Goal: Task Accomplishment & Management: Manage account settings

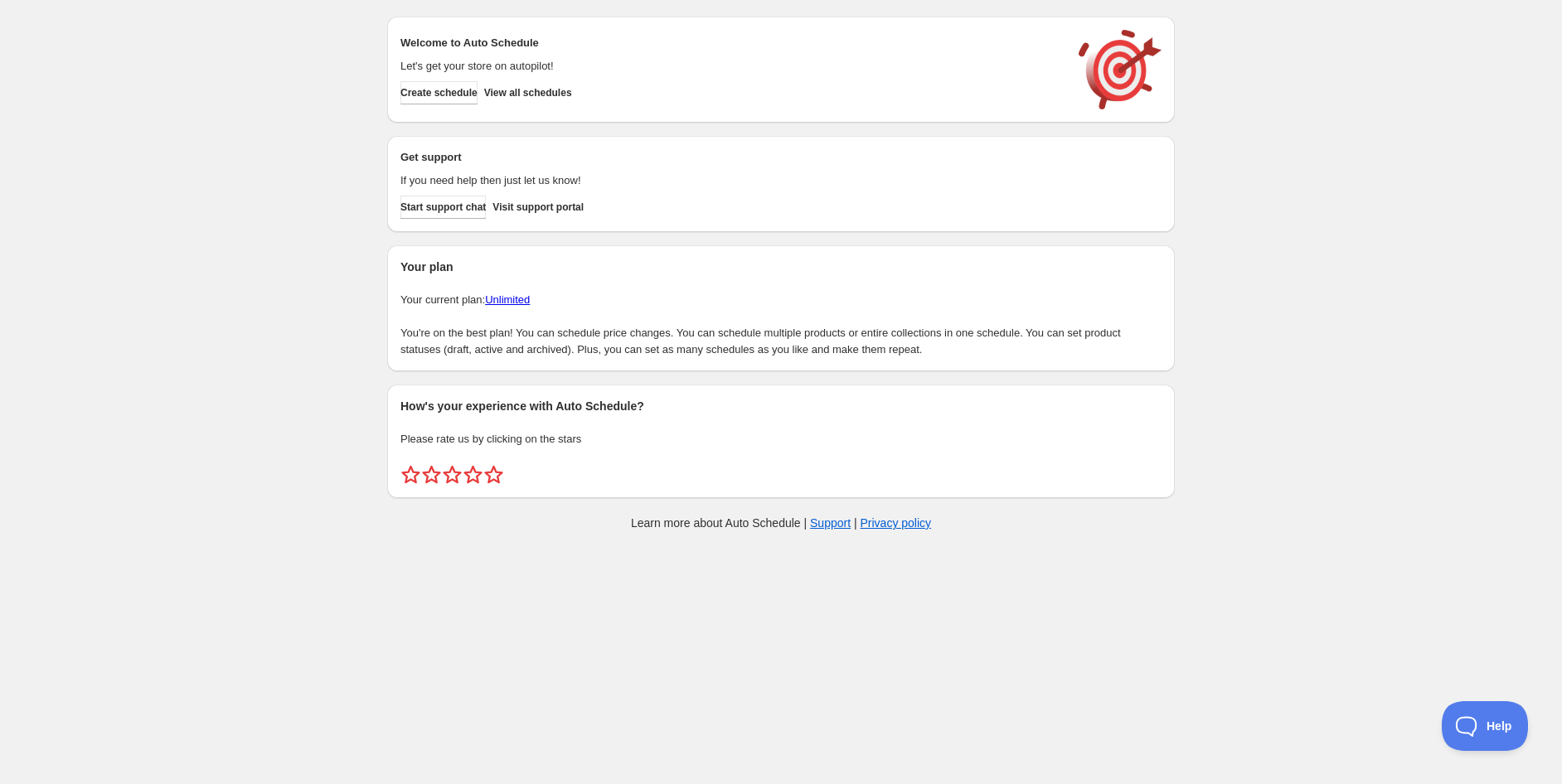
drag, startPoint x: 1338, startPoint y: 140, endPoint x: 1404, endPoint y: 80, distance: 89.2
click at [1337, 139] on div "Create schedule Help & support Cancel Discount prices Schedule a discount, sale…" at bounding box center [781, 277] width 1562 height 554
click at [1264, 111] on div "Create schedule Help & support Cancel Discount prices Schedule a discount, sale…" at bounding box center [781, 277] width 1562 height 554
click at [478, 98] on span "Create schedule" at bounding box center [438, 93] width 77 height 14
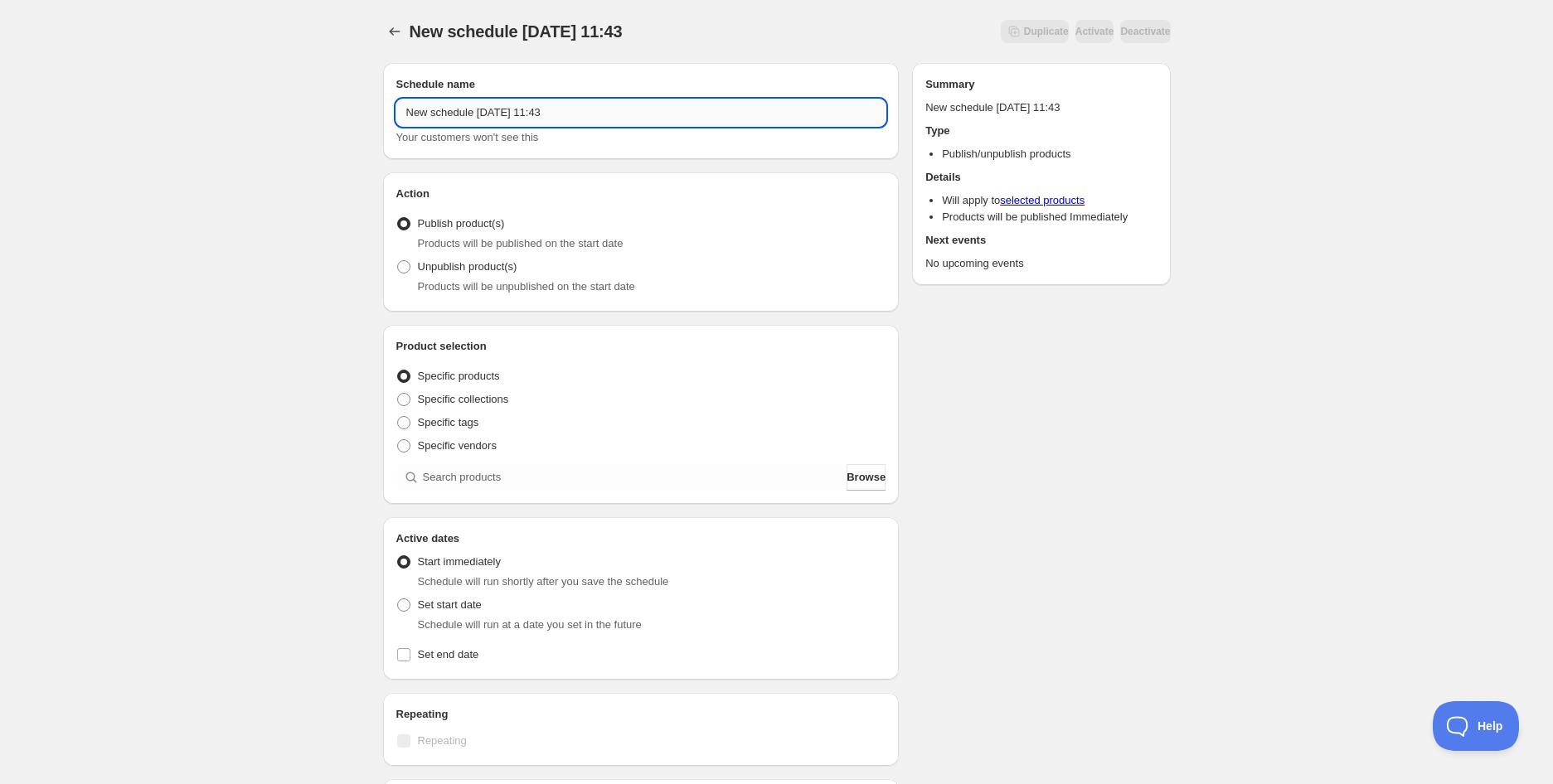
click at [584, 115] on input "New schedule [DATE] 11:43" at bounding box center [640, 112] width 489 height 26
paste input "SNS Fini [PERSON_NAME] Cups (BB [DATE])"
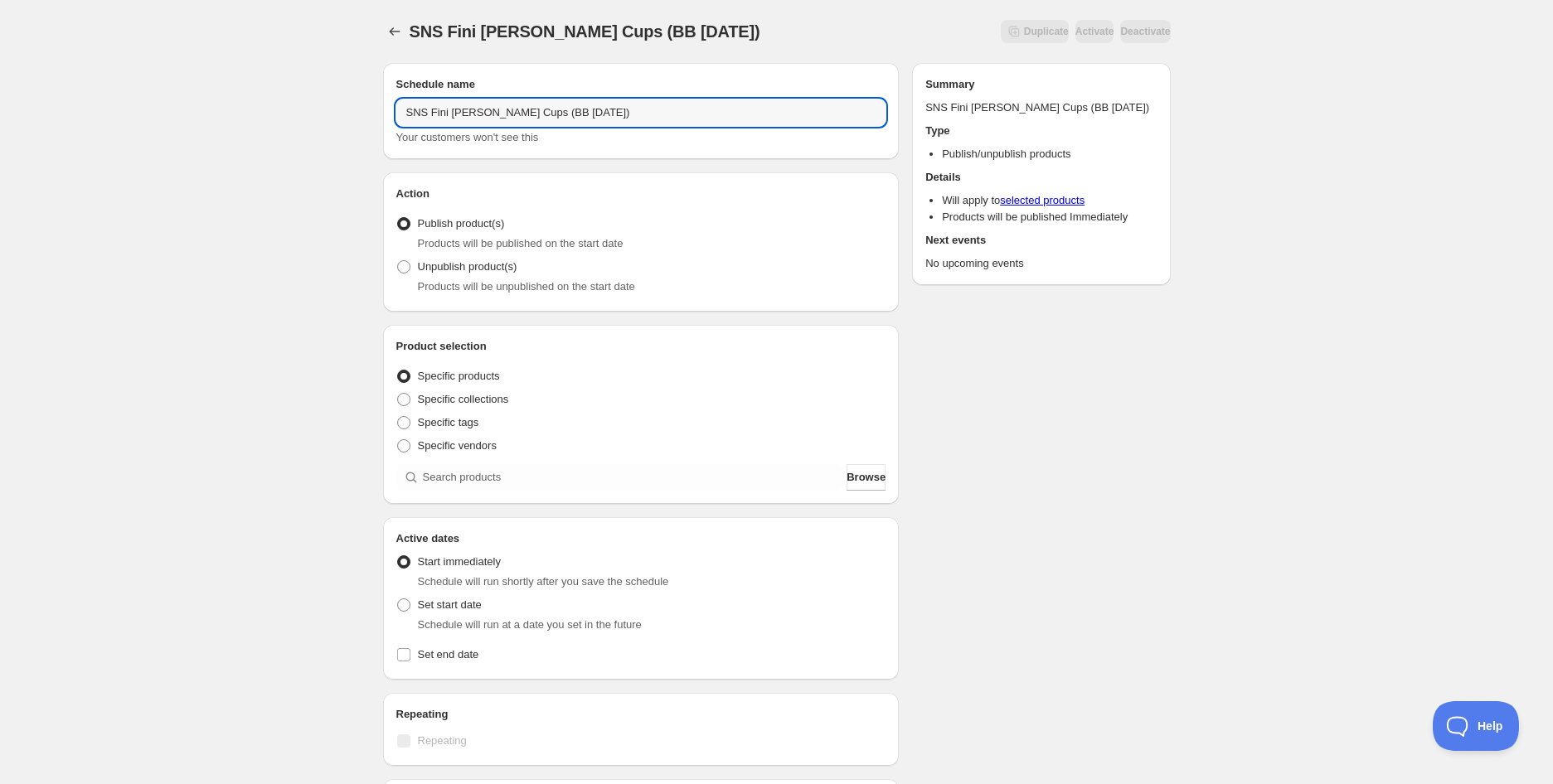
type input "SNS Fini [PERSON_NAME] Cups (BB [DATE])"
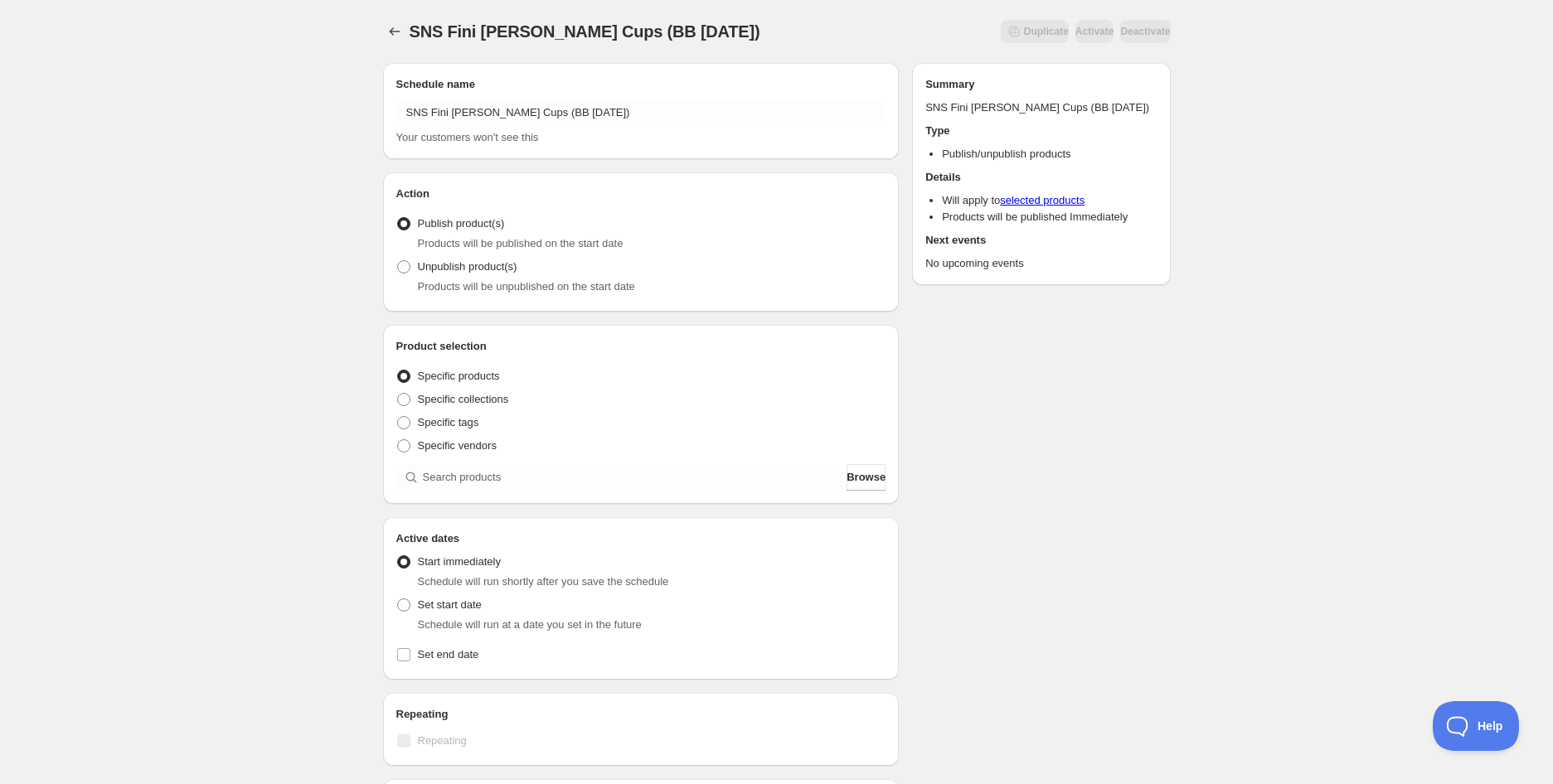
click at [478, 280] on span "Products will be unpublished on the start date" at bounding box center [525, 286] width 217 height 13
click at [474, 260] on span "Unpublish product(s)" at bounding box center [467, 266] width 99 height 13
click at [398, 260] on input "Unpublish product(s)" at bounding box center [397, 260] width 1 height 1
radio input "true"
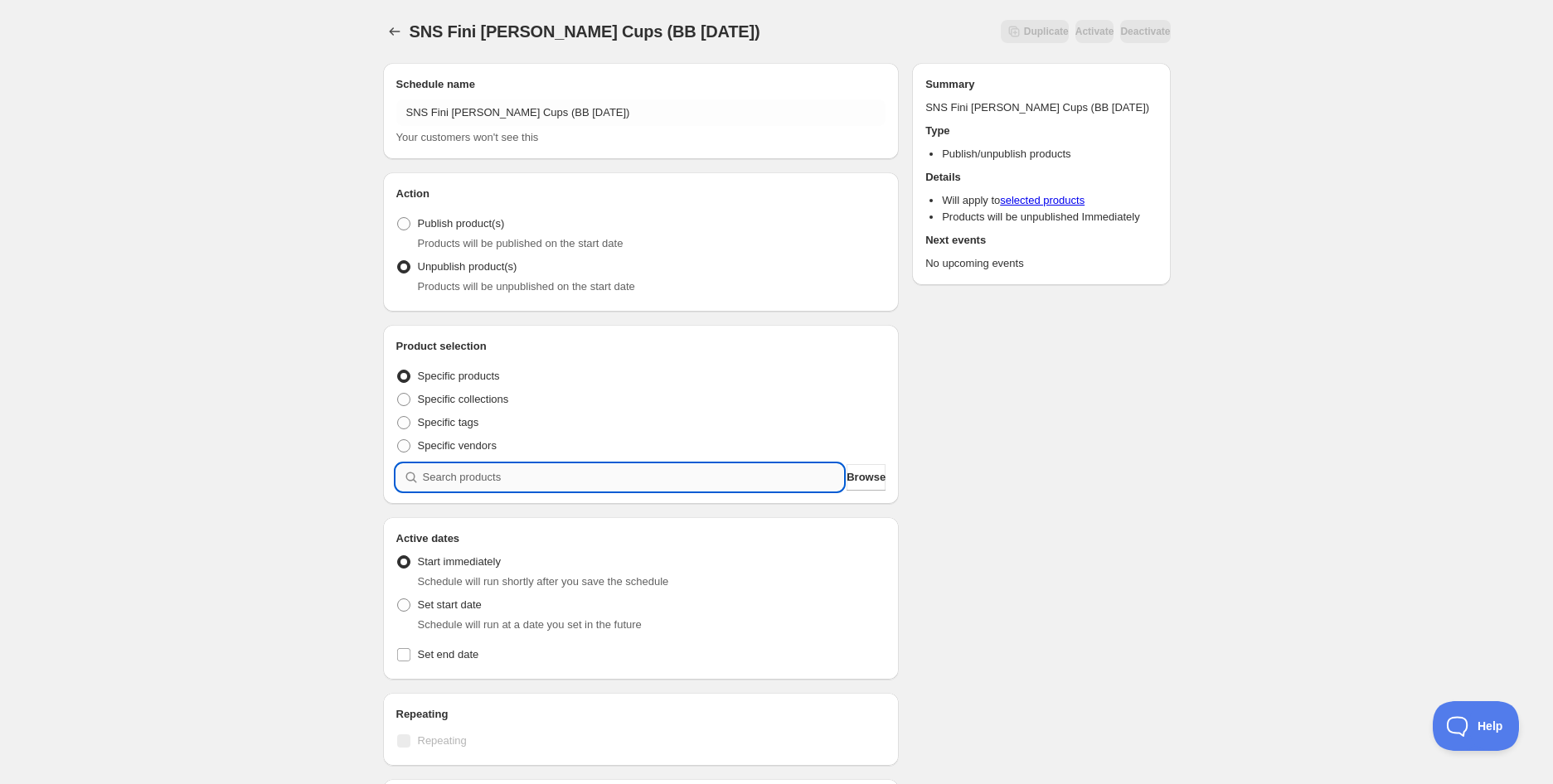
click at [436, 468] on input "search" at bounding box center [632, 477] width 421 height 26
paste input "SNS Fini [PERSON_NAME] Cups (BB [DATE])"
type input "SNS Fini [PERSON_NAME] Cups (BB [DATE])"
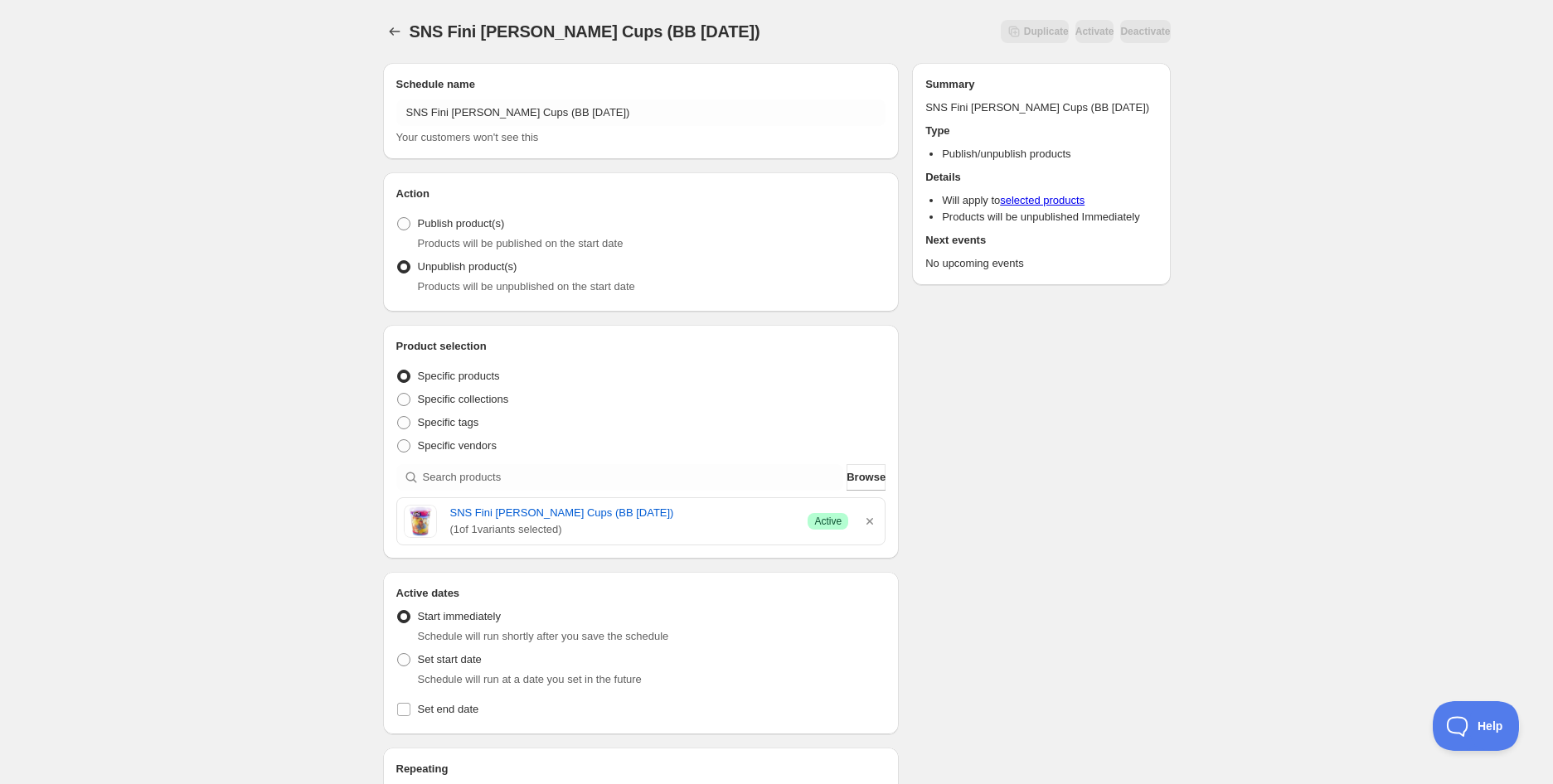
click at [1318, 179] on div "SNS Fini [PERSON_NAME] Cups (BB [DATE]). This page is ready SNS Fini [PERSON_NA…" at bounding box center [776, 657] width 1553 height 1314
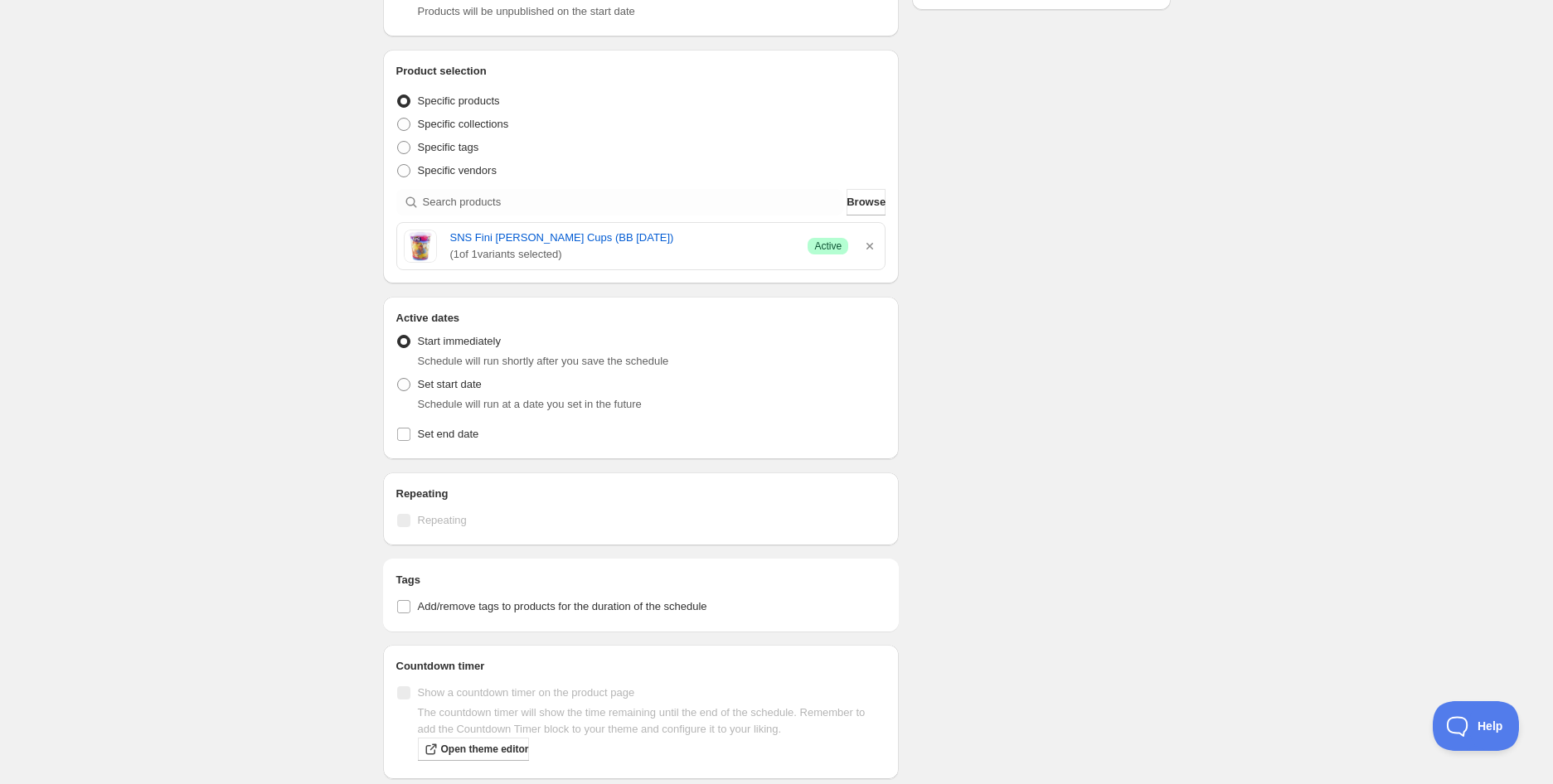
scroll to position [276, 0]
click at [468, 383] on span "Set start date" at bounding box center [450, 383] width 64 height 13
click at [398, 377] on input "Set start date" at bounding box center [397, 377] width 1 height 1
radio input "true"
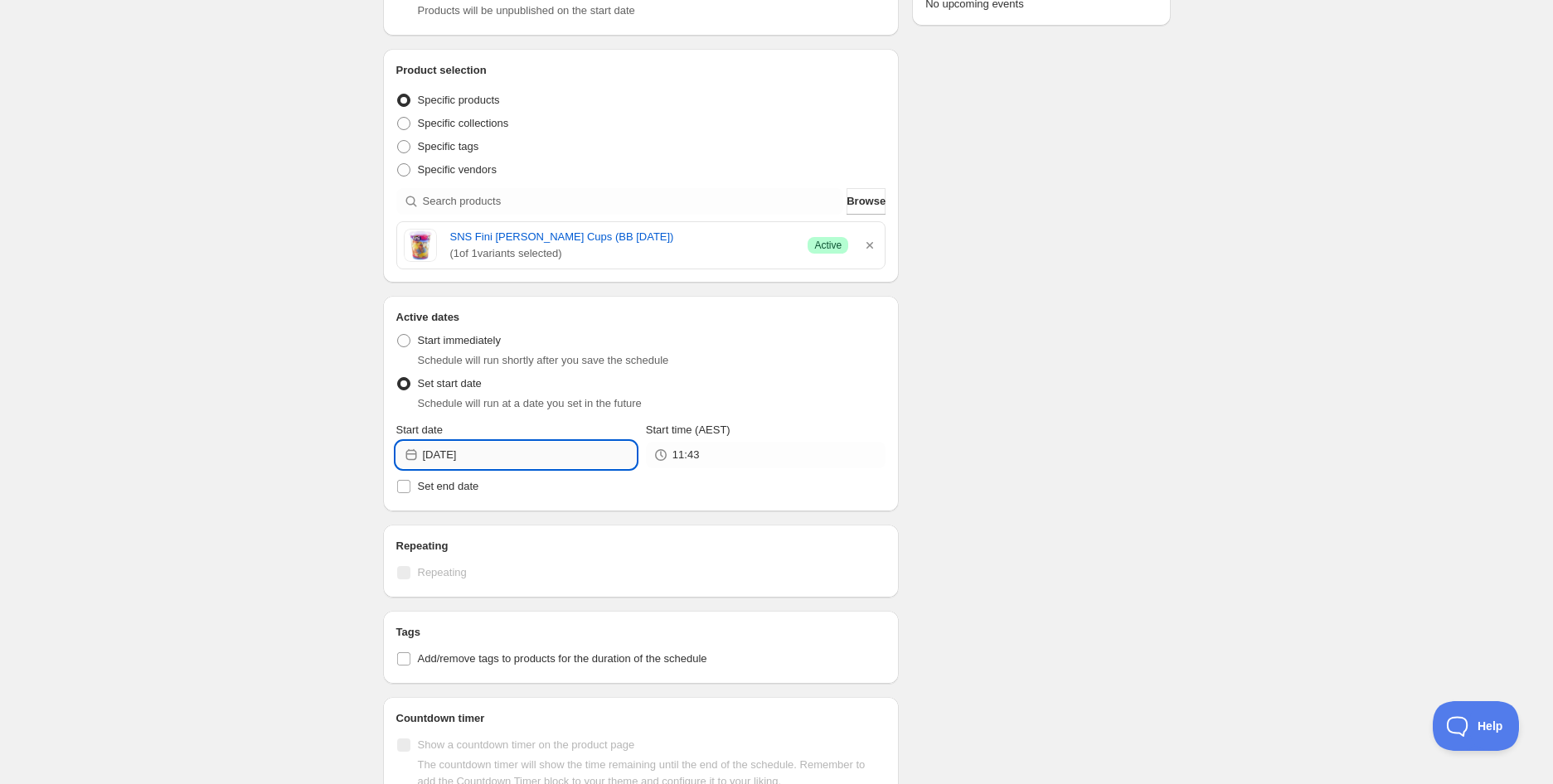
click at [518, 455] on input "[DATE]" at bounding box center [528, 454] width 213 height 26
click at [611, 501] on button "Show next month, October 2025" at bounding box center [614, 494] width 23 height 23
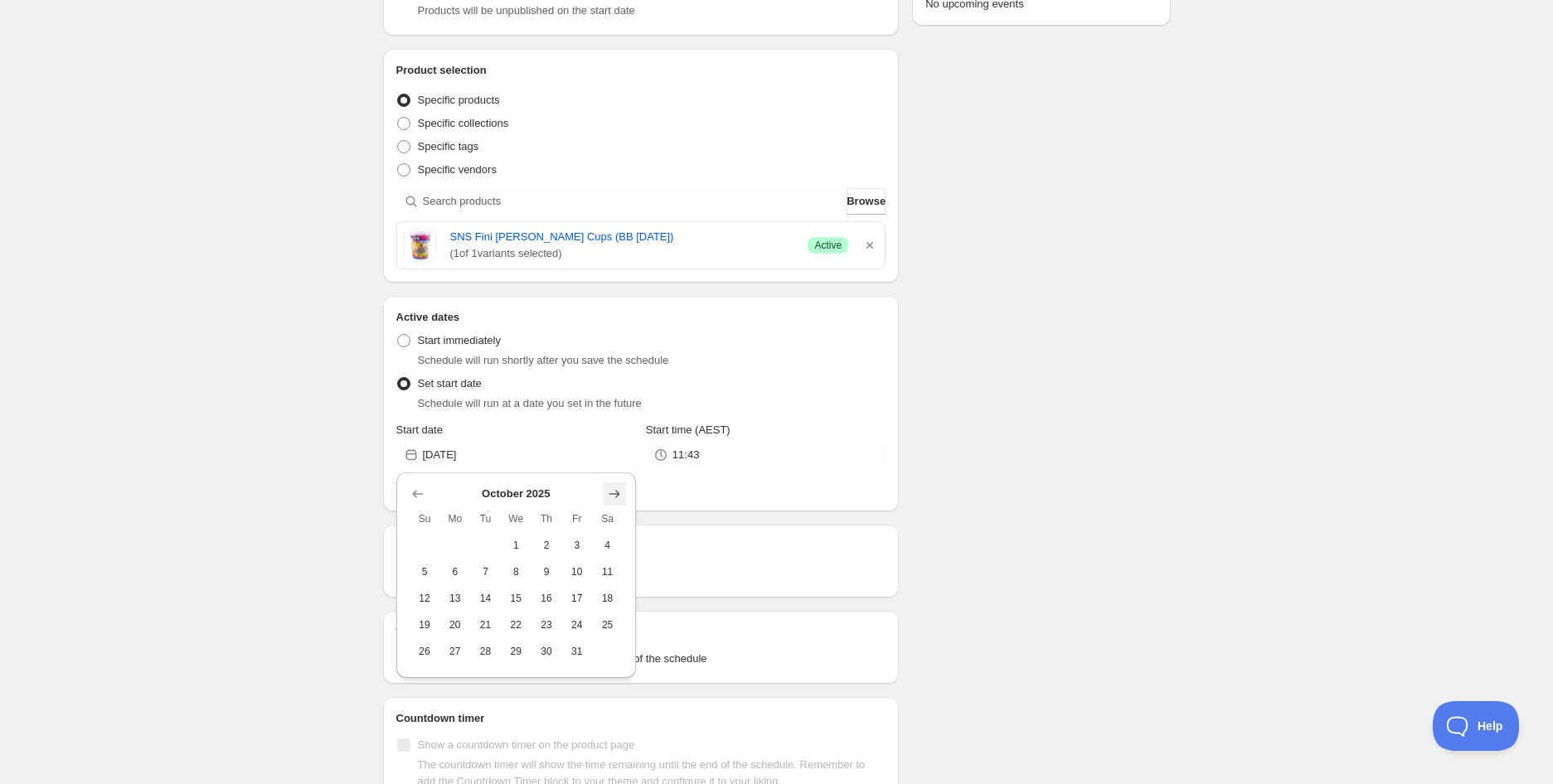
click at [618, 501] on icon "Show next month, November 2025" at bounding box center [614, 493] width 17 height 17
click at [448, 568] on span "3" at bounding box center [454, 572] width 18 height 14
type input "[DATE]"
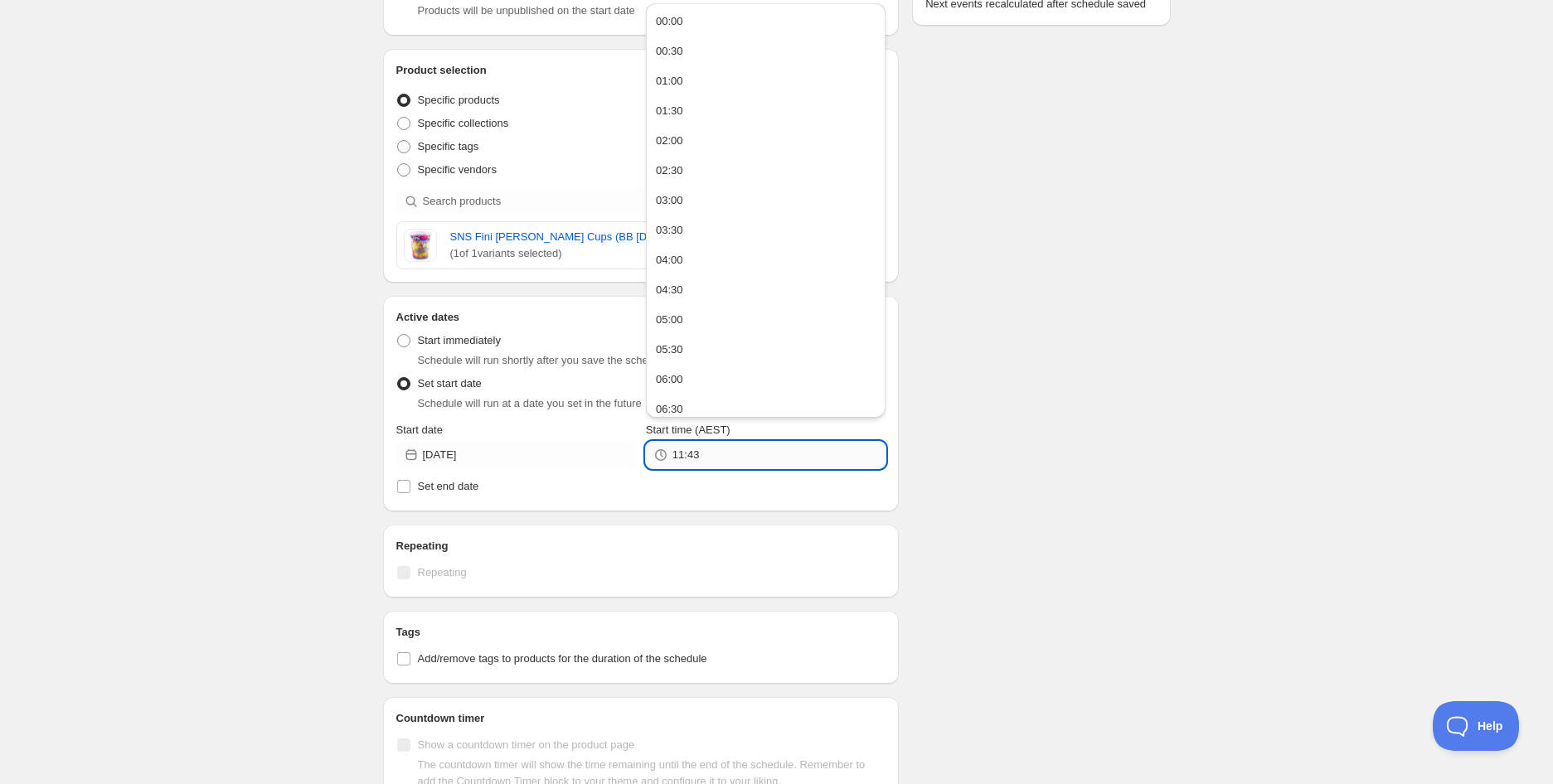
click at [731, 461] on input "11:43" at bounding box center [778, 454] width 213 height 26
click at [675, 313] on div "05:00" at bounding box center [669, 319] width 27 height 17
type input "05:00"
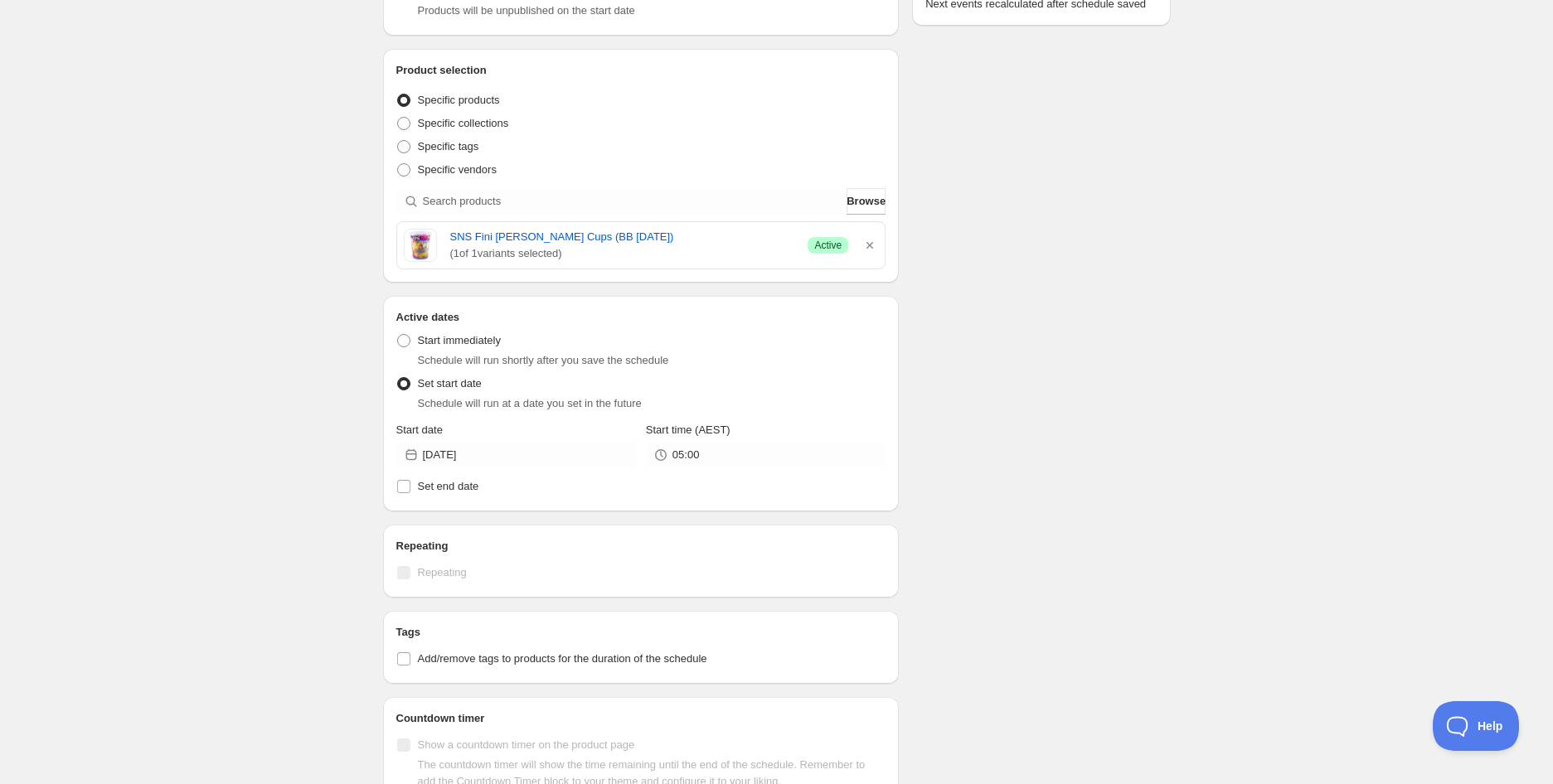
click at [1093, 339] on div "Schedule name SNS Fini [PERSON_NAME] Cups (BB [DATE]) Your customers won't see …" at bounding box center [770, 415] width 801 height 1284
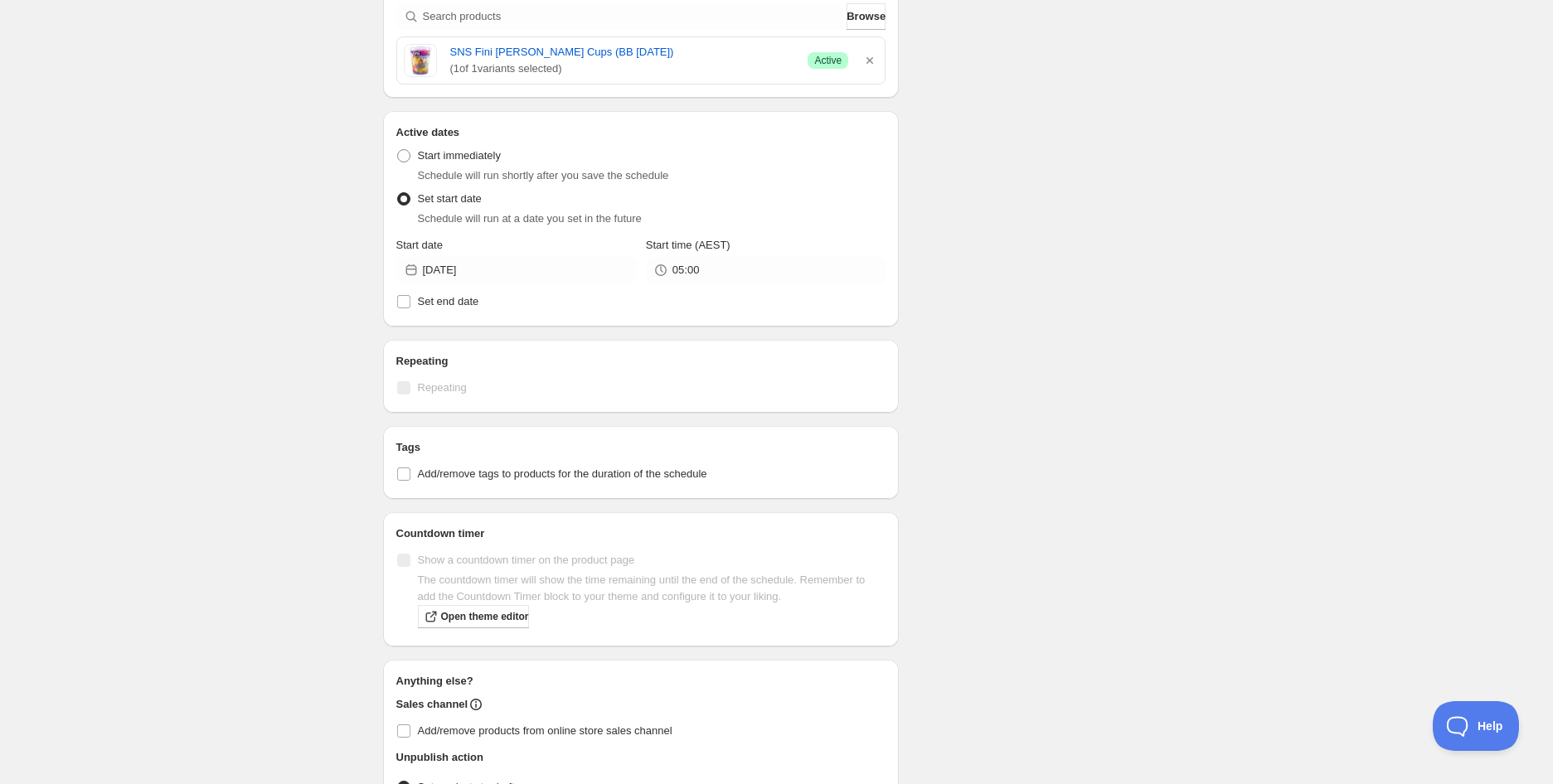
scroll to position [552, 0]
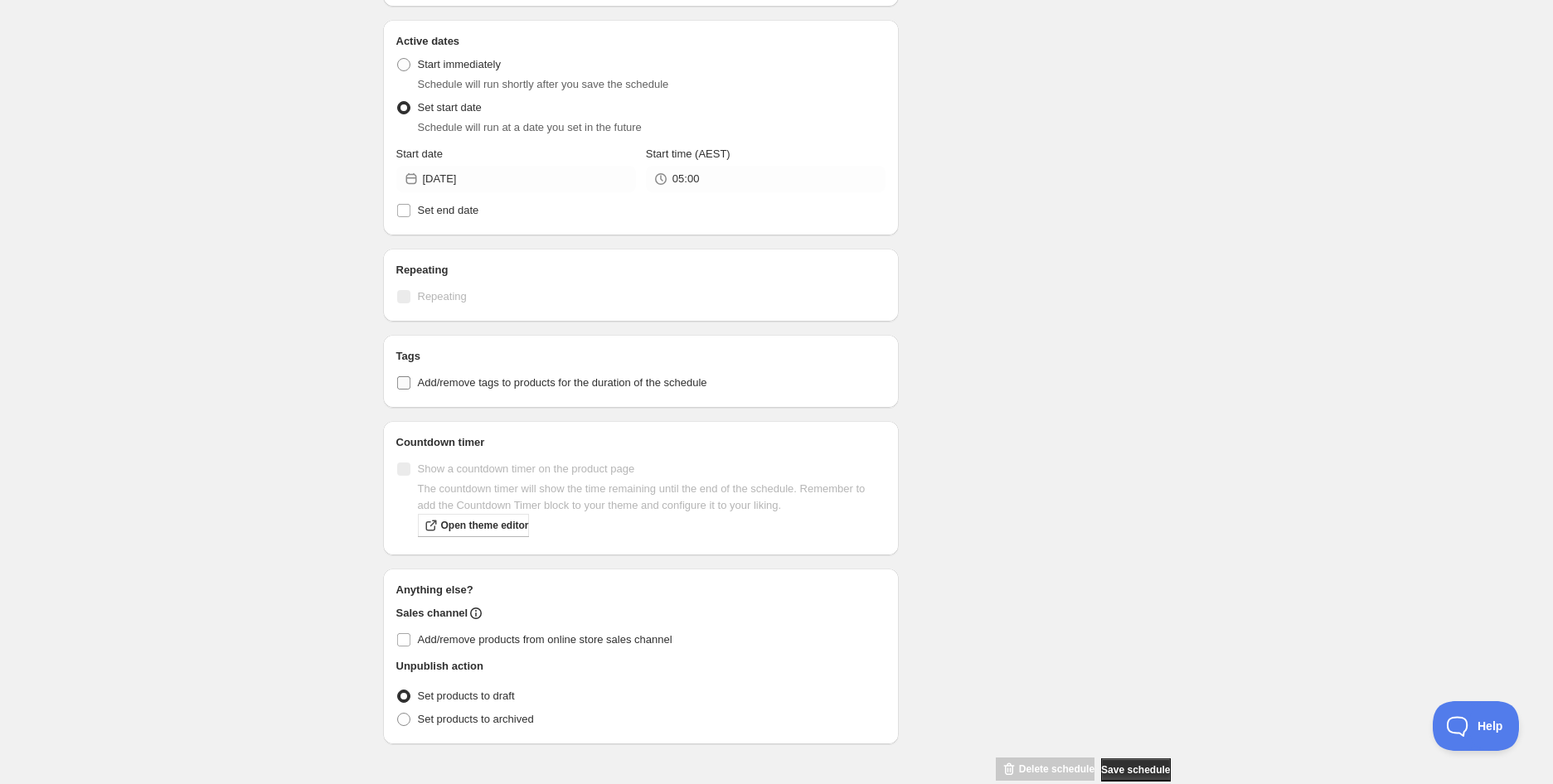
click at [568, 386] on span "Add/remove tags to products for the duration of the schedule" at bounding box center [561, 382] width 289 height 13
click at [411, 386] on input "Add/remove tags to products for the duration of the schedule" at bounding box center [404, 383] width 14 height 14
checkbox input "true"
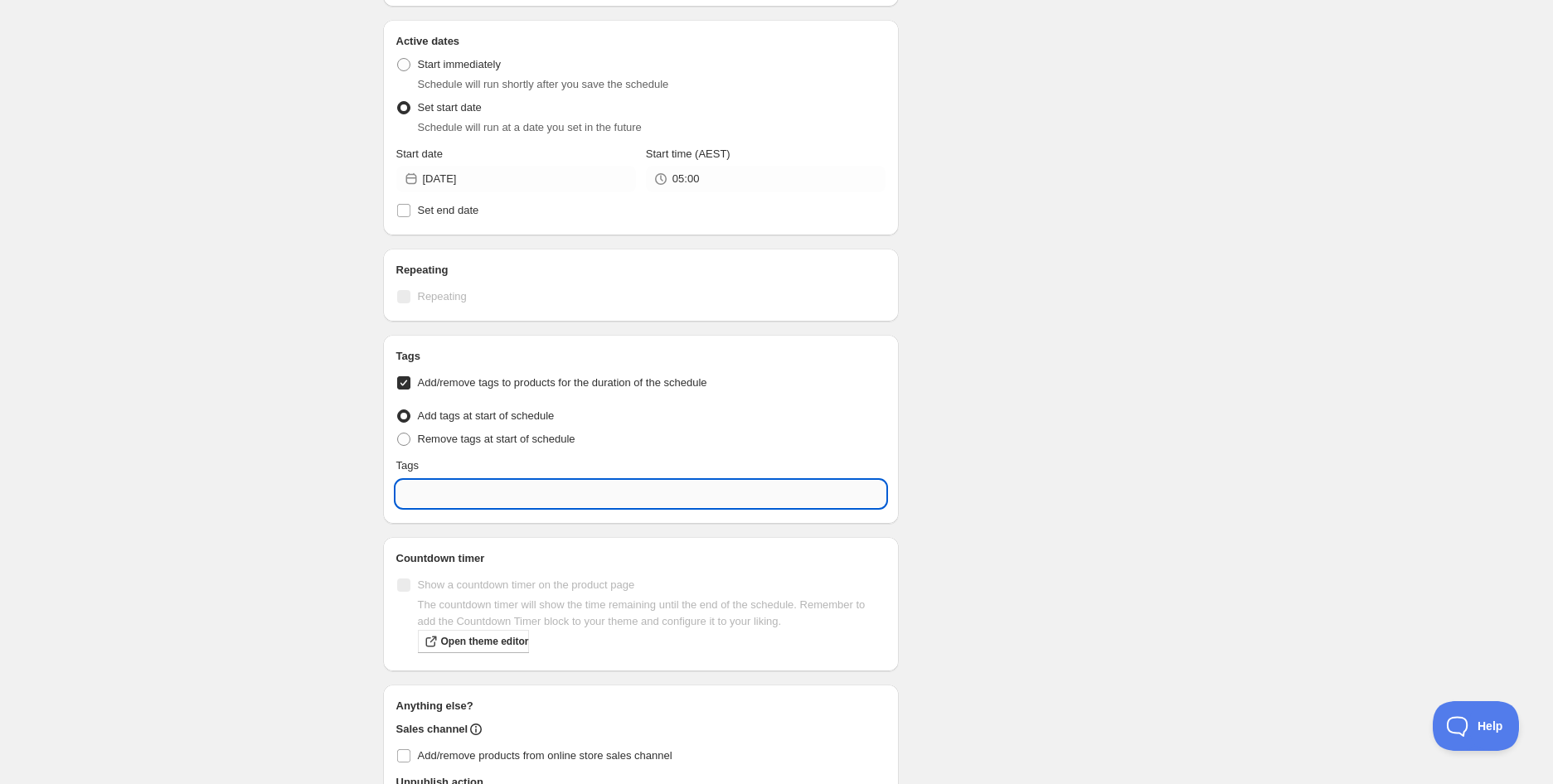
click at [520, 485] on input "text" at bounding box center [640, 493] width 489 height 26
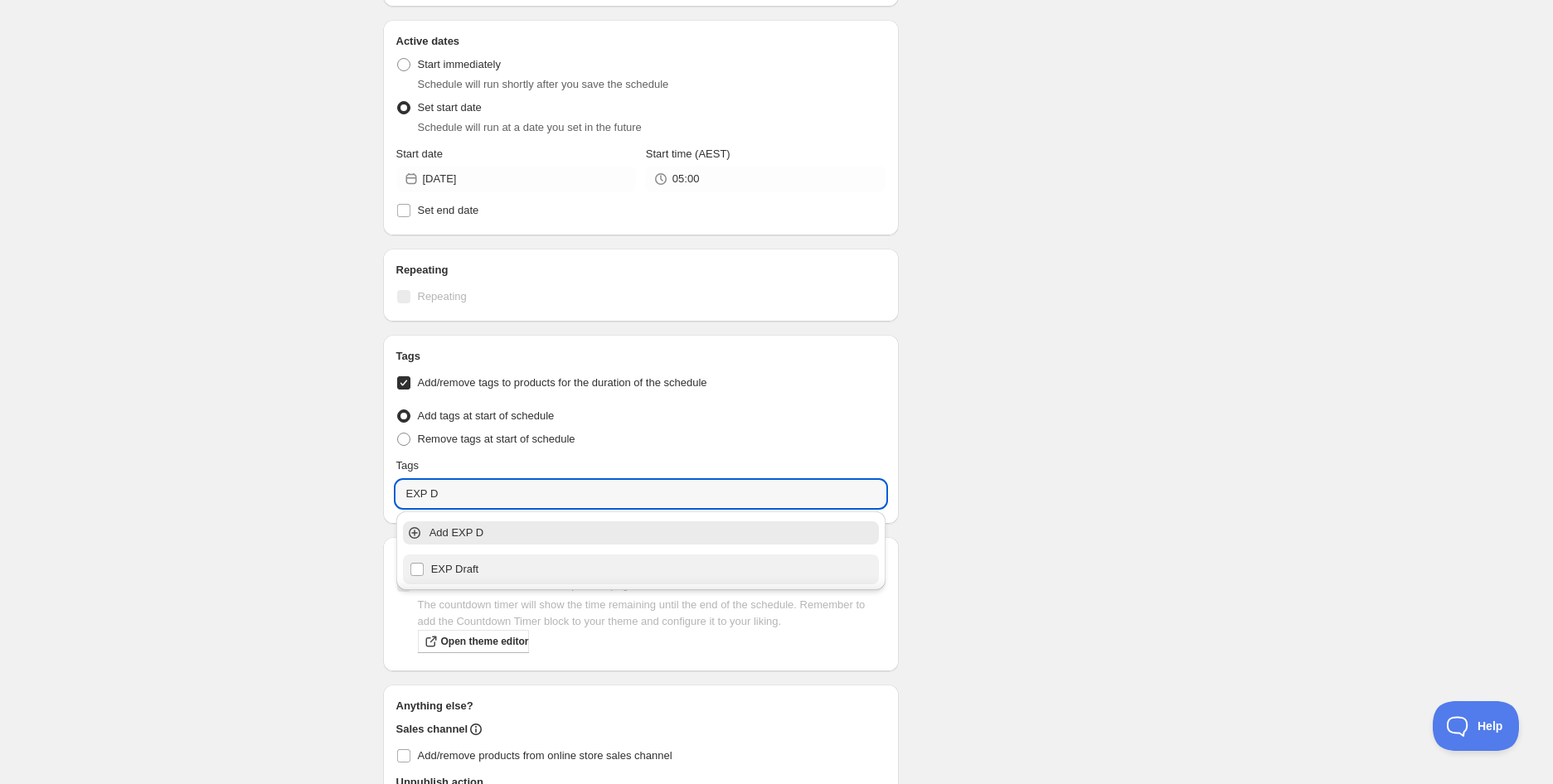
click at [491, 566] on div "EXP Draft" at bounding box center [641, 569] width 463 height 23
type input "EXP Draft"
checkbox input "true"
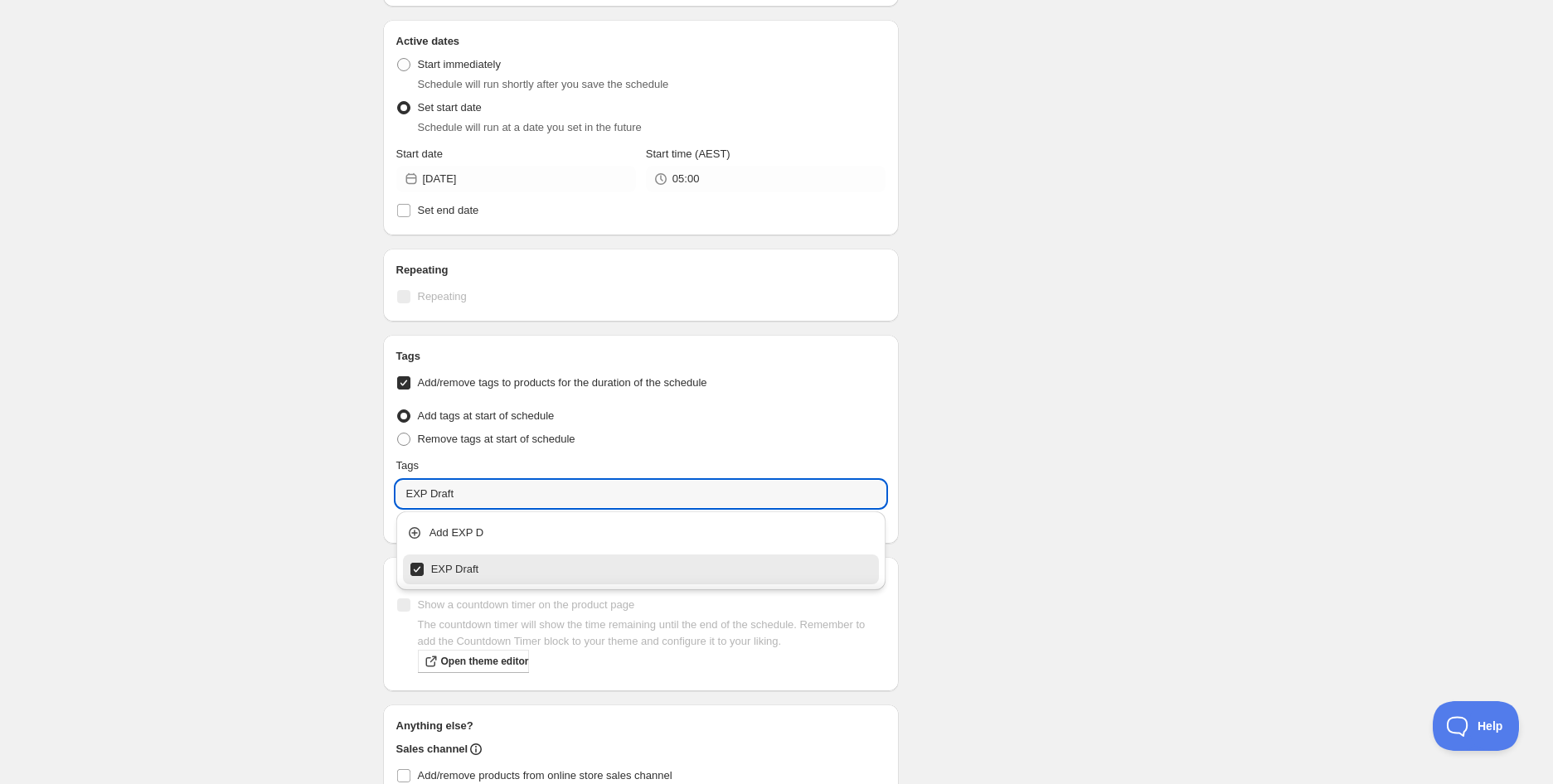
type input "EXP Draft"
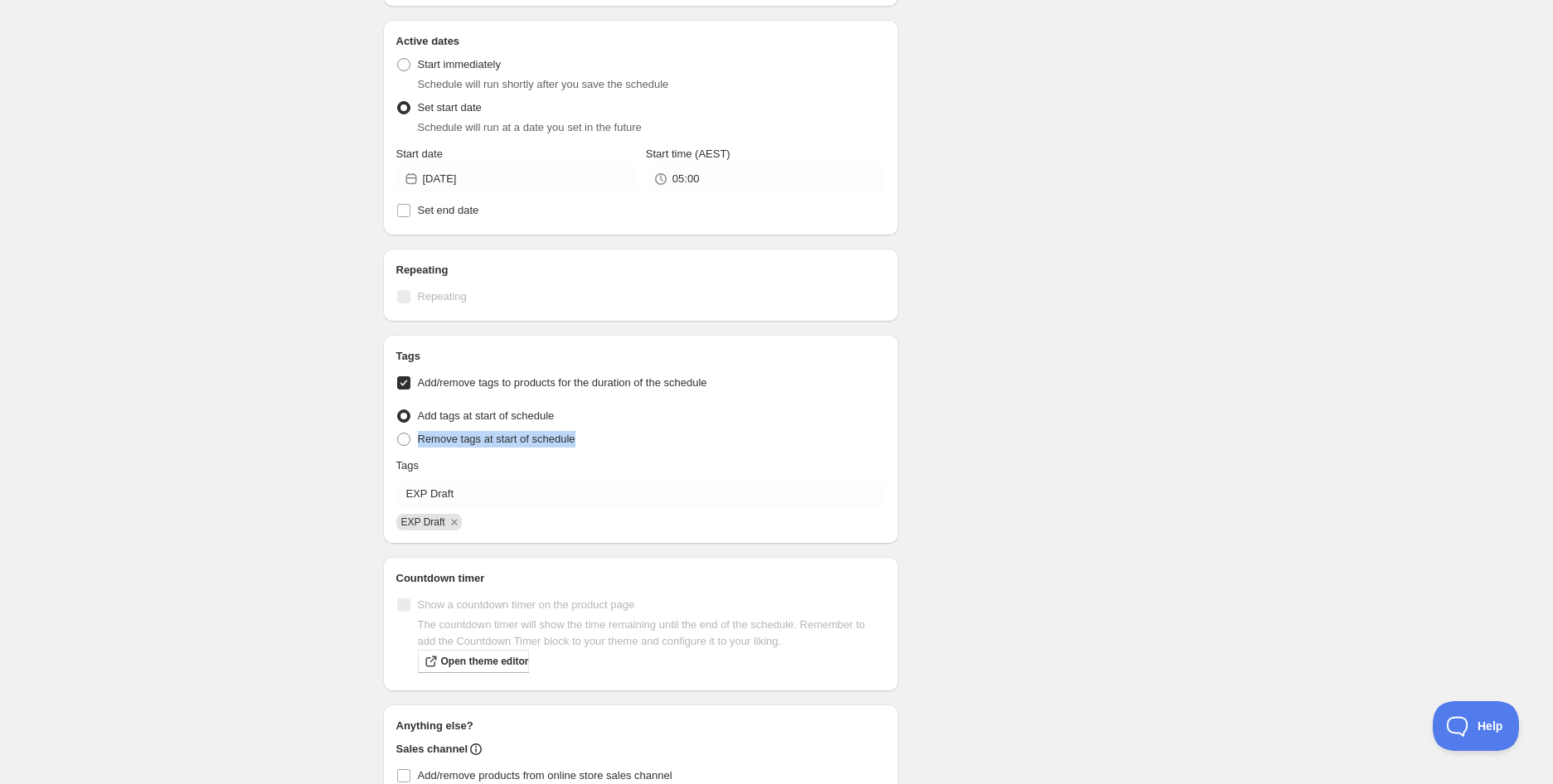
click at [1020, 425] on div "Schedule name SNS Fini [PERSON_NAME] Cups (BB [DATE]) Your customers won't see …" at bounding box center [770, 208] width 801 height 1420
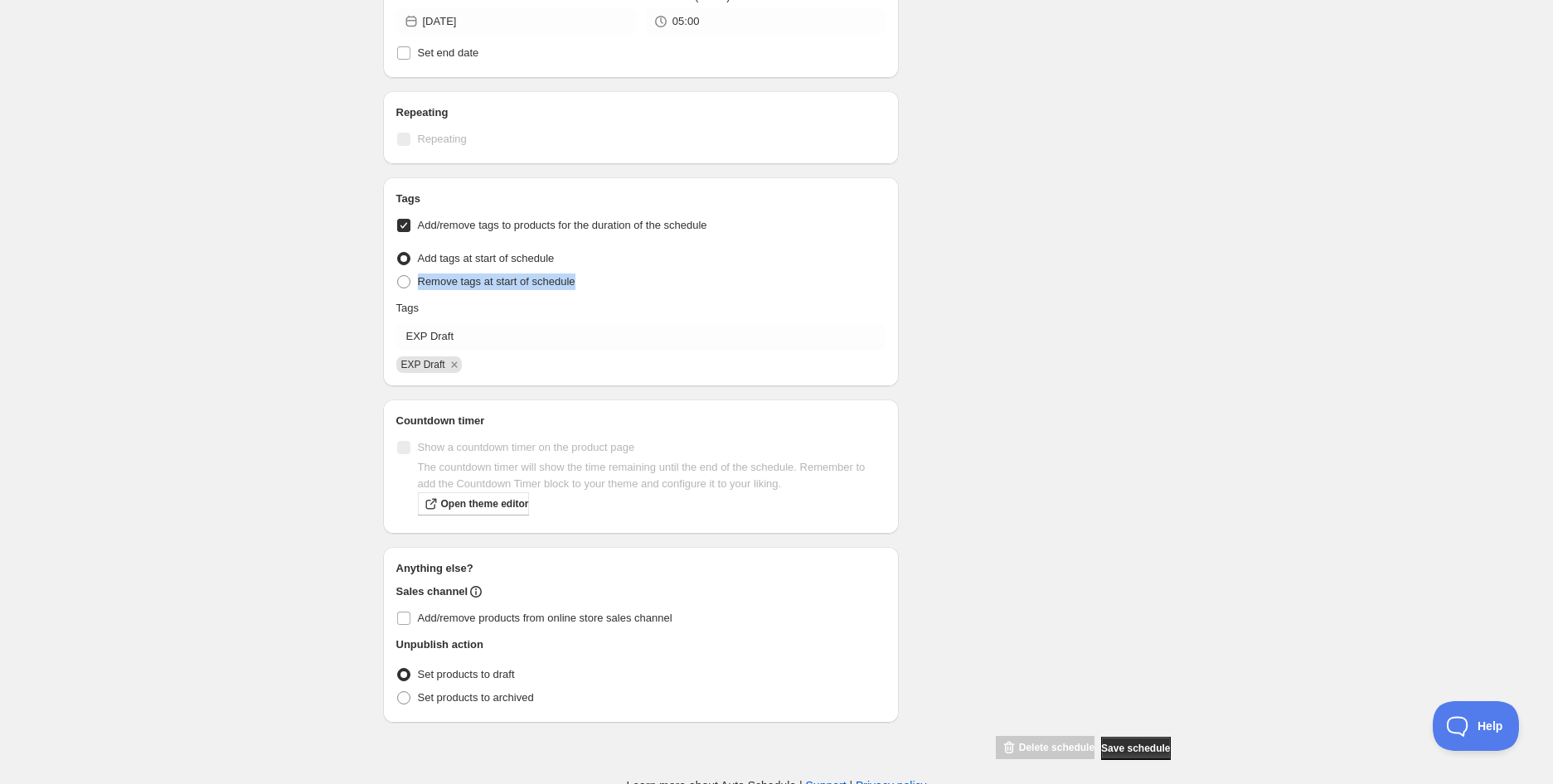
scroll to position [716, 0]
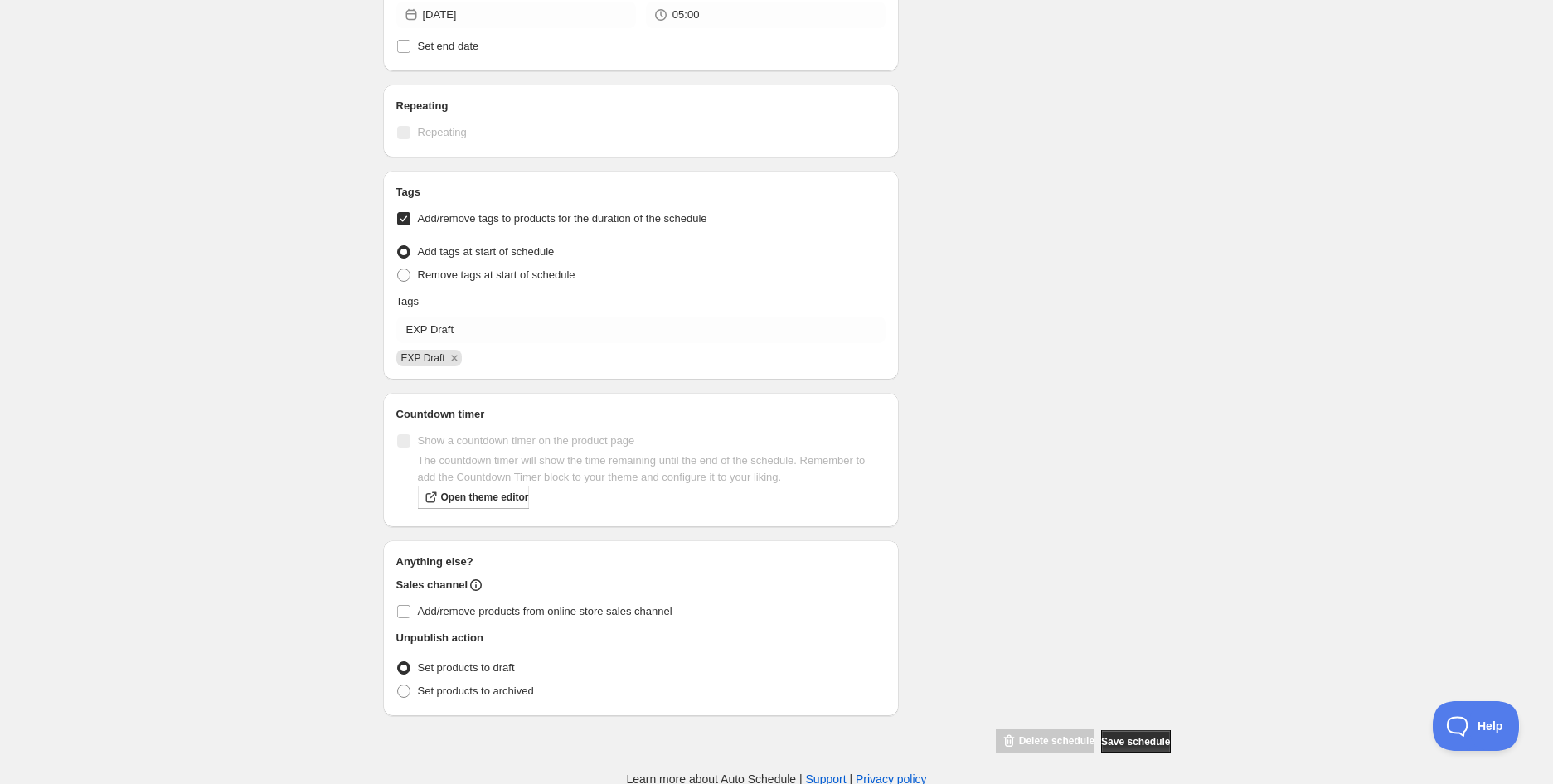
click at [1020, 424] on div "Schedule name SNS Fini [PERSON_NAME] Cups (BB [DATE]) Your customers won't see …" at bounding box center [770, 44] width 801 height 1420
click at [1144, 745] on span "Save schedule" at bounding box center [1135, 742] width 69 height 14
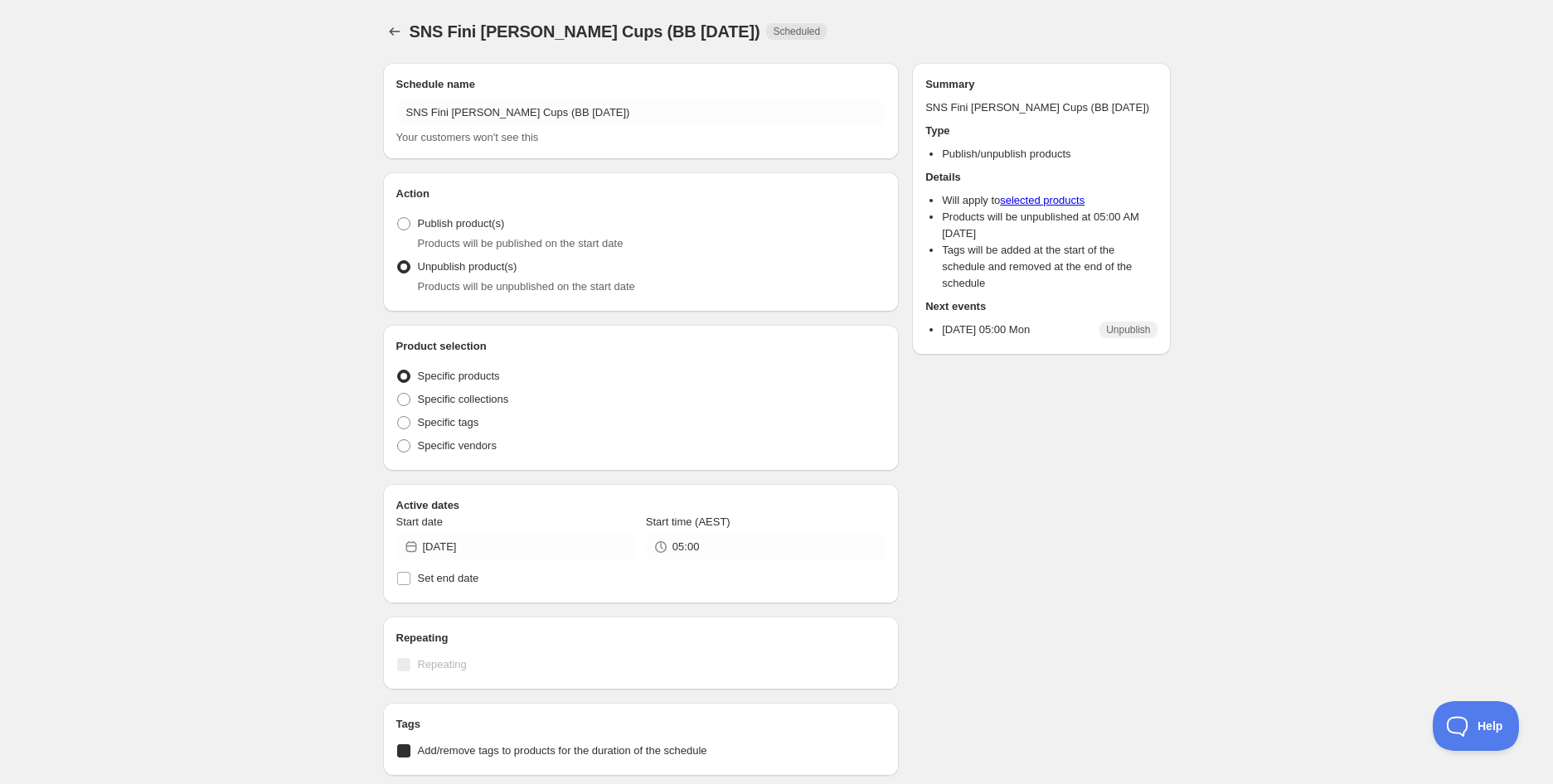
radio input "true"
checkbox input "true"
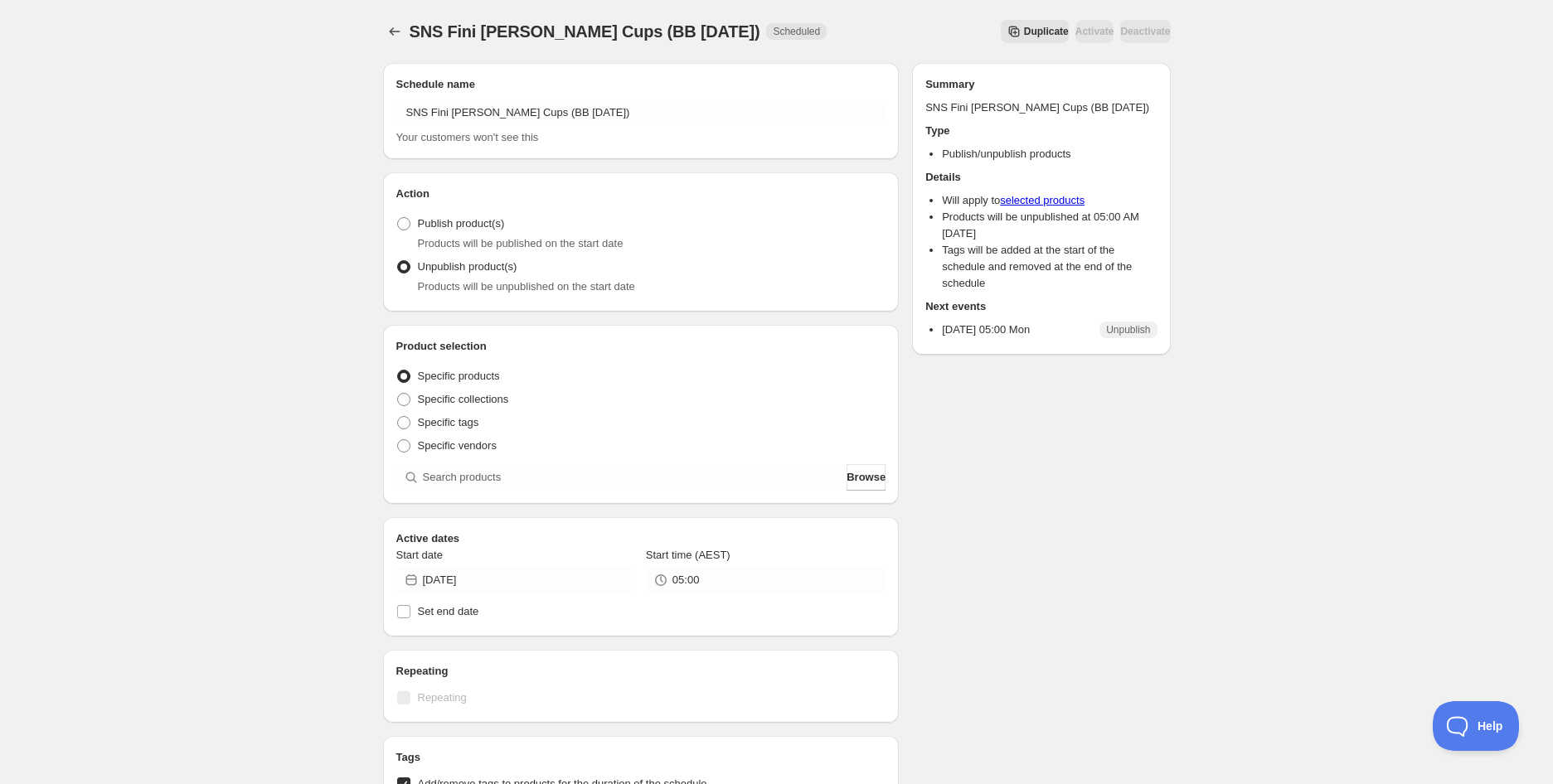
click at [211, 34] on div "SNS Fini [PERSON_NAME] Cups (BB [DATE]). This page is ready SNS Fini [PERSON_NA…" at bounding box center [776, 676] width 1553 height 1352
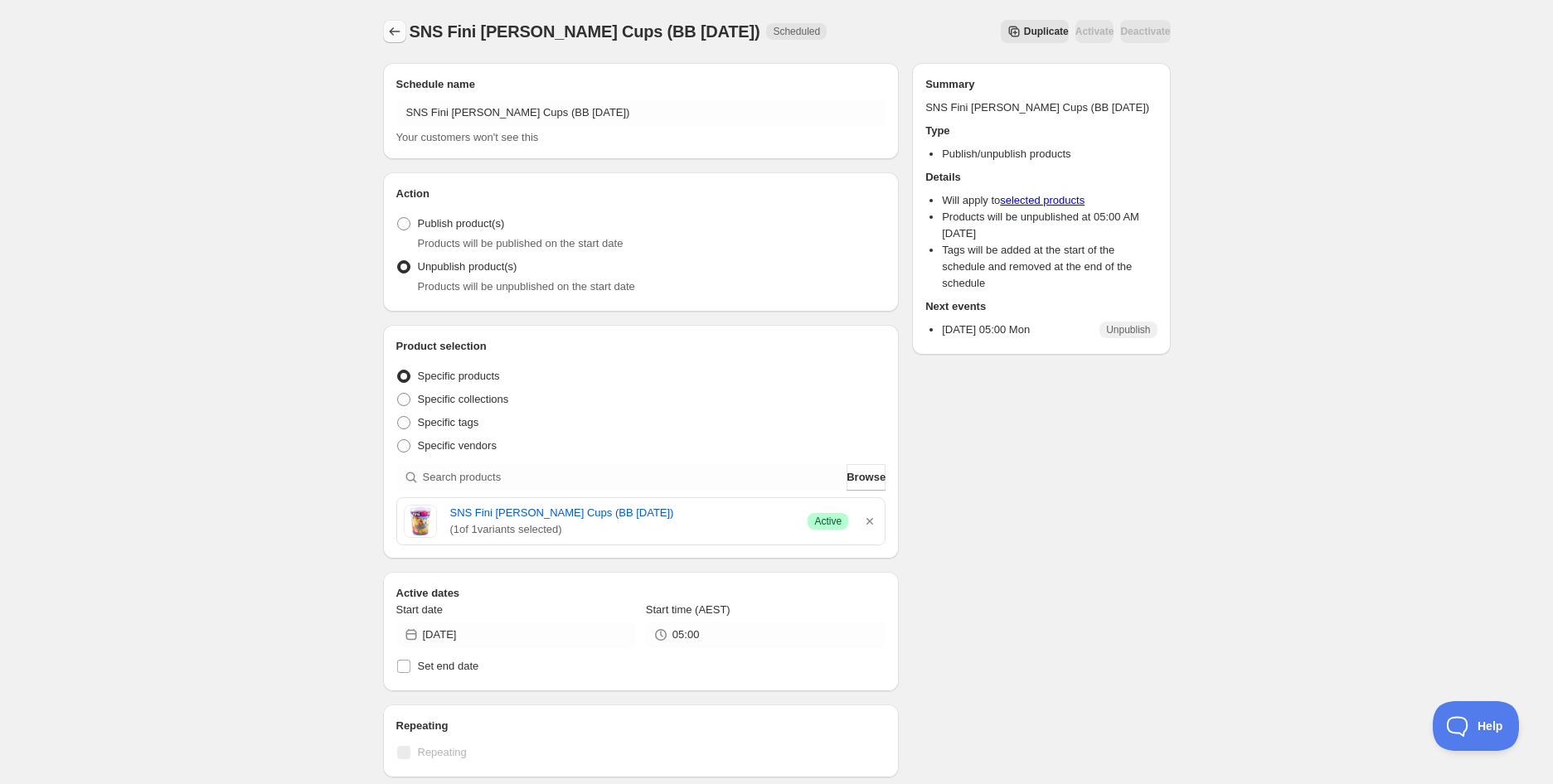
click at [390, 31] on icon "Schedules" at bounding box center [394, 31] width 11 height 9
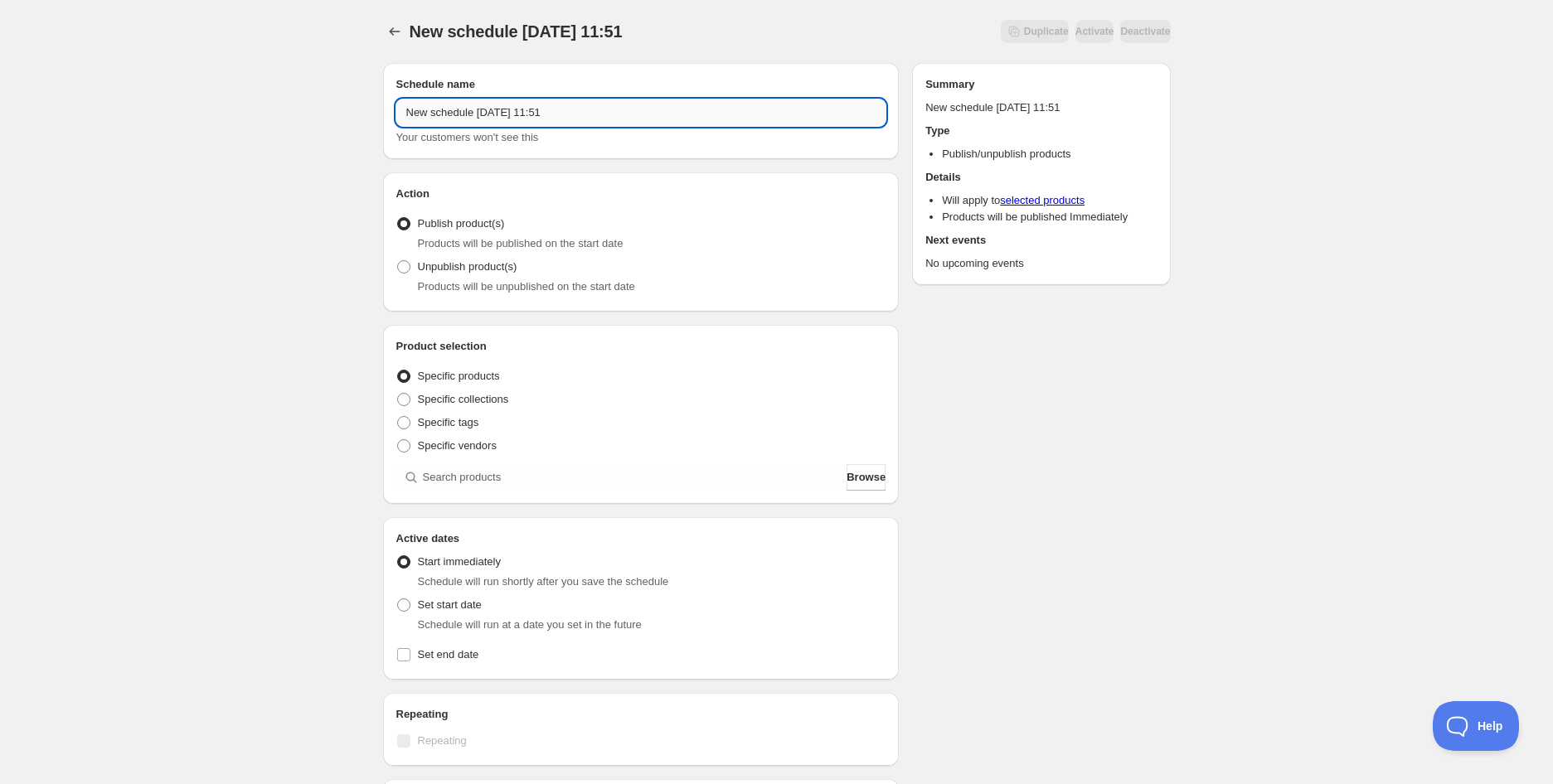
click at [548, 107] on input "New schedule [DATE] 11:51" at bounding box center [640, 112] width 489 height 26
paste input "Chocolate Coated Almonds 225g (BB [DATE])"
type input "Chocolate Coated Almonds 225g (BB [DATE])"
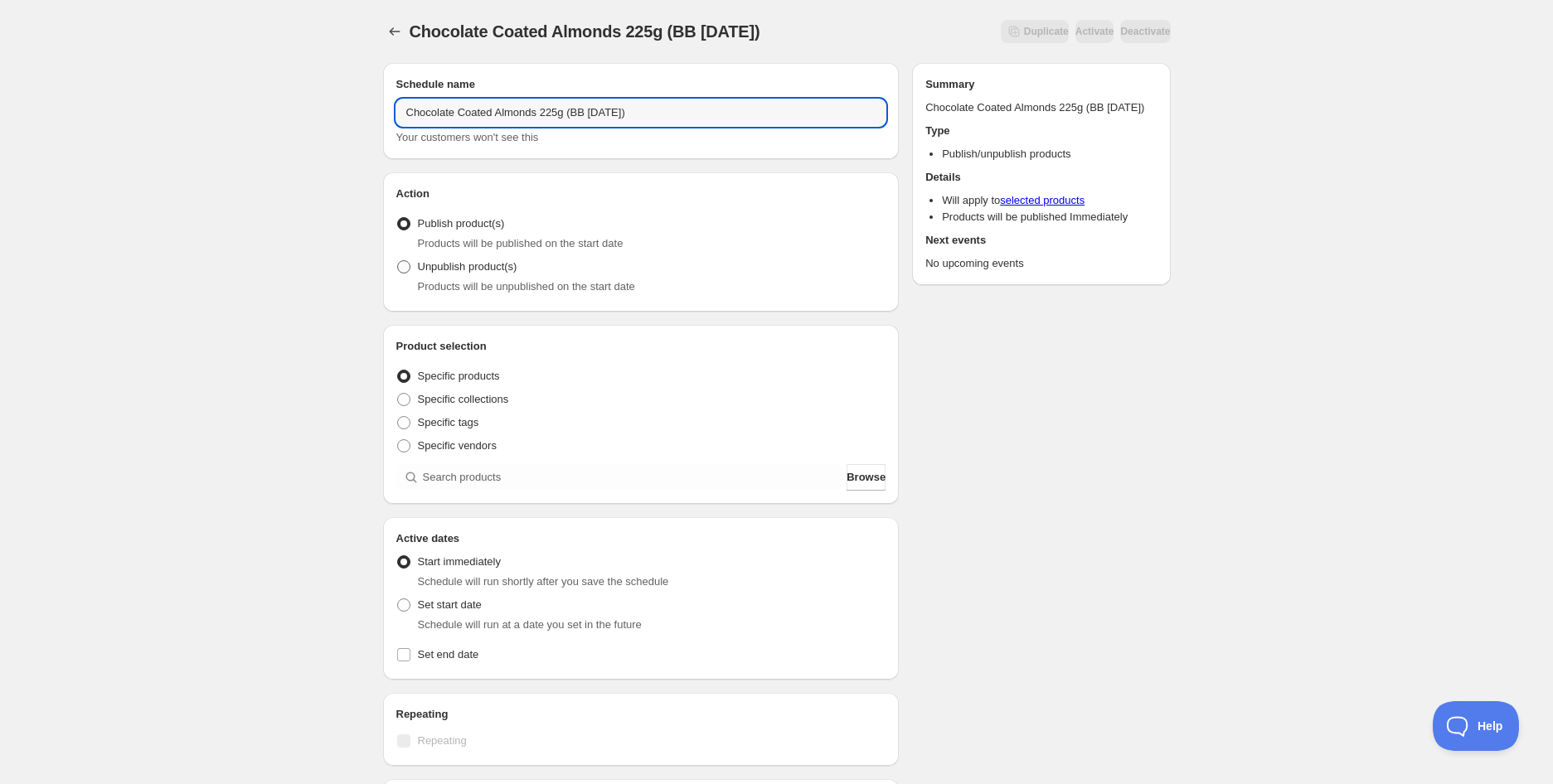
click at [500, 262] on span "Unpublish product(s)" at bounding box center [467, 266] width 99 height 13
click at [398, 261] on input "Unpublish product(s)" at bounding box center [397, 260] width 1 height 1
radio input "true"
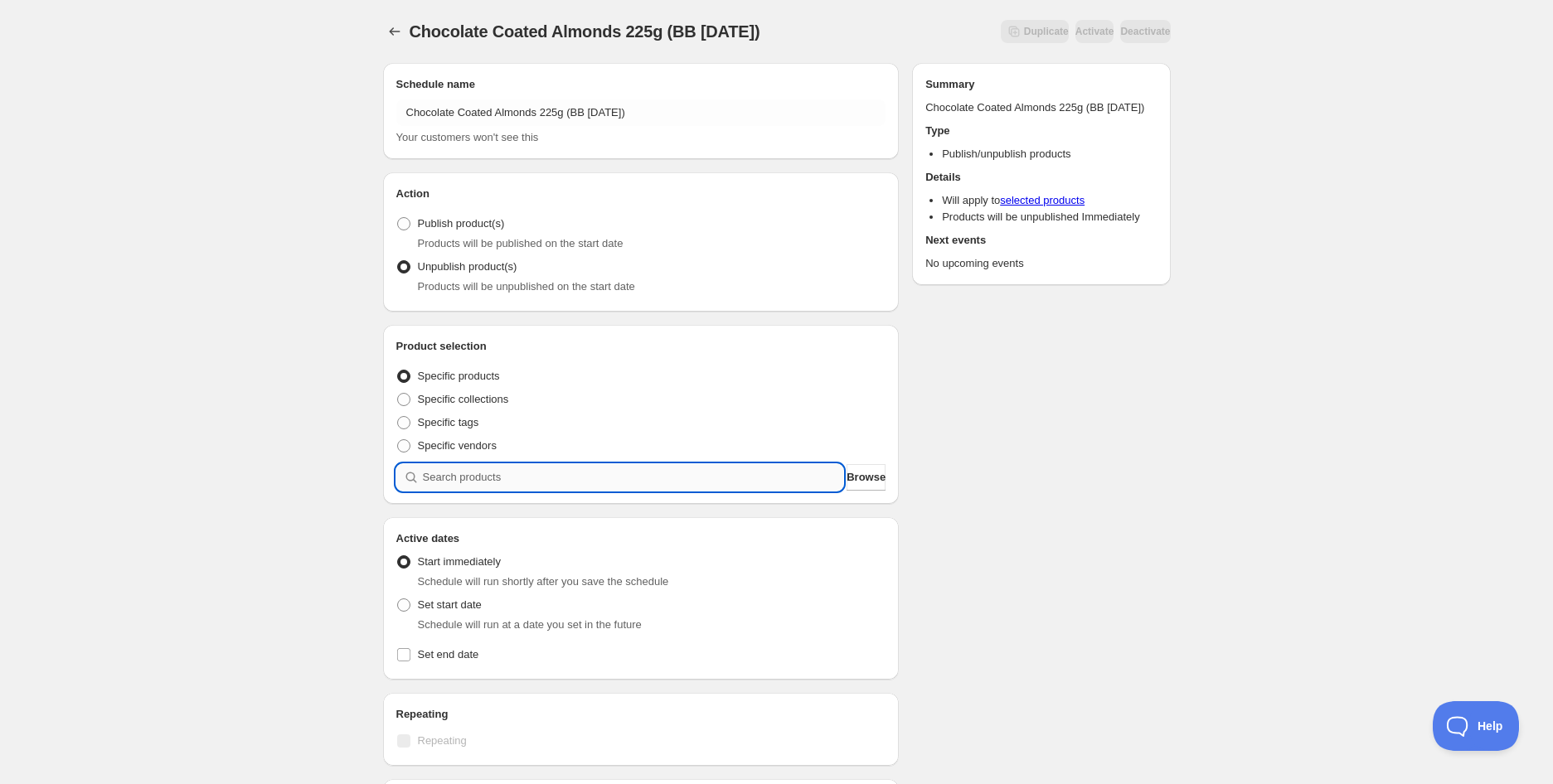
click at [499, 471] on input "search" at bounding box center [632, 477] width 421 height 26
paste input "Chocolate Coated Almonds 225g (BB [DATE])"
type input "Chocolate Coated Almonds 225g (BB [DATE])"
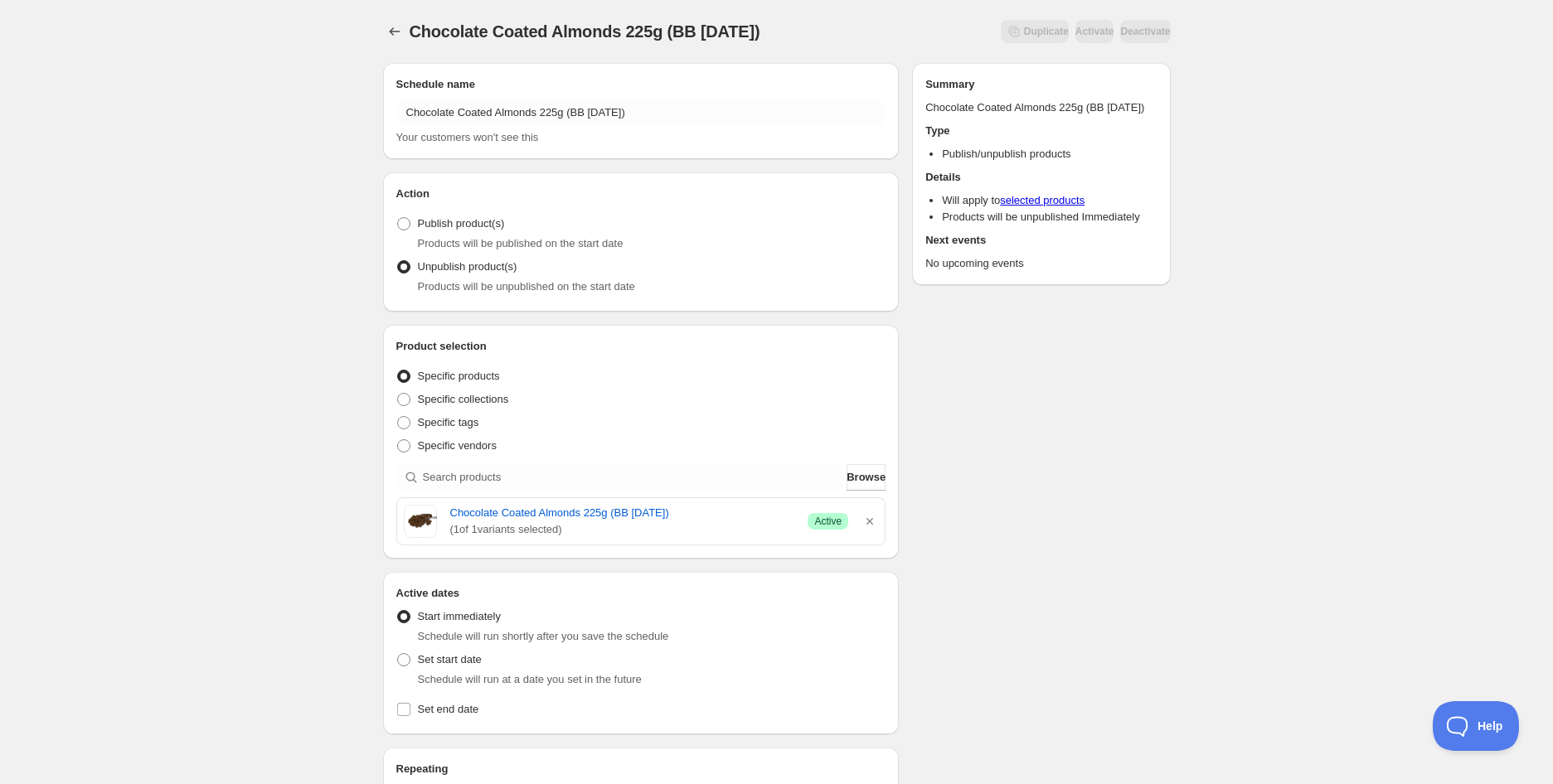
click at [1460, 212] on div "Chocolate Coated Almonds 225g (BB [DATE]). This page is ready Chocolate Coated …" at bounding box center [776, 657] width 1553 height 1314
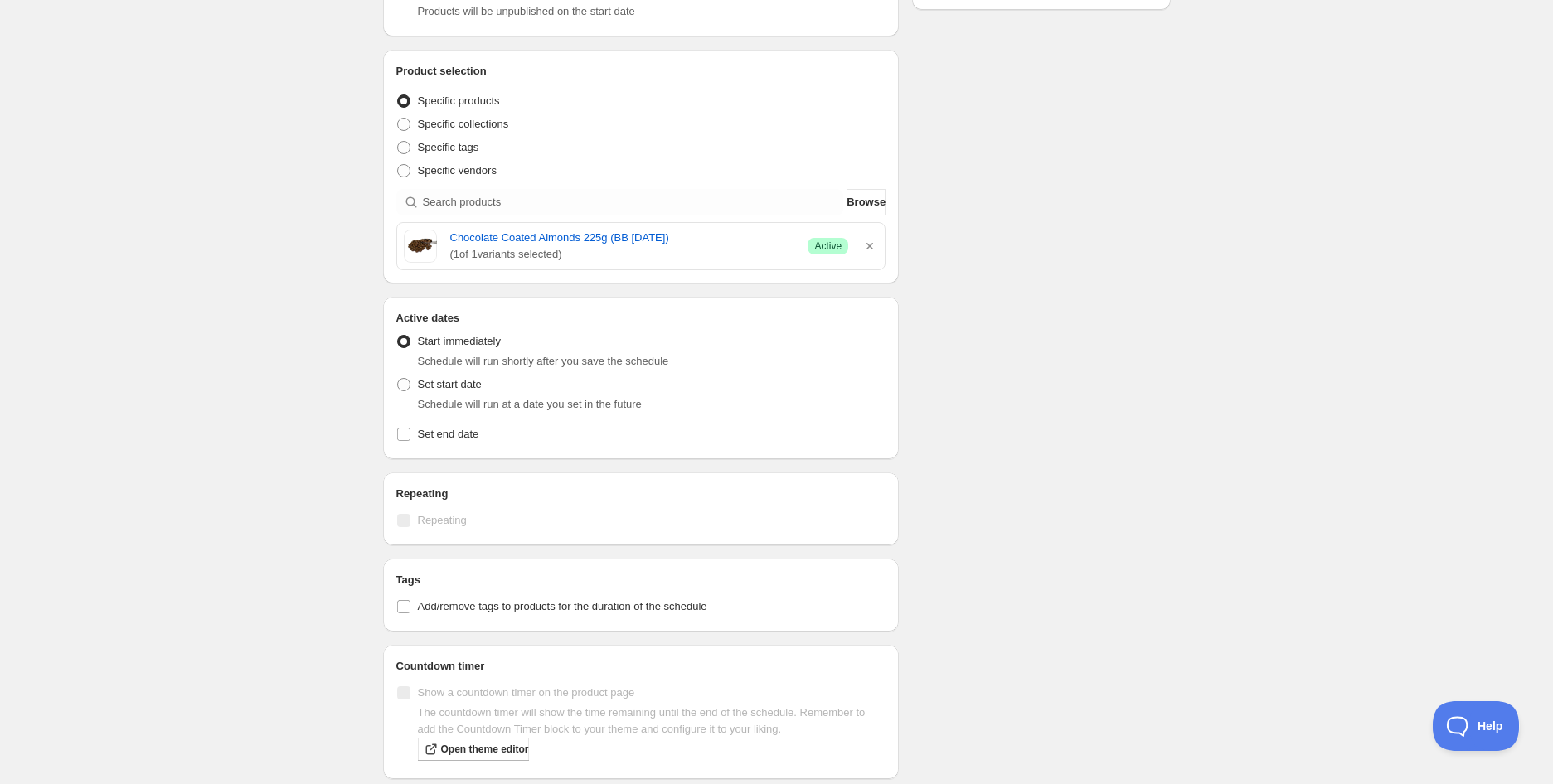
scroll to position [276, 0]
click at [419, 388] on span "Set start date" at bounding box center [450, 383] width 64 height 13
click at [398, 377] on input "Set start date" at bounding box center [397, 377] width 1 height 1
radio input "true"
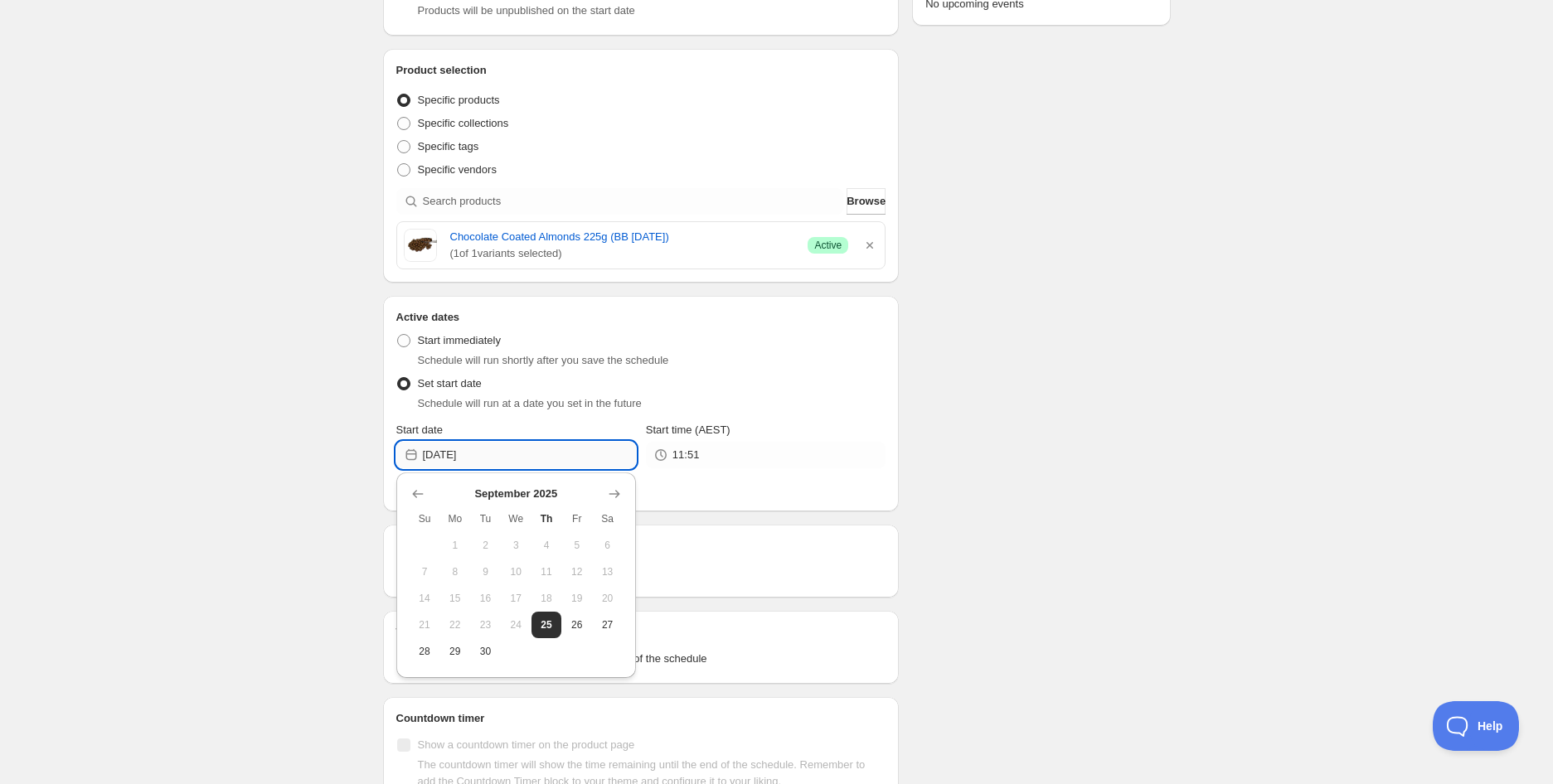
click at [533, 452] on input "[DATE]" at bounding box center [528, 454] width 213 height 26
click at [617, 496] on icon "Show next month, October 2025" at bounding box center [614, 493] width 17 height 17
click at [617, 496] on icon "Show next month, November 2025" at bounding box center [614, 493] width 17 height 17
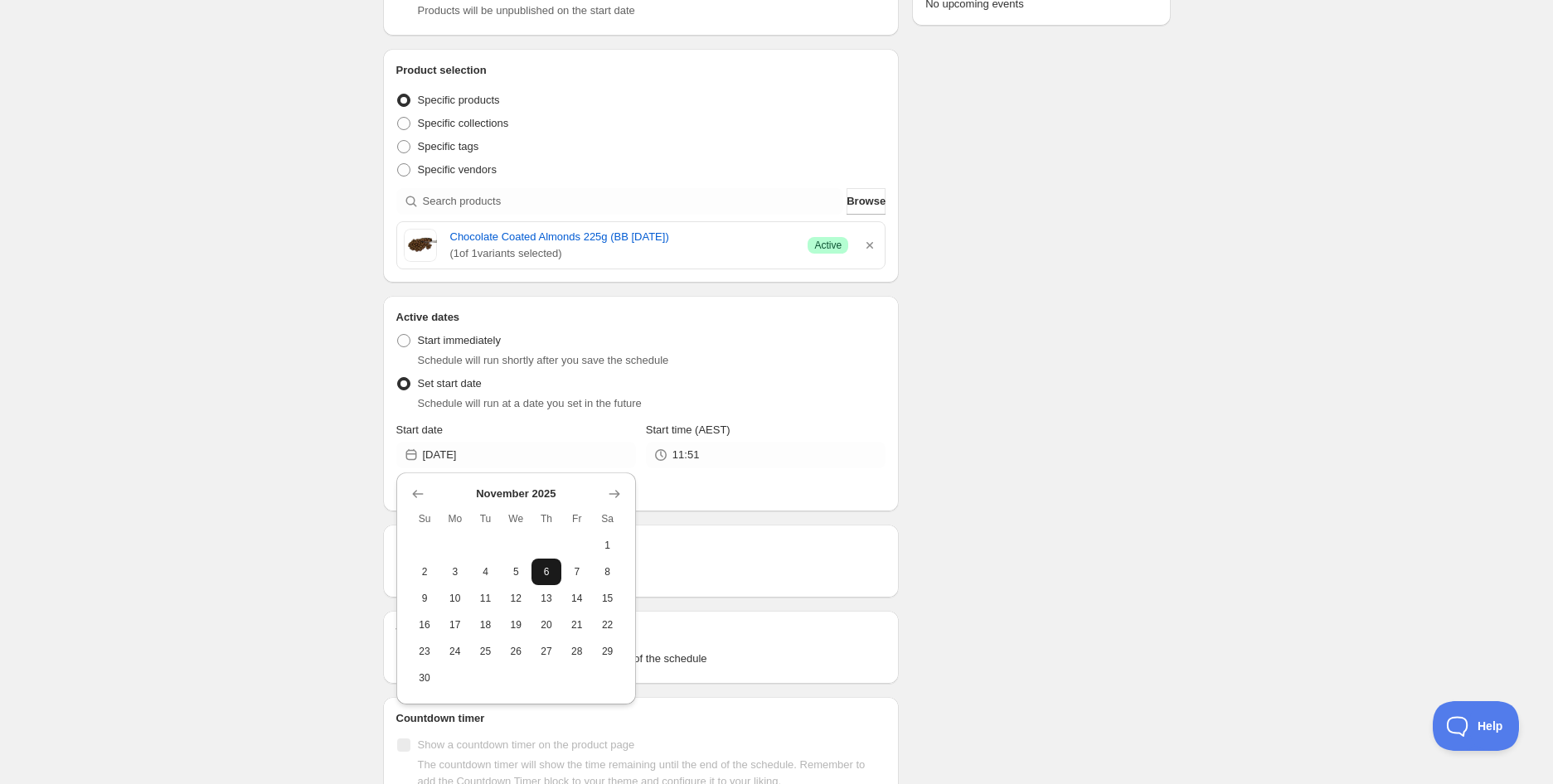
click at [545, 571] on span "6" at bounding box center [547, 572] width 18 height 14
type input "[DATE]"
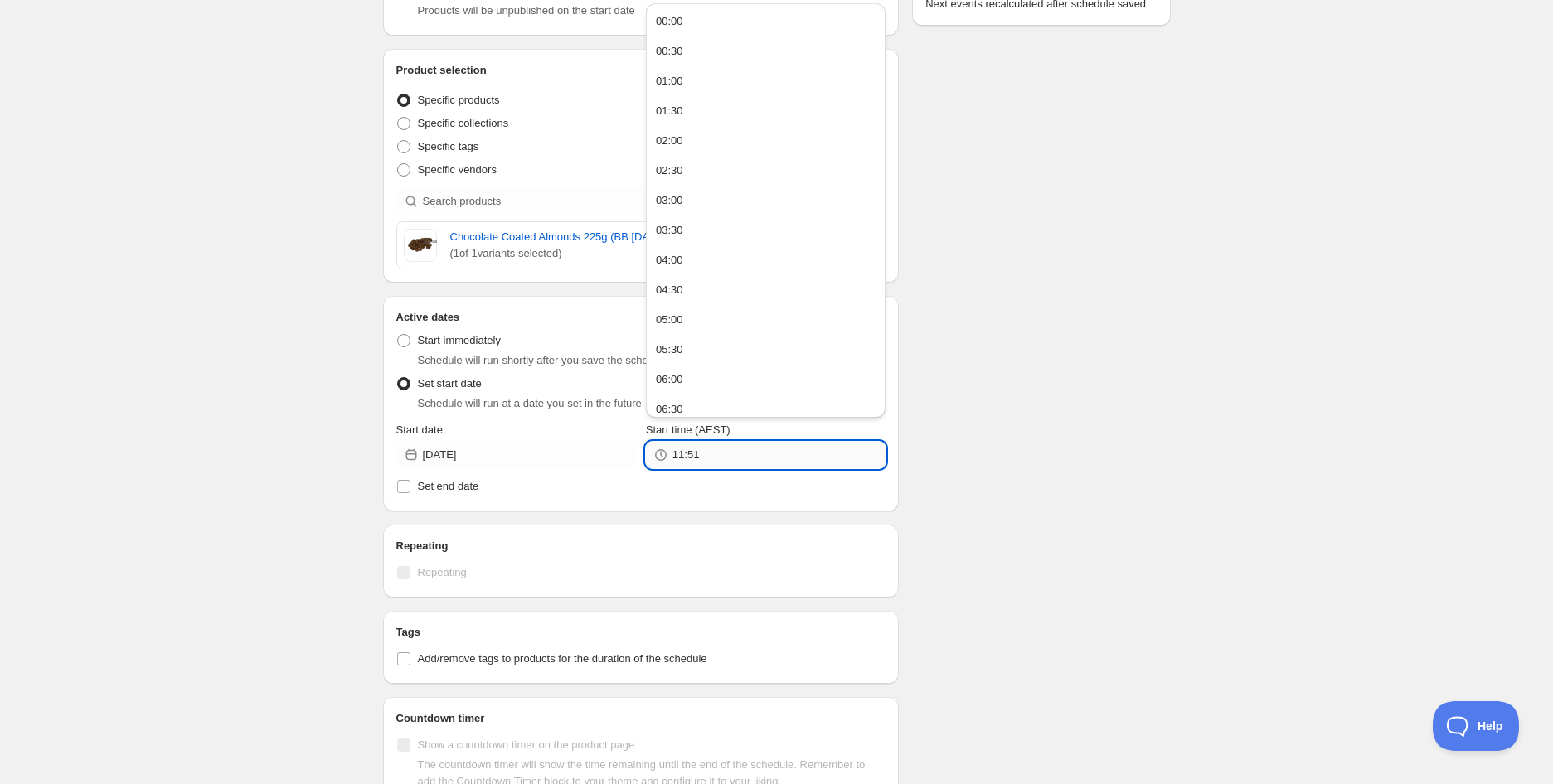
click at [689, 455] on input "11:51" at bounding box center [778, 454] width 213 height 26
click at [691, 320] on button "05:00" at bounding box center [766, 319] width 230 height 26
type input "05:00"
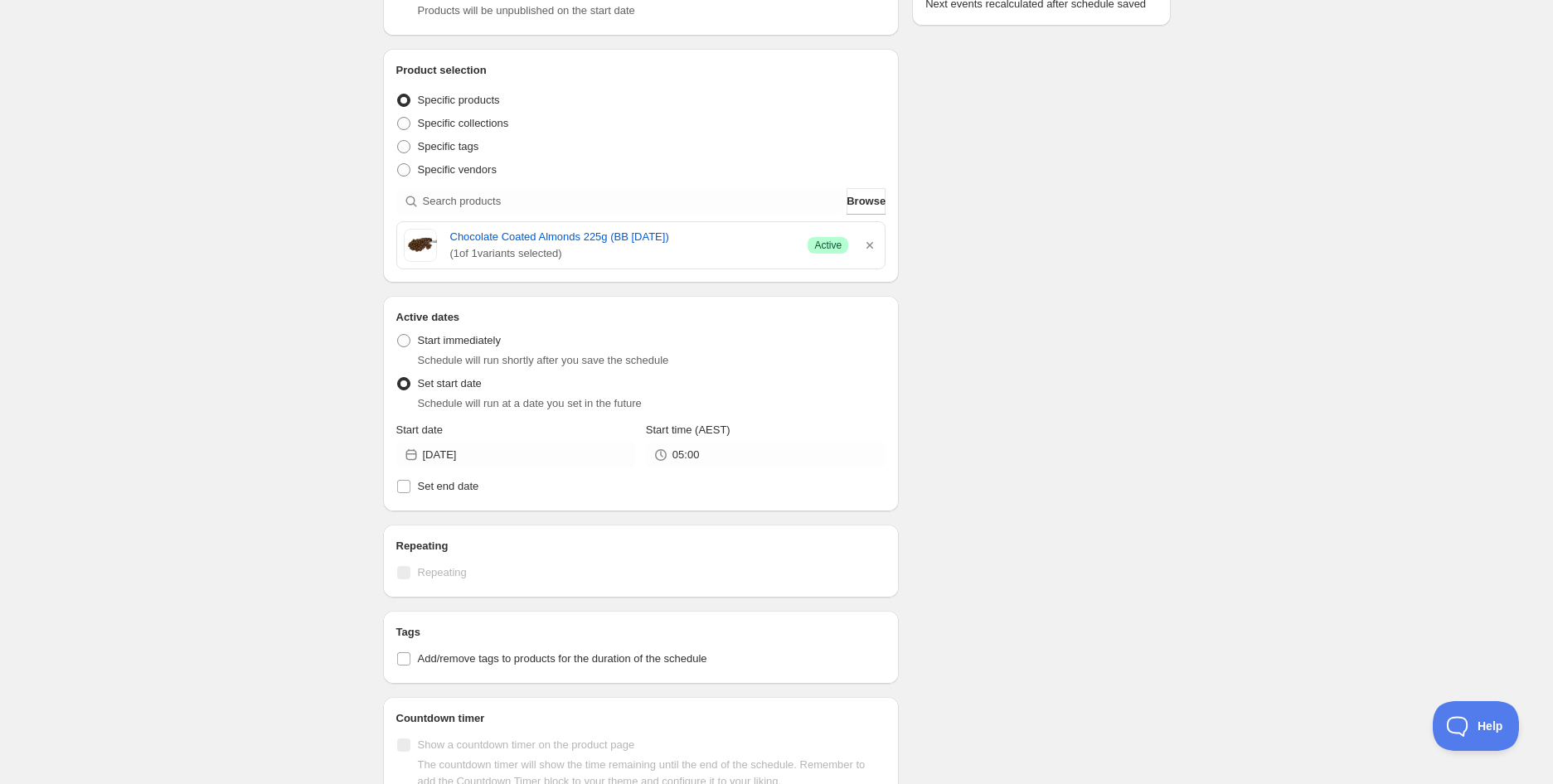
click at [1108, 427] on div "Schedule name Chocolate Coated Almonds 225g (BB [DATE]) Your customers won't se…" at bounding box center [770, 415] width 801 height 1284
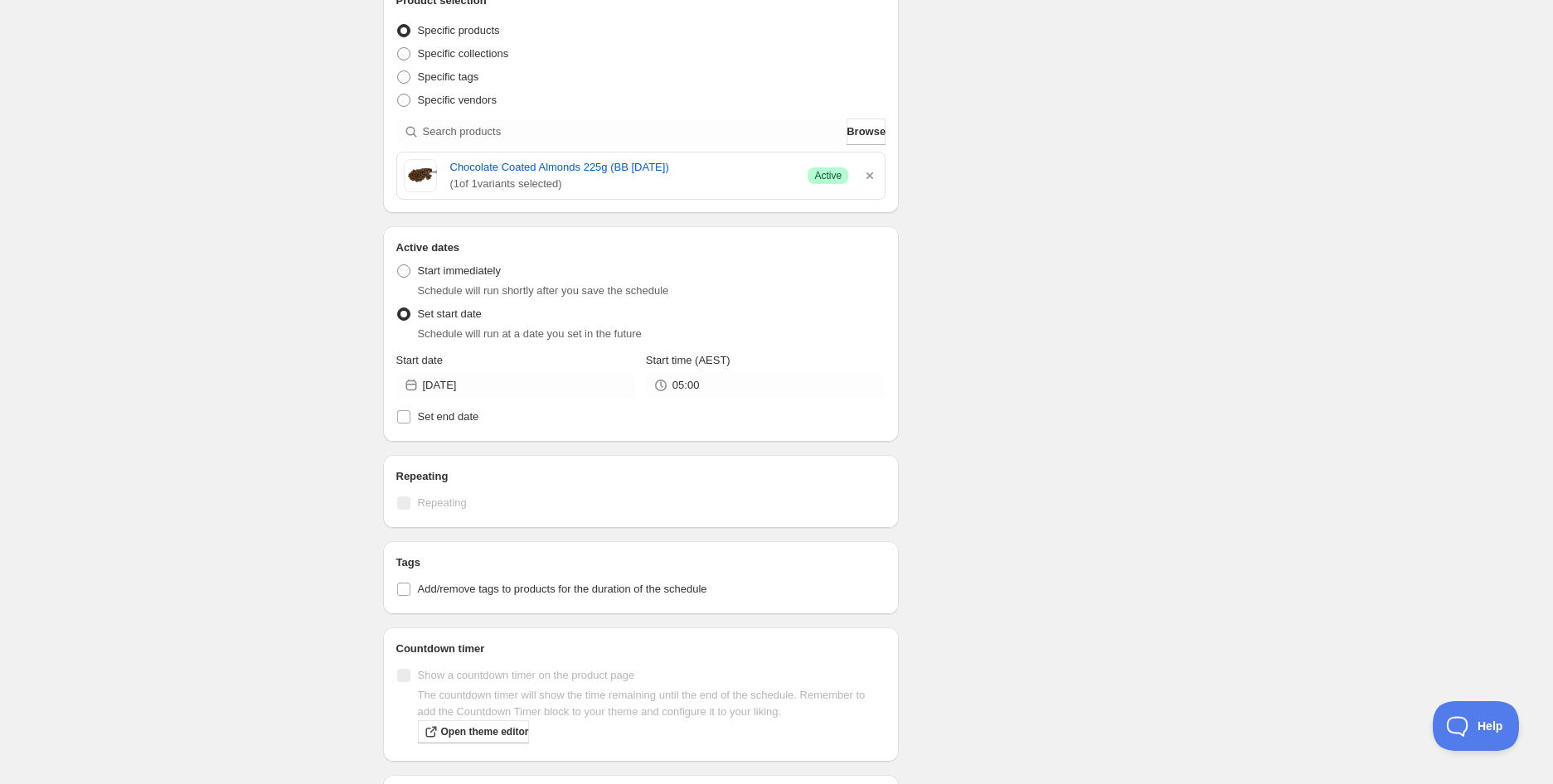
scroll to position [580, 0]
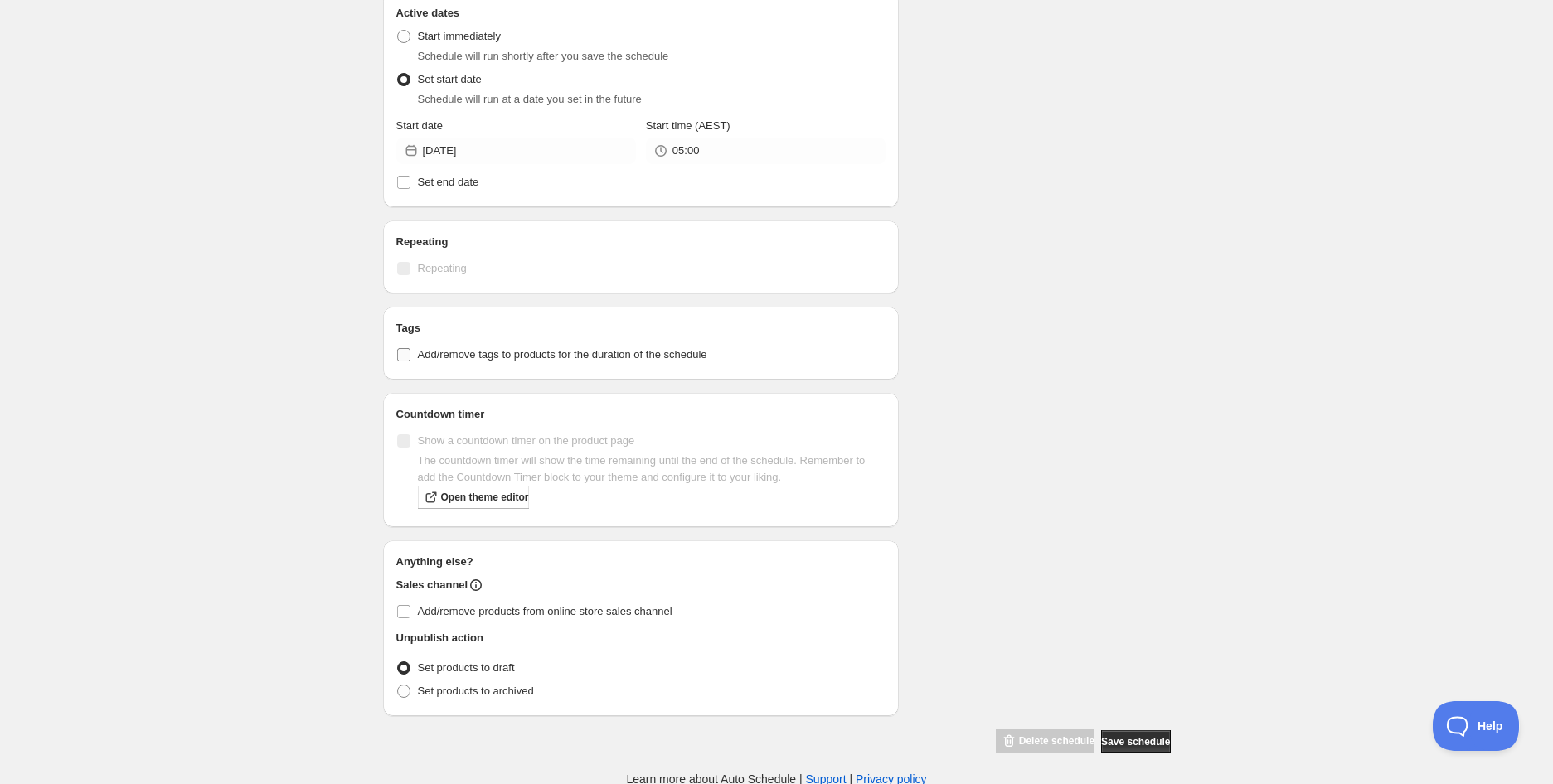
click at [620, 356] on span "Add/remove tags to products for the duration of the schedule" at bounding box center [561, 354] width 289 height 13
click at [411, 356] on input "Add/remove tags to products for the duration of the schedule" at bounding box center [404, 355] width 14 height 14
checkbox input "true"
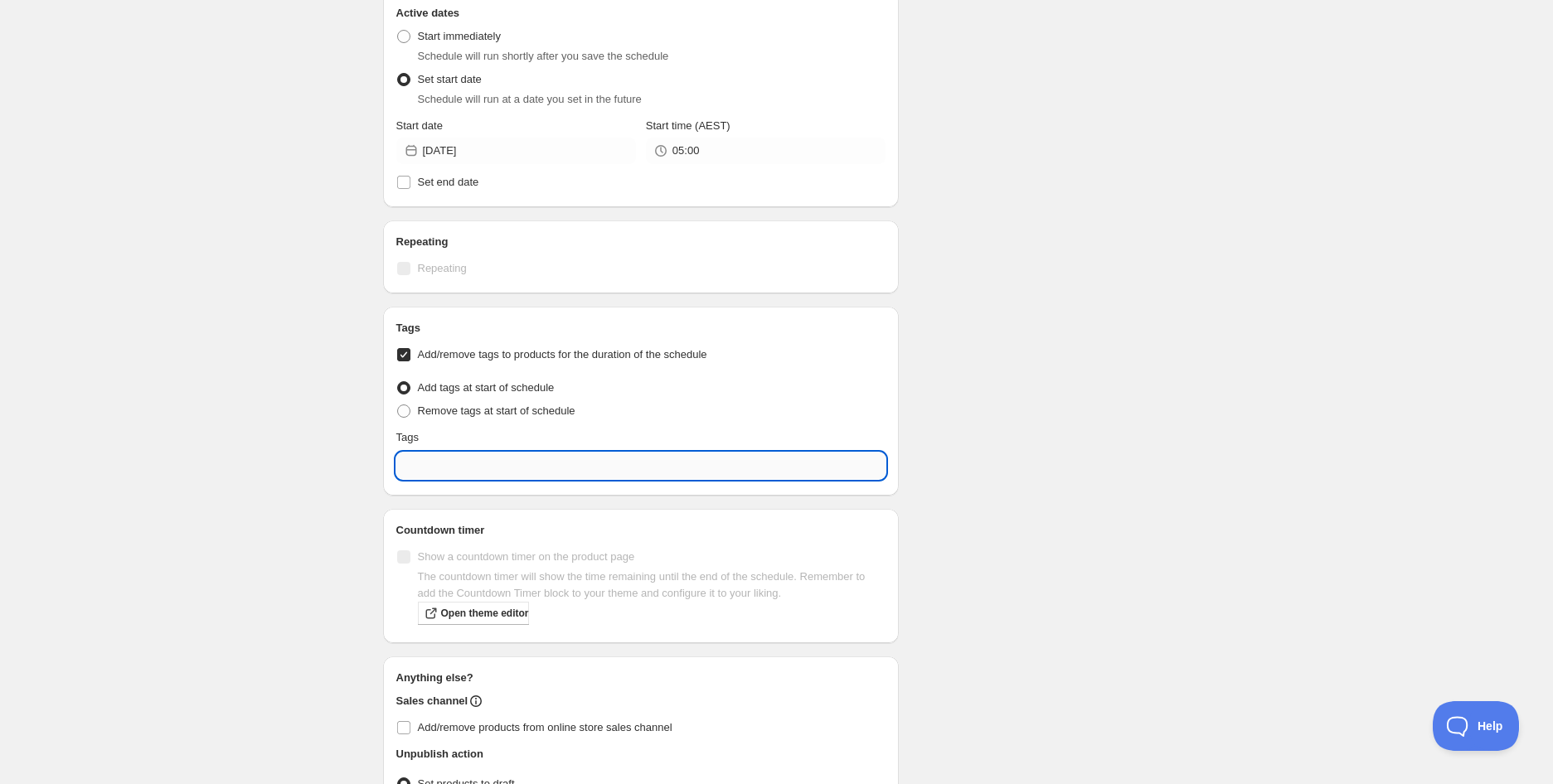
click at [540, 461] on input "text" at bounding box center [640, 465] width 489 height 26
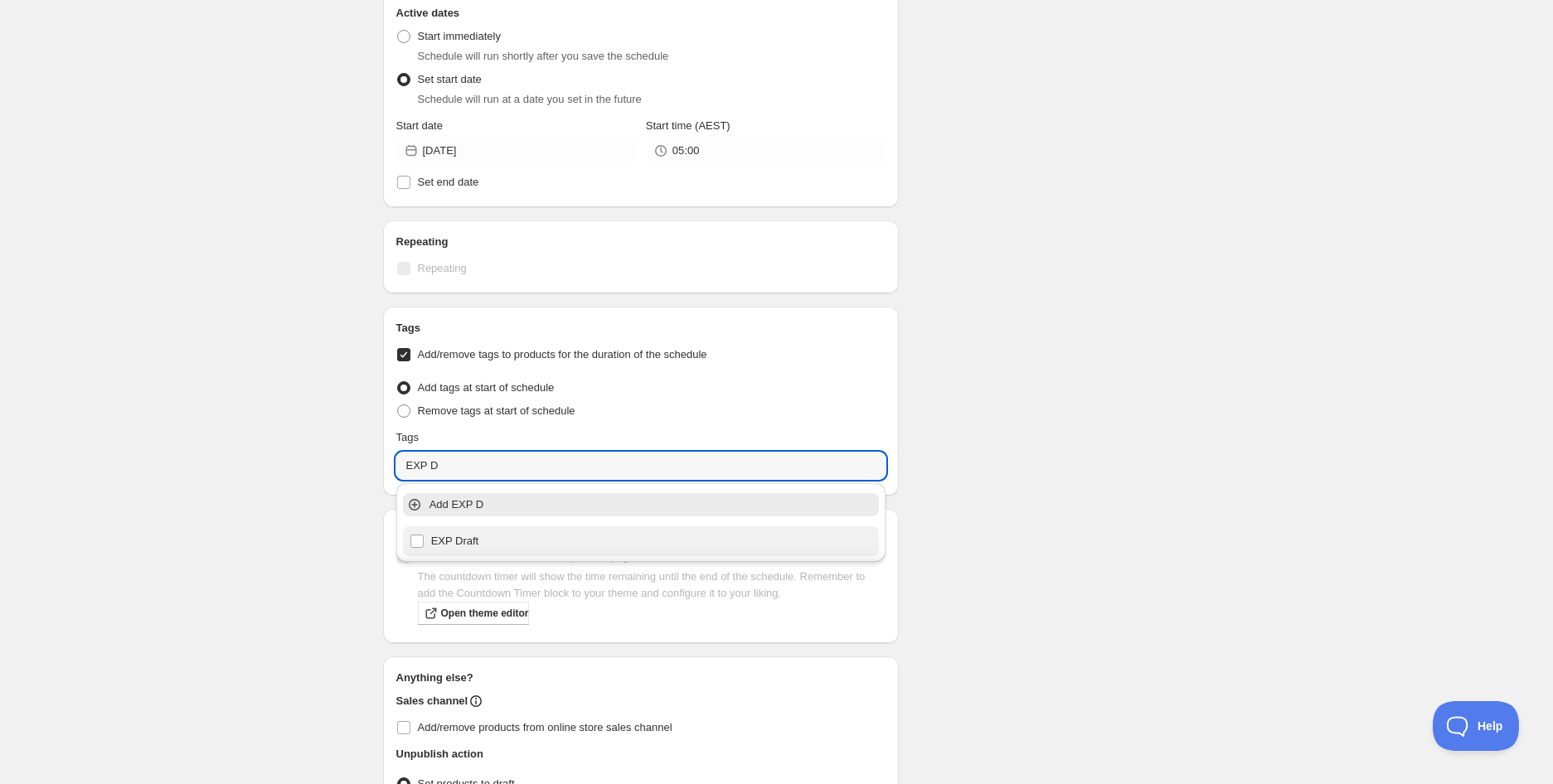
click at [477, 533] on div "EXP Draft" at bounding box center [641, 541] width 463 height 23
type input "EXP Draft"
checkbox input "true"
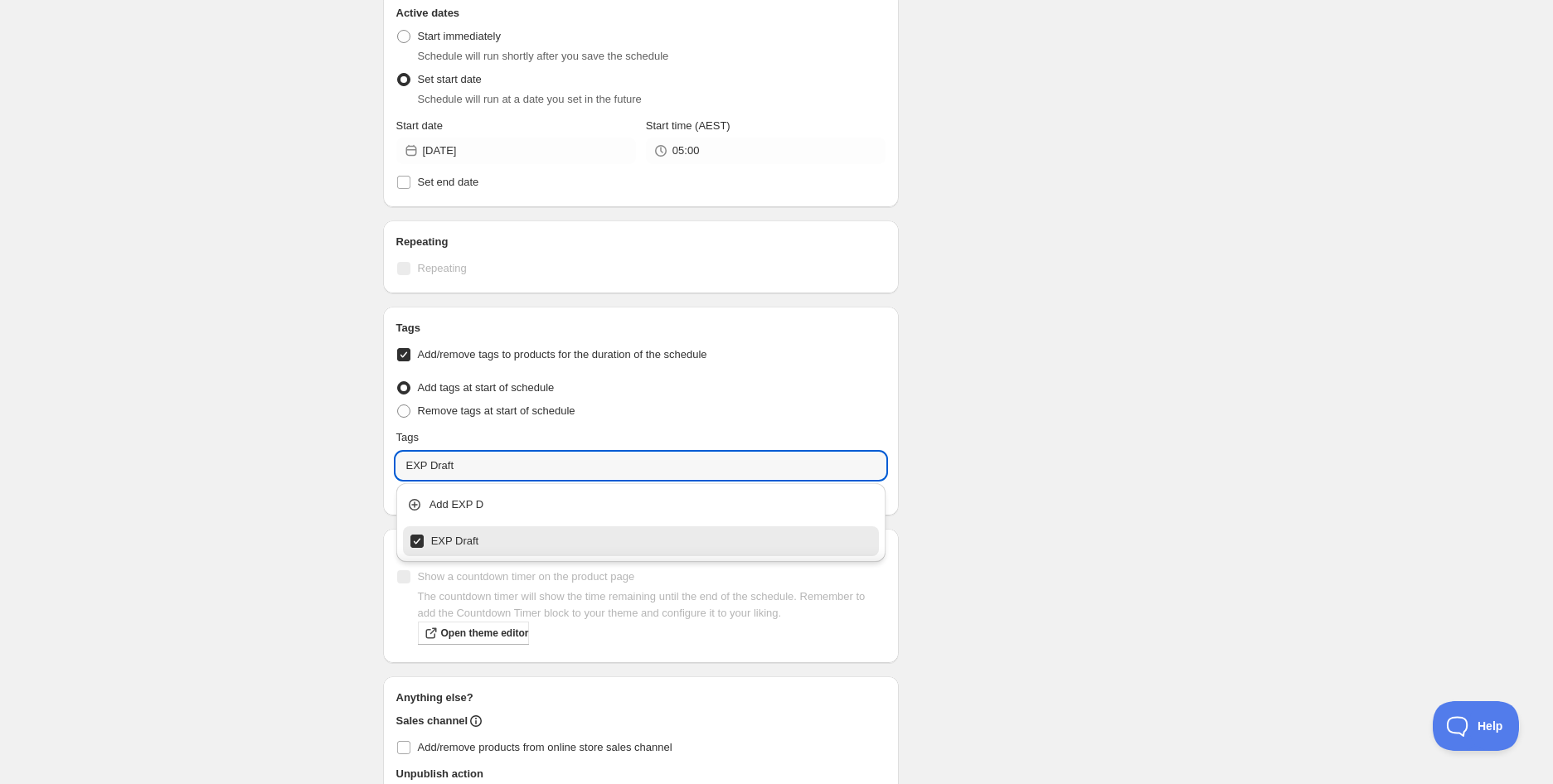
type input "EXP Draft"
click at [1001, 458] on div "Schedule name Chocolate Coated Almonds 225g (BB [DATE]) Your customers won't se…" at bounding box center [770, 180] width 801 height 1420
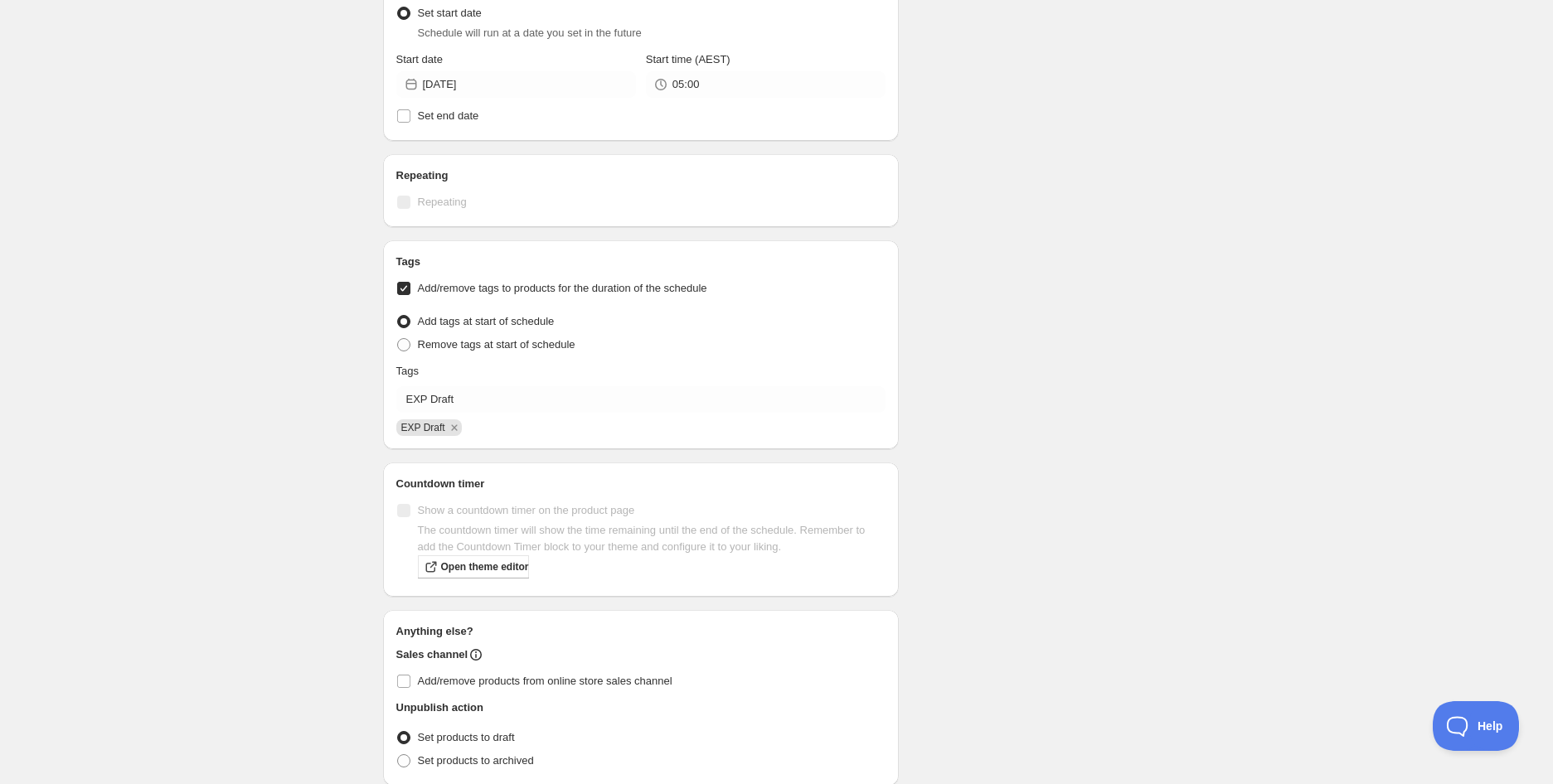
scroll to position [716, 0]
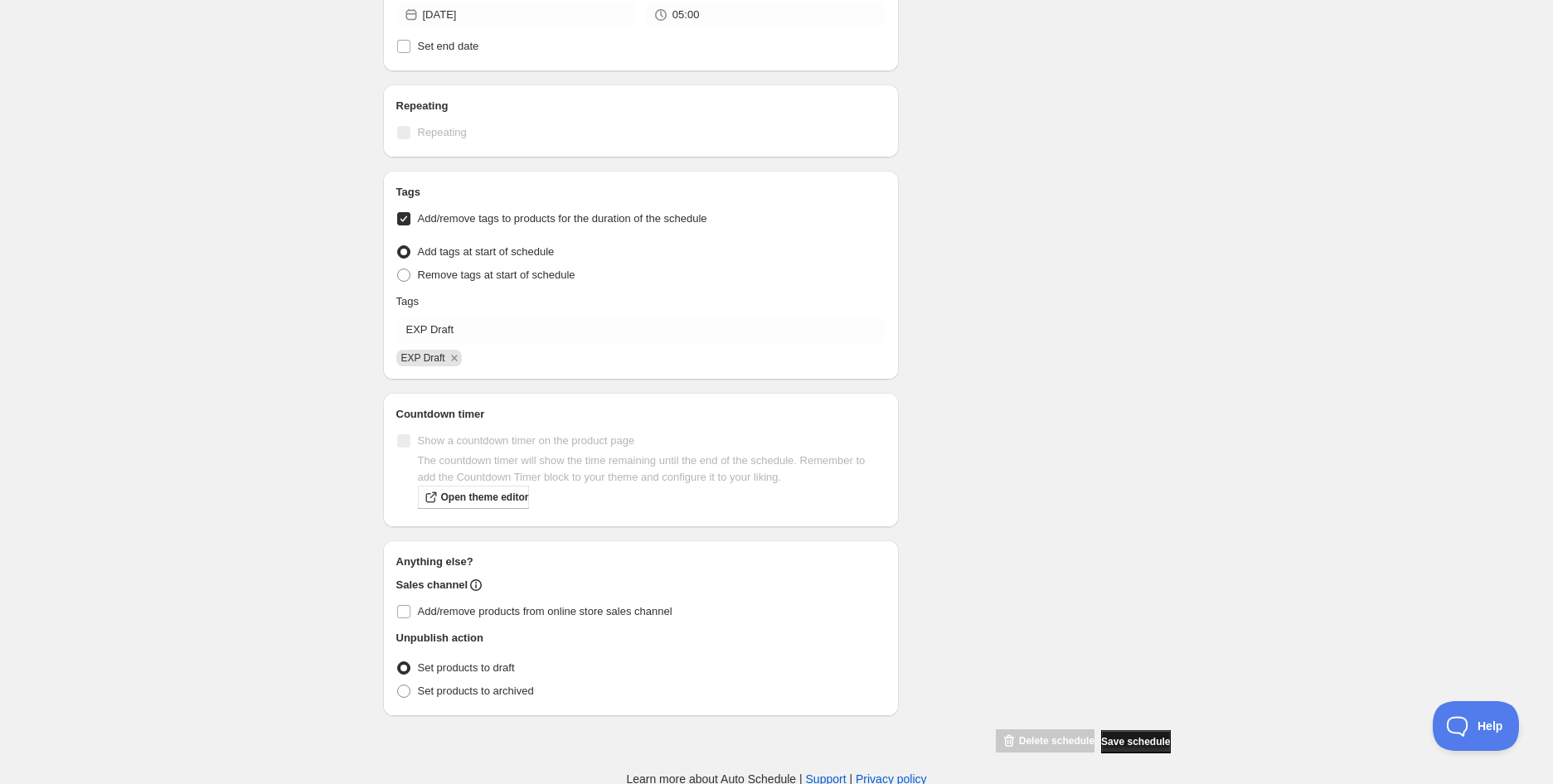
click at [1161, 736] on button "Save schedule" at bounding box center [1135, 741] width 69 height 23
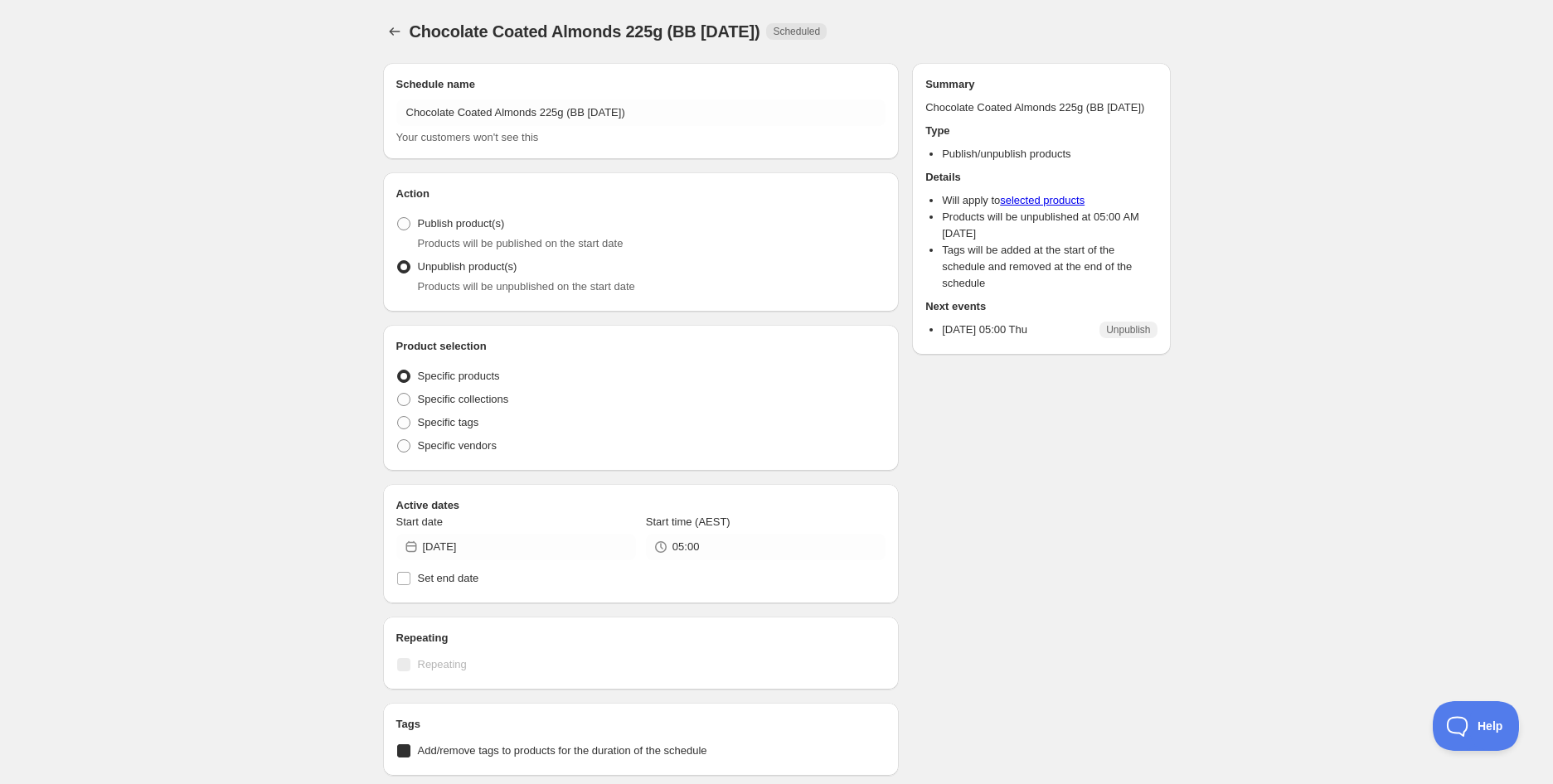
radio input "true"
checkbox input "true"
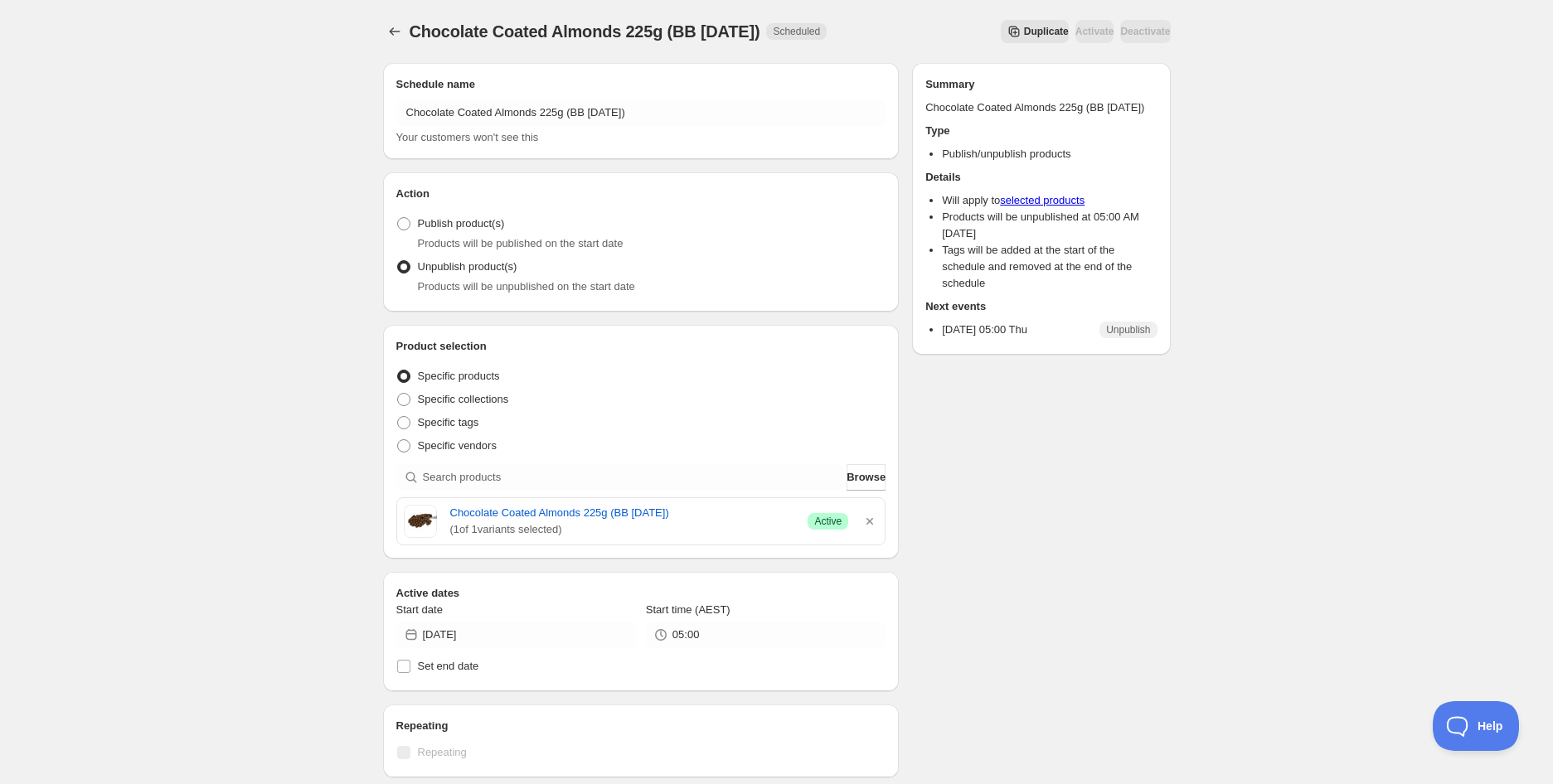
click at [224, 146] on div "Chocolate Coated Almonds 225g (BB [DATE]). This page is ready Chocolate Coated …" at bounding box center [776, 703] width 1553 height 1407
click at [399, 27] on icon "Schedules" at bounding box center [394, 31] width 17 height 17
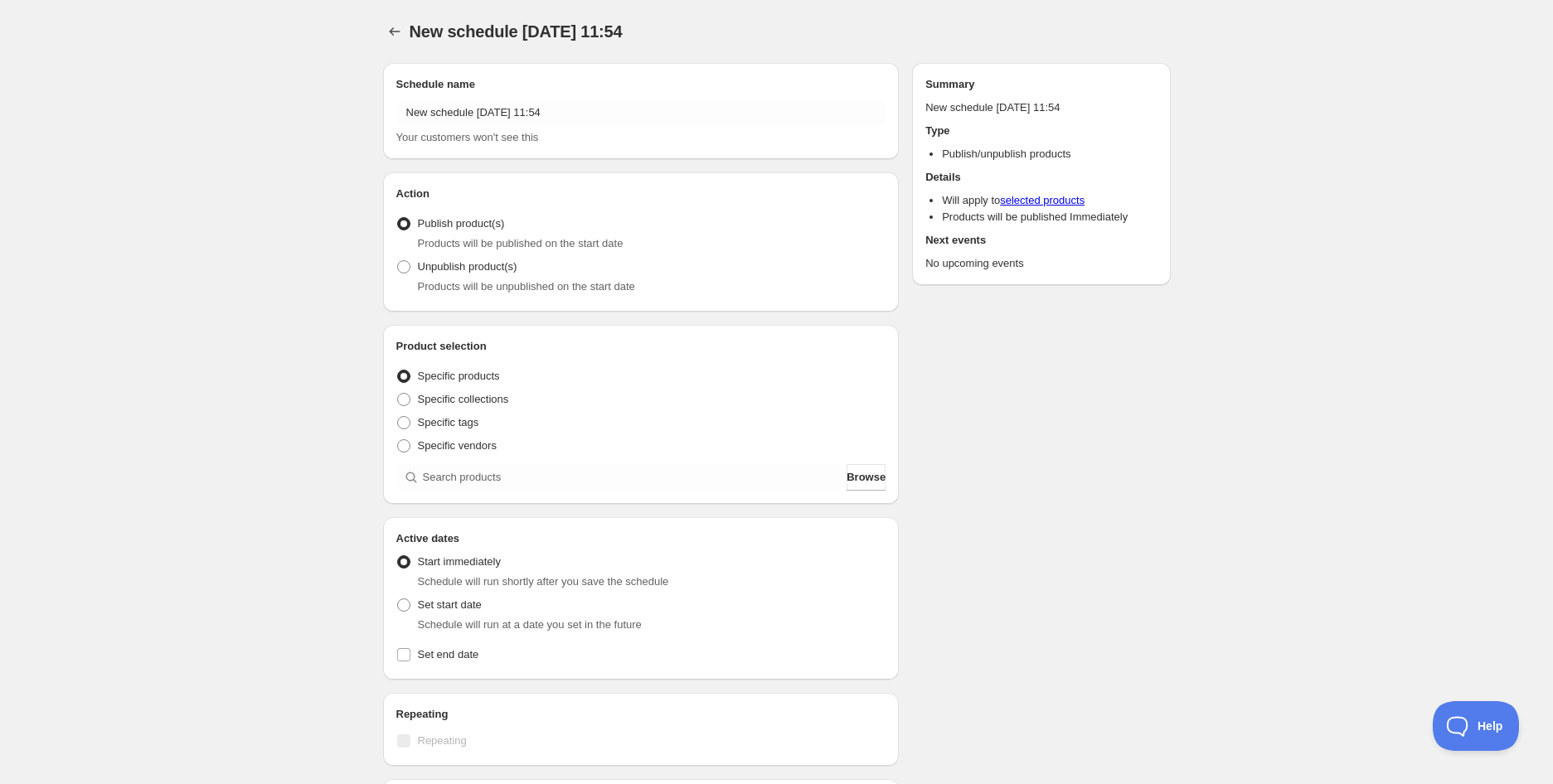
radio input "true"
click at [663, 95] on div "Schedule name New schedule [DATE] 11:54 Your customers won't see this" at bounding box center [640, 111] width 489 height 70
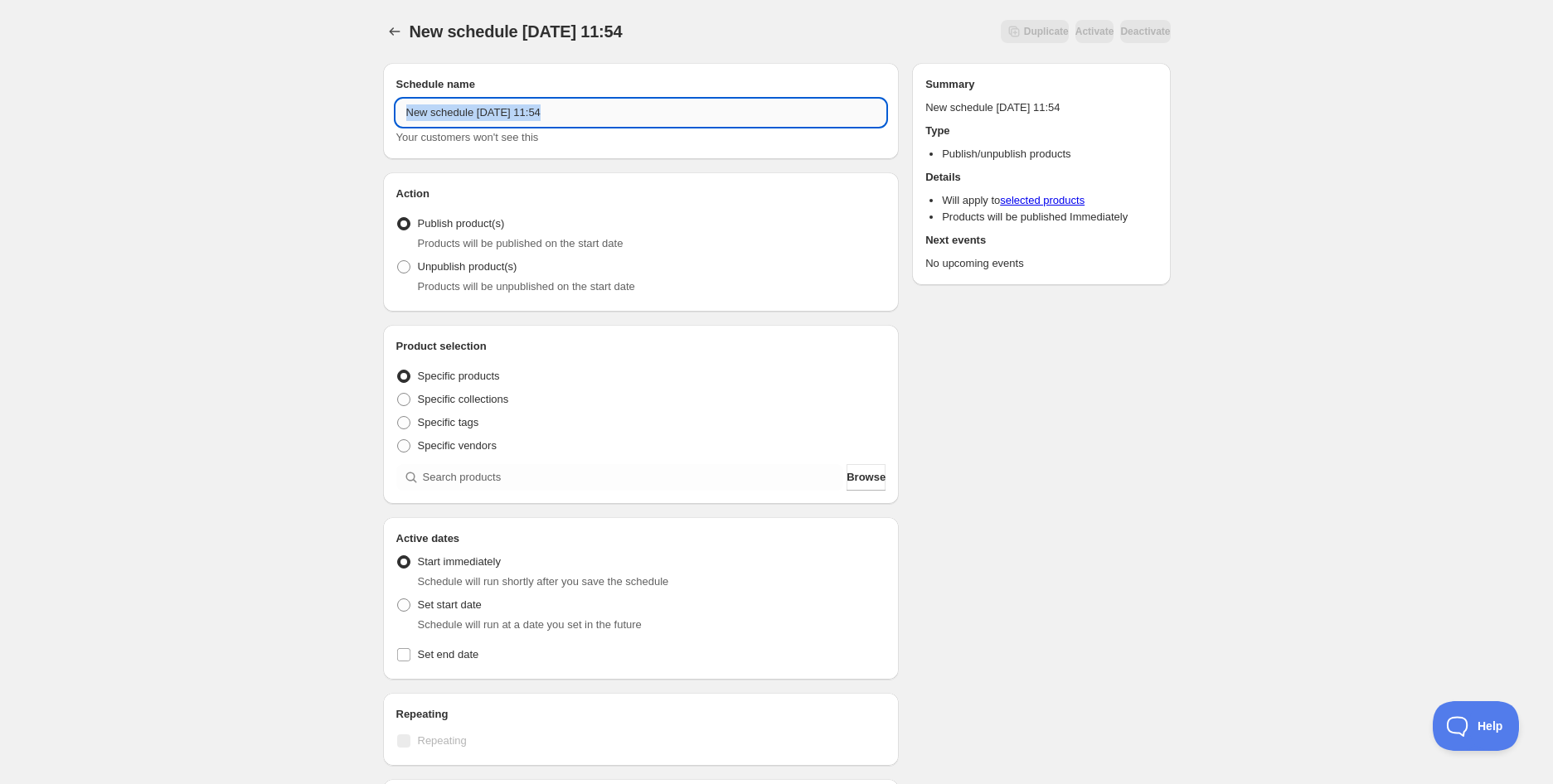
click at [651, 111] on input "New schedule [DATE] 11:54" at bounding box center [640, 112] width 489 height 26
paste input "Jumbo Sour Cola Bottles | 225g (BB [DATE])"
type input "Jumbo Sour Cola Bottles | 225g (BB [DATE])"
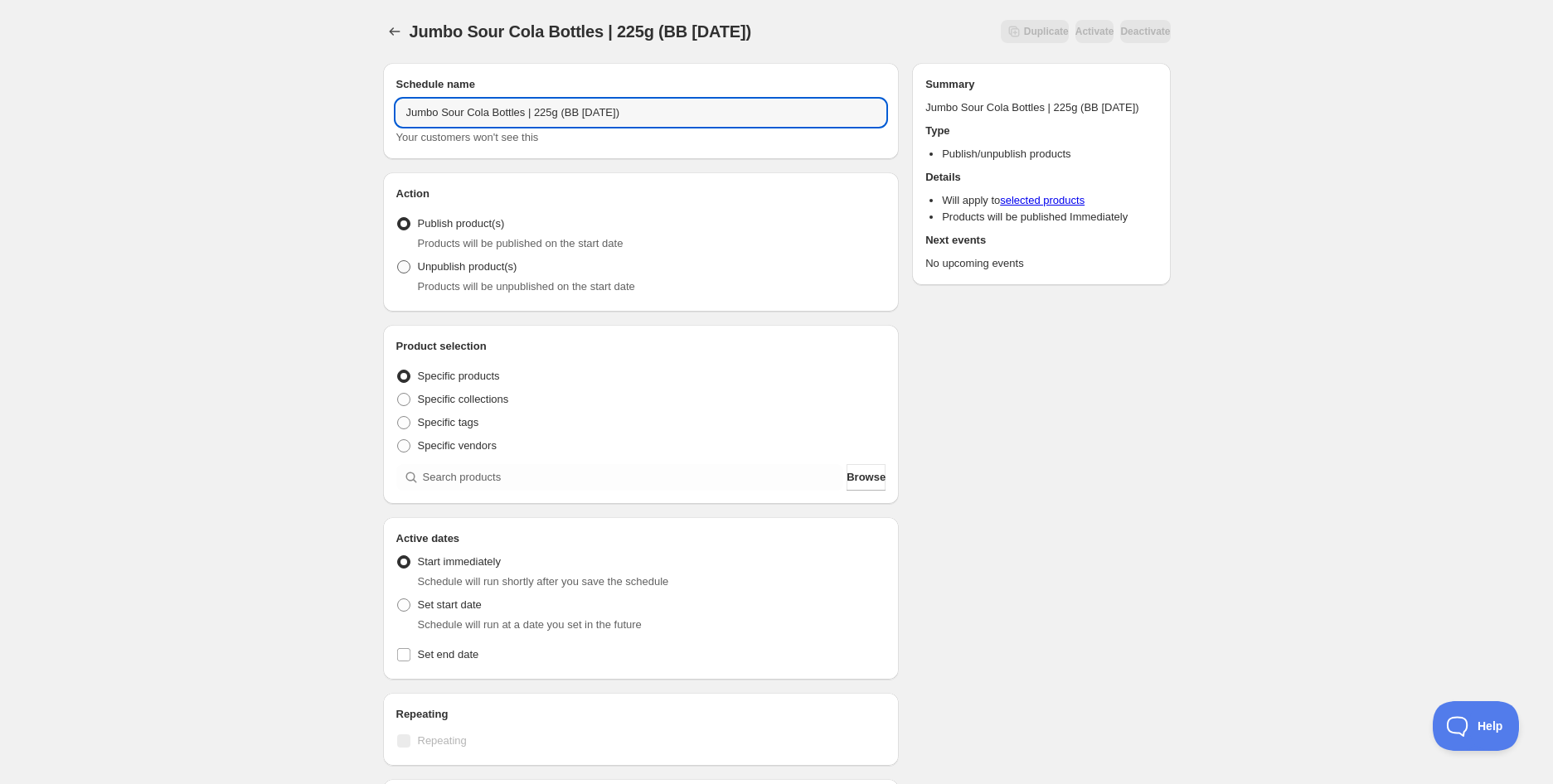
click at [477, 272] on span "Unpublish product(s)" at bounding box center [467, 266] width 99 height 13
click at [398, 261] on input "Unpublish product(s)" at bounding box center [397, 260] width 1 height 1
radio input "true"
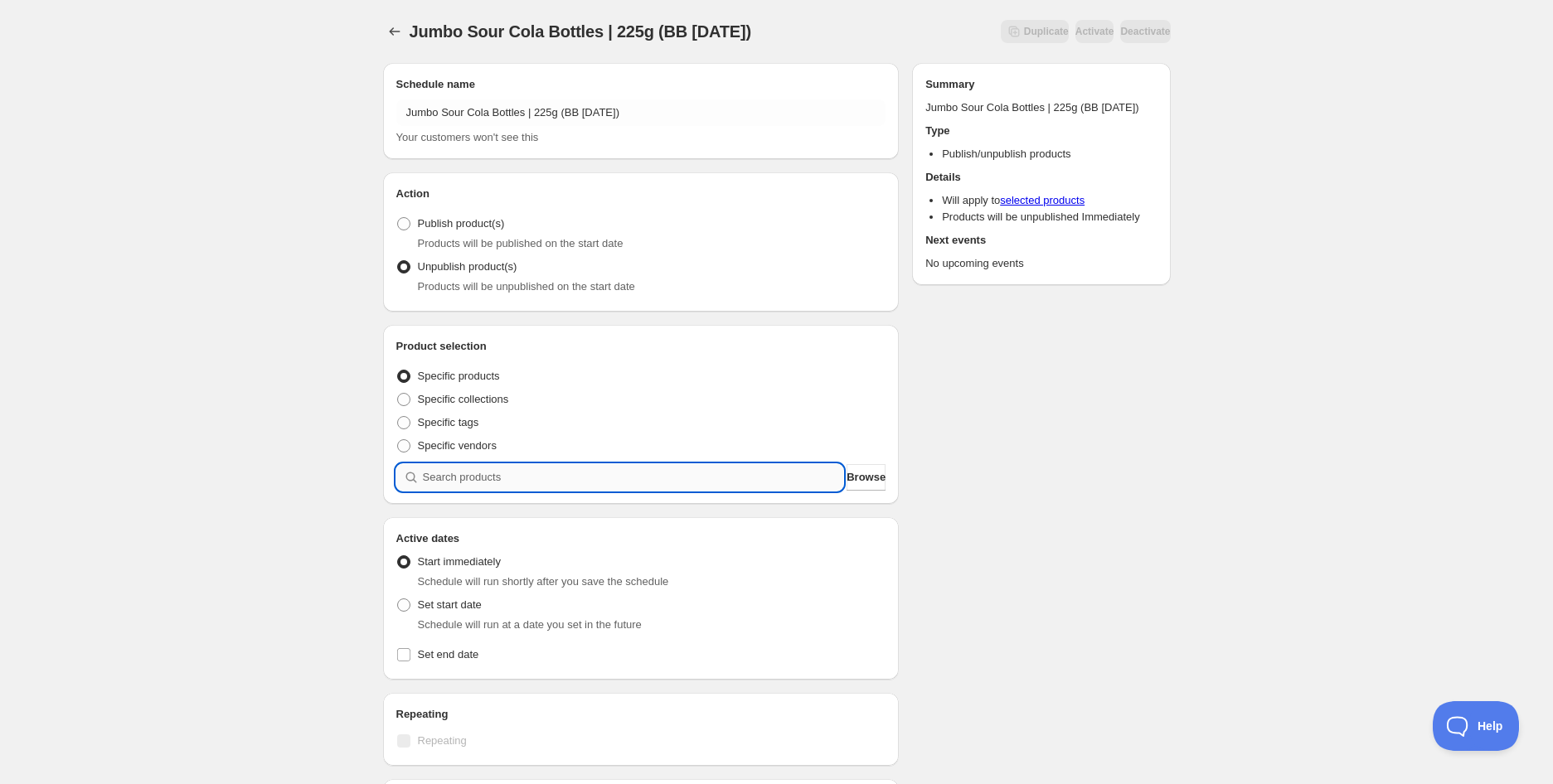
click at [473, 467] on input "search" at bounding box center [632, 477] width 421 height 26
paste input "search"
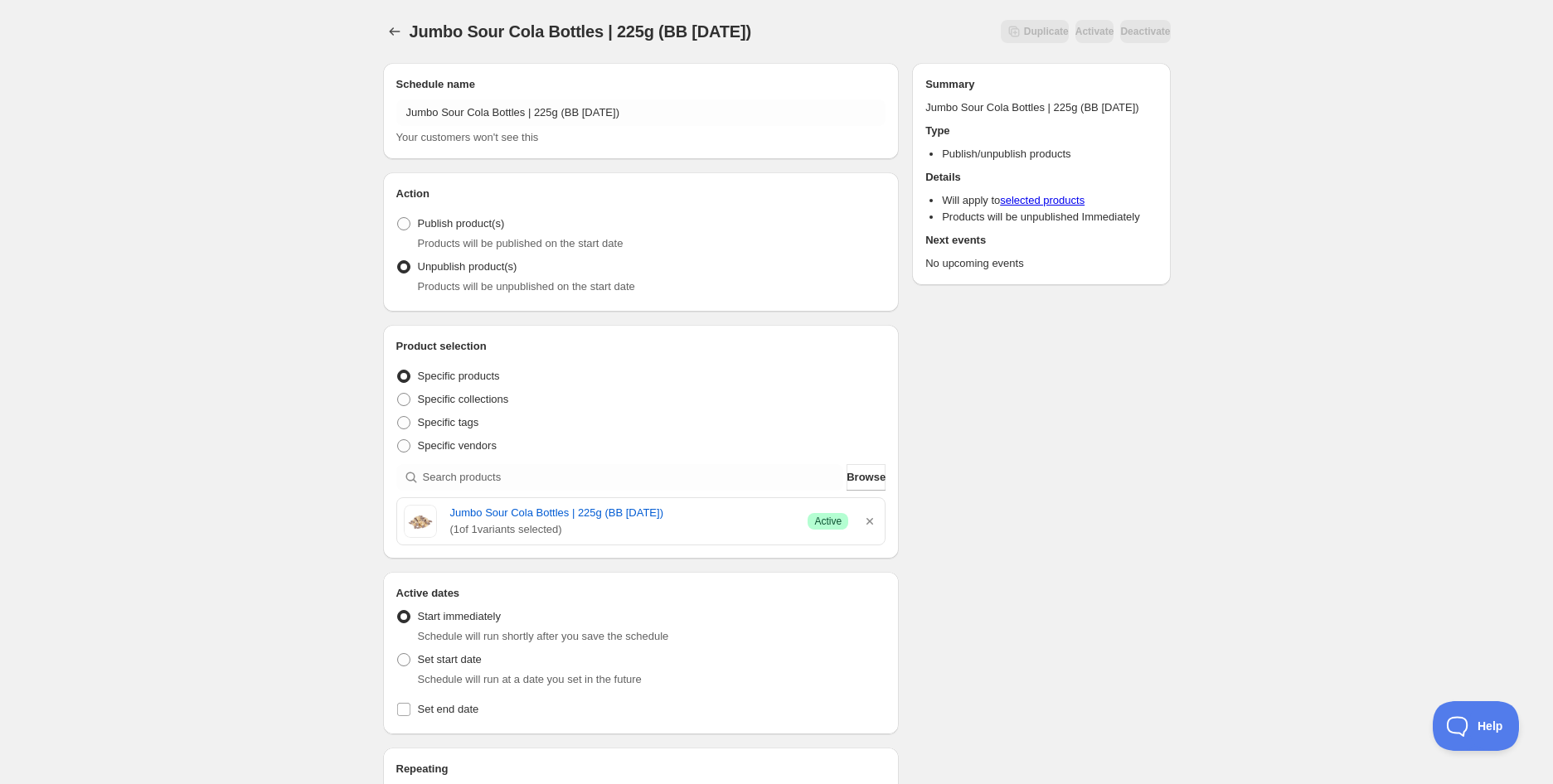
click at [261, 424] on div "Jumbo Sour Cola Bottles | 225g (BB [DATE]). This page is ready Jumbo Sour Cola …" at bounding box center [776, 657] width 1553 height 1314
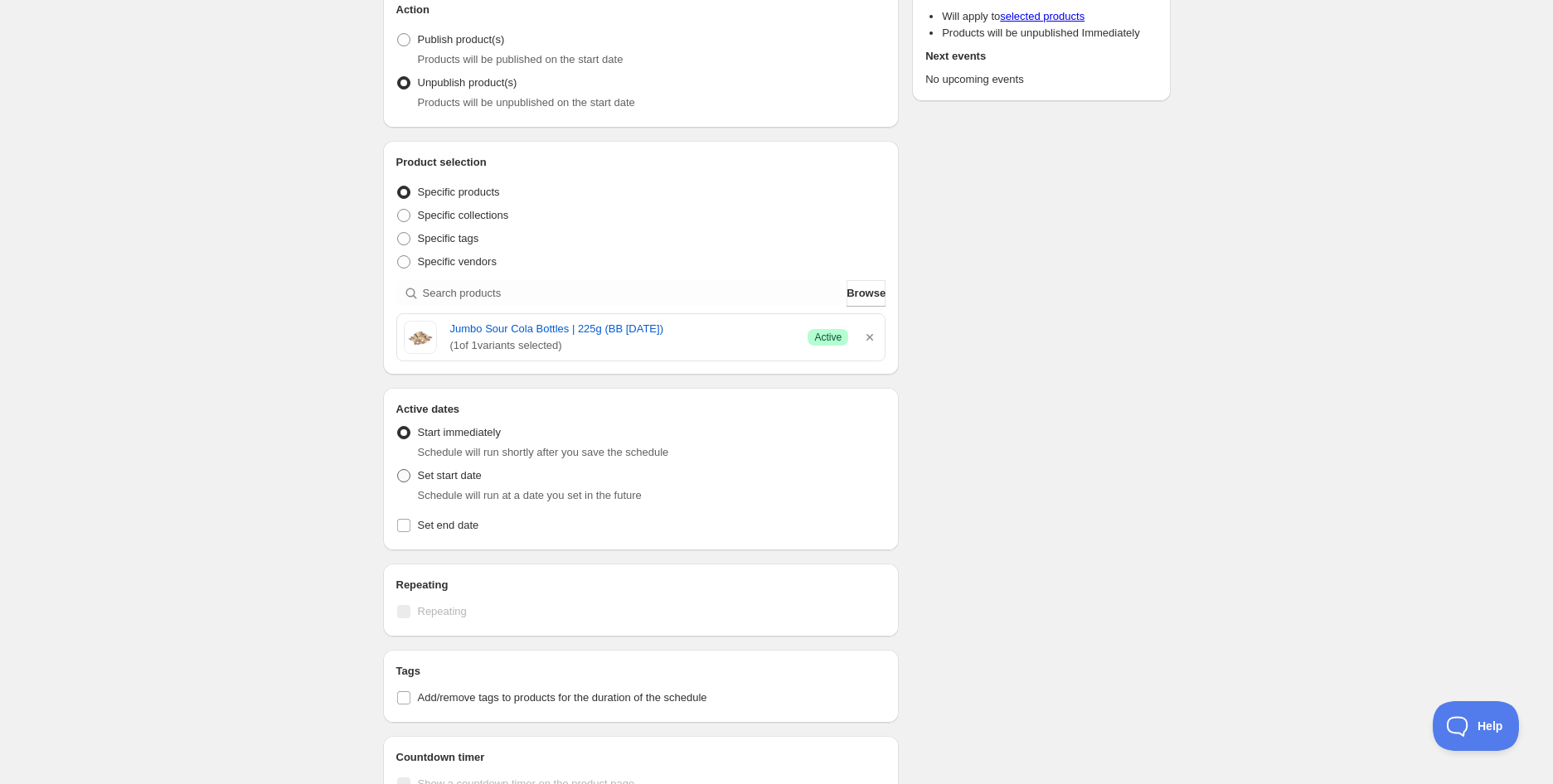
click at [454, 481] on span "Set start date" at bounding box center [450, 475] width 64 height 13
click at [398, 470] on input "Set start date" at bounding box center [397, 469] width 1 height 1
radio input "true"
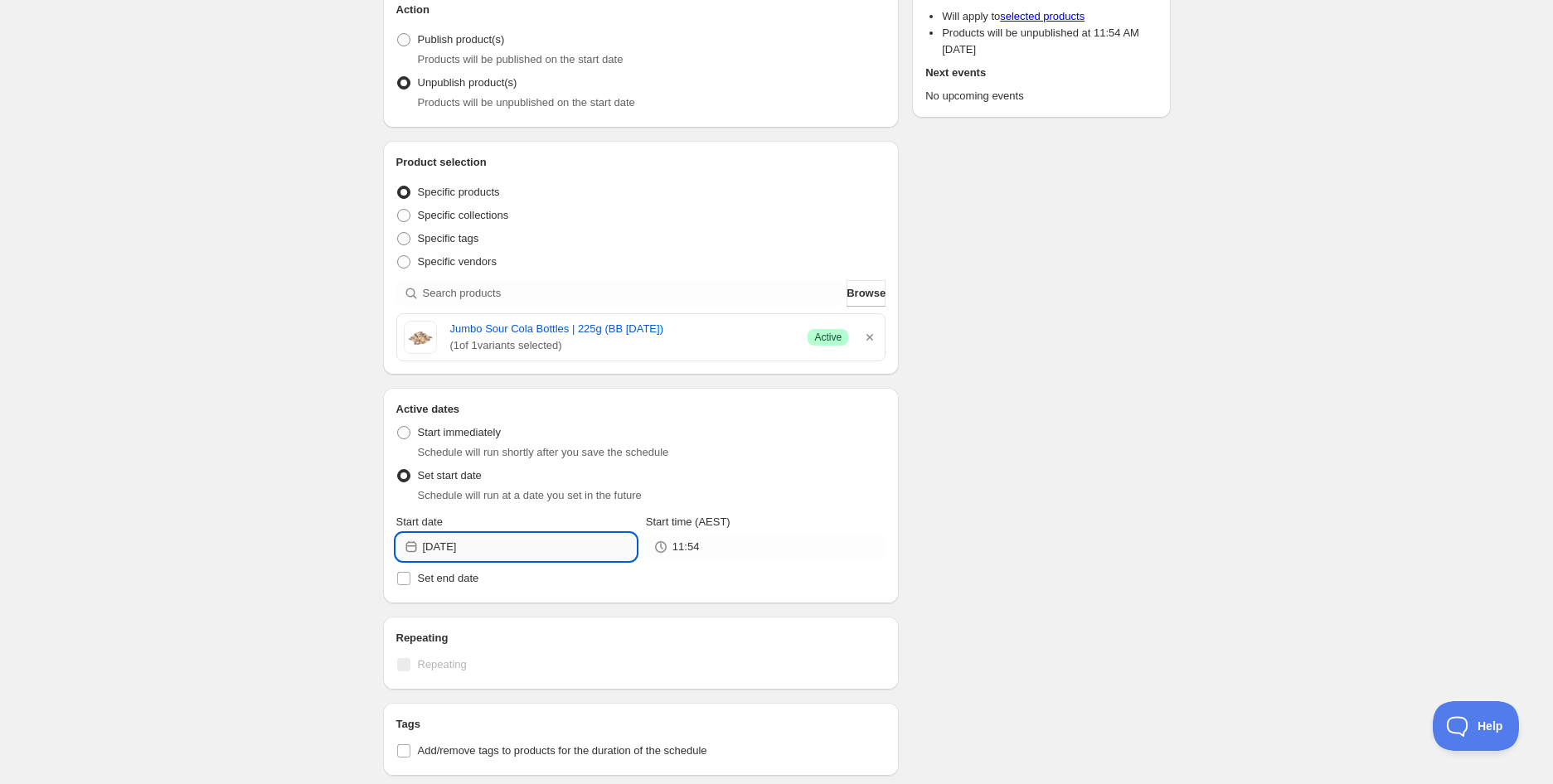
click at [479, 544] on input "[DATE]" at bounding box center [528, 547] width 213 height 26
click at [611, 584] on icon "Show next month, October 2025" at bounding box center [614, 586] width 17 height 17
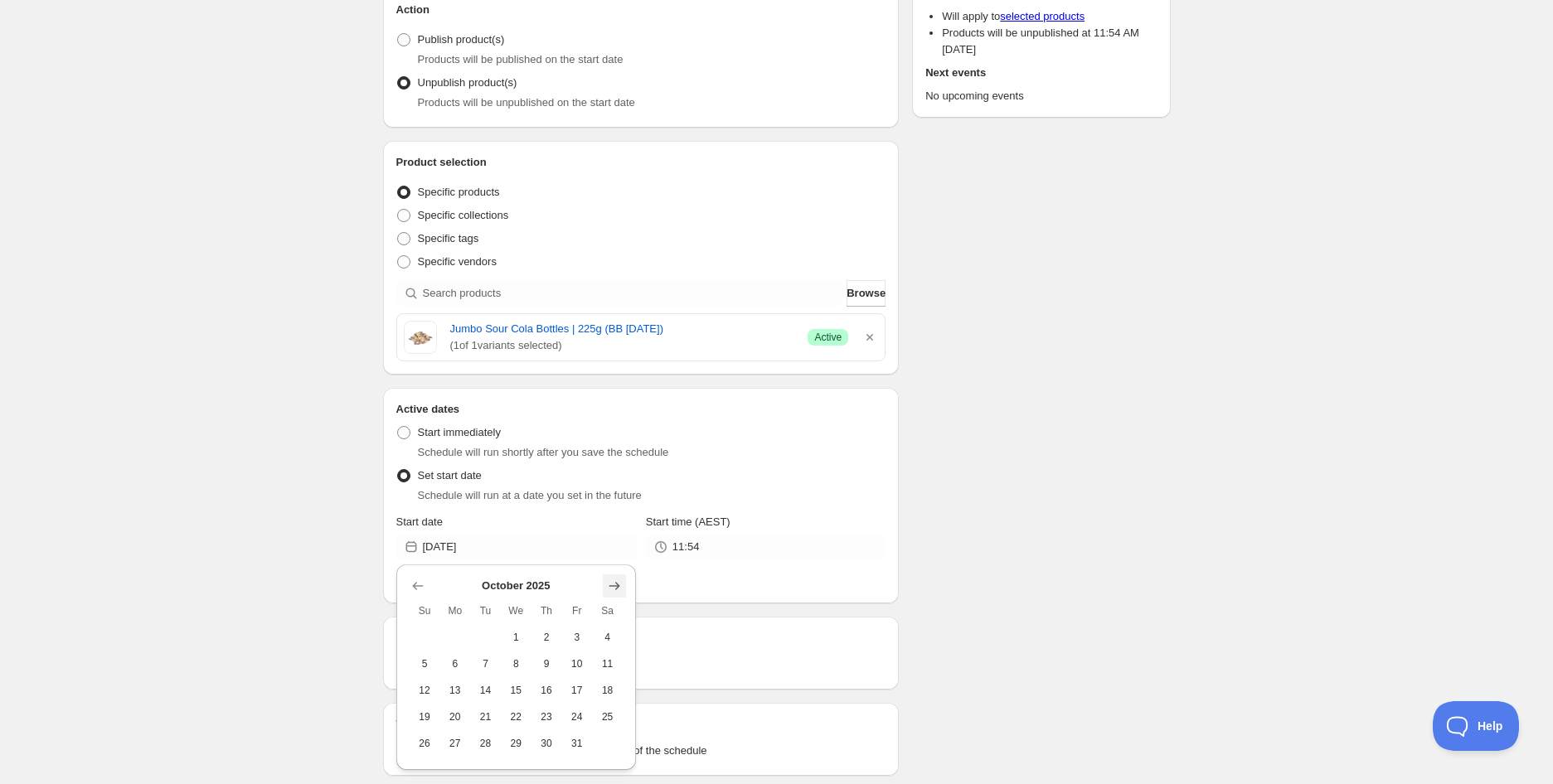
click at [611, 584] on icon "Show next month, November 2025" at bounding box center [614, 586] width 17 height 17
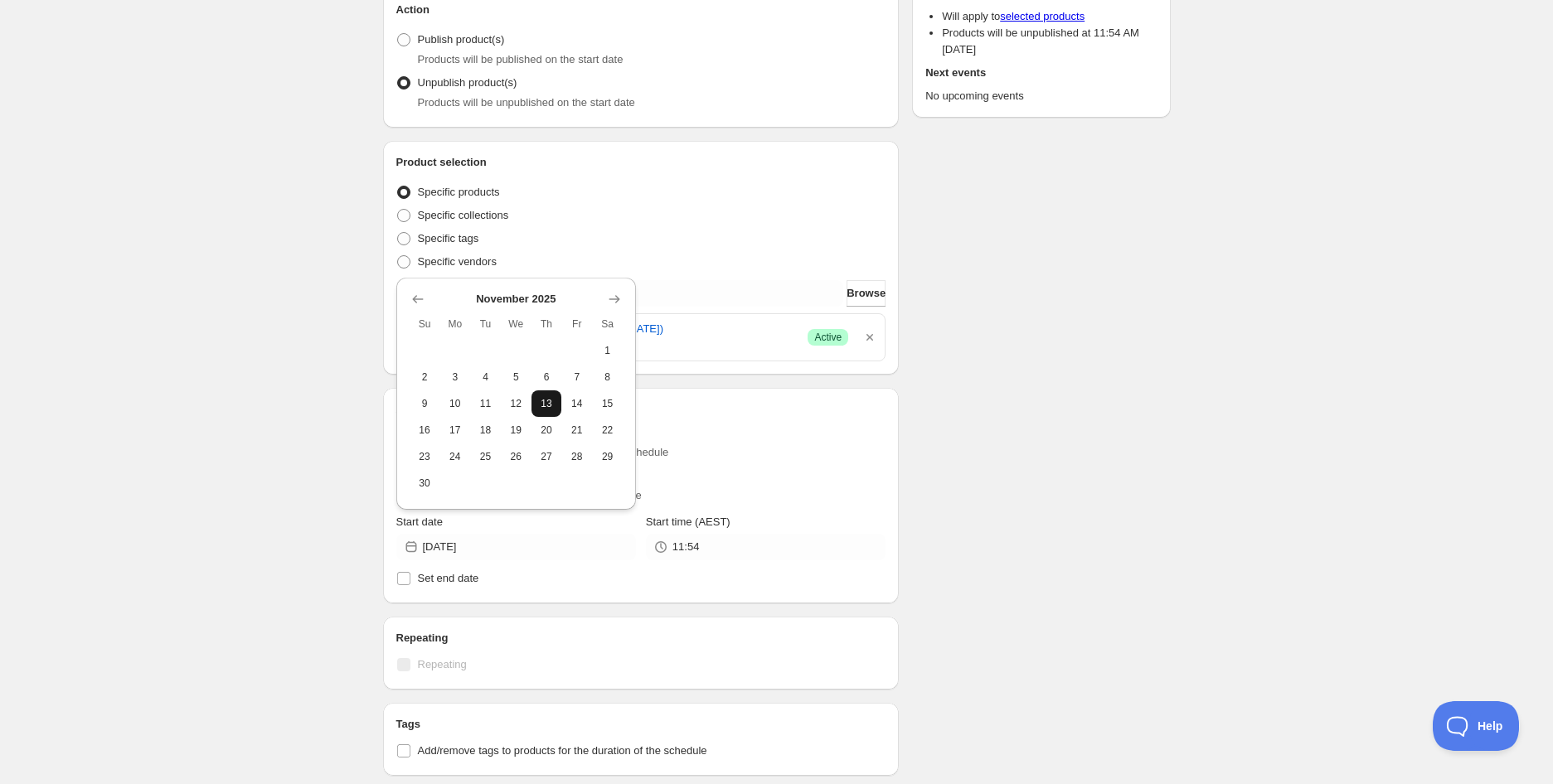
click at [551, 390] on button "13" at bounding box center [547, 403] width 31 height 26
click at [544, 550] on input "[DATE]" at bounding box center [528, 547] width 213 height 26
click at [541, 374] on span "6" at bounding box center [547, 377] width 18 height 14
type input "[DATE]"
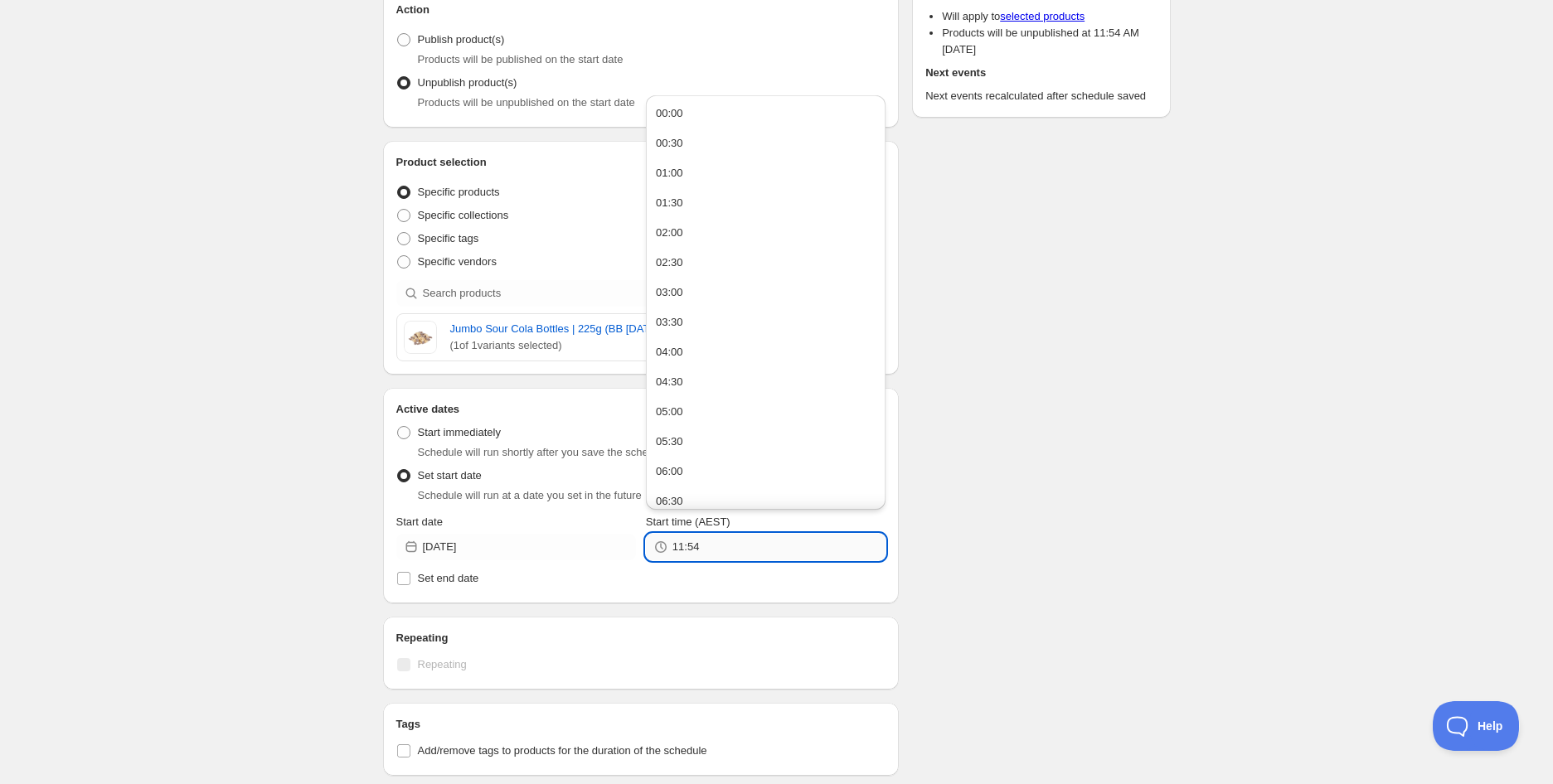
click at [719, 542] on input "11:54" at bounding box center [778, 547] width 213 height 26
click at [689, 411] on button "05:00" at bounding box center [766, 411] width 230 height 26
type input "05:00"
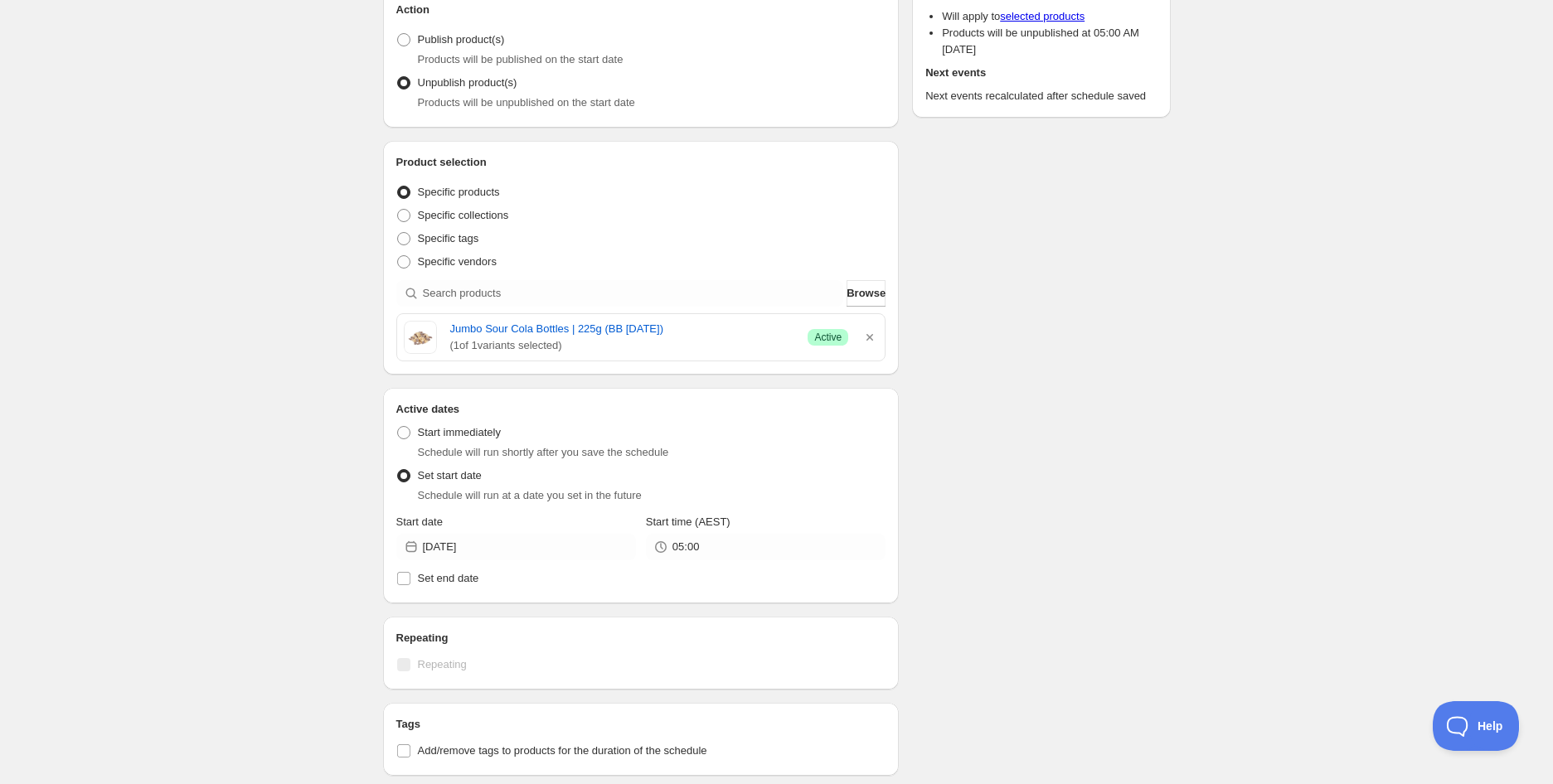
click at [1202, 448] on div "Jumbo Sour Cola Bottles | 225g (BB [DATE]). This page is ready Jumbo Sour Cola …" at bounding box center [776, 500] width 1553 height 1368
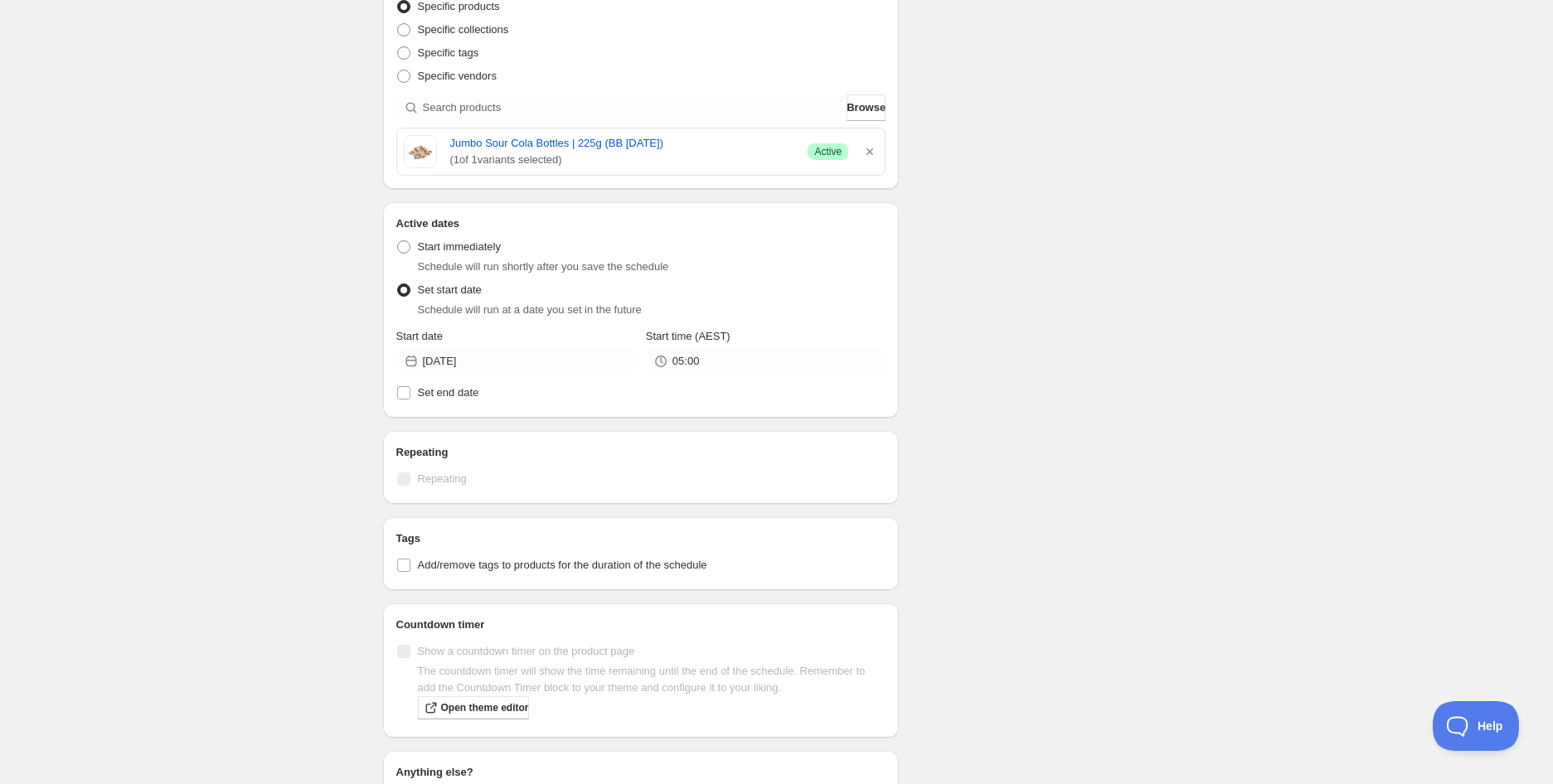
scroll to position [460, 0]
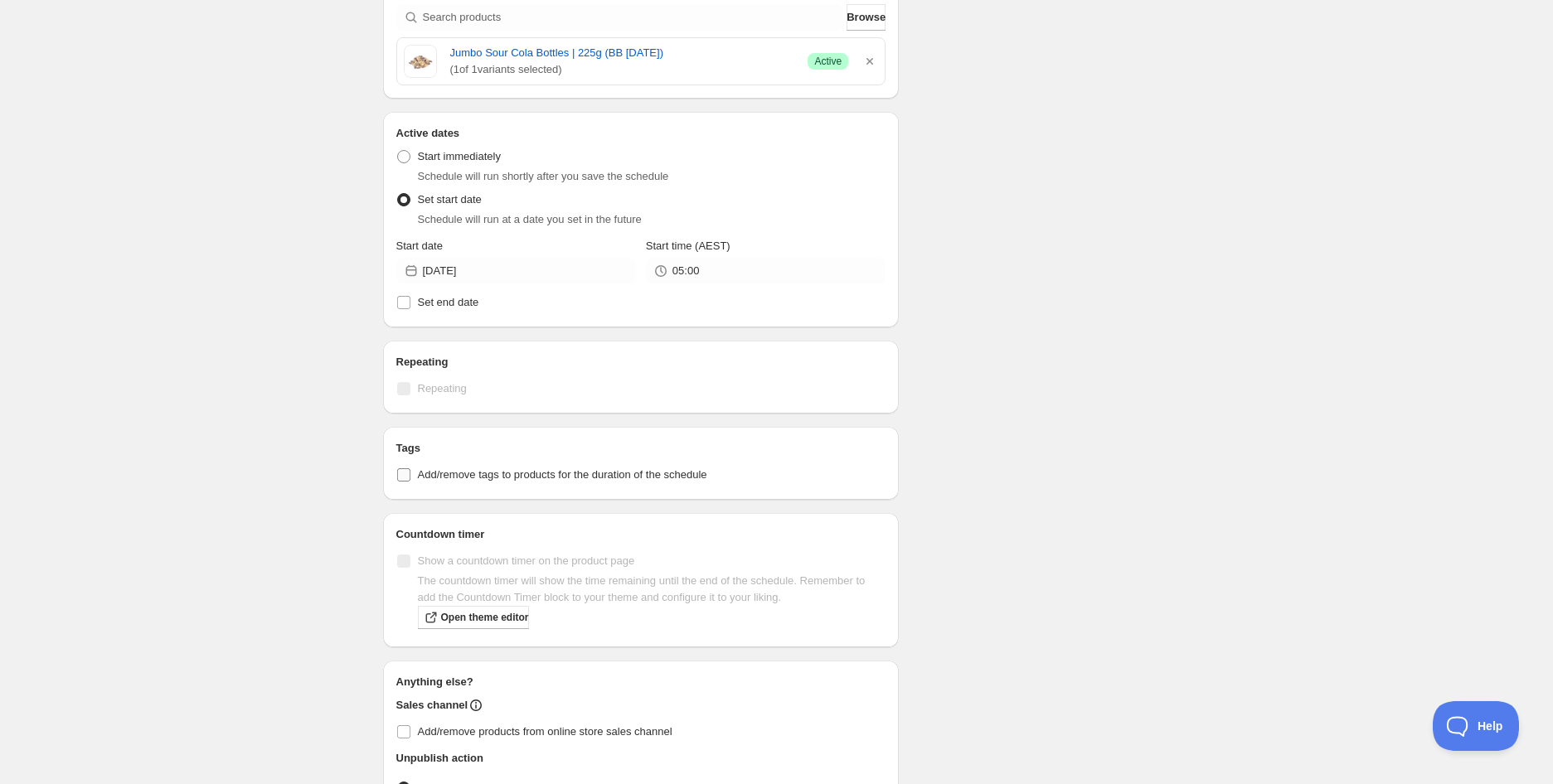
click at [680, 481] on span "Add/remove tags to products for the duration of the schedule" at bounding box center [561, 474] width 289 height 13
click at [411, 481] on input "Add/remove tags to products for the duration of the schedule" at bounding box center [404, 475] width 14 height 14
checkbox input "true"
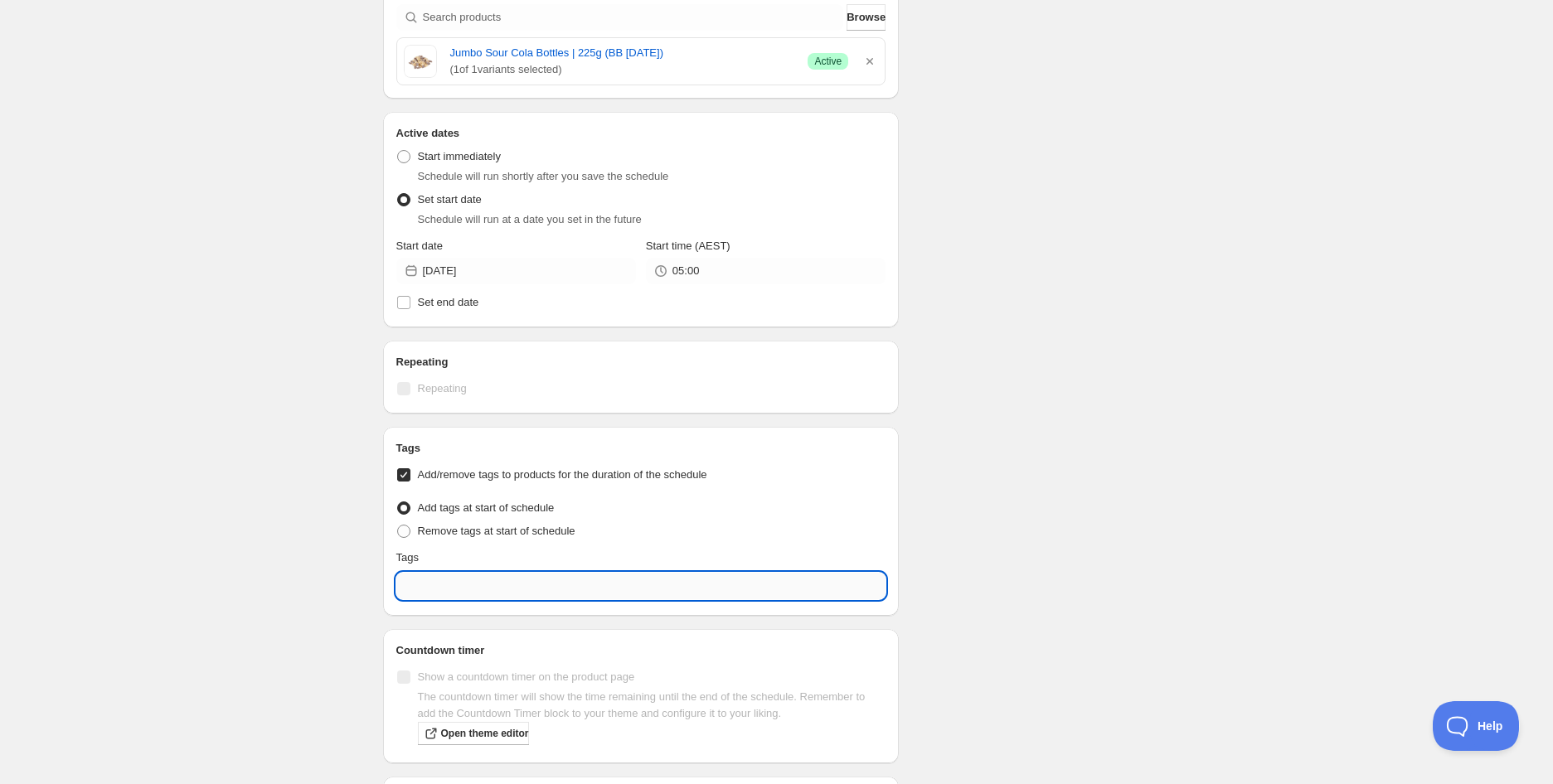
click at [636, 581] on input "text" at bounding box center [640, 586] width 489 height 26
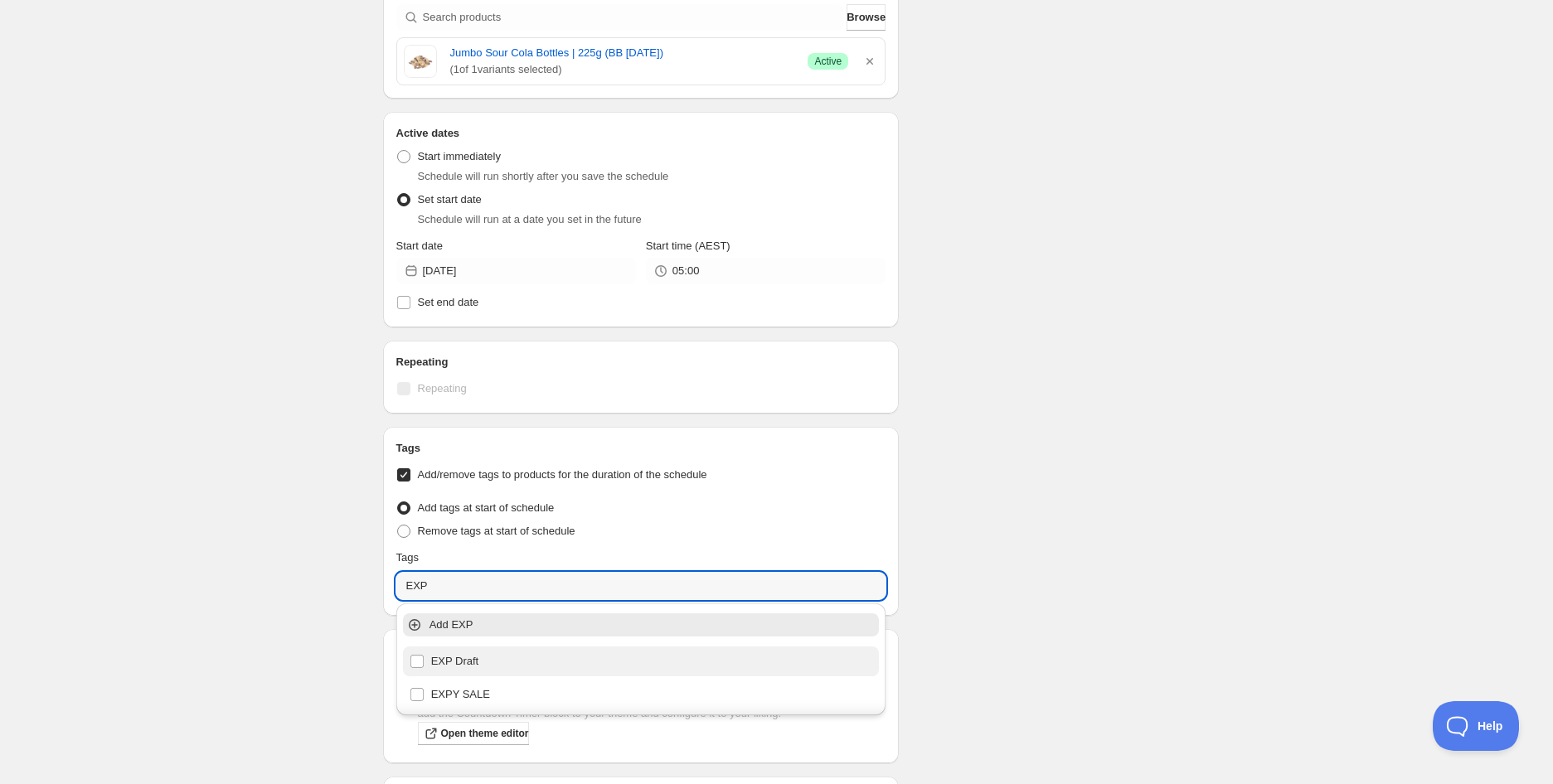
click at [509, 667] on div "EXP Draft" at bounding box center [641, 661] width 463 height 23
type input "EXP Draft"
checkbox input "true"
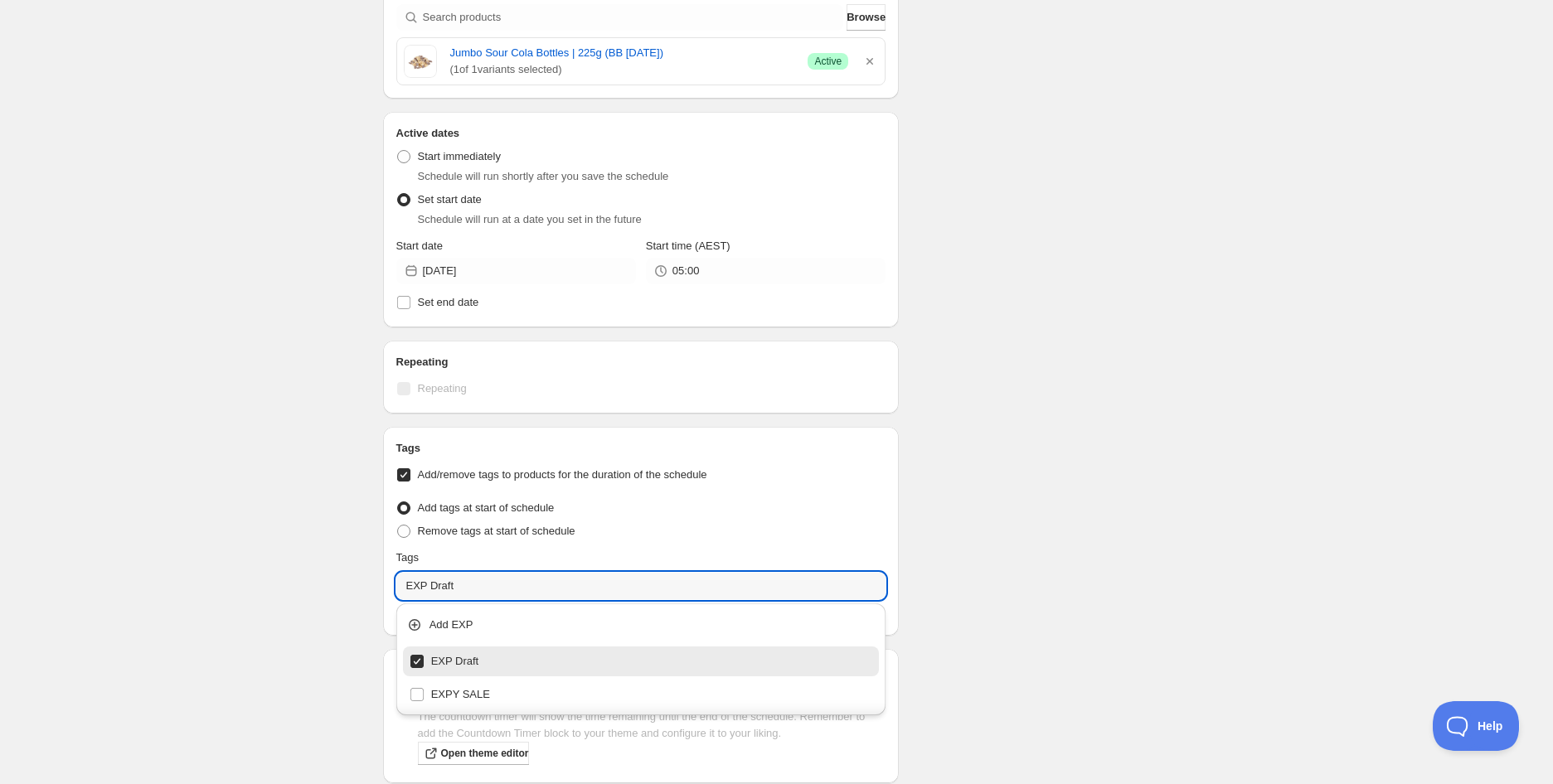
type input "EXP Draft"
click at [1095, 556] on div "Schedule name Jumbo Sour Cola Bottles | 225g (BB [DATE]) Your customers won't s…" at bounding box center [770, 300] width 801 height 1420
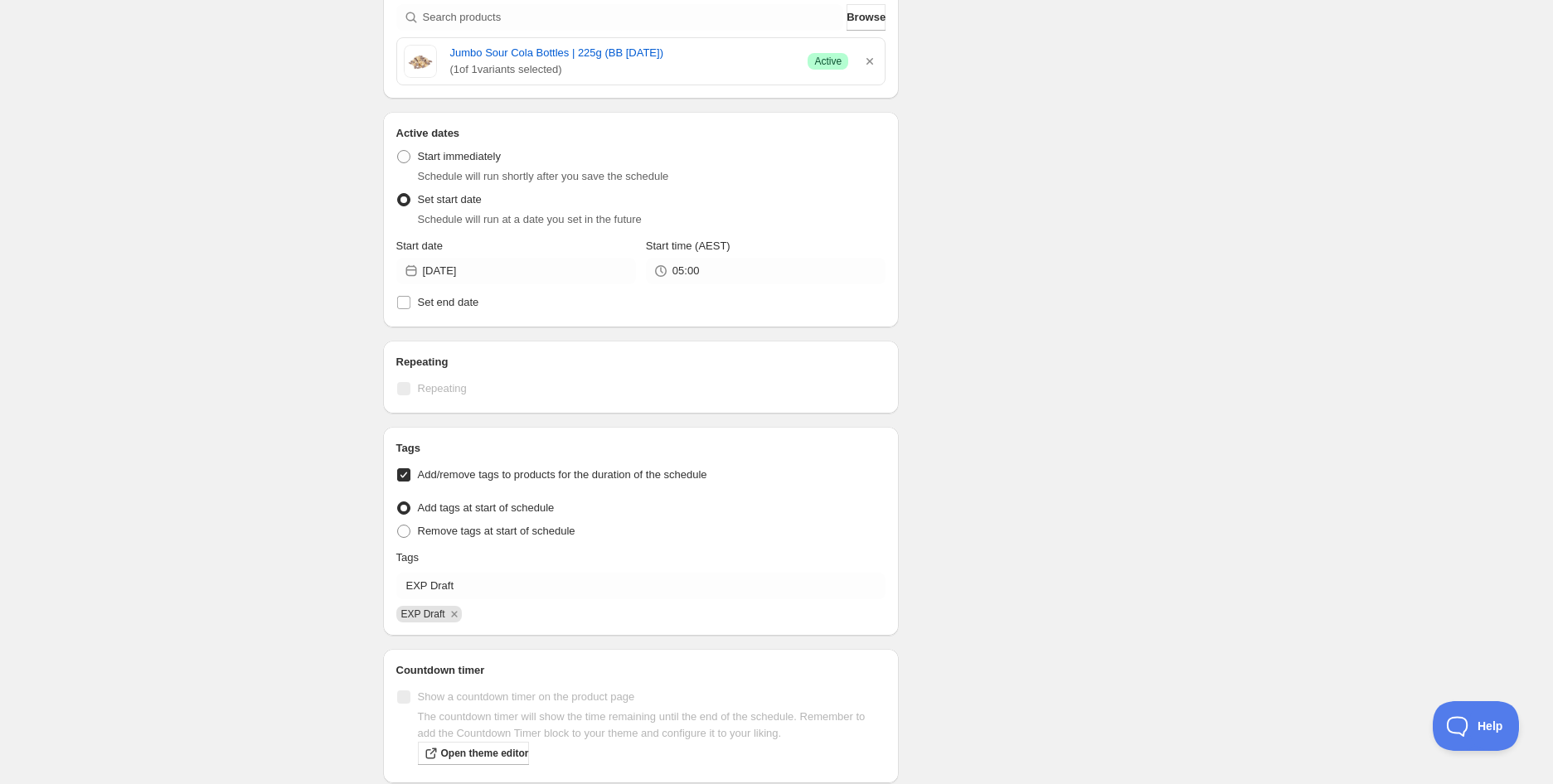
scroll to position [716, 0]
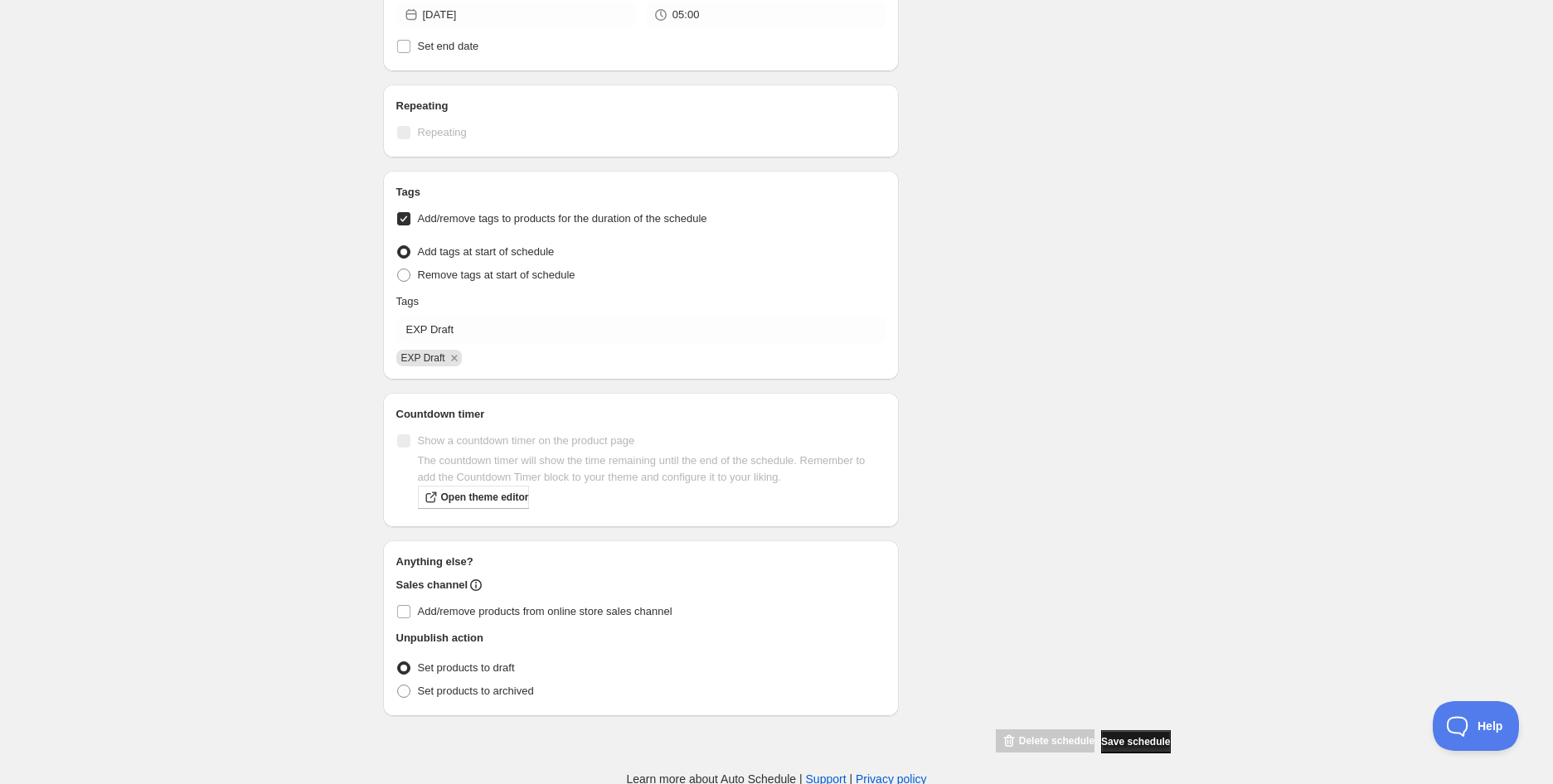
click at [1116, 745] on span "Save schedule" at bounding box center [1135, 742] width 69 height 14
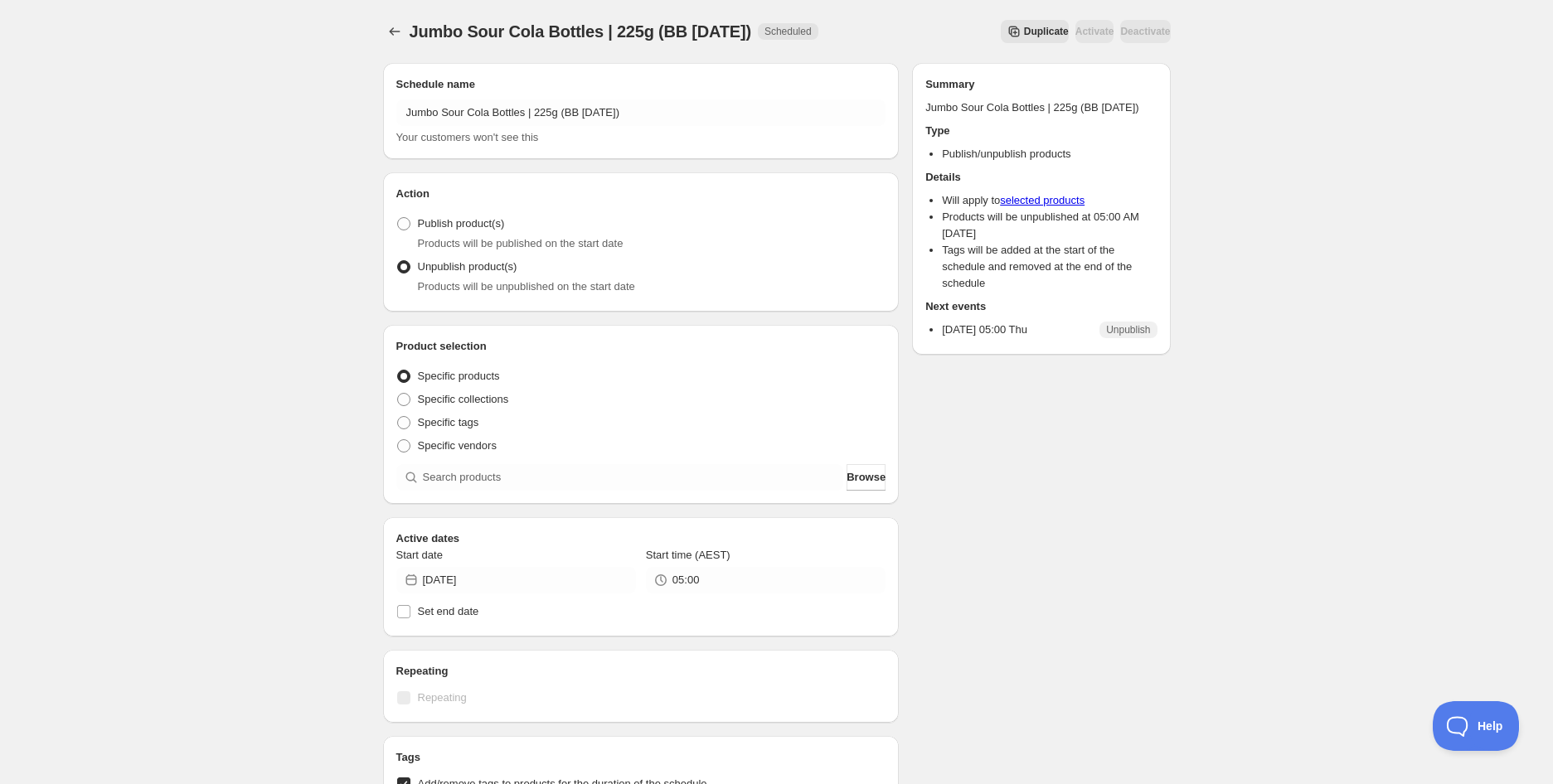
click at [299, 125] on div "Jumbo Sour Cola Bottles | 225g (BB [DATE]). This page is ready Jumbo Sour Cola …" at bounding box center [776, 676] width 1553 height 1352
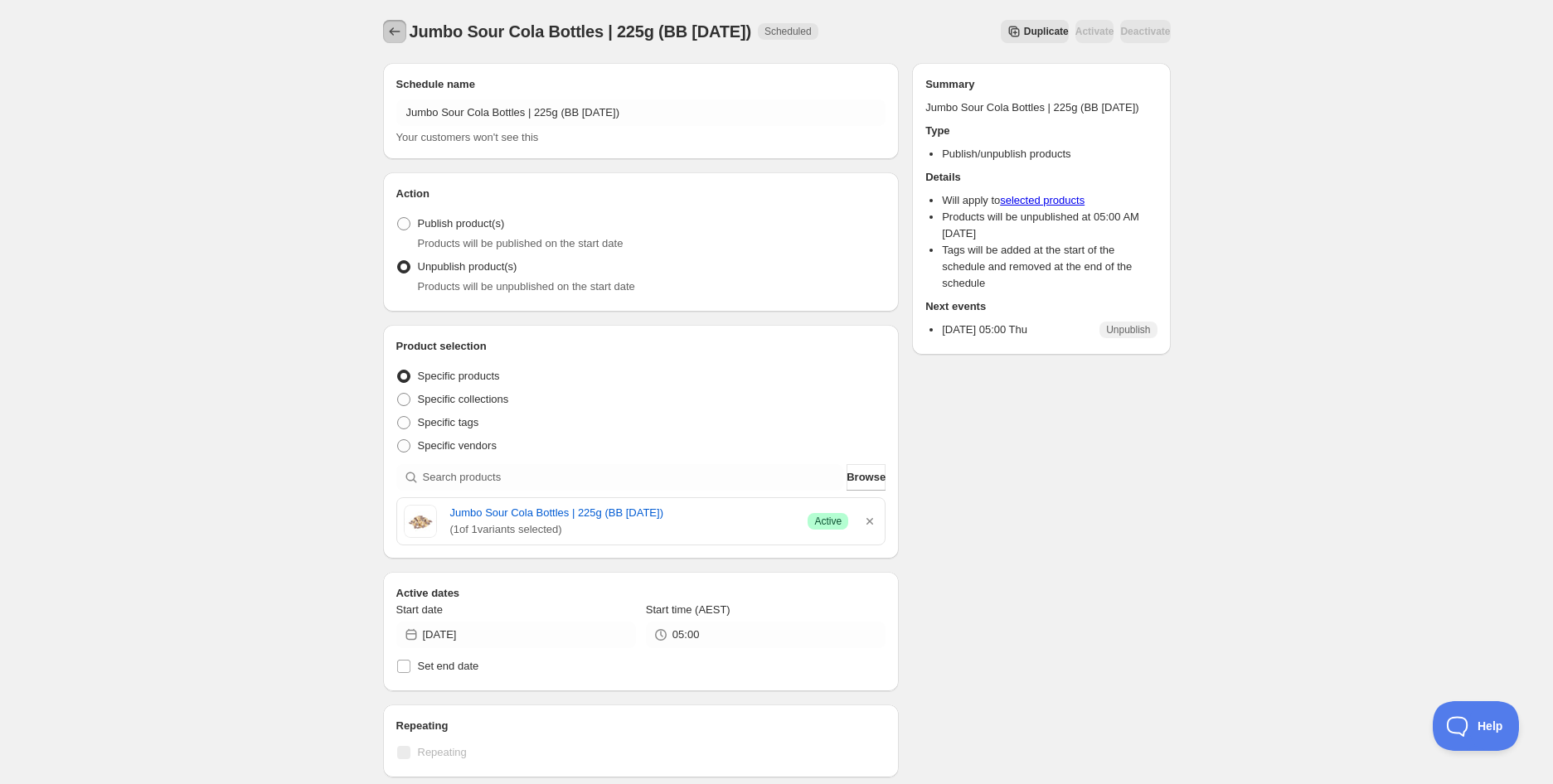
click at [401, 33] on icon "Schedules" at bounding box center [394, 31] width 17 height 17
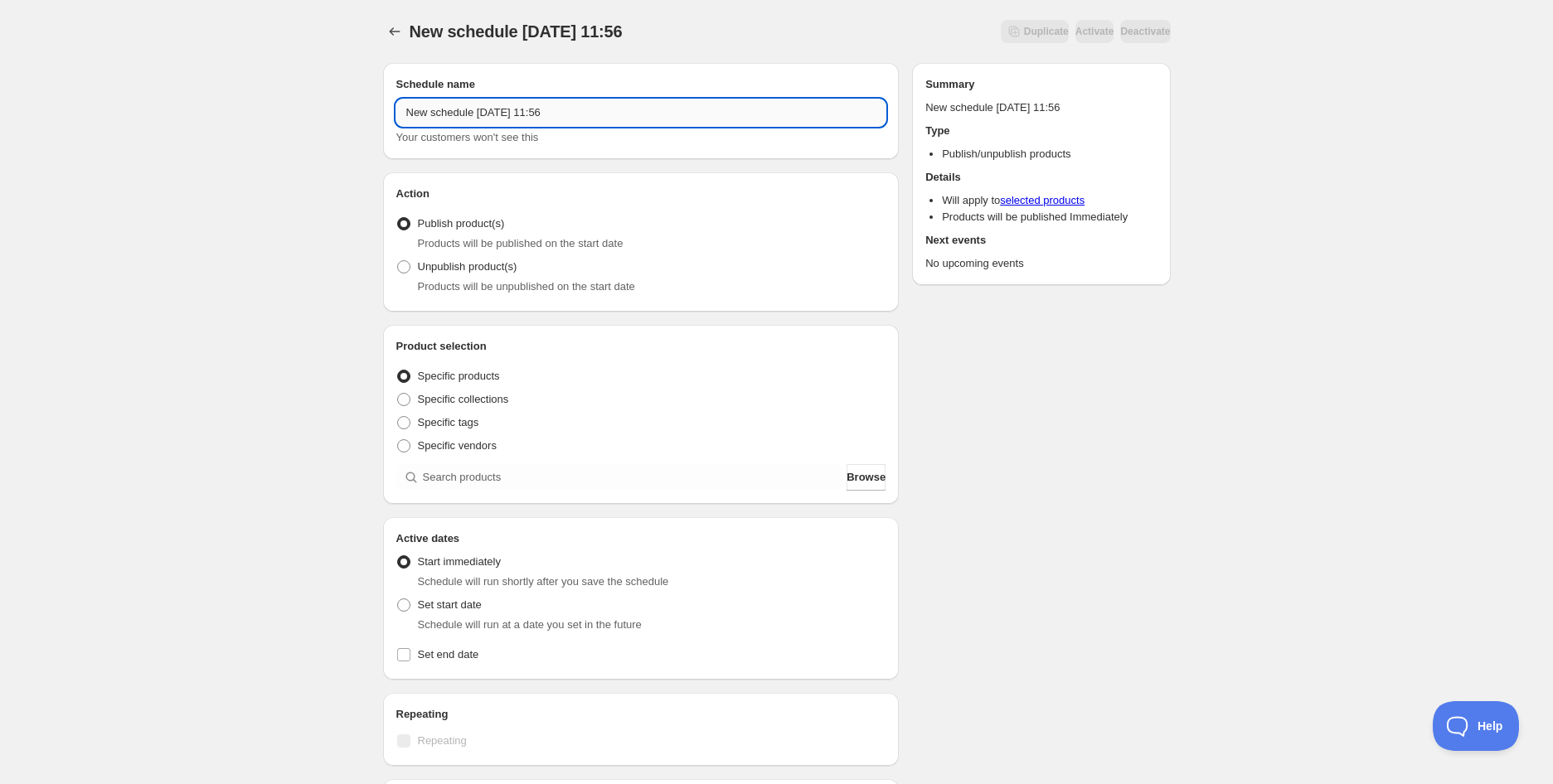
click at [464, 115] on input "New schedule [DATE] 11:56" at bounding box center [640, 112] width 489 height 26
paste input "Jumbo Sour Worms | 225g (BB [DATE])"
type input "Jumbo Sour Worms | 225g (BB [DATE])"
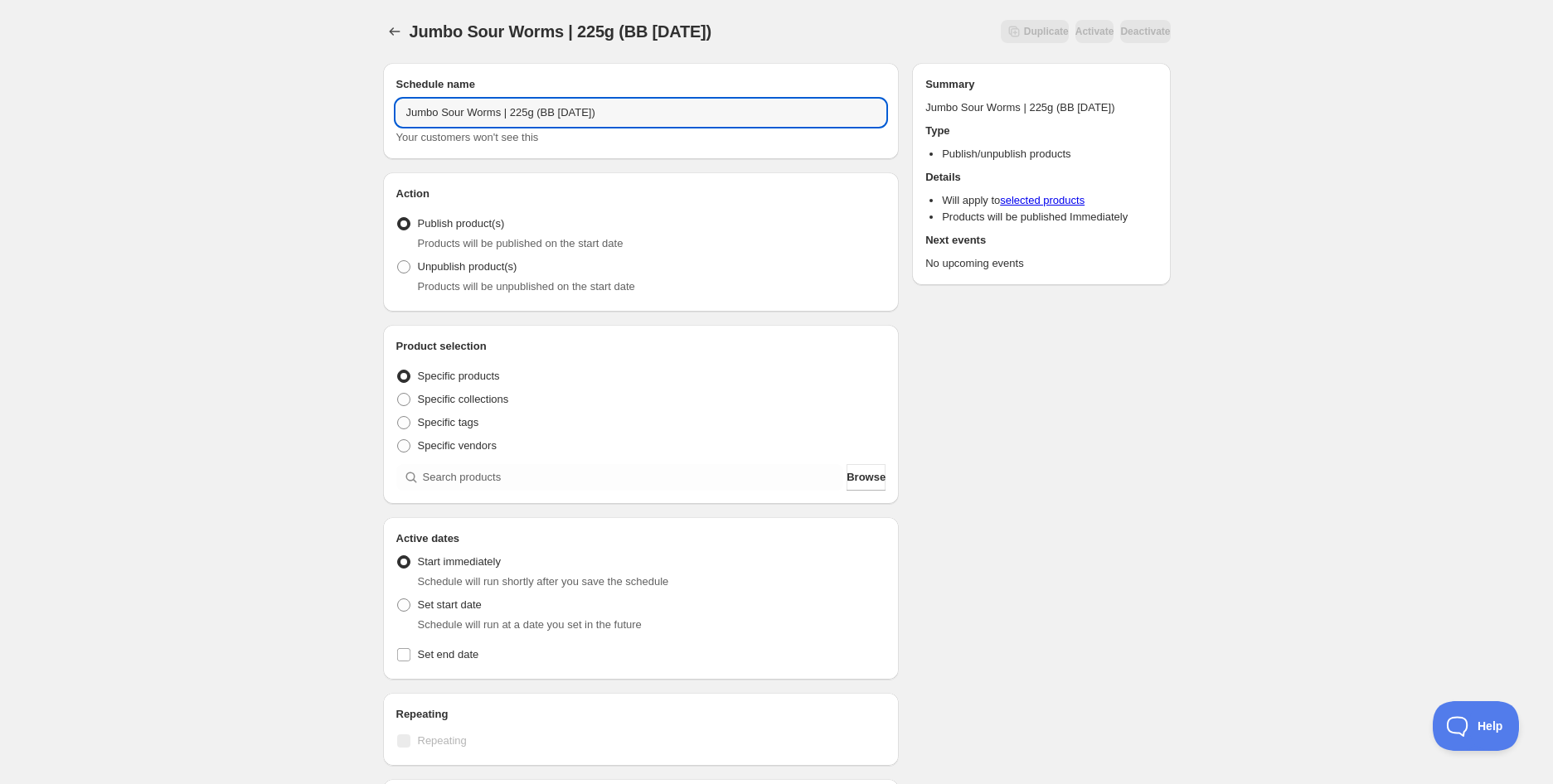
click at [510, 280] on span "Products will be unpublished on the start date" at bounding box center [525, 286] width 217 height 13
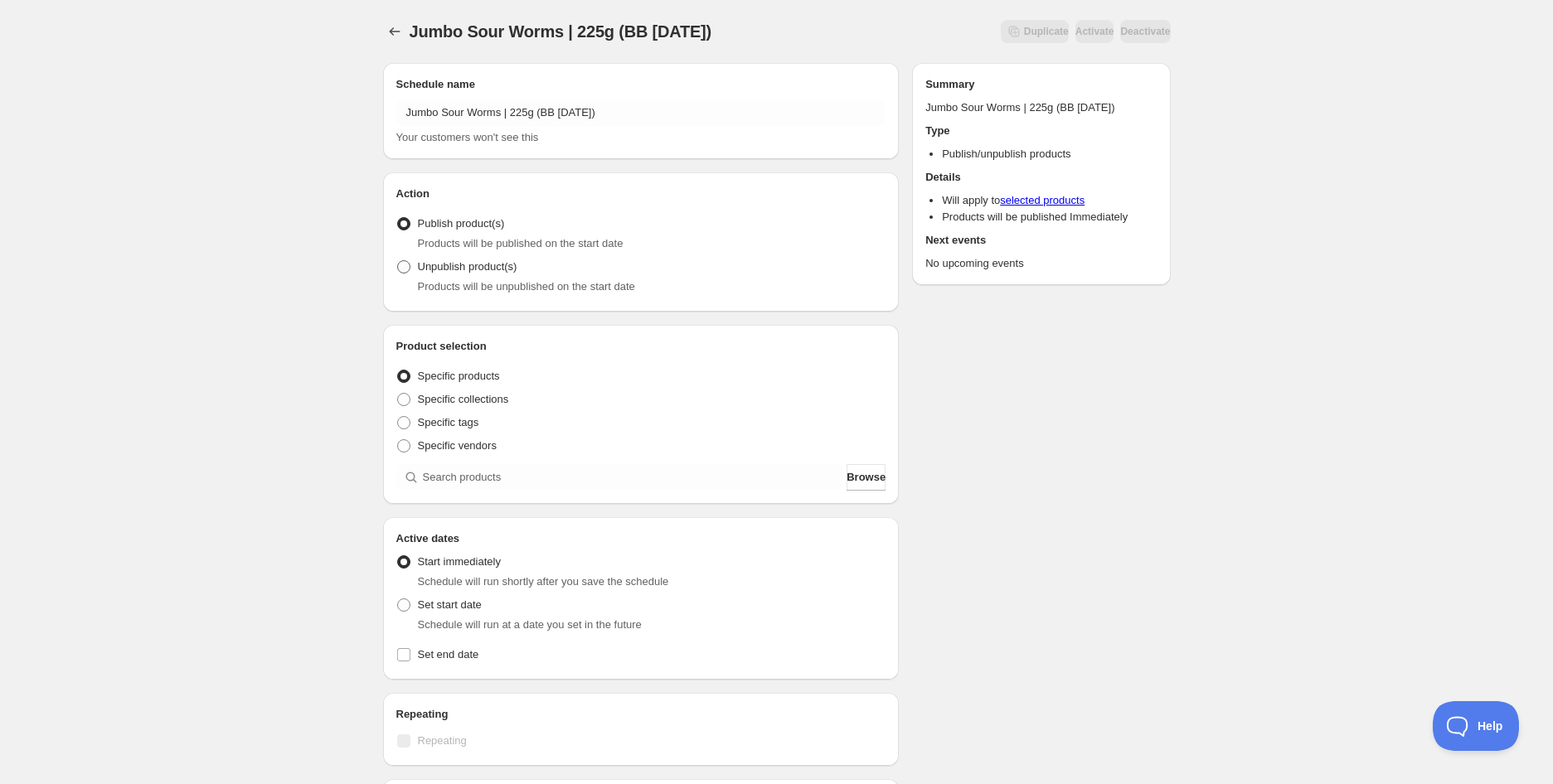
click at [508, 272] on span "Unpublish product(s)" at bounding box center [467, 266] width 99 height 13
click at [398, 261] on input "Unpublish product(s)" at bounding box center [397, 260] width 1 height 1
radio input "true"
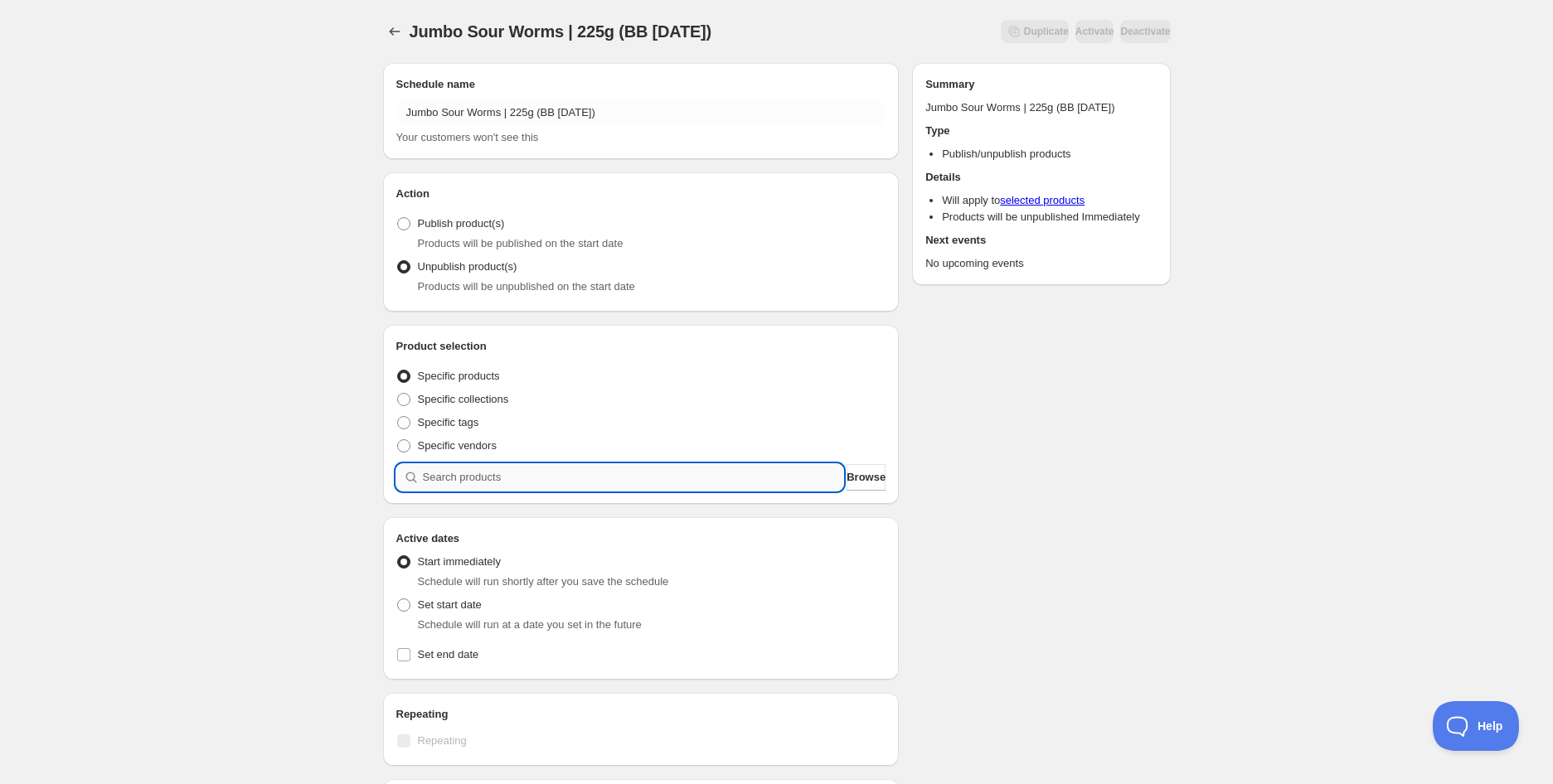
click at [512, 478] on input "search" at bounding box center [632, 477] width 421 height 26
paste input "search"
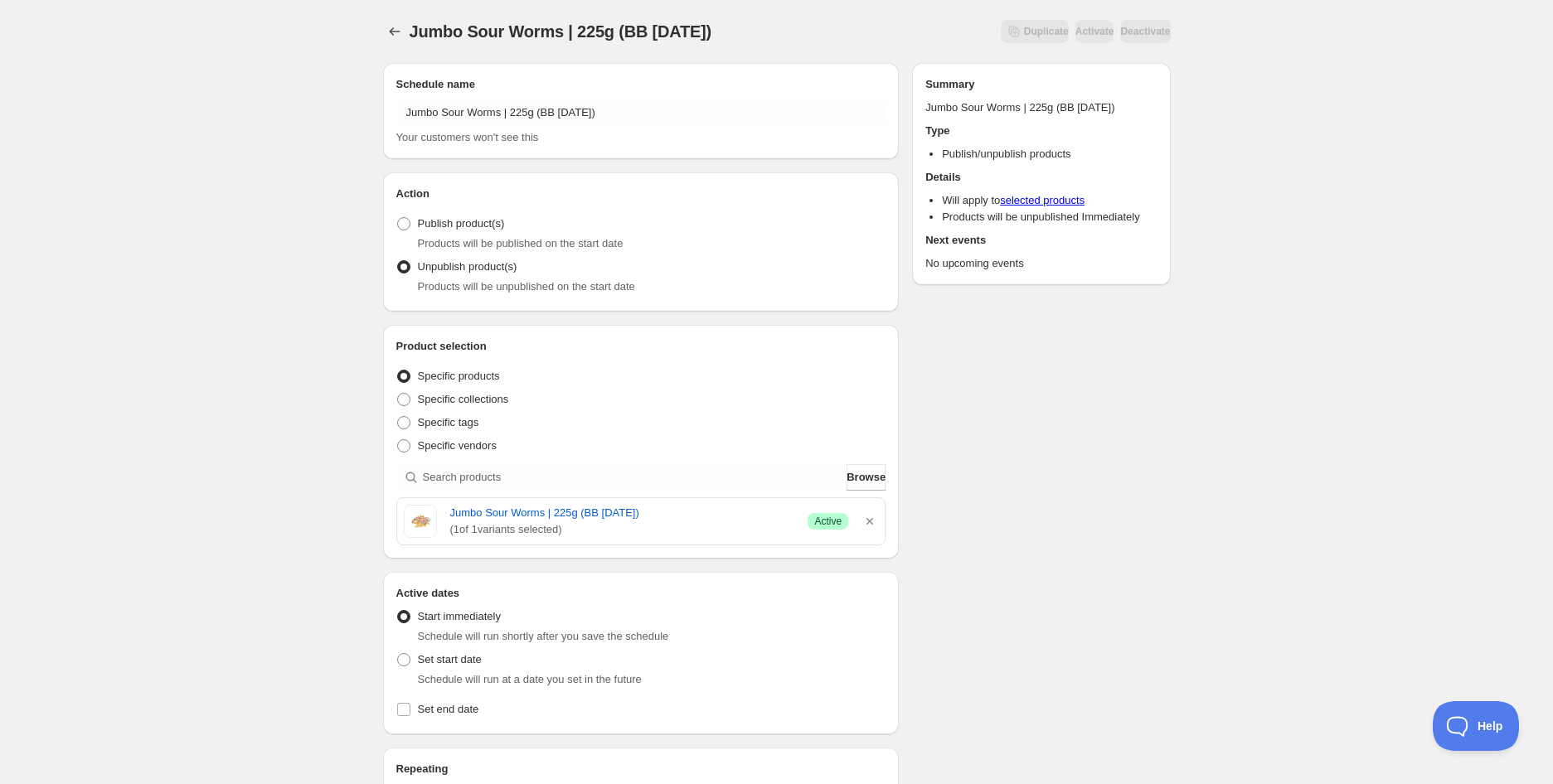
click at [300, 428] on div "Jumbo Sour Worms | 225g (BB [DATE]). This page is ready Jumbo Sour Worms | 225g…" at bounding box center [776, 657] width 1553 height 1314
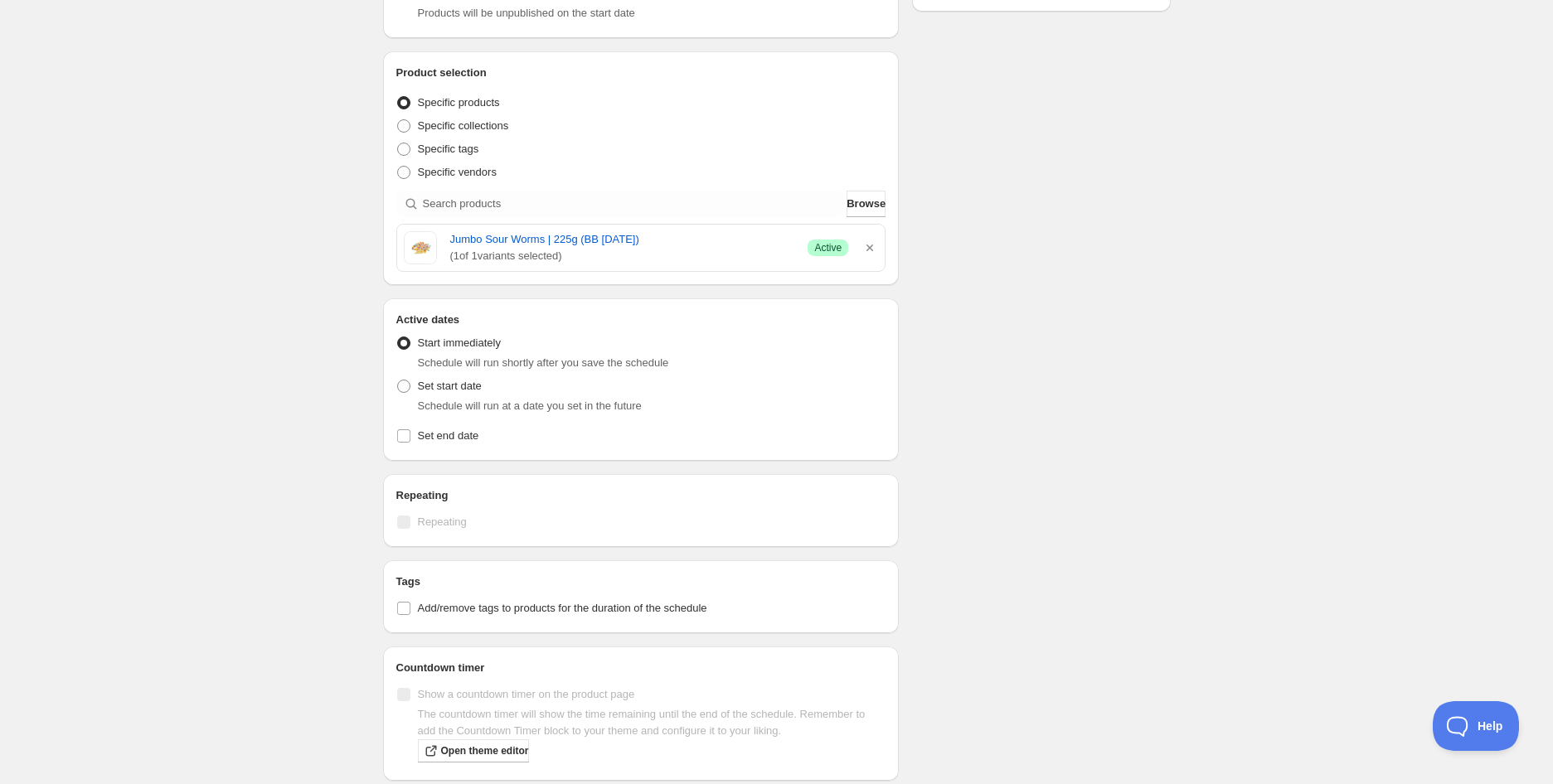
scroll to position [276, 0]
click at [451, 389] on span "Set start date" at bounding box center [450, 383] width 64 height 13
click at [398, 377] on input "Set start date" at bounding box center [397, 377] width 1 height 1
radio input "true"
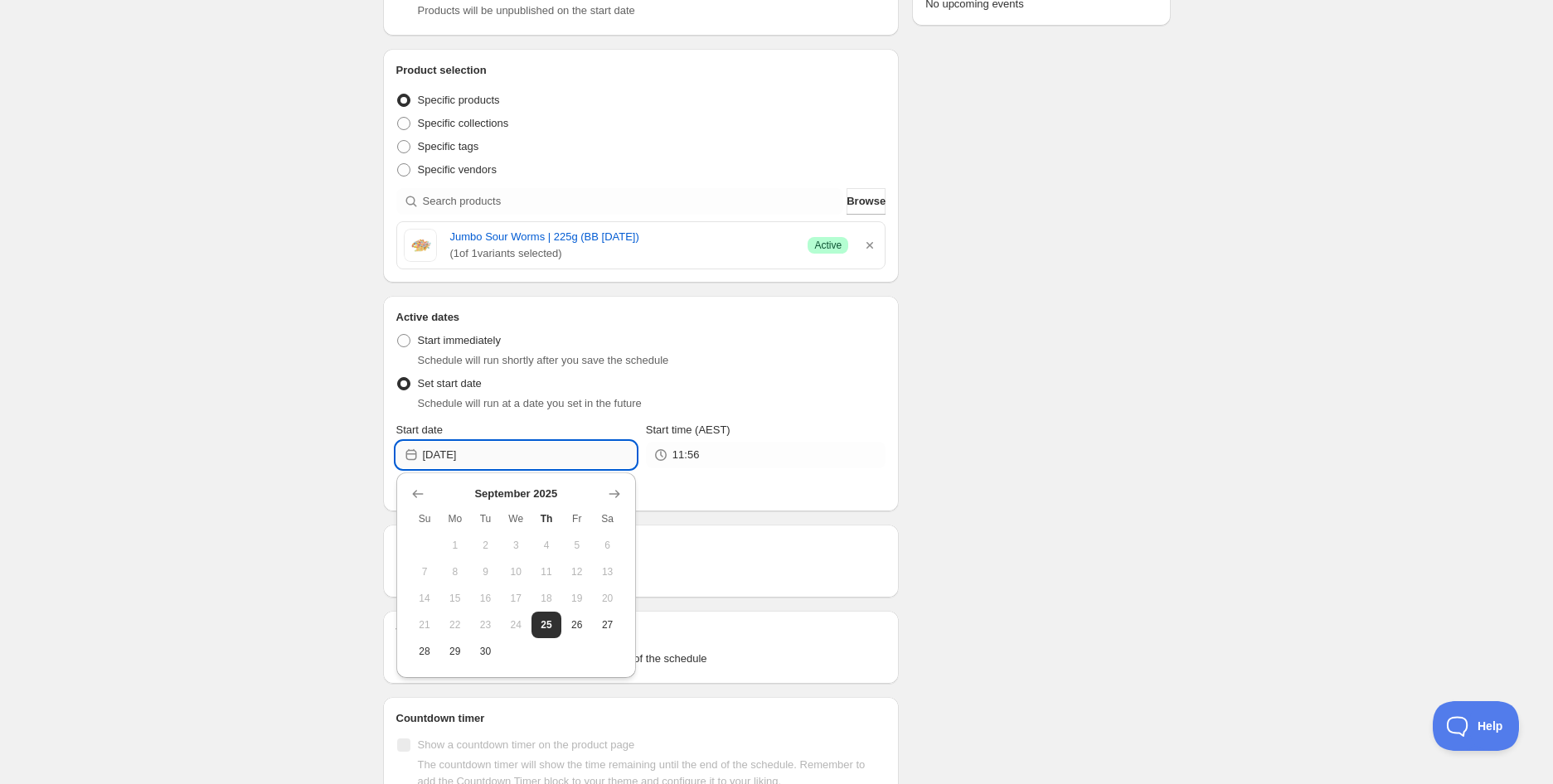
click at [495, 446] on input "[DATE]" at bounding box center [528, 454] width 213 height 26
click at [607, 490] on icon "Show next month, October 2025" at bounding box center [614, 493] width 17 height 17
click at [607, 490] on icon "Show next month, November 2025" at bounding box center [614, 493] width 17 height 17
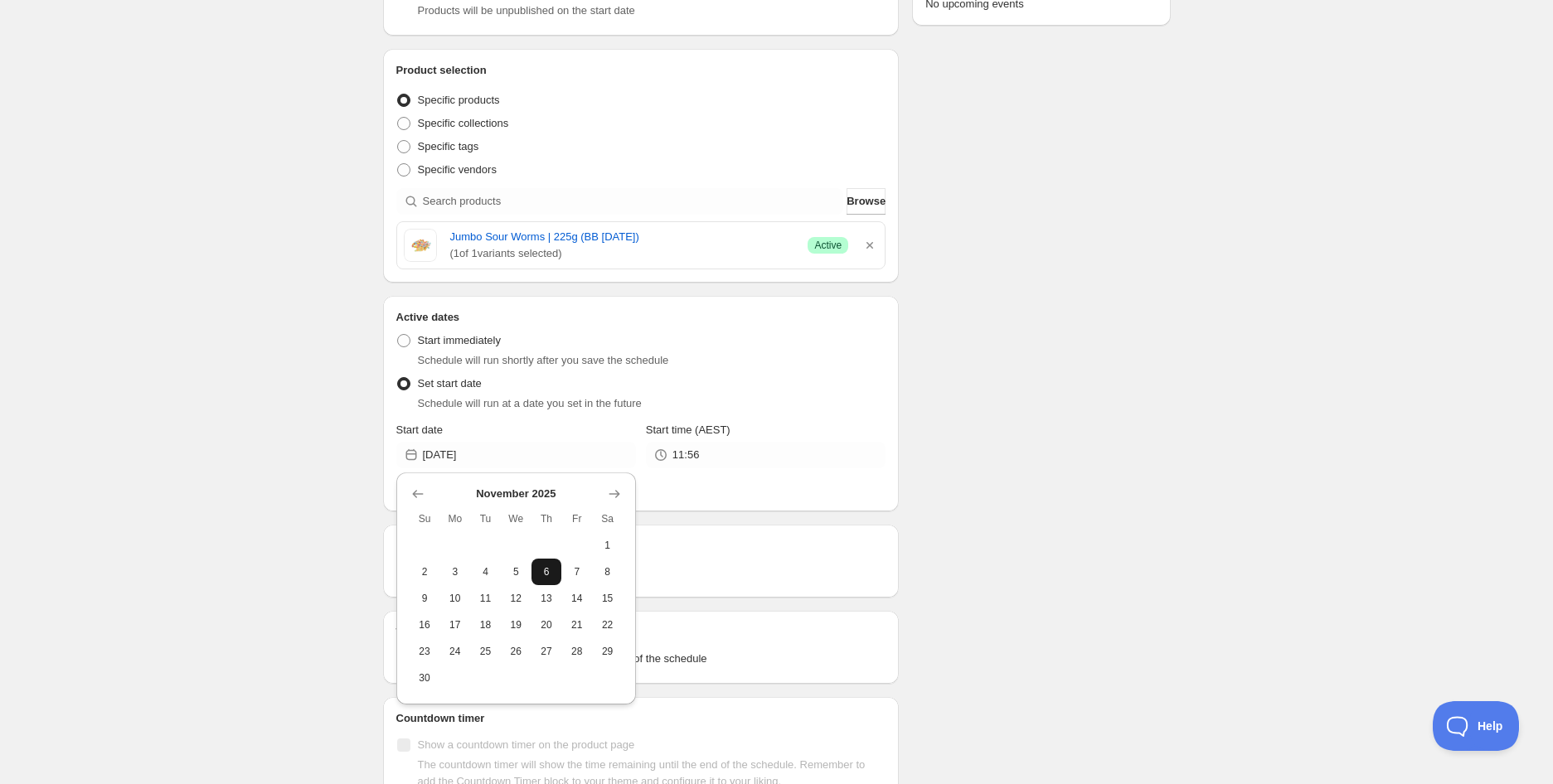
click at [551, 574] on span "6" at bounding box center [547, 572] width 18 height 14
type input "[DATE]"
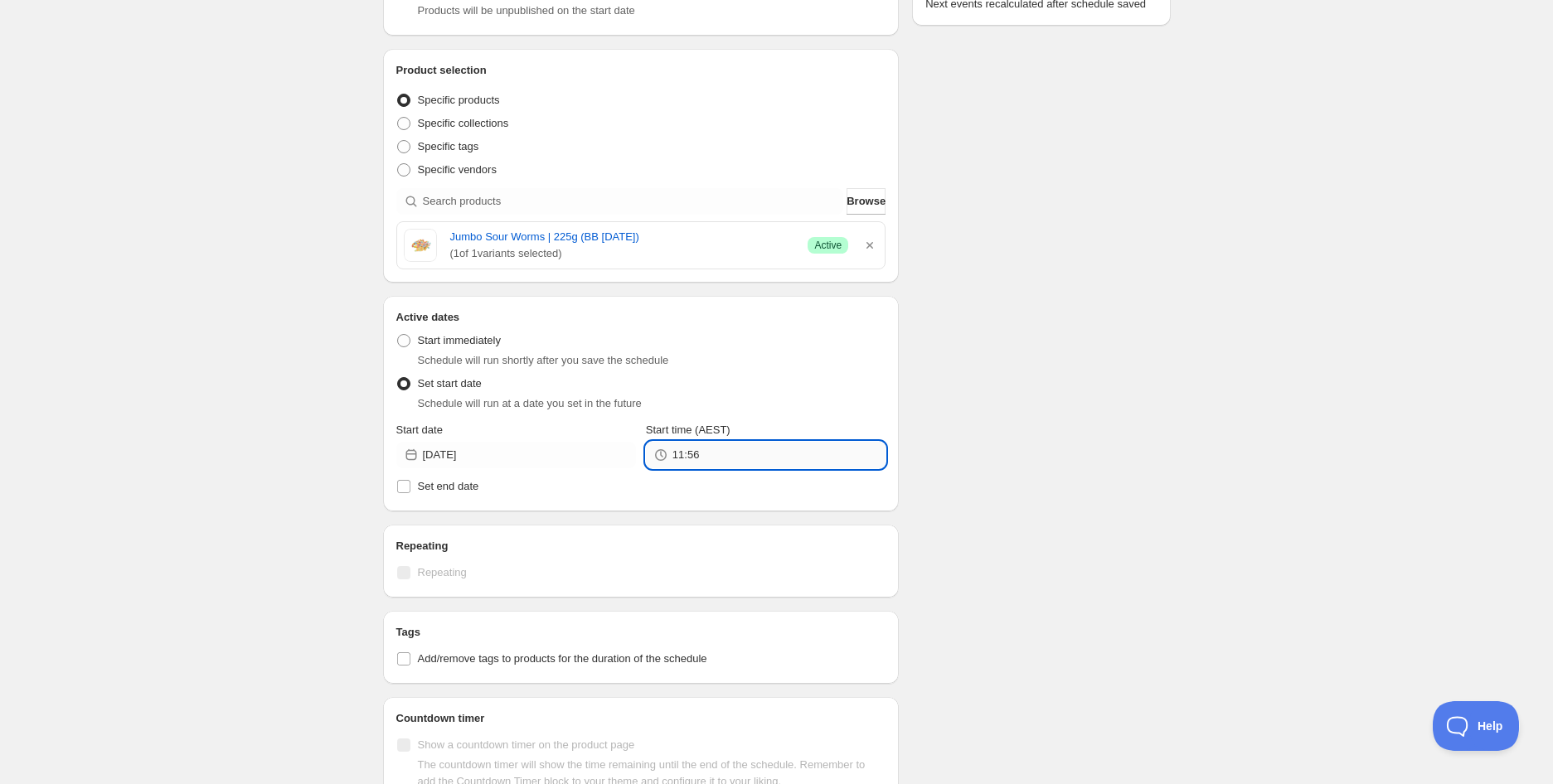
click at [719, 456] on input "11:56" at bounding box center [778, 454] width 213 height 26
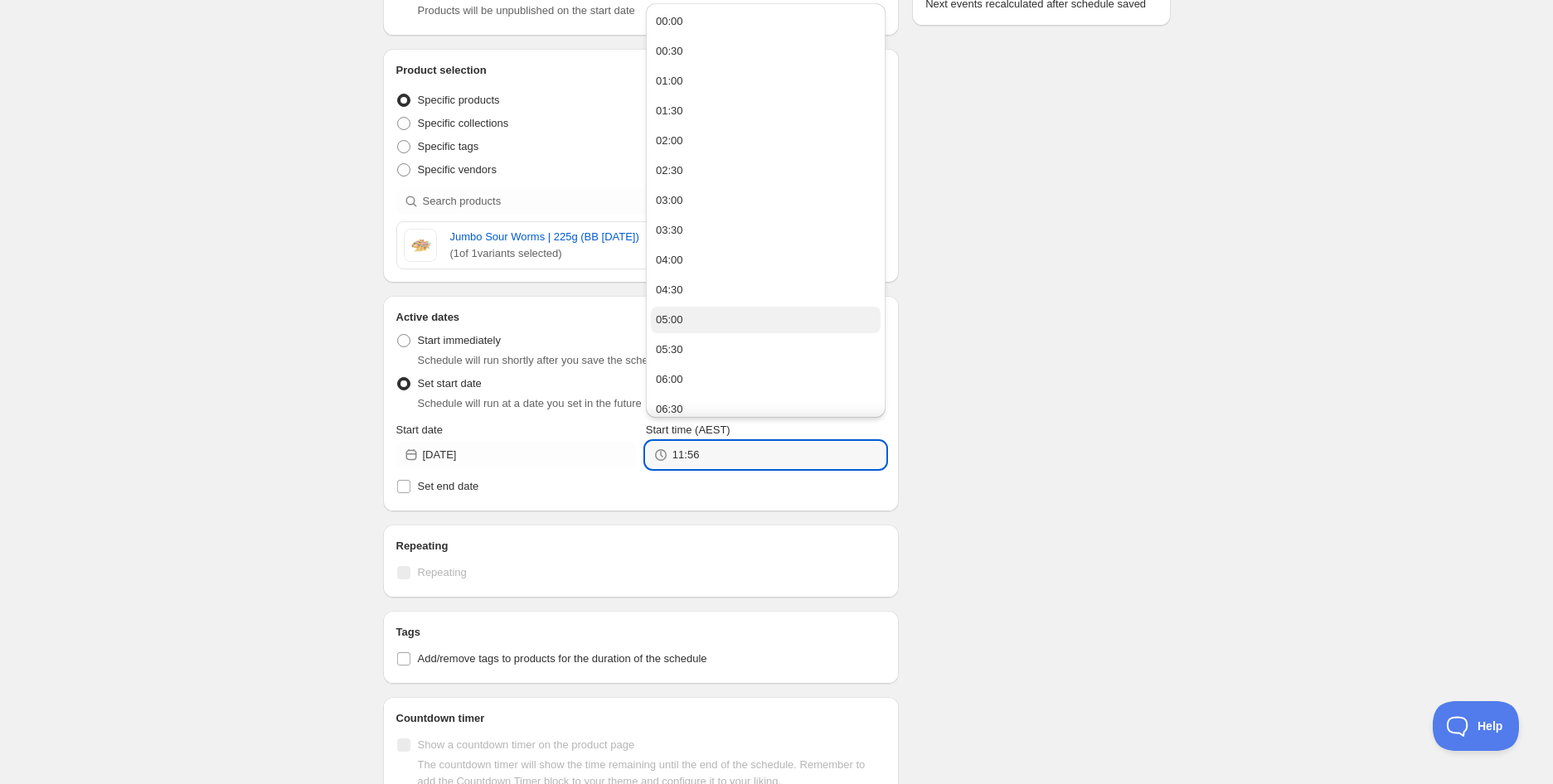
click at [676, 322] on div "05:00" at bounding box center [669, 319] width 27 height 17
type input "05:00"
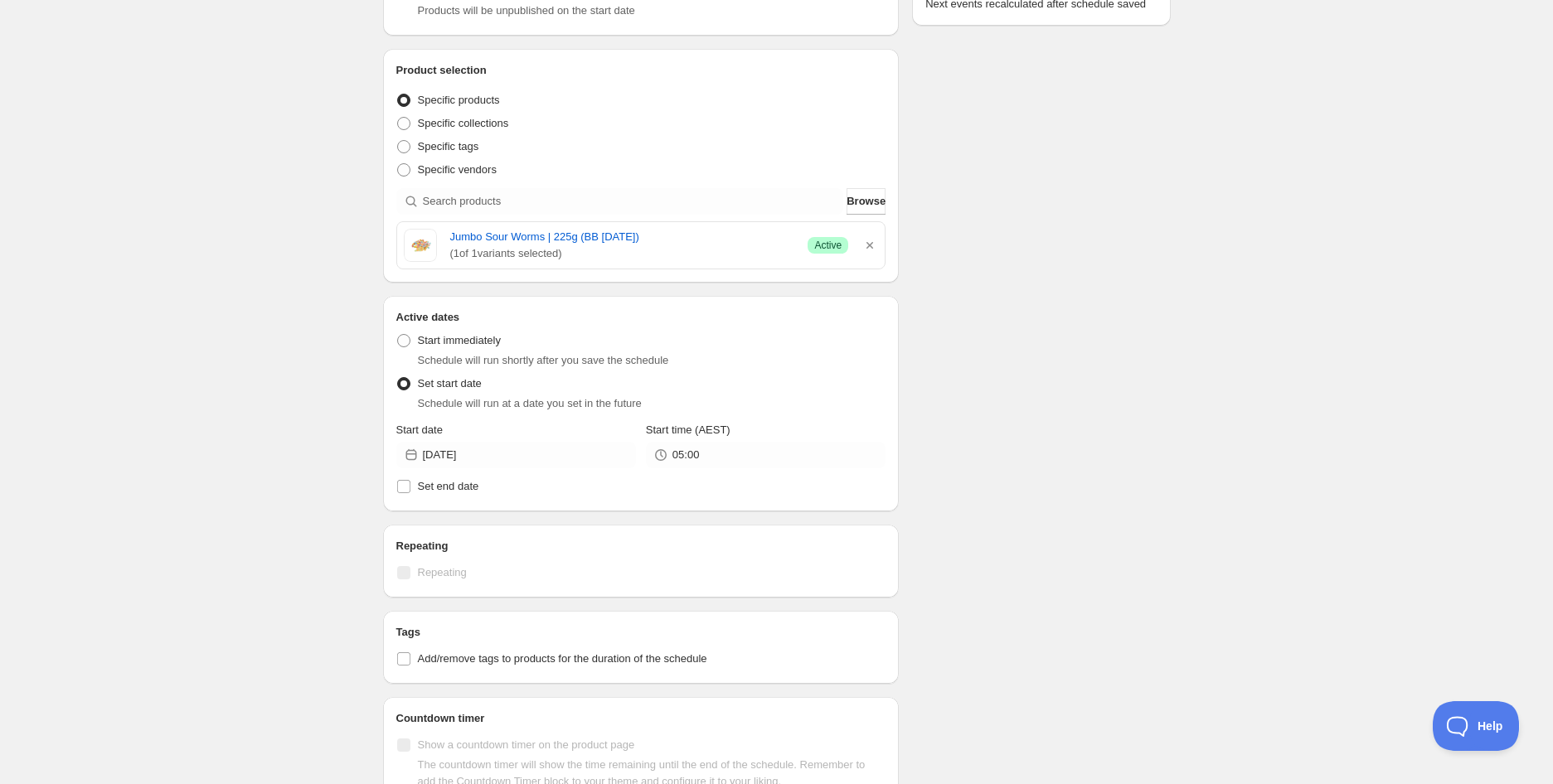
click at [1055, 392] on div "Schedule name Jumbo Sour Worms | 225g (BB [DATE]) Your customers won't see this…" at bounding box center [770, 415] width 801 height 1284
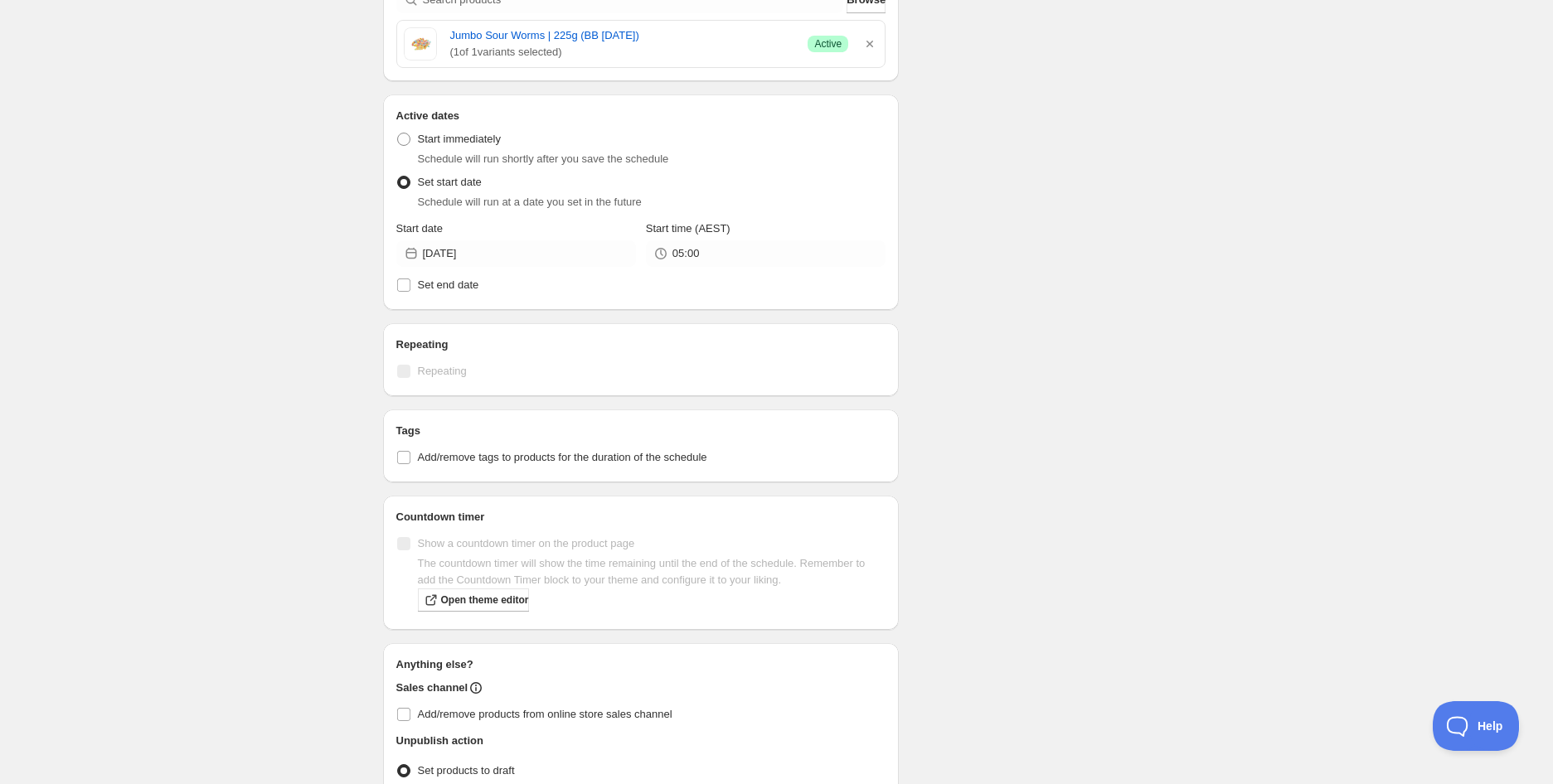
scroll to position [580, 0]
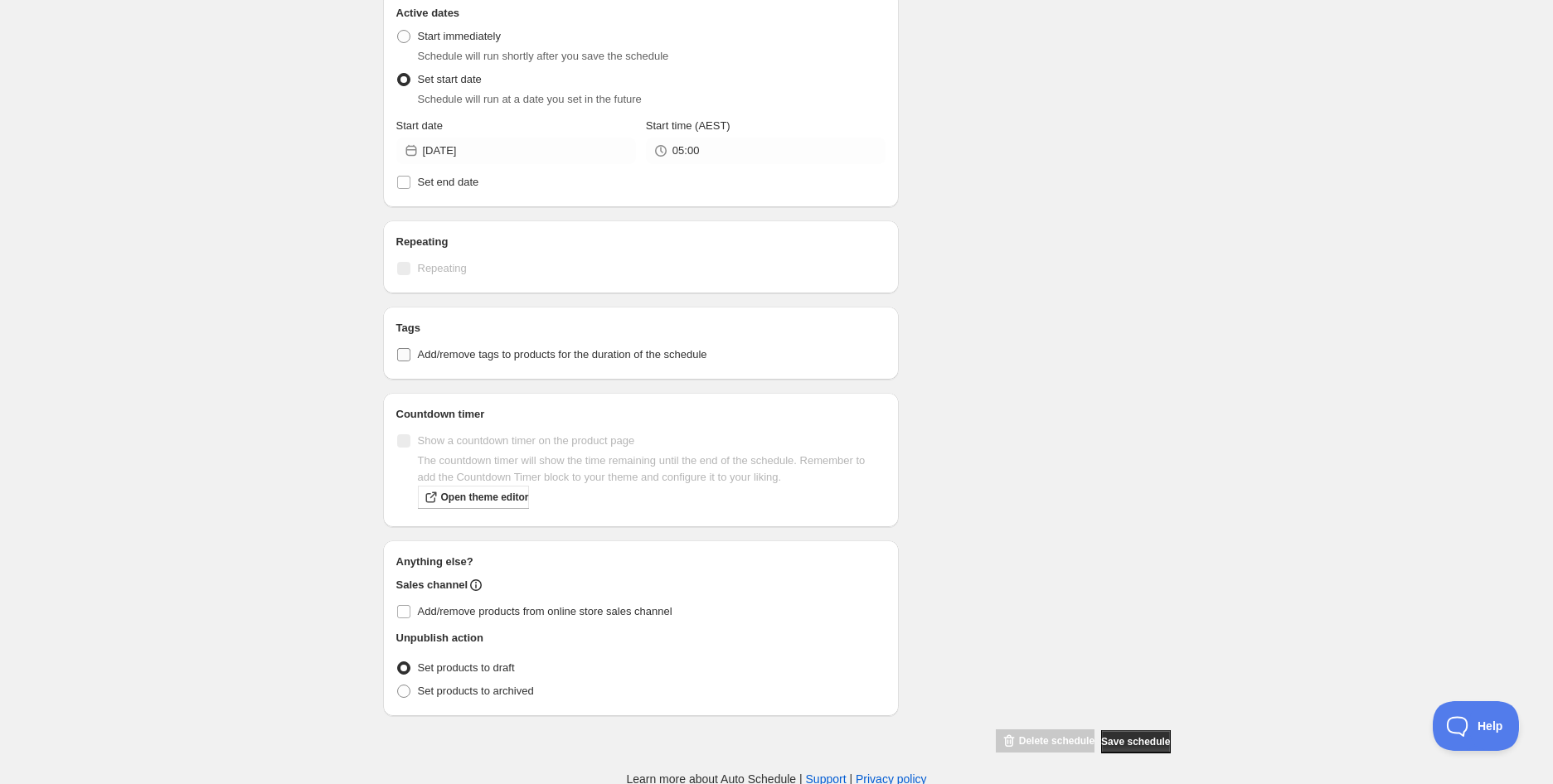
click at [420, 357] on span "Add/remove tags to products for the duration of the schedule" at bounding box center [561, 354] width 289 height 13
click at [411, 357] on input "Add/remove tags to products for the duration of the schedule" at bounding box center [404, 355] width 14 height 14
checkbox input "true"
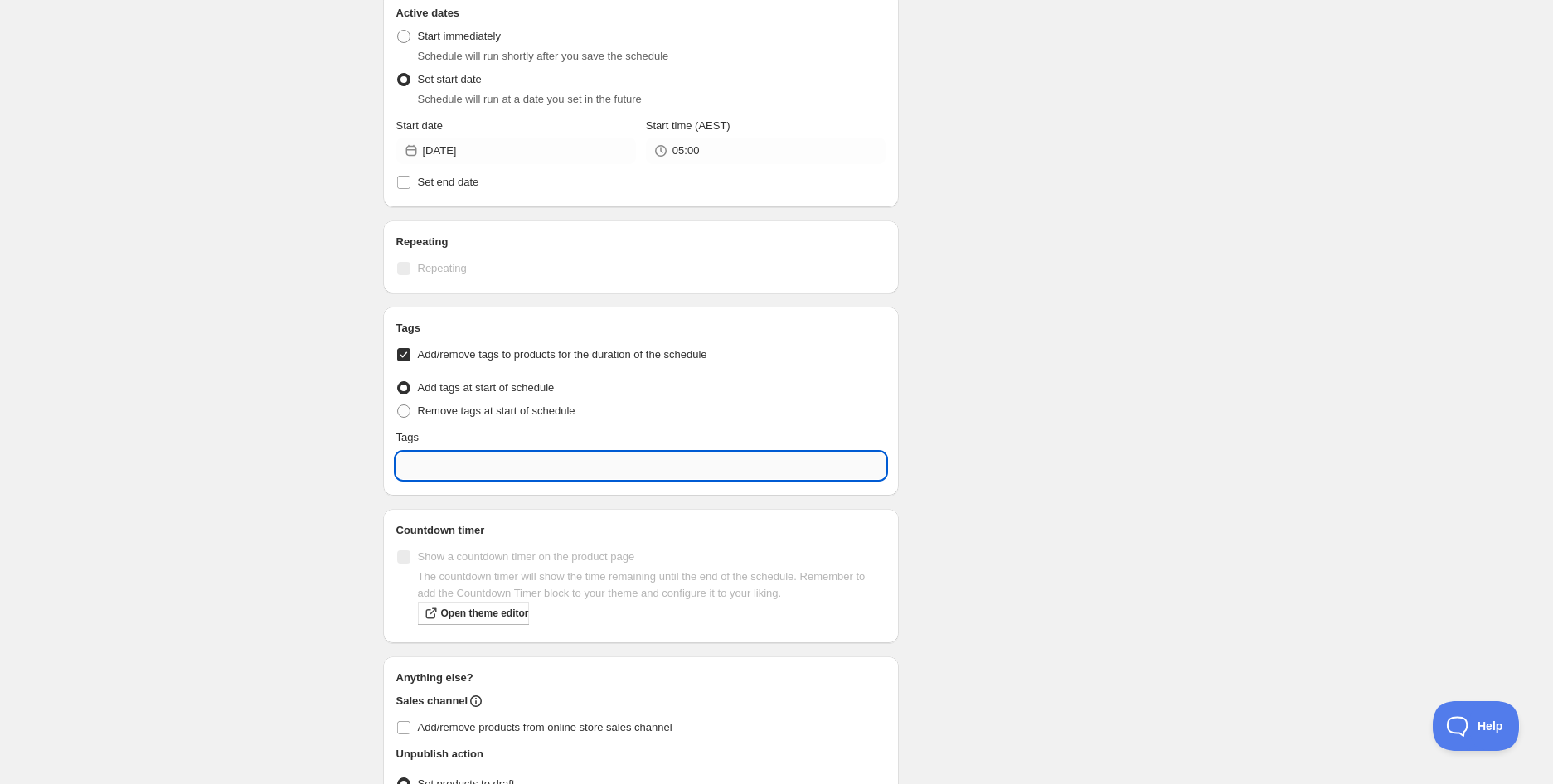
click at [468, 474] on input "text" at bounding box center [640, 465] width 489 height 26
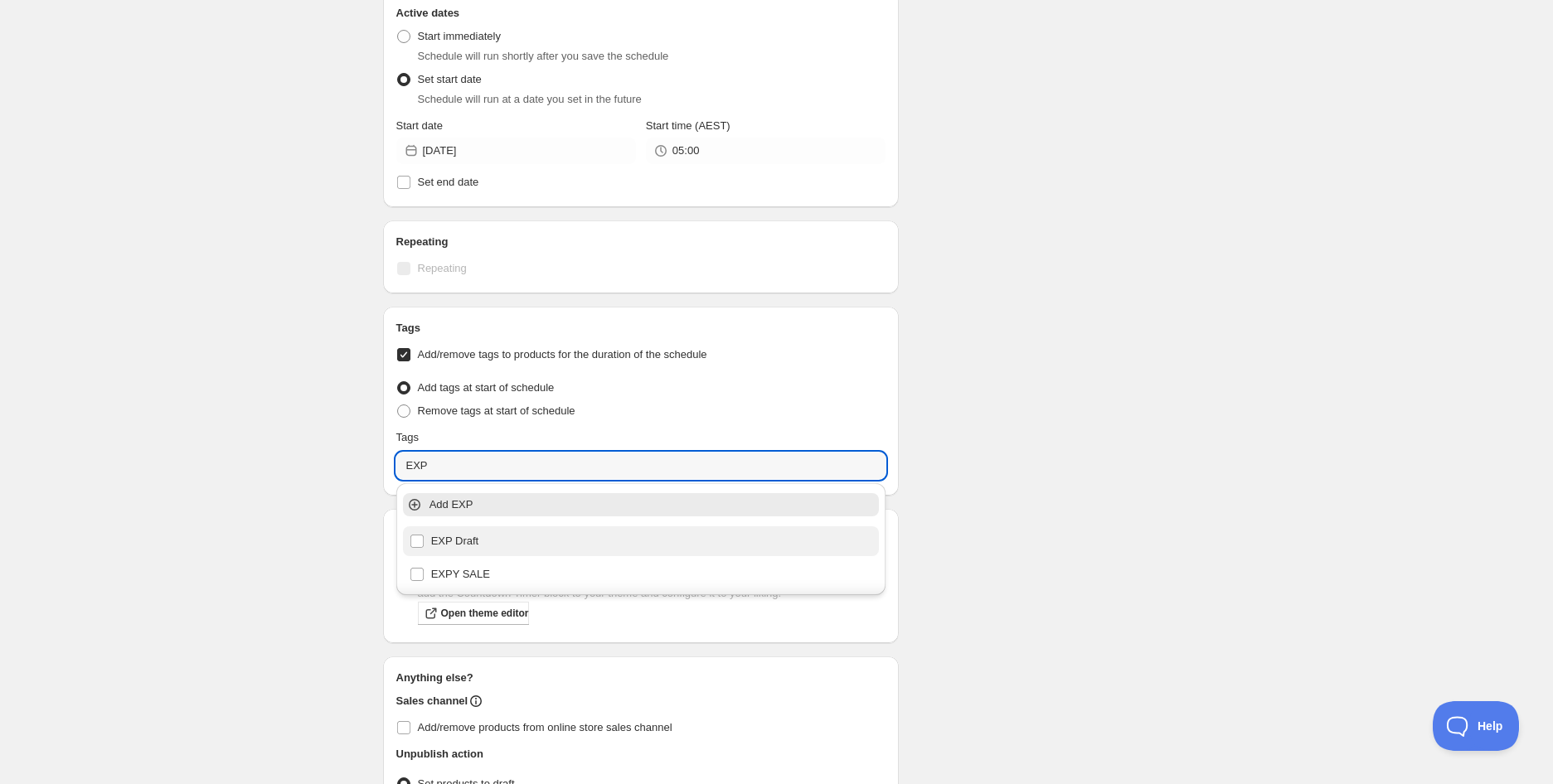
click at [467, 534] on div "EXP Draft" at bounding box center [641, 541] width 463 height 23
type input "EXP Draft"
checkbox input "true"
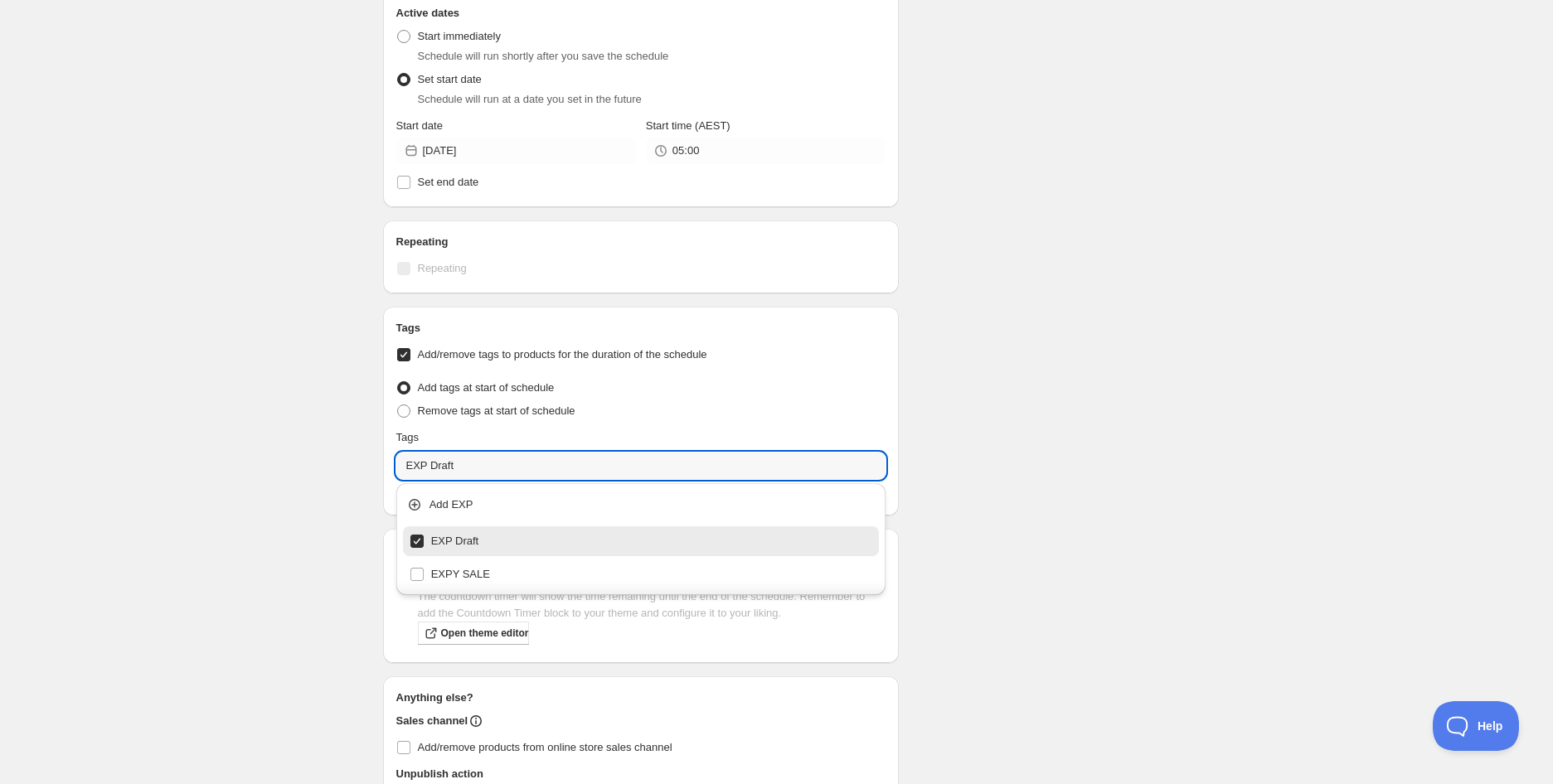
type input "EXP Draft"
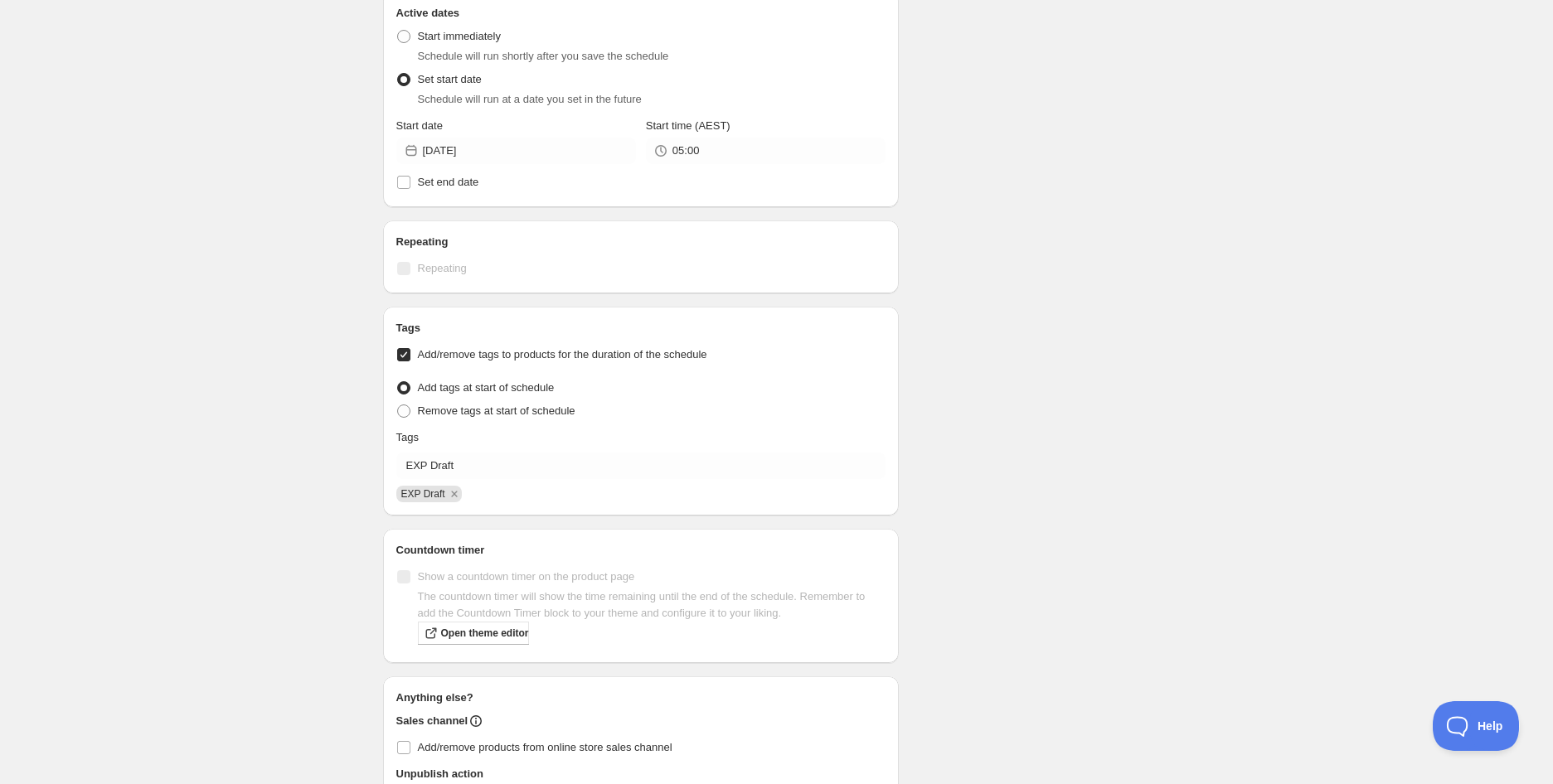
click at [1015, 496] on div "Schedule name Jumbo Sour Worms | 225g (BB [DATE]) Your customers won't see this…" at bounding box center [770, 180] width 801 height 1420
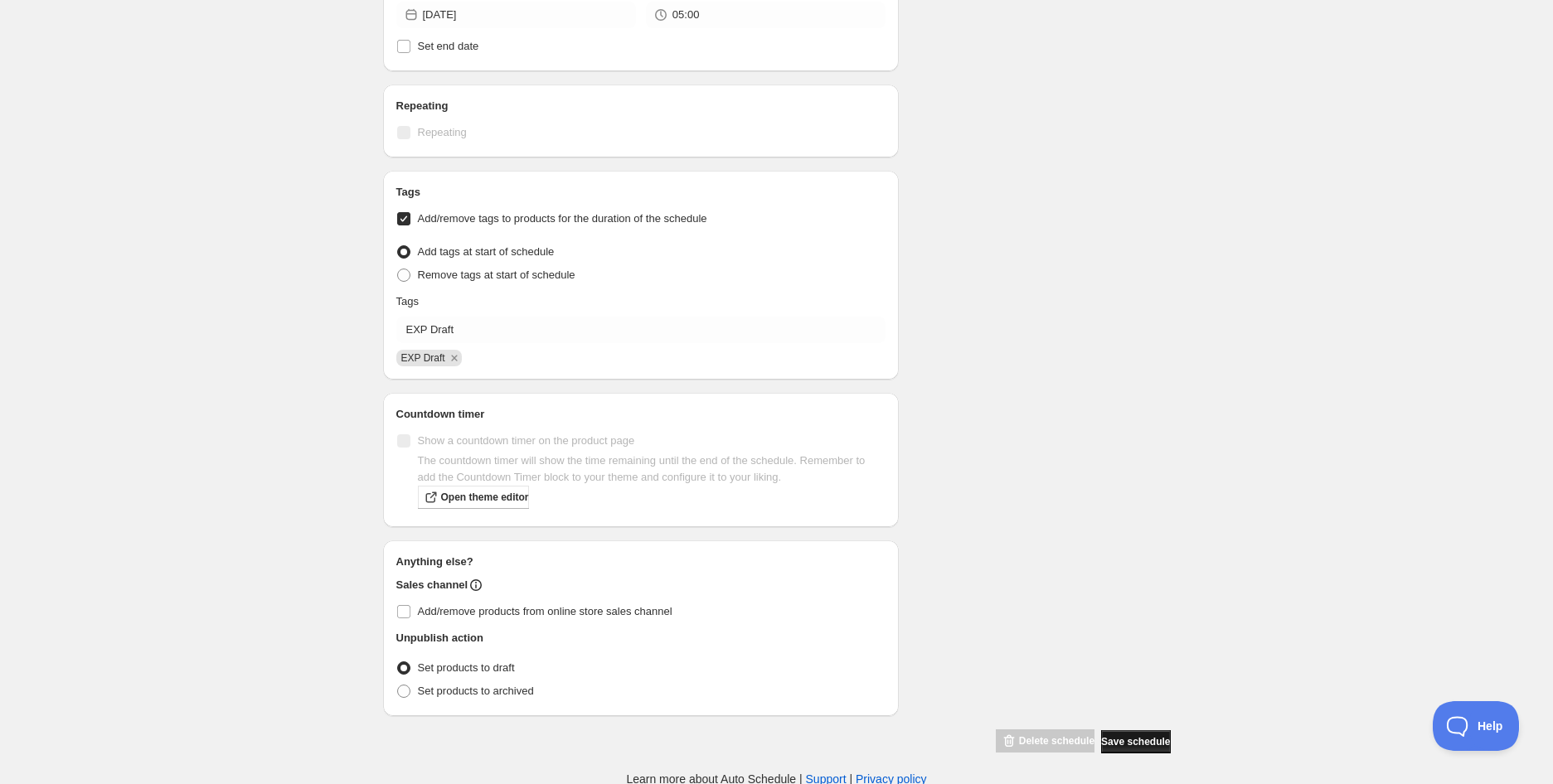
click at [1125, 742] on span "Save schedule" at bounding box center [1135, 742] width 69 height 14
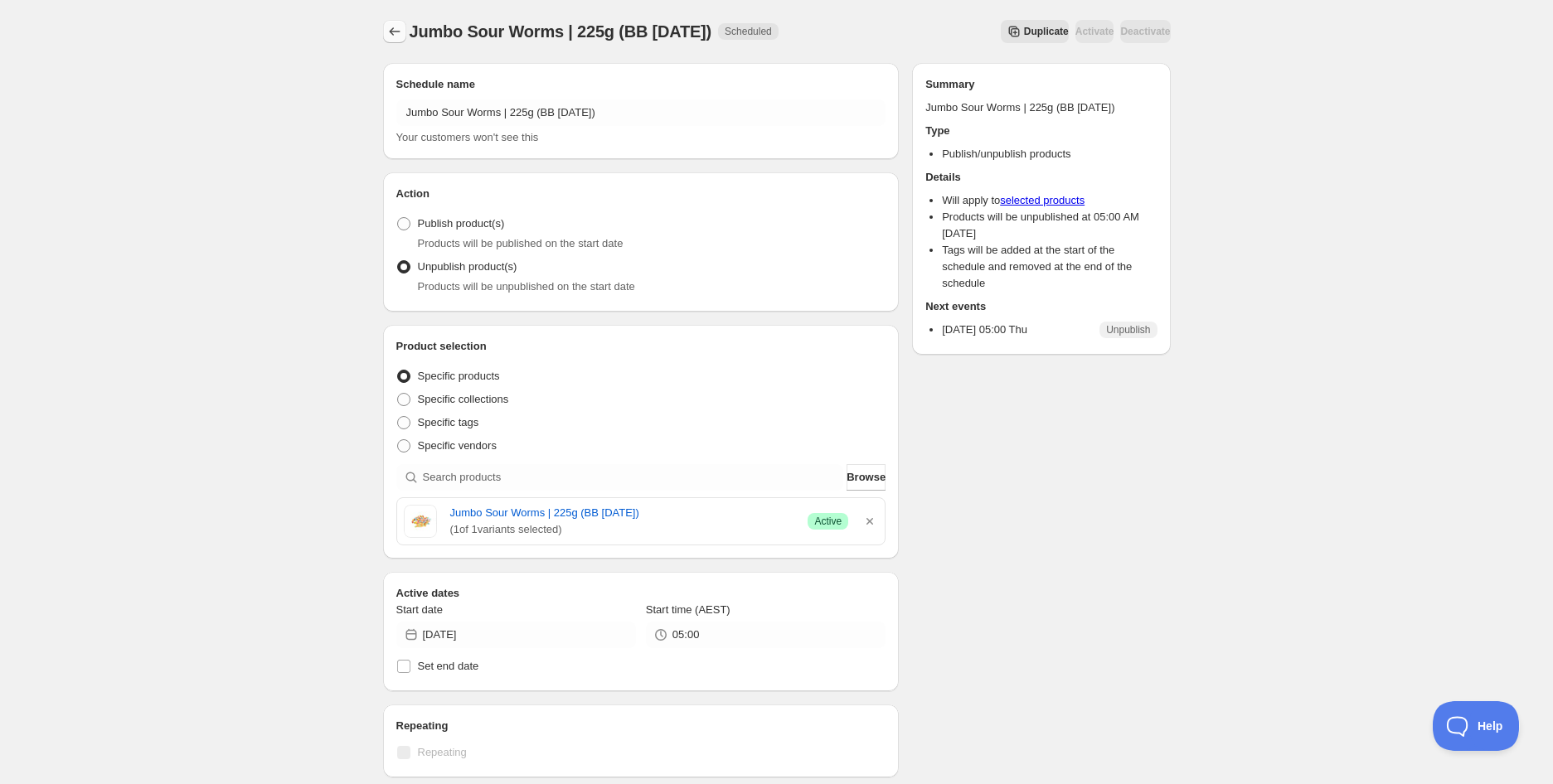
click at [385, 27] on button "Schedules" at bounding box center [395, 31] width 23 height 23
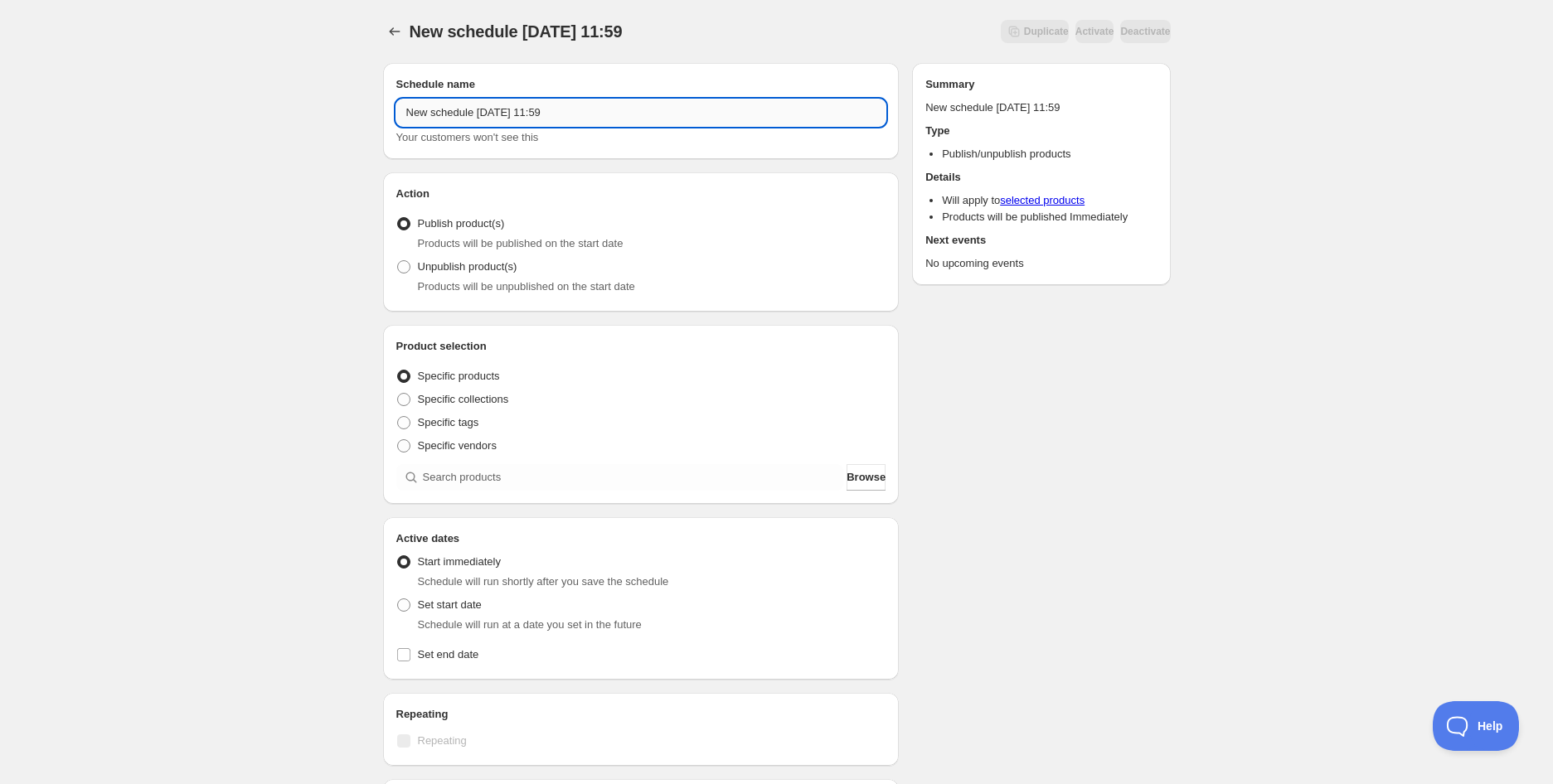
click at [566, 124] on input "New schedule [DATE] 11:59" at bounding box center [640, 112] width 489 height 26
paste input "Fody Foods Original BBQ Sauce 341g (BB [DATE])"
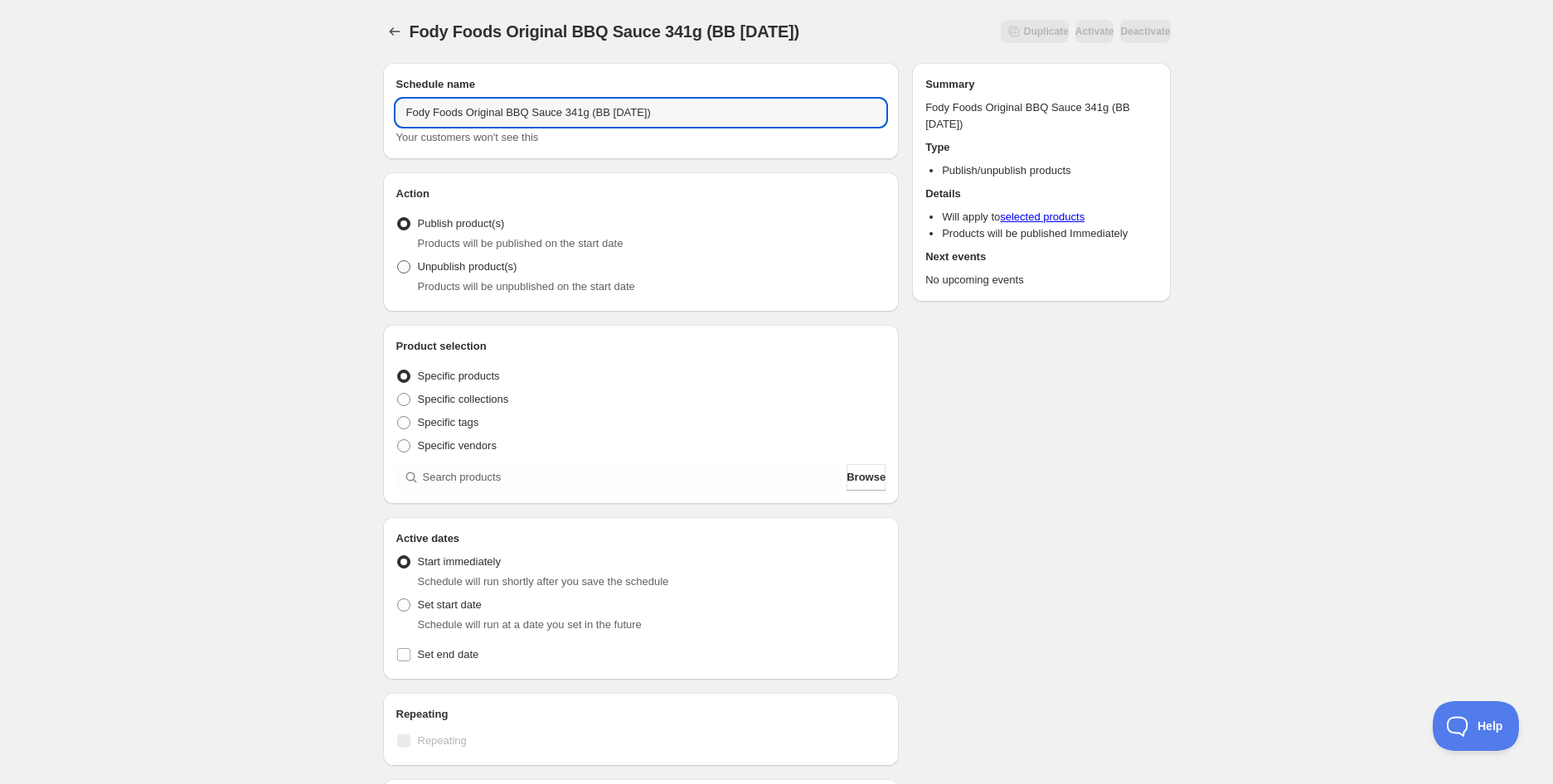
type input "Fody Foods Original BBQ Sauce 341g (BB [DATE])"
click at [469, 267] on span "Unpublish product(s)" at bounding box center [467, 266] width 99 height 13
click at [398, 261] on input "Unpublish product(s)" at bounding box center [397, 260] width 1 height 1
radio input "true"
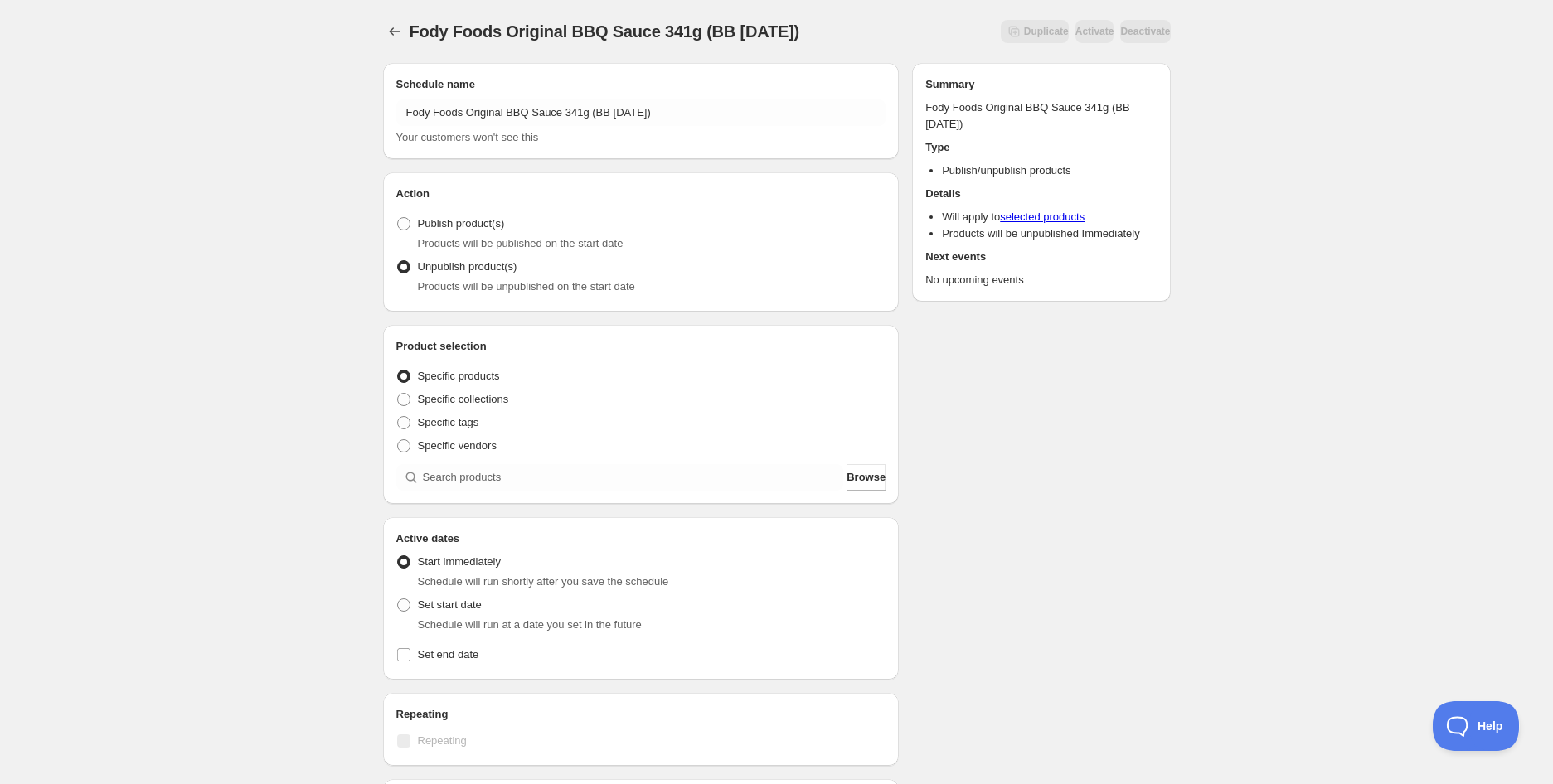
click at [484, 459] on div "Product selection Entity type Specific products Specific collections Specific t…" at bounding box center [640, 414] width 489 height 153
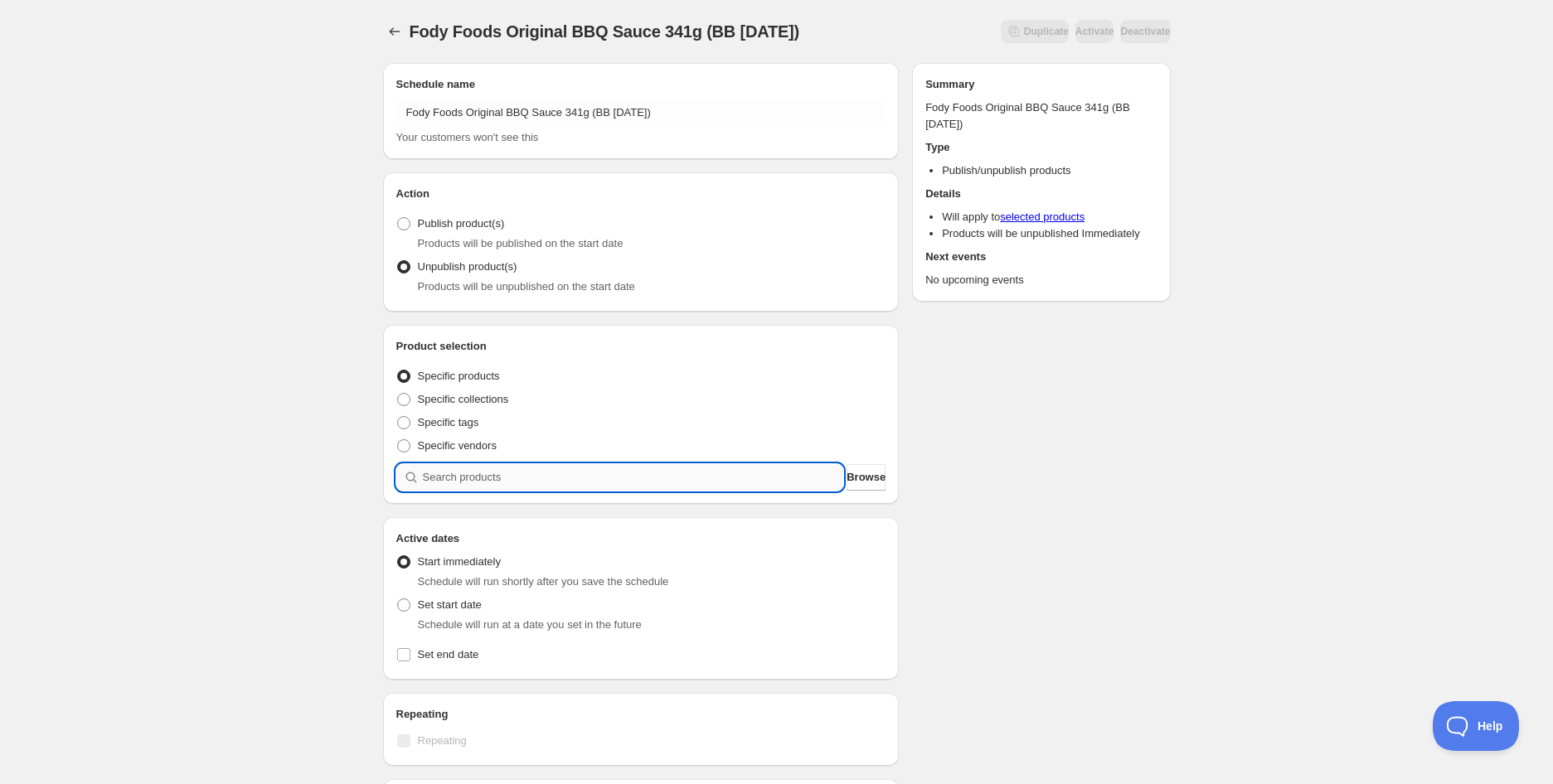
click at [484, 468] on input "search" at bounding box center [632, 477] width 421 height 26
paste input "search"
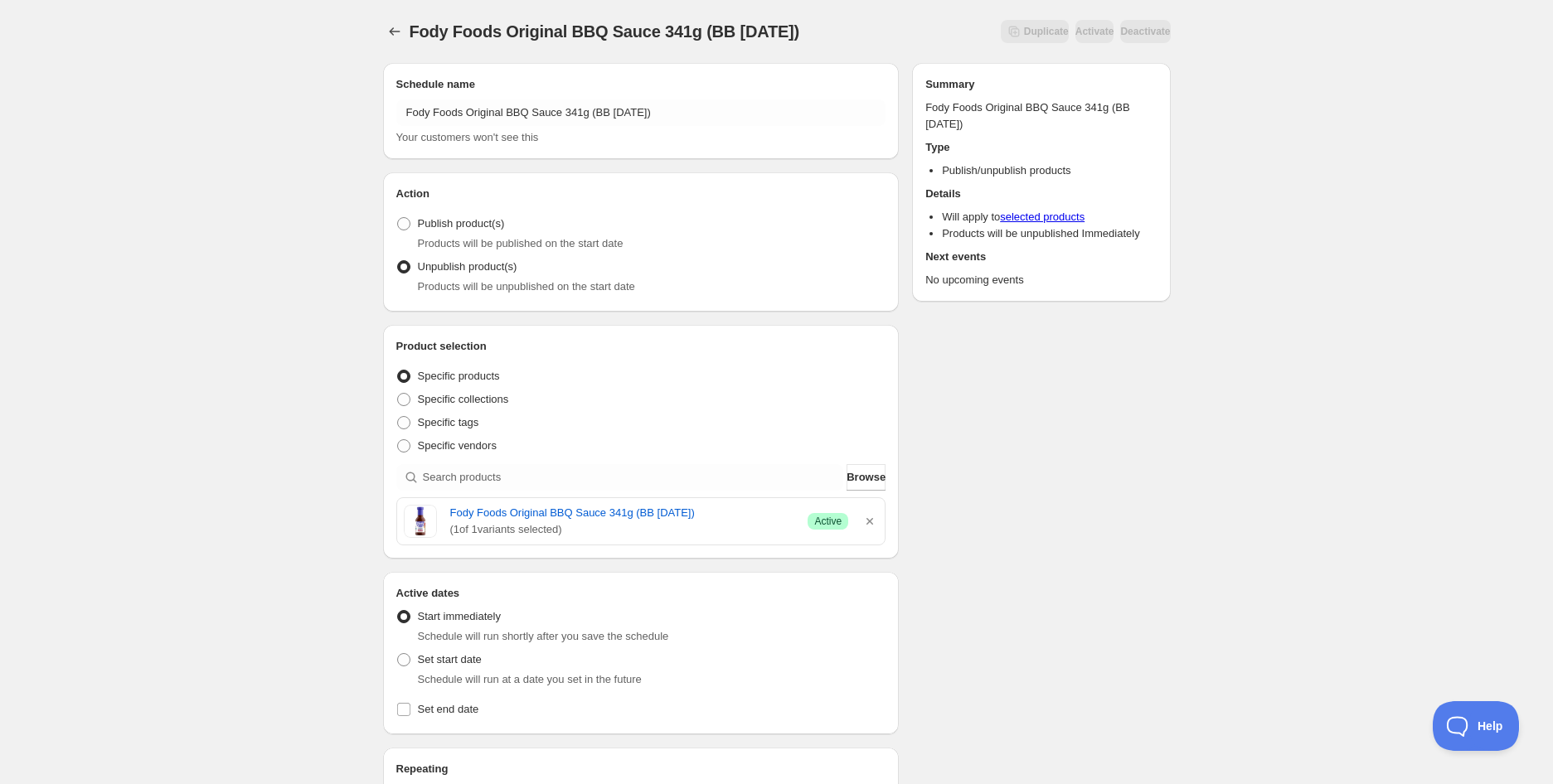
click at [178, 363] on div "Fody Foods Original BBQ Sauce 341g (BB [DATE]). This page is ready Fody Foods O…" at bounding box center [776, 657] width 1553 height 1314
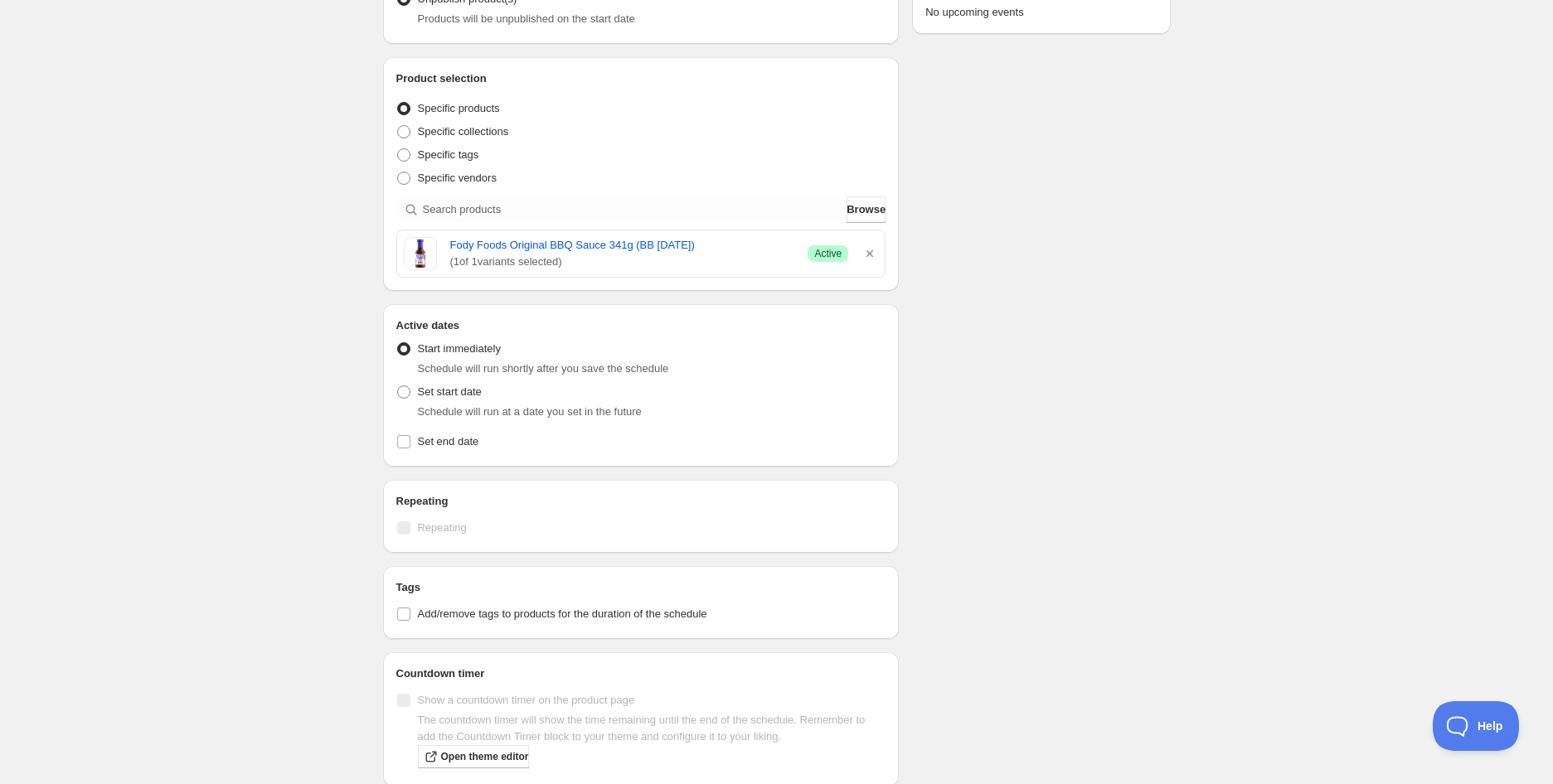
scroll to position [368, 0]
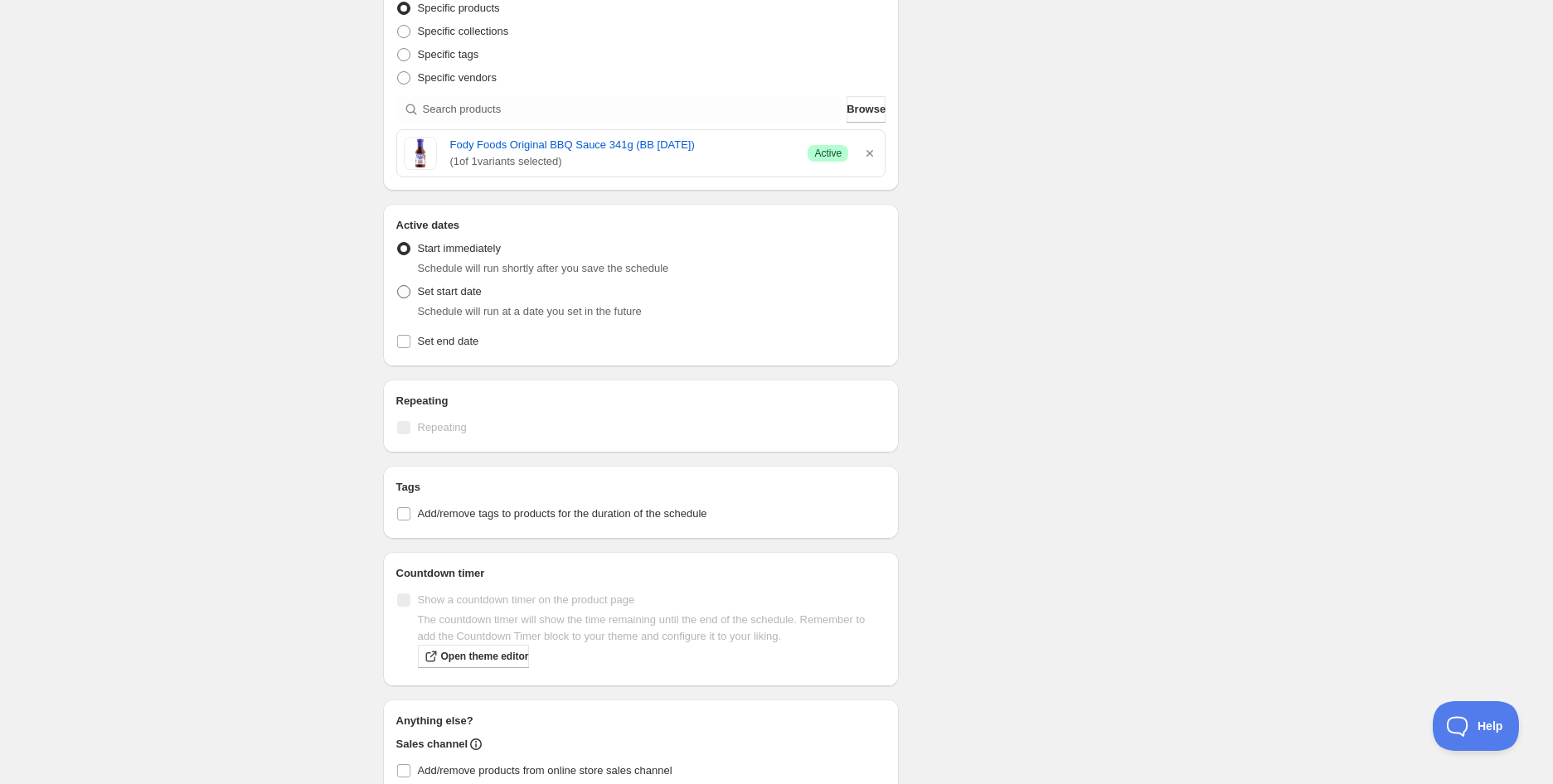
click at [434, 293] on span "Set start date" at bounding box center [450, 291] width 64 height 13
click at [398, 286] on input "Set start date" at bounding box center [397, 285] width 1 height 1
radio input "true"
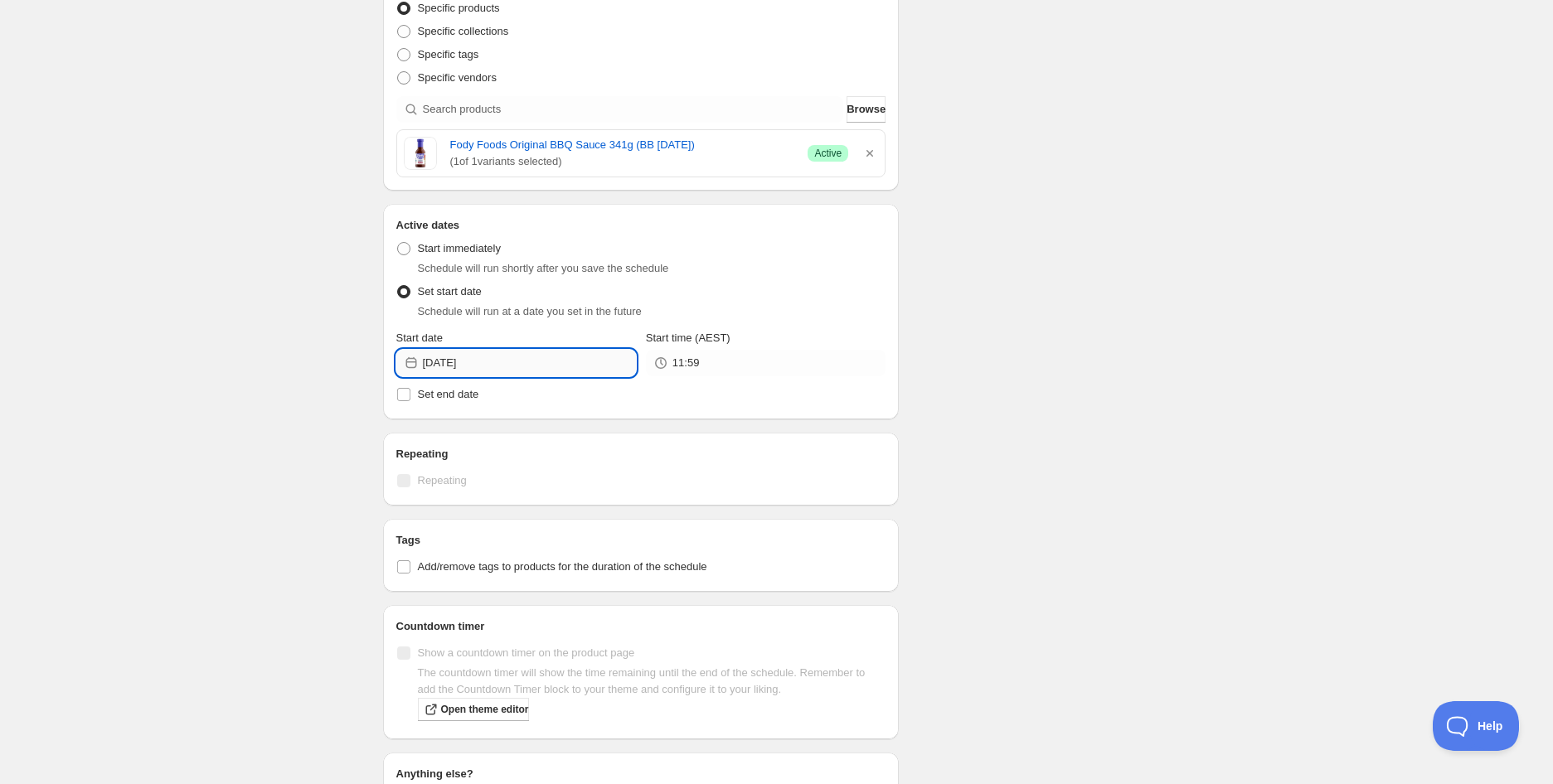
click at [524, 373] on input "[DATE]" at bounding box center [528, 362] width 213 height 26
click at [614, 406] on icon "Show next month, October 2025" at bounding box center [614, 402] width 17 height 17
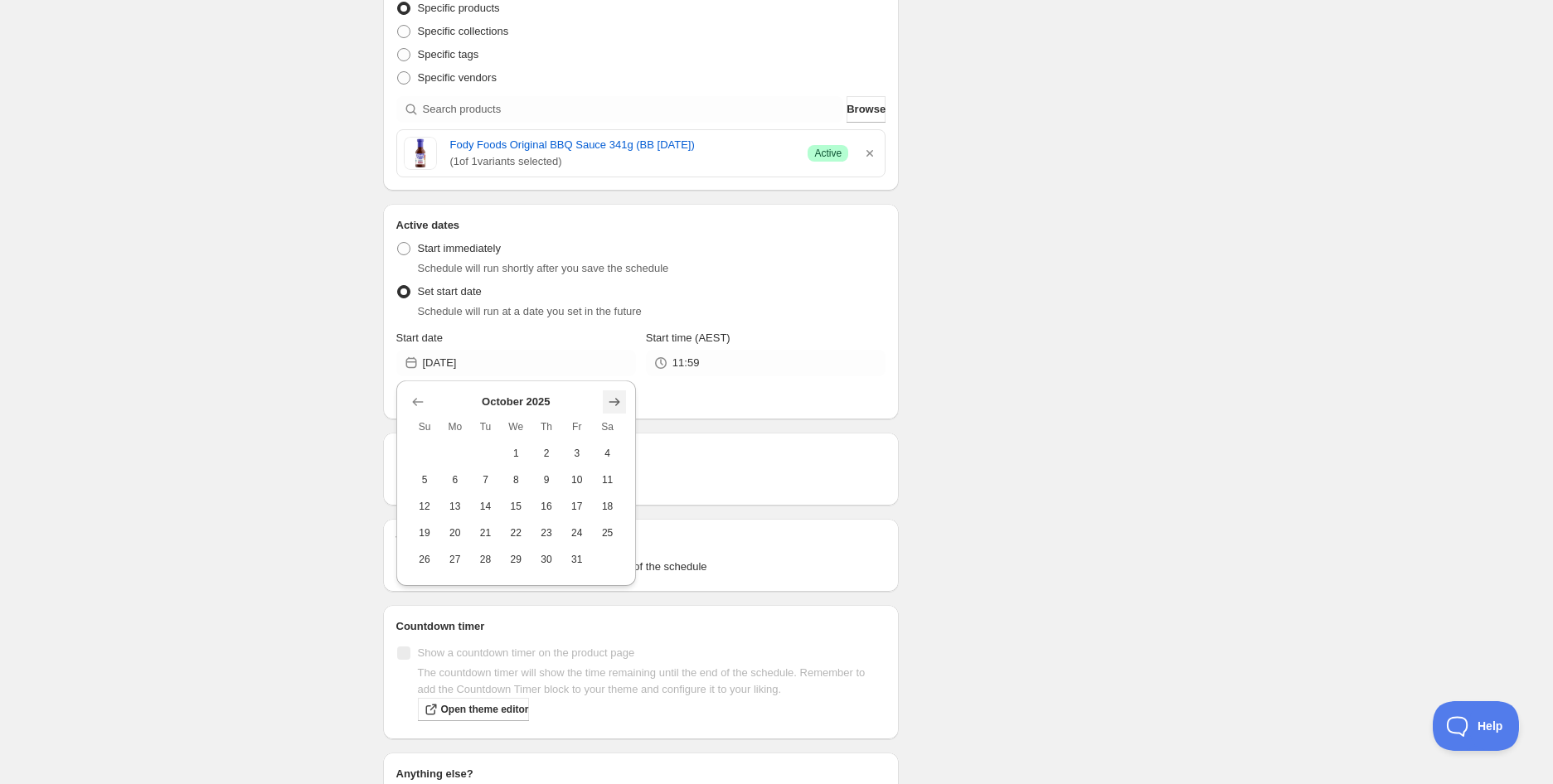
click at [614, 406] on icon "Show next month, November 2025" at bounding box center [614, 402] width 17 height 17
click at [435, 475] on button "2" at bounding box center [425, 480] width 31 height 26
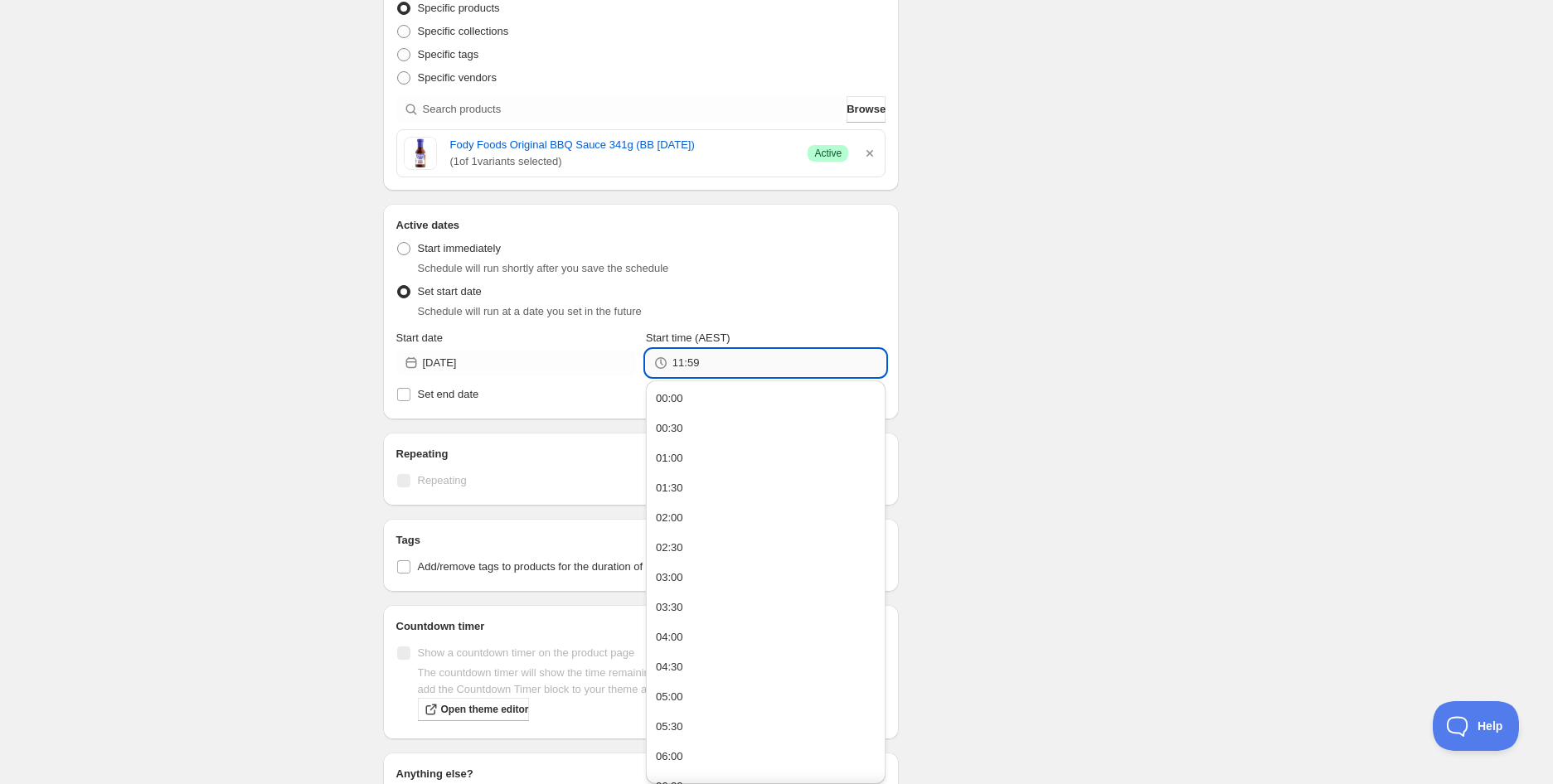
click at [699, 358] on input "11:59" at bounding box center [778, 362] width 213 height 26
click at [451, 364] on input "[DATE]" at bounding box center [528, 362] width 213 height 26
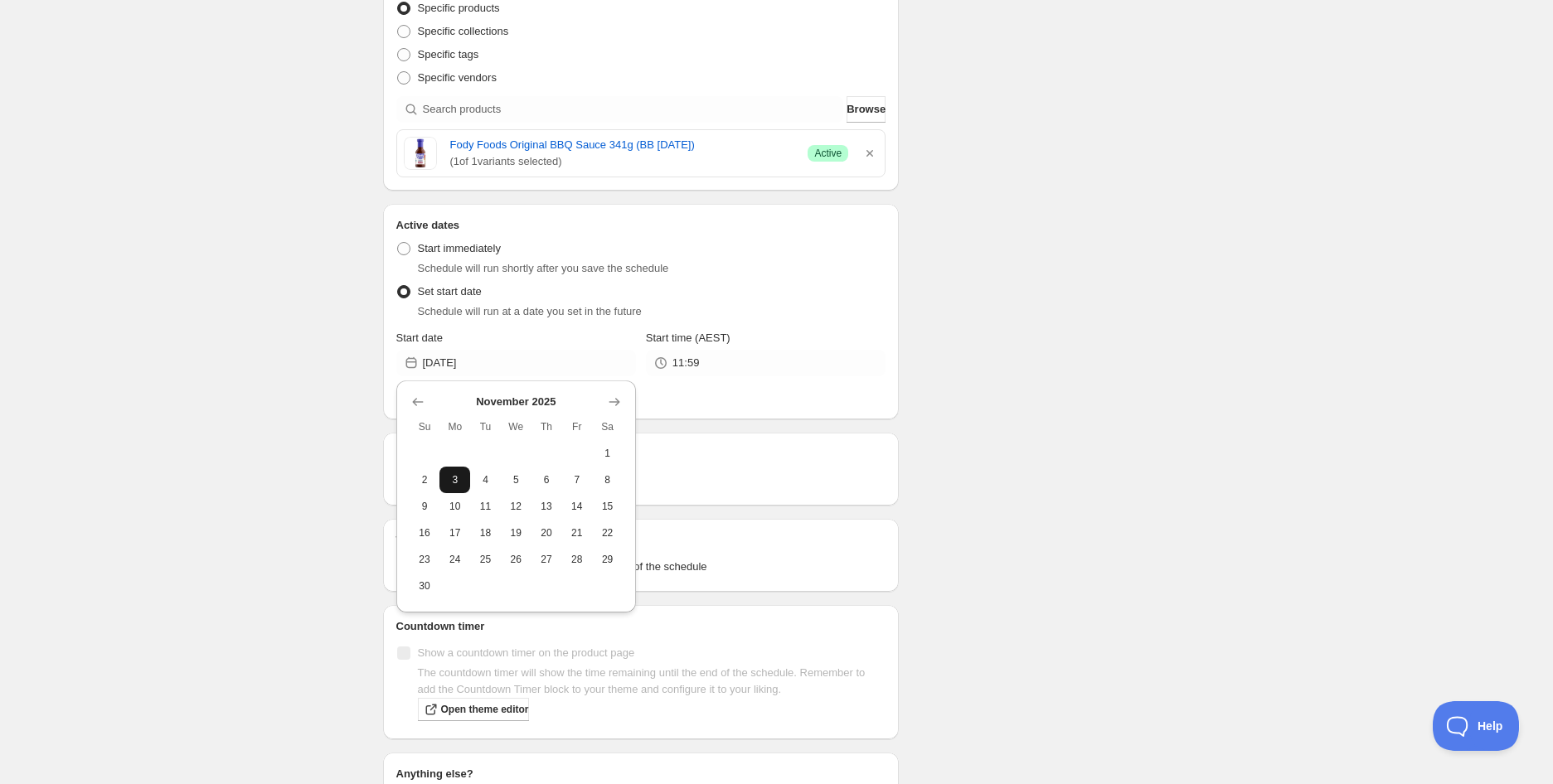
click at [451, 478] on span "3" at bounding box center [454, 480] width 18 height 14
type input "[DATE]"
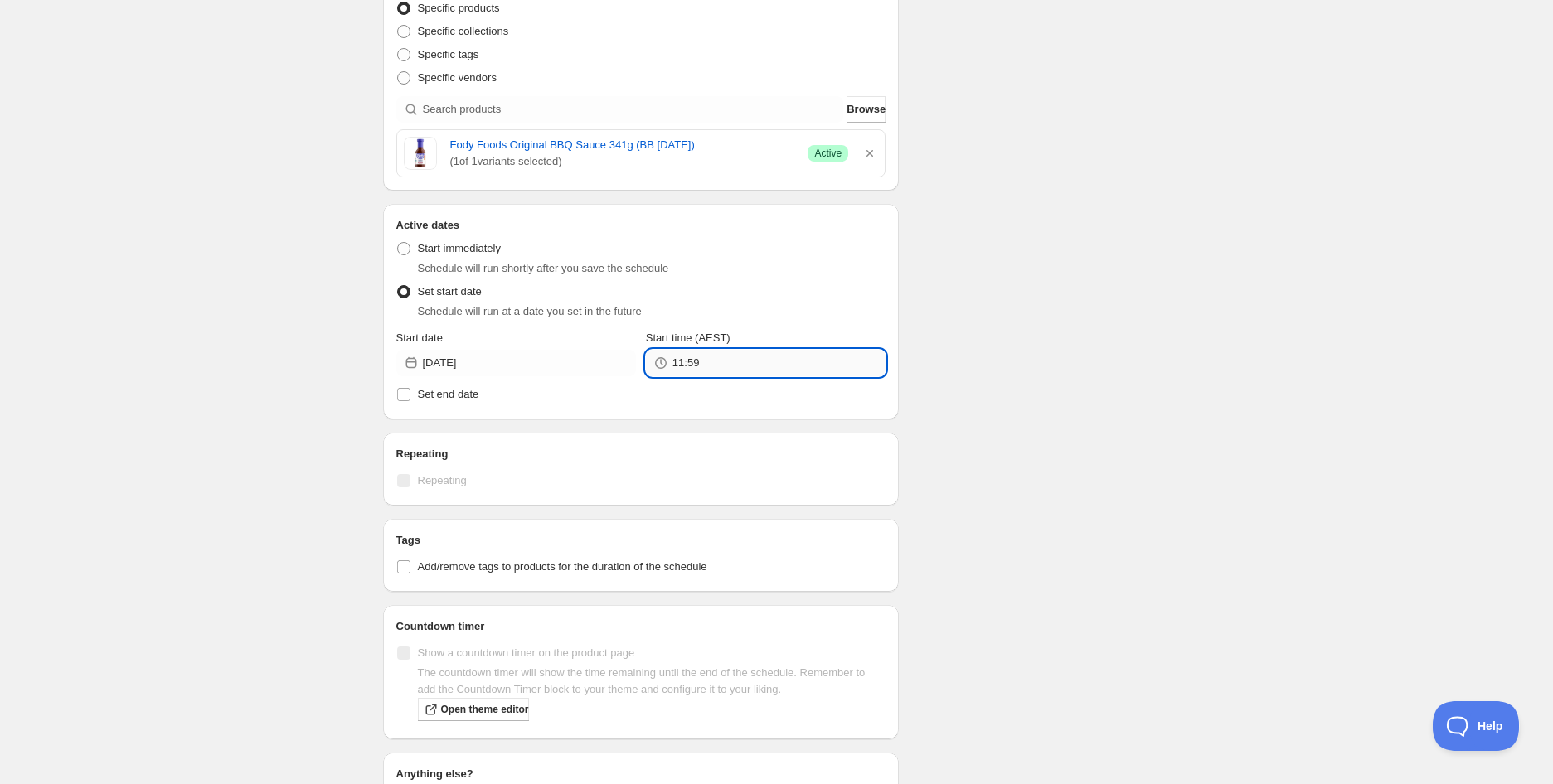
click at [733, 368] on input "11:59" at bounding box center [778, 362] width 213 height 26
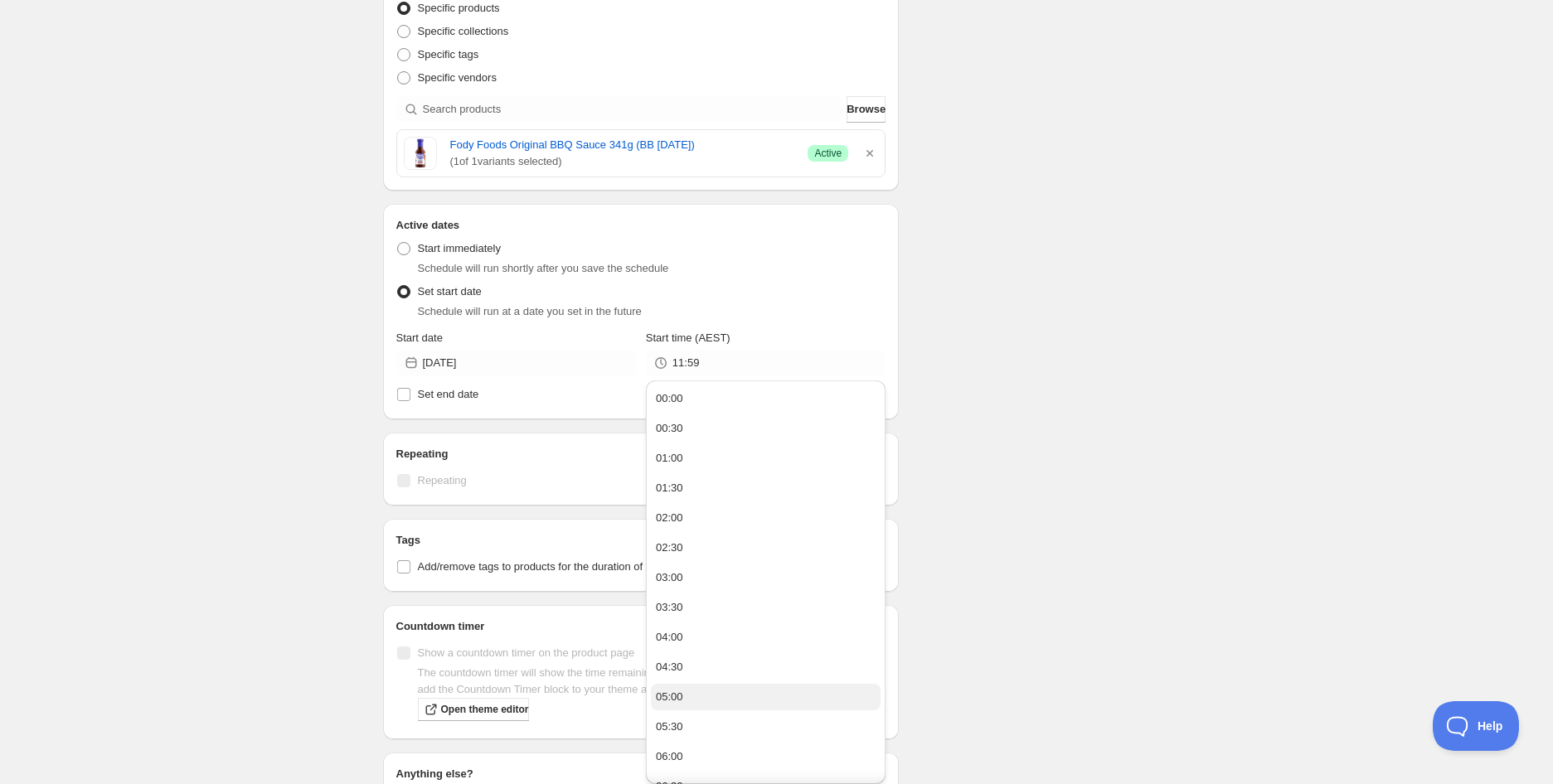
click at [680, 697] on div "05:00" at bounding box center [669, 696] width 27 height 17
type input "05:00"
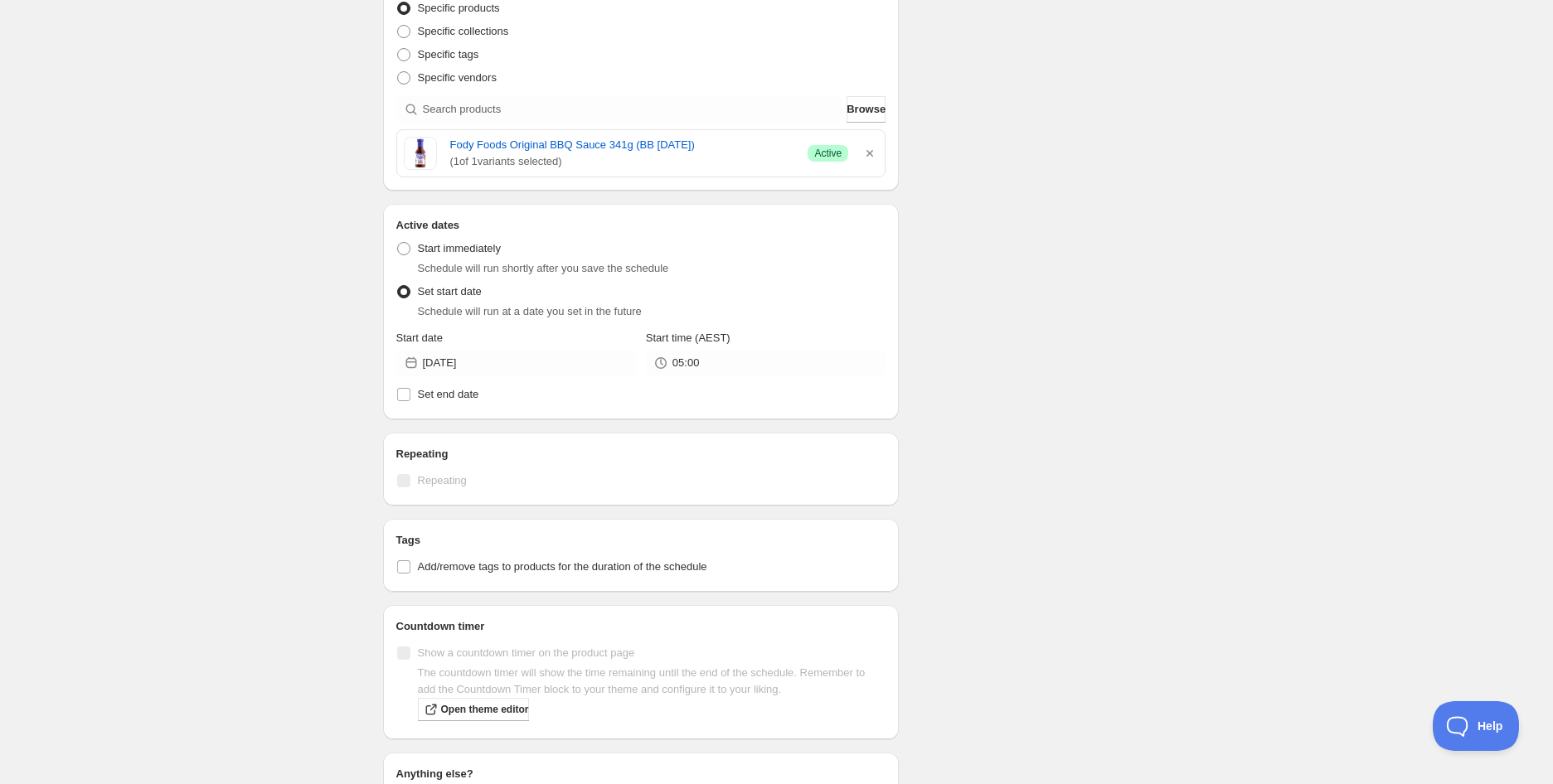
click at [1042, 506] on div "Schedule name Fody Foods Original BBQ Sauce 341g (BB [DATE]) Your customers won…" at bounding box center [770, 324] width 801 height 1284
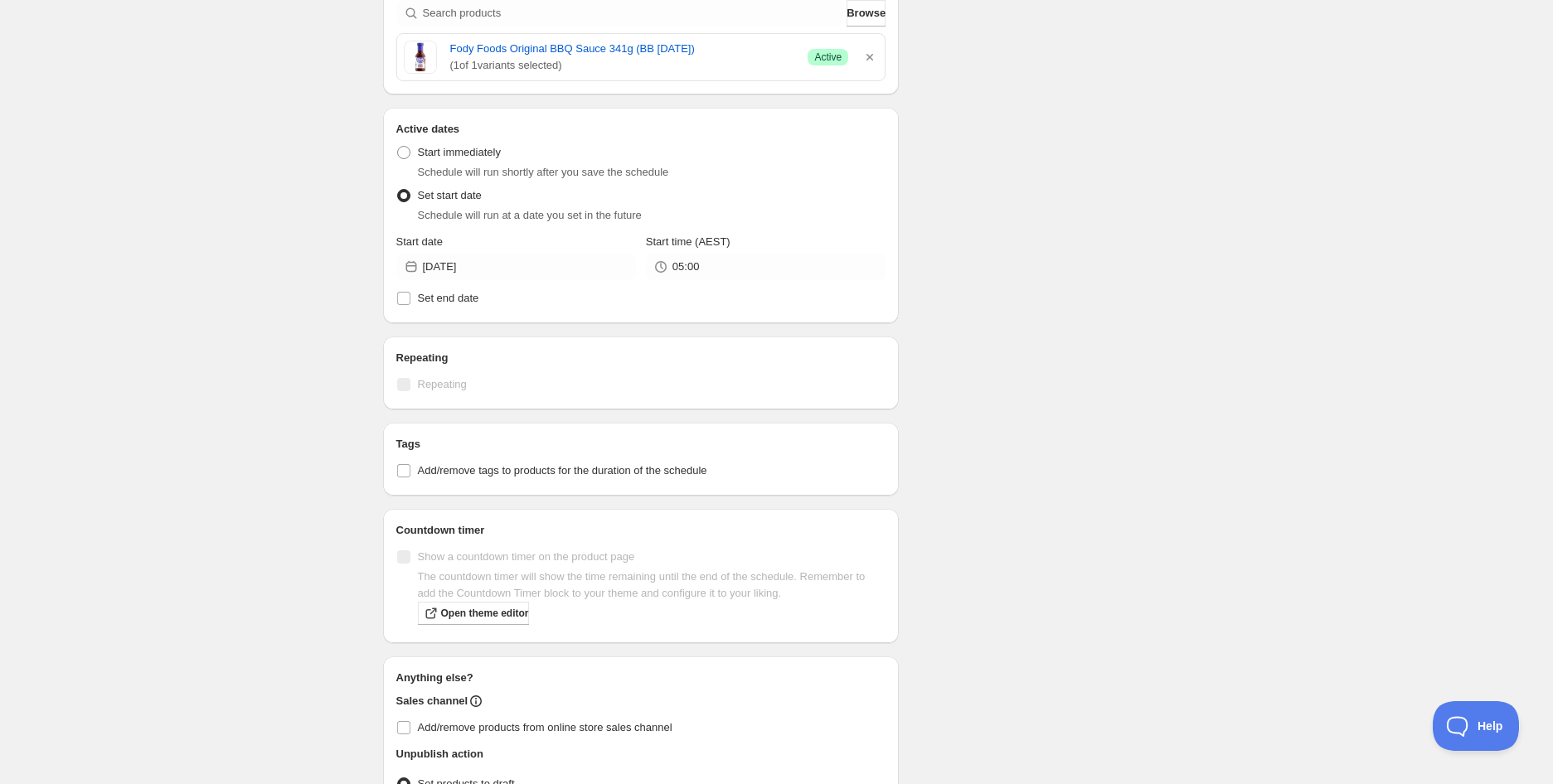
scroll to position [580, 0]
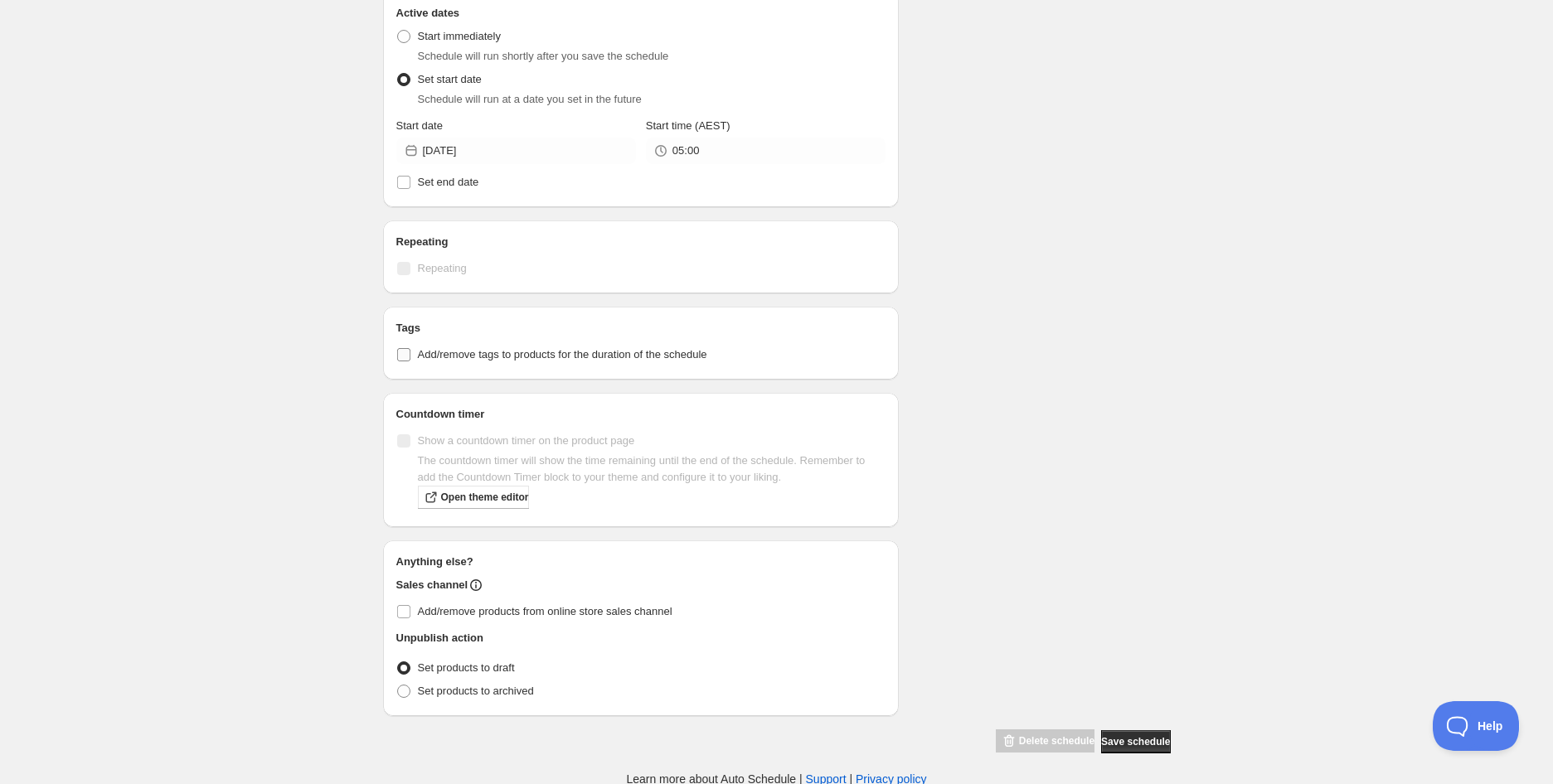
click at [486, 358] on span "Add/remove tags to products for the duration of the schedule" at bounding box center [561, 354] width 289 height 13
click at [411, 358] on input "Add/remove tags to products for the duration of the schedule" at bounding box center [404, 355] width 14 height 14
checkbox input "true"
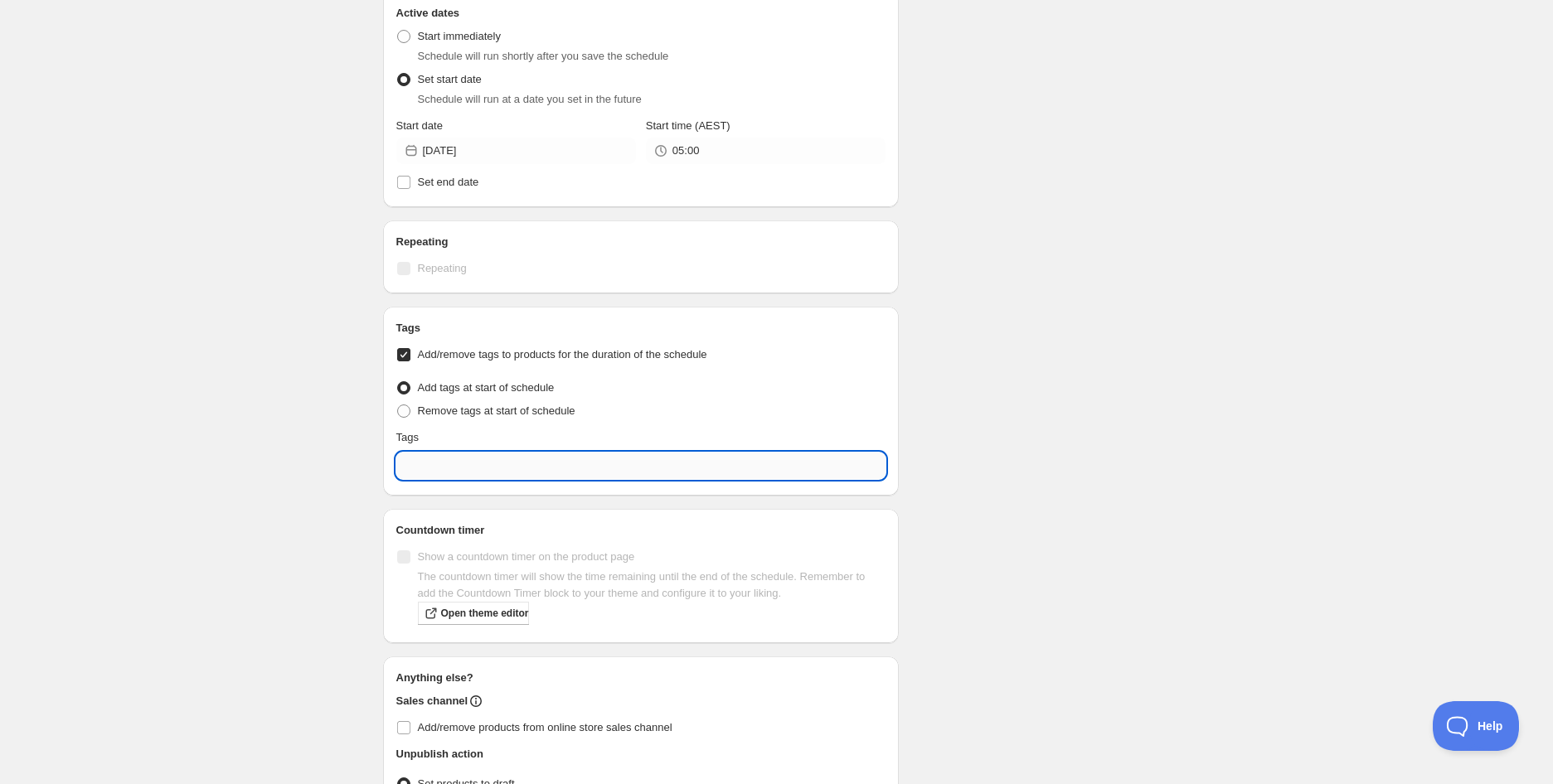
click at [489, 459] on input "text" at bounding box center [640, 465] width 489 height 26
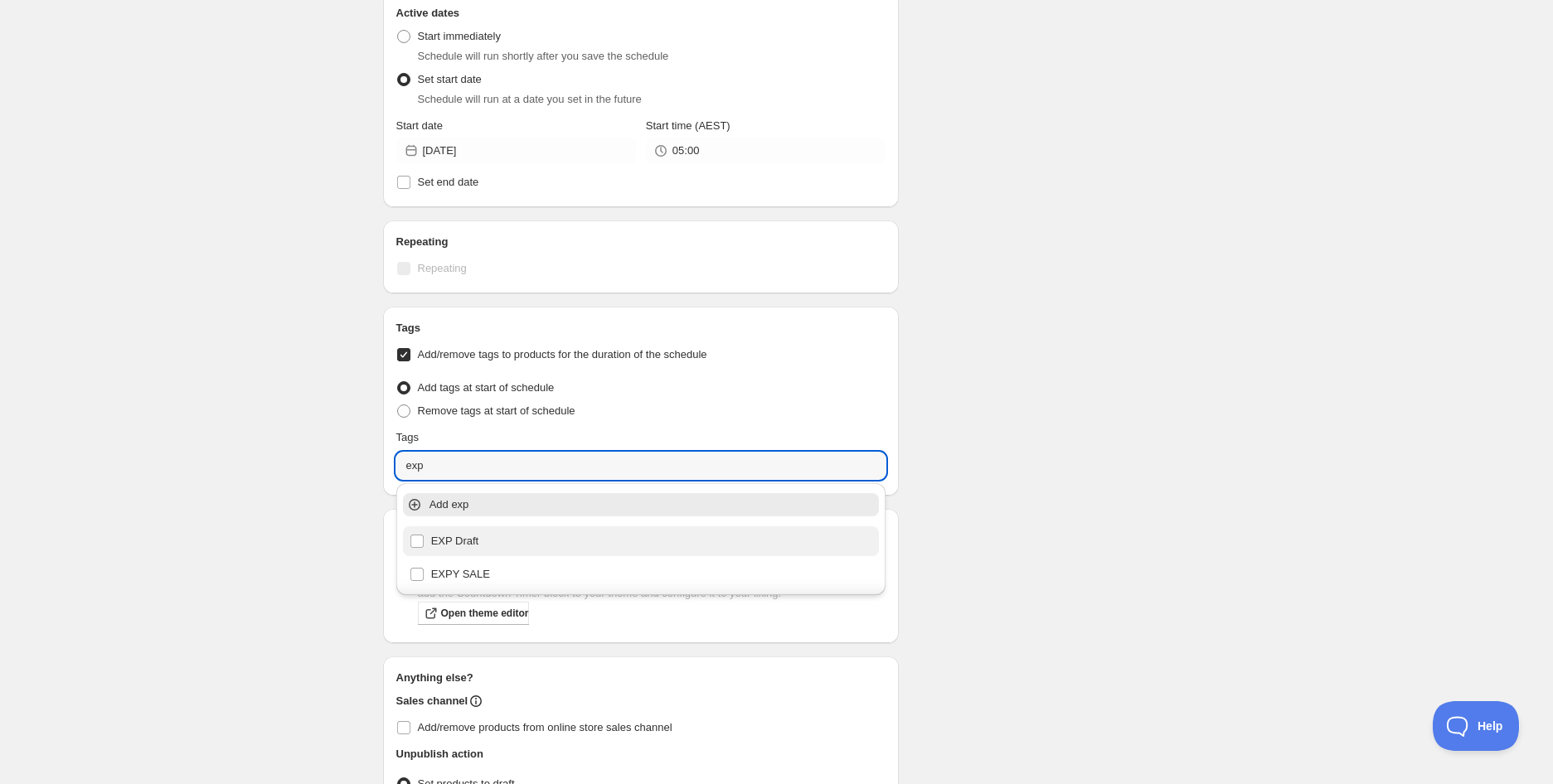
click at [479, 534] on div "EXP Draft" at bounding box center [641, 541] width 463 height 23
type input "EXP Draft"
checkbox input "true"
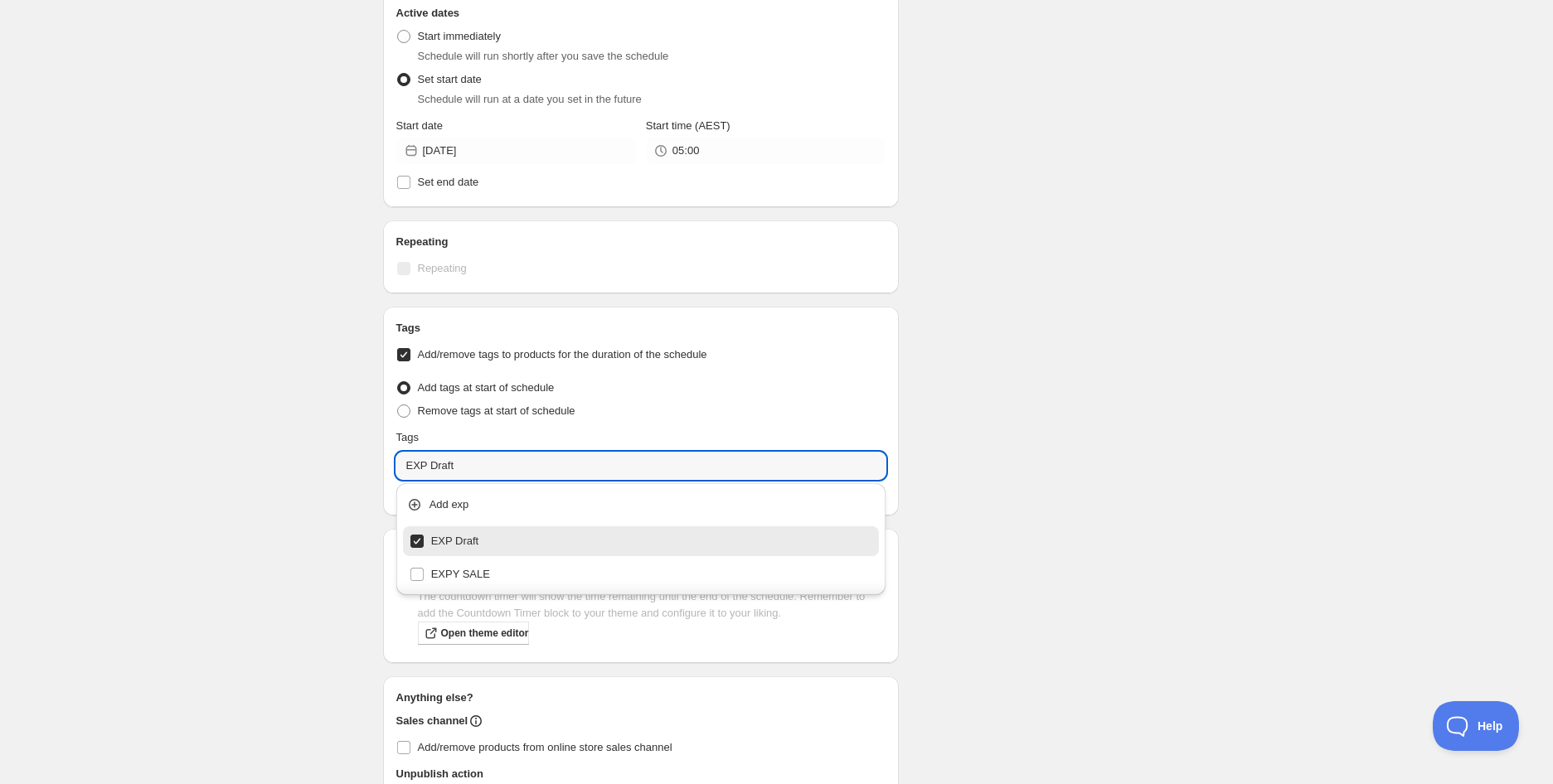
type input "EXP Draft"
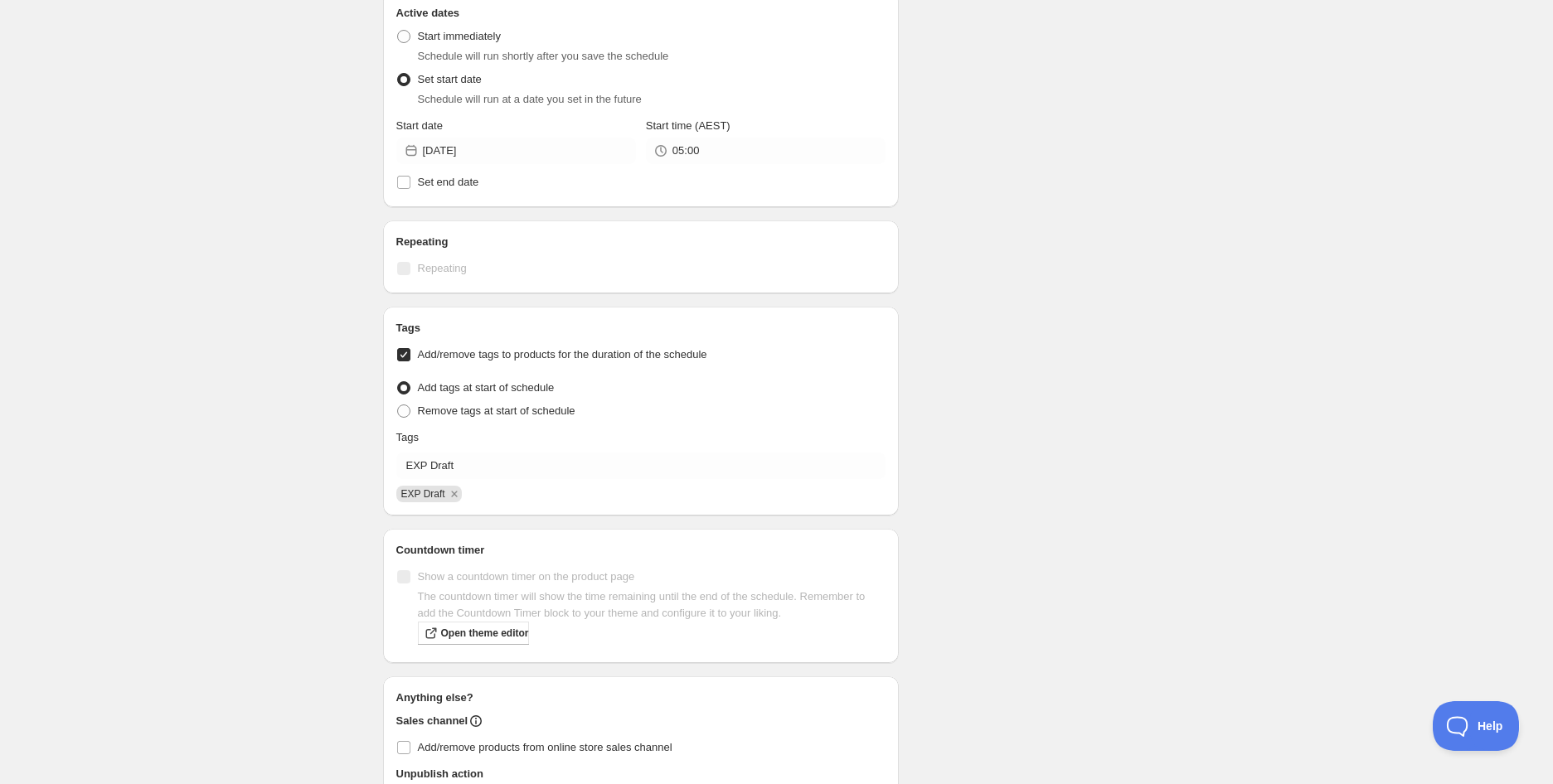
click at [1109, 527] on div "Schedule name Fody Foods Original BBQ Sauce 341g (BB [DATE]) Your customers won…" at bounding box center [770, 180] width 801 height 1420
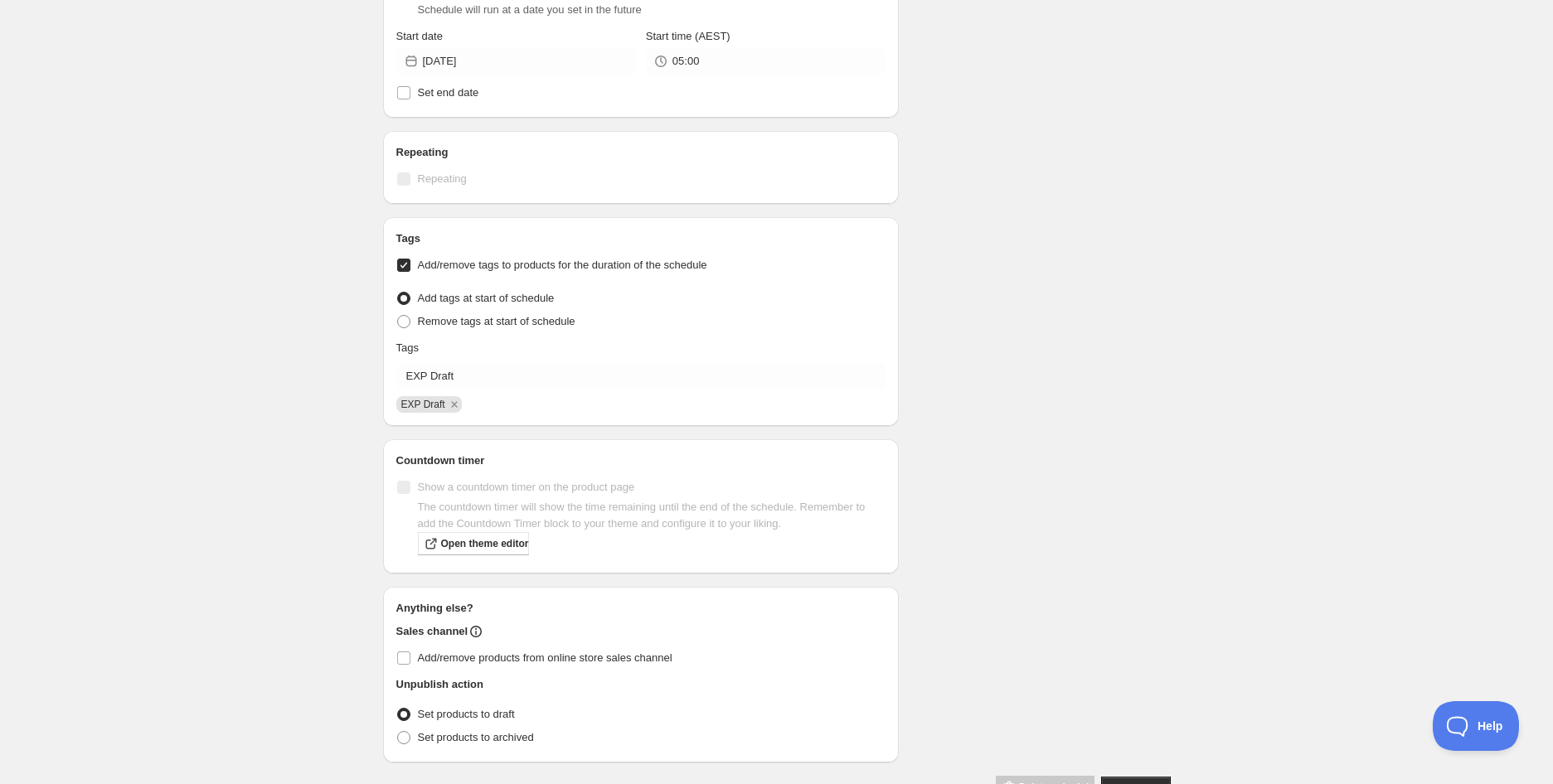
scroll to position [716, 0]
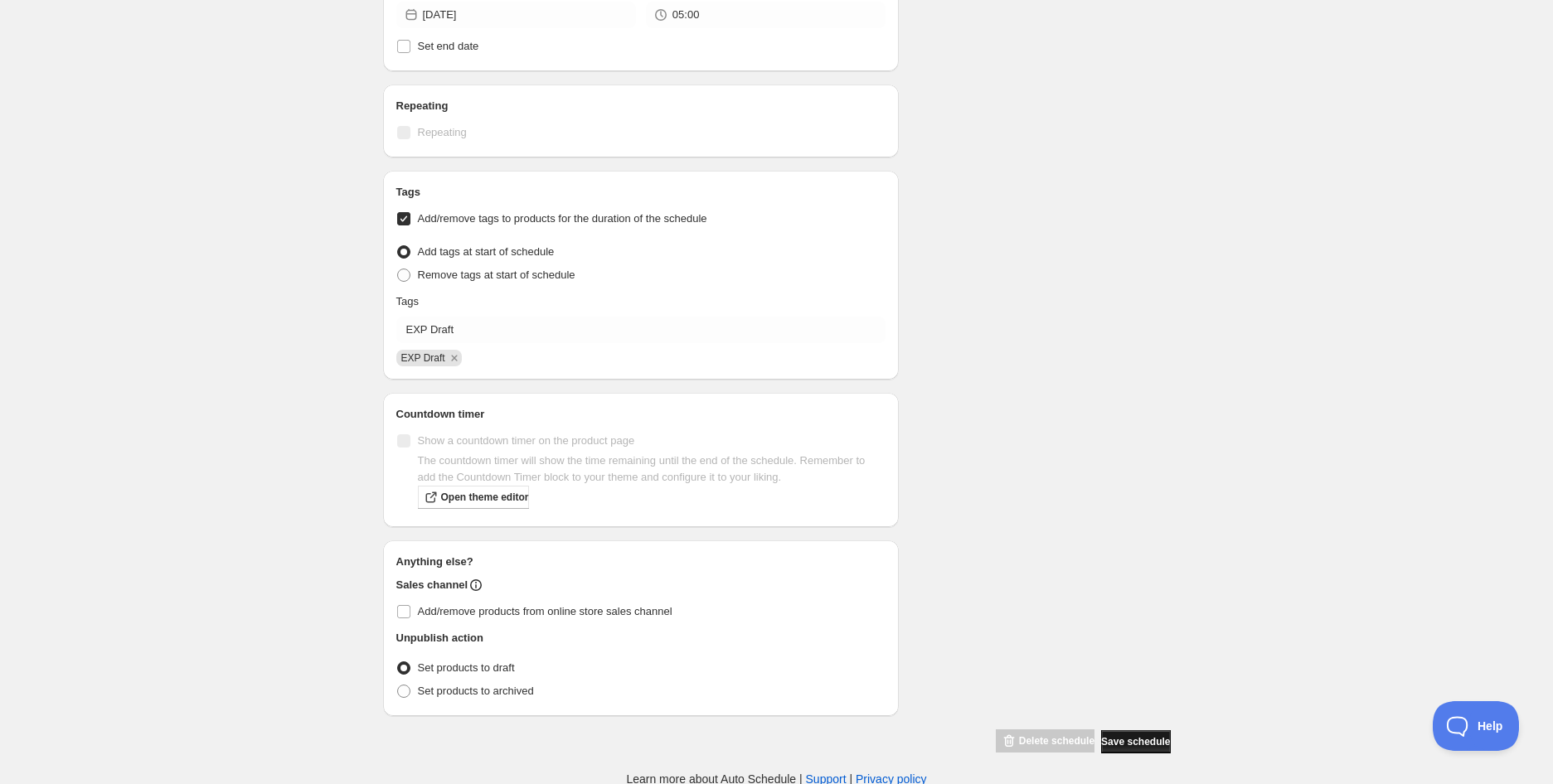
click at [1137, 741] on span "Save schedule" at bounding box center [1135, 742] width 69 height 14
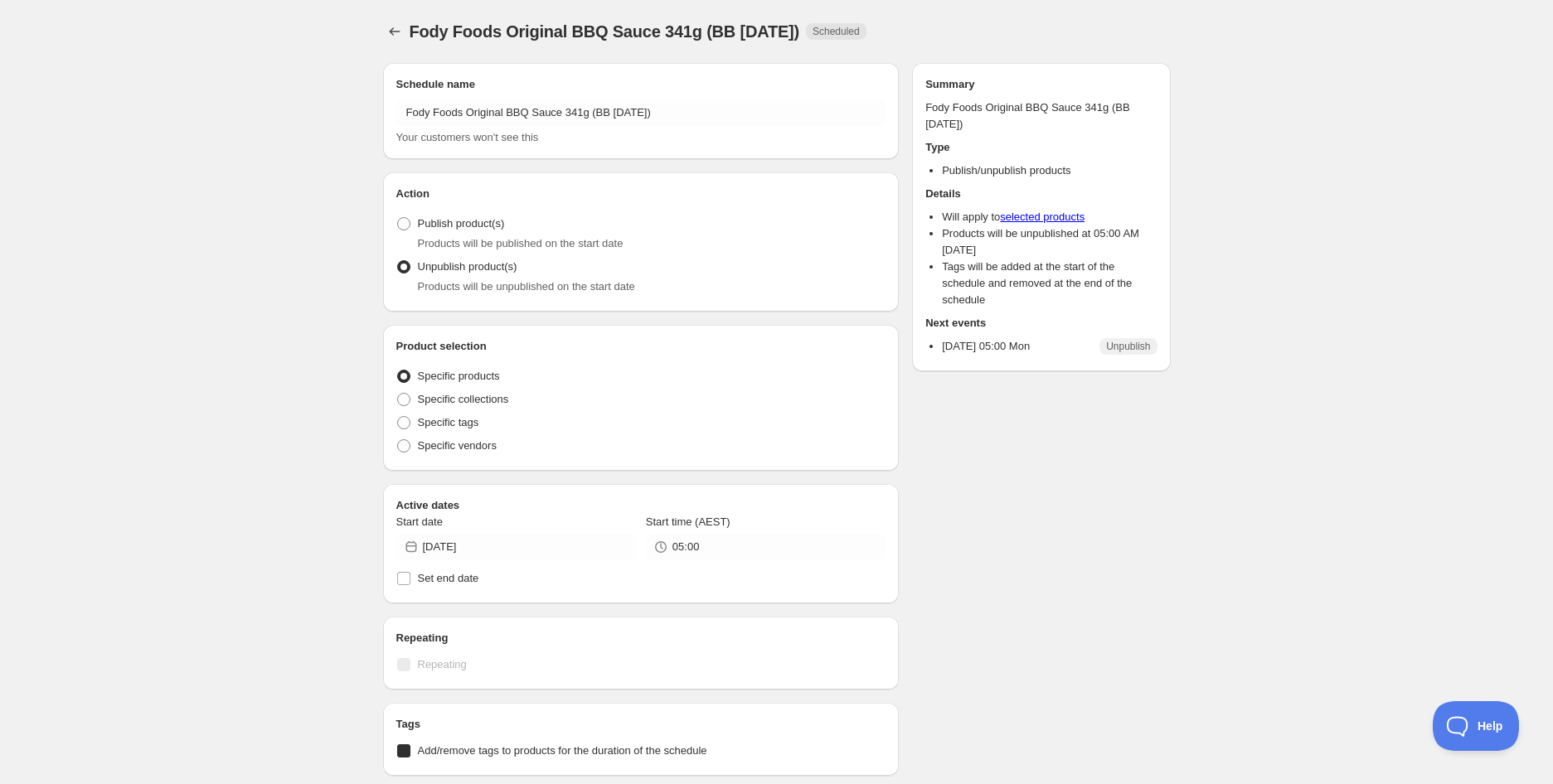
radio input "true"
checkbox input "true"
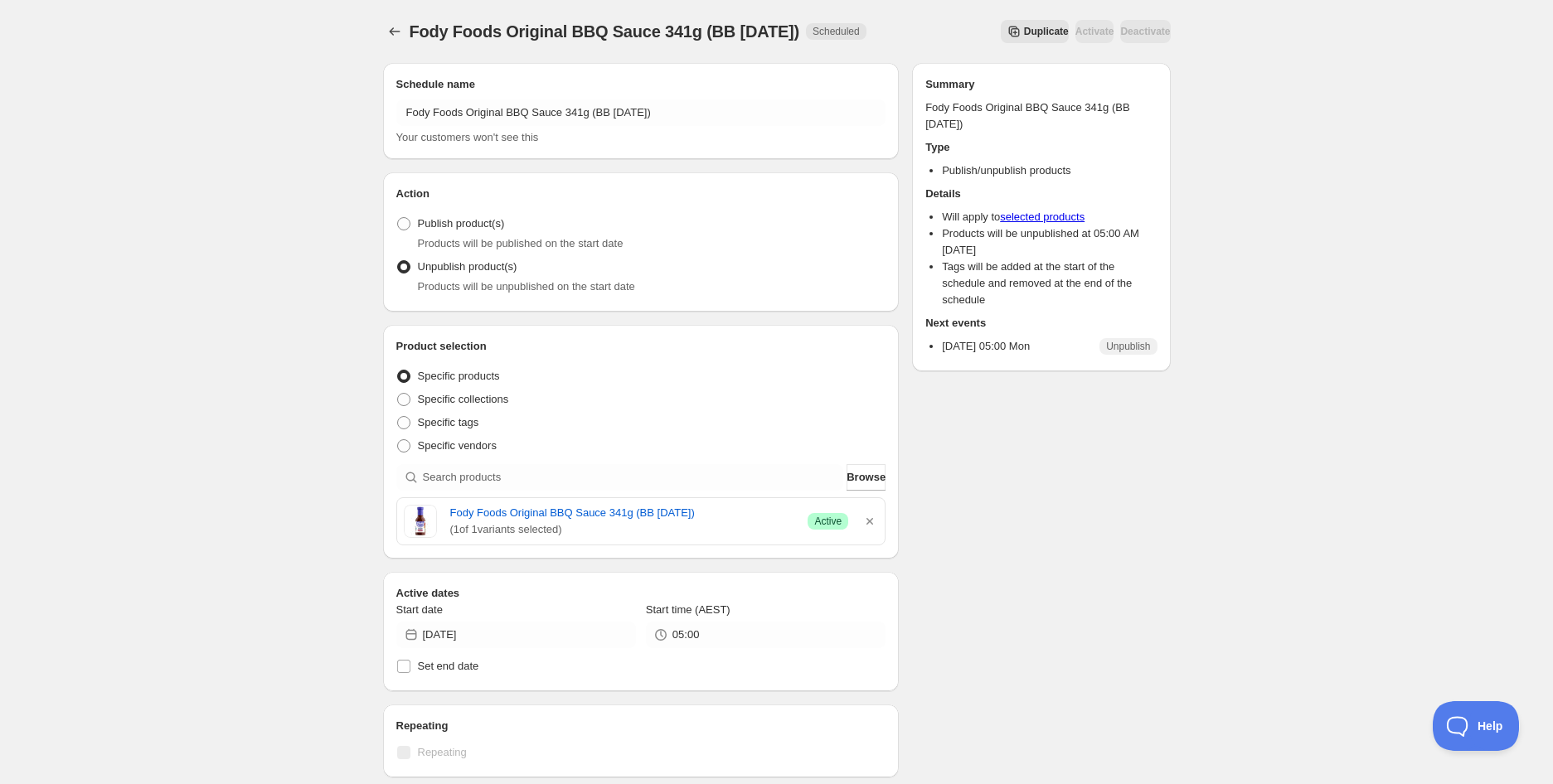
click at [202, 86] on div "Fody Foods Original BBQ Sauce 341g (BB [DATE]). This page is ready Fody Foods O…" at bounding box center [776, 703] width 1553 height 1407
click at [392, 32] on icon "Schedules" at bounding box center [394, 31] width 17 height 17
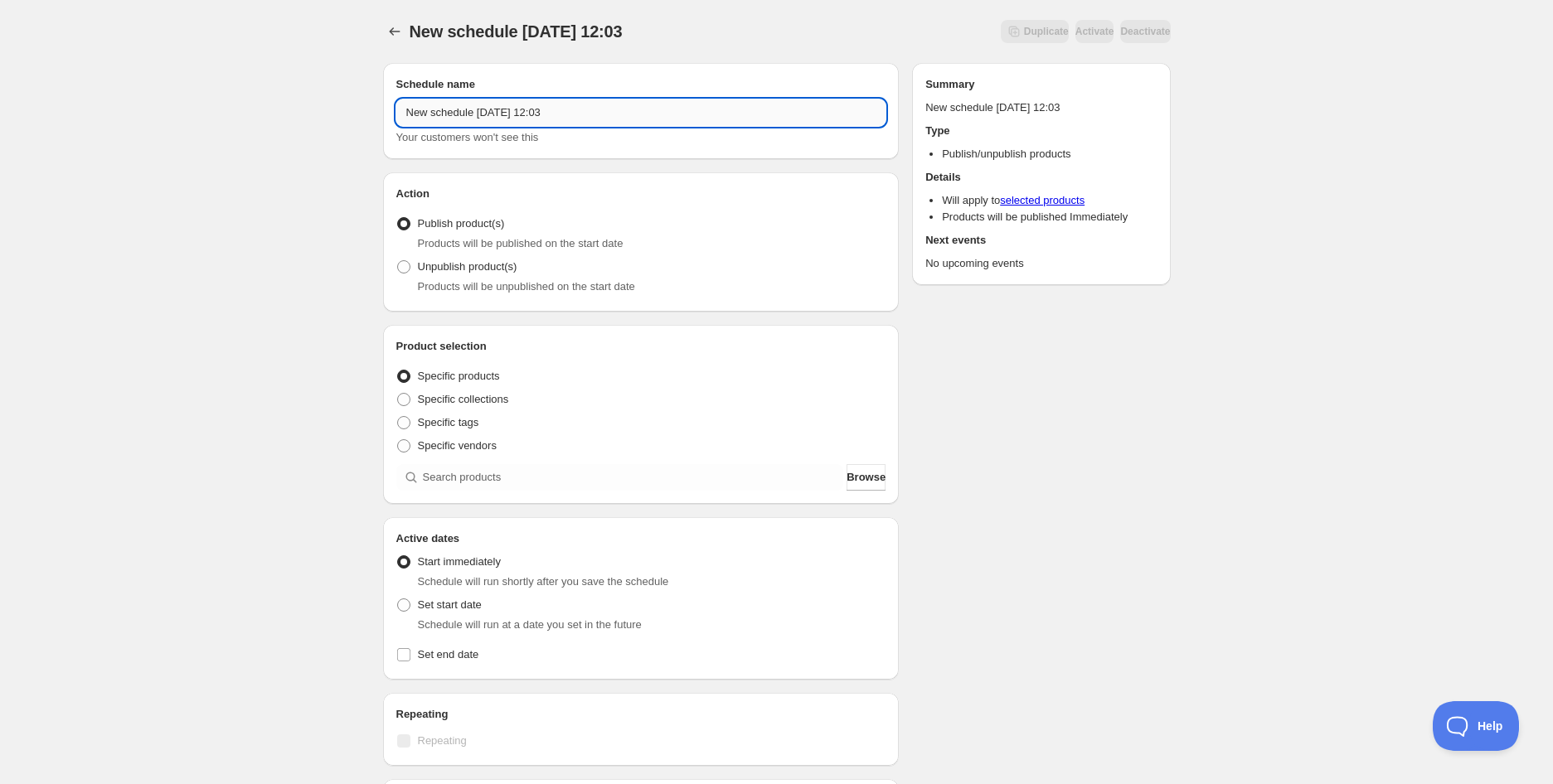
click at [489, 115] on input "New schedule [DATE] 12:03" at bounding box center [640, 112] width 489 height 26
paste input "Wellibites Strawberry & Cola | 70g (BB [DATE])"
type input "Wellibites Strawberry & Cola | 70g (BB [DATE])"
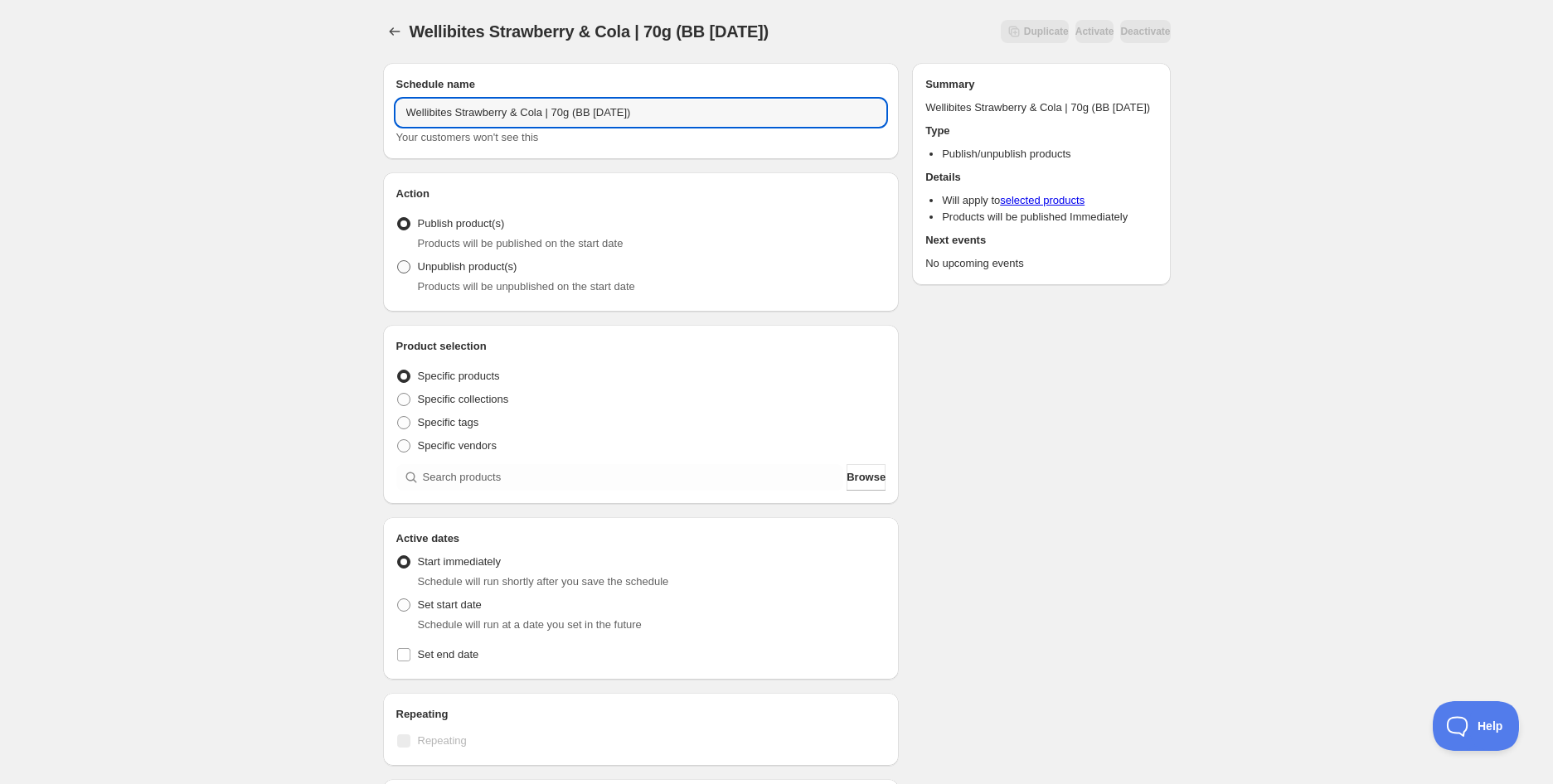
click at [458, 274] on span "Unpublish product(s)" at bounding box center [467, 267] width 99 height 17
click at [398, 261] on input "Unpublish product(s)" at bounding box center [397, 260] width 1 height 1
radio input "true"
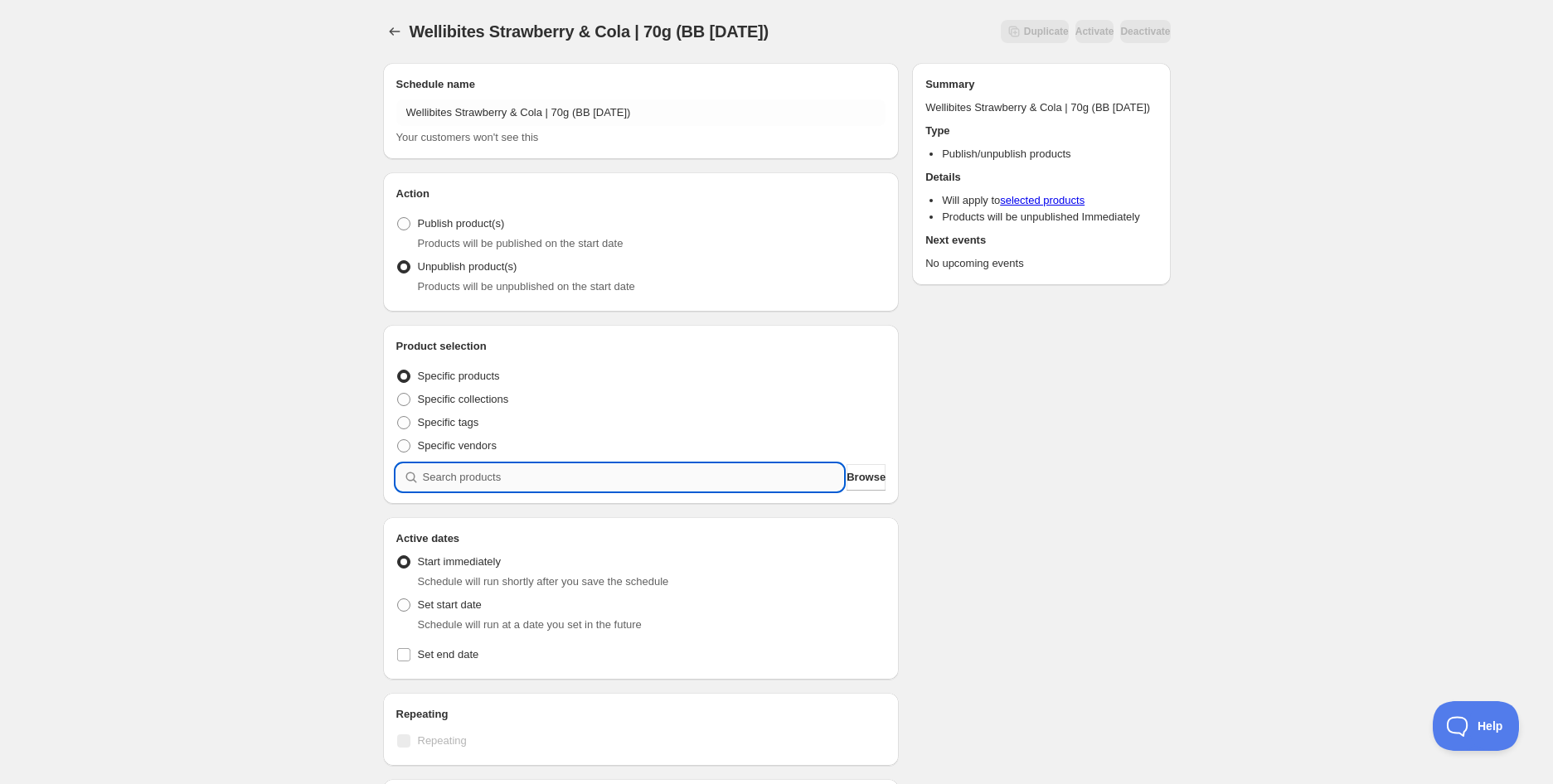
click at [454, 480] on input "search" at bounding box center [632, 477] width 421 height 26
paste input "search"
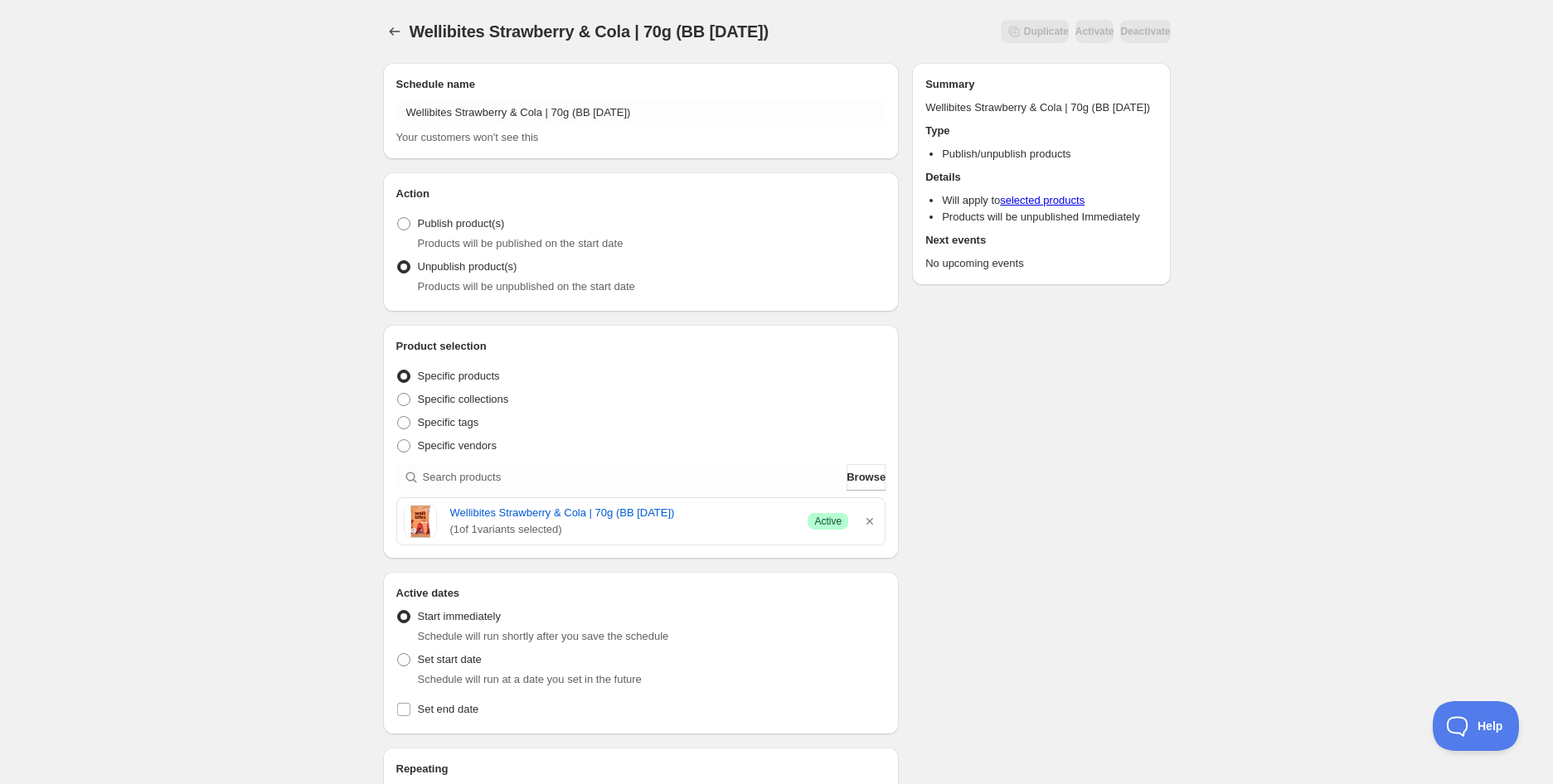
click at [237, 527] on div "Wellibites Strawberry & Cola | 70g (BB [DATE]). This page is ready Wellibites S…" at bounding box center [776, 657] width 1553 height 1314
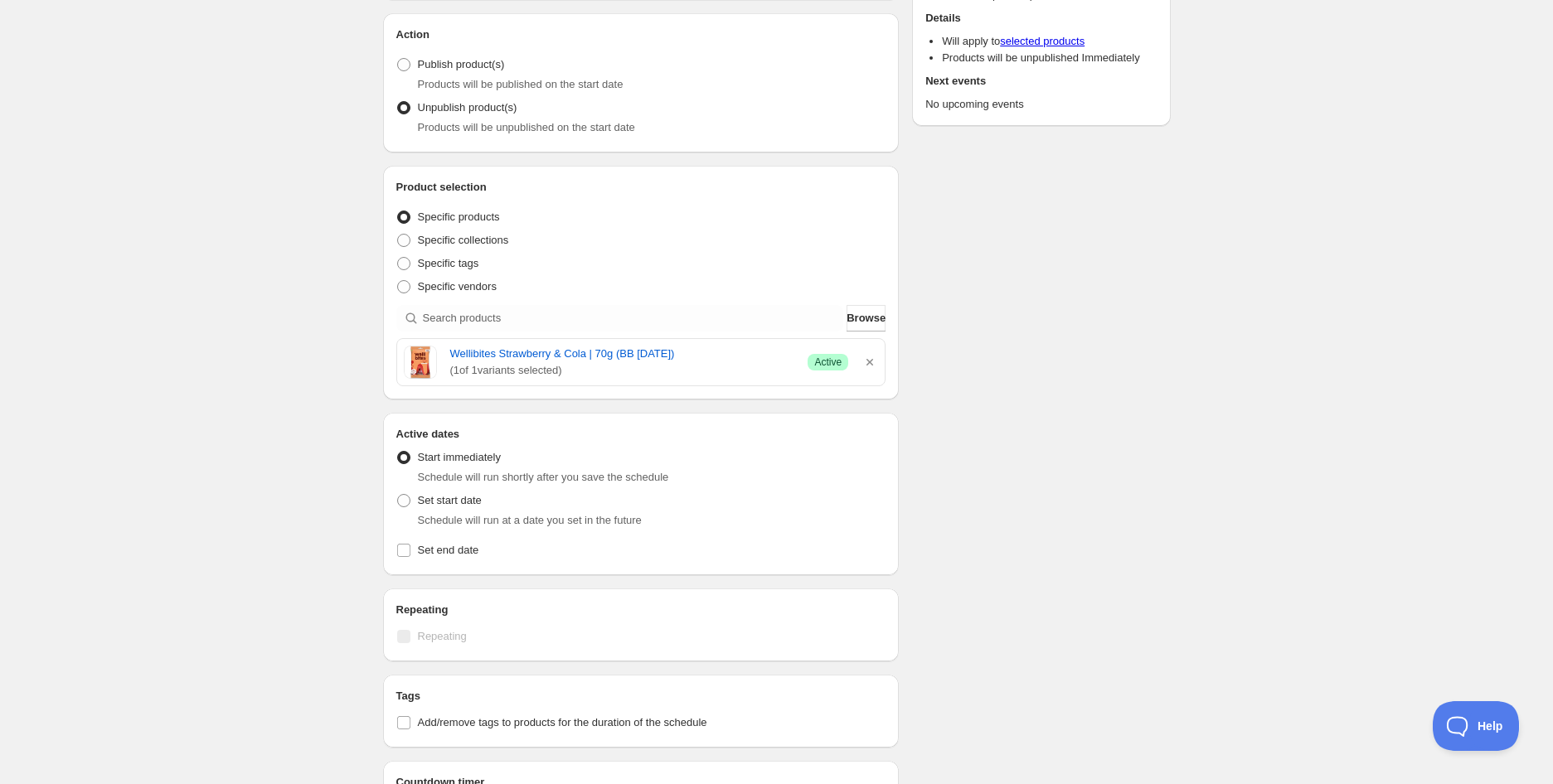
scroll to position [276, 0]
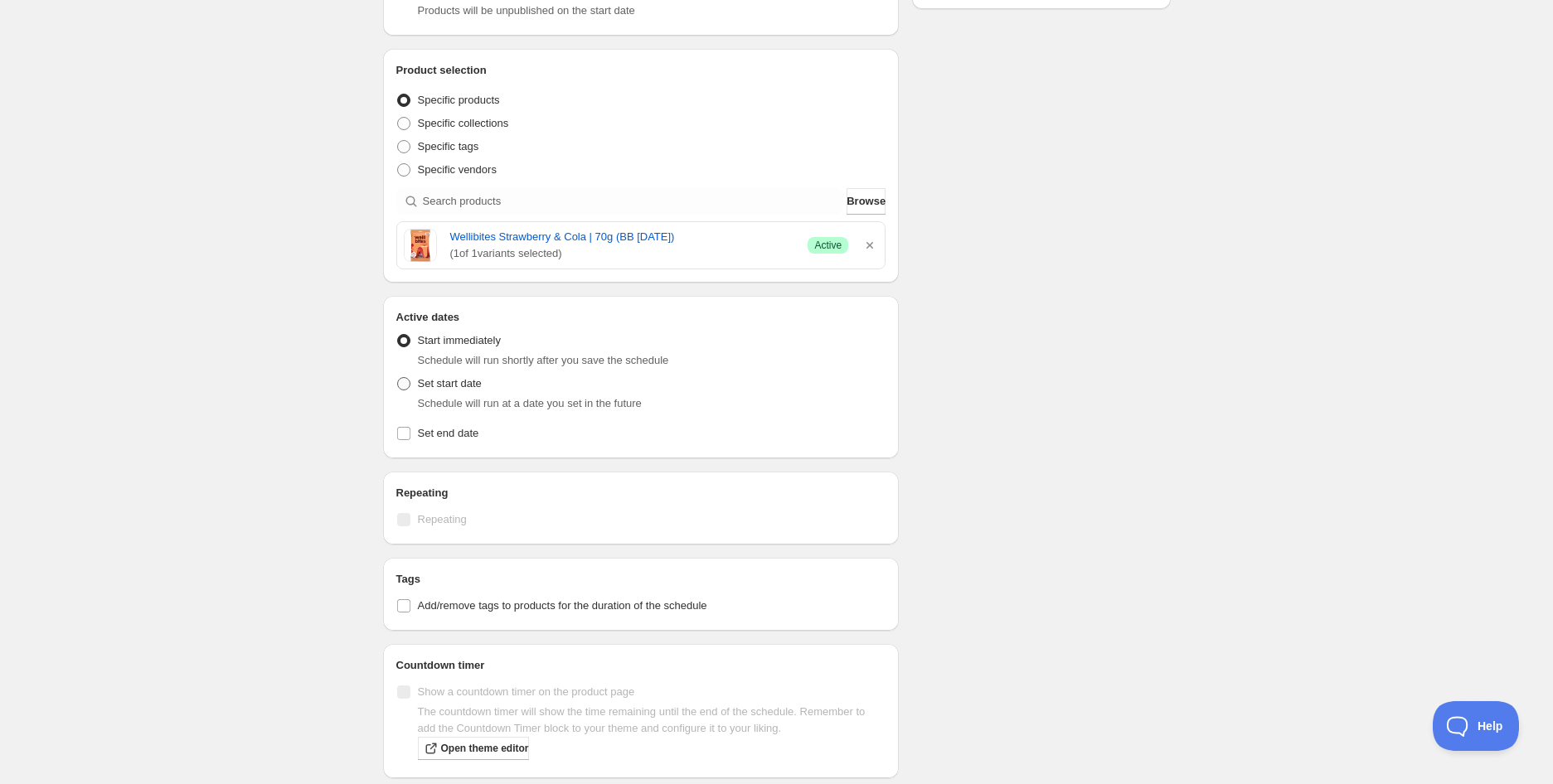
click at [444, 388] on span "Set start date" at bounding box center [450, 383] width 64 height 13
click at [398, 377] on input "Set start date" at bounding box center [397, 377] width 1 height 1
radio input "true"
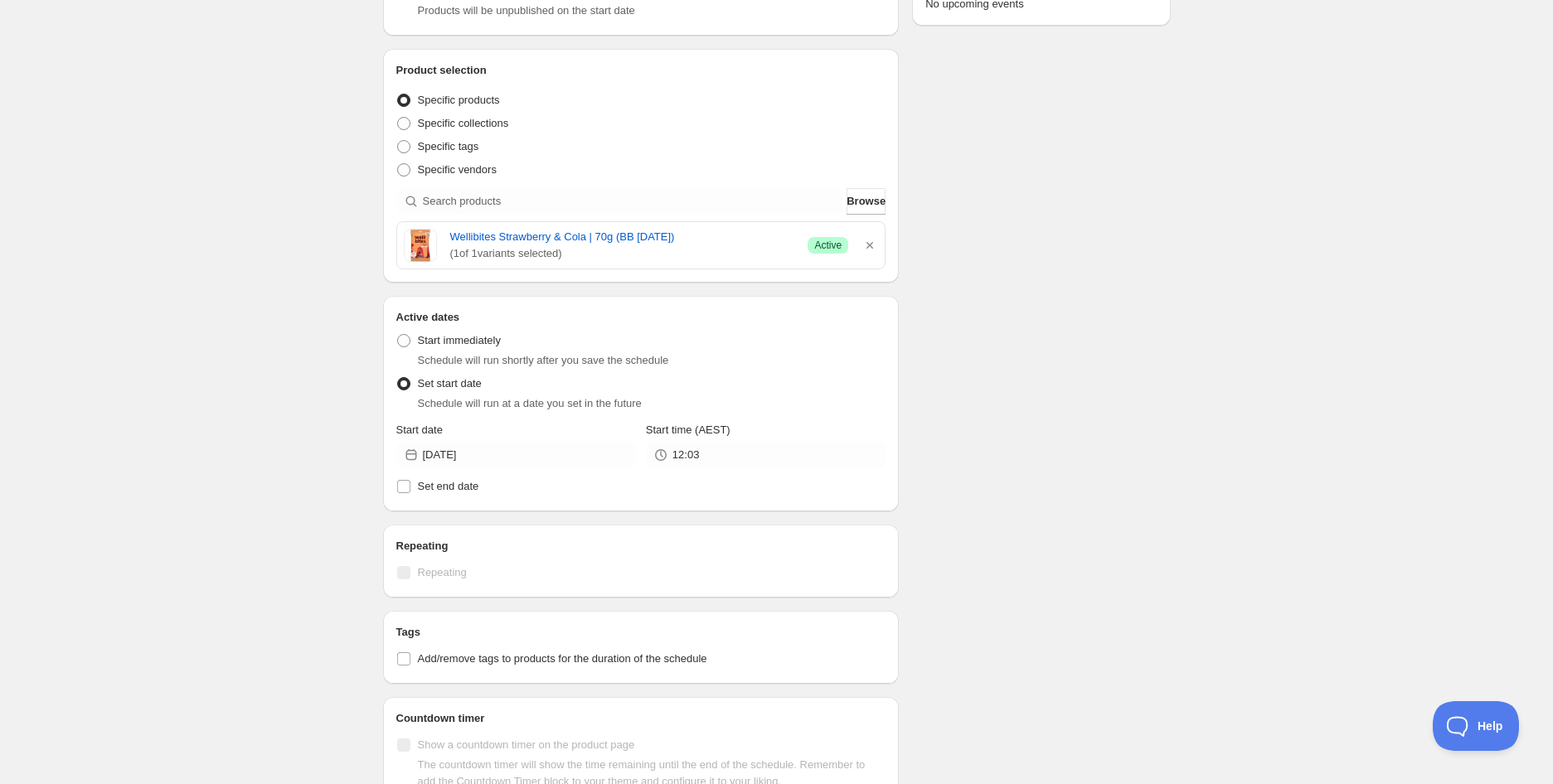
click at [507, 472] on div "Active Date Type Start immediately Schedule will run shortly after you save the…" at bounding box center [640, 411] width 489 height 172
click at [497, 459] on input "[DATE]" at bounding box center [528, 454] width 213 height 26
click at [610, 494] on icon "Show next month, October 2025" at bounding box center [614, 493] width 17 height 17
click at [626, 487] on div "[DATE] Su Mo Tu We Th Fr Sa 1 2 3 4 5 6 7 8 9 10 11 12 13 14 15 16 17 18 19 20 …" at bounding box center [516, 575] width 239 height 205
click at [620, 489] on icon "Show next month, November 2025" at bounding box center [614, 493] width 17 height 17
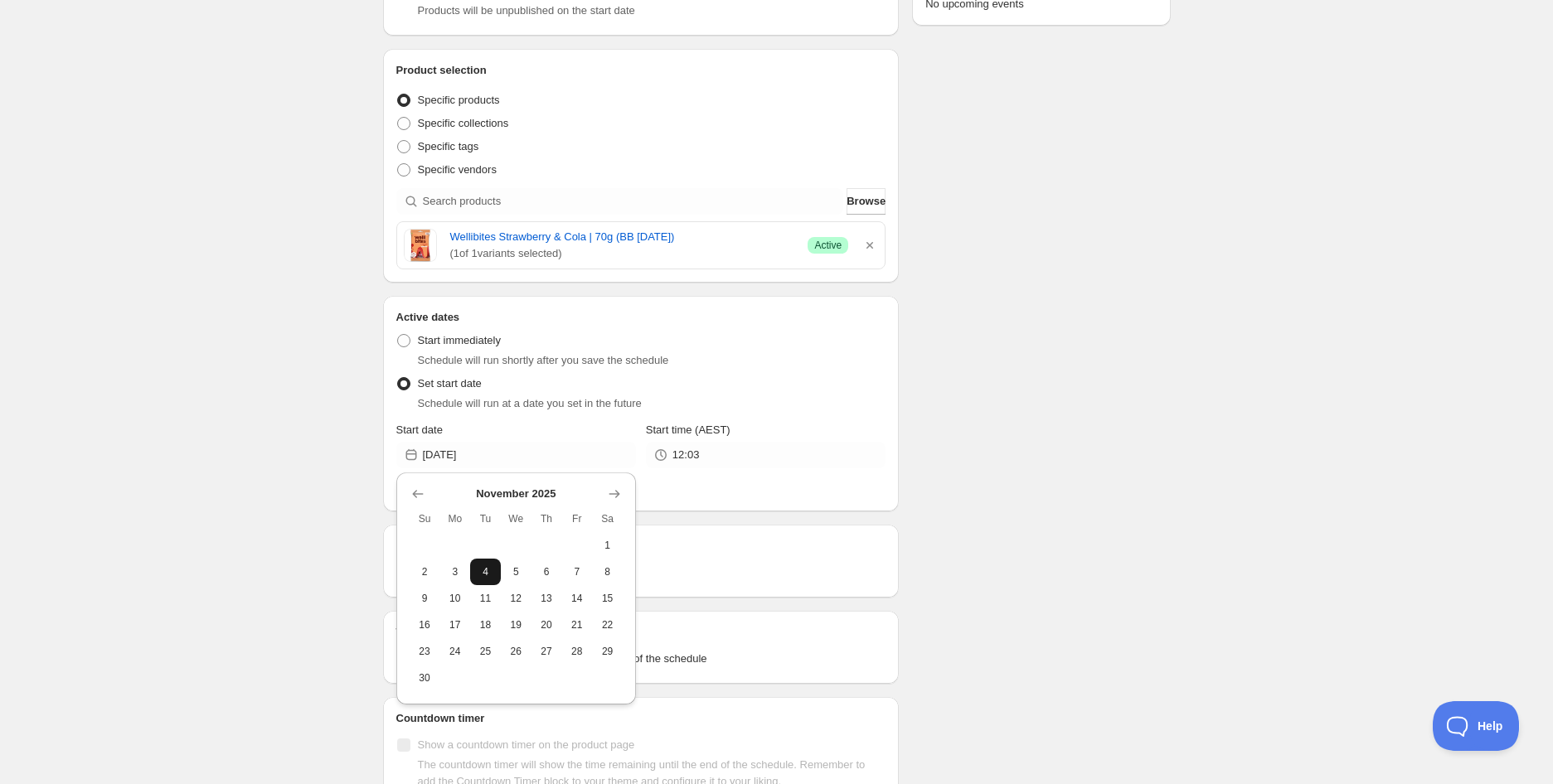
click at [479, 571] on span "4" at bounding box center [486, 572] width 18 height 14
type input "[DATE]"
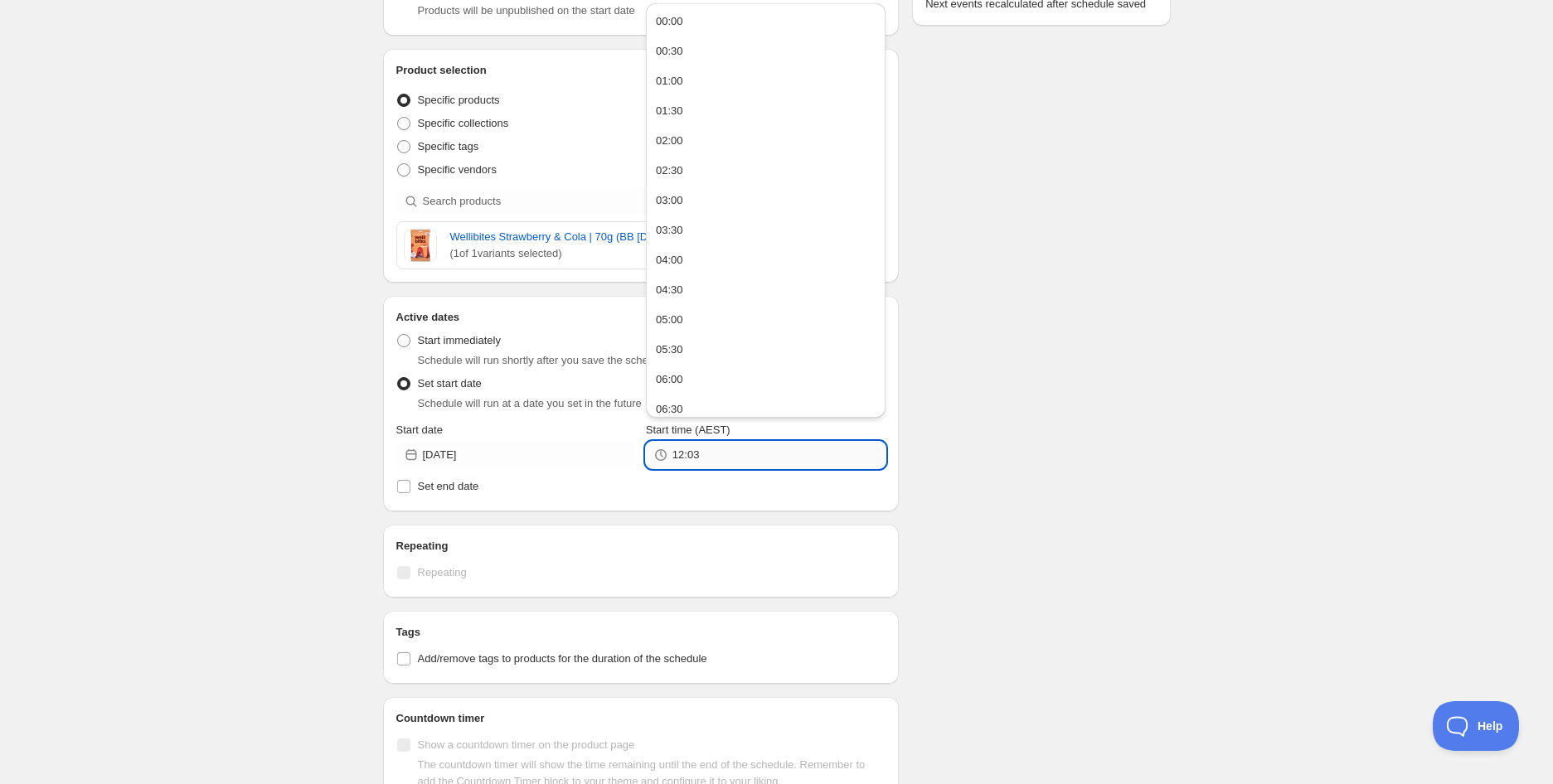
click at [736, 450] on input "12:03" at bounding box center [778, 454] width 213 height 26
click at [692, 319] on button "05:00" at bounding box center [766, 319] width 230 height 26
type input "05:00"
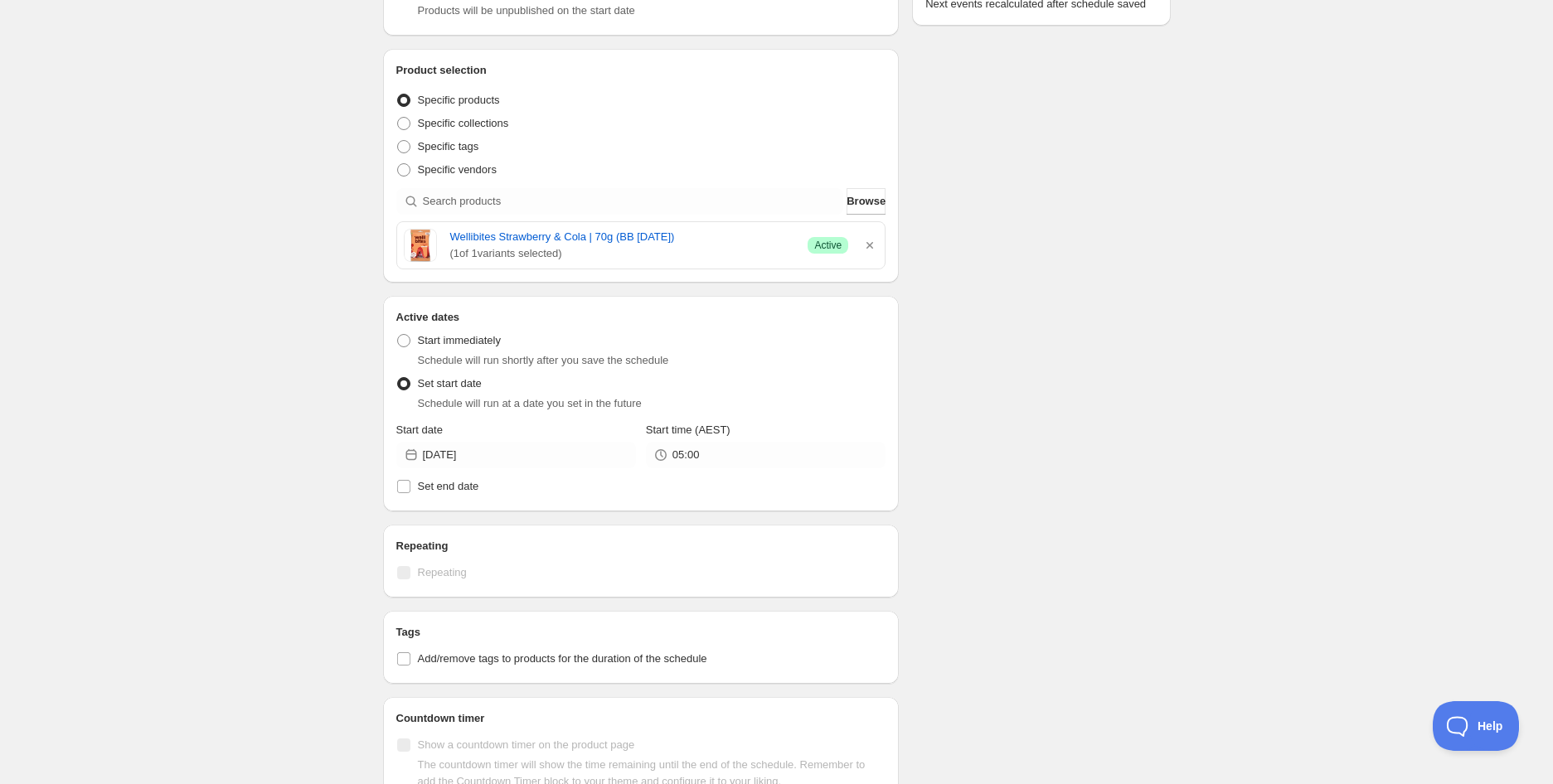
click at [991, 346] on div "Schedule name Wellibites Strawberry & Cola | 70g (BB [DATE]) Your customers won…" at bounding box center [770, 415] width 801 height 1284
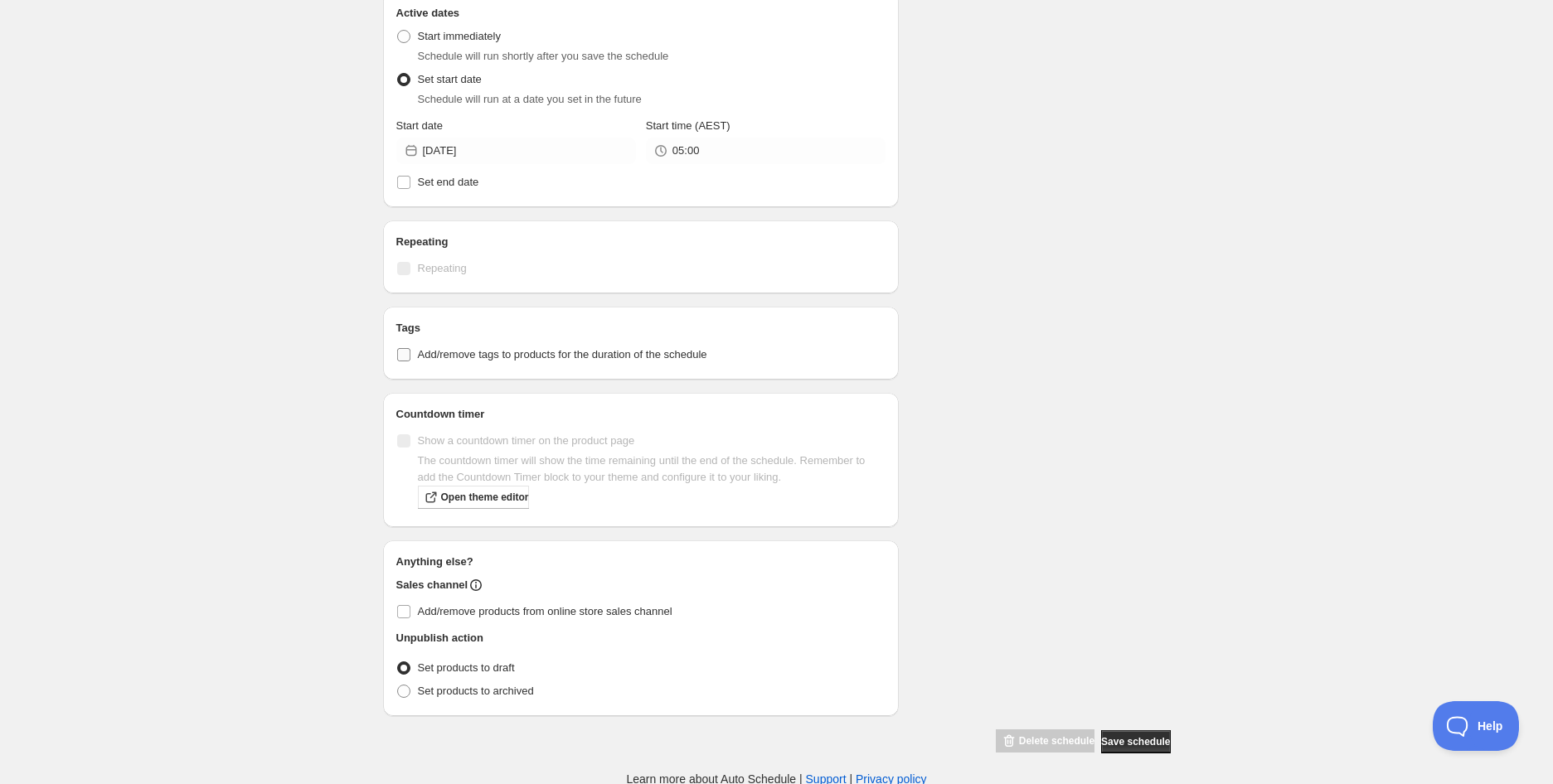
click at [533, 349] on span "Add/remove tags to products for the duration of the schedule" at bounding box center [561, 354] width 289 height 13
click at [411, 349] on input "Add/remove tags to products for the duration of the schedule" at bounding box center [404, 355] width 14 height 14
checkbox input "true"
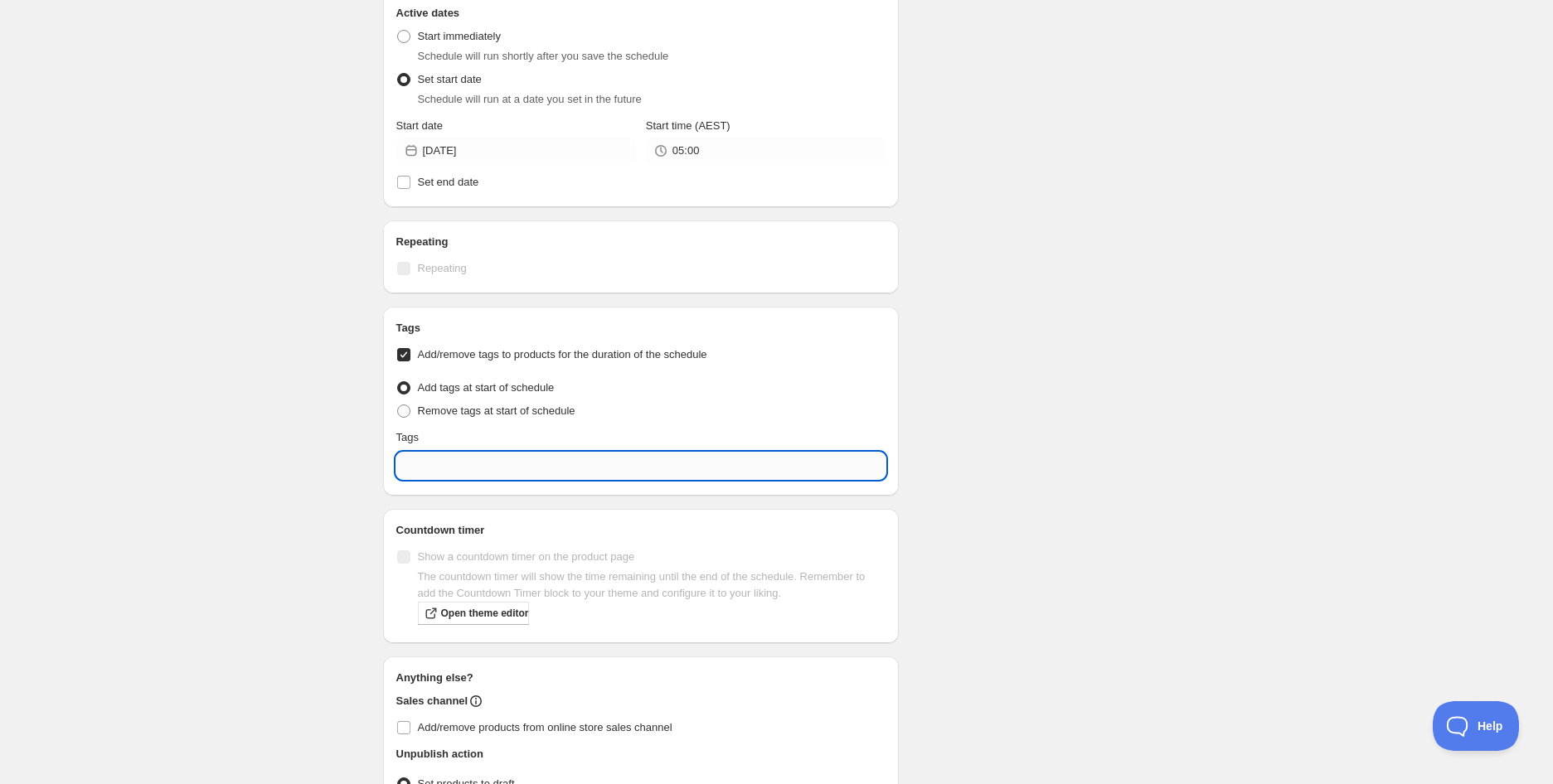
click at [492, 464] on input "text" at bounding box center [640, 465] width 489 height 26
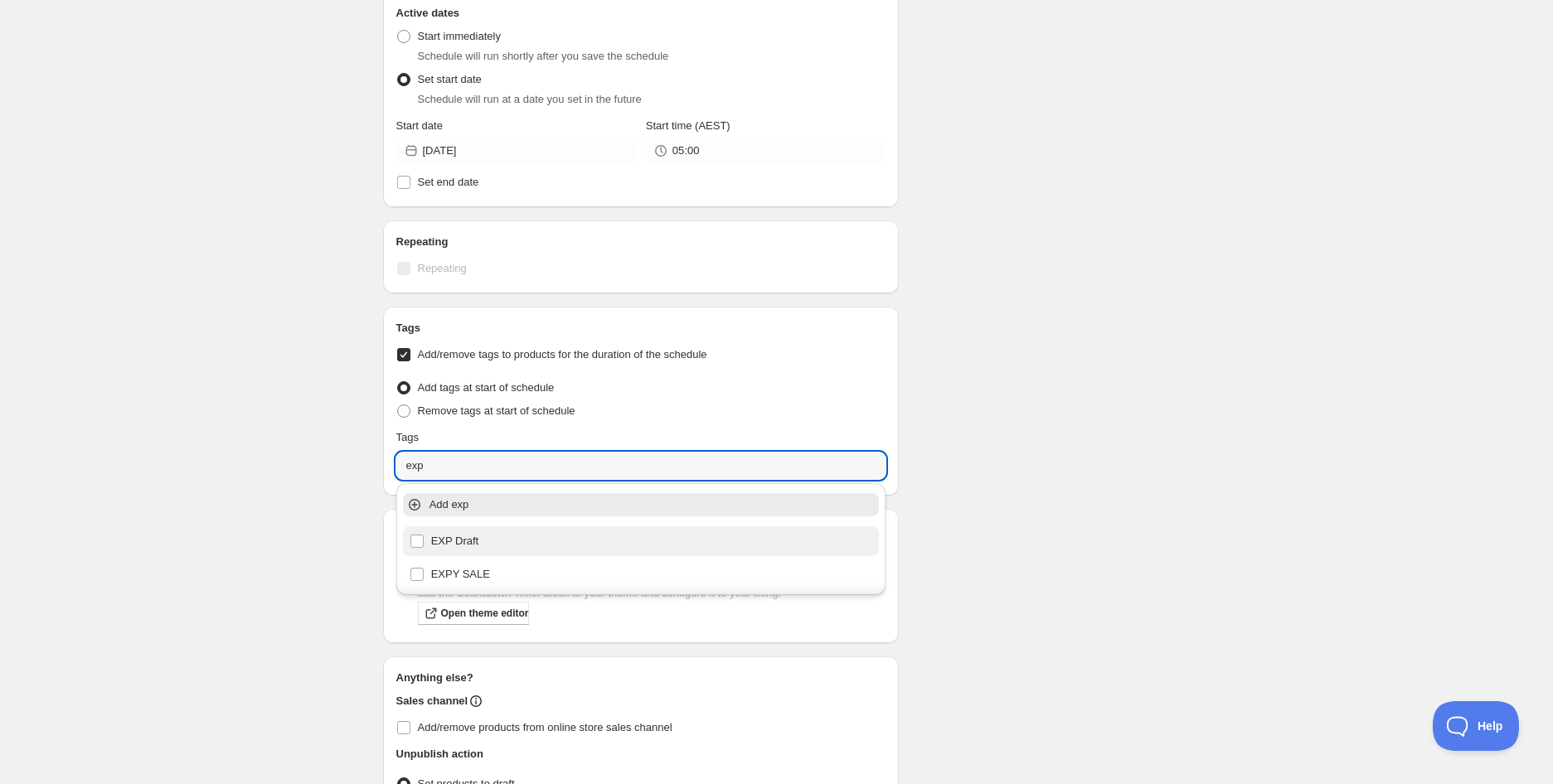
click at [475, 542] on div "EXP Draft" at bounding box center [641, 541] width 463 height 23
type input "EXP Draft"
checkbox input "true"
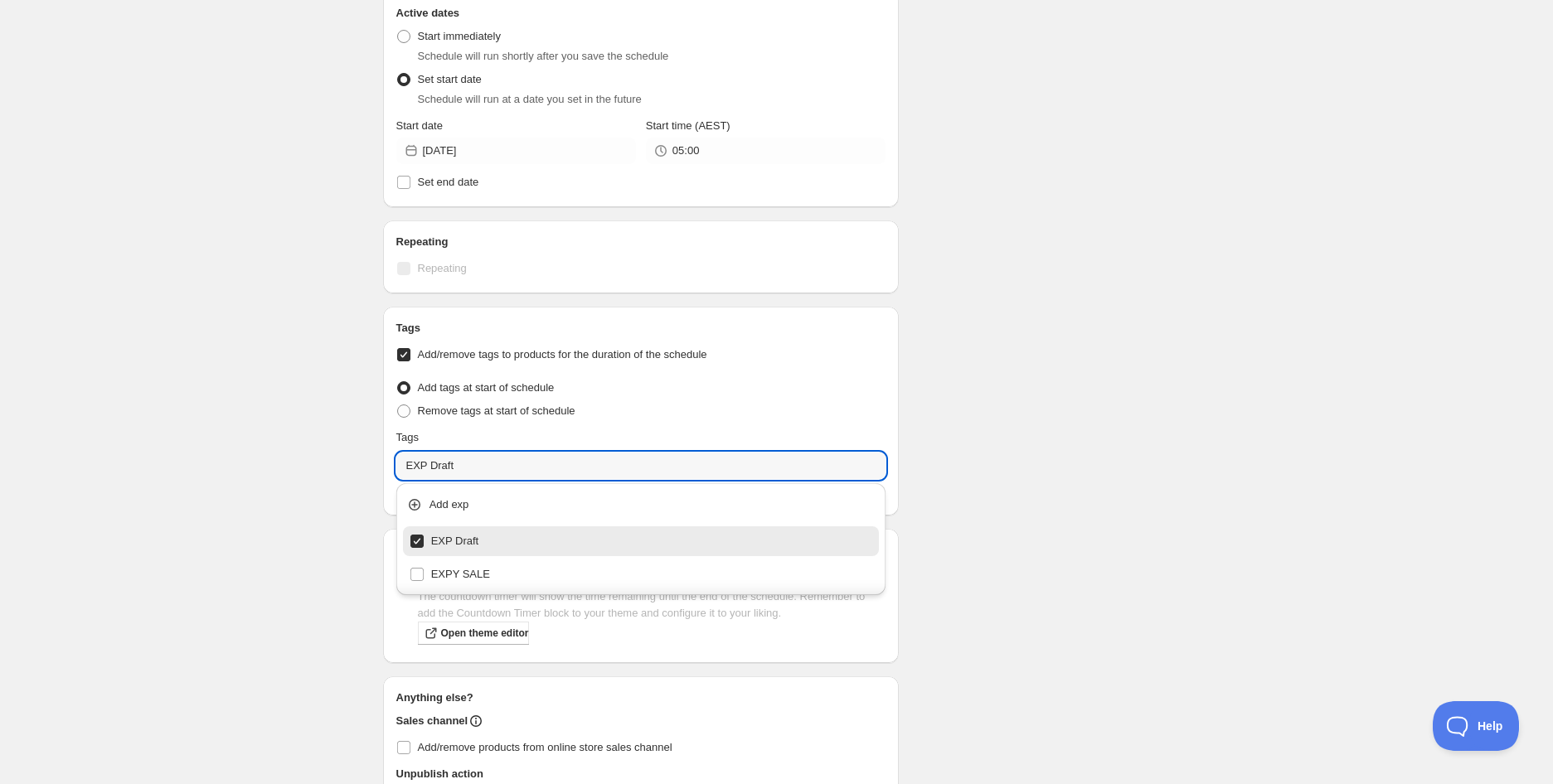
type input "EXP Draft"
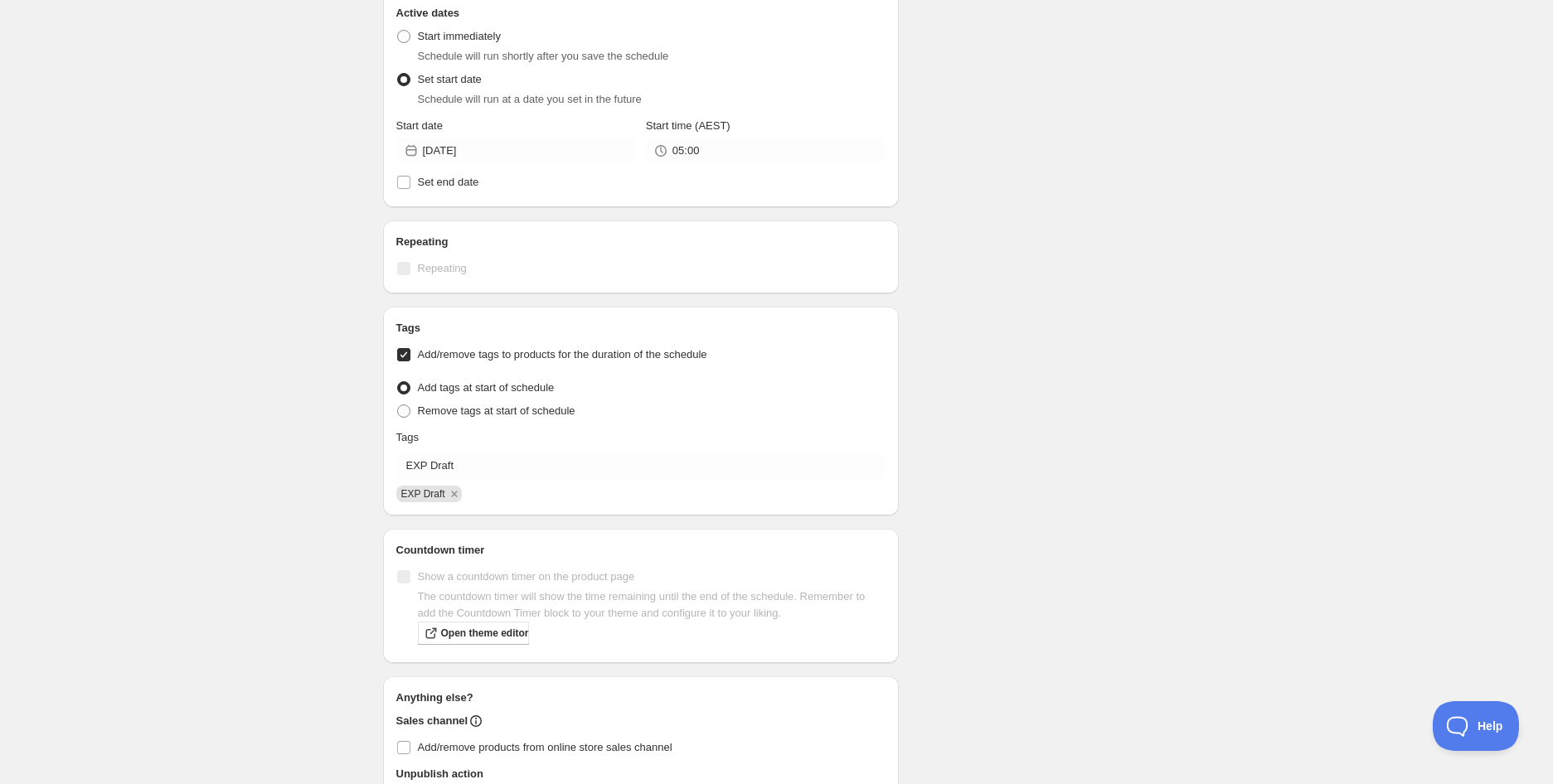
click at [1063, 537] on div "Schedule name Wellibites Strawberry & Cola | 70g (BB [DATE]) Your customers won…" at bounding box center [770, 180] width 801 height 1420
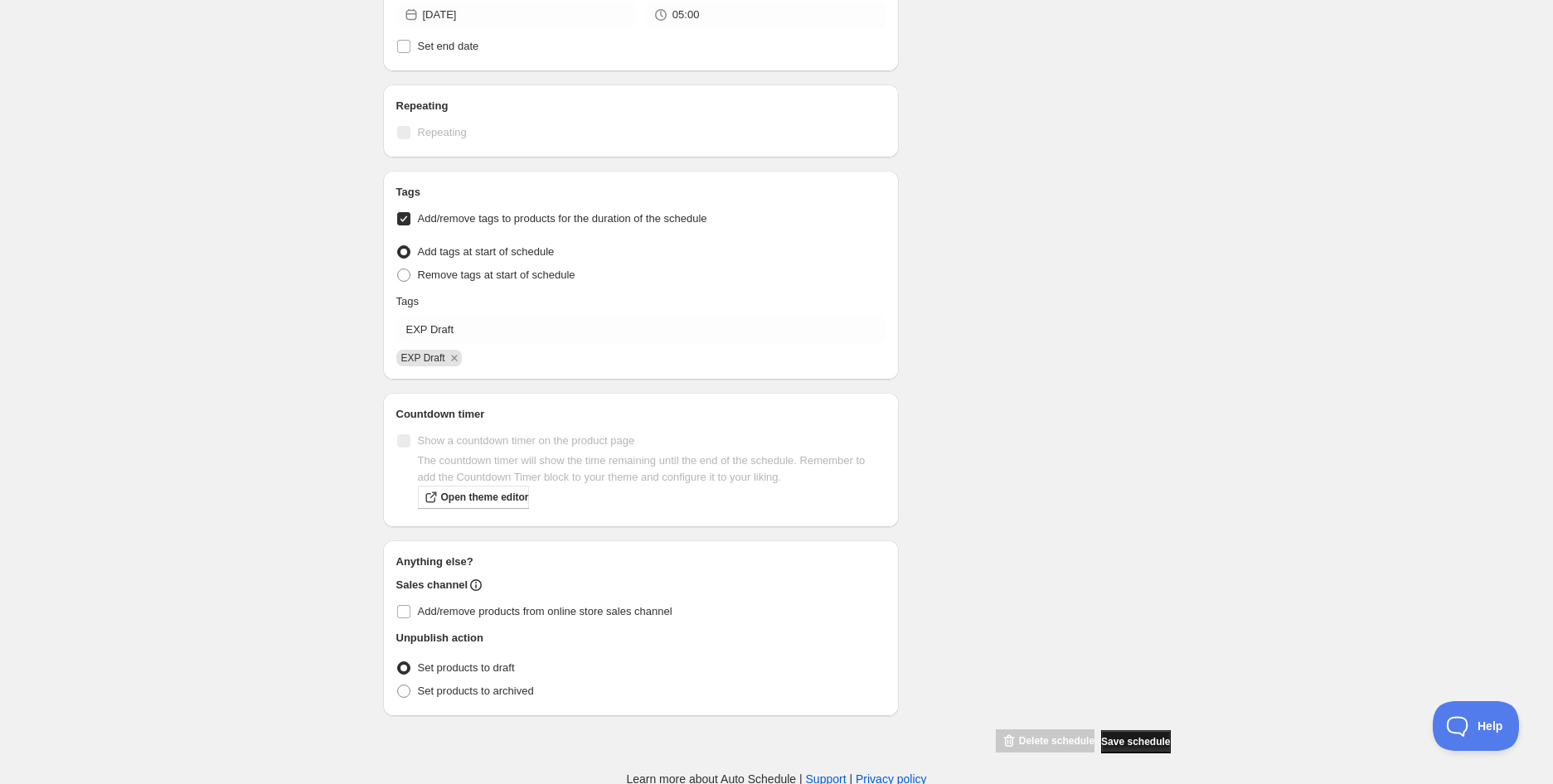
click at [1138, 736] on span "Save schedule" at bounding box center [1135, 742] width 69 height 14
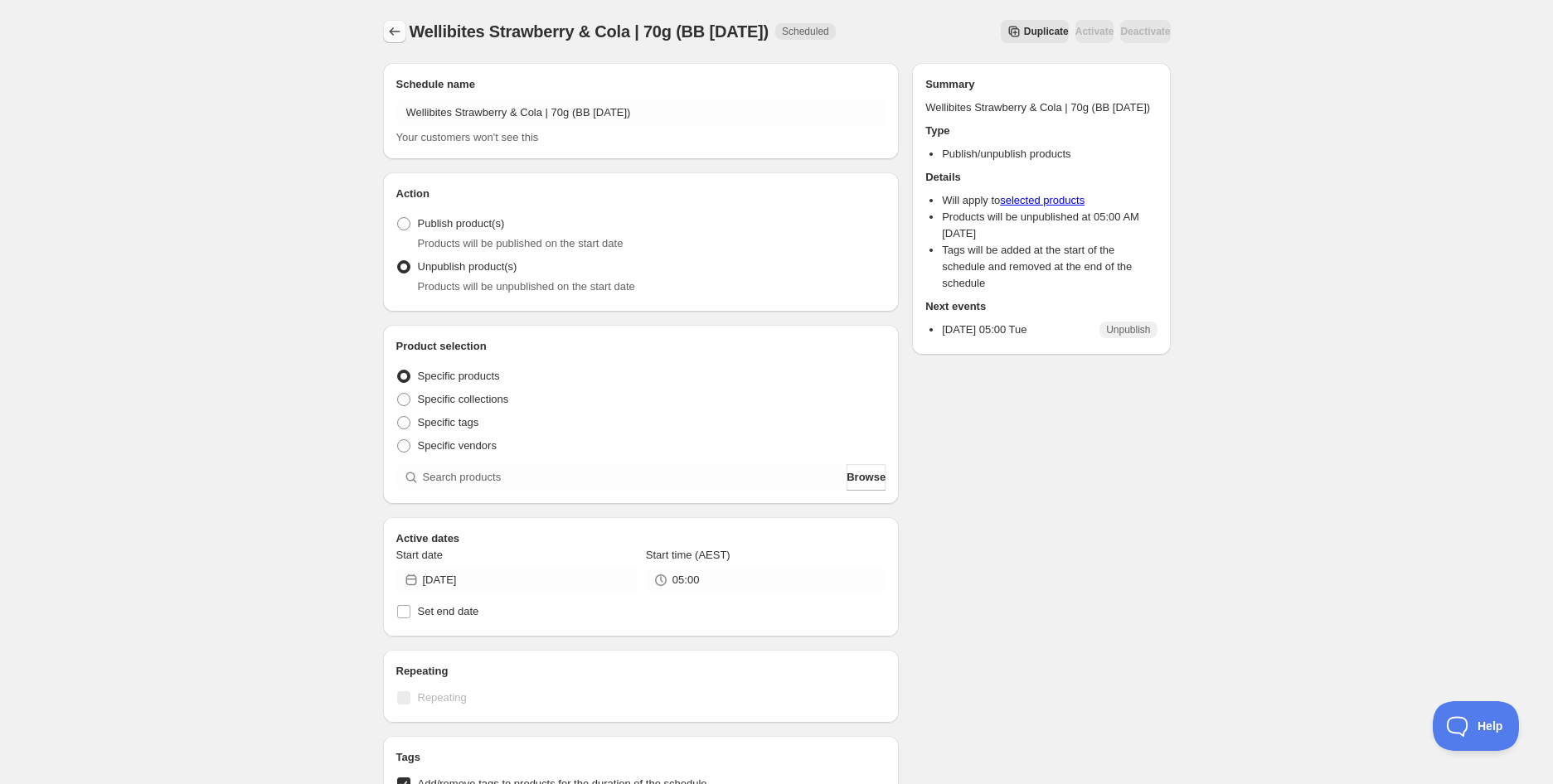
click at [394, 38] on icon "Schedules" at bounding box center [394, 31] width 17 height 17
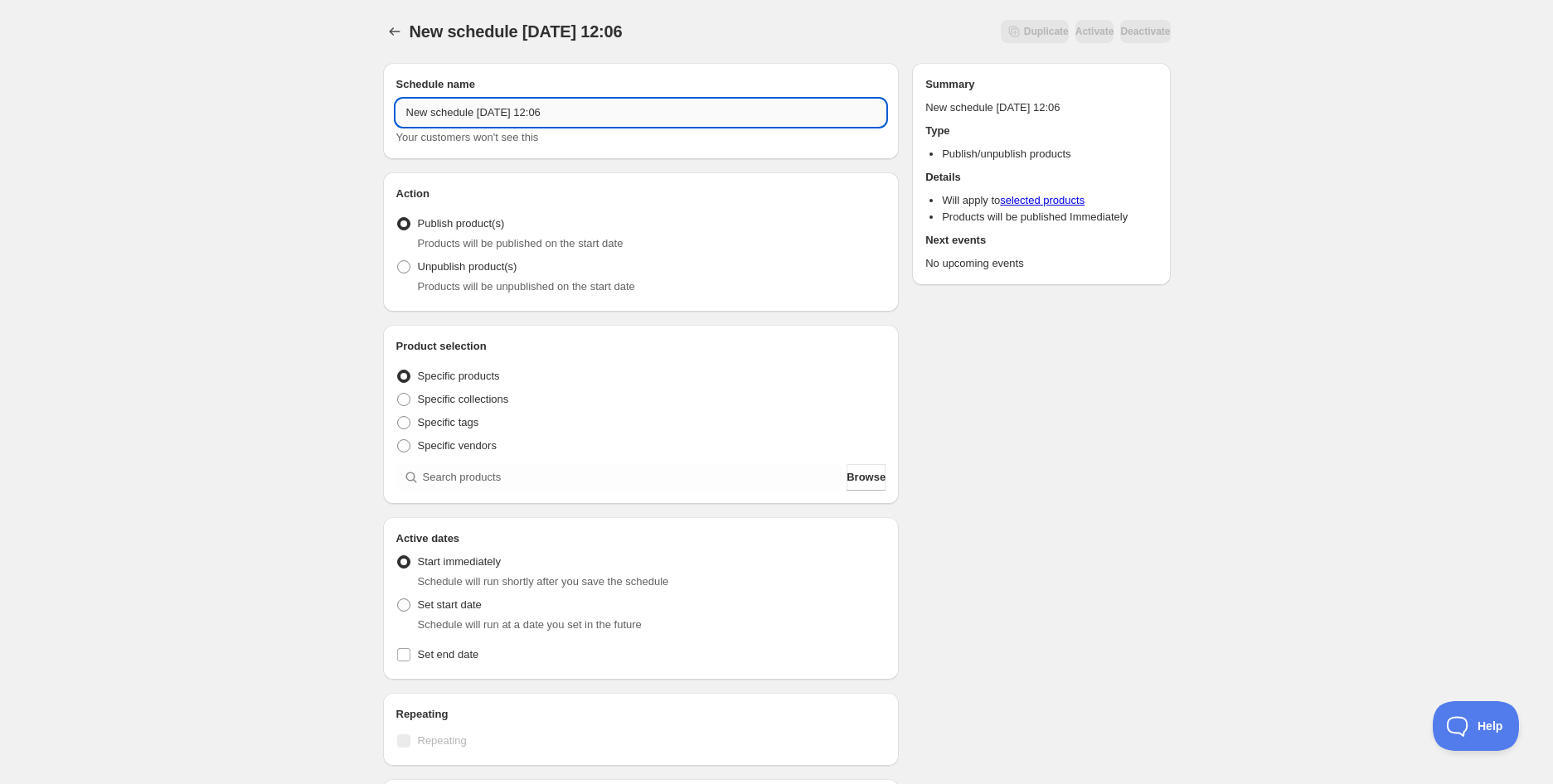
click at [528, 112] on input "New schedule [DATE] 12:06" at bounding box center [640, 112] width 489 height 26
paste input "Foxes Den Massaman Chicken [PERSON_NAME] For 2 | 500g - (EXP [DATE])"
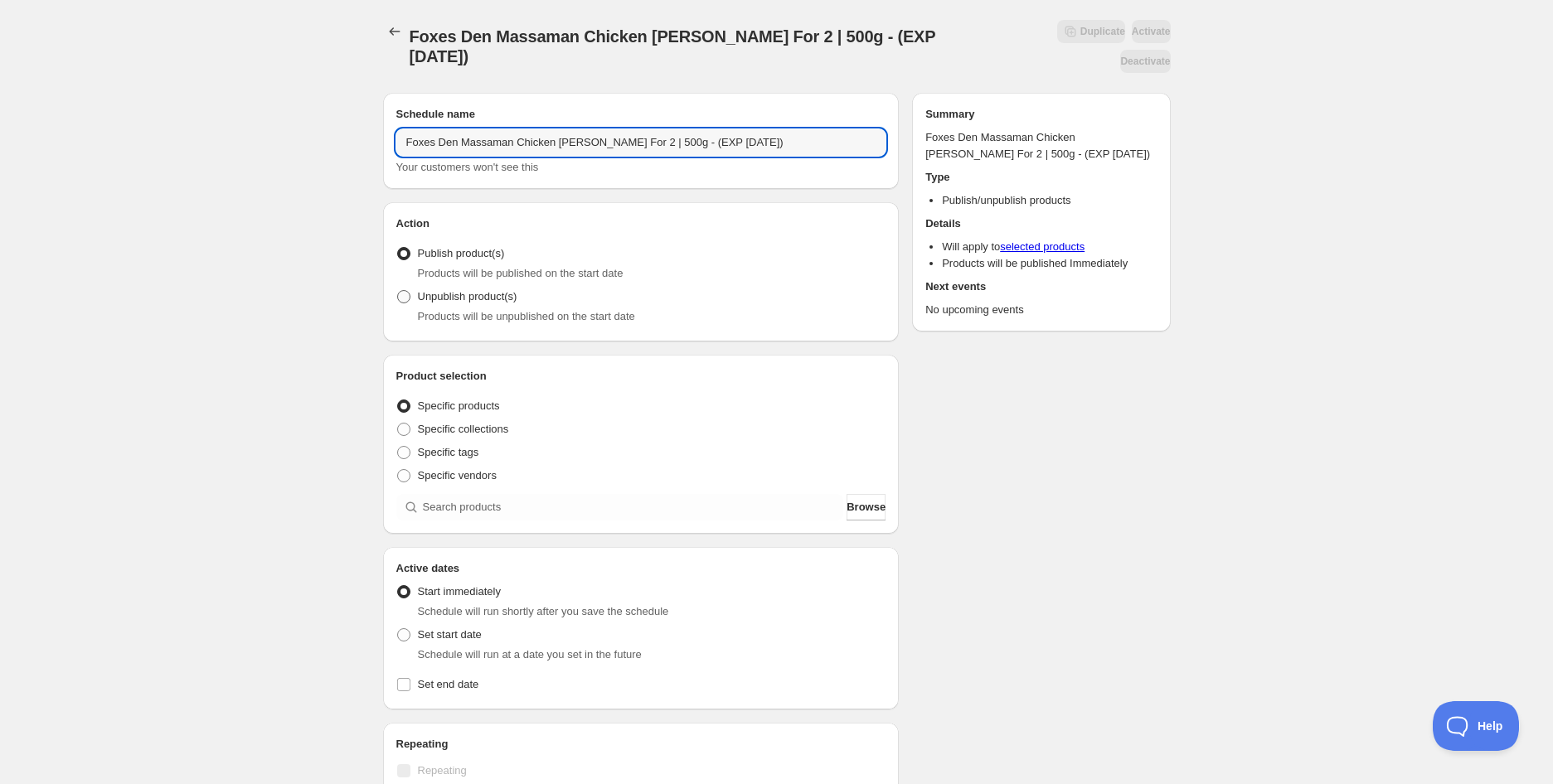
type input "Foxes Den Massaman Chicken [PERSON_NAME] For 2 | 500g - (EXP [DATE])"
click at [476, 290] on span "Unpublish product(s)" at bounding box center [467, 296] width 99 height 13
click at [398, 290] on input "Unpublish product(s)" at bounding box center [397, 290] width 1 height 1
radio input "true"
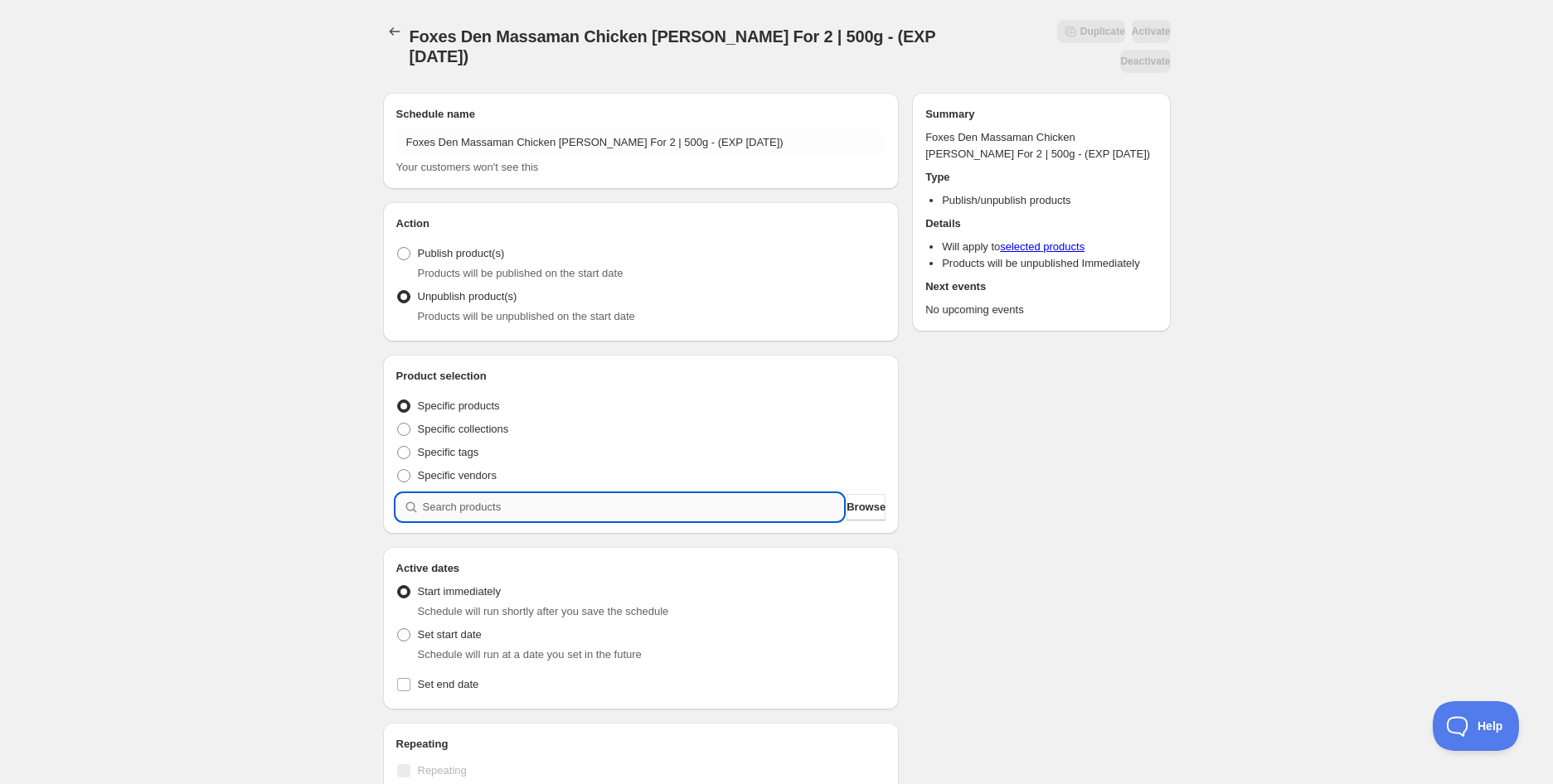
click at [508, 494] on input "search" at bounding box center [632, 507] width 421 height 26
paste input "search"
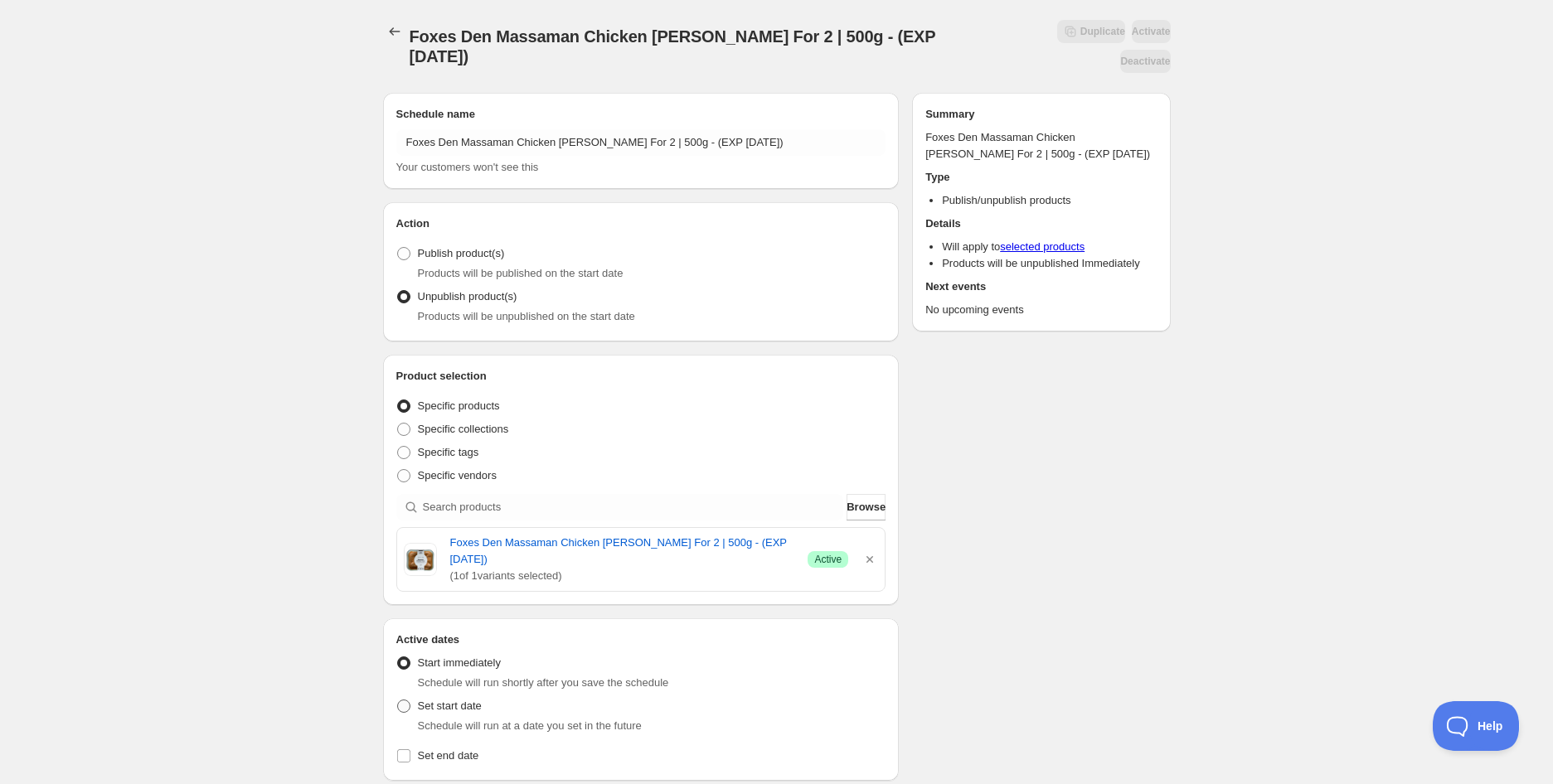
click at [453, 699] on span "Set start date" at bounding box center [450, 705] width 64 height 13
click at [398, 699] on input "Set start date" at bounding box center [397, 699] width 1 height 1
radio input "true"
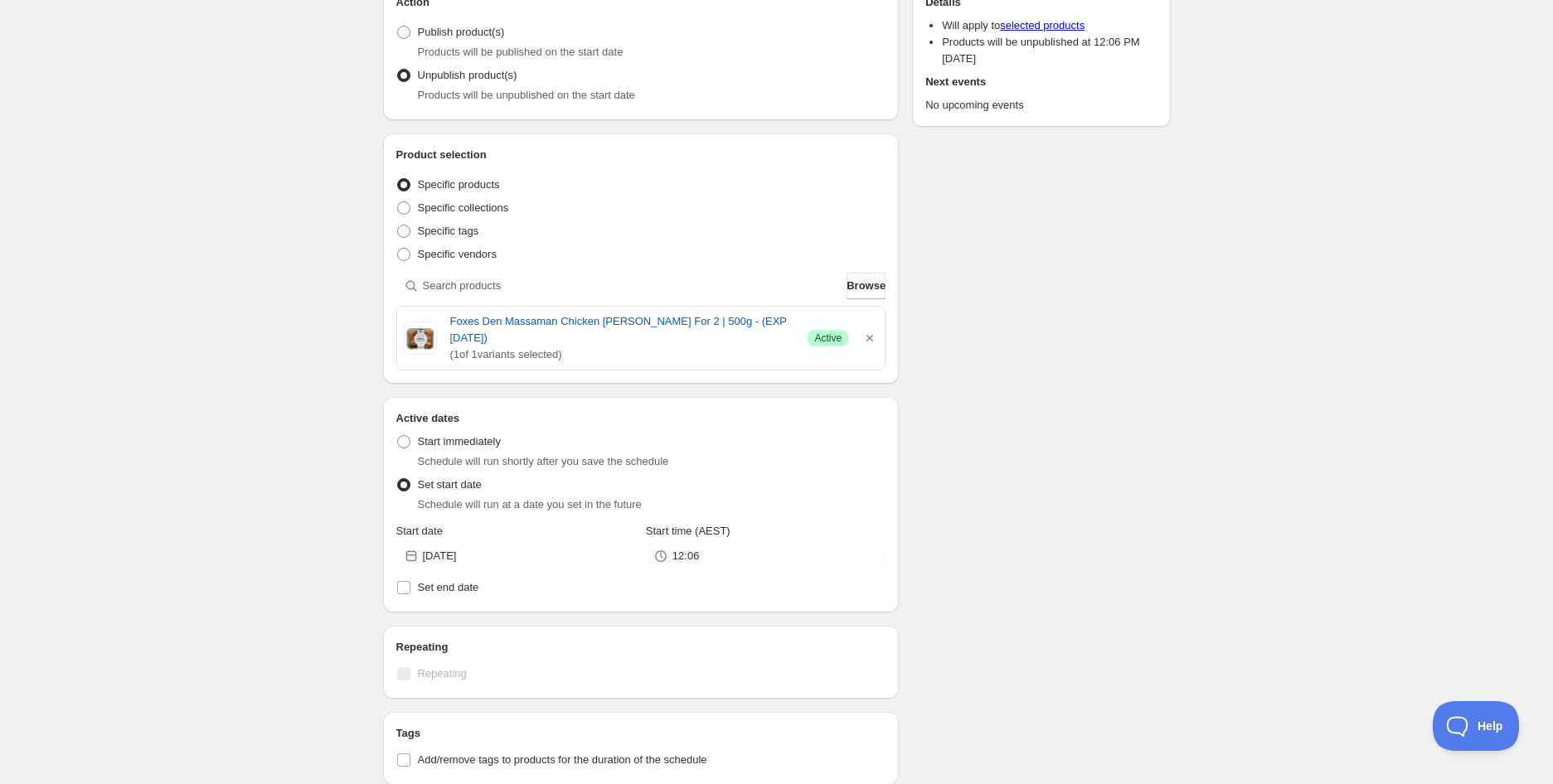
scroll to position [276, 0]
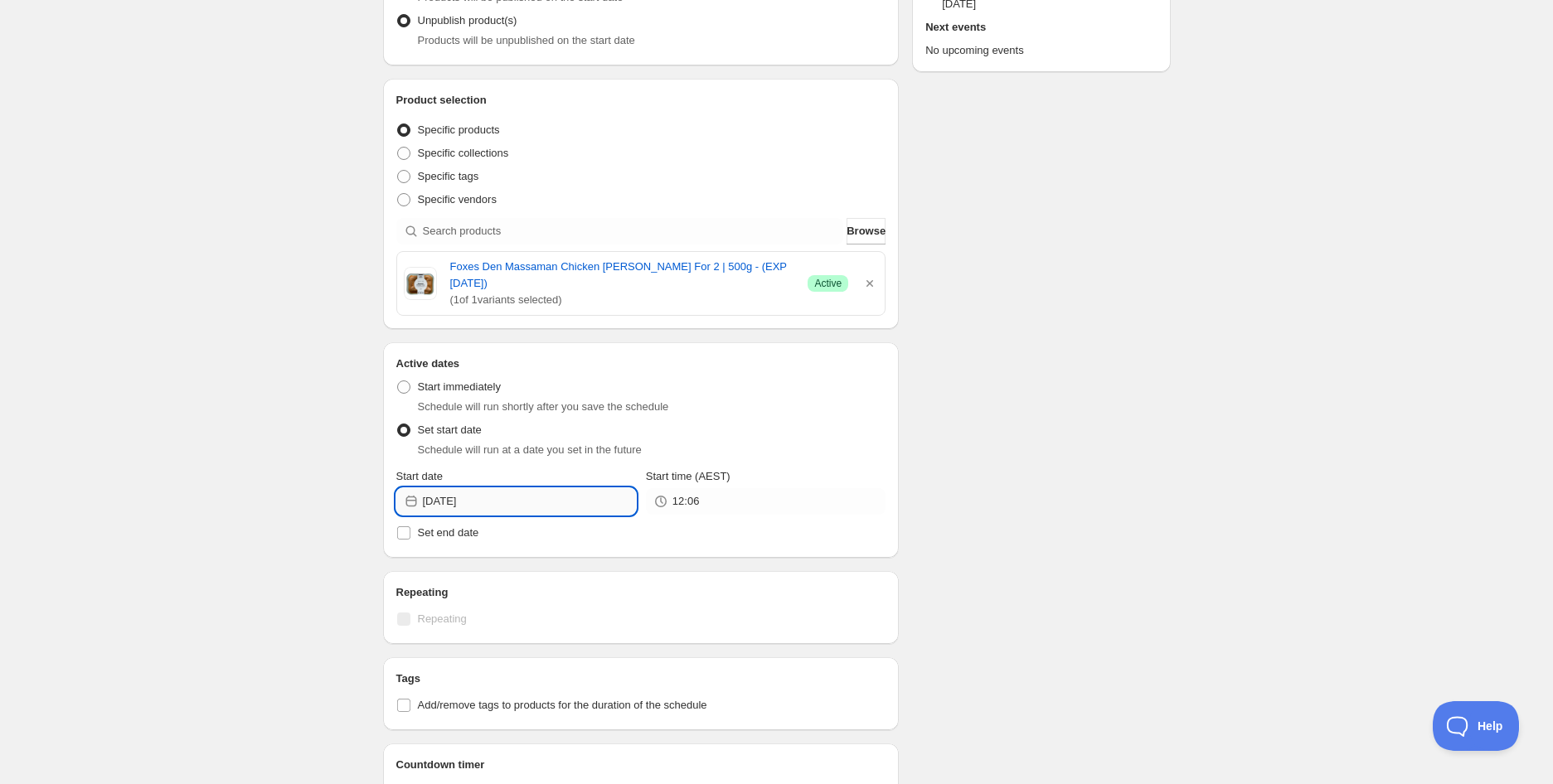
click at [596, 488] on input "[DATE]" at bounding box center [528, 501] width 213 height 26
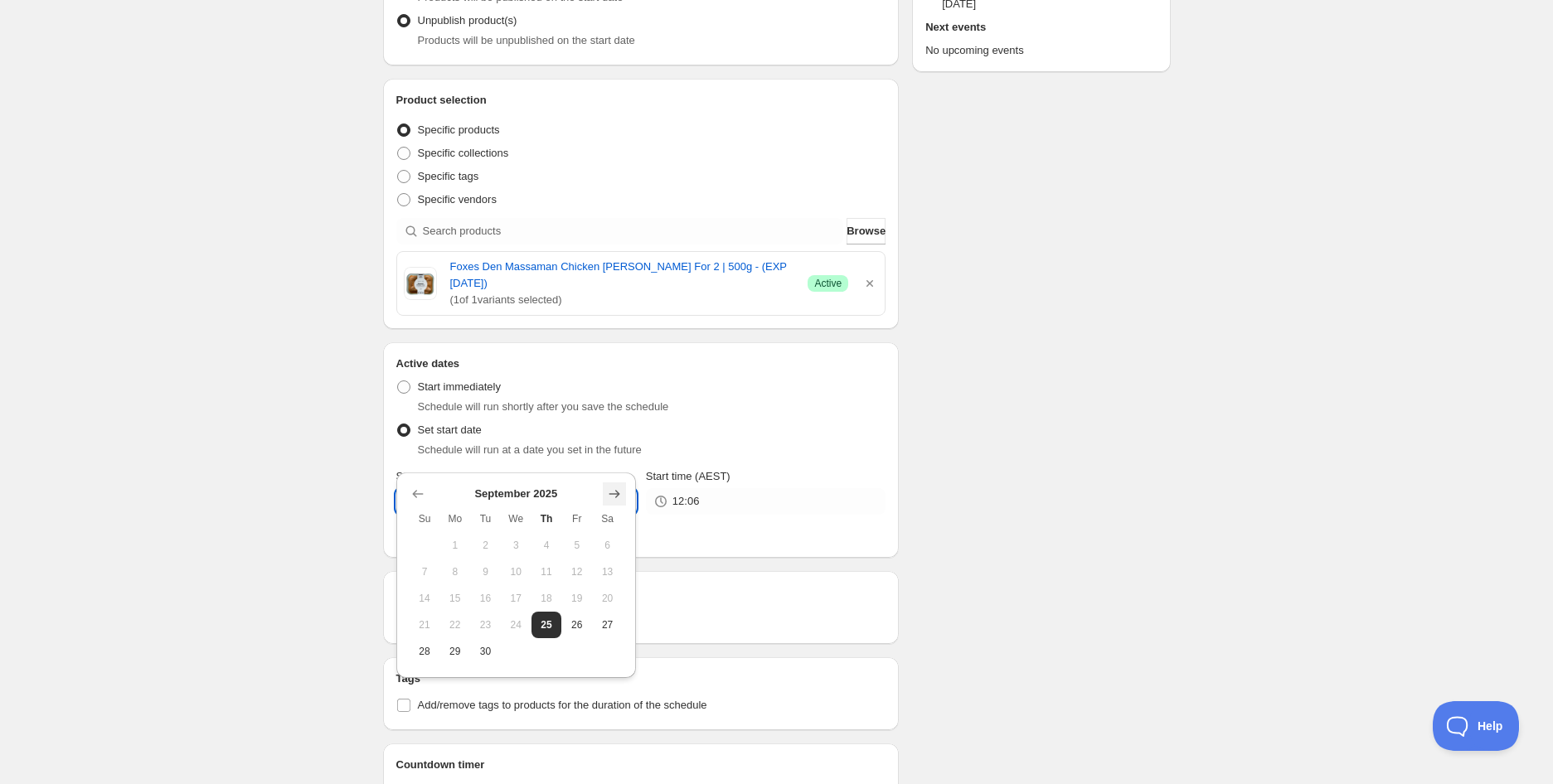
click at [612, 485] on icon "Show next month, October 2025" at bounding box center [614, 493] width 17 height 17
click at [490, 543] on td at bounding box center [486, 545] width 31 height 26
click at [417, 495] on icon "Show previous month, September 2025" at bounding box center [417, 493] width 17 height 17
click at [490, 648] on span "30" at bounding box center [486, 652] width 18 height 14
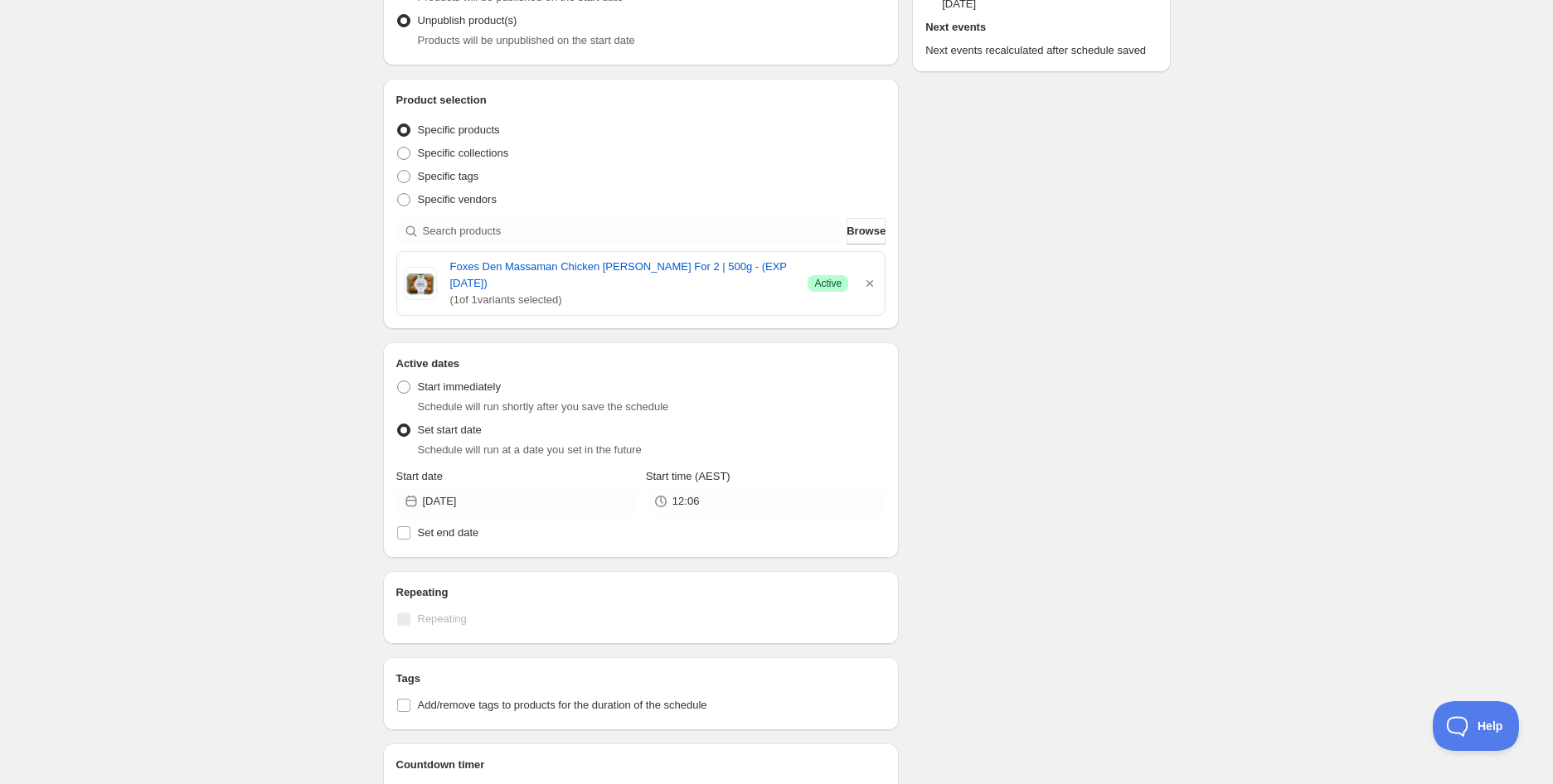
type input "[DATE]"
click at [728, 488] on input "12:06" at bounding box center [778, 501] width 213 height 26
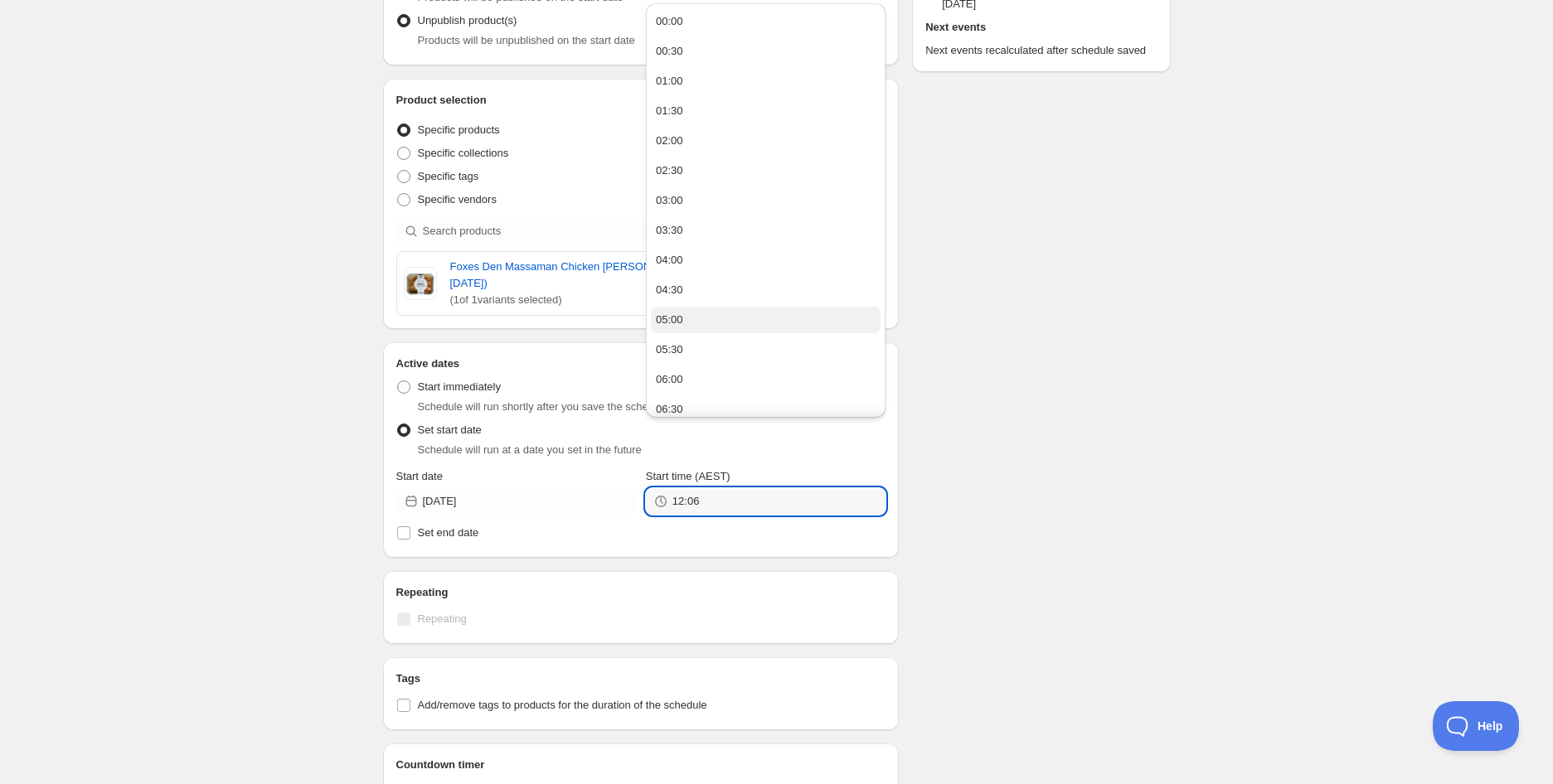
click at [691, 322] on button "05:00" at bounding box center [766, 319] width 230 height 26
type input "05:00"
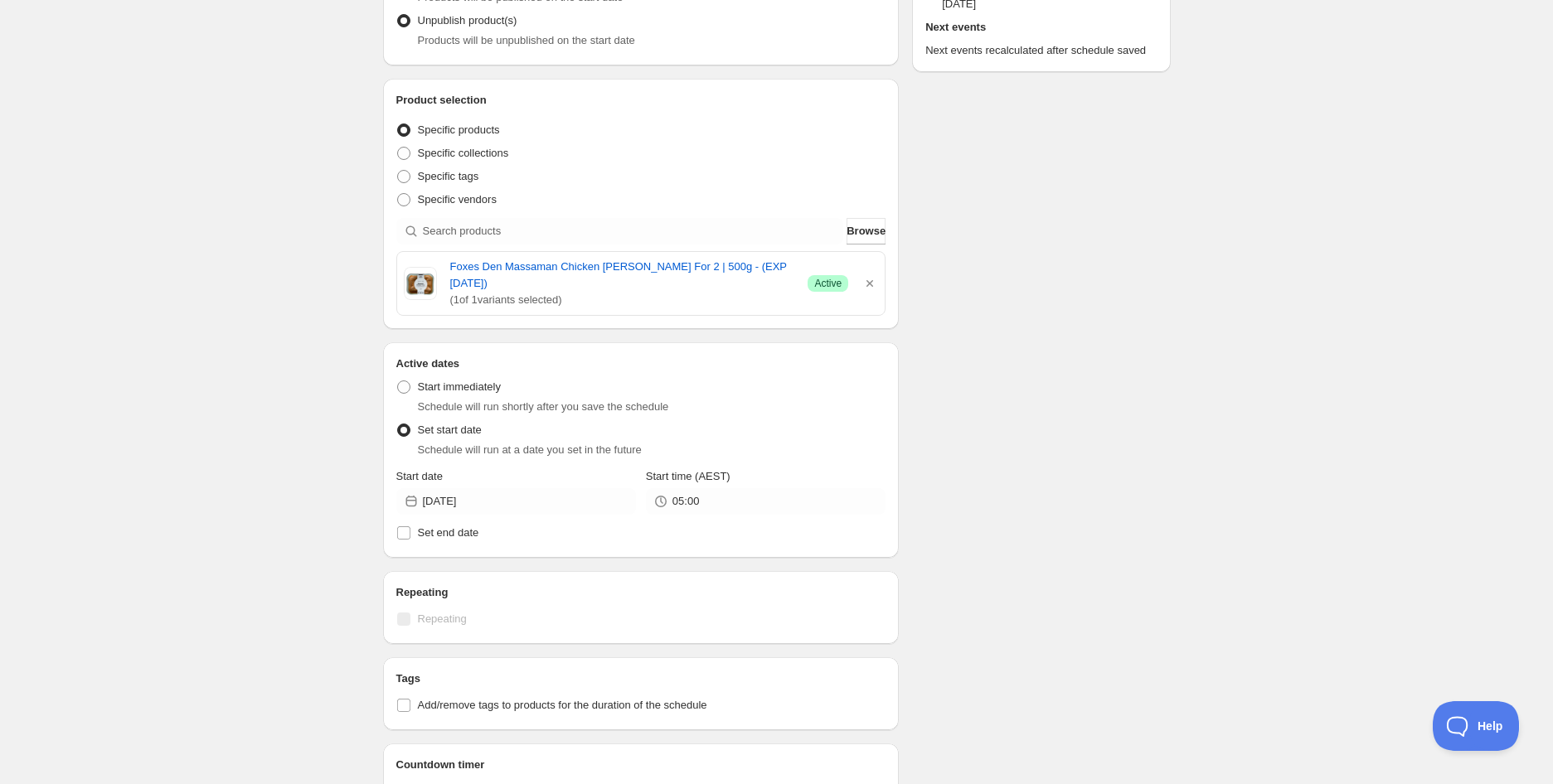
click at [1031, 348] on div "Schedule name Foxes Den Massaman Chicken [PERSON_NAME] For 2 | 500g - (EXP [DAT…" at bounding box center [770, 453] width 801 height 1301
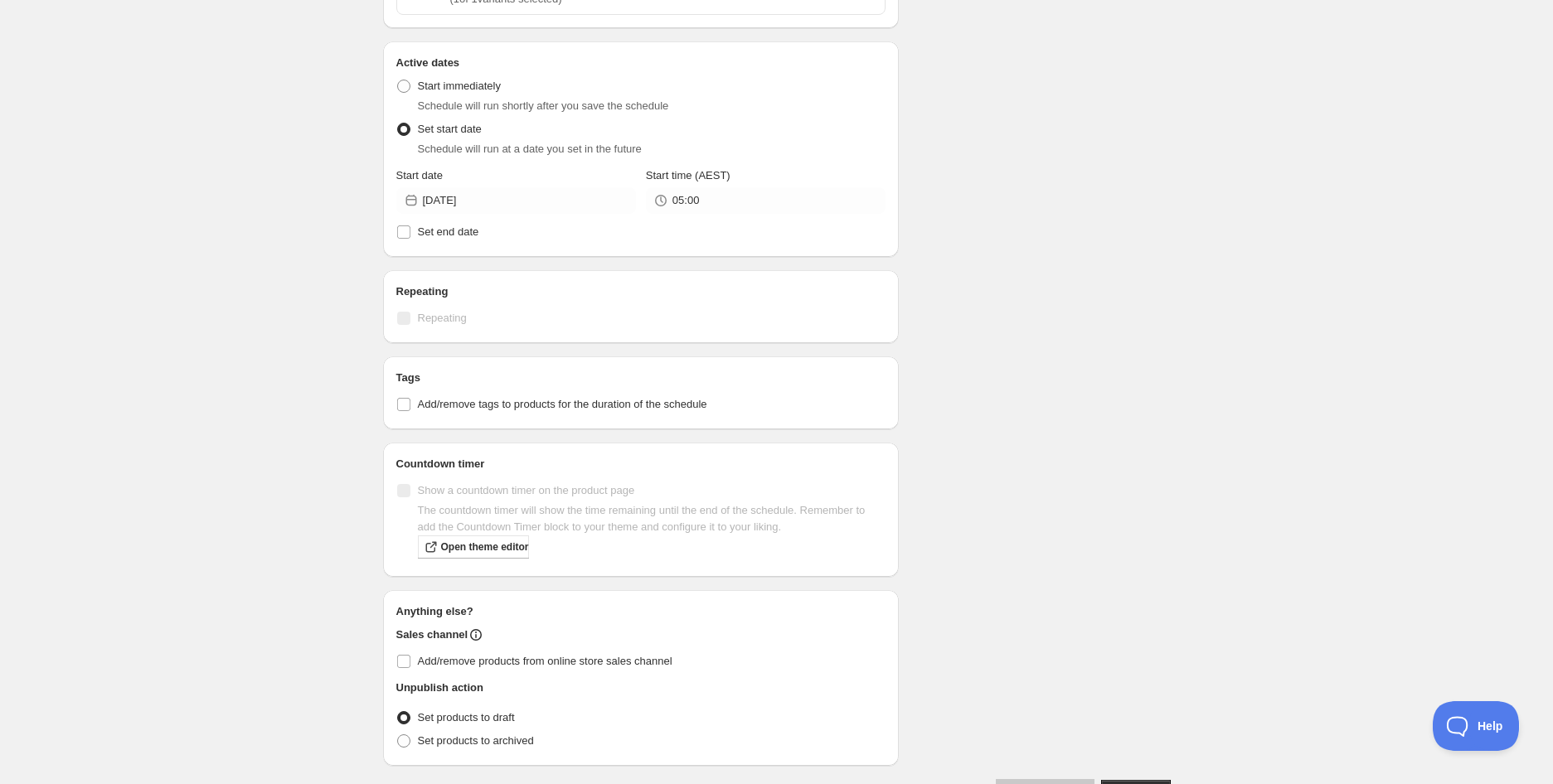
scroll to position [580, 0]
click at [567, 394] on span "Add/remove tags to products for the duration of the schedule" at bounding box center [561, 400] width 289 height 13
click at [411, 394] on input "Add/remove tags to products for the duration of the schedule" at bounding box center [404, 401] width 14 height 14
checkbox input "true"
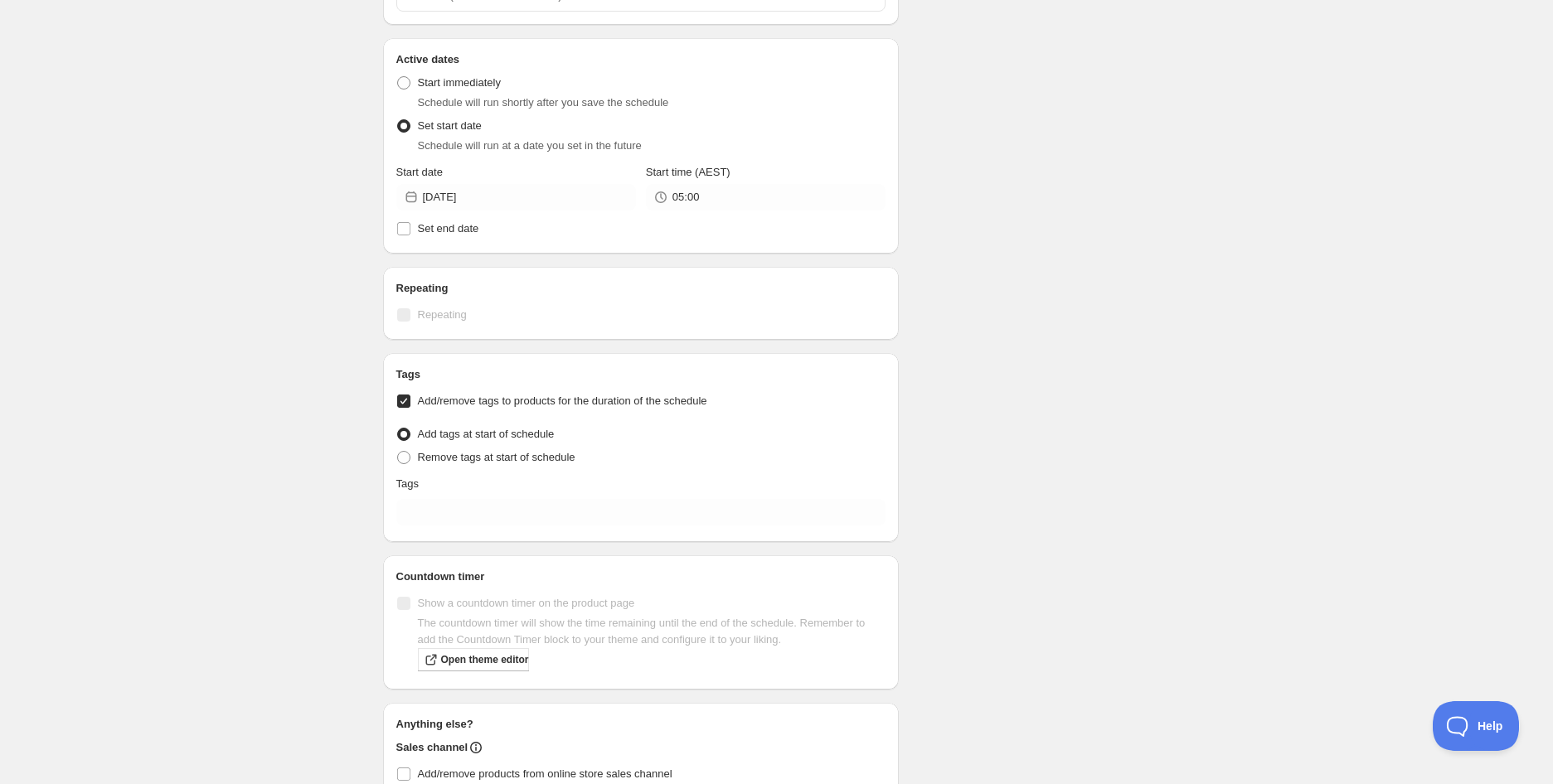
click at [528, 479] on div "Tags Add/remove tags to products for the duration of the schedule Tag type Add …" at bounding box center [640, 447] width 489 height 162
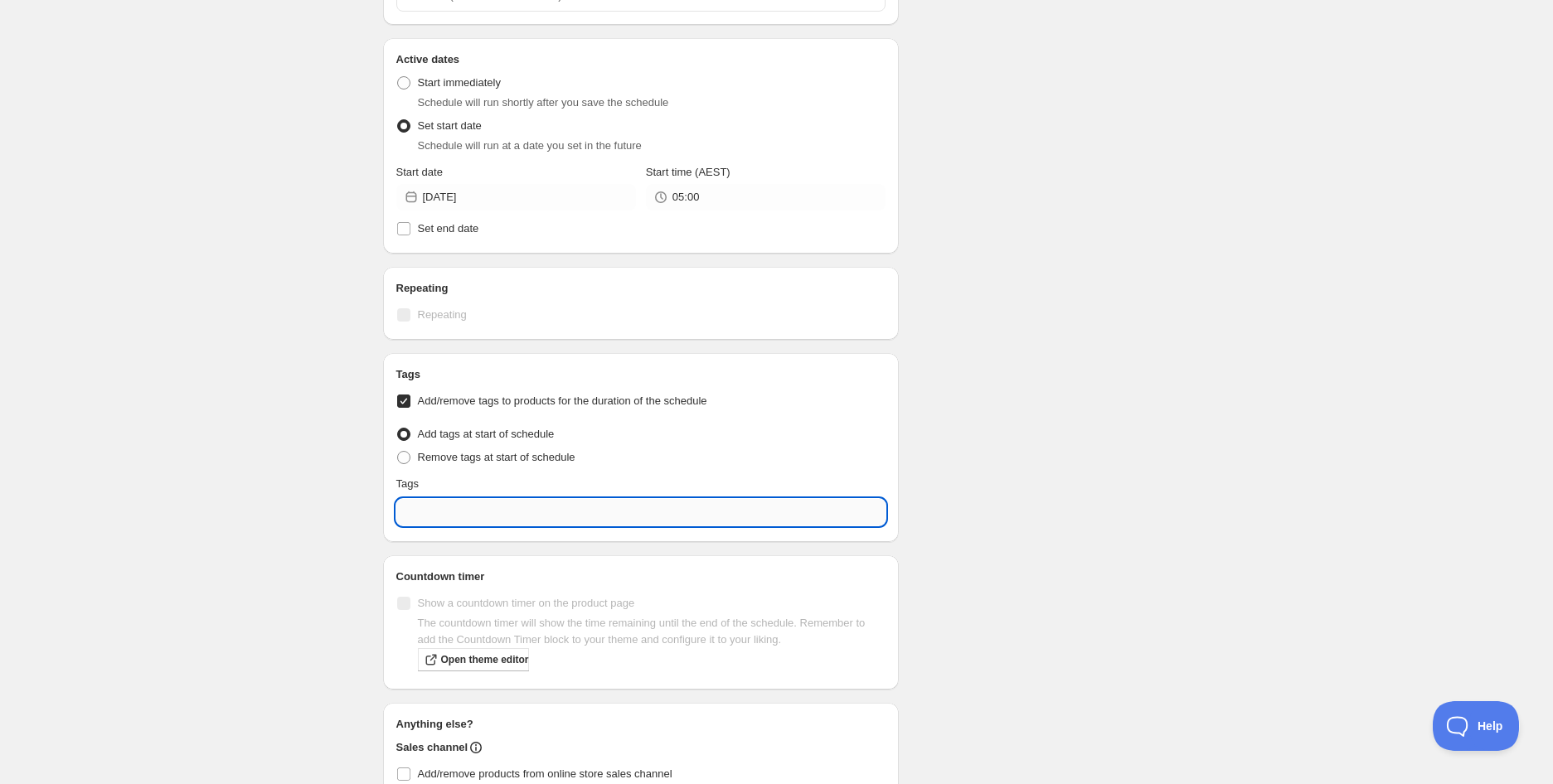
click at [534, 499] on input "text" at bounding box center [640, 512] width 489 height 26
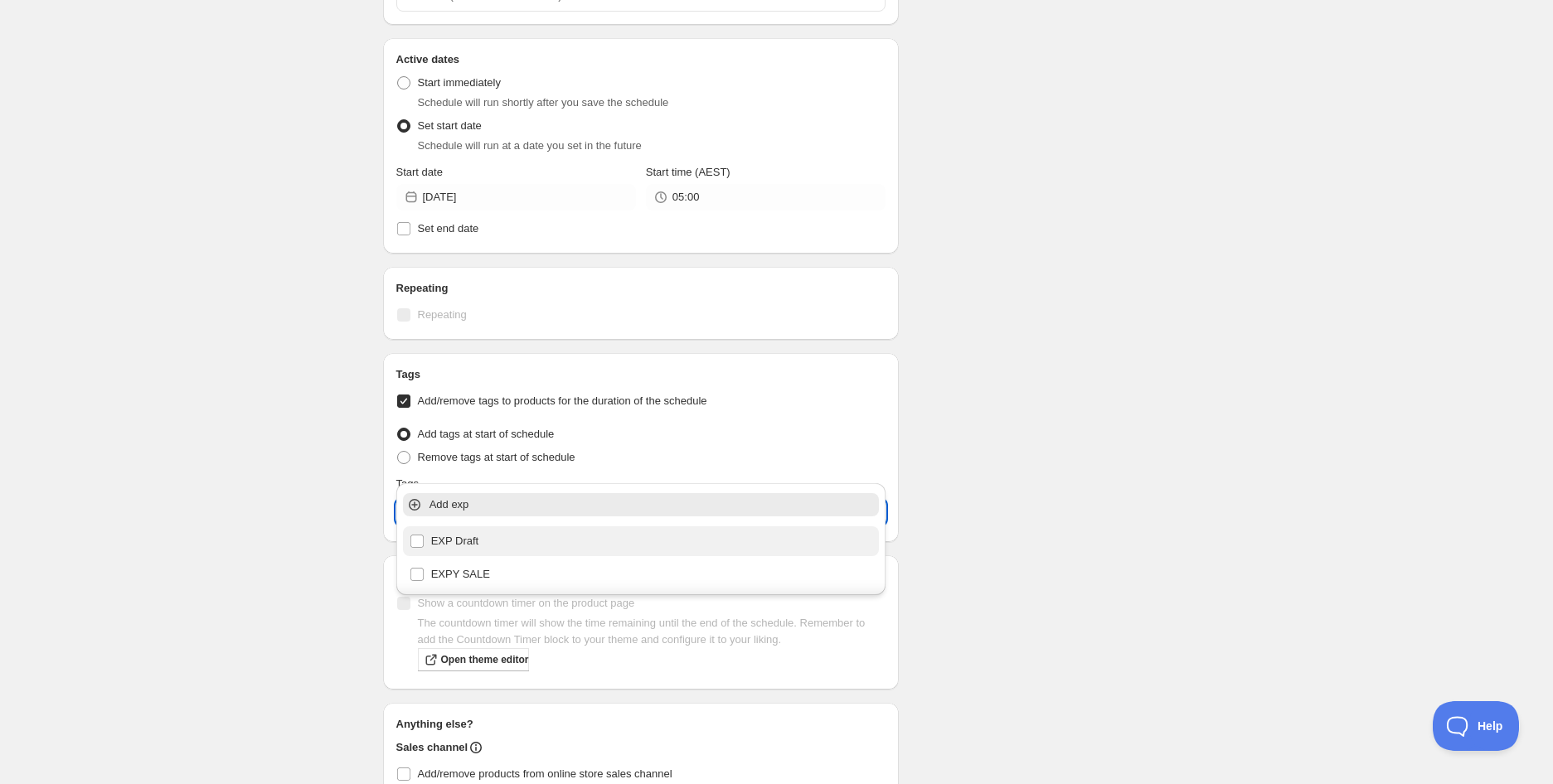
click at [495, 538] on div "EXP Draft" at bounding box center [641, 541] width 463 height 23
type input "EXP Draft"
checkbox input "true"
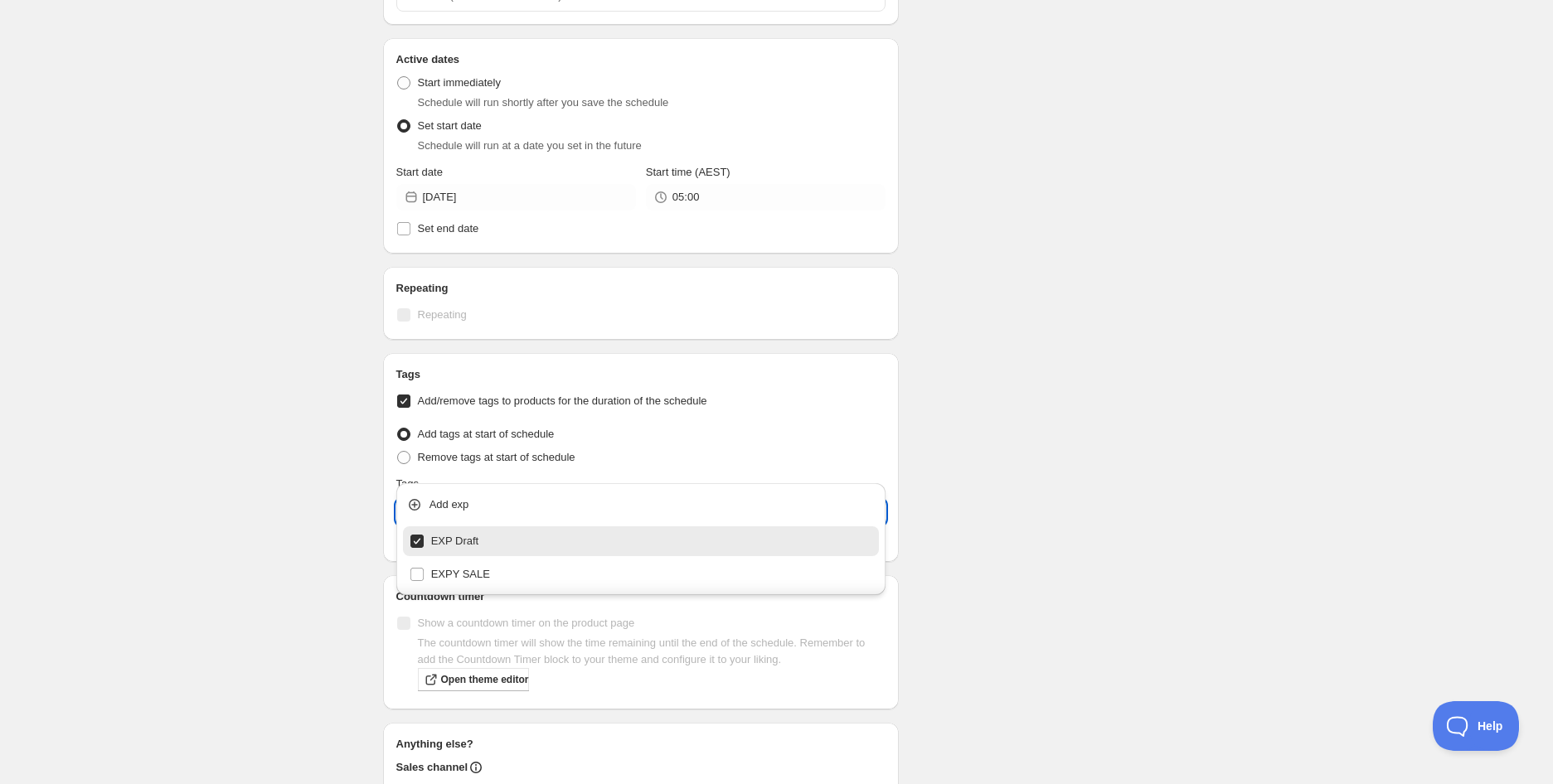
type input "EXP Draft"
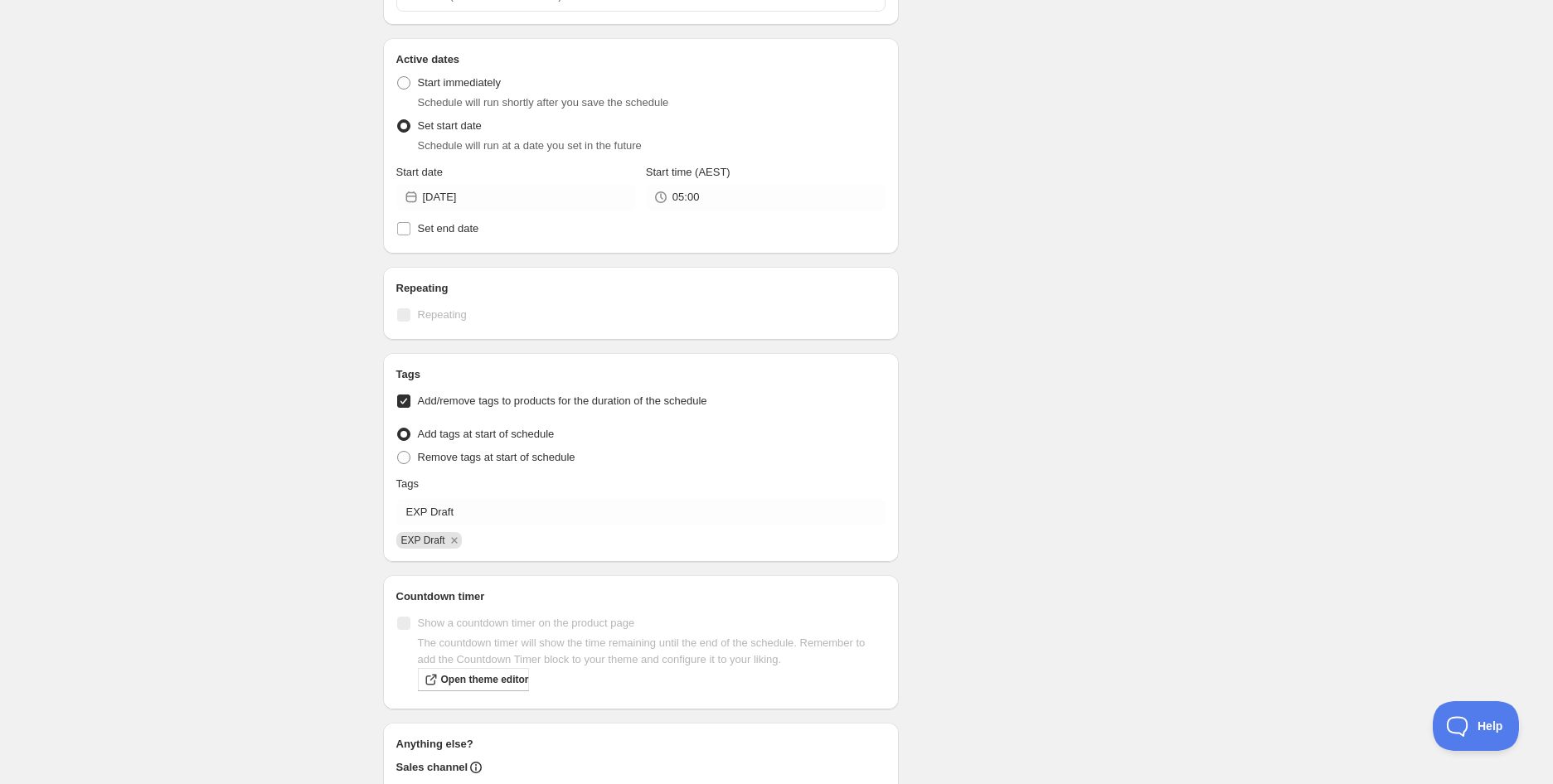
click at [1067, 430] on div "Schedule name Foxes Den Massaman Chicken [PERSON_NAME] For 2 | 500g - (EXP [DAT…" at bounding box center [770, 217] width 801 height 1437
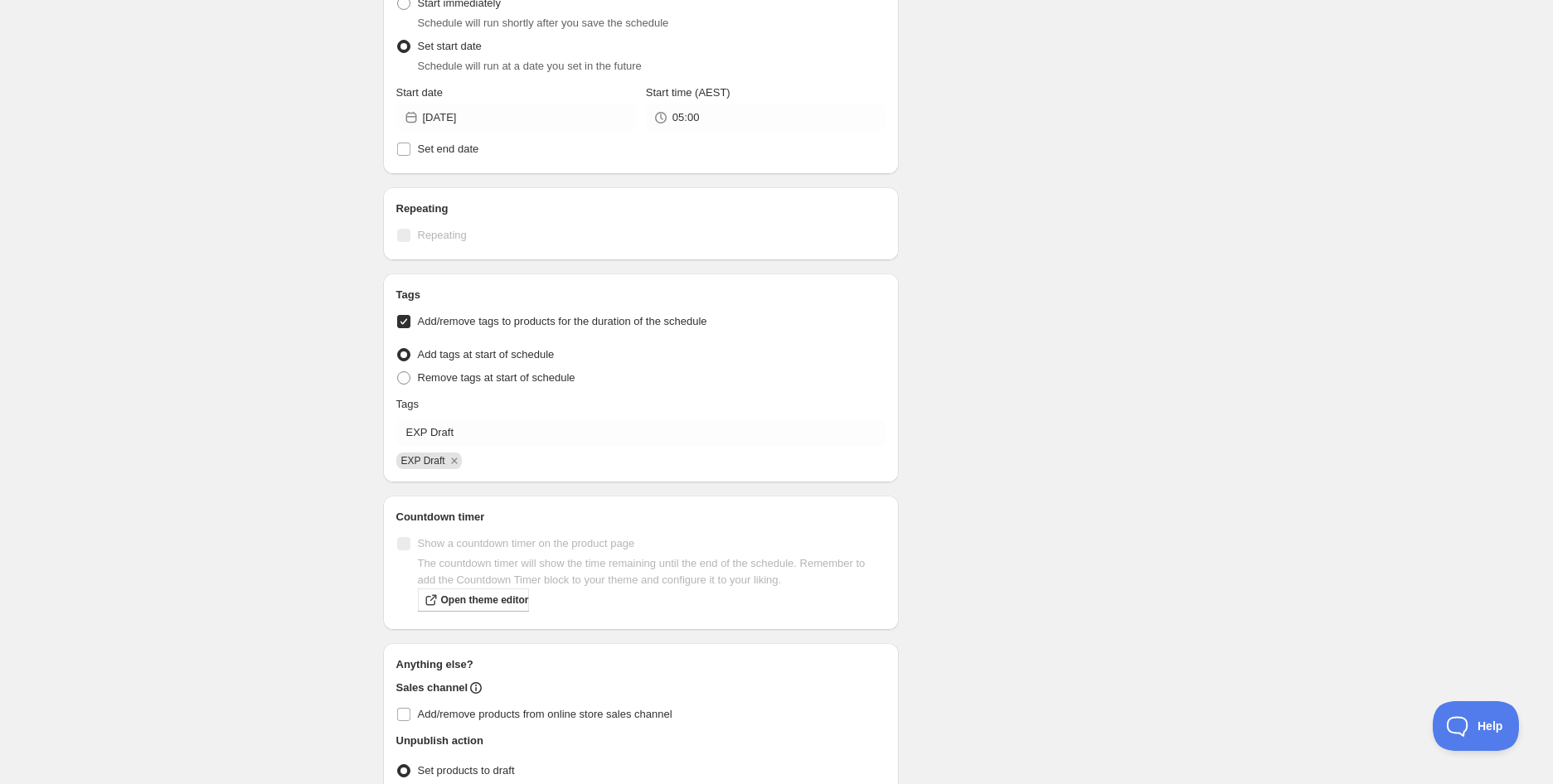
scroll to position [716, 0]
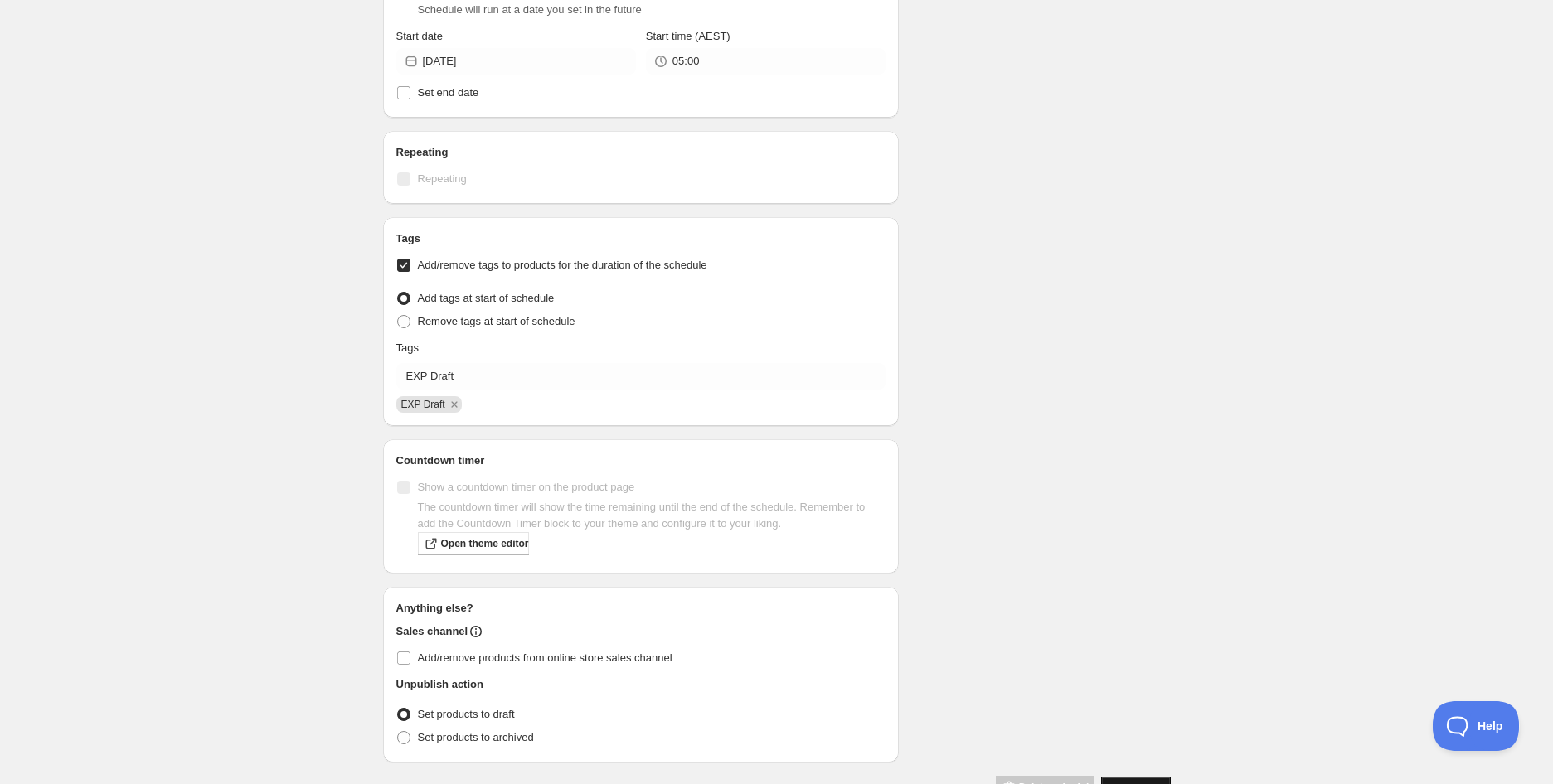
click at [1154, 776] on button "Save schedule" at bounding box center [1135, 788] width 69 height 23
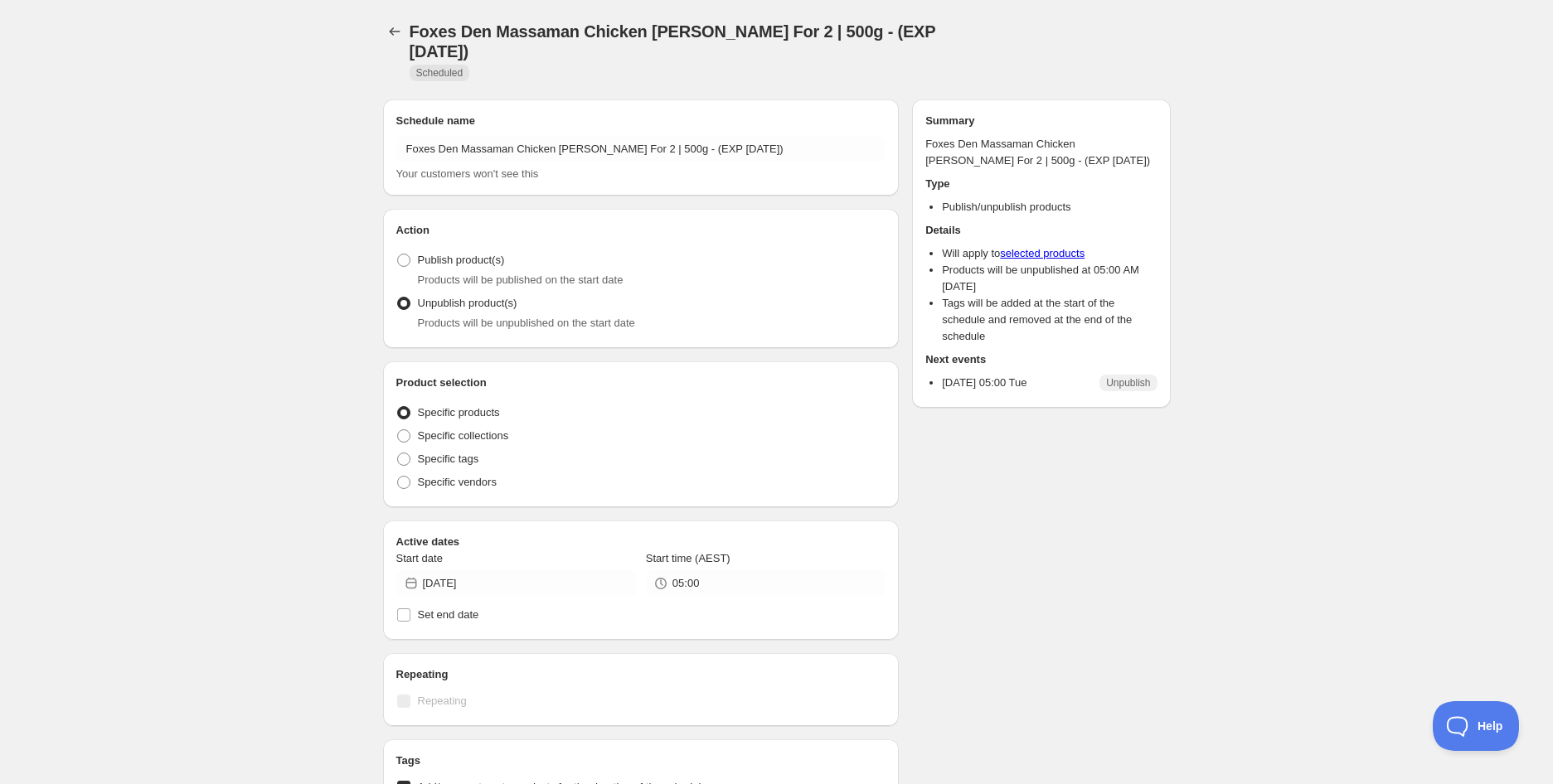
radio input "true"
checkbox input "true"
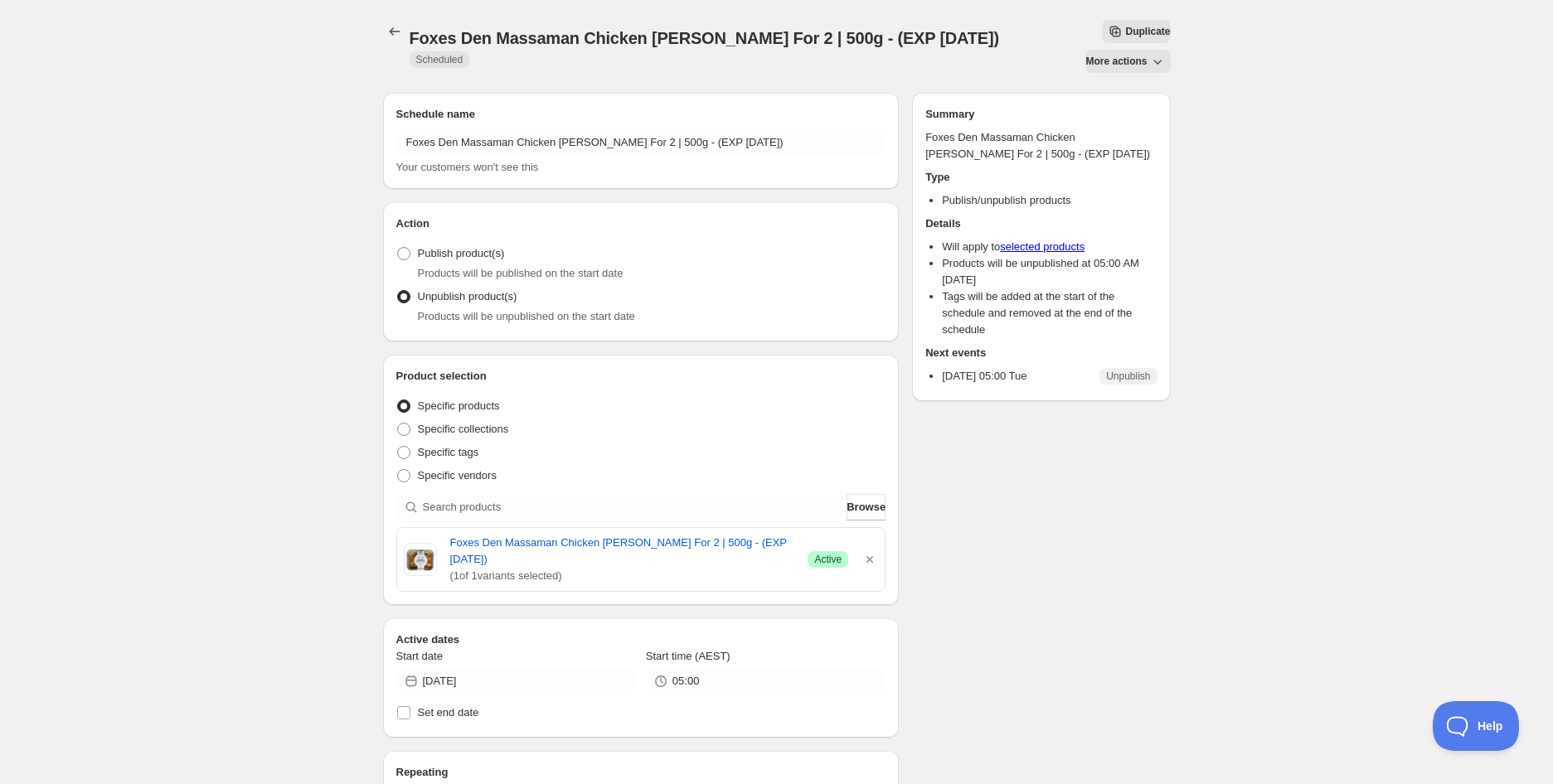
drag, startPoint x: 240, startPoint y: 182, endPoint x: 303, endPoint y: 129, distance: 82.3
click at [240, 182] on div "Foxes Den Massaman Chicken [PERSON_NAME] For 2 | 500g - (EXP [DATE]). This page…" at bounding box center [776, 727] width 1553 height 1453
click at [395, 26] on icon "Schedules" at bounding box center [394, 31] width 17 height 17
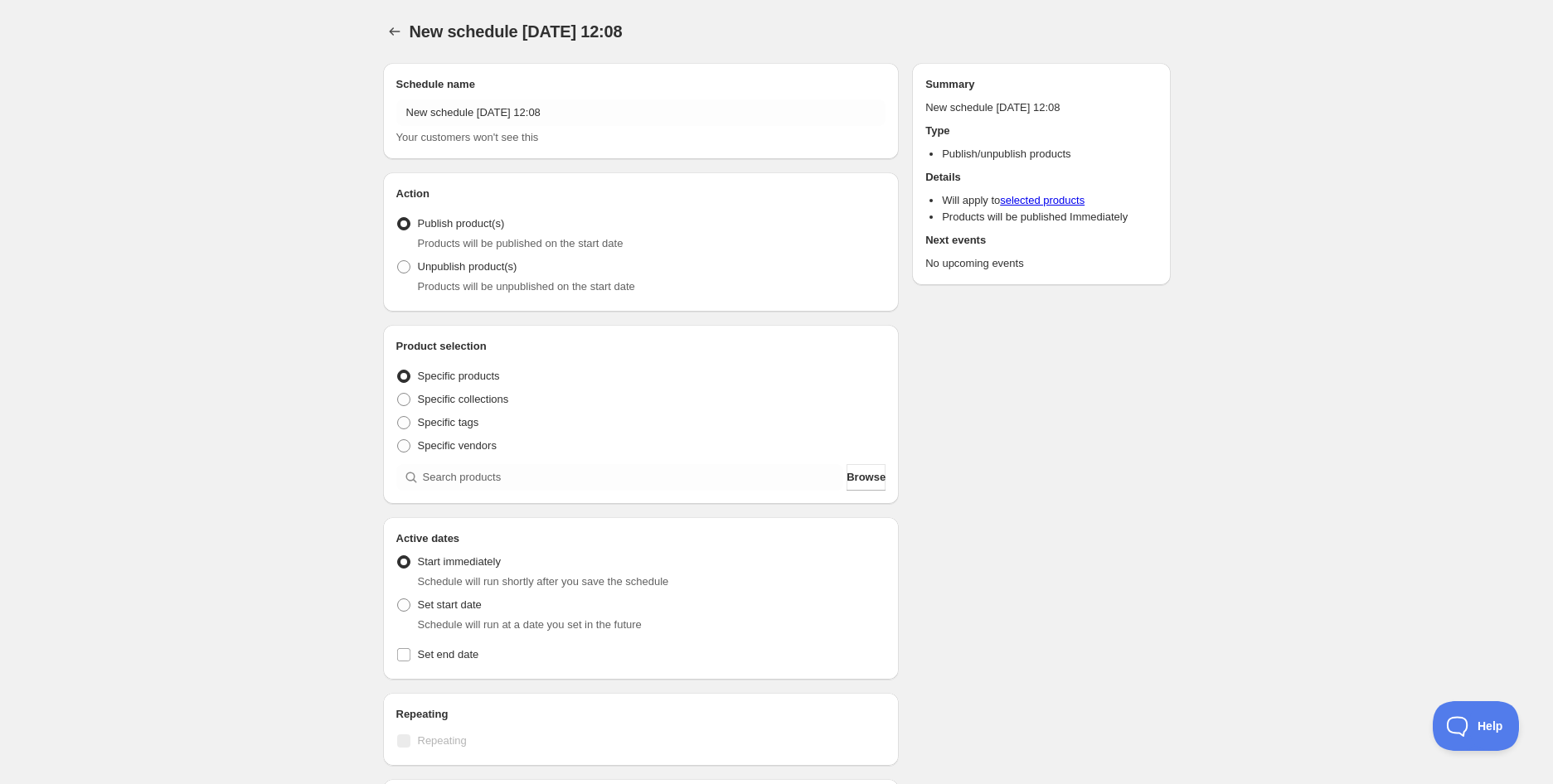
radio input "true"
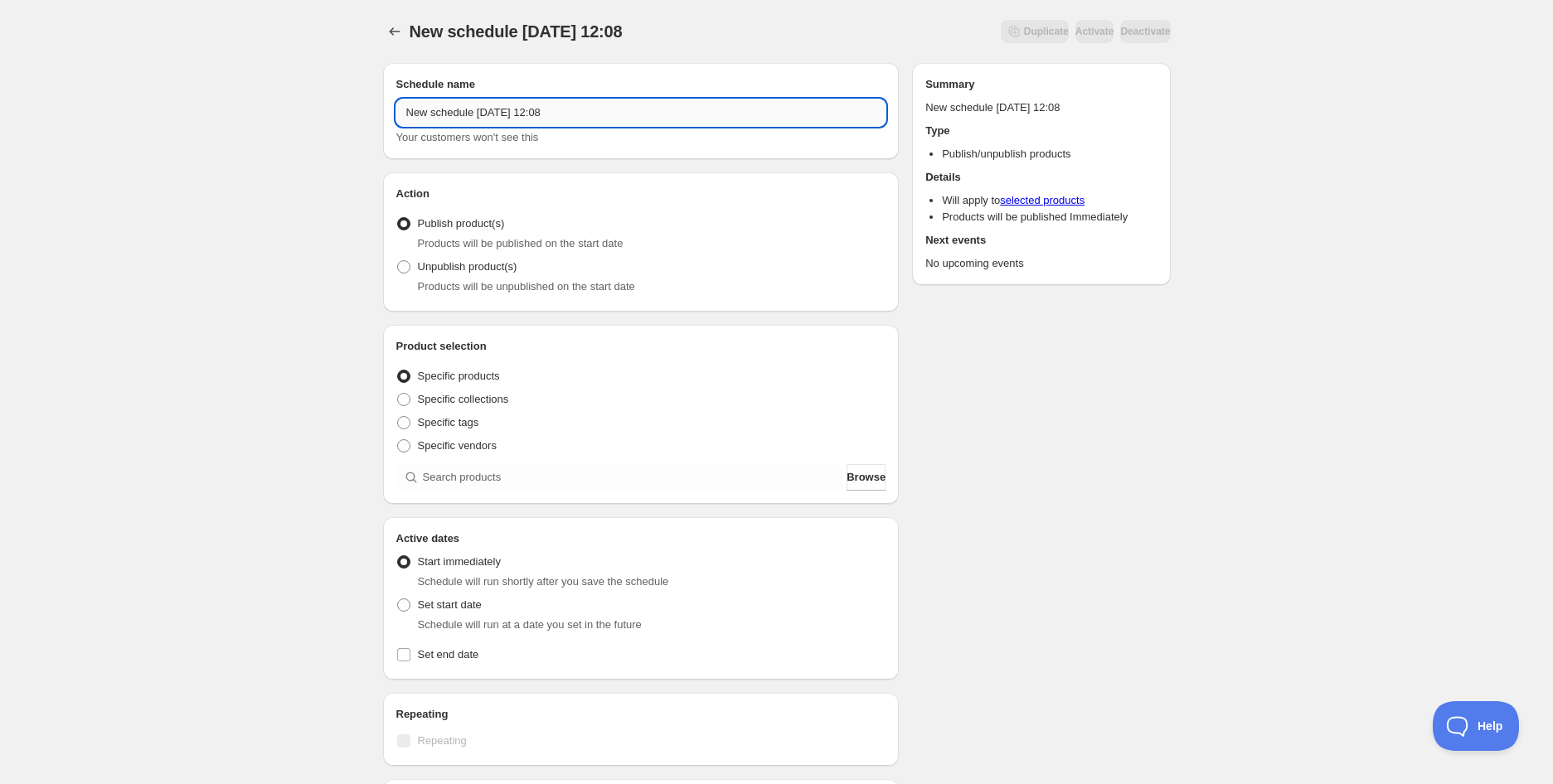
click at [501, 103] on input "New schedule [DATE] 12:08" at bounding box center [640, 112] width 489 height 26
paste input "Foxes Den Butter Chicken with Rice | 400g (EXP [DATE])"
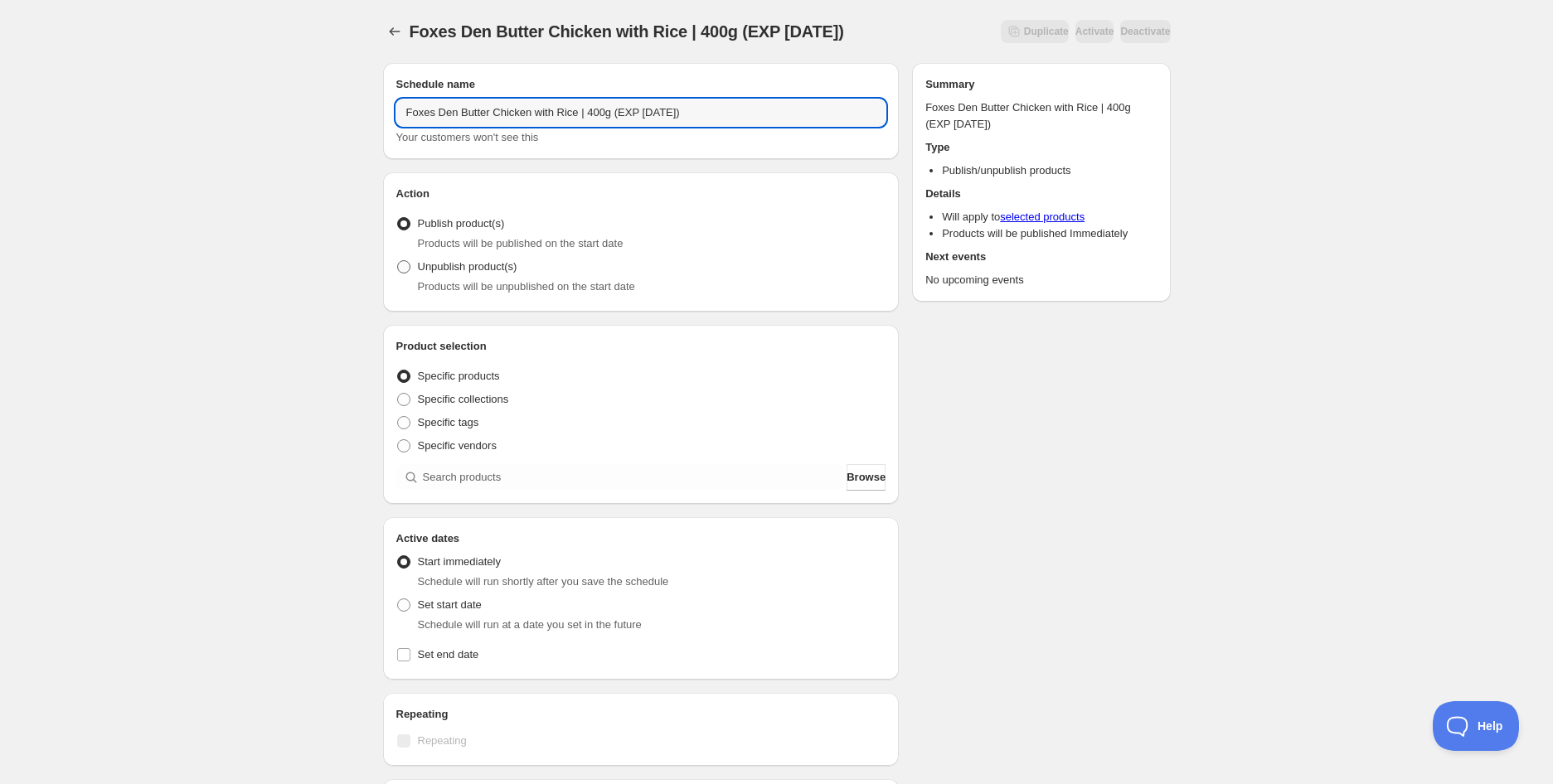
type input "Foxes Den Butter Chicken with Rice | 400g (EXP [DATE])"
click at [495, 265] on span "Unpublish product(s)" at bounding box center [467, 266] width 99 height 13
click at [398, 261] on input "Unpublish product(s)" at bounding box center [397, 260] width 1 height 1
radio input "true"
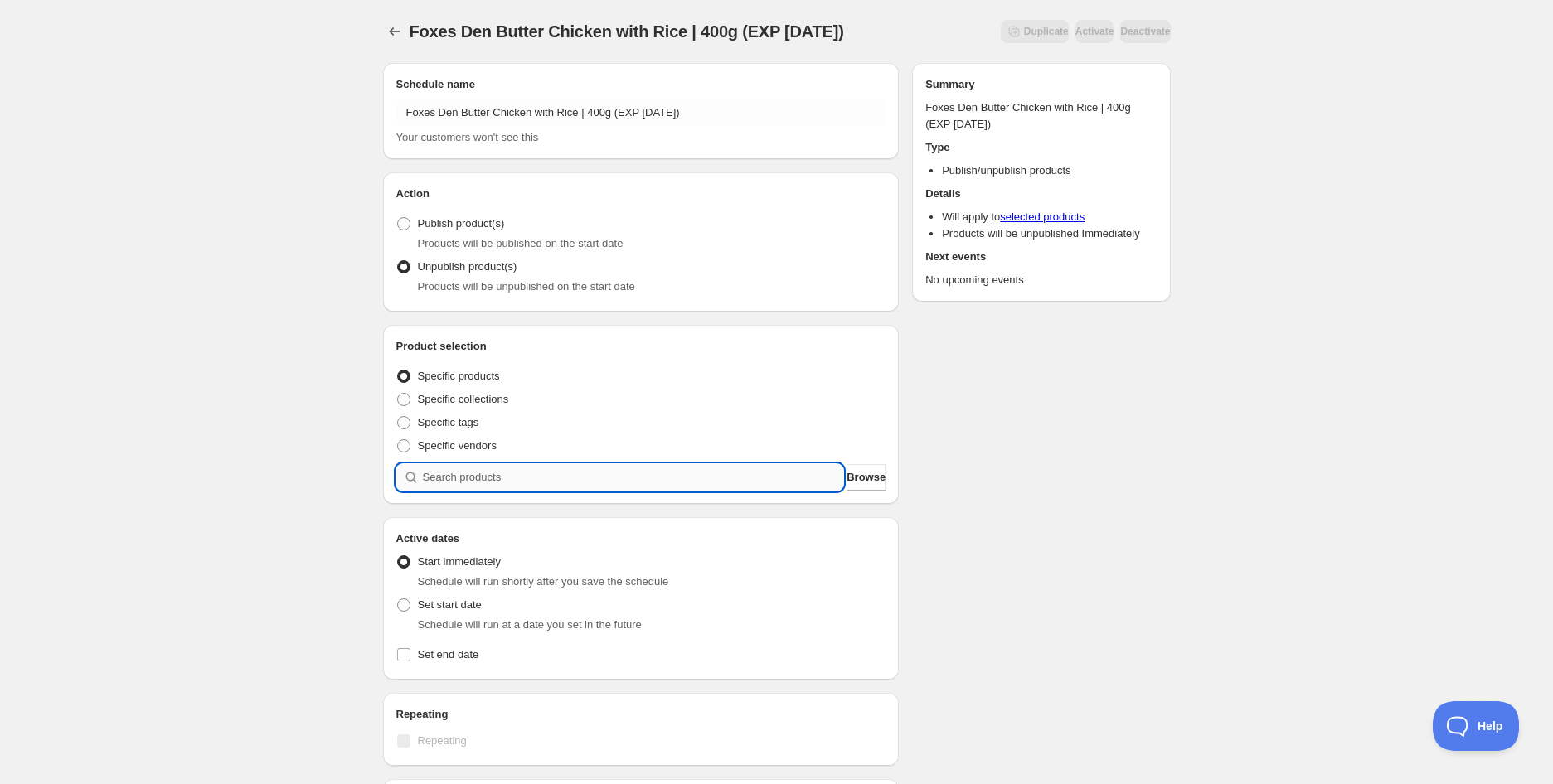
click at [497, 481] on input "search" at bounding box center [632, 477] width 421 height 26
paste input "search"
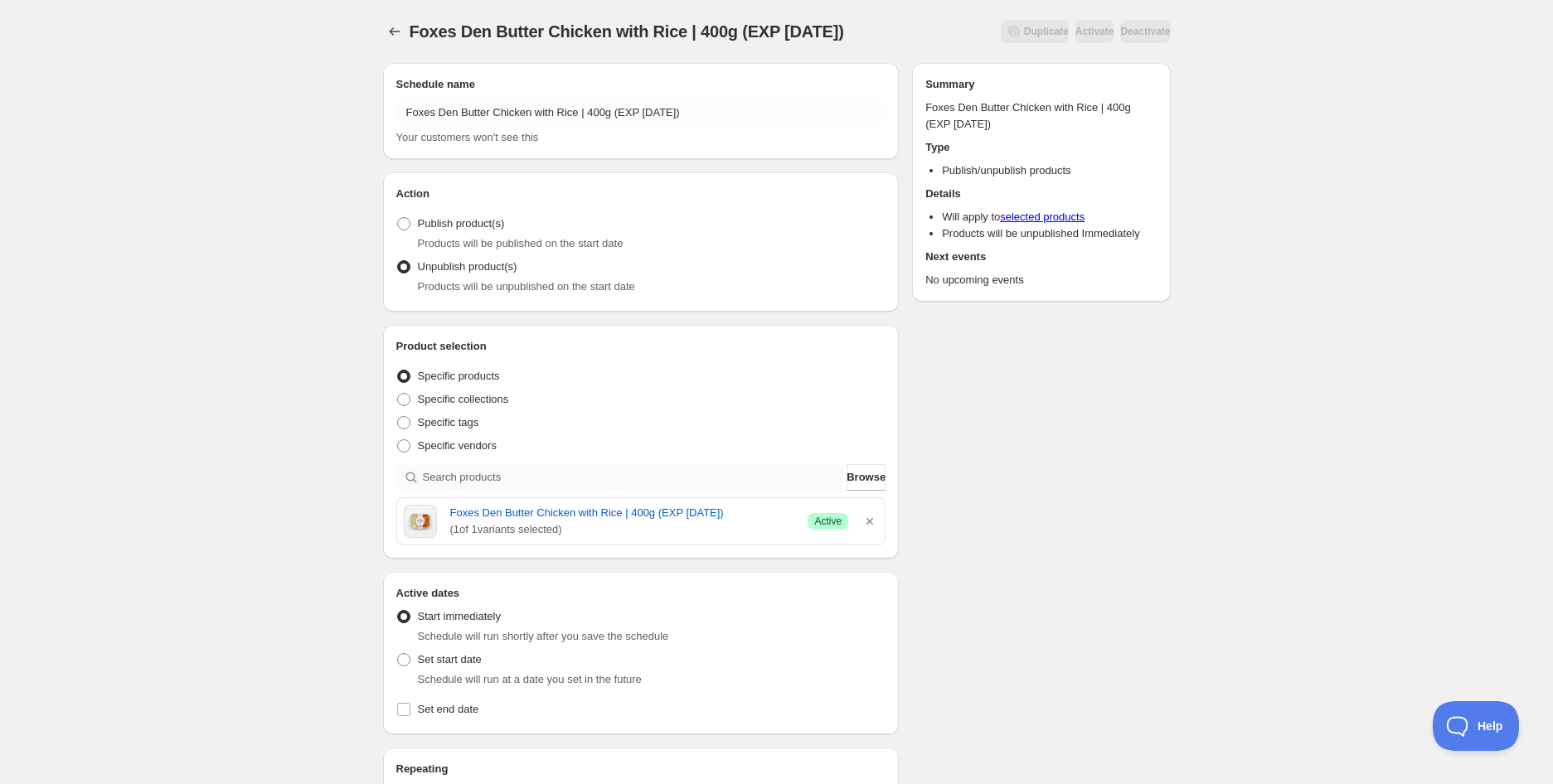
click at [277, 524] on div "Foxes Den Butter Chicken with Rice | 400g (EXP [DATE]). This page is ready Foxe…" at bounding box center [776, 657] width 1553 height 1314
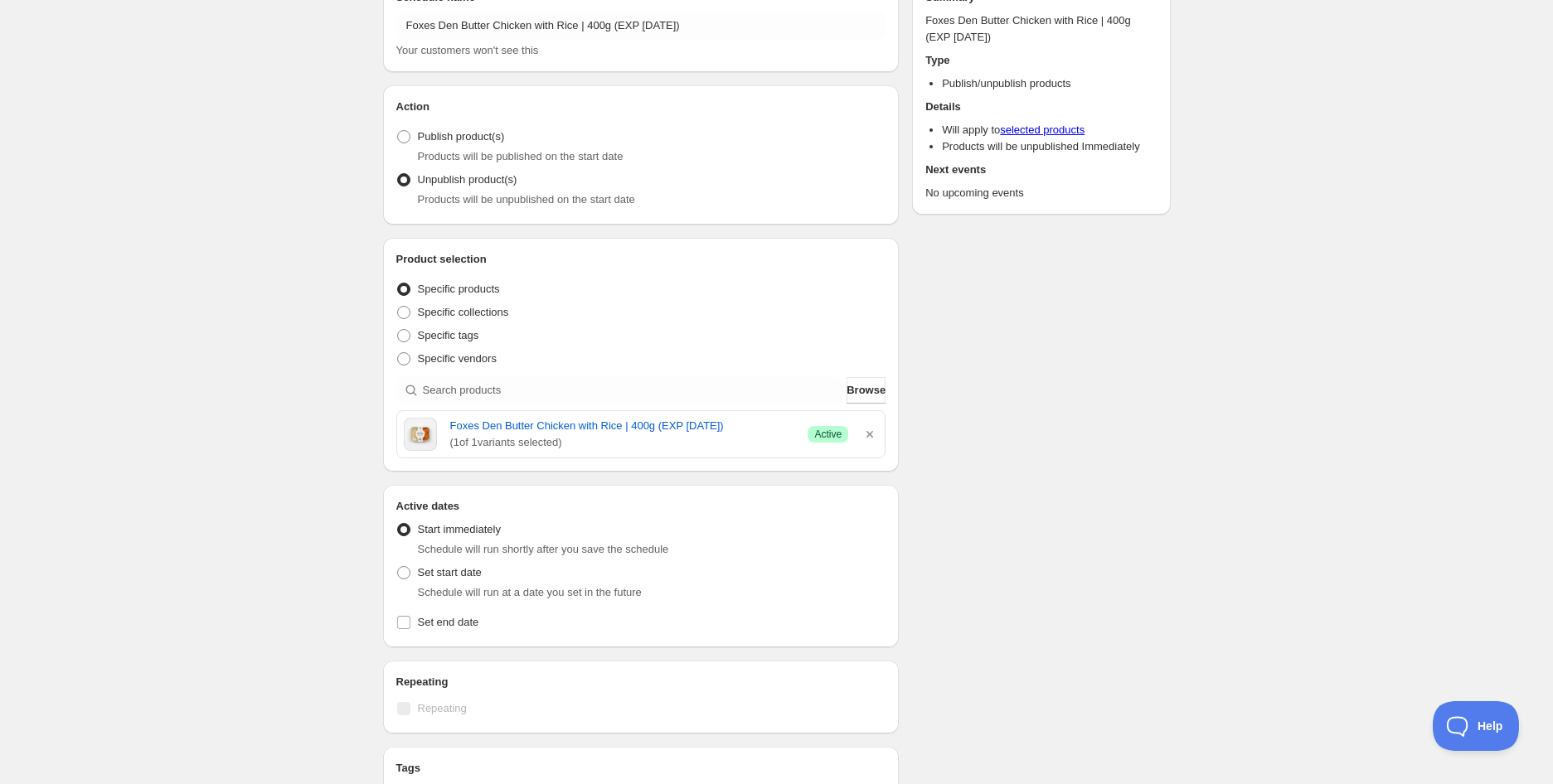
scroll to position [92, 0]
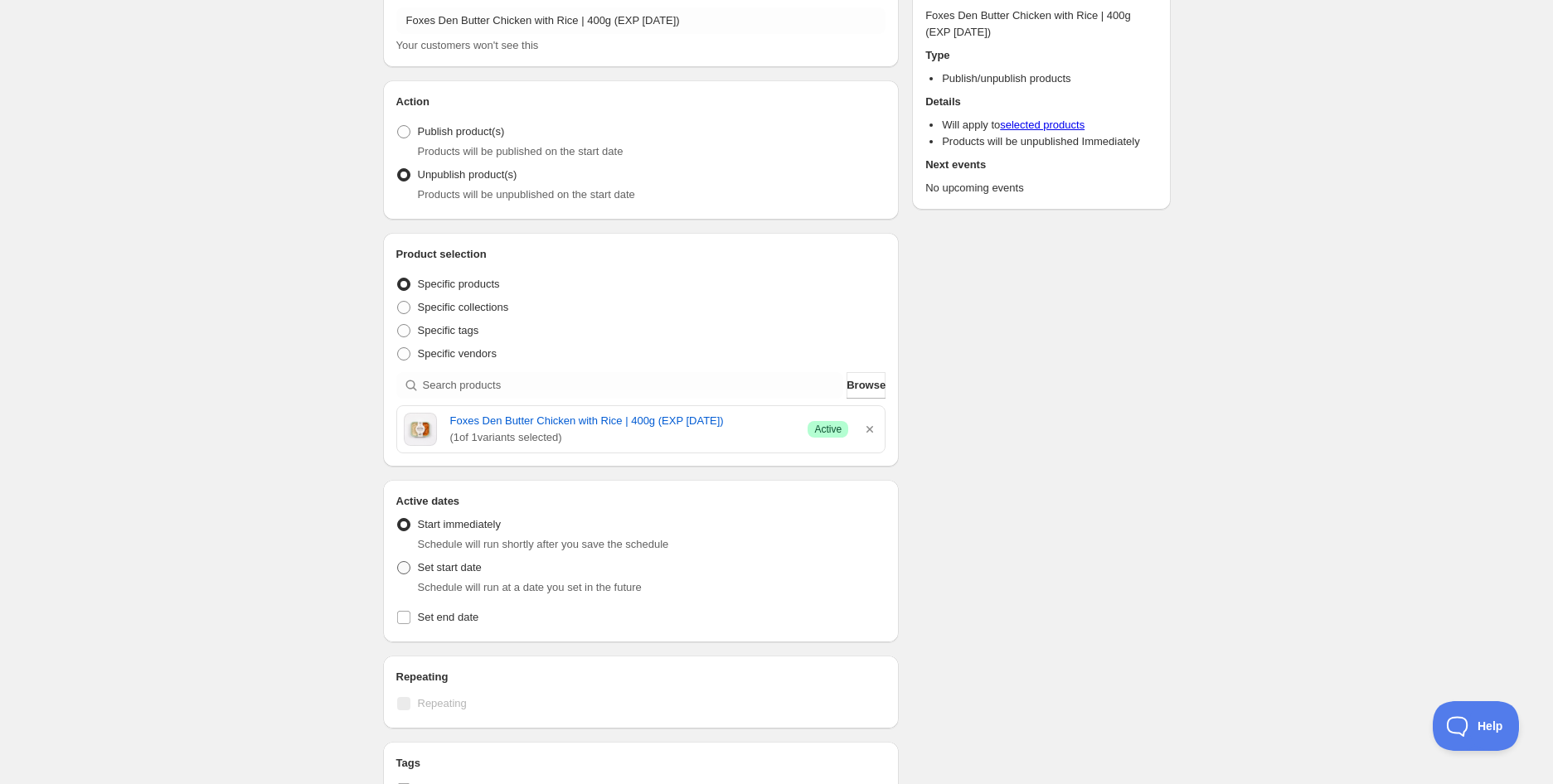
click at [432, 563] on span "Set start date" at bounding box center [450, 567] width 64 height 13
click at [398, 562] on input "Set start date" at bounding box center [397, 561] width 1 height 1
radio input "true"
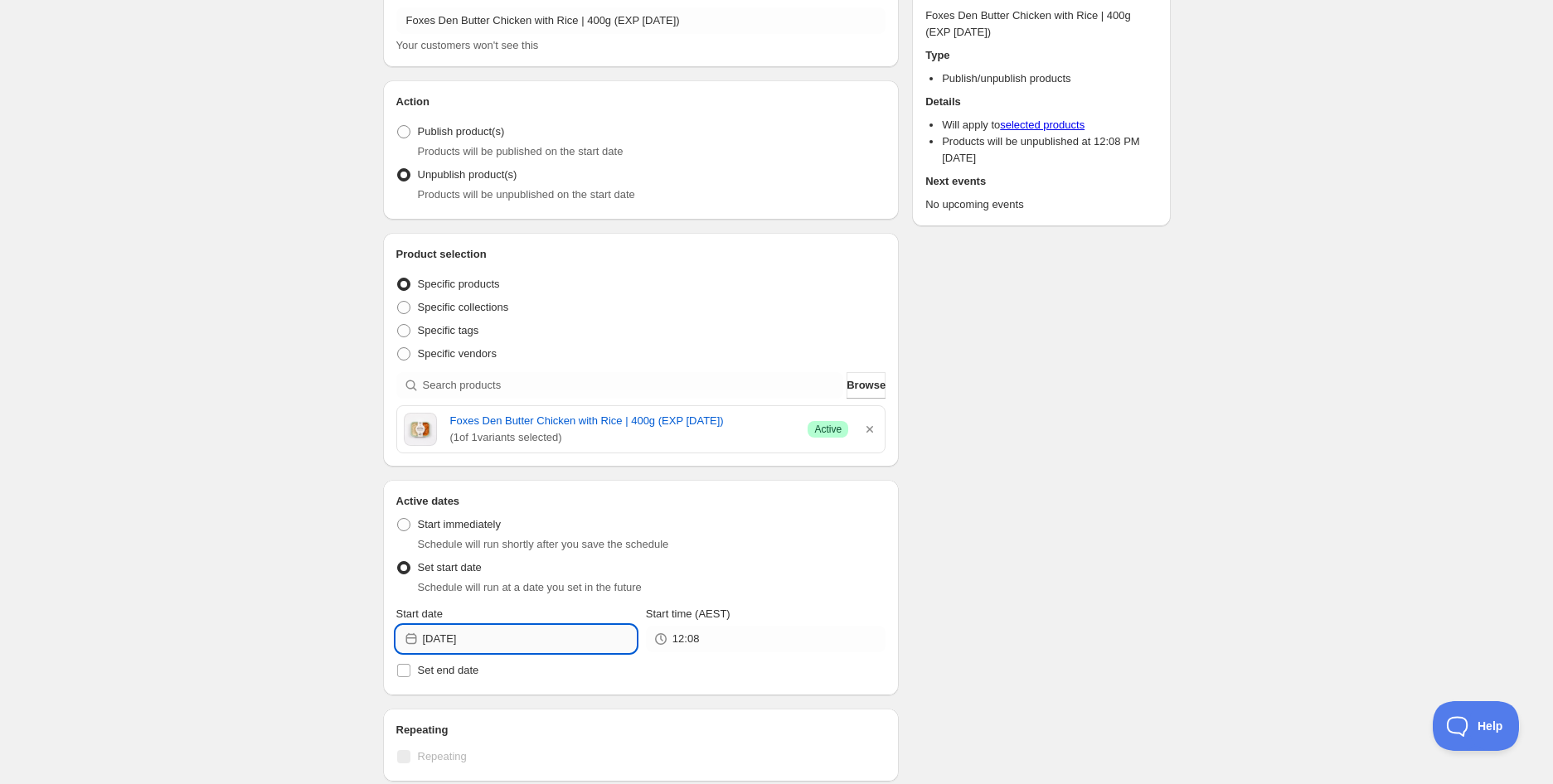
click at [489, 640] on input "[DATE]" at bounding box center [528, 638] width 213 height 26
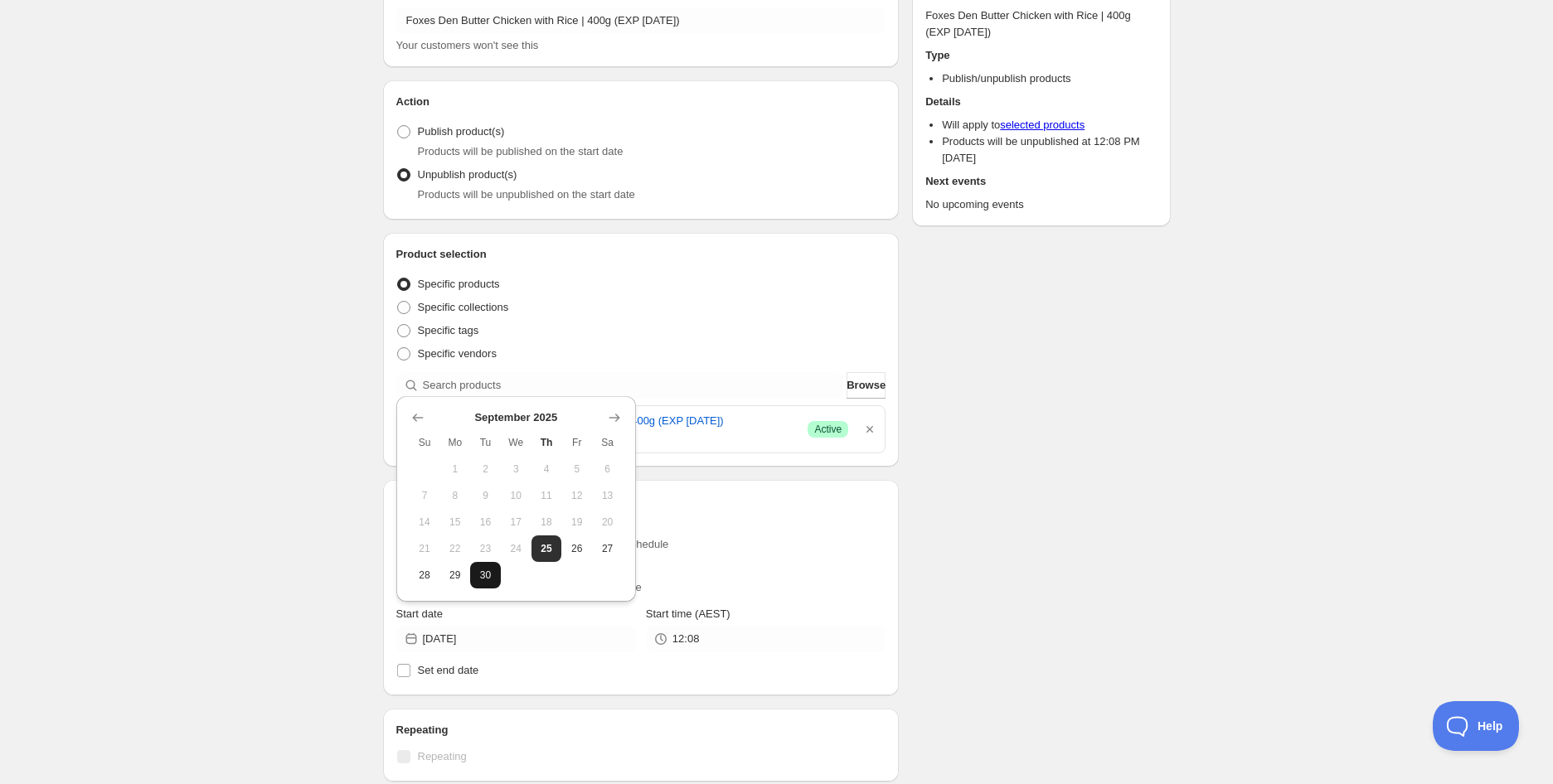
click at [493, 568] on span "30" at bounding box center [486, 575] width 18 height 14
type input "[DATE]"
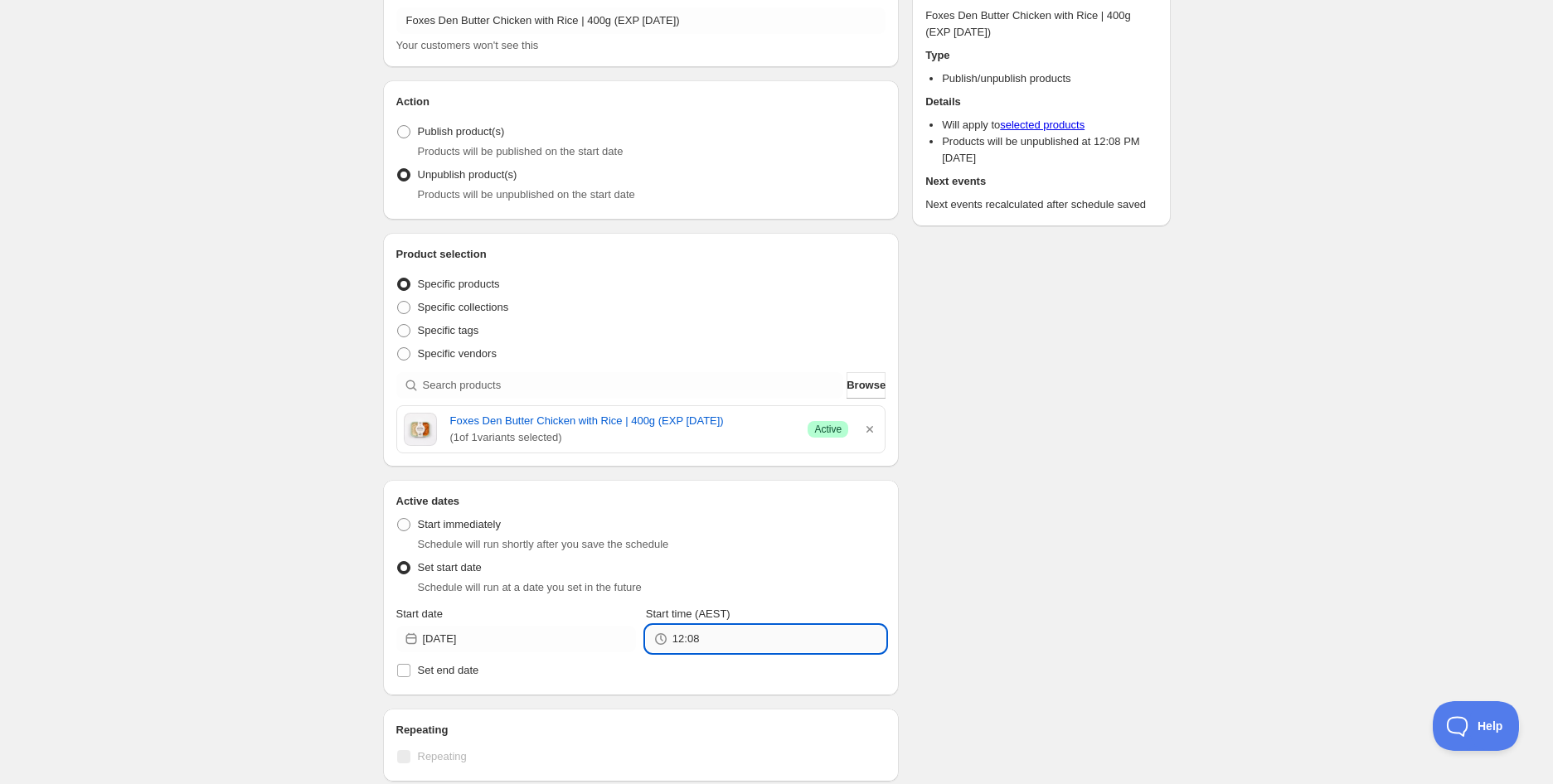
click at [716, 634] on input "12:08" at bounding box center [778, 638] width 213 height 26
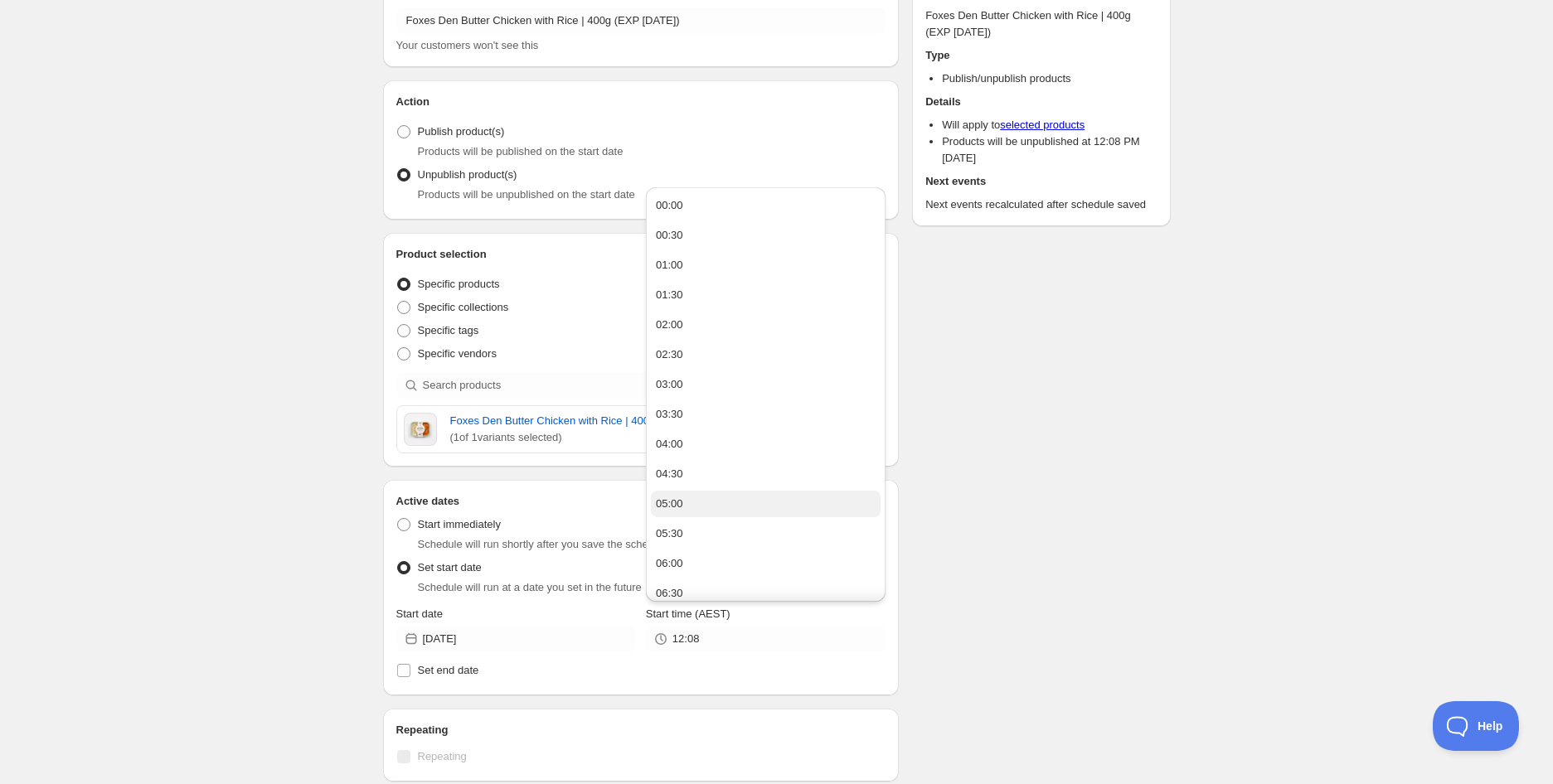
click at [688, 497] on button "05:00" at bounding box center [766, 503] width 230 height 26
type input "05:00"
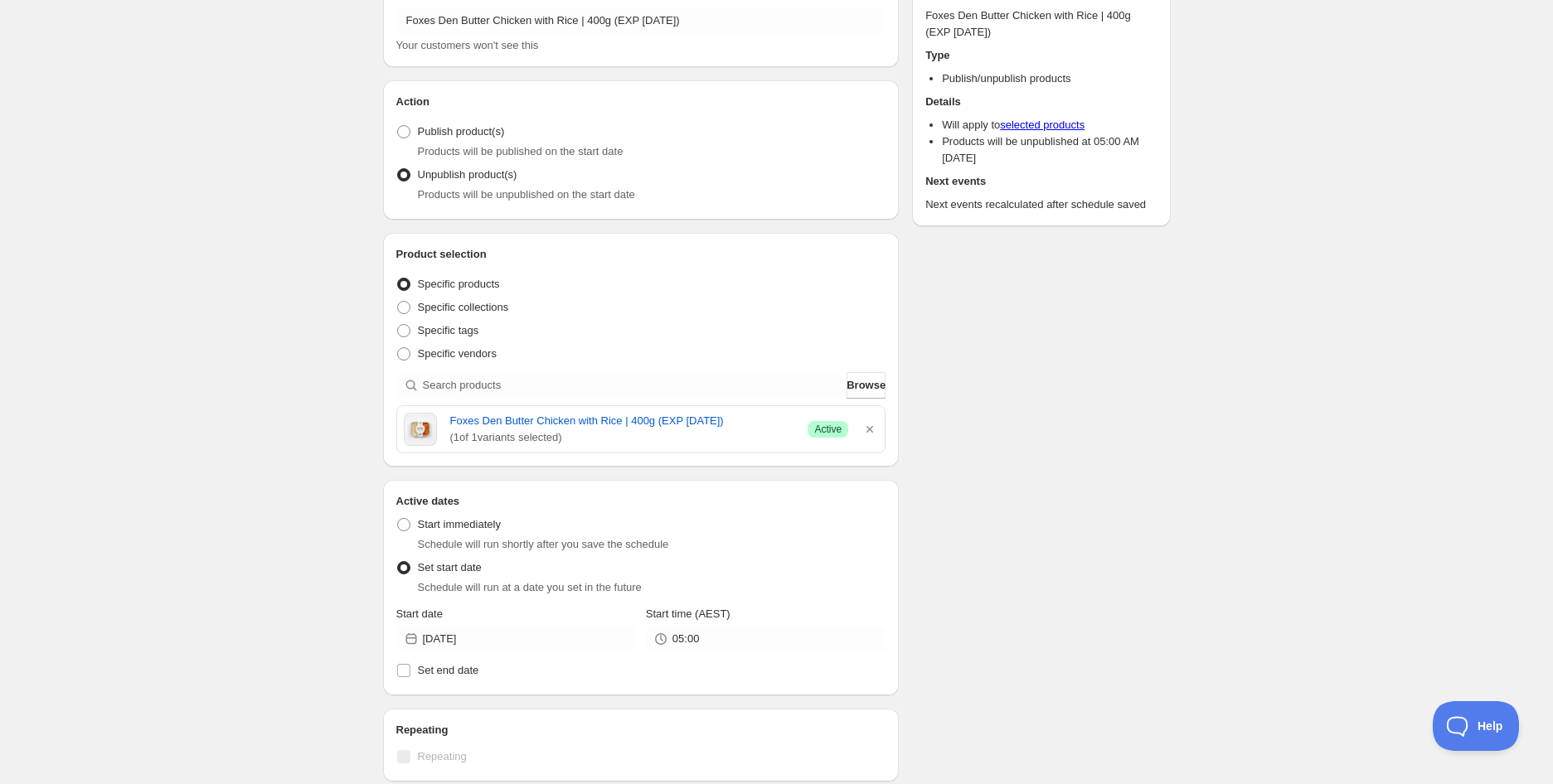
click at [1107, 530] on div "Schedule name Foxes Den Butter Chicken with Rice | 400g (EXP [DATE]) Your custo…" at bounding box center [770, 600] width 801 height 1284
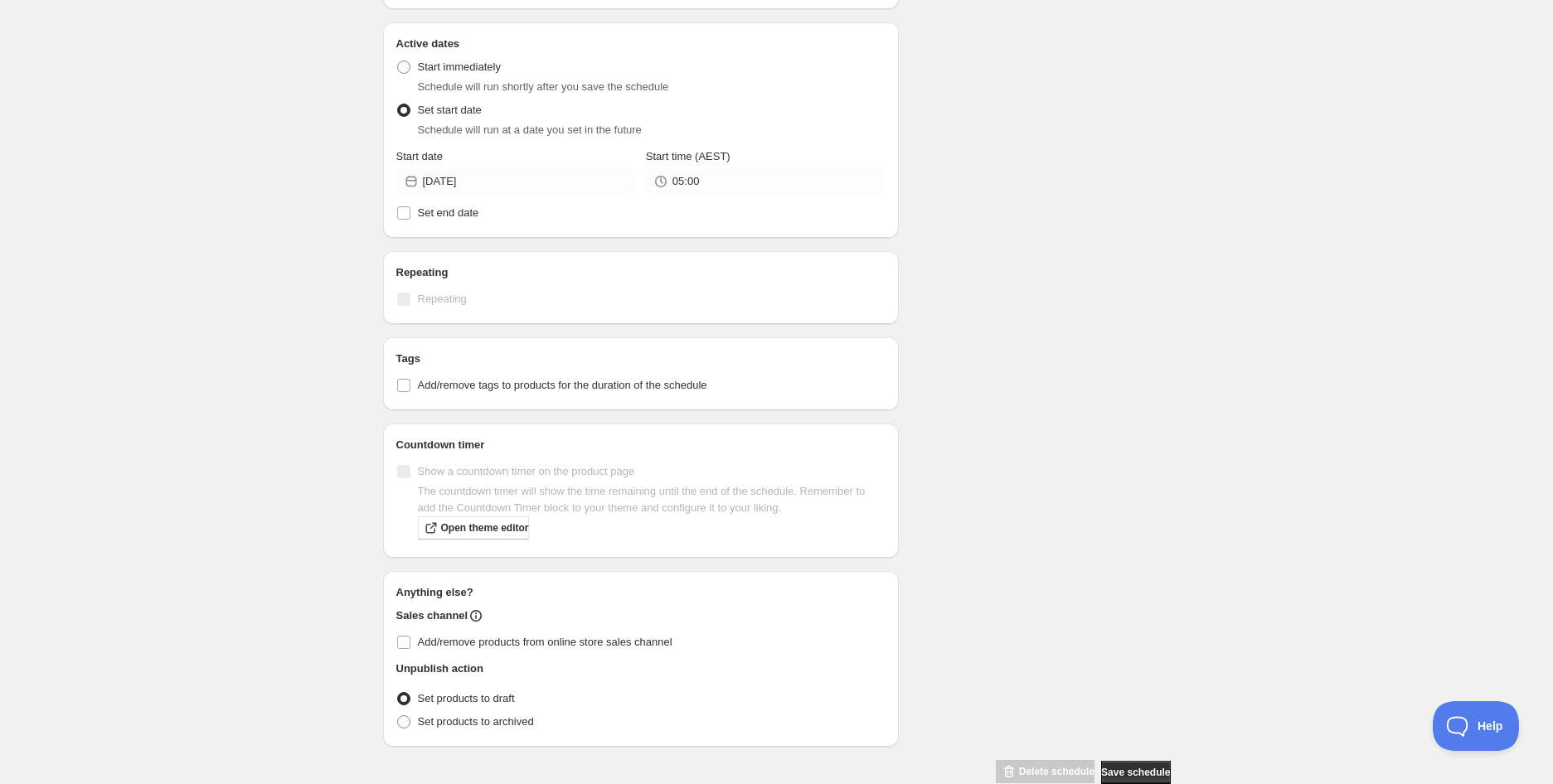
scroll to position [580, 0]
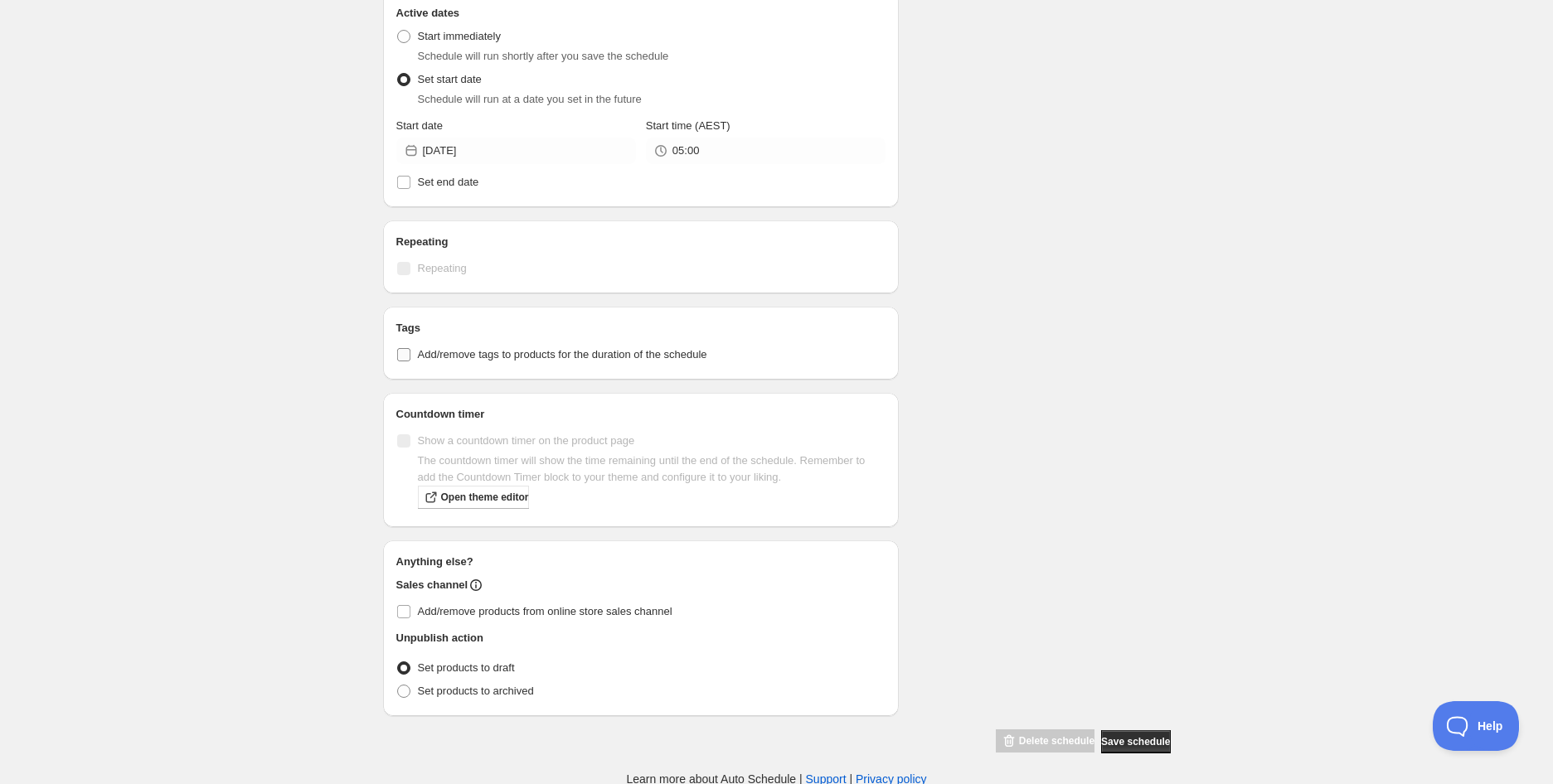
click at [551, 361] on span "Add/remove tags to products for the duration of the schedule" at bounding box center [561, 354] width 289 height 13
click at [411, 361] on input "Add/remove tags to products for the duration of the schedule" at bounding box center [404, 355] width 14 height 14
checkbox input "true"
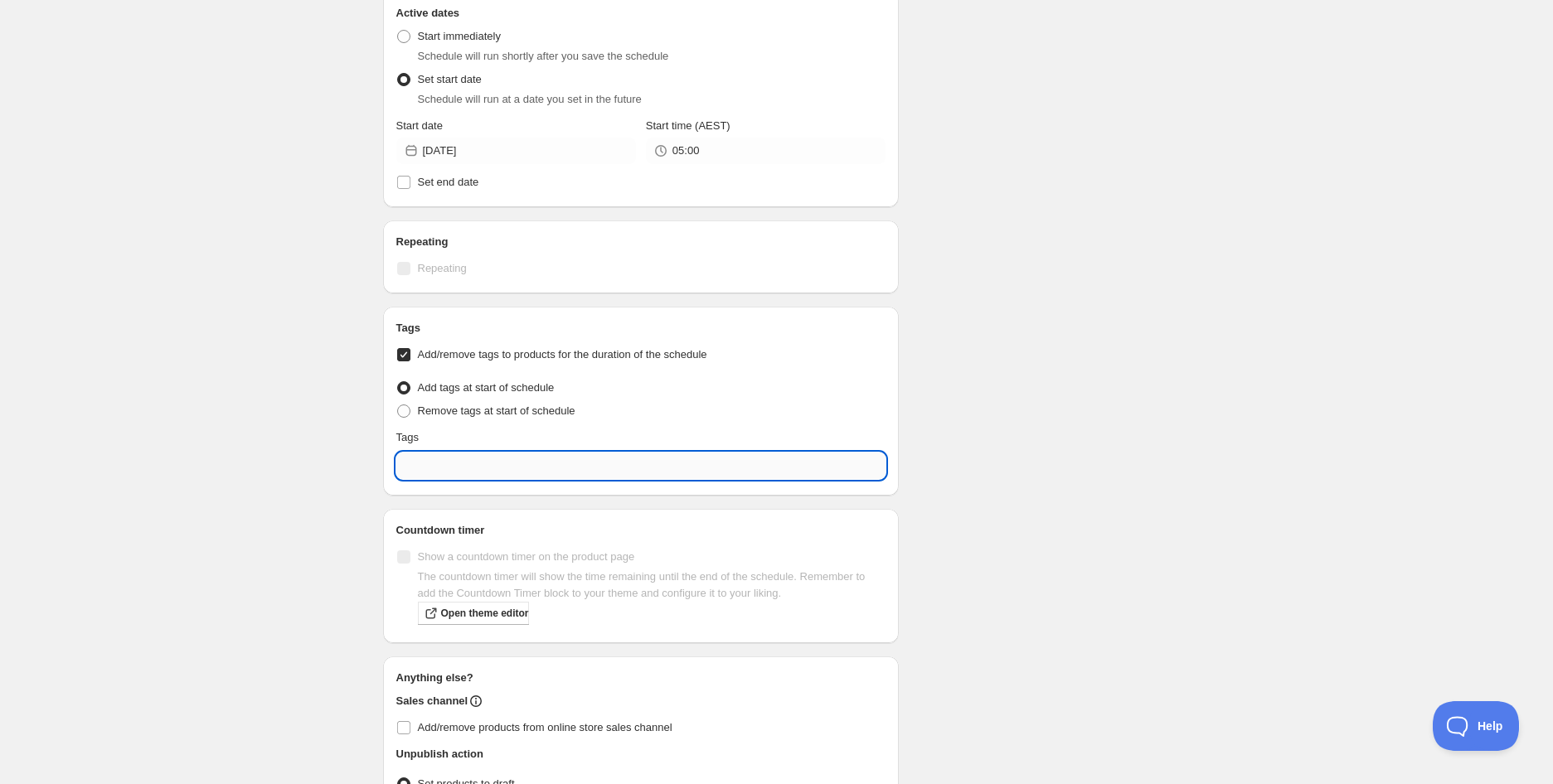
click at [512, 456] on input "text" at bounding box center [640, 465] width 489 height 26
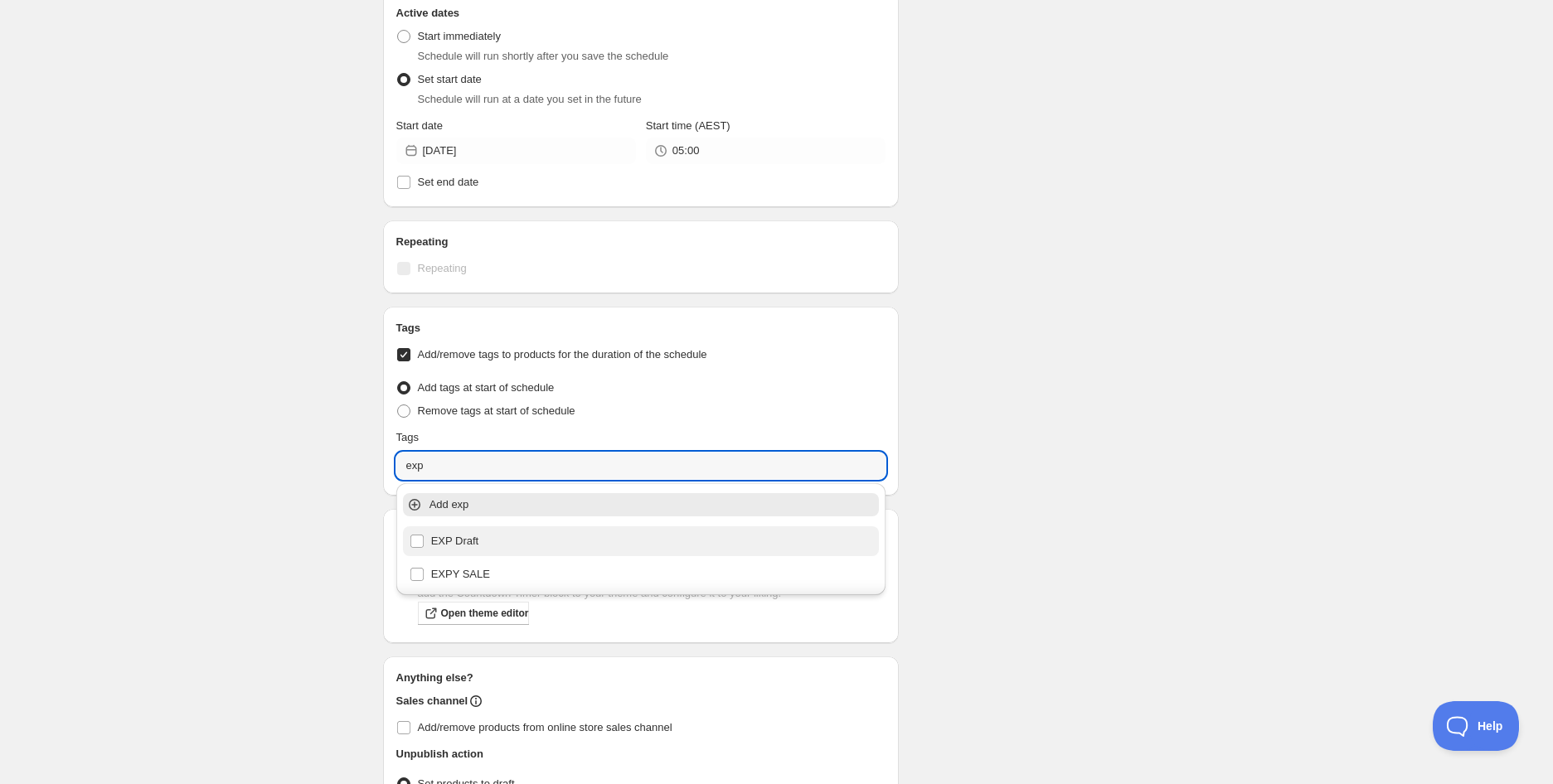
click at [441, 540] on div "EXP Draft" at bounding box center [641, 541] width 463 height 23
type input "EXP Draft"
checkbox input "true"
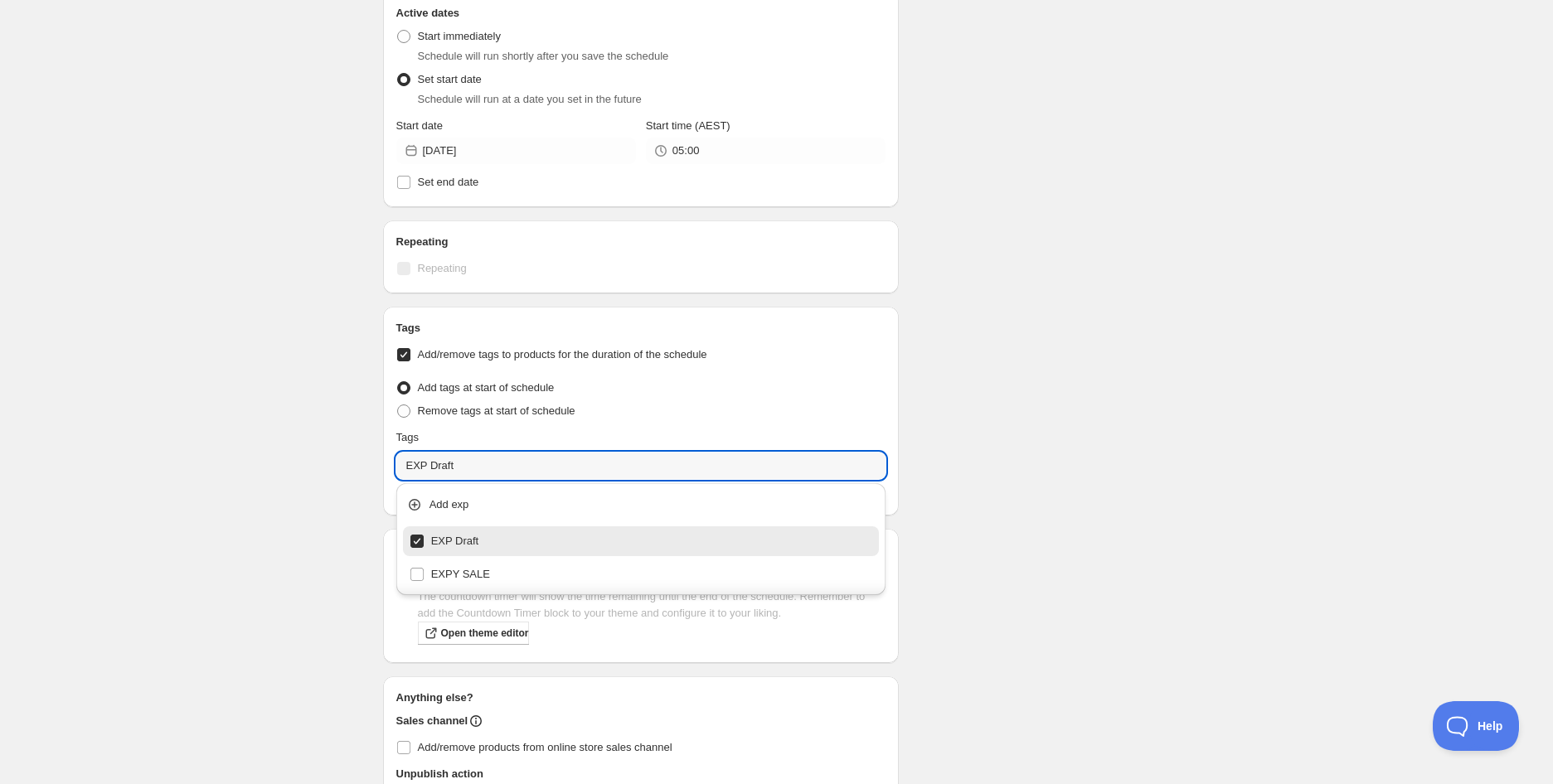
type input "EXP Draft"
click at [1071, 520] on div "Schedule name Foxes Den Butter Chicken with Rice | 400g (EXP [DATE]) Your custo…" at bounding box center [770, 180] width 801 height 1420
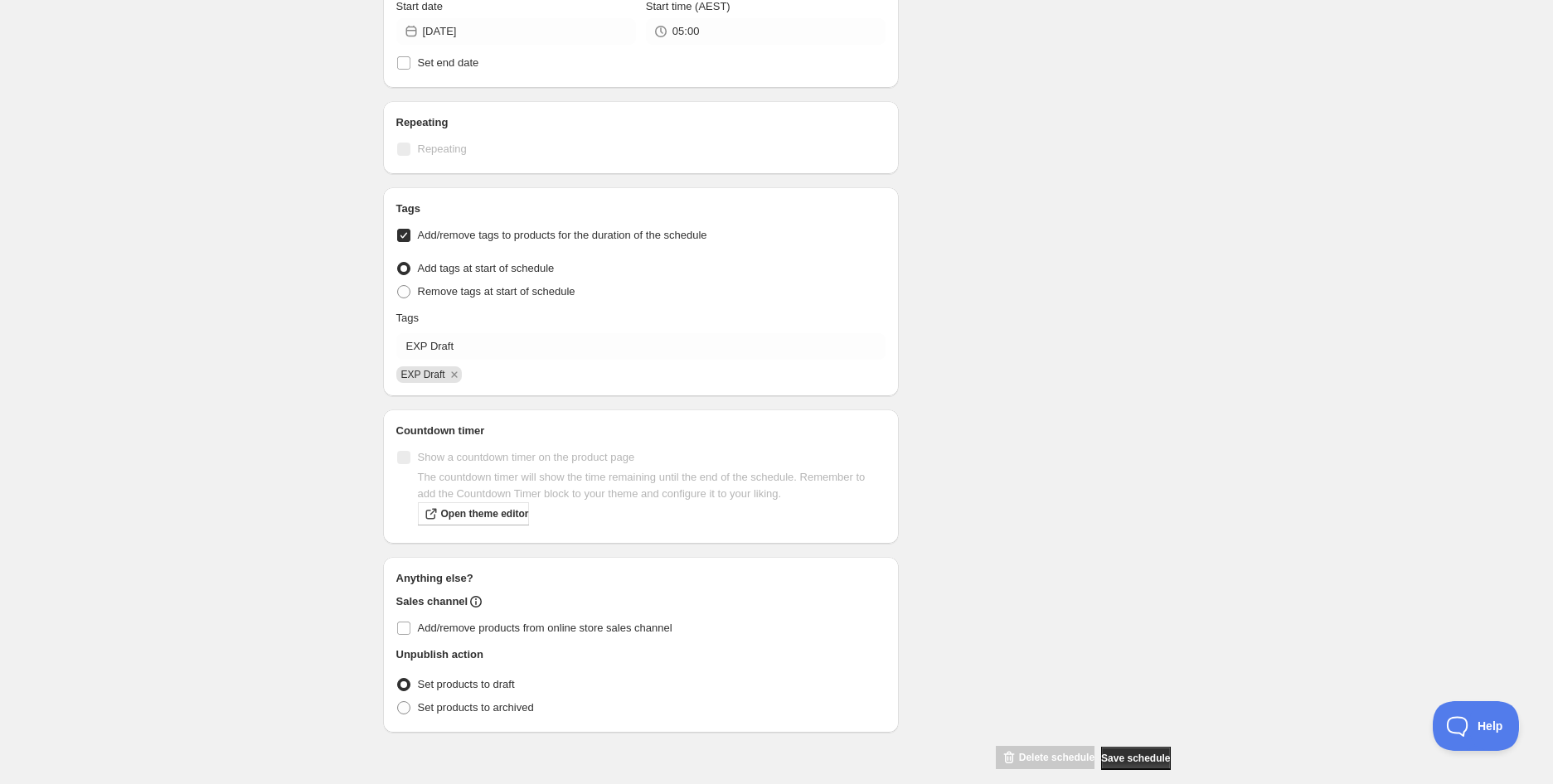
scroll to position [716, 0]
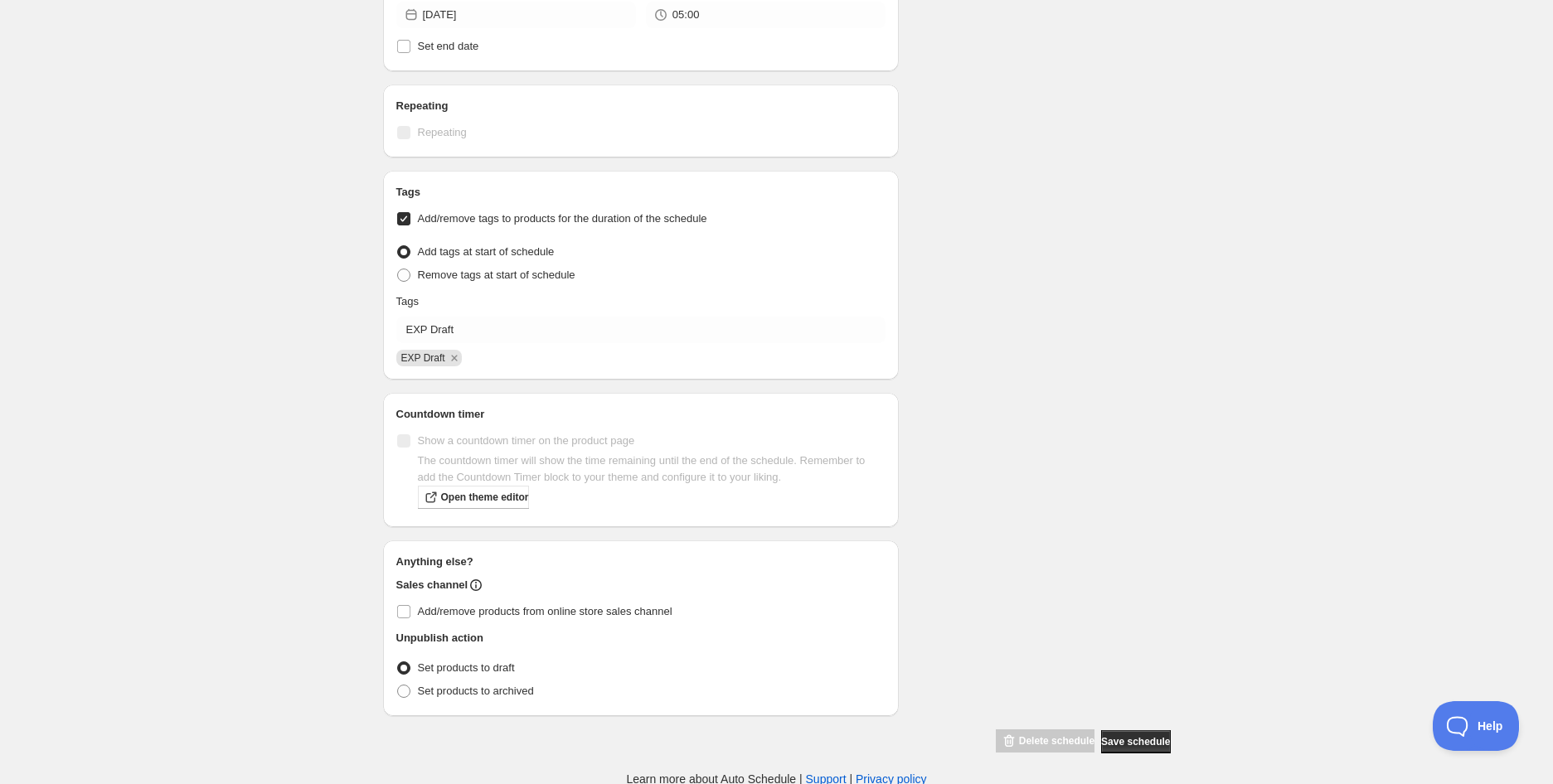
click at [1146, 754] on div "Foxes Den Butter Chicken with Rice | 400g (EXP [DATE]). This page is ready Foxe…" at bounding box center [776, 35] width 1553 height 1503
click at [1145, 736] on span "Save schedule" at bounding box center [1135, 742] width 69 height 14
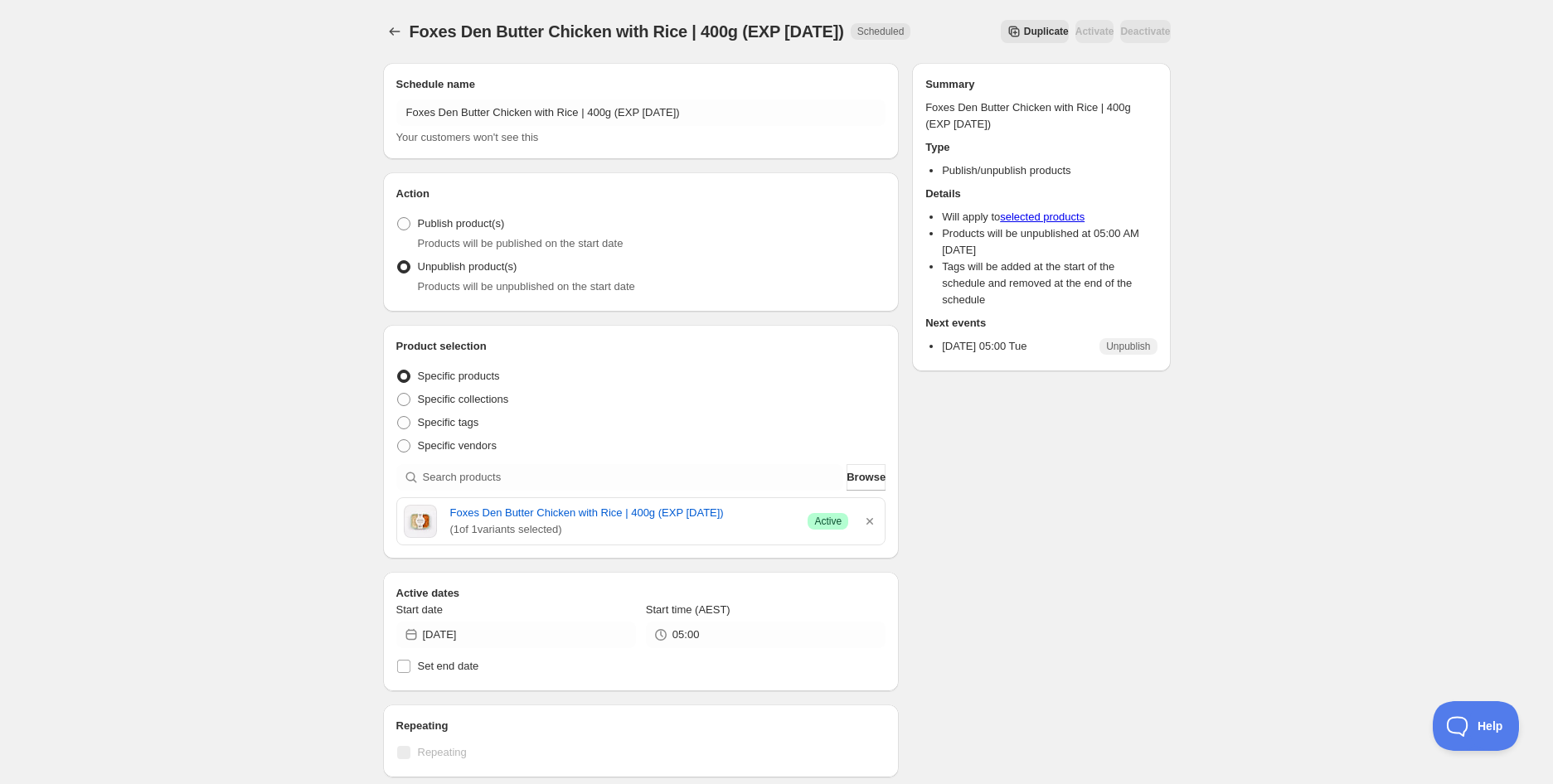
click at [189, 200] on div "Foxes Den Butter Chicken with Rice | 400g (EXP [DATE]). This page is ready Foxe…" at bounding box center [776, 703] width 1553 height 1407
click at [387, 28] on icon "Schedules" at bounding box center [394, 31] width 17 height 17
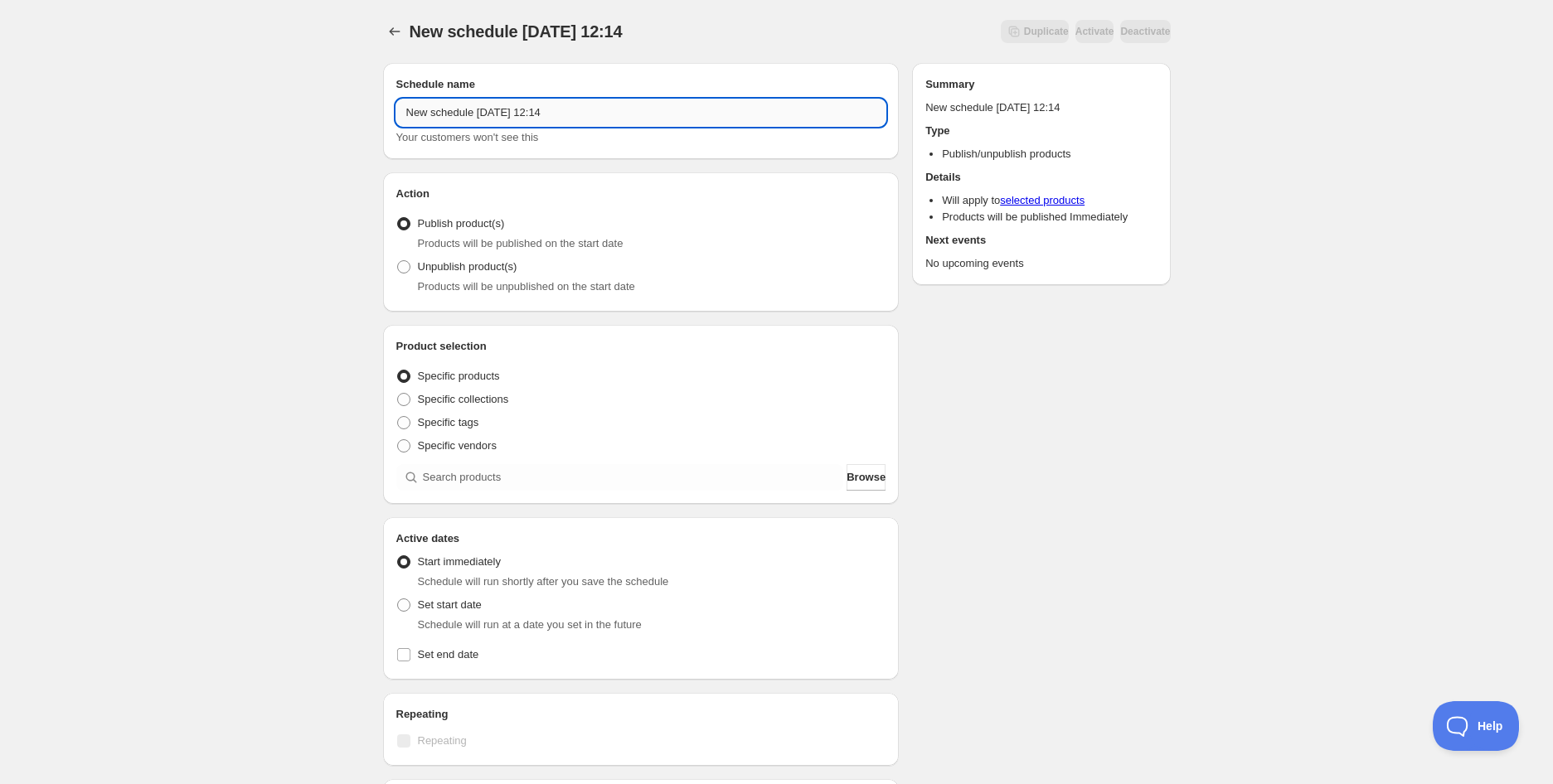
click at [596, 107] on input "New schedule [DATE] 12:14" at bounding box center [640, 112] width 489 height 26
paste input "EOSS Apple Pie Yoghurt | 190g (EXP [DATE])"
type input "EOSS Apple Pie Yoghurt | 190g (EXP [DATE])"
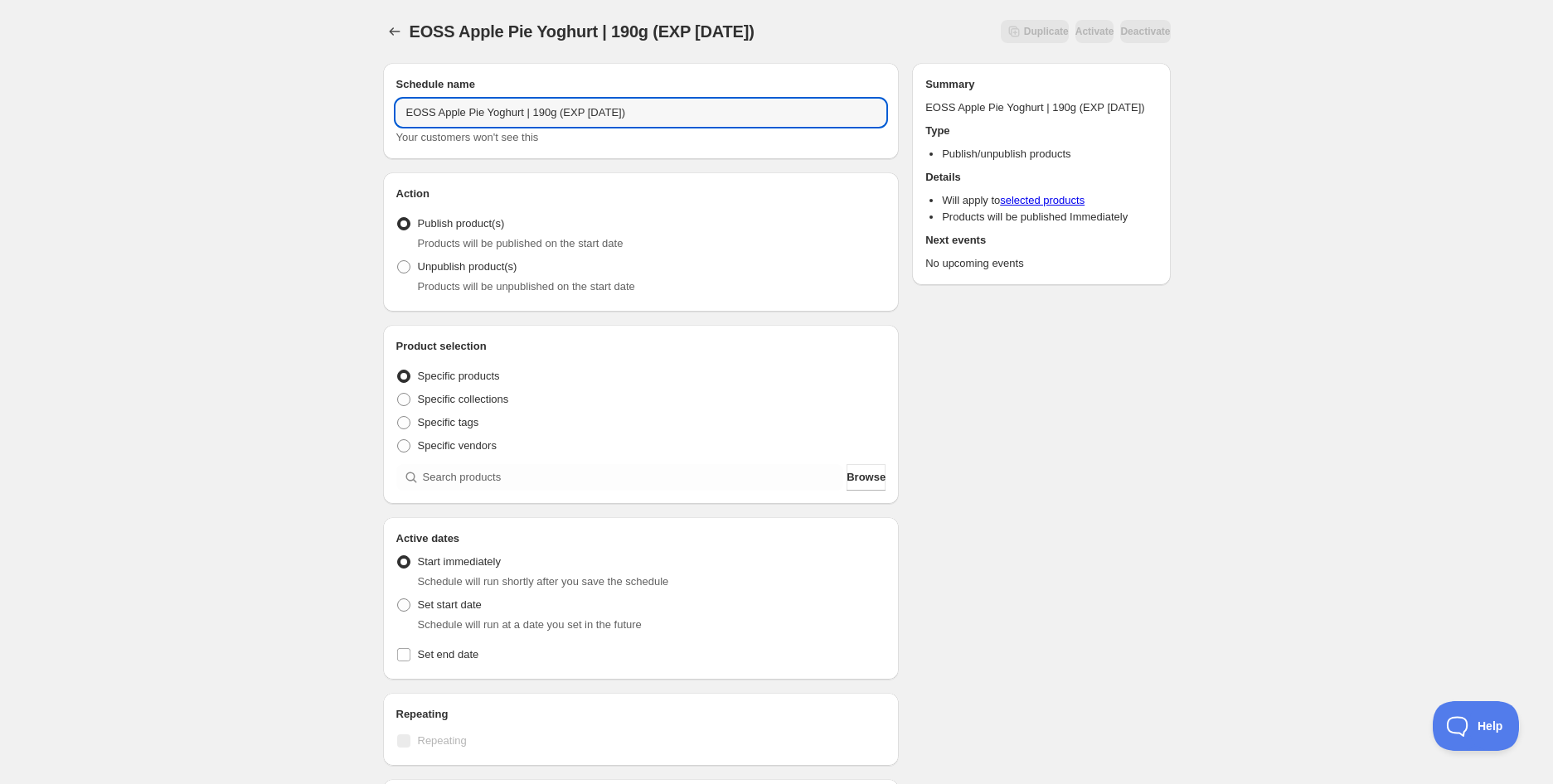
click at [489, 280] on span "Products will be unpublished on the start date" at bounding box center [525, 286] width 217 height 13
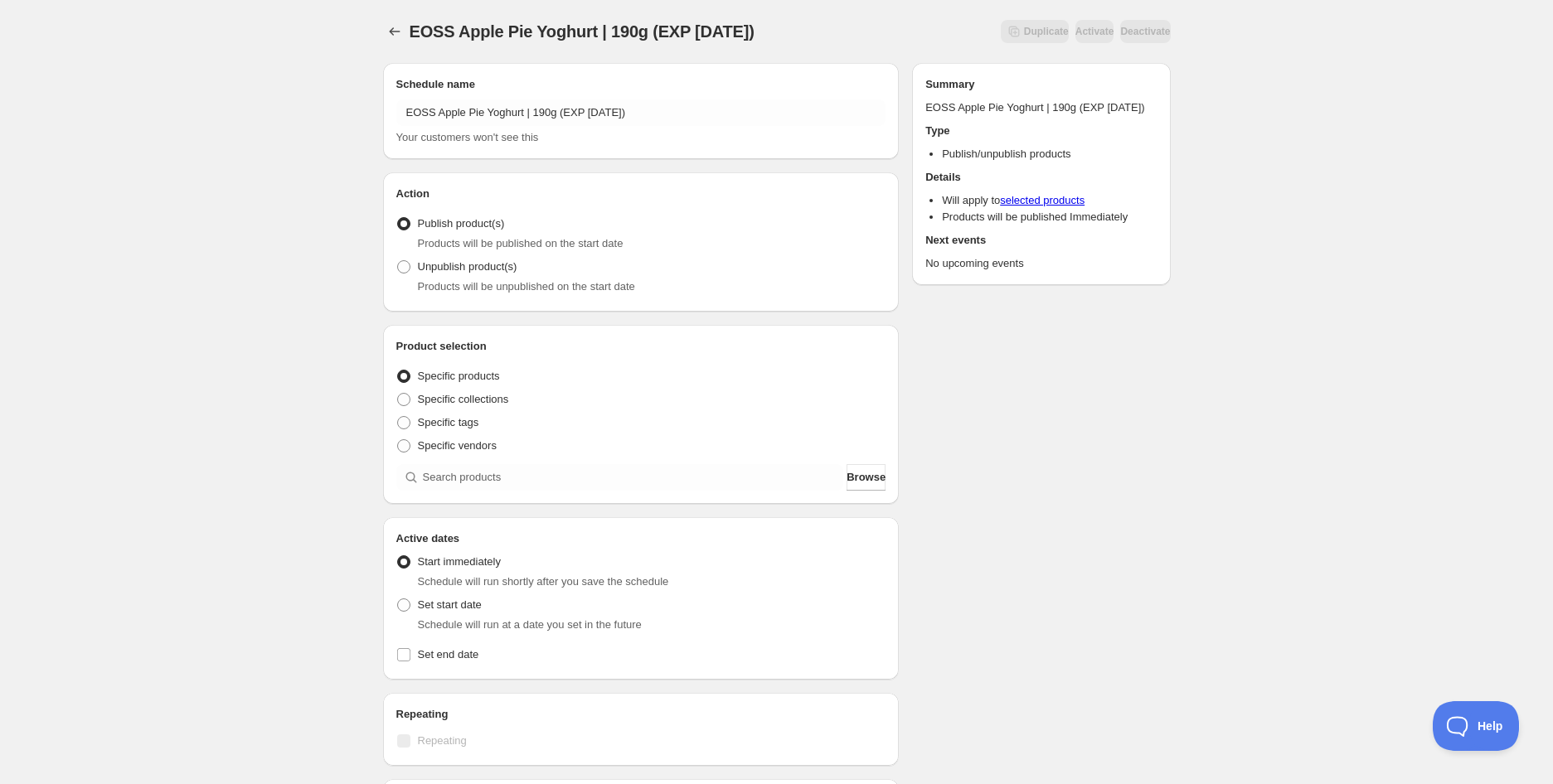
click at [497, 280] on span "Products will be unpublished on the start date" at bounding box center [525, 286] width 217 height 13
click at [473, 270] on span "Unpublish product(s)" at bounding box center [467, 266] width 99 height 13
click at [398, 261] on input "Unpublish product(s)" at bounding box center [397, 260] width 1 height 1
radio input "true"
click at [471, 462] on div "Product selection Entity type Specific products Specific collections Specific t…" at bounding box center [640, 414] width 489 height 153
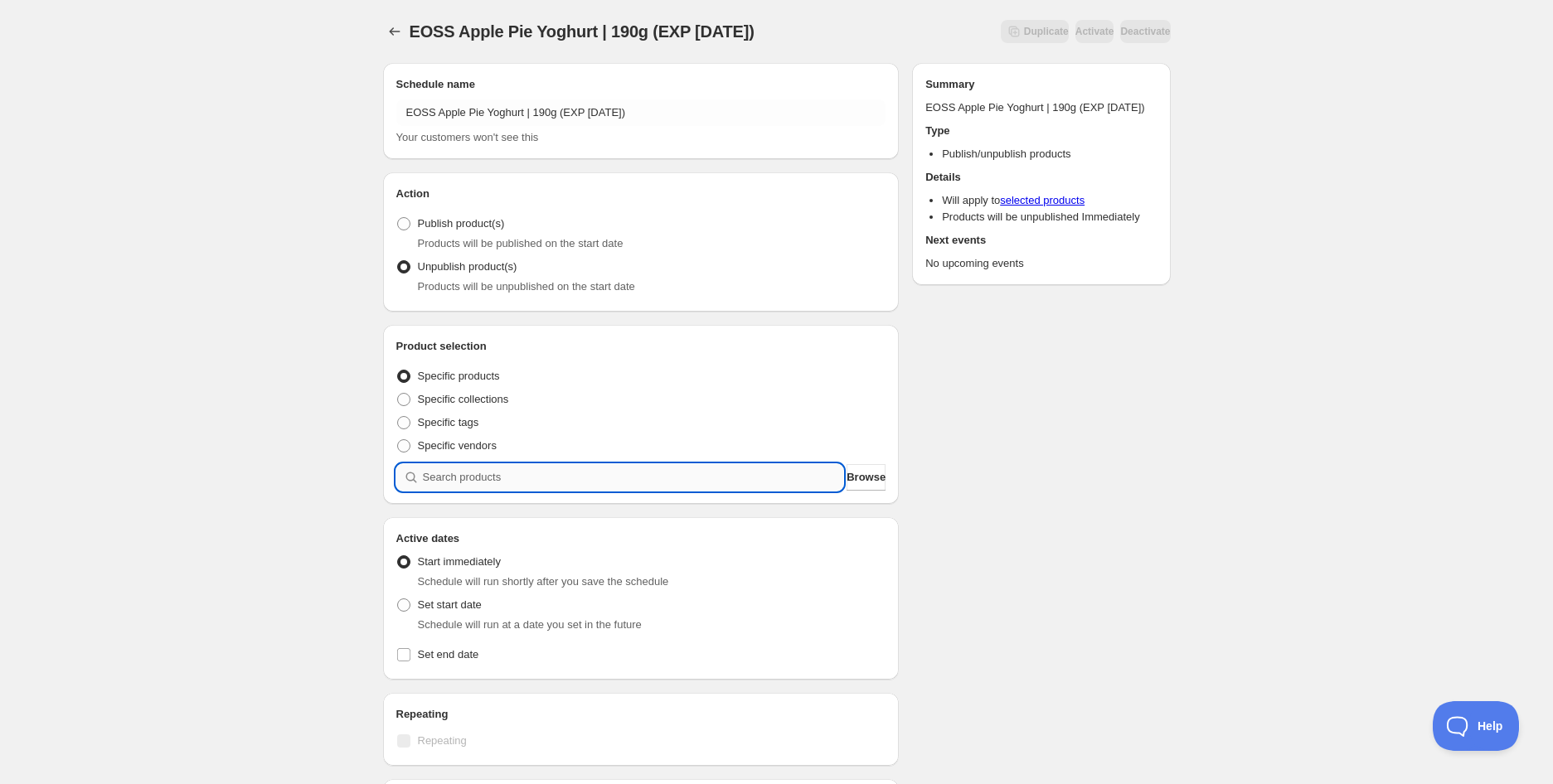
click at [471, 466] on input "search" at bounding box center [632, 477] width 421 height 26
paste input "EOSS Apple Pie Yoghurt | 190g (EXP [DATE])"
type input "EOSS Apple Pie Yoghurt | 190g (EXP [DATE])"
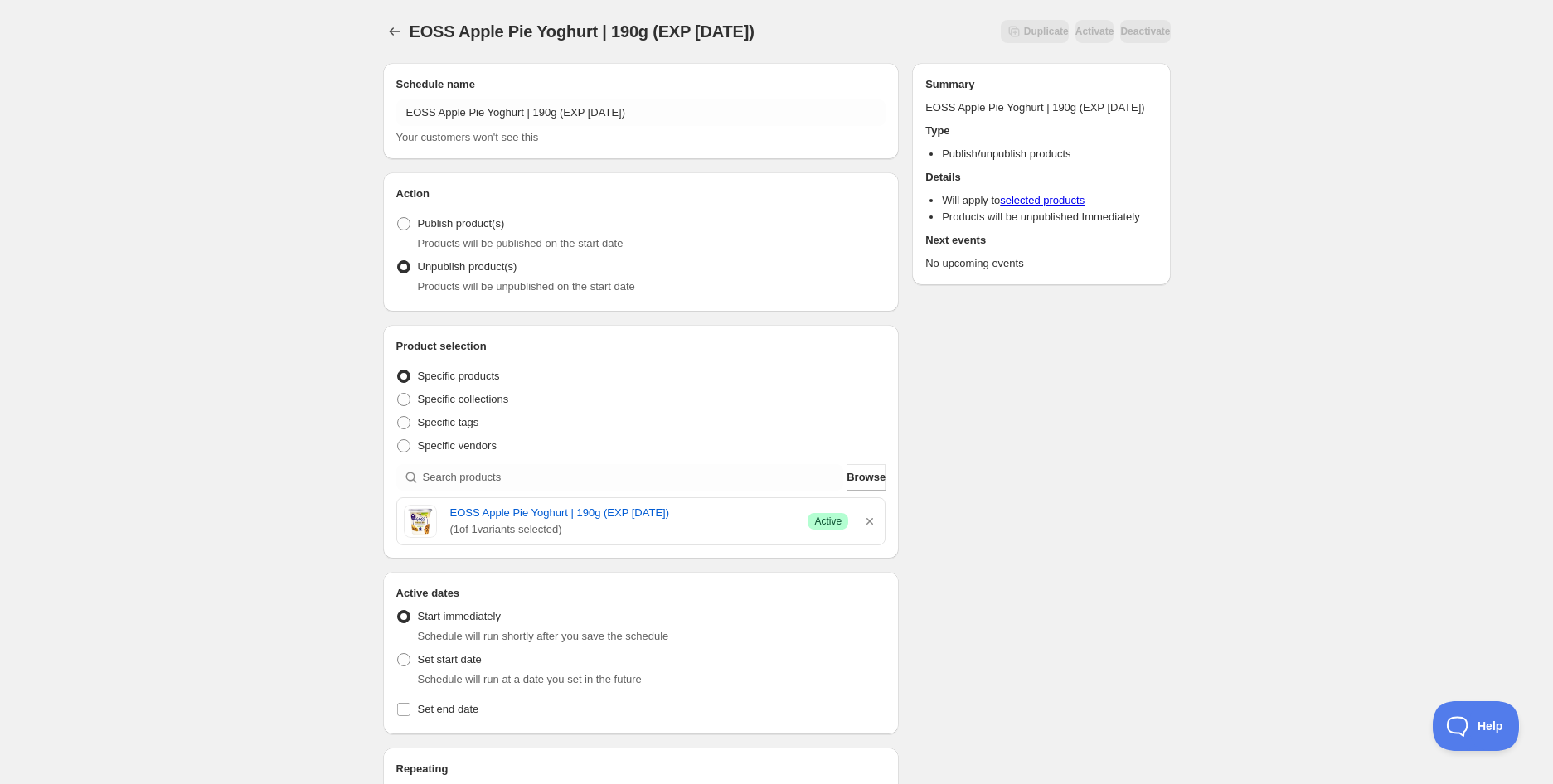
click at [262, 497] on div "EOSS Apple Pie Yoghurt | 190g (EXP [DATE]). This page is ready EOSS Apple Pie Y…" at bounding box center [776, 657] width 1553 height 1314
click at [262, 498] on div "EOSS Apple Pie Yoghurt | 190g (EXP [DATE]). This page is ready EOSS Apple Pie Y…" at bounding box center [776, 657] width 1553 height 1314
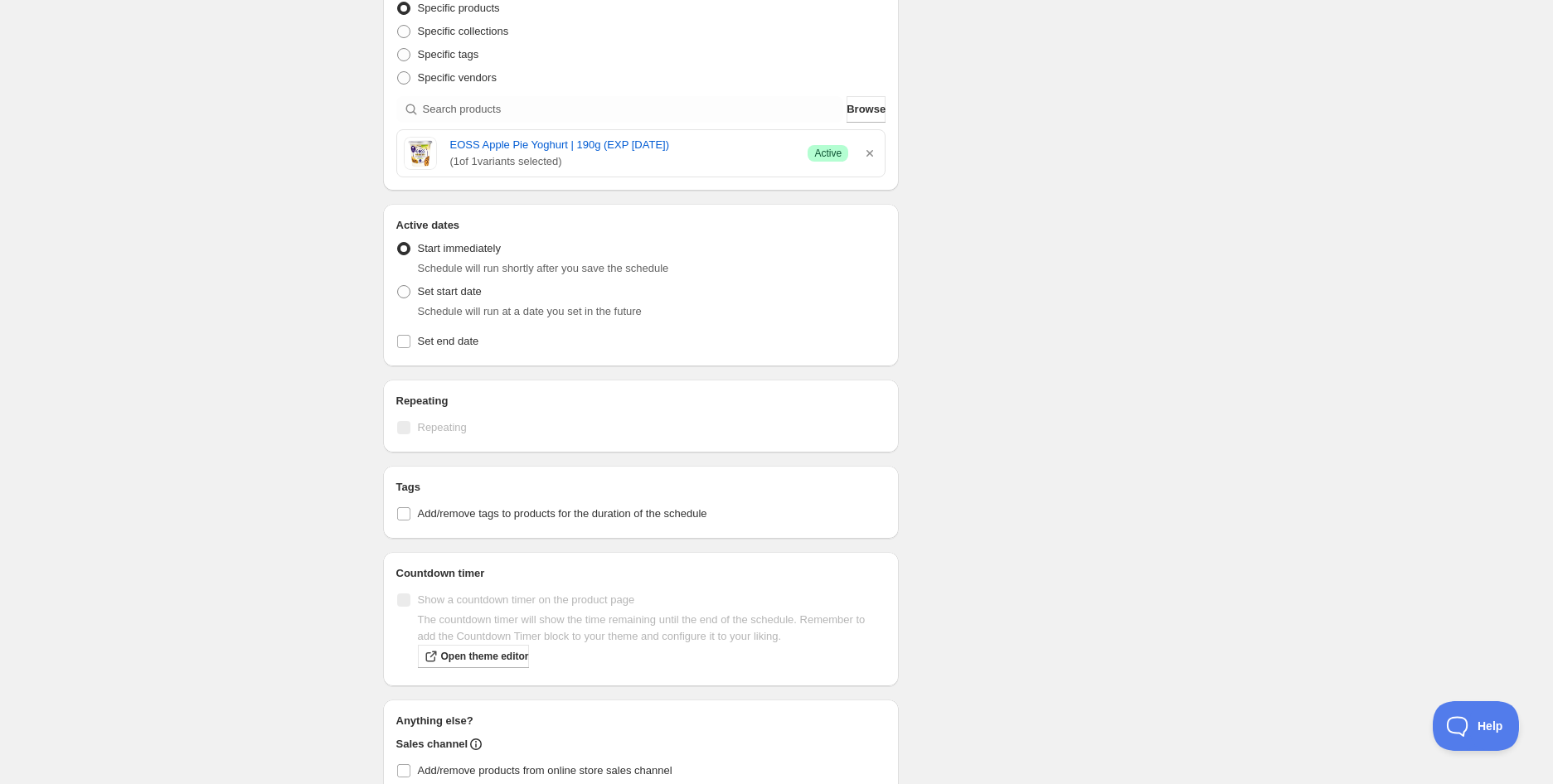
scroll to position [276, 0]
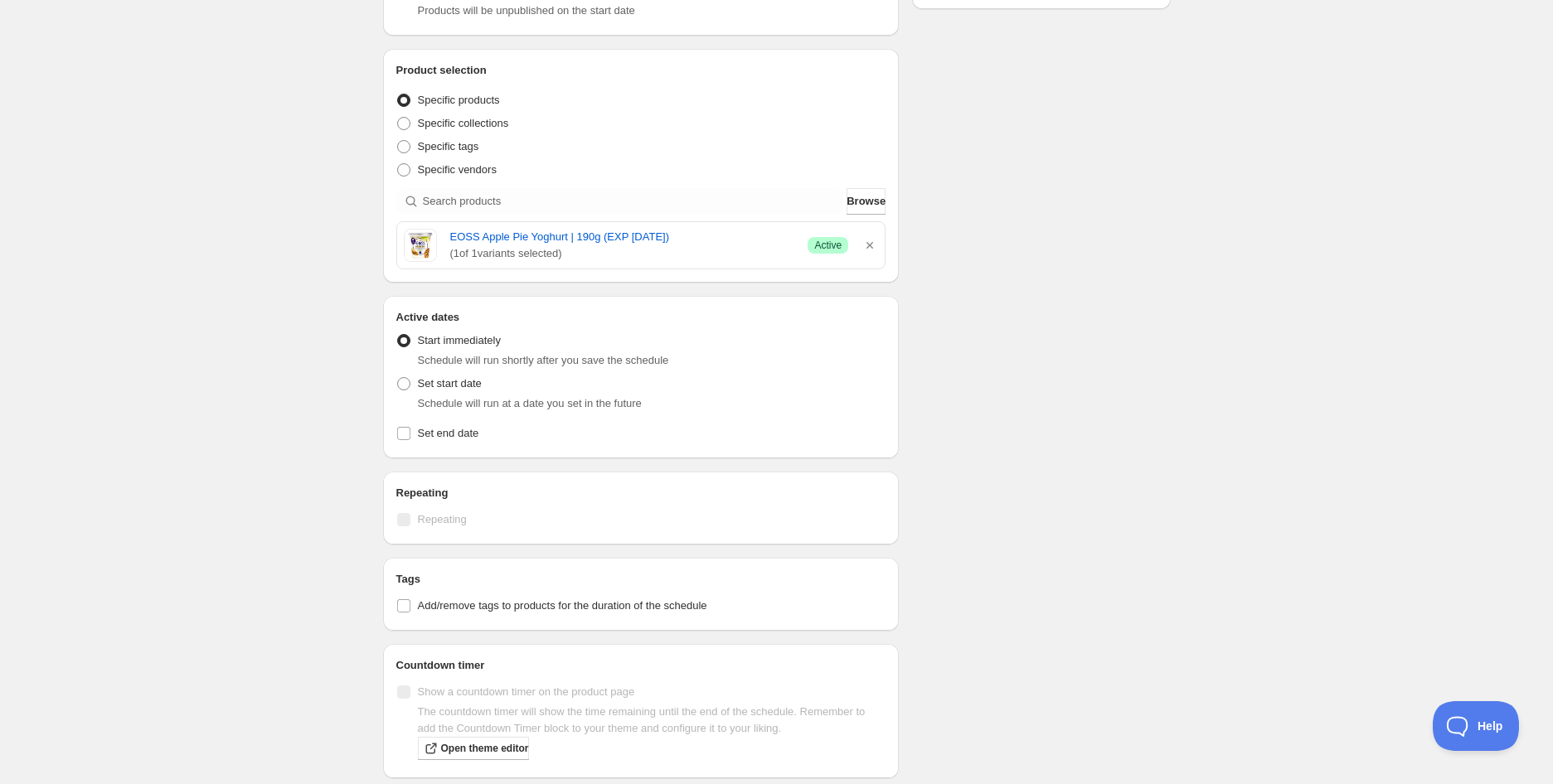
click at [452, 401] on span "Schedule will run at a date you set in the future" at bounding box center [529, 403] width 224 height 13
click at [454, 383] on span "Set start date" at bounding box center [450, 383] width 64 height 13
click at [398, 377] on input "Set start date" at bounding box center [397, 377] width 1 height 1
radio input "true"
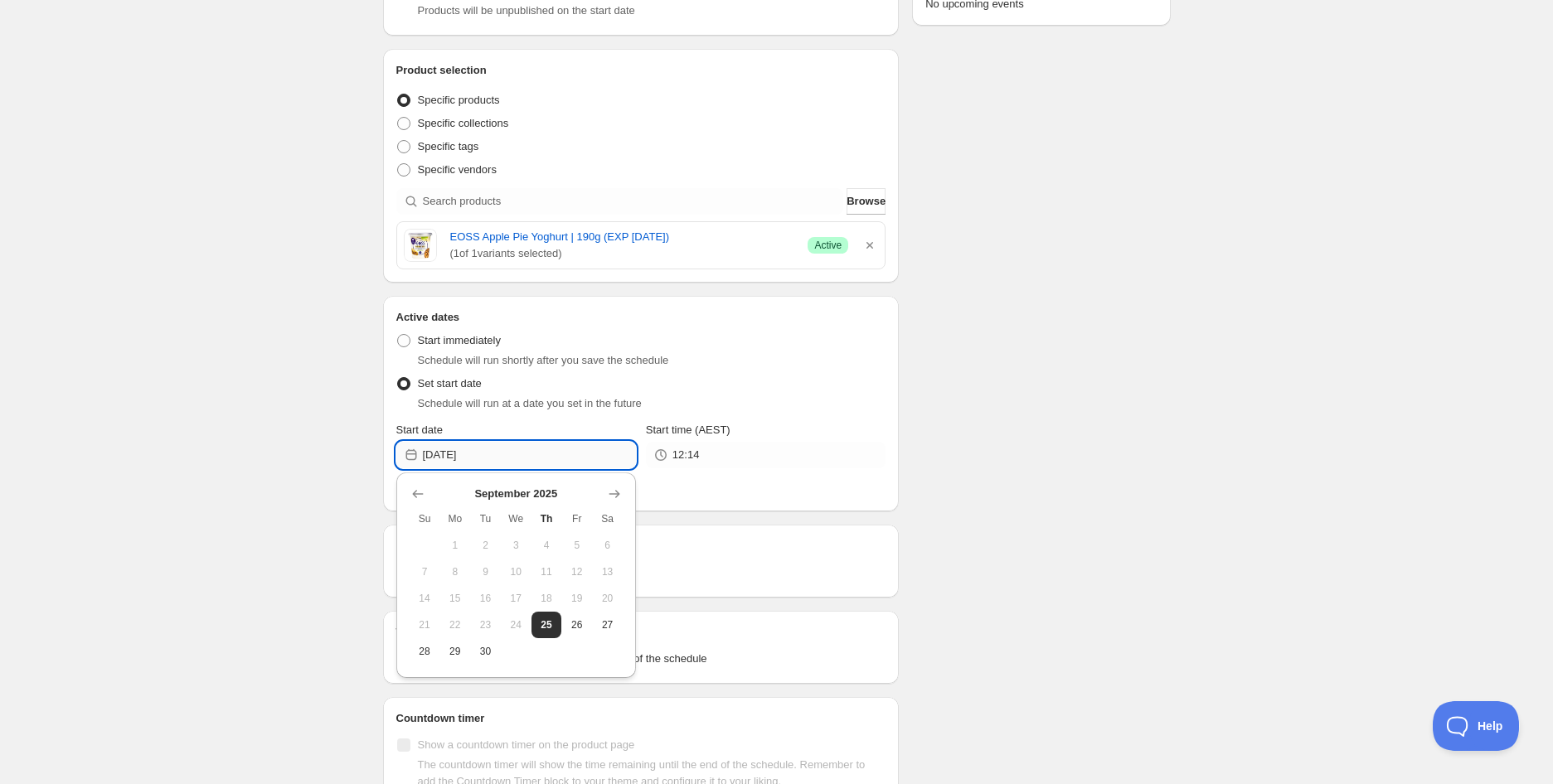
click at [501, 452] on input "[DATE]" at bounding box center [528, 454] width 213 height 26
click at [614, 489] on icon "Show next month, October 2025" at bounding box center [614, 493] width 17 height 17
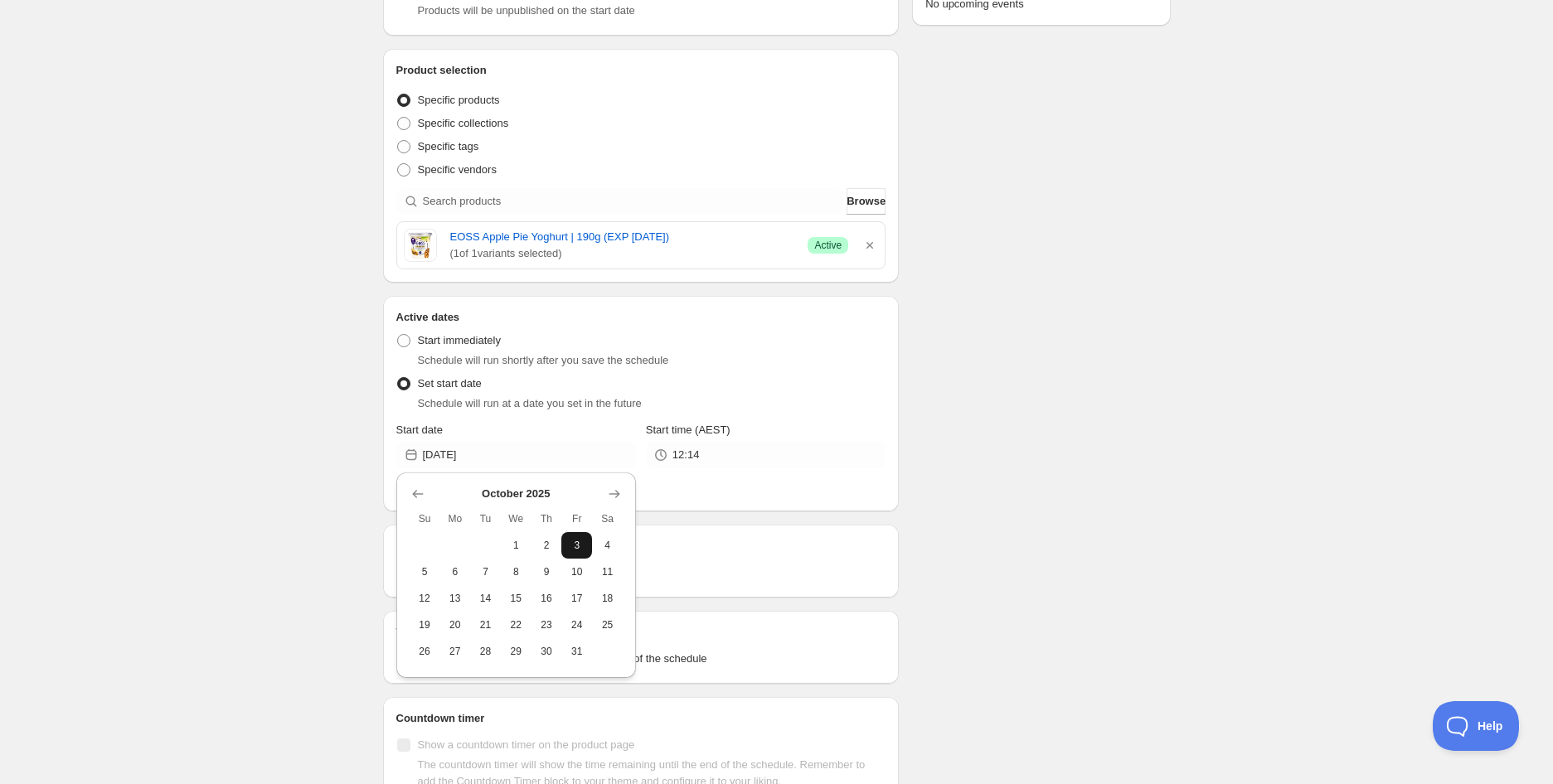
click at [577, 548] on span "3" at bounding box center [577, 546] width 18 height 14
type input "[DATE]"
click at [741, 439] on div "Start time (AEST) 12:14" at bounding box center [766, 445] width 239 height 47
click at [1329, 133] on div "EOSS Apple Pie Yoghurt | 190g (EXP [DATE]). This page is ready EOSS Apple Pie Y…" at bounding box center [776, 408] width 1553 height 1368
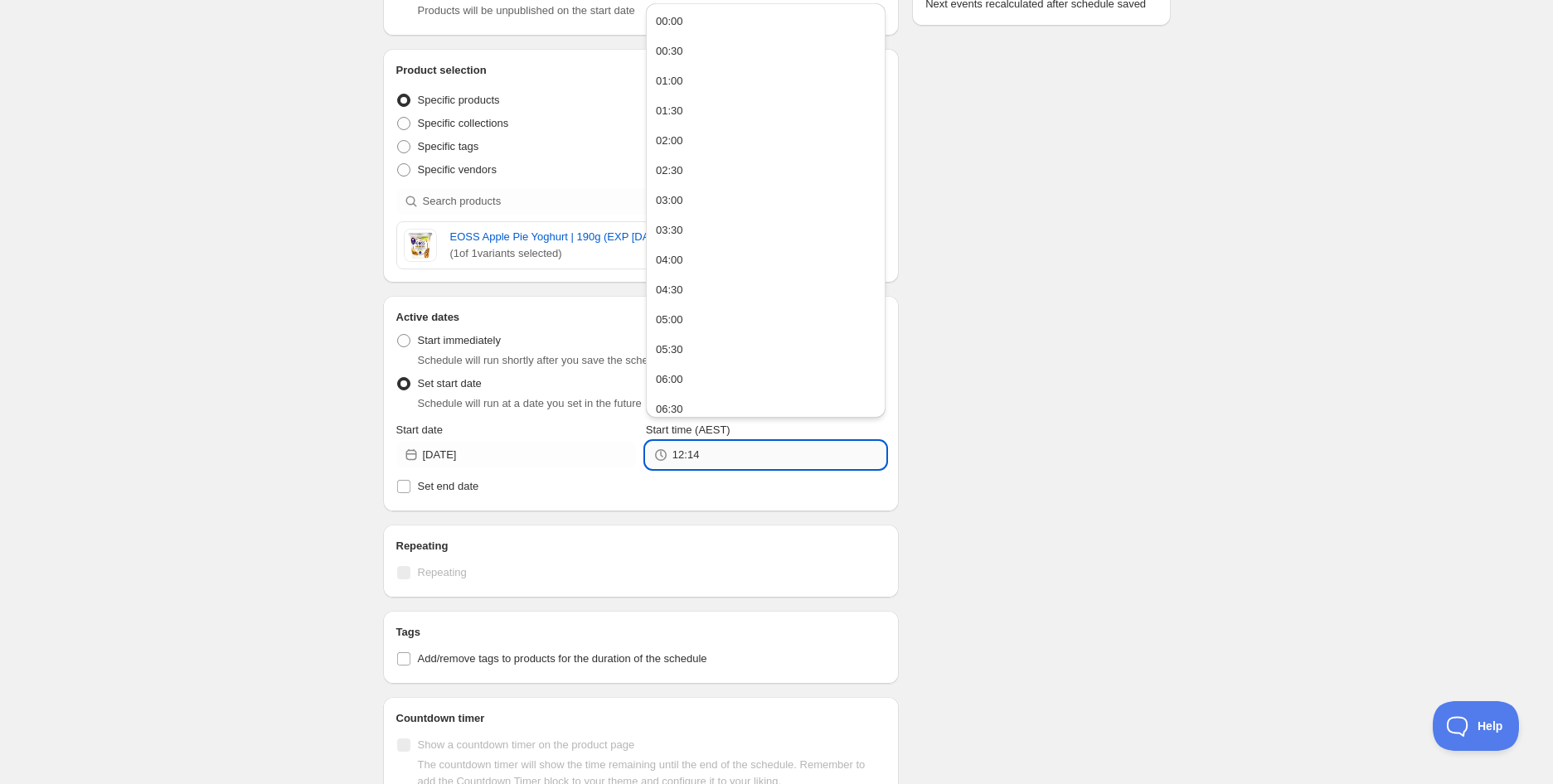
click at [709, 450] on input "12:14" at bounding box center [778, 454] width 213 height 26
click at [678, 313] on div "05:00" at bounding box center [669, 319] width 27 height 17
type input "05:00"
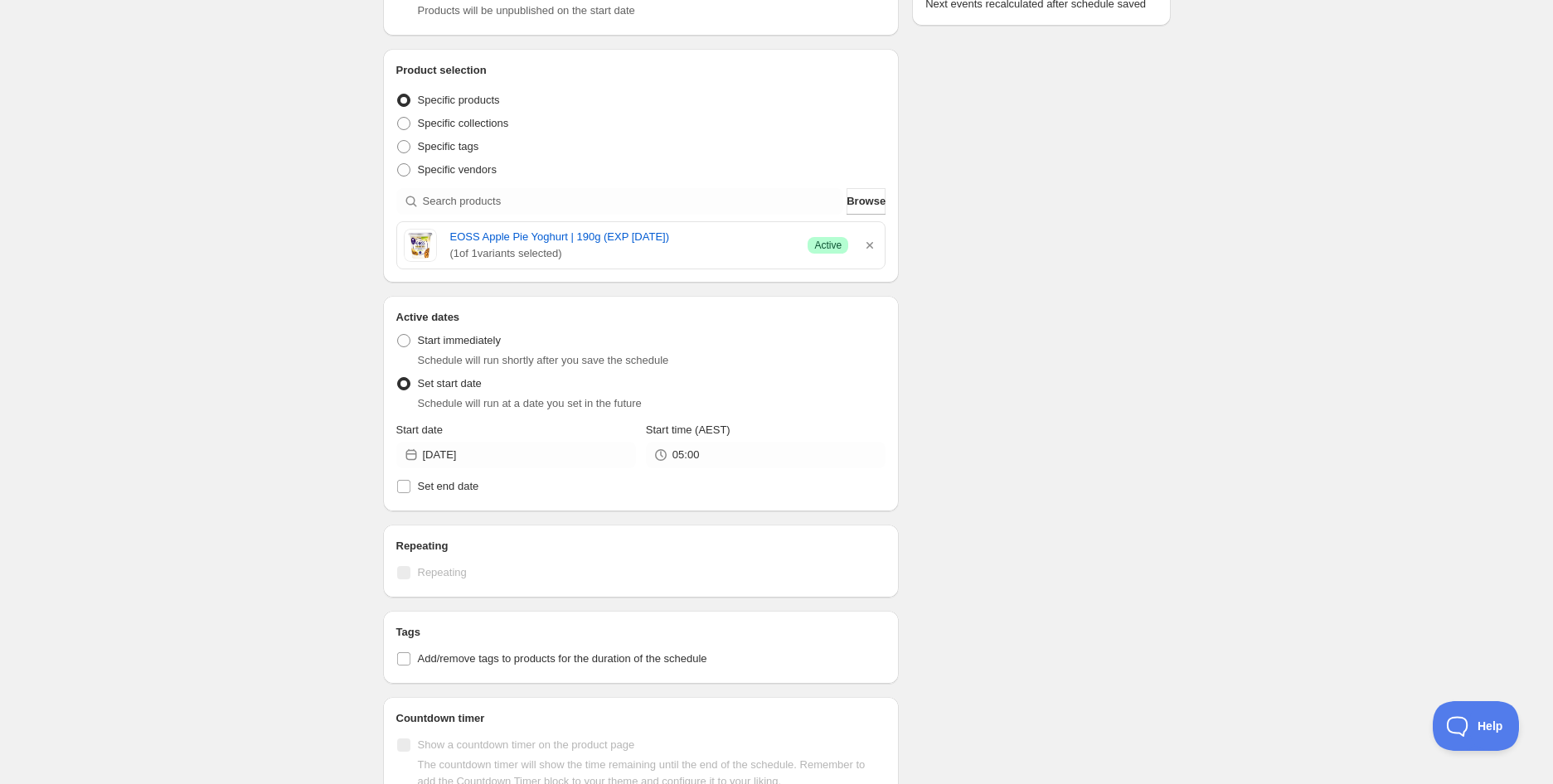
drag, startPoint x: 1103, startPoint y: 366, endPoint x: 951, endPoint y: 424, distance: 162.7
click at [1104, 367] on div "Schedule name EOSS Apple Pie Yoghurt | 190g (EXP [DATE]) Your customers won't s…" at bounding box center [770, 415] width 801 height 1284
click at [592, 455] on input "[DATE]" at bounding box center [528, 454] width 213 height 26
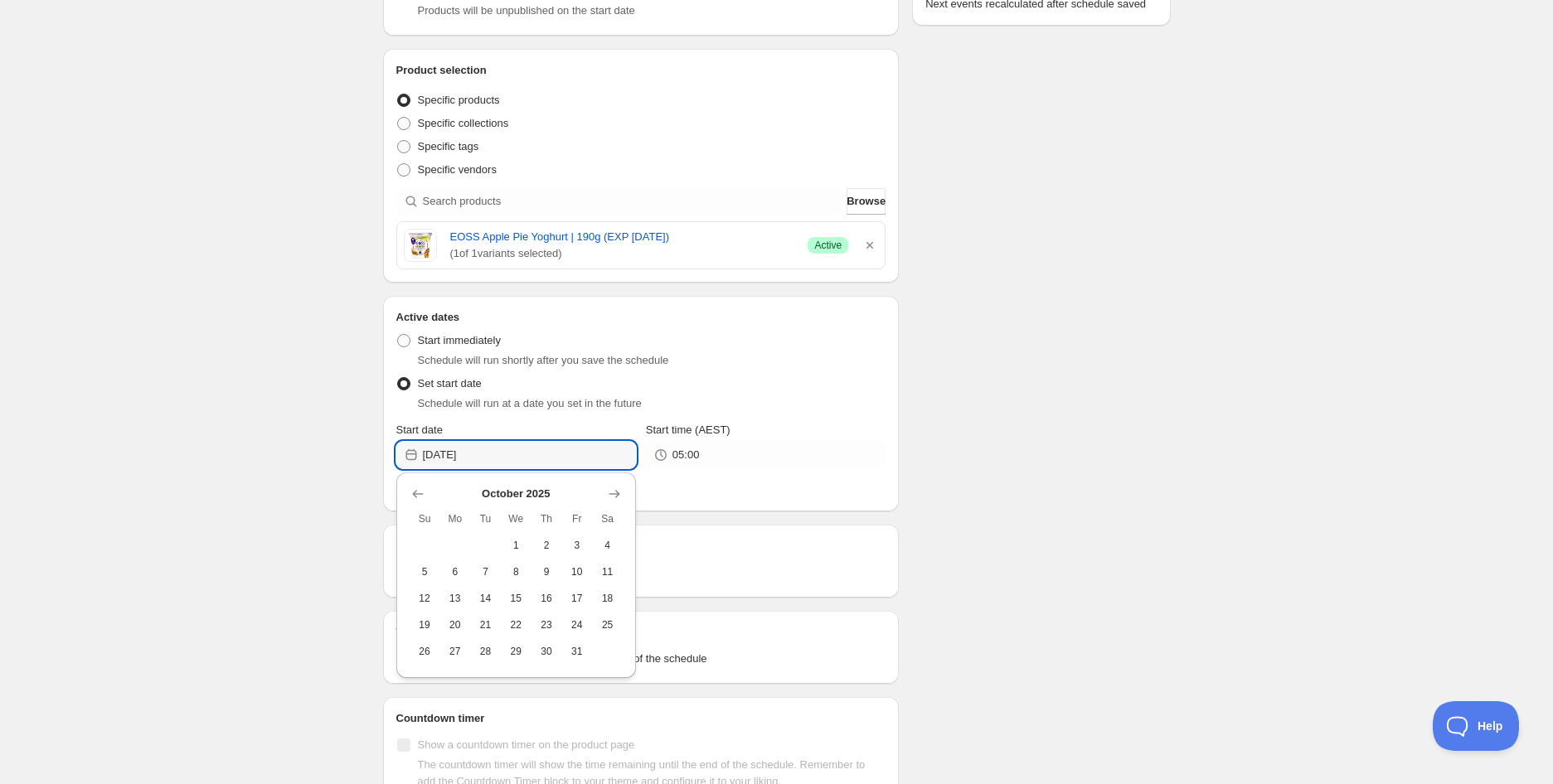
click at [1091, 481] on div "Schedule name EOSS Apple Pie Yoghurt | 190g (EXP [DATE]) Your customers won't s…" at bounding box center [770, 415] width 801 height 1284
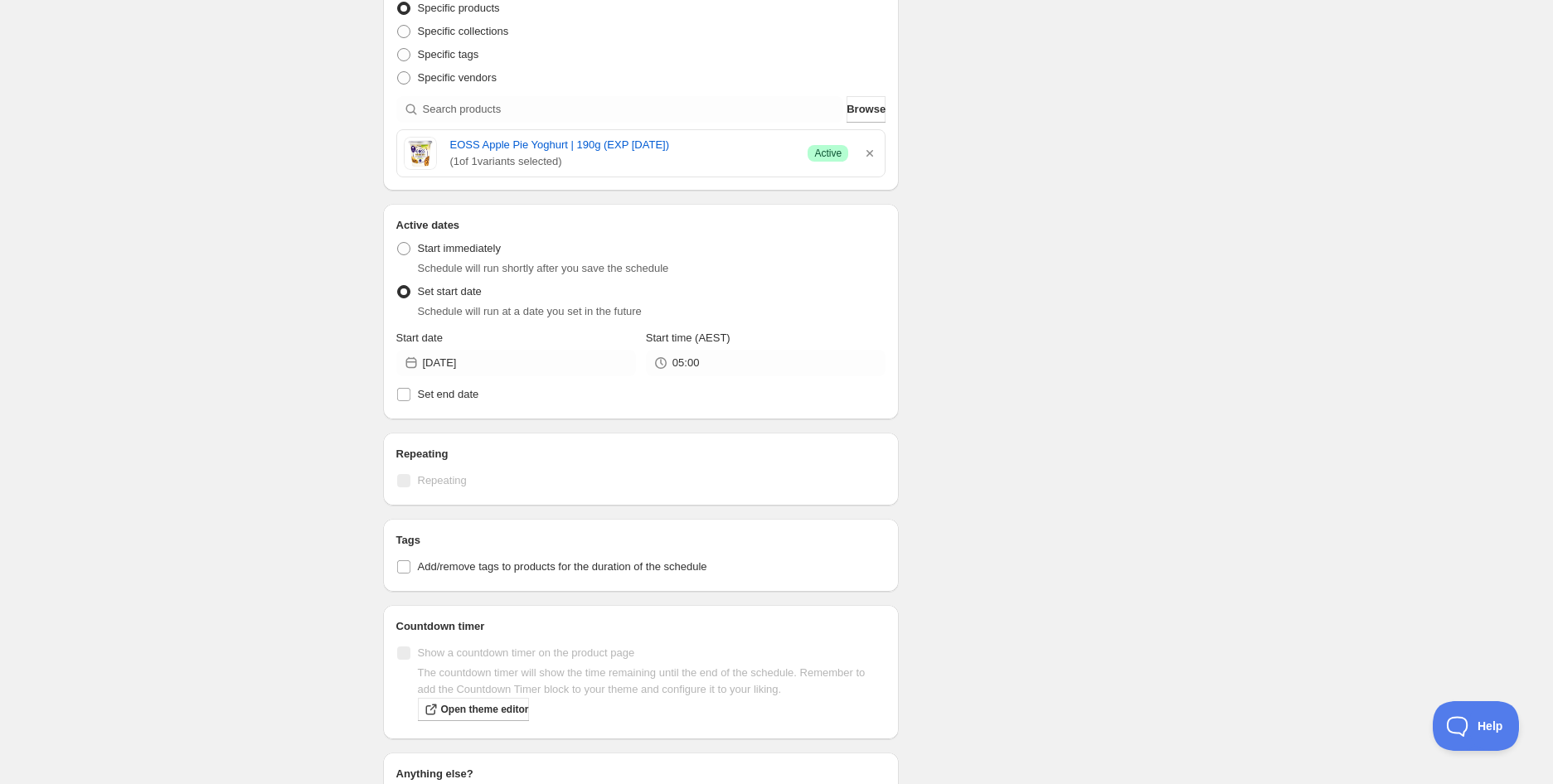
scroll to position [580, 0]
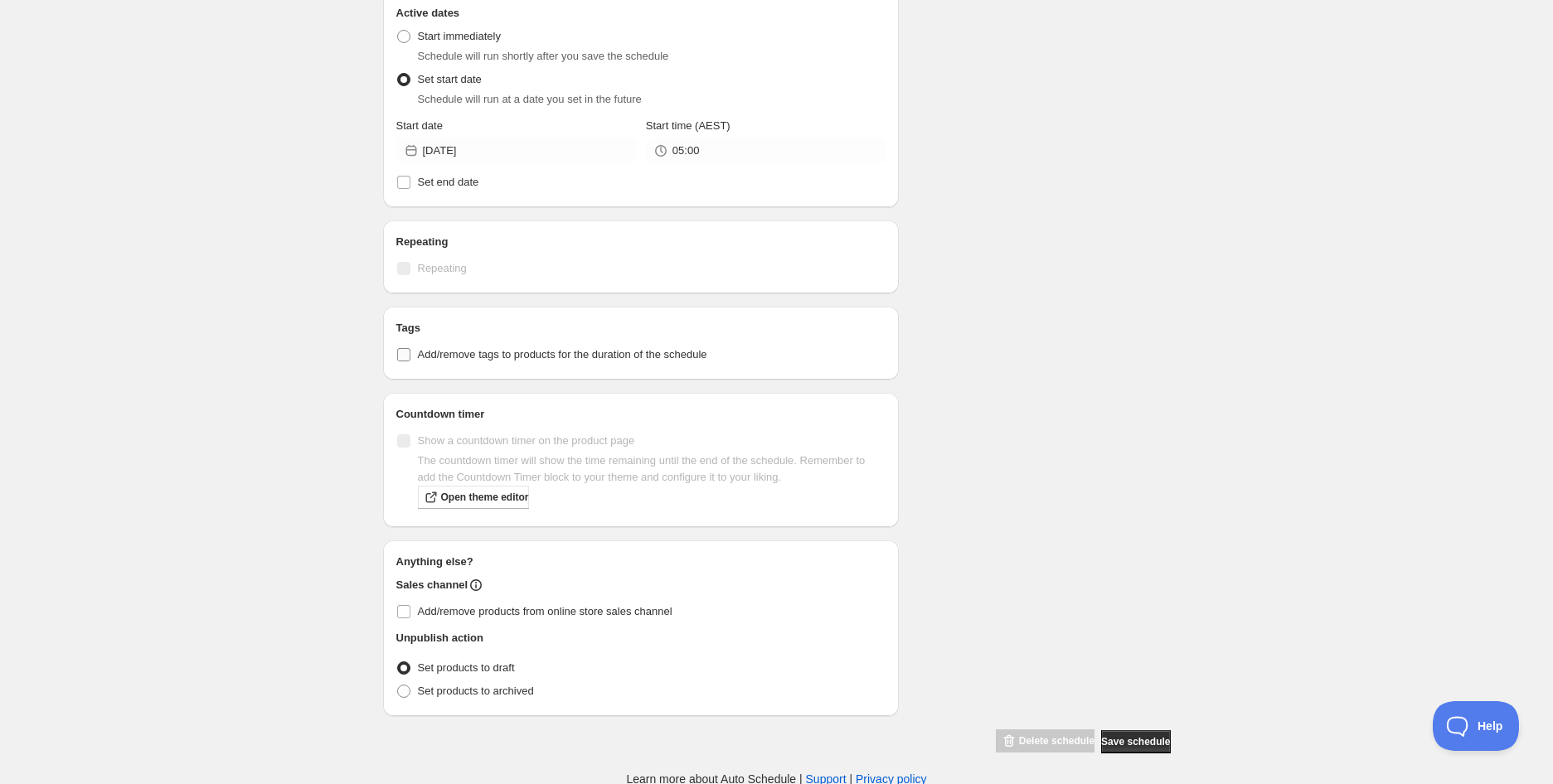
click at [526, 360] on span "Add/remove tags to products for the duration of the schedule" at bounding box center [561, 354] width 289 height 13
click at [411, 360] on input "Add/remove tags to products for the duration of the schedule" at bounding box center [404, 355] width 14 height 14
checkbox input "true"
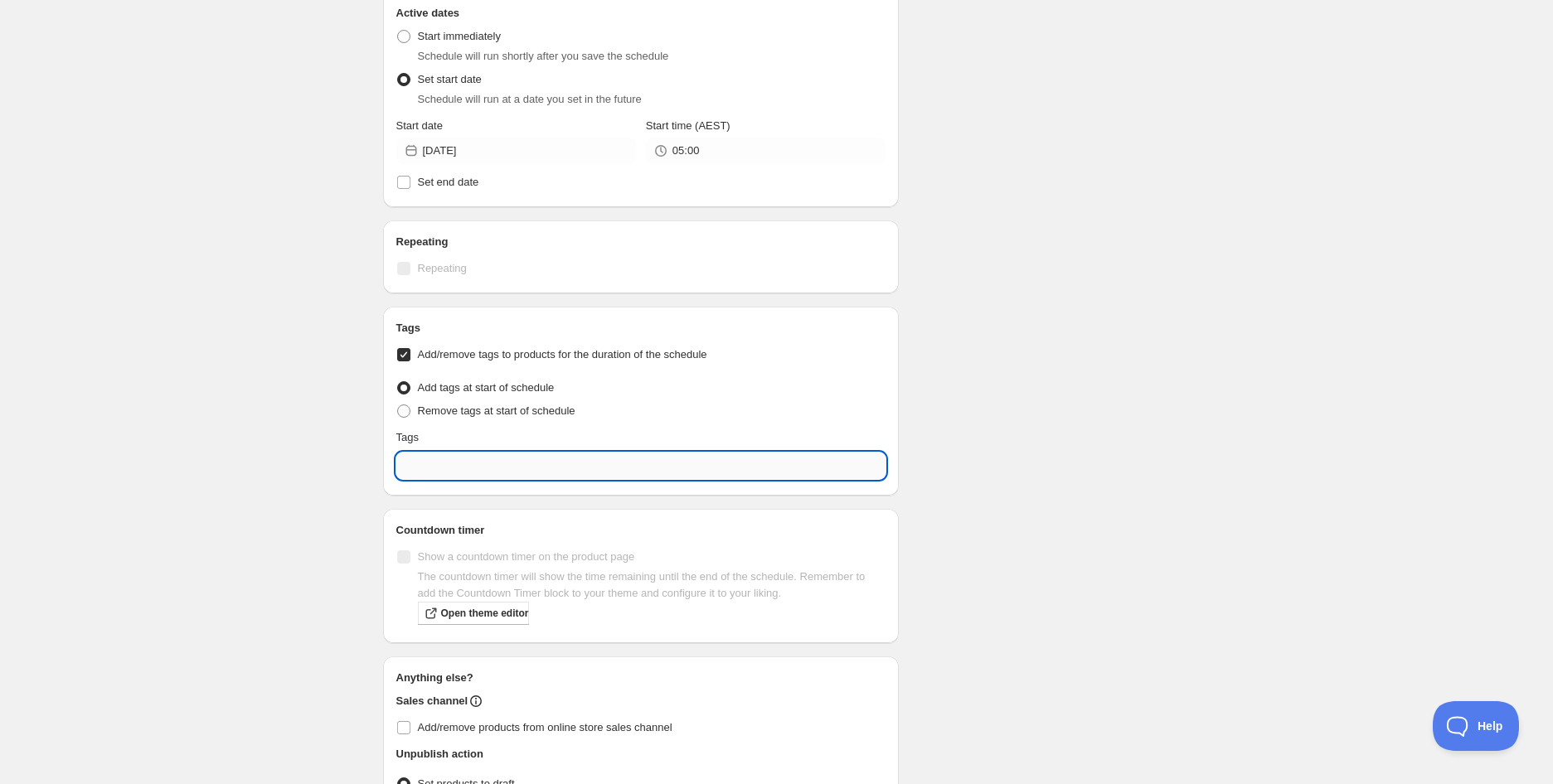
click at [524, 457] on input "text" at bounding box center [640, 465] width 489 height 26
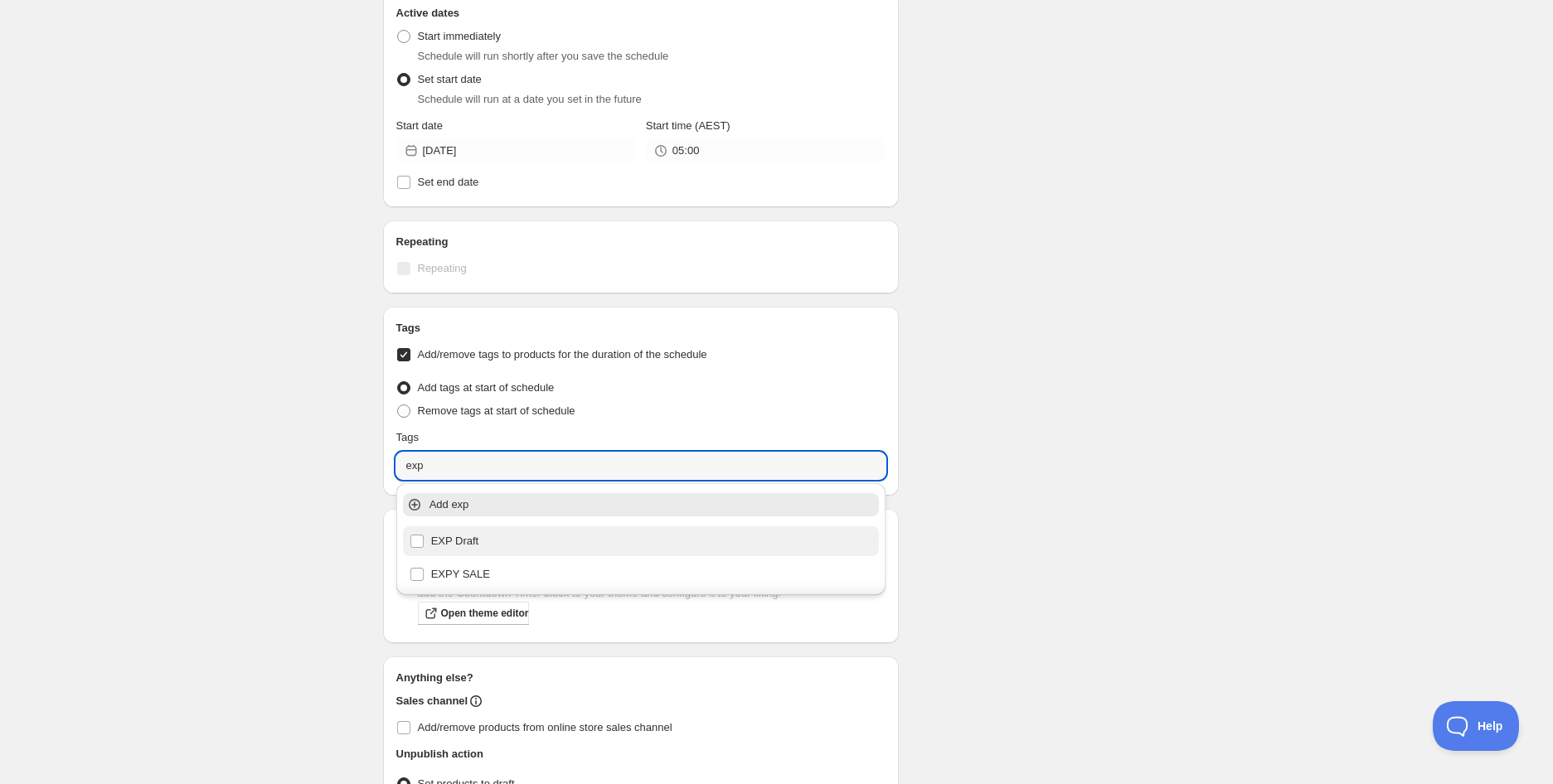
click at [520, 551] on div "EXP Draft" at bounding box center [641, 541] width 463 height 23
type input "EXP Draft"
checkbox input "true"
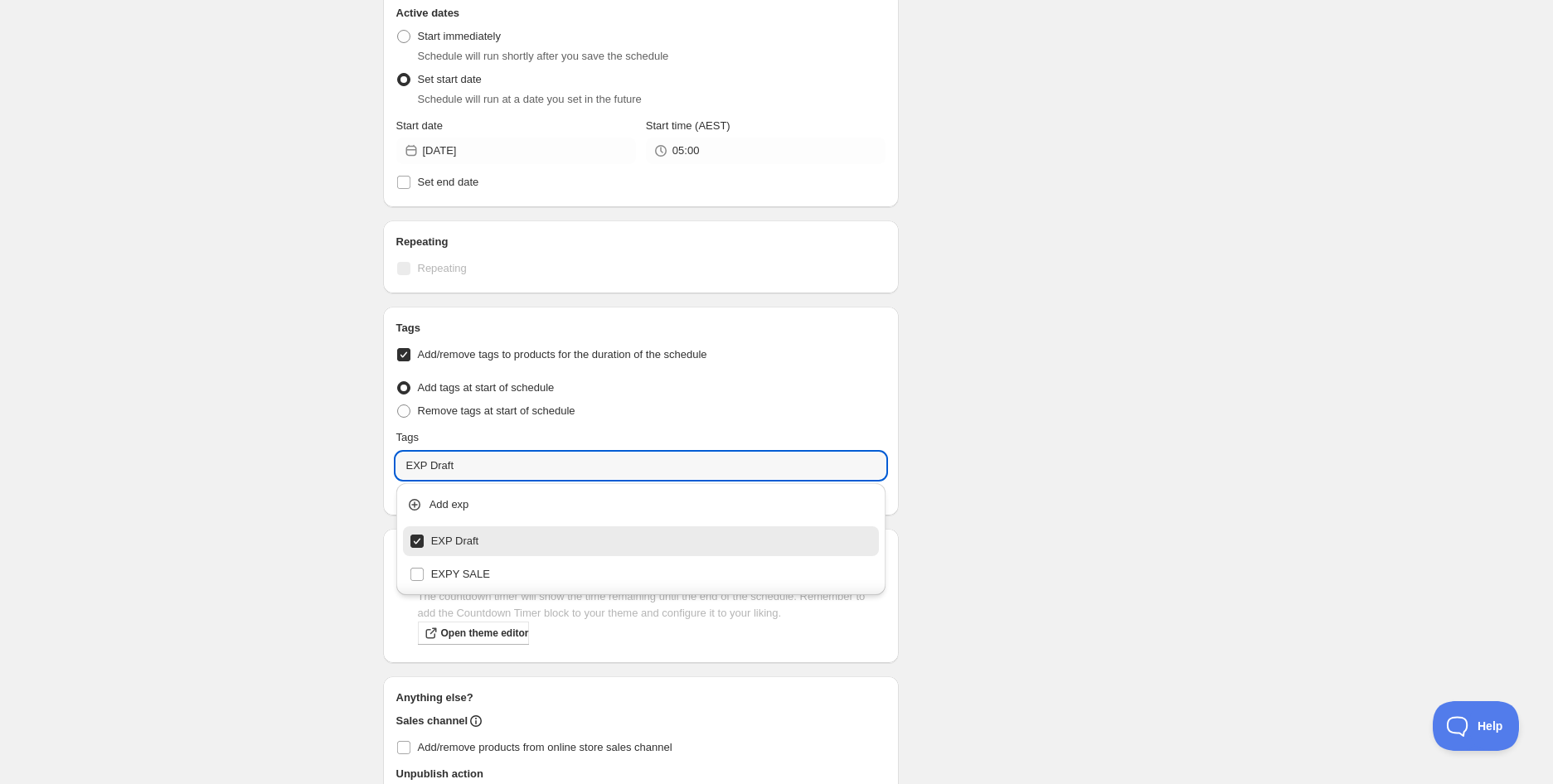
type input "EXP Draft"
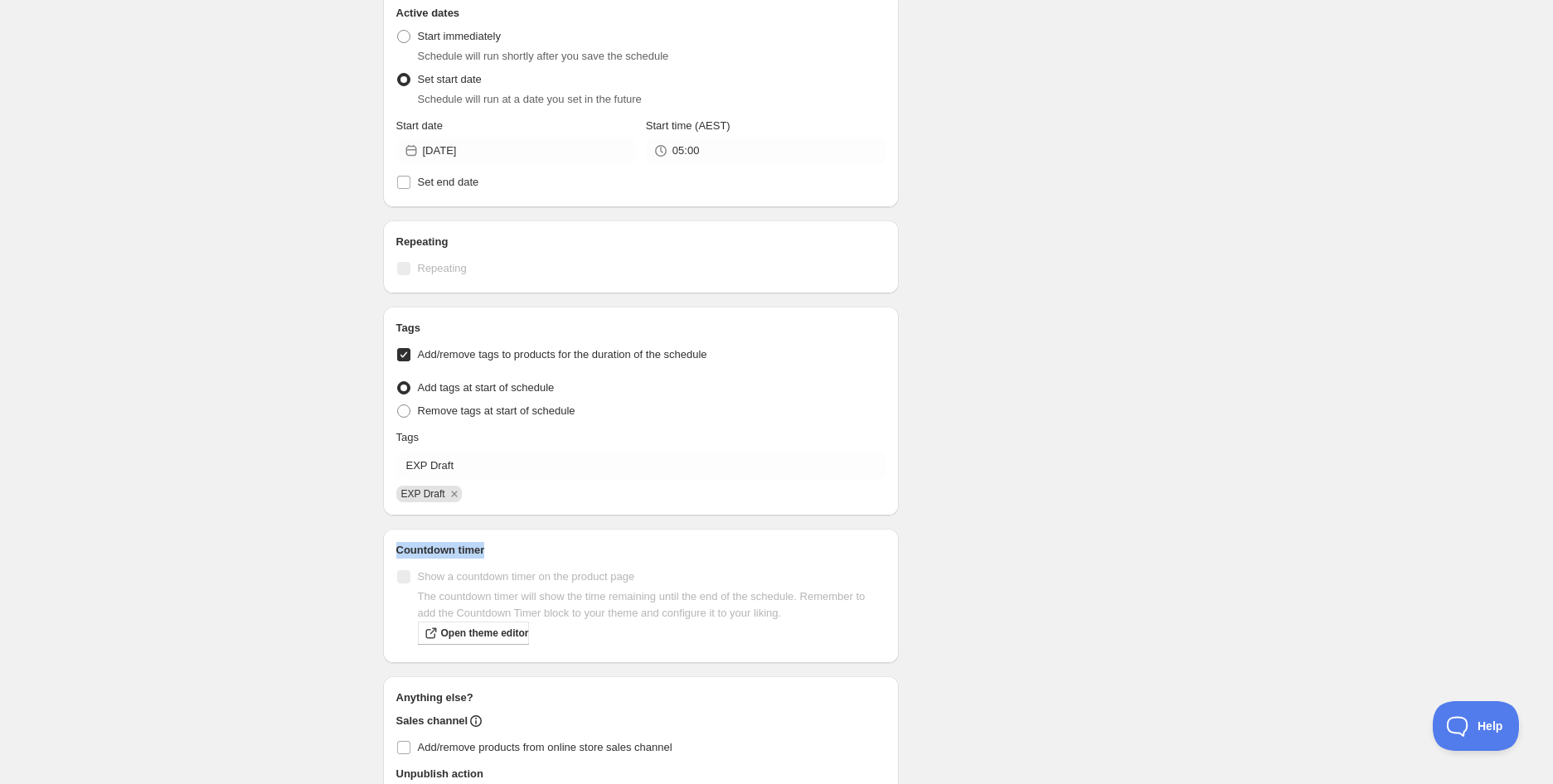
click at [1023, 520] on div "Schedule name EOSS Apple Pie Yoghurt | 190g (EXP [DATE]) Your customers won't s…" at bounding box center [770, 180] width 801 height 1420
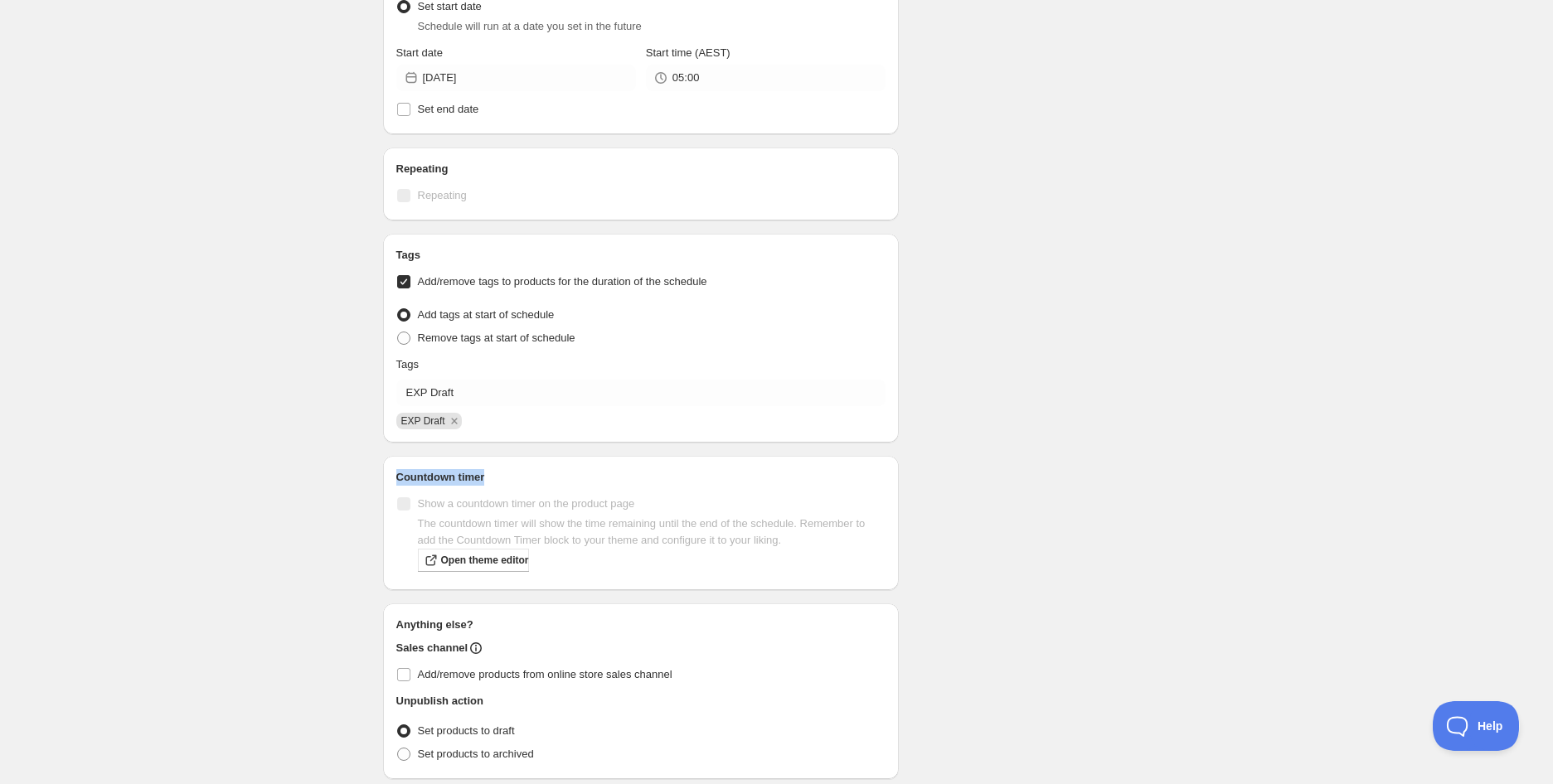
scroll to position [716, 0]
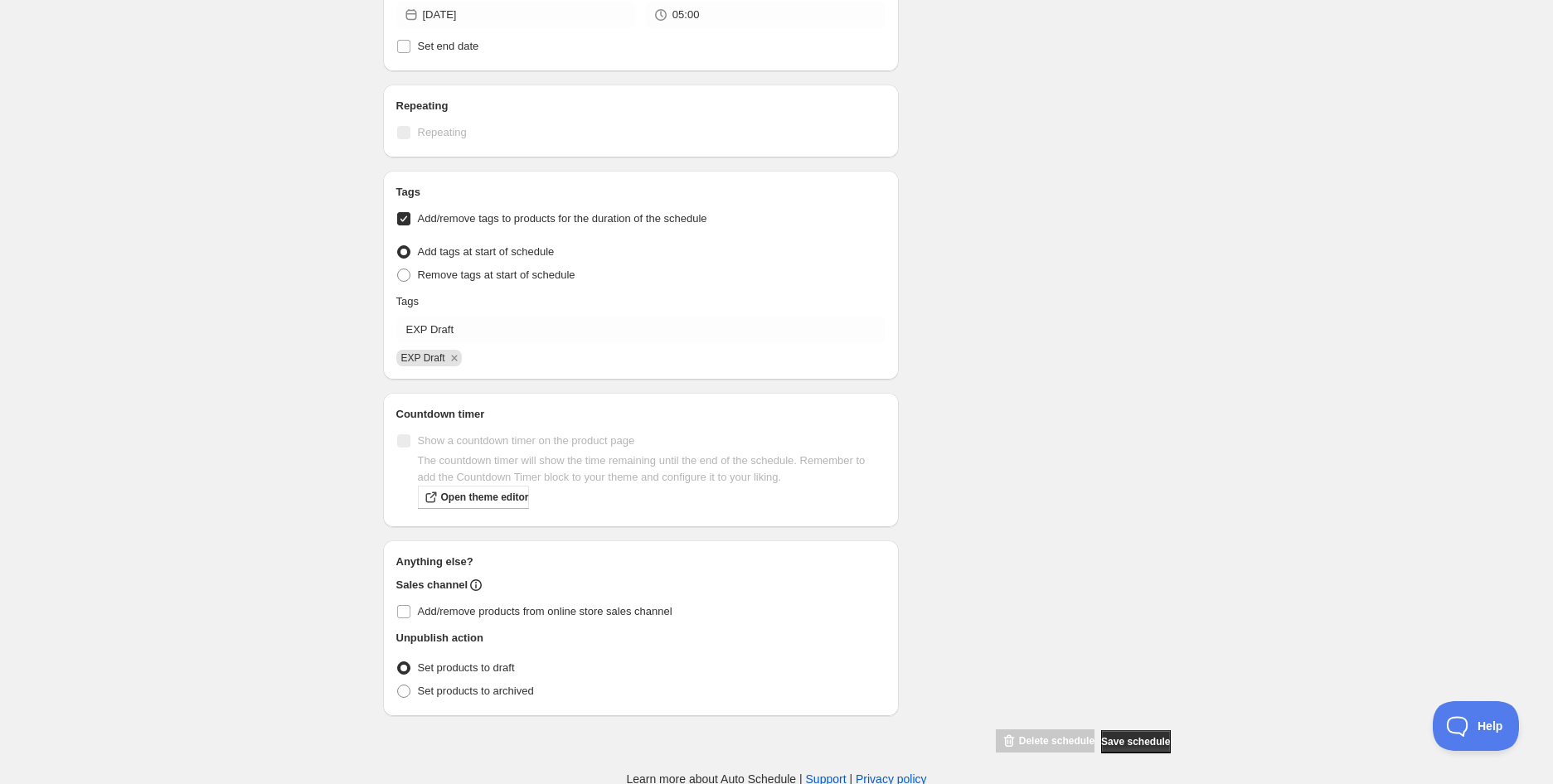
click at [1165, 637] on div "Schedule name EOSS Apple Pie Yoghurt | 190g (EXP [DATE]) Your customers won't s…" at bounding box center [770, 44] width 801 height 1420
click at [1157, 735] on span "Save schedule" at bounding box center [1135, 742] width 69 height 14
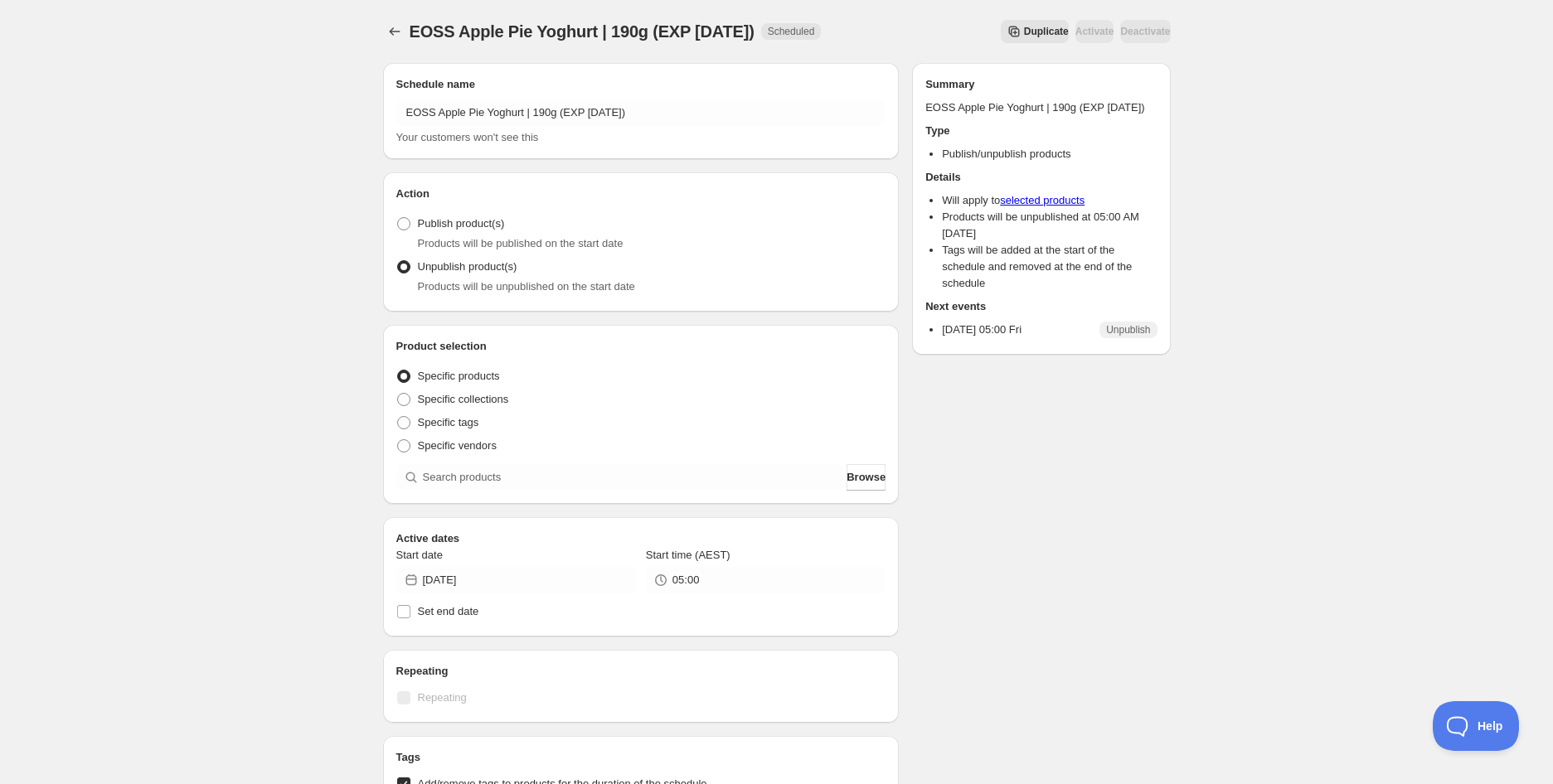
click at [230, 161] on div "EOSS Apple Pie Yoghurt | 190g (EXP [DATE]). This page is ready EOSS Apple Pie Y…" at bounding box center [776, 676] width 1553 height 1352
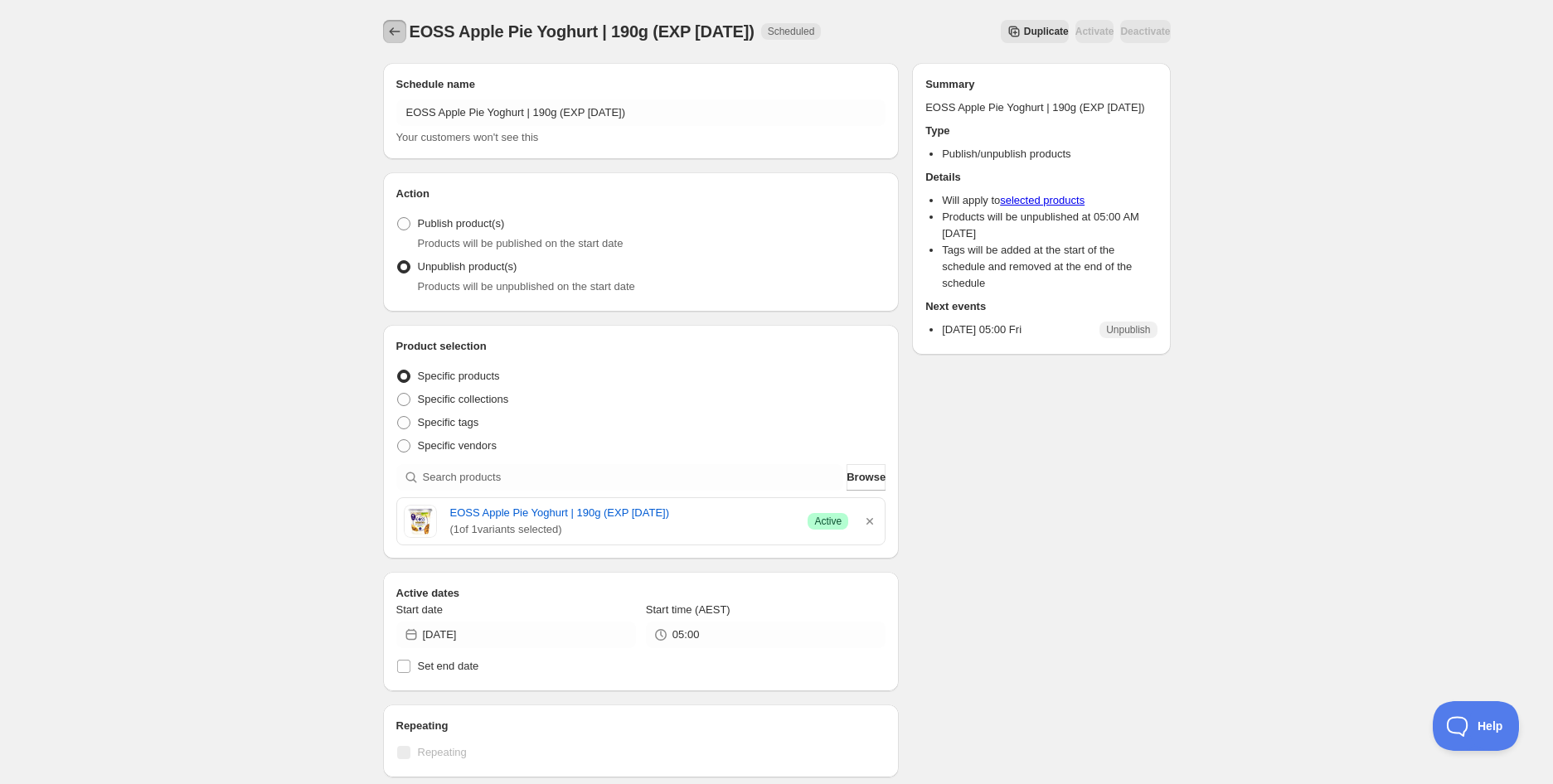
click at [394, 31] on icon "Schedules" at bounding box center [394, 31] width 17 height 17
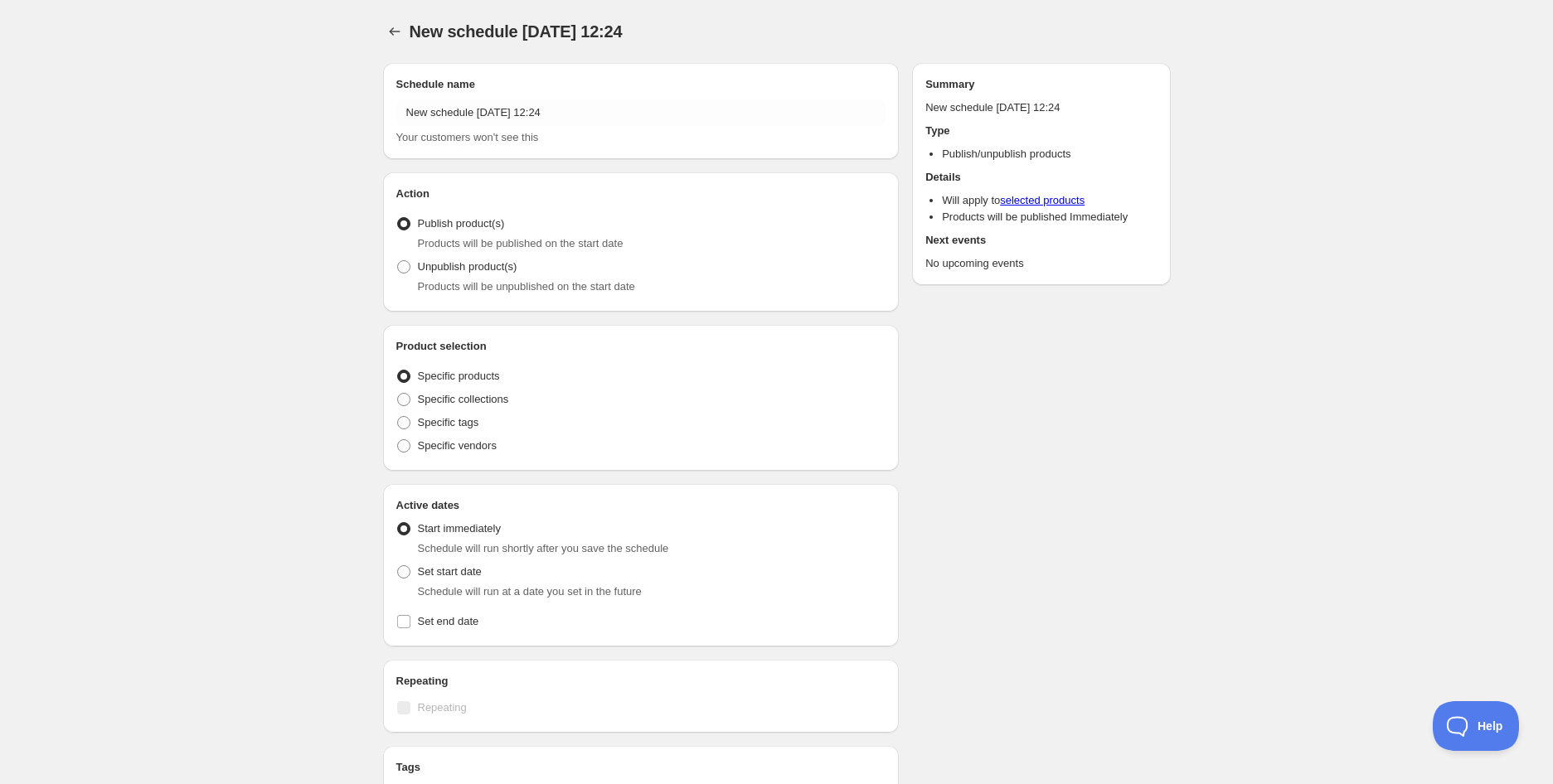
radio input "true"
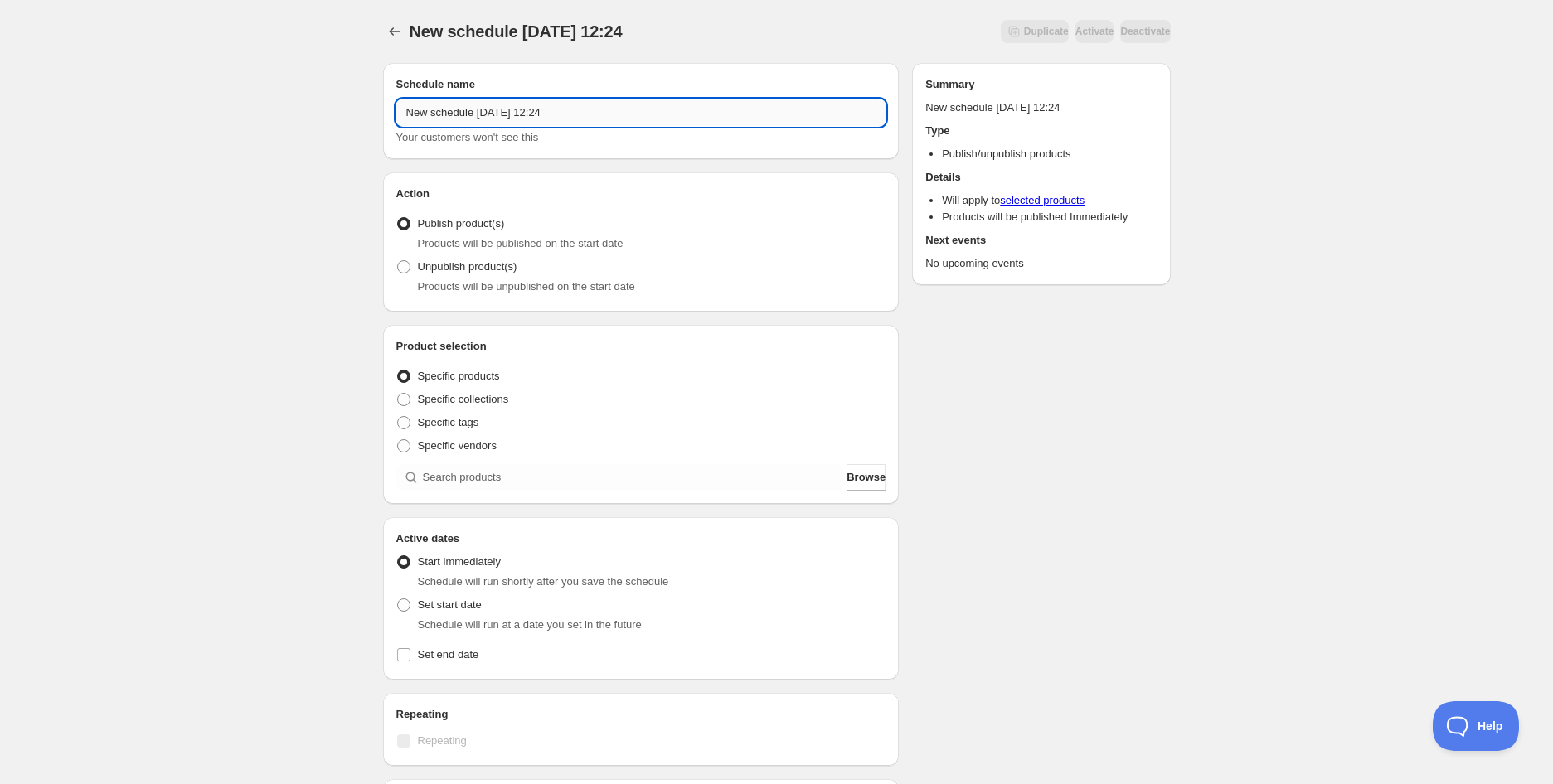
click at [690, 115] on input "New schedule [DATE] 12:24" at bounding box center [640, 112] width 489 height 26
paste input "EOSS Hommus Dip | 200g (EXP [DATE])"
type input "EOSS Hommus Dip | 200g (EXP [DATE])"
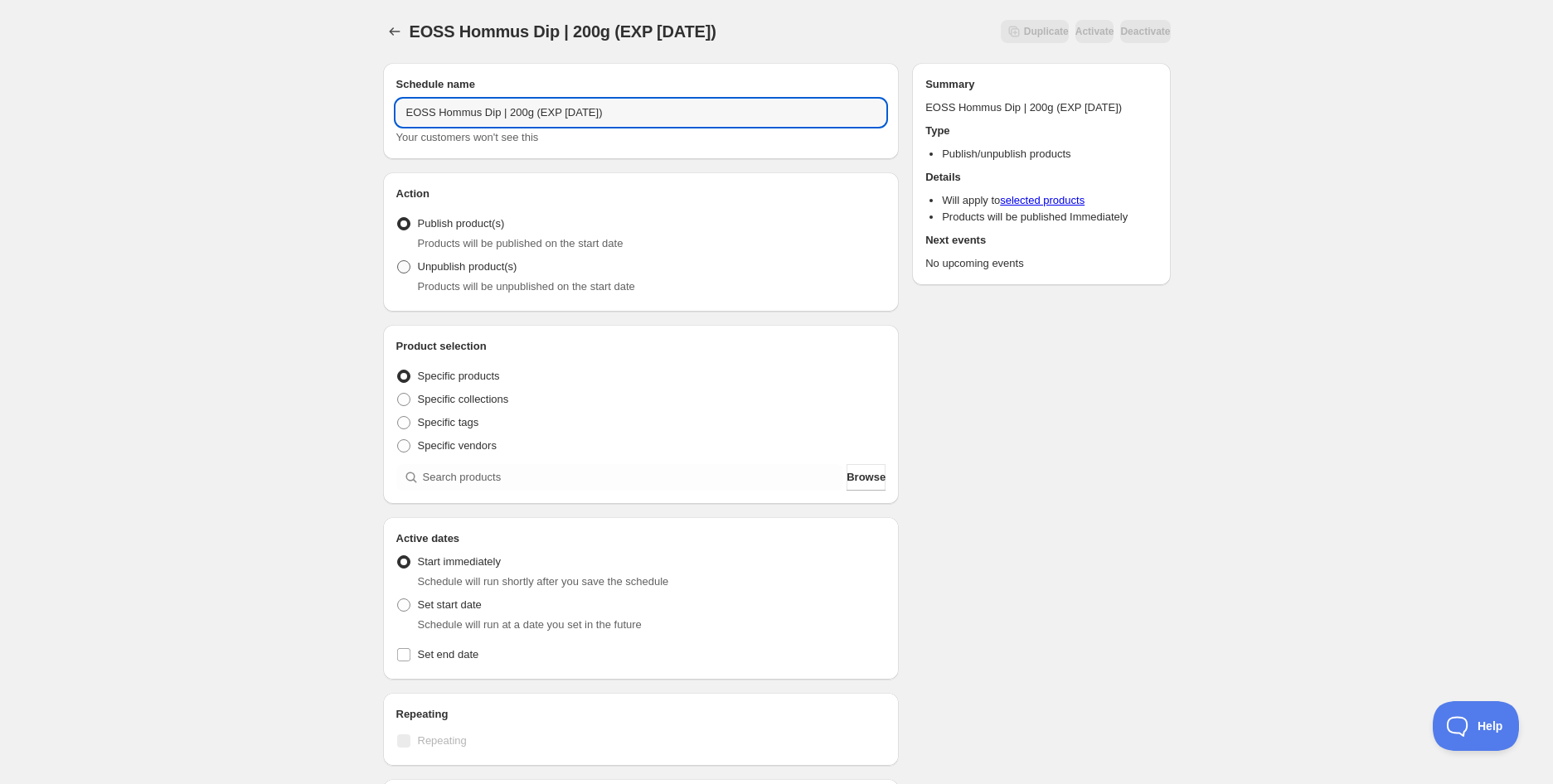
click at [449, 272] on span "Unpublish product(s)" at bounding box center [467, 266] width 99 height 13
click at [398, 261] on input "Unpublish product(s)" at bounding box center [397, 260] width 1 height 1
radio input "true"
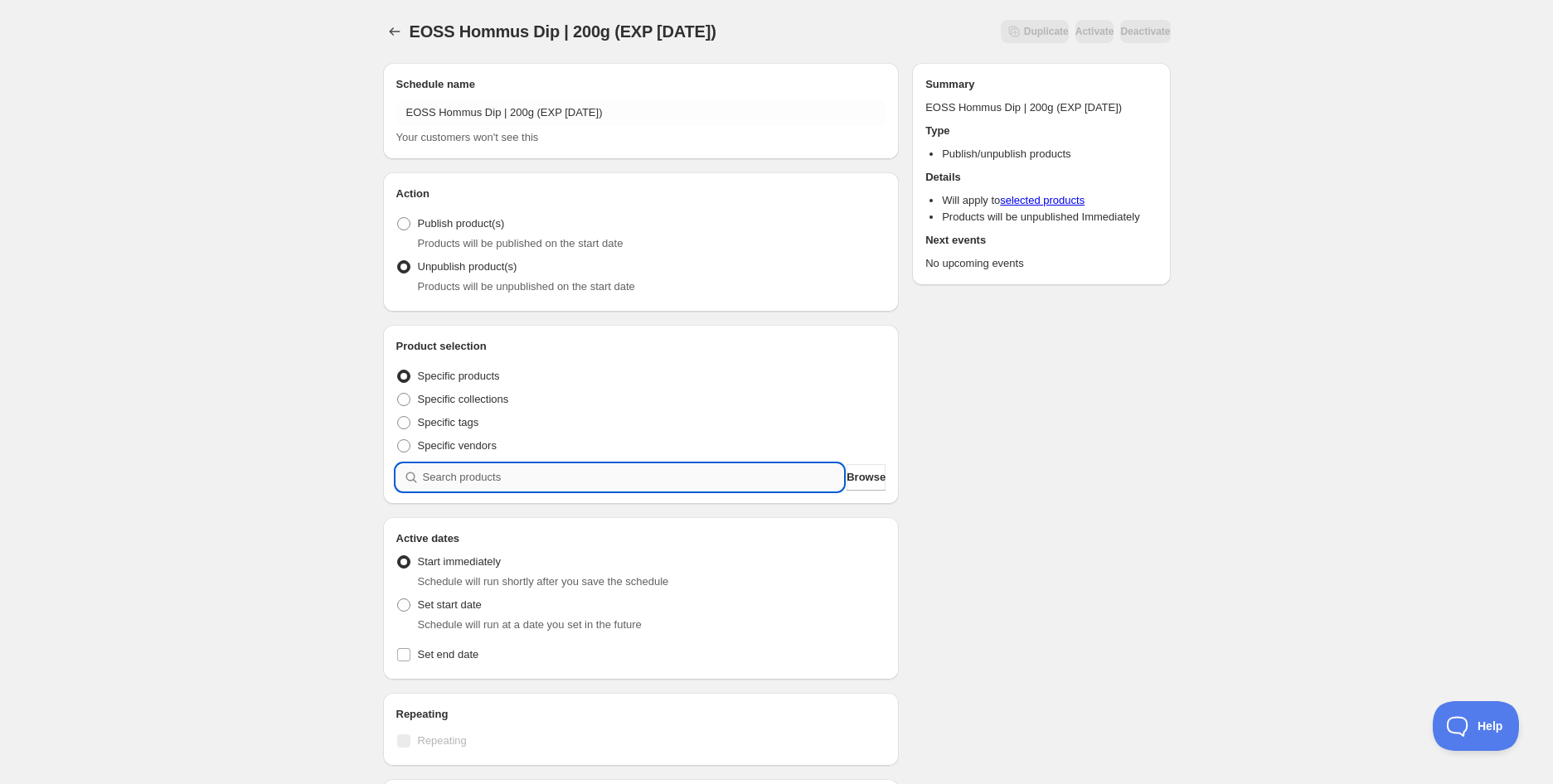
click at [476, 471] on input "search" at bounding box center [632, 477] width 421 height 26
paste input "EOSS Hommus Dip | 200g (EXP [DATE])"
type input "EOSS Hommus Dip | 200g (EXP [DATE])"
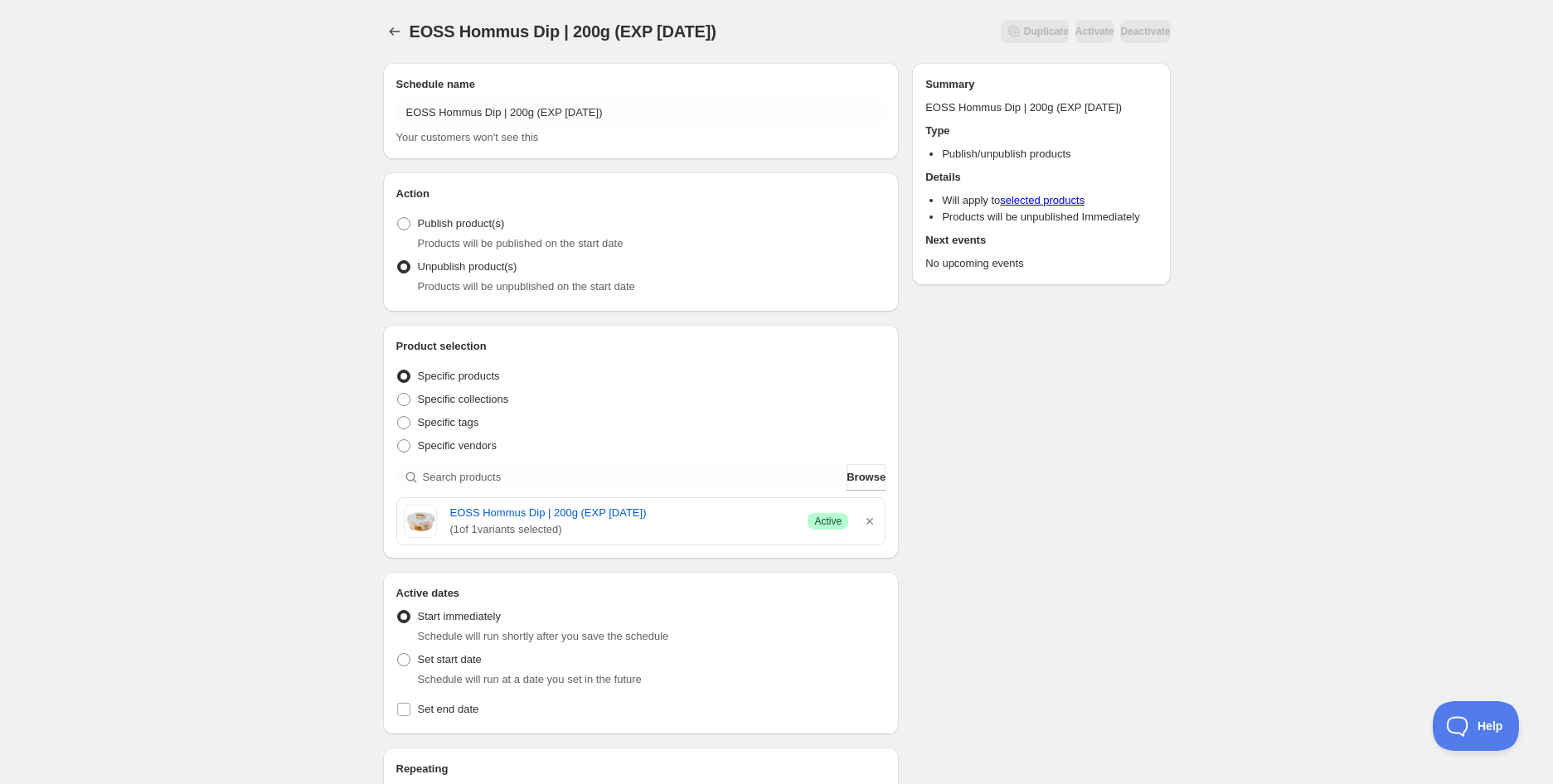
click at [276, 398] on div "EOSS Hommus Dip | 200g (EXP [DATE]). This page is ready EOSS Hommus Dip | 200g …" at bounding box center [776, 657] width 1553 height 1314
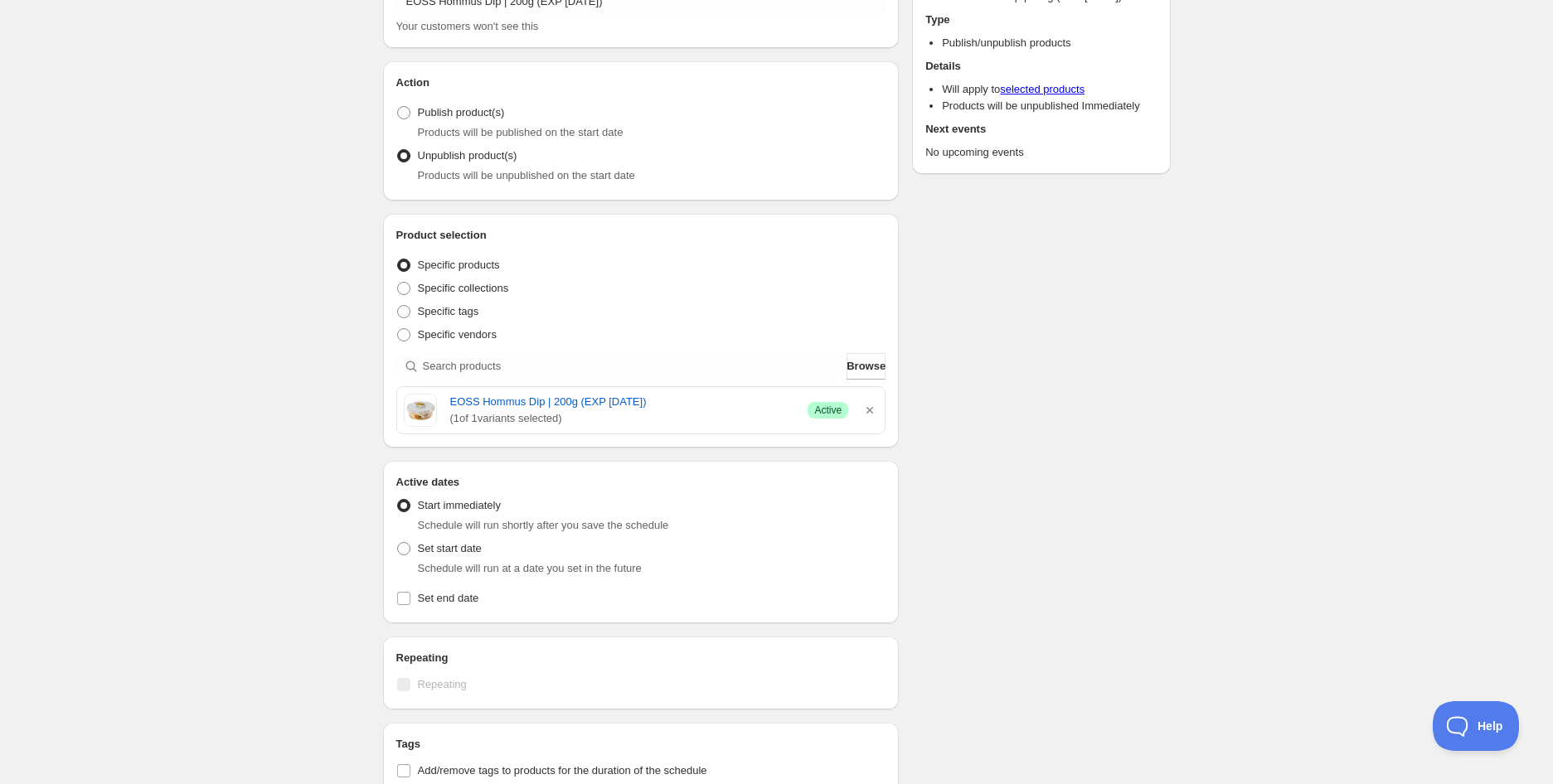
scroll to position [276, 0]
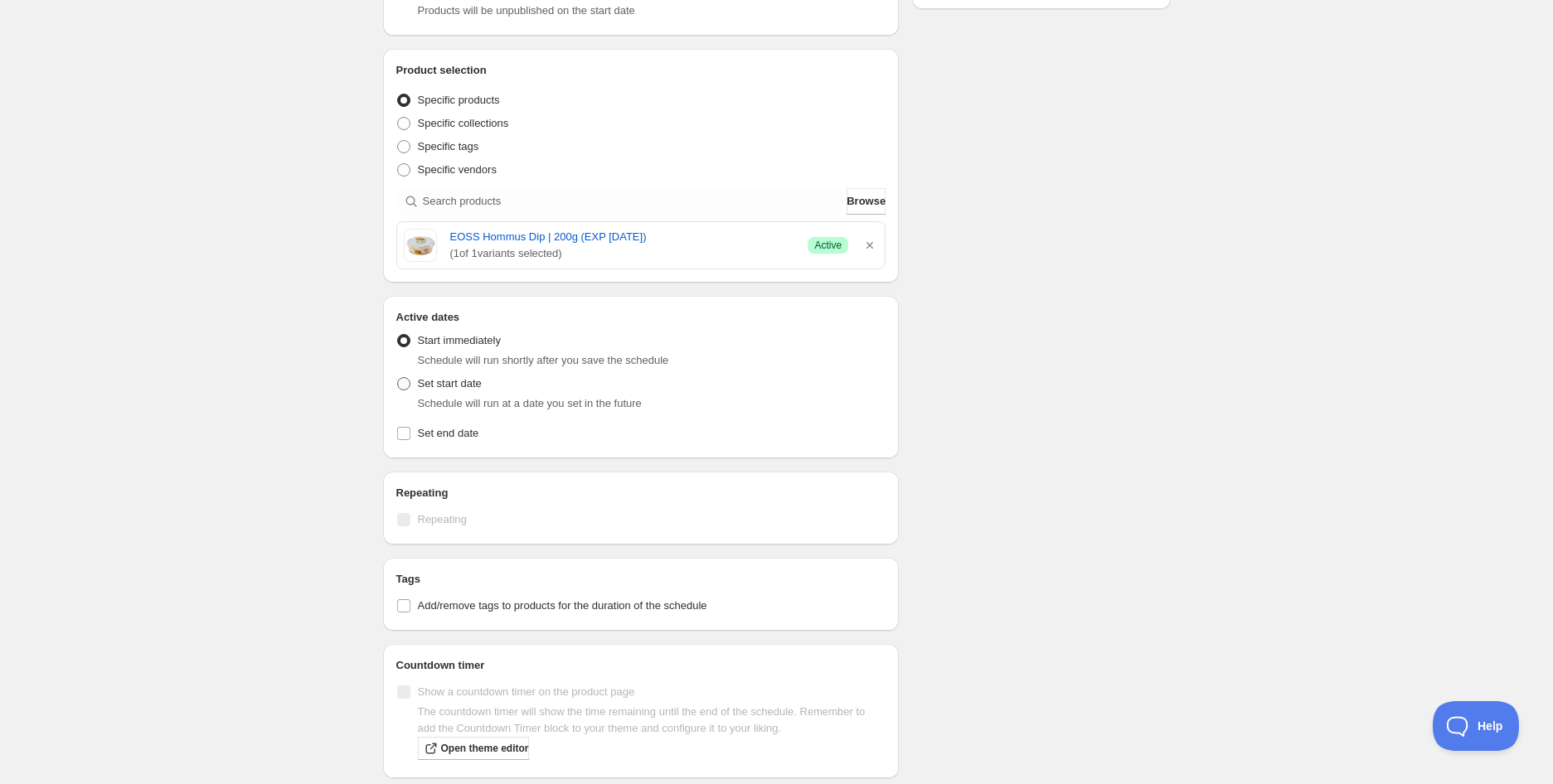
click at [443, 383] on span "Set start date" at bounding box center [450, 383] width 64 height 13
click at [398, 377] on input "Set start date" at bounding box center [397, 377] width 1 height 1
radio input "true"
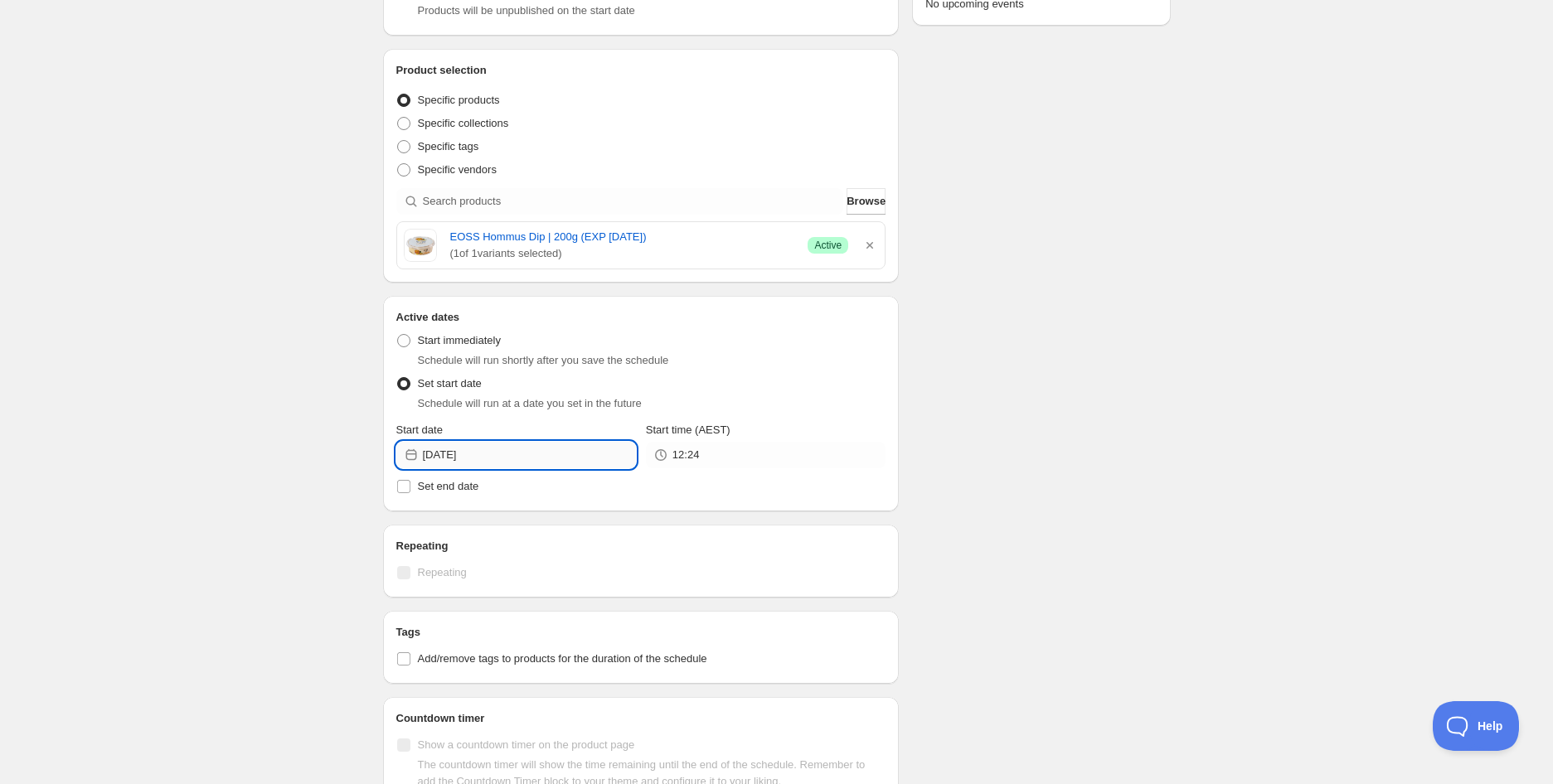
click at [475, 456] on input "[DATE]" at bounding box center [528, 454] width 213 height 26
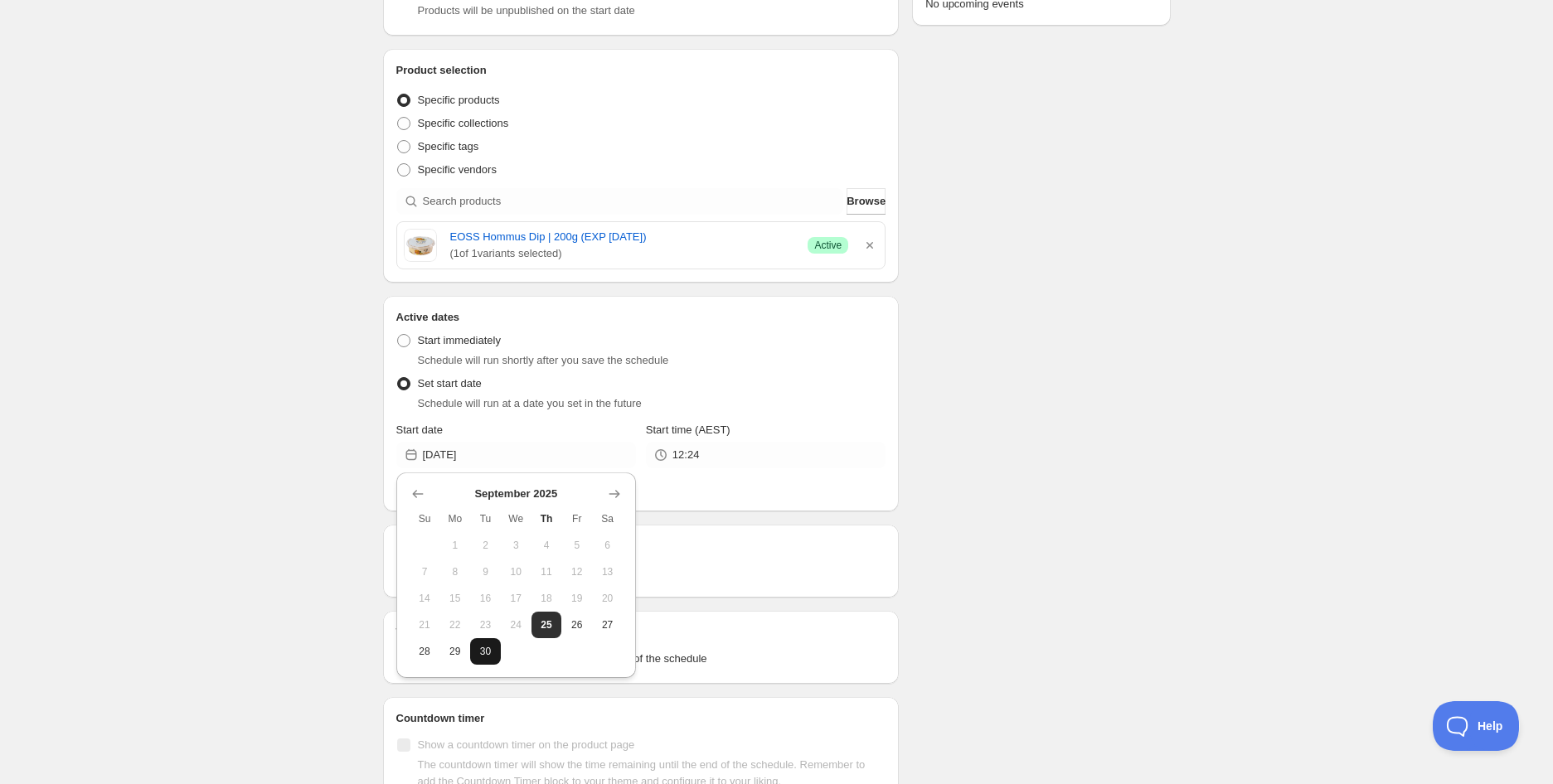
click at [488, 654] on span "30" at bounding box center [486, 652] width 18 height 14
type input "[DATE]"
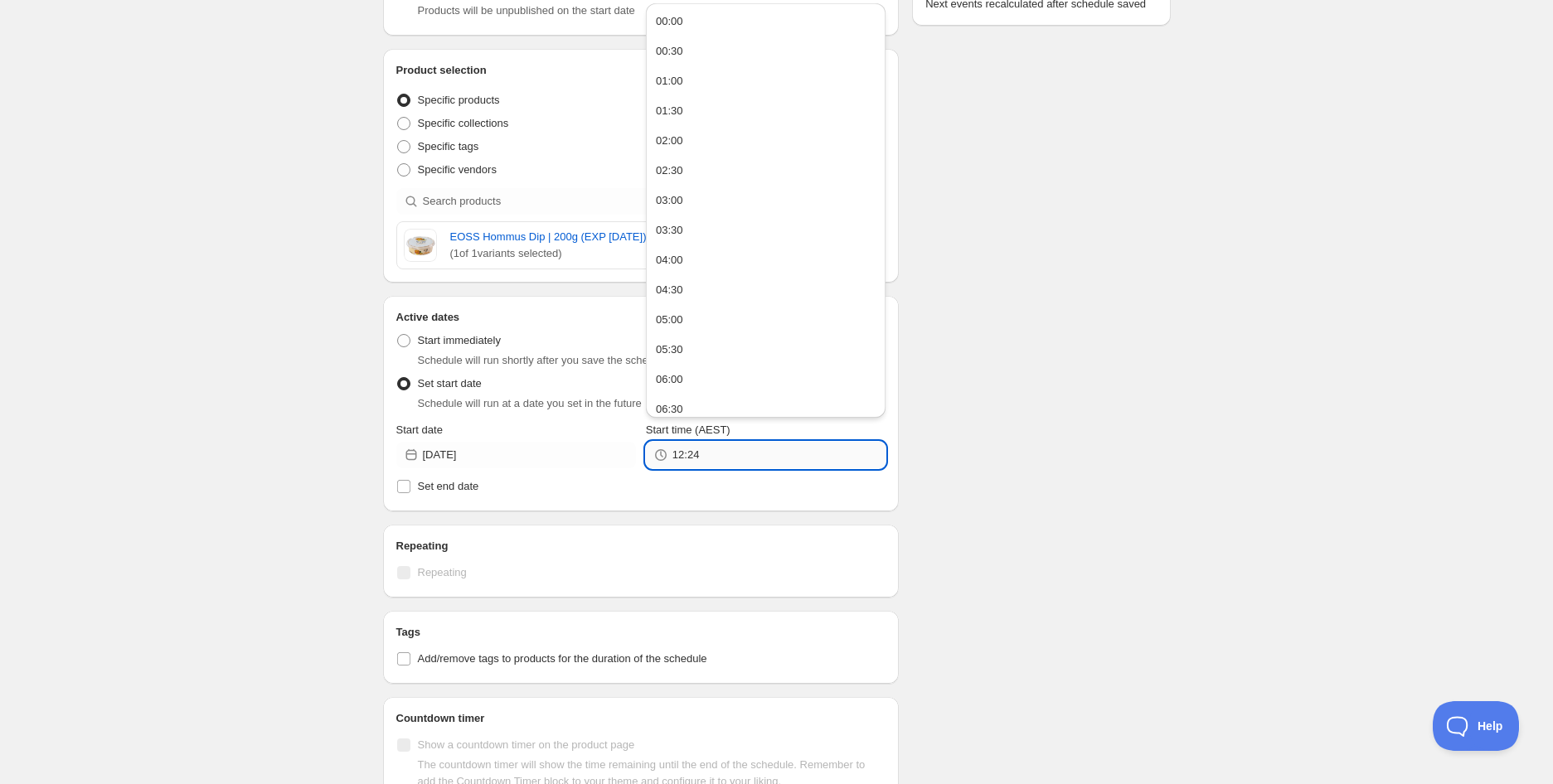
click at [752, 445] on input "12:24" at bounding box center [778, 454] width 213 height 26
click at [703, 316] on button "05:00" at bounding box center [766, 319] width 230 height 26
type input "05:00"
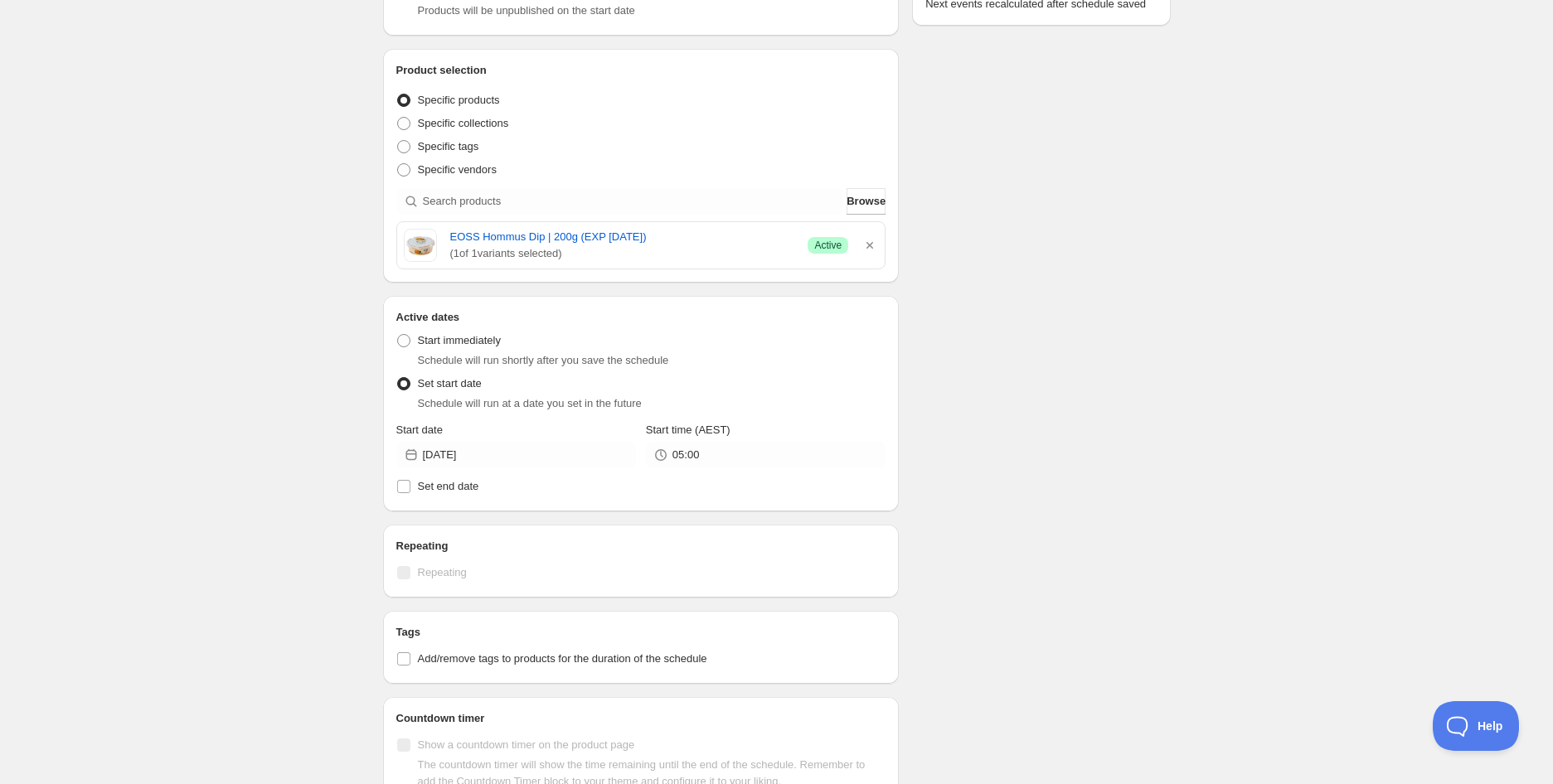
click at [1039, 376] on div "Schedule name EOSS Hommus Dip | 200g (EXP [DATE]) Your customers won't see this…" at bounding box center [770, 415] width 801 height 1284
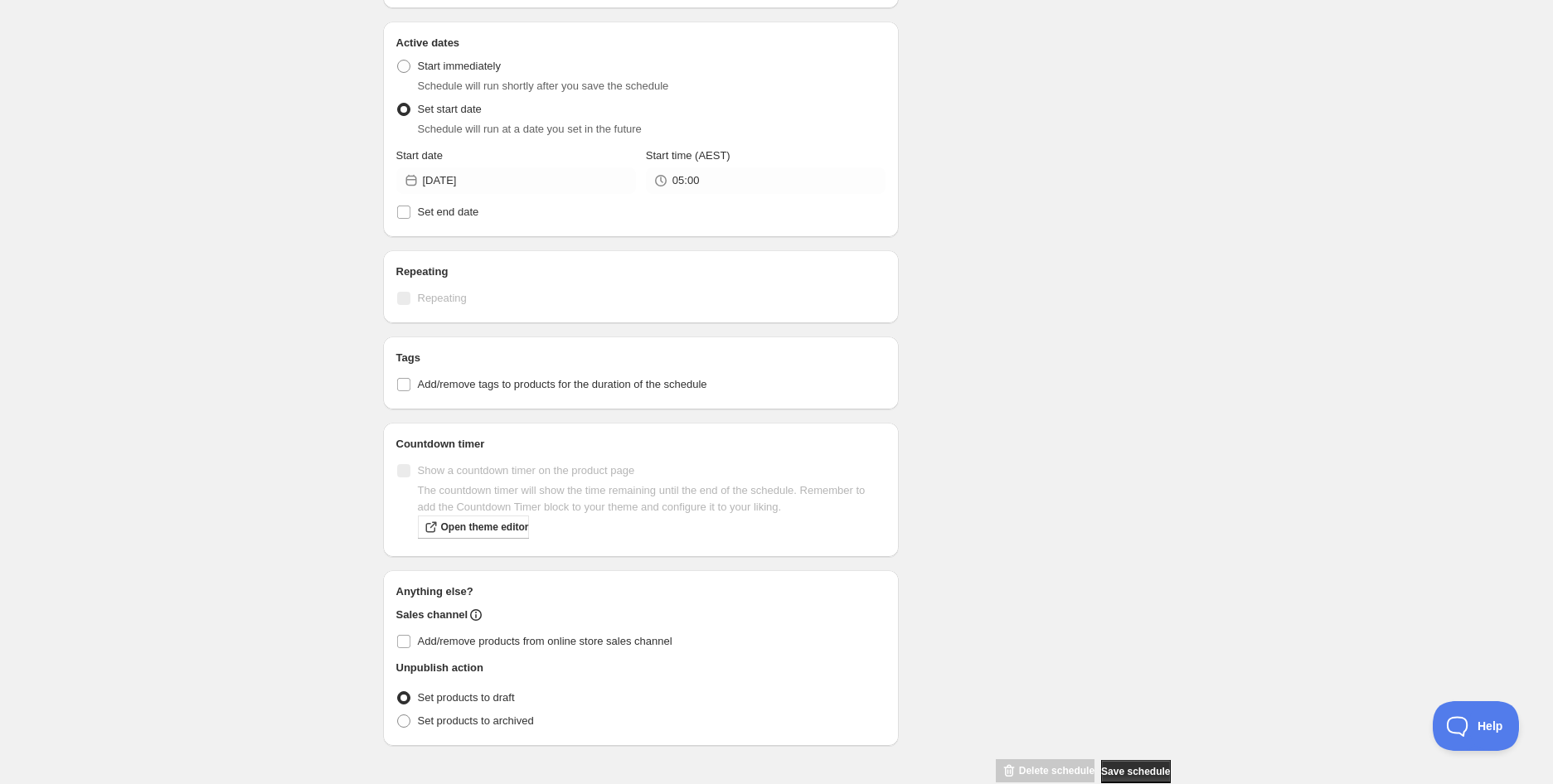
scroll to position [552, 0]
click at [468, 377] on span "Add/remove tags to products for the duration of the schedule" at bounding box center [561, 382] width 289 height 13
click at [411, 377] on input "Add/remove tags to products for the duration of the schedule" at bounding box center [404, 383] width 14 height 14
checkbox input "true"
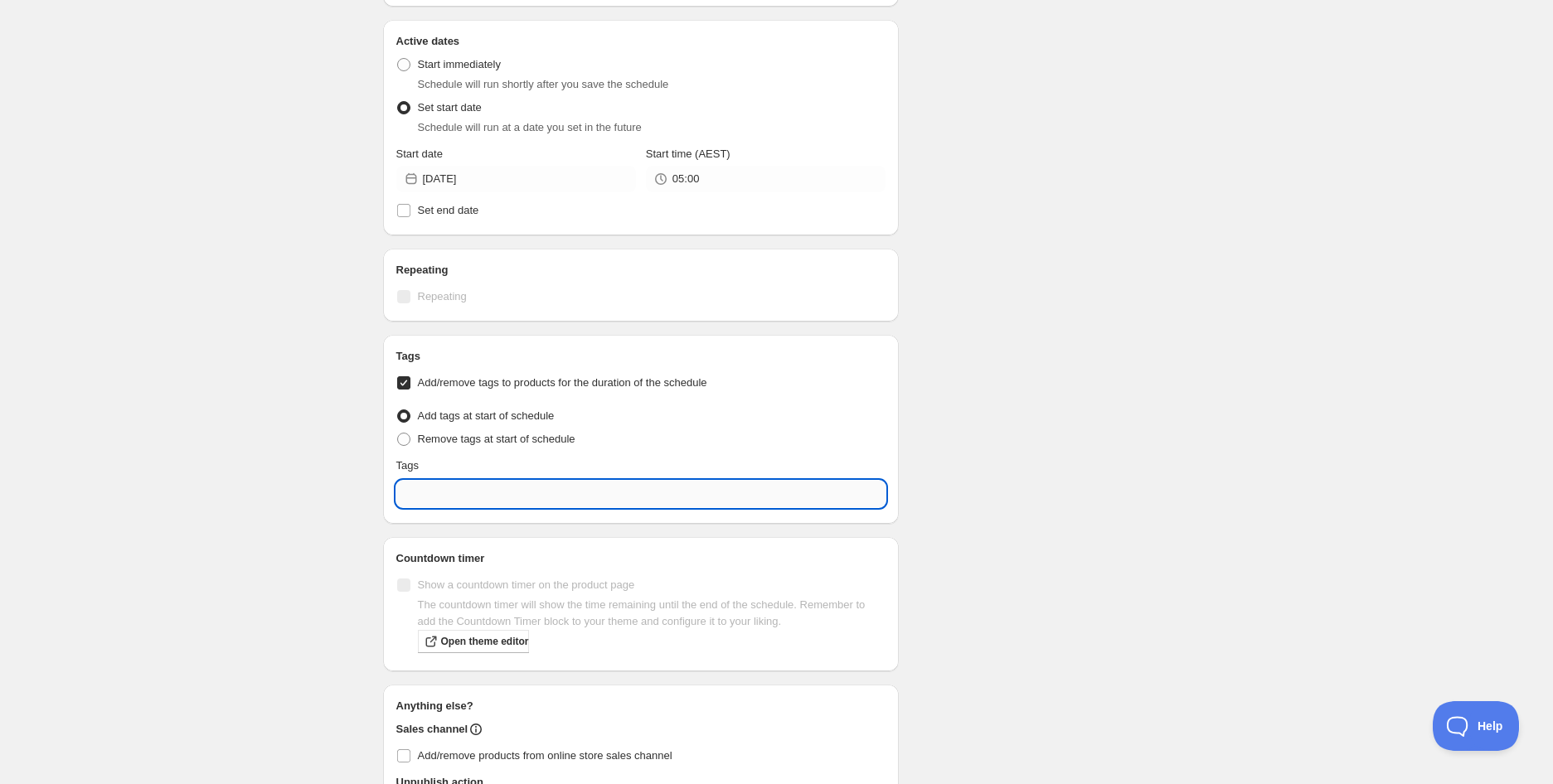
click at [512, 501] on input "text" at bounding box center [640, 493] width 489 height 26
click at [486, 564] on div "EXP Draft" at bounding box center [641, 569] width 463 height 23
type input "EXP Draft"
checkbox input "true"
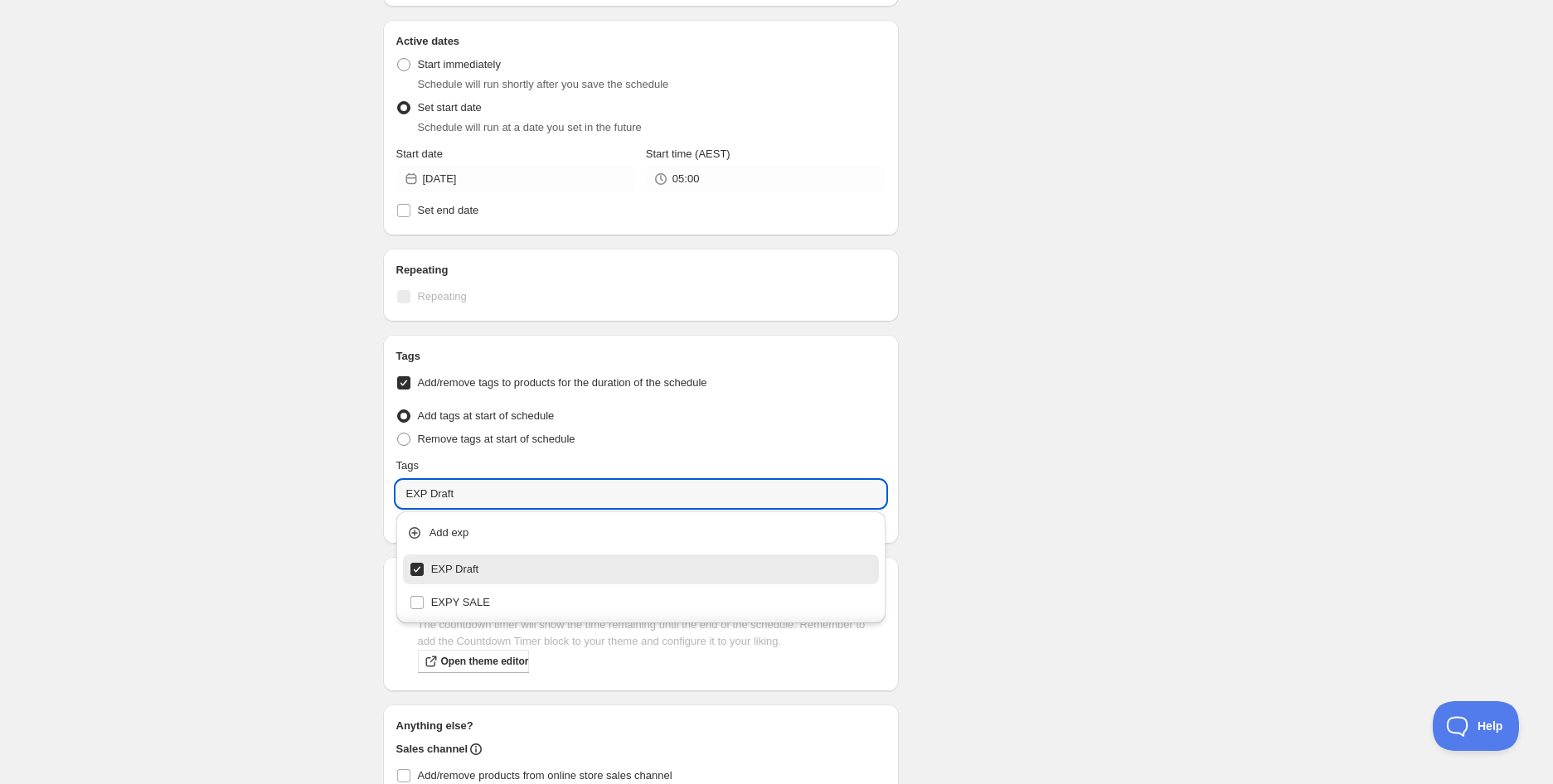
type input "EXP Draft"
drag, startPoint x: 954, startPoint y: 595, endPoint x: 963, endPoint y: 593, distance: 9.2
click at [959, 594] on div "Schedule name EOSS Hommus Dip | 200g (EXP [DATE]) Your customers won't see this…" at bounding box center [770, 208] width 801 height 1420
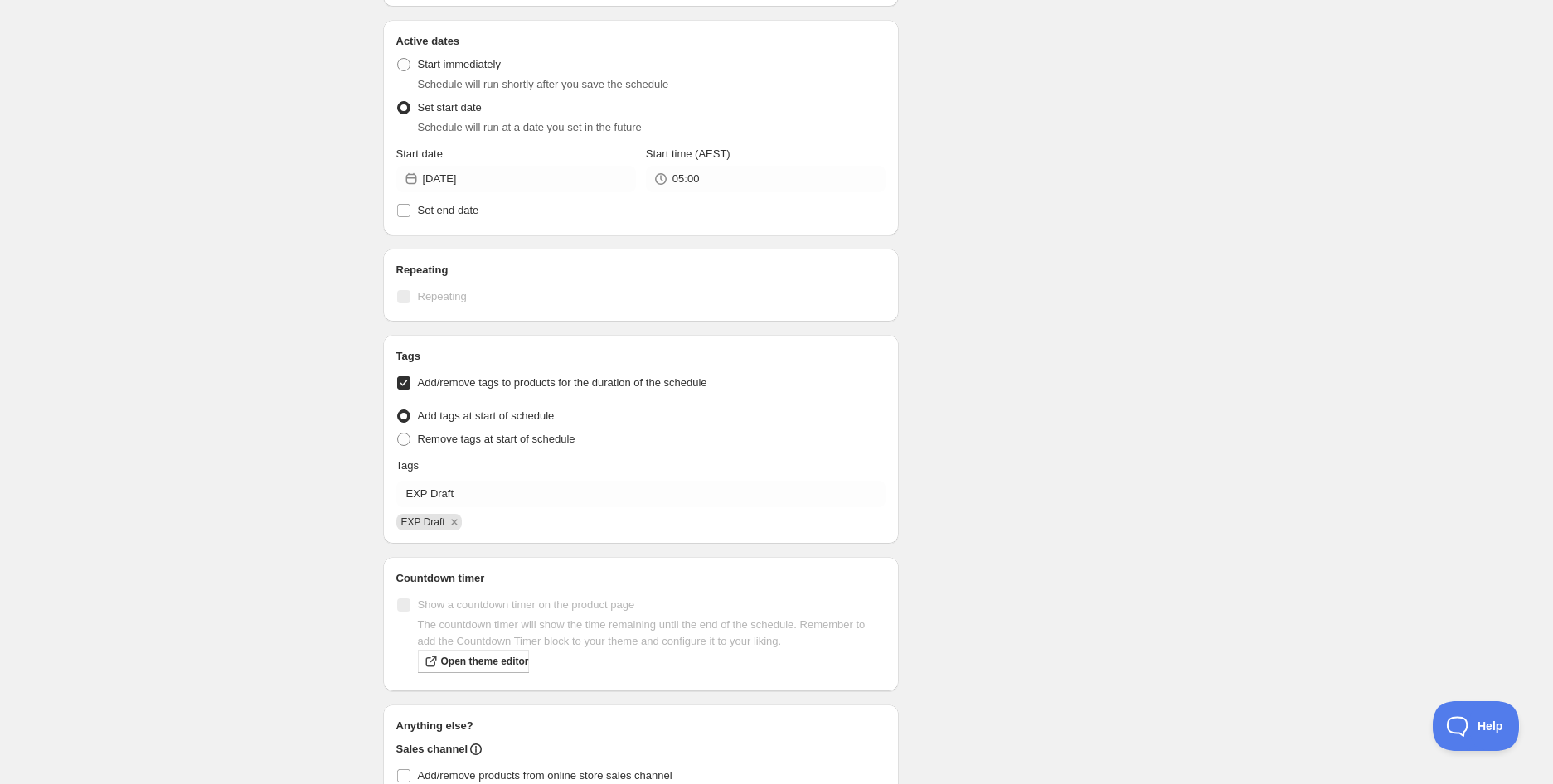
scroll to position [716, 0]
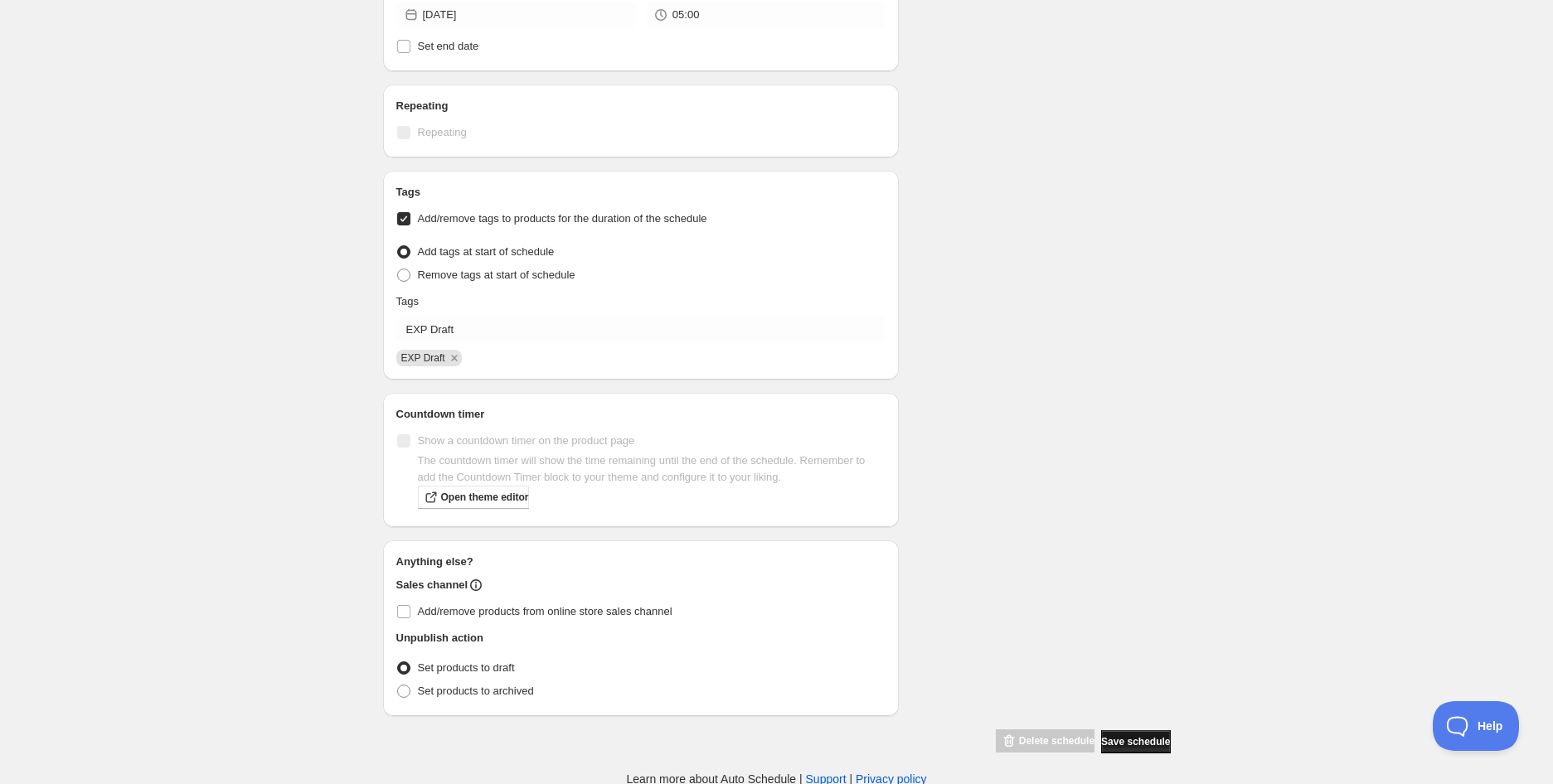
click at [1131, 736] on span "Save schedule" at bounding box center [1135, 742] width 69 height 14
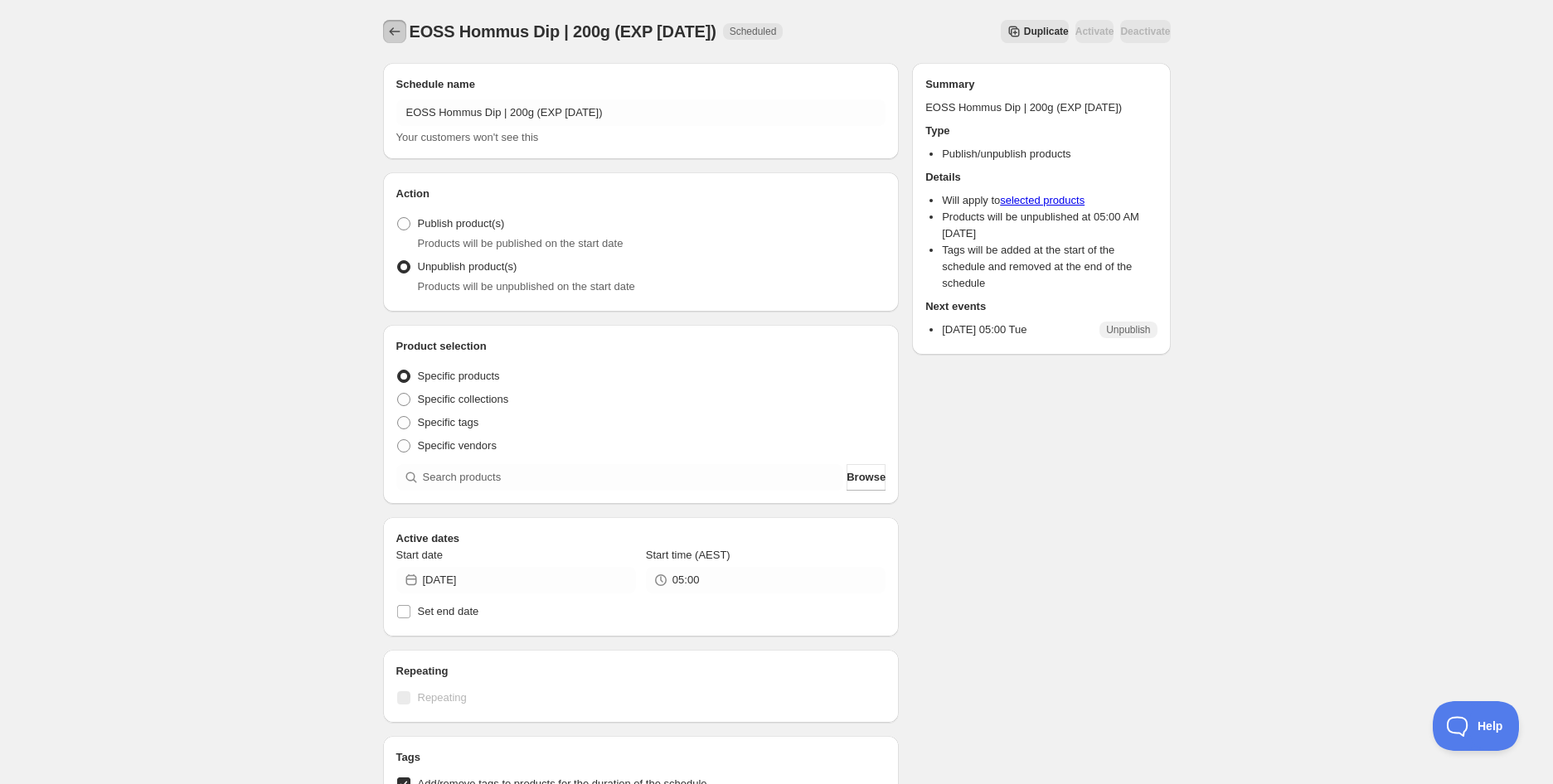
click at [386, 33] on icon "Schedules" at bounding box center [394, 31] width 17 height 17
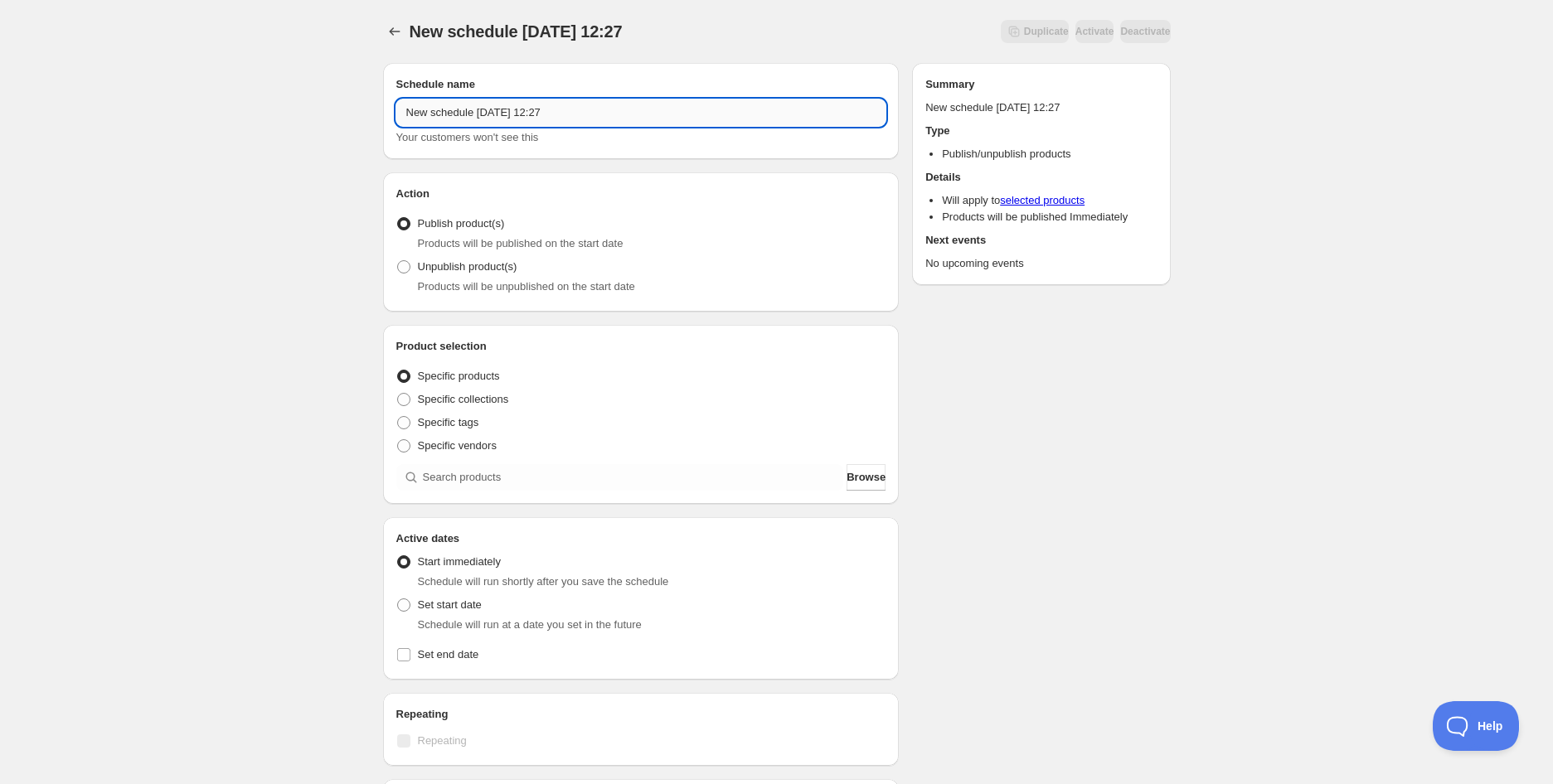
click at [589, 104] on input "New schedule [DATE] 12:27" at bounding box center [640, 112] width 489 height 26
paste input "EOSS Tzatziki Dip | 200g (EXP [DATE])"
type input "EOSS Tzatziki Dip | 200g (EXP [DATE])"
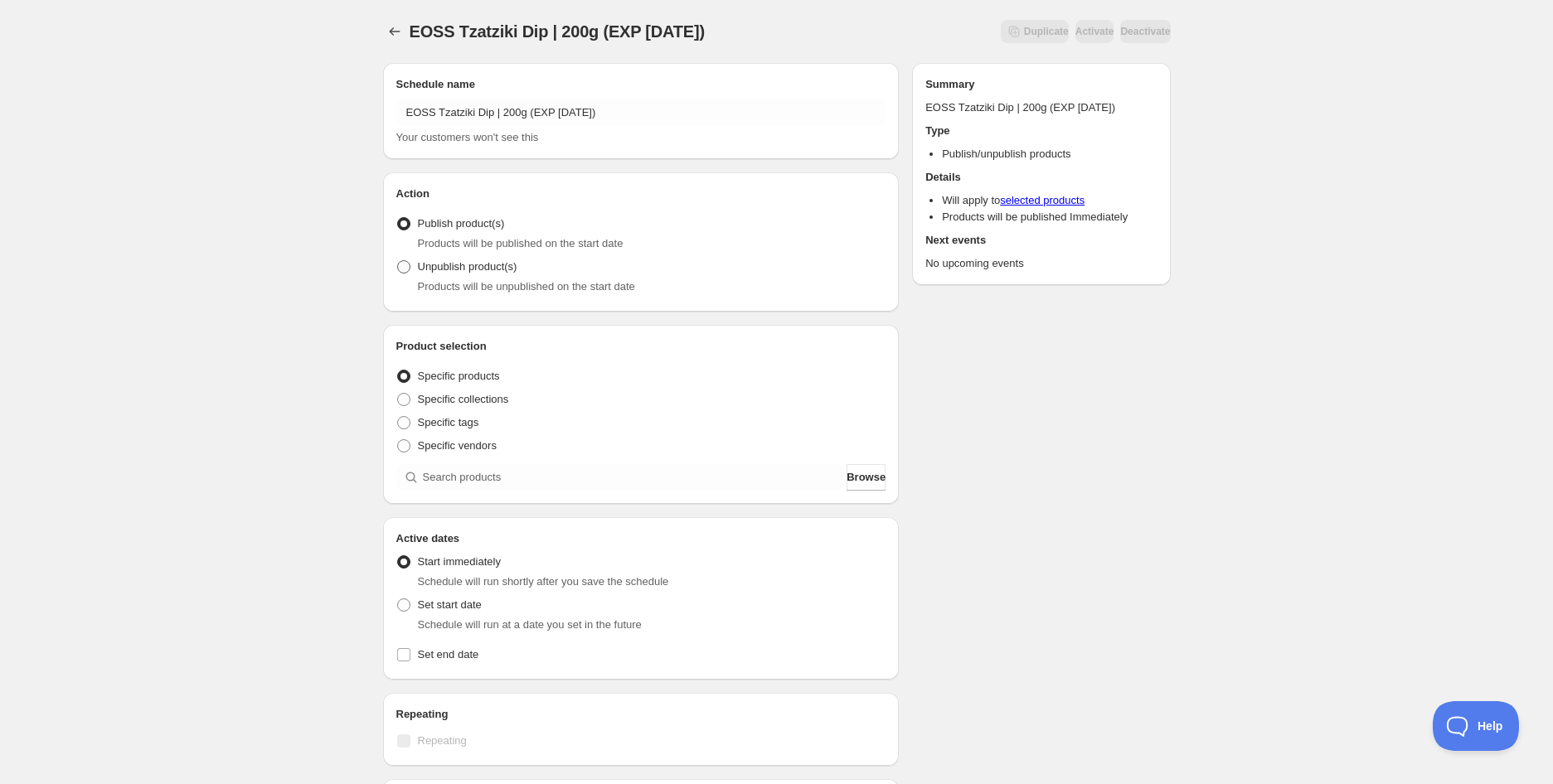
click at [479, 275] on label "Unpublish product(s)" at bounding box center [456, 267] width 121 height 23
click at [398, 261] on input "Unpublish product(s)" at bounding box center [397, 260] width 1 height 1
radio input "true"
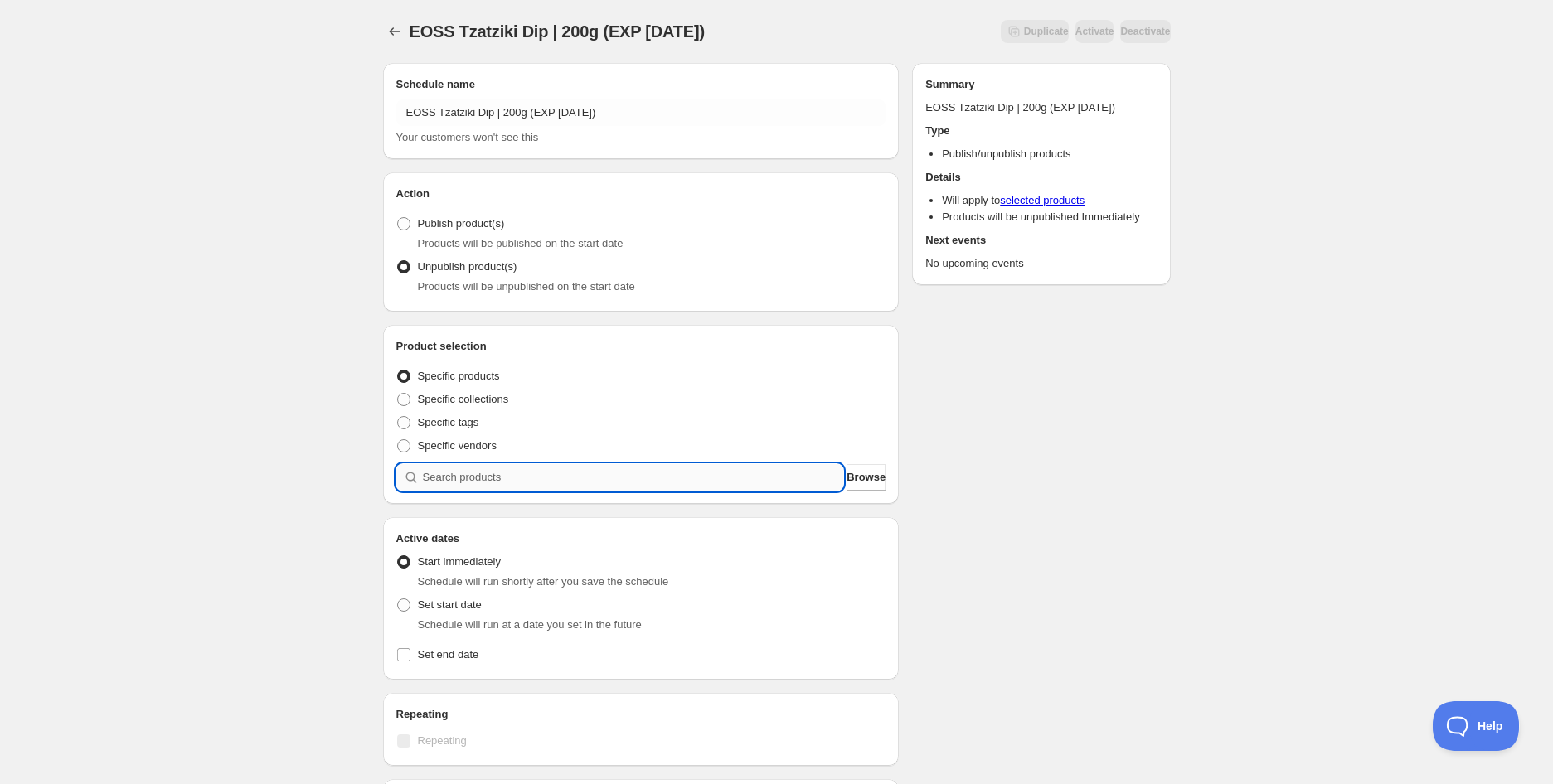
click at [479, 481] on input "search" at bounding box center [632, 477] width 421 height 26
paste input "search"
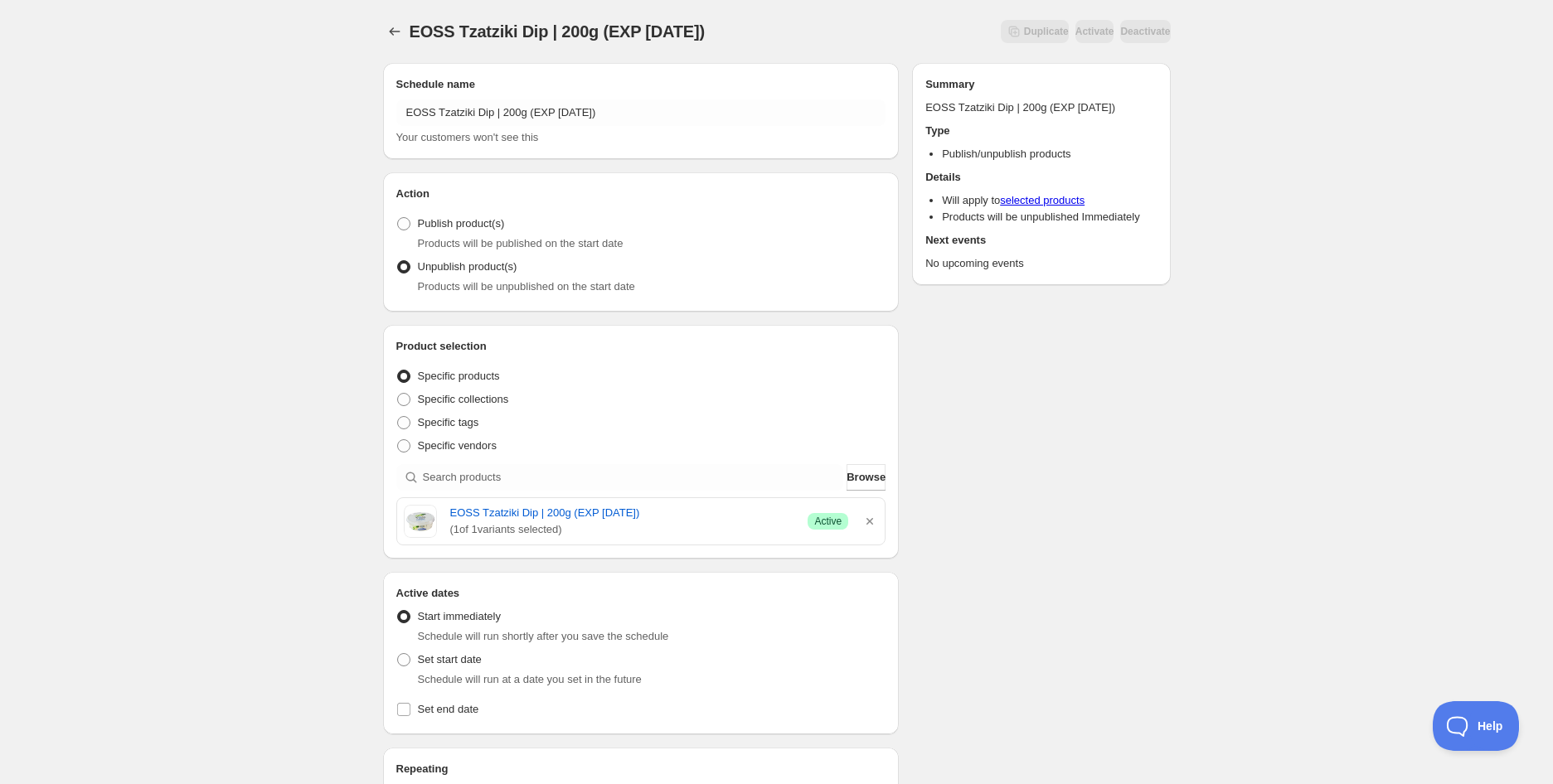
scroll to position [276, 0]
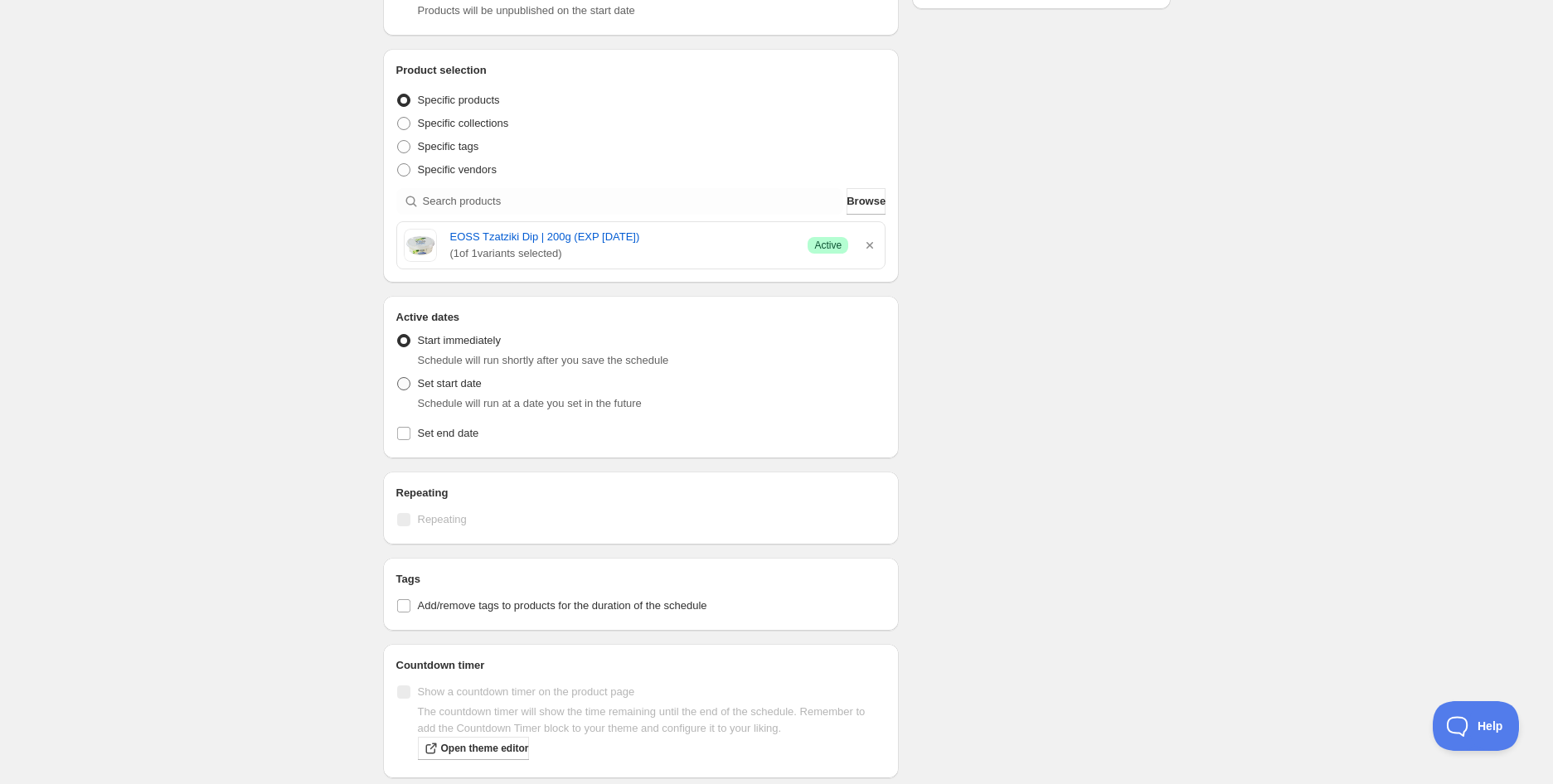
click at [431, 391] on span "Set start date" at bounding box center [450, 383] width 64 height 17
click at [398, 377] on input "Set start date" at bounding box center [397, 377] width 1 height 1
radio input "true"
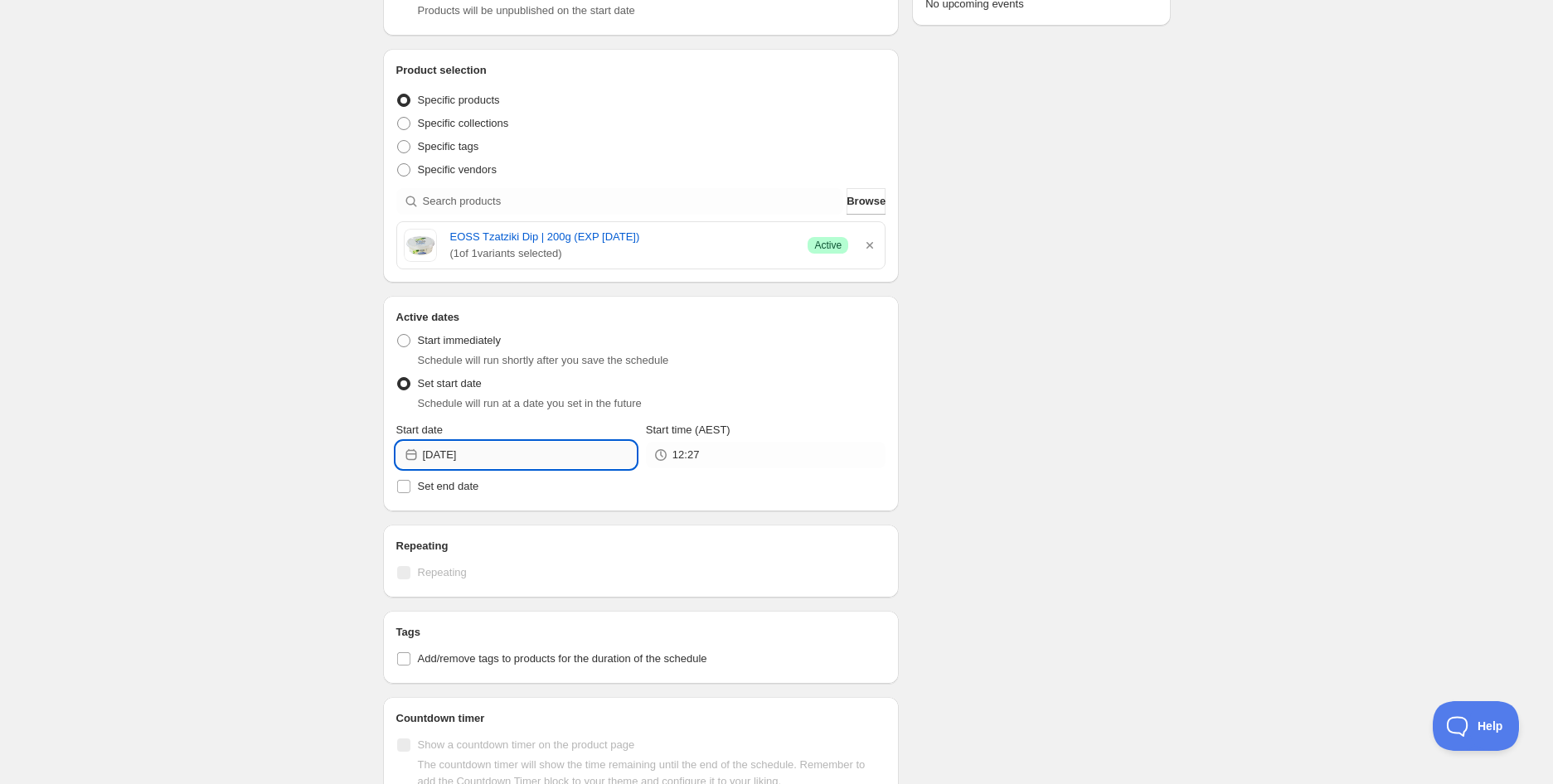
click at [500, 459] on input "[DATE]" at bounding box center [528, 454] width 213 height 26
click at [488, 647] on span "30" at bounding box center [486, 652] width 18 height 14
type input "[DATE]"
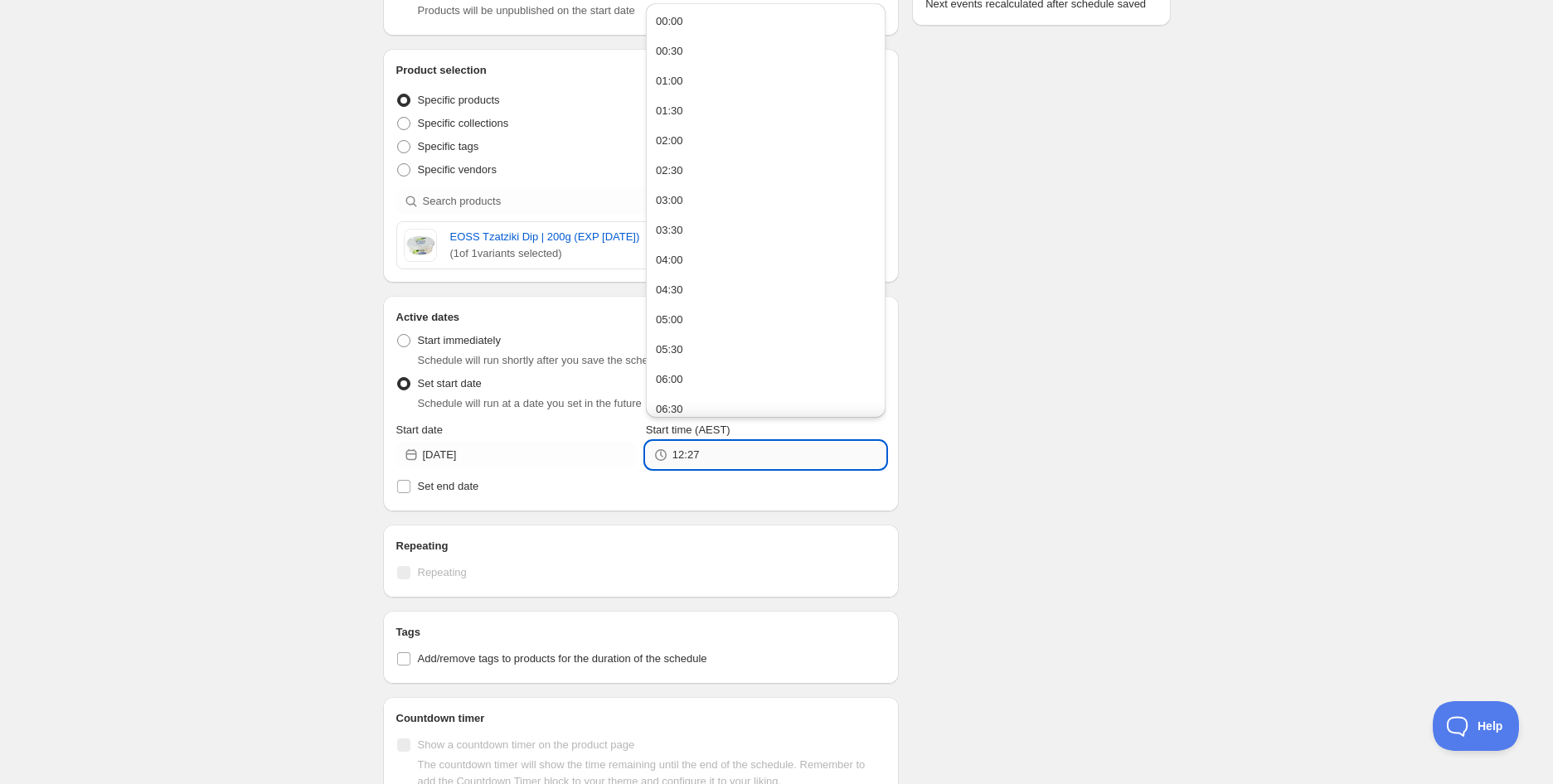
click at [740, 452] on input "12:27" at bounding box center [778, 454] width 213 height 26
click at [691, 322] on button "05:00" at bounding box center [766, 319] width 230 height 26
type input "05:00"
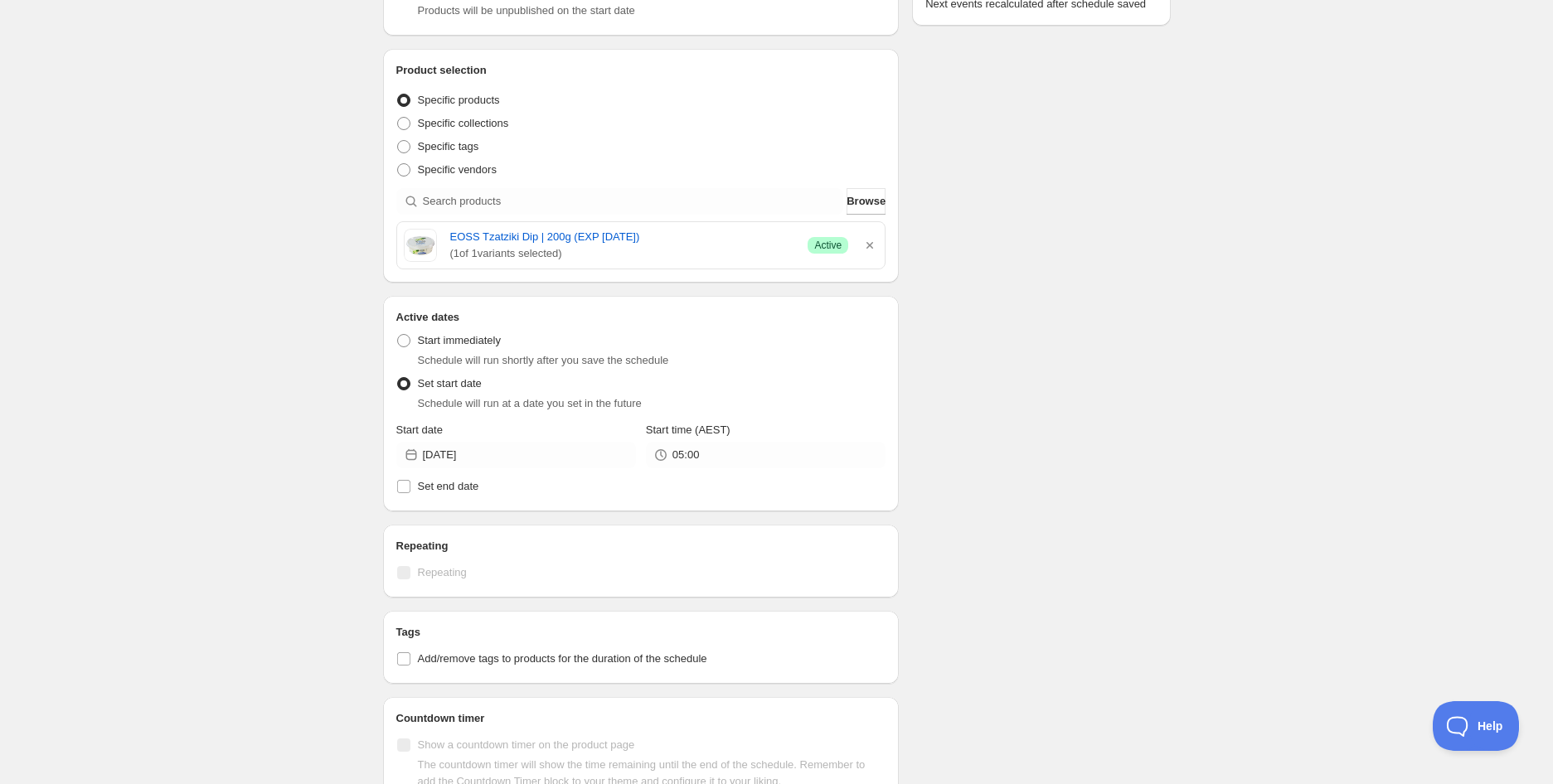
click at [1057, 324] on div "Schedule name EOSS Tzatziki Dip | 200g (EXP [DATE]) Your customers won't see th…" at bounding box center [770, 415] width 801 height 1284
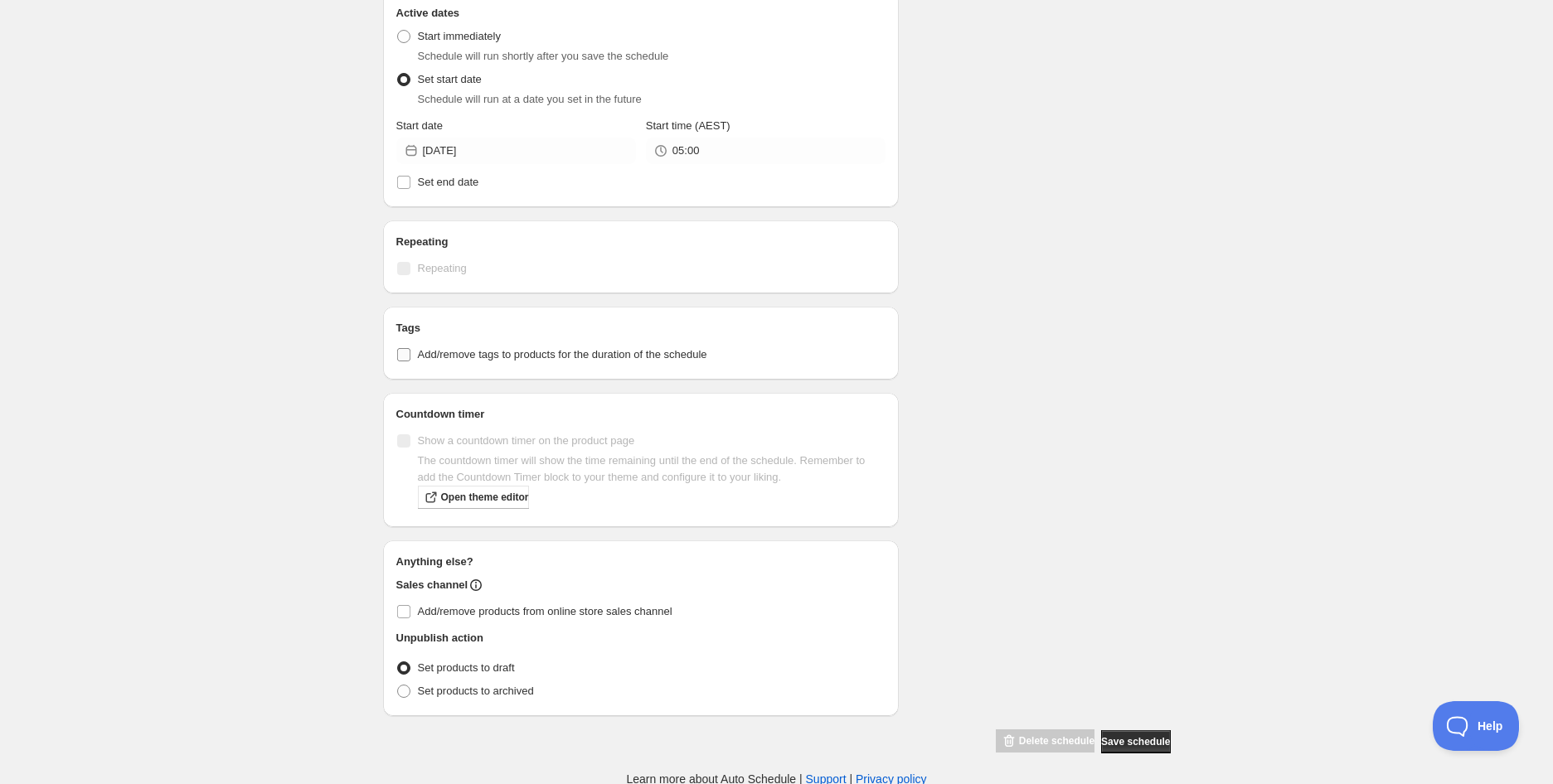
click at [734, 349] on label "Add/remove tags to products for the duration of the schedule" at bounding box center [640, 355] width 489 height 23
click at [411, 349] on input "Add/remove tags to products for the duration of the schedule" at bounding box center [404, 355] width 14 height 14
checkbox input "true"
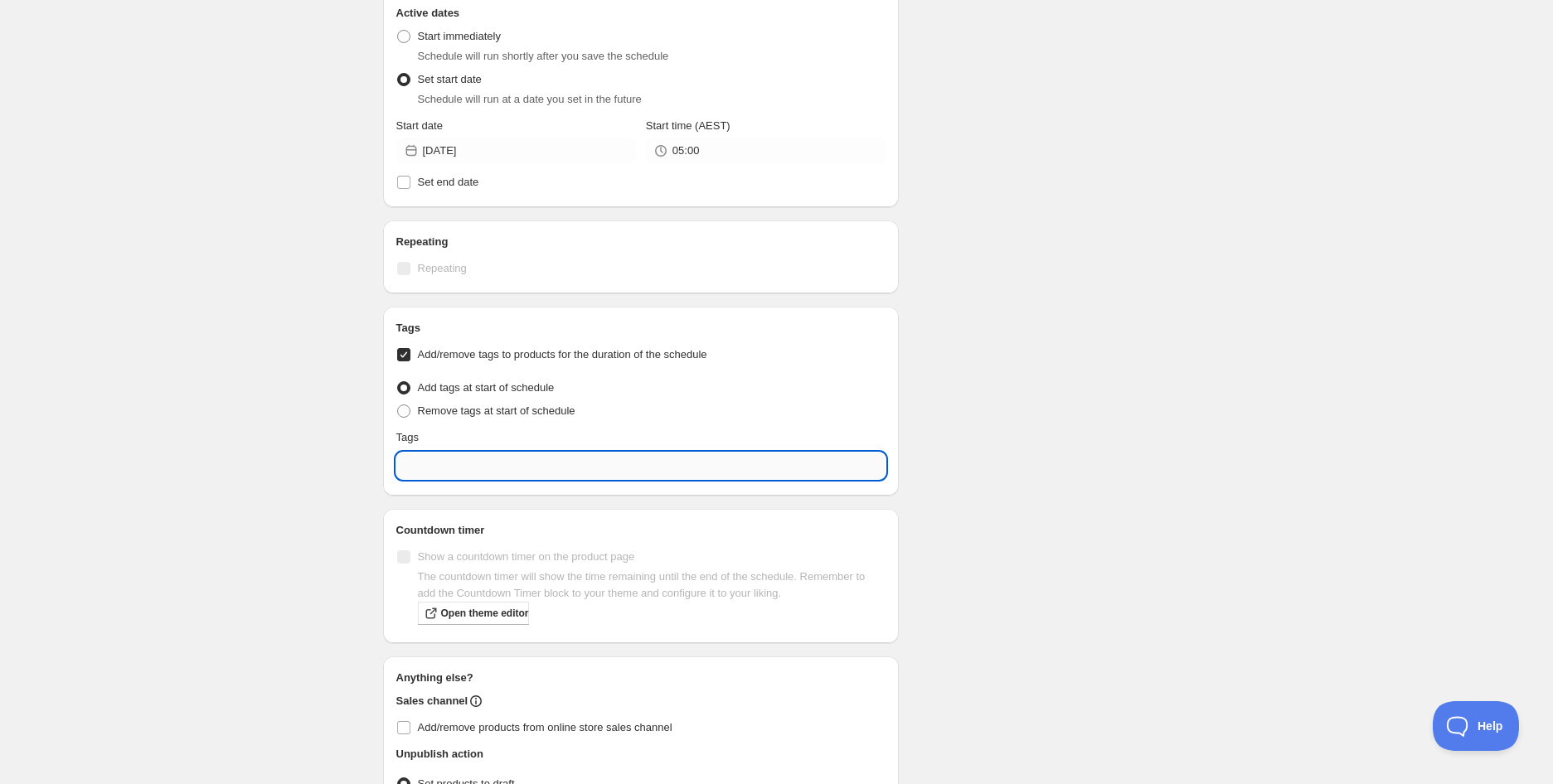
click at [598, 468] on input "text" at bounding box center [640, 465] width 489 height 26
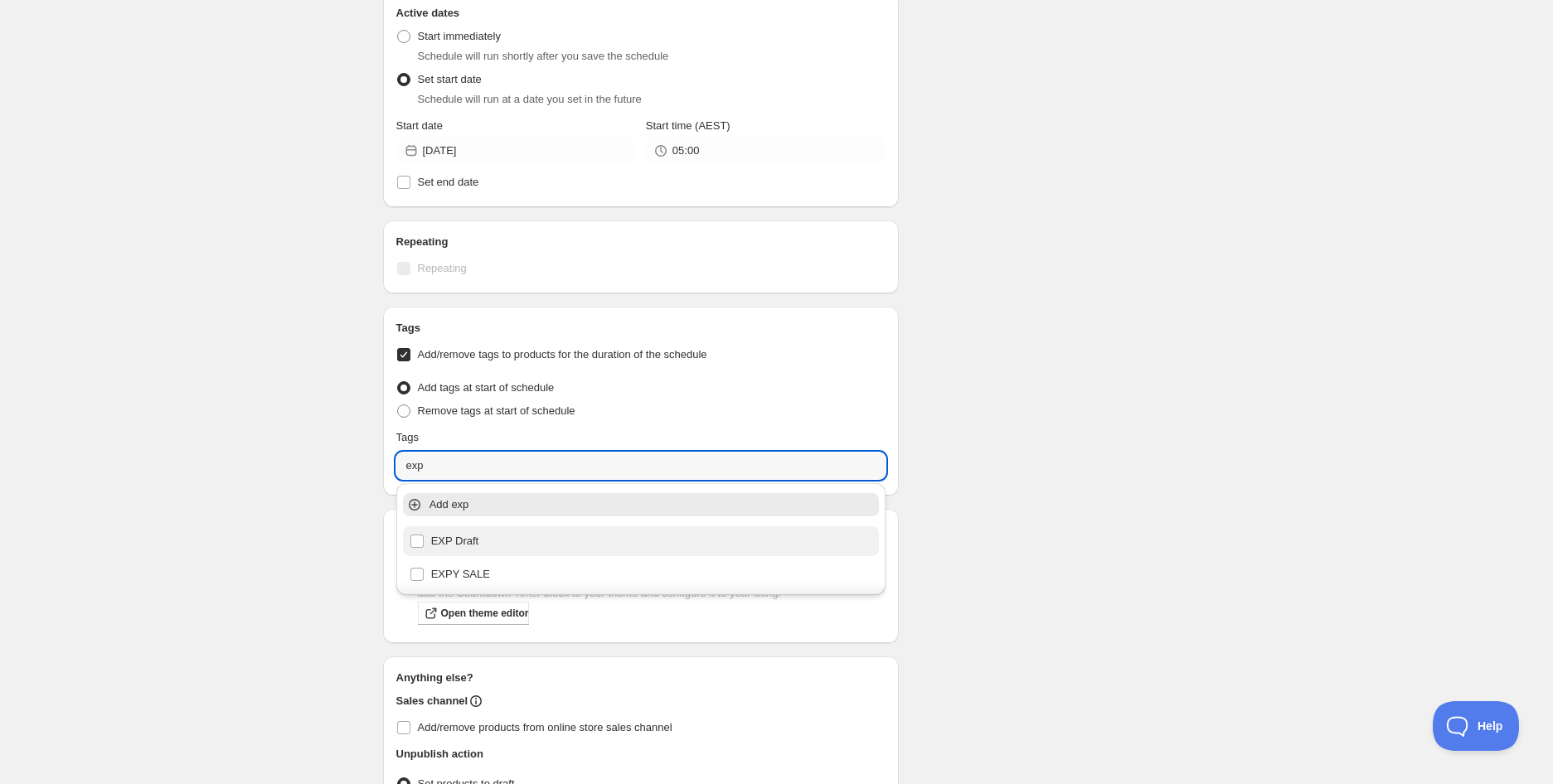
click at [464, 540] on div "EXP Draft" at bounding box center [641, 541] width 463 height 23
type input "EXP Draft"
checkbox input "true"
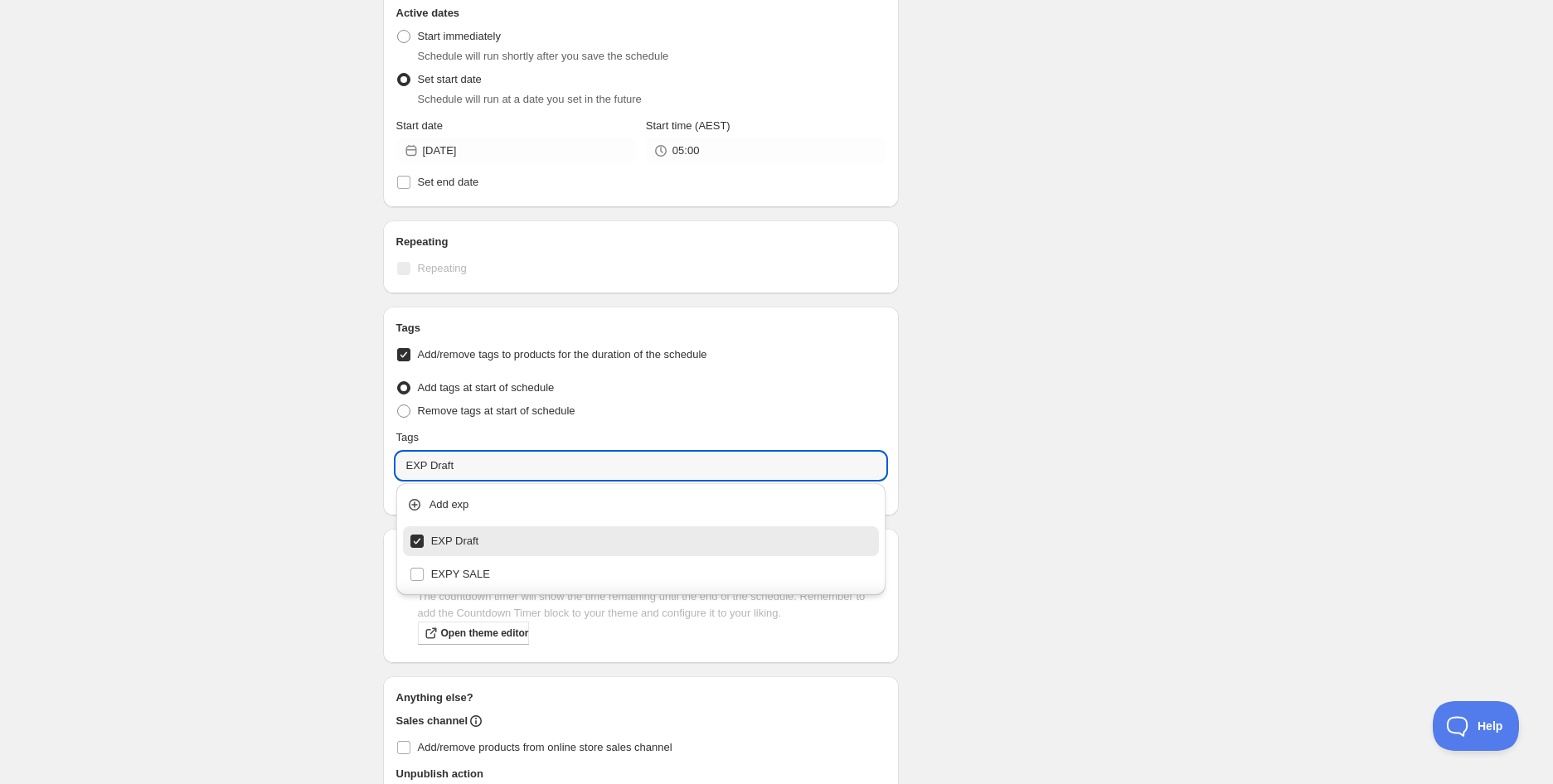
type input "EXP Draft"
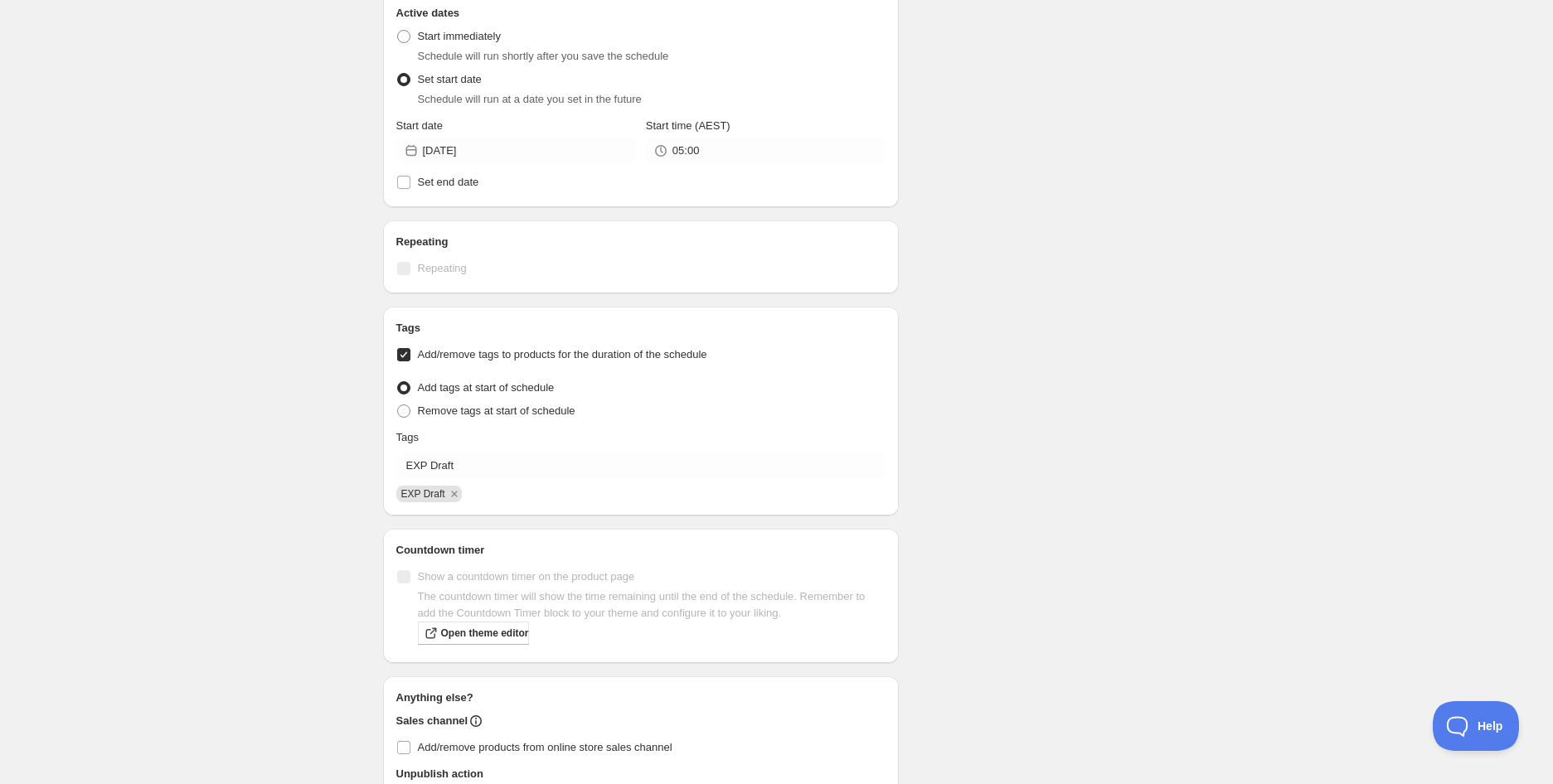
click at [1082, 458] on div "Schedule name EOSS Tzatziki Dip | 200g (EXP [DATE]) Your customers won't see th…" at bounding box center [770, 180] width 801 height 1420
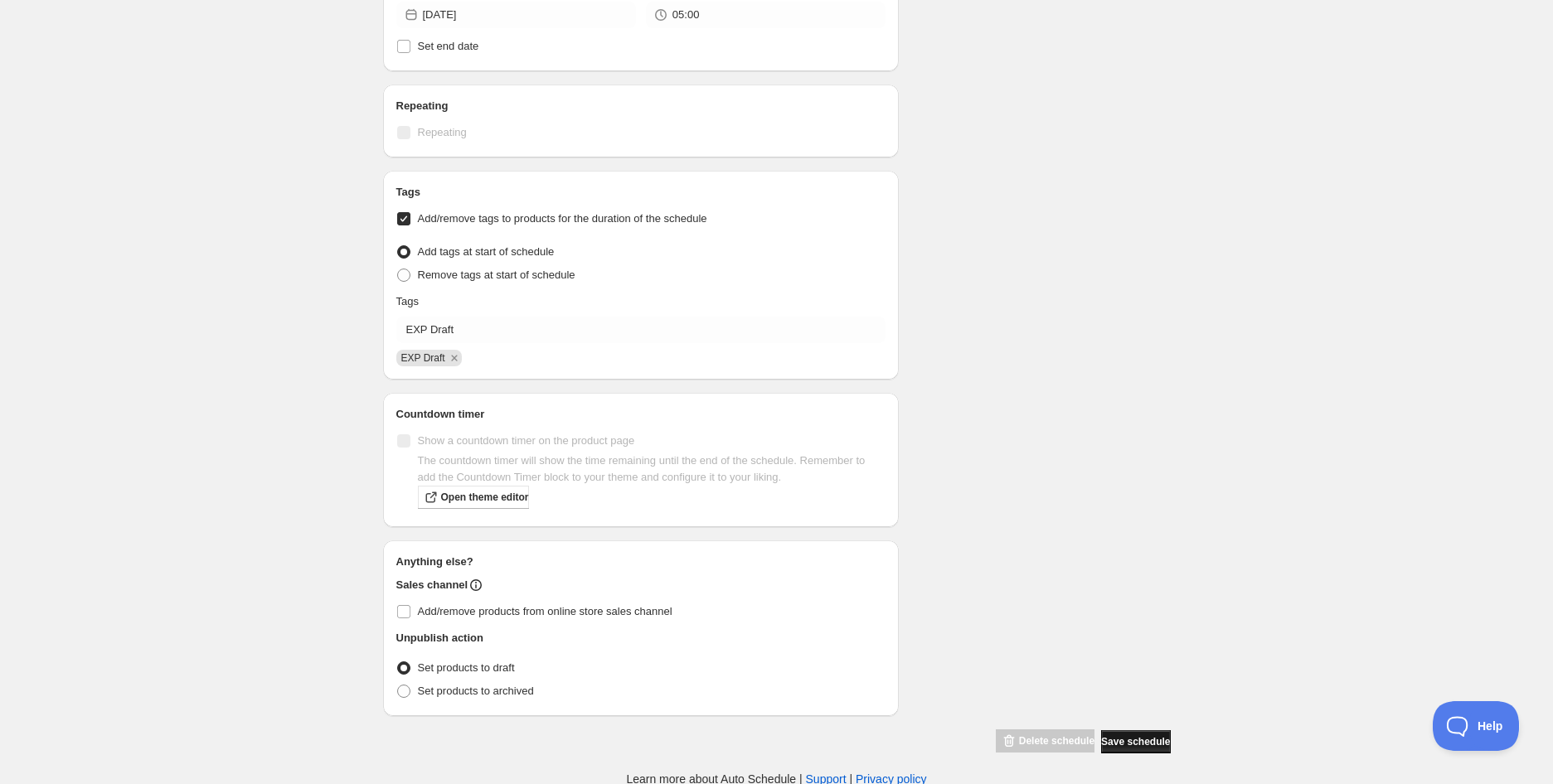
click at [1147, 749] on button "Save schedule" at bounding box center [1135, 741] width 69 height 23
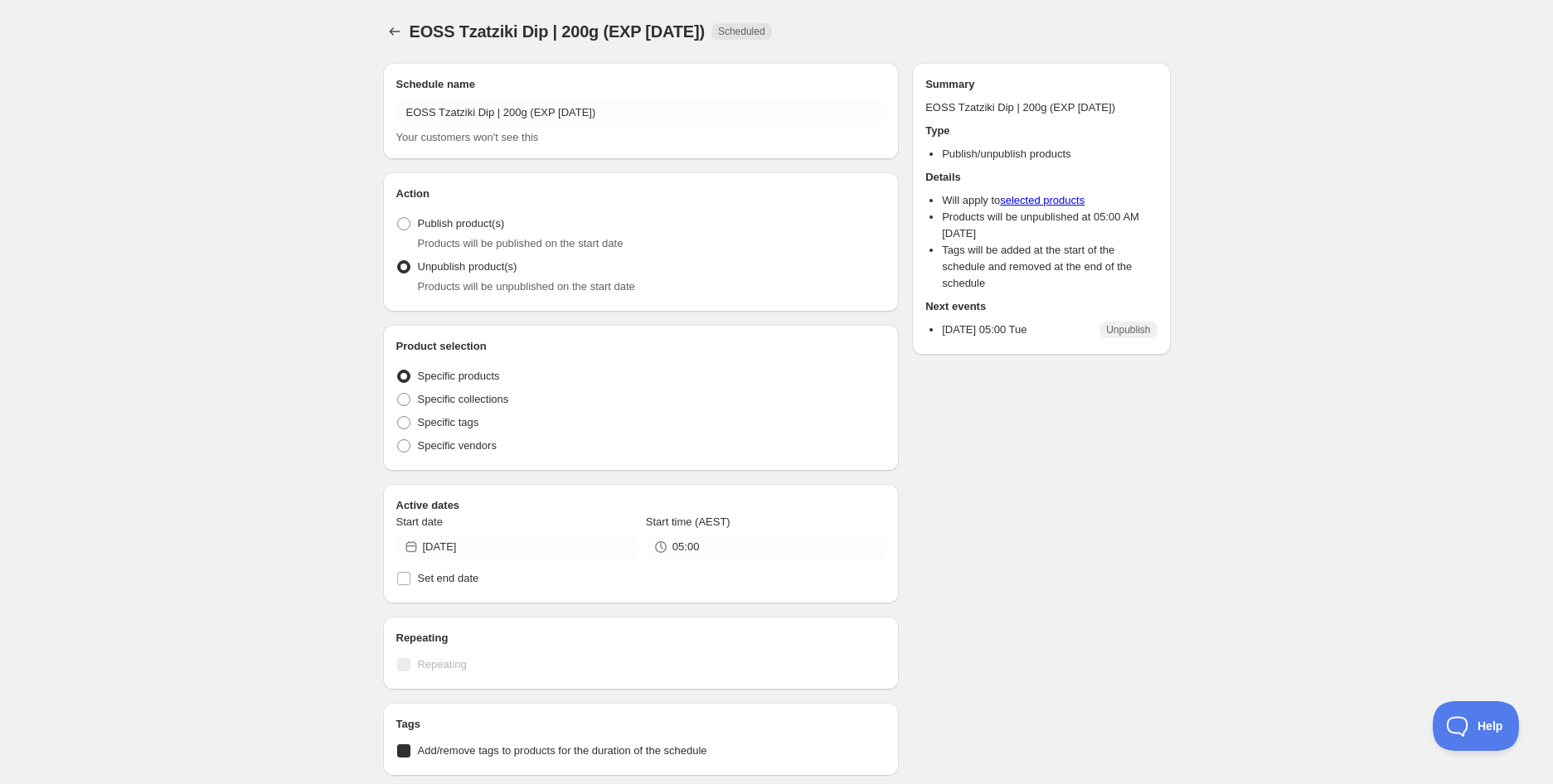
radio input "true"
checkbox input "true"
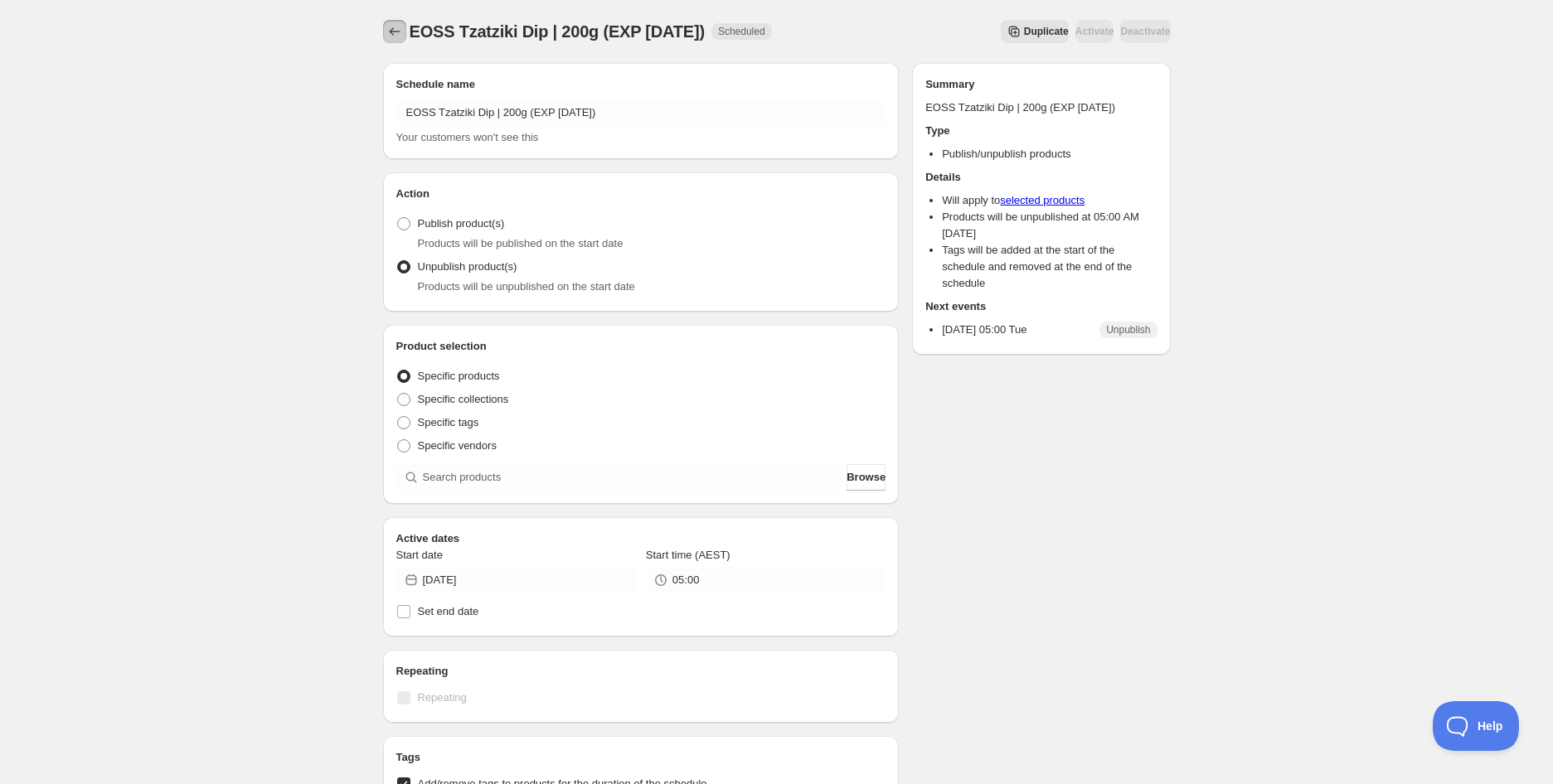
click at [403, 36] on button "Schedules" at bounding box center [395, 31] width 23 height 23
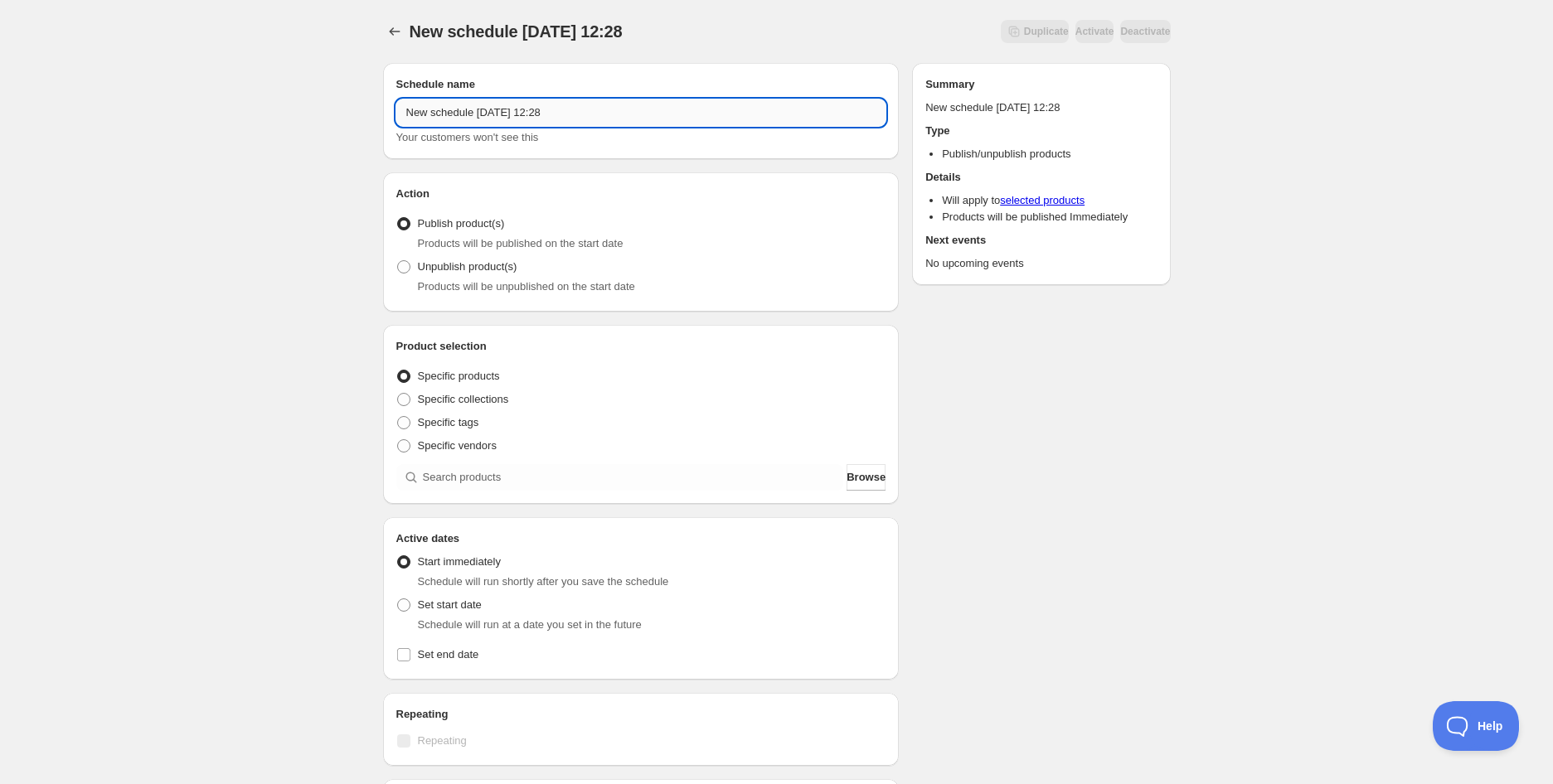
click at [573, 109] on input "New schedule [DATE] 12:28" at bounding box center [640, 112] width 489 height 26
click at [572, 110] on input "New schedule [DATE] 12:28" at bounding box center [640, 112] width 489 height 26
paste input "EOSS Spicy Capsicum Dip | 200g (EXP [DATE])"
type input "EOSS Spicy Capsicum Dip | 200g (EXP [DATE])"
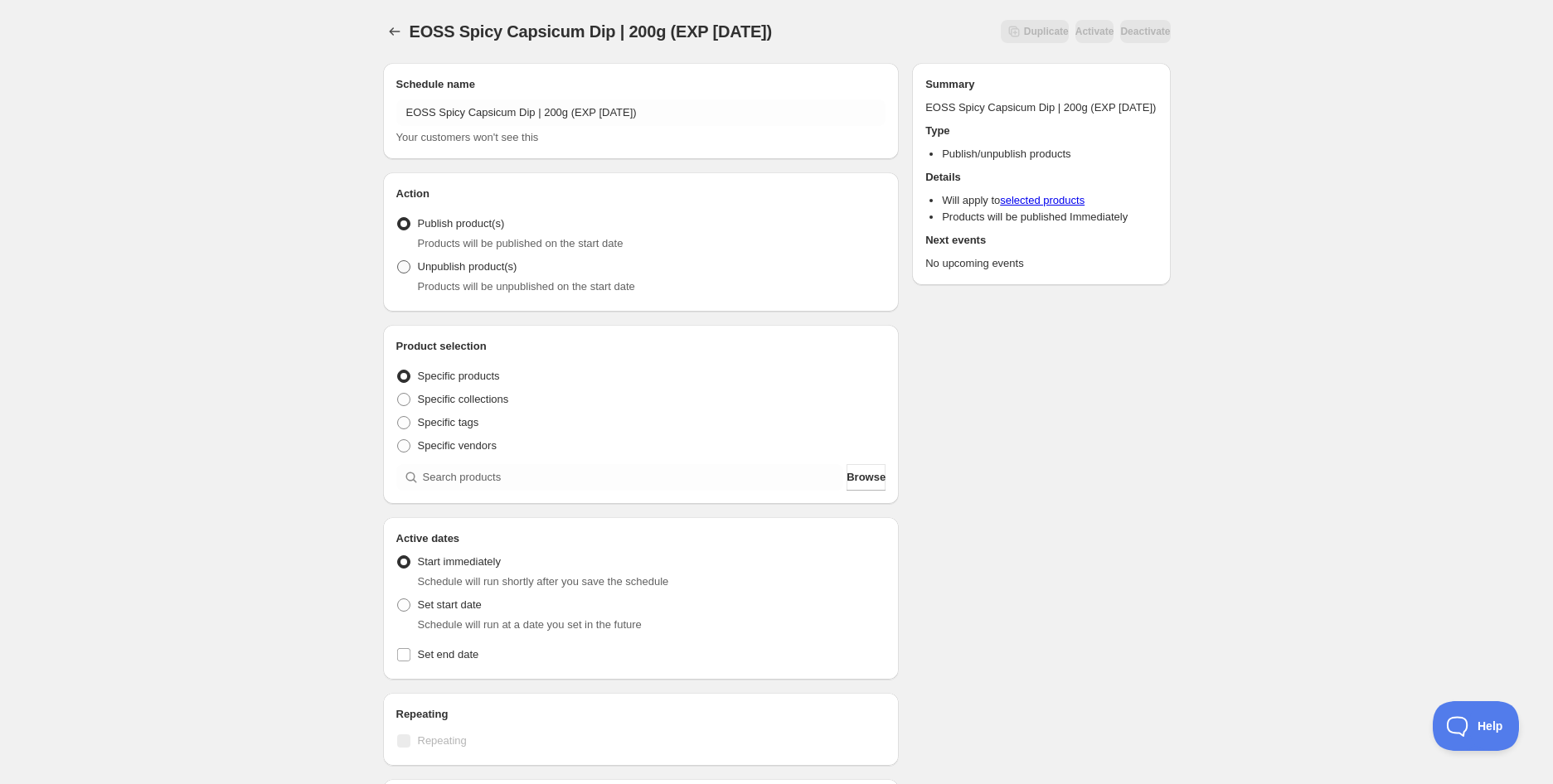
click at [485, 272] on span "Unpublish product(s)" at bounding box center [467, 266] width 99 height 13
click at [398, 261] on input "Unpublish product(s)" at bounding box center [397, 260] width 1 height 1
radio input "true"
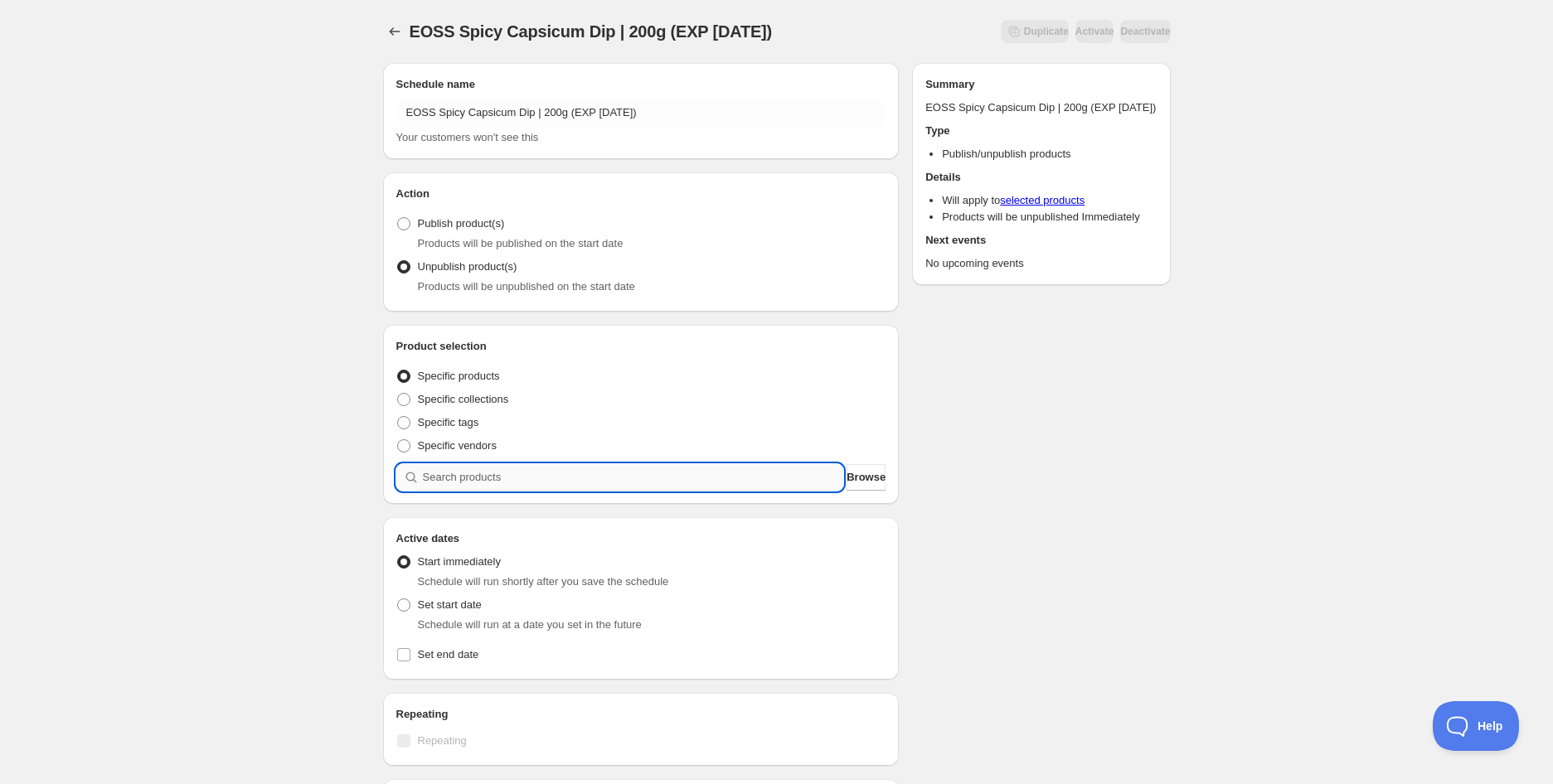
click at [475, 472] on input "search" at bounding box center [632, 477] width 421 height 26
paste input "search"
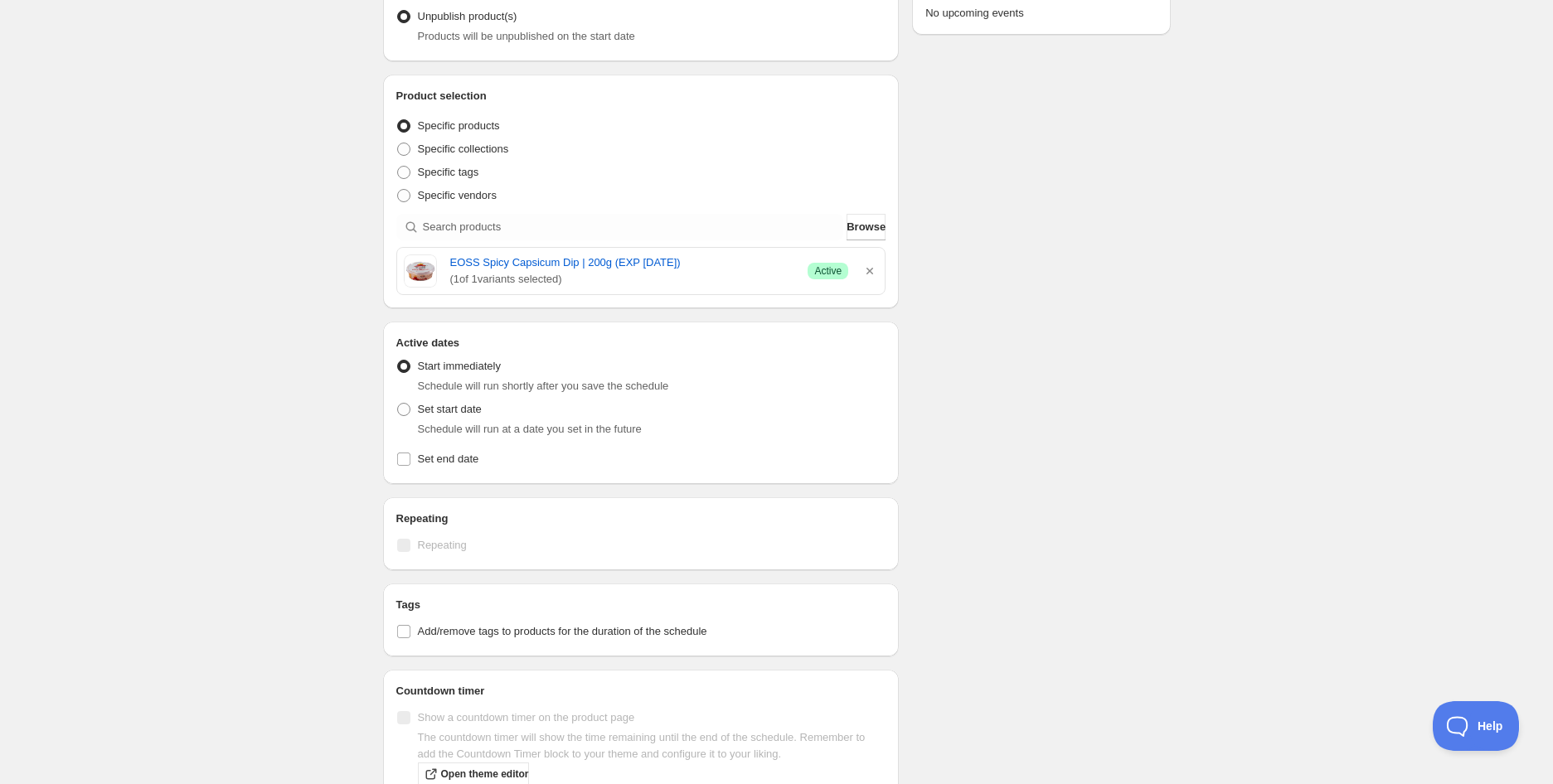
scroll to position [276, 0]
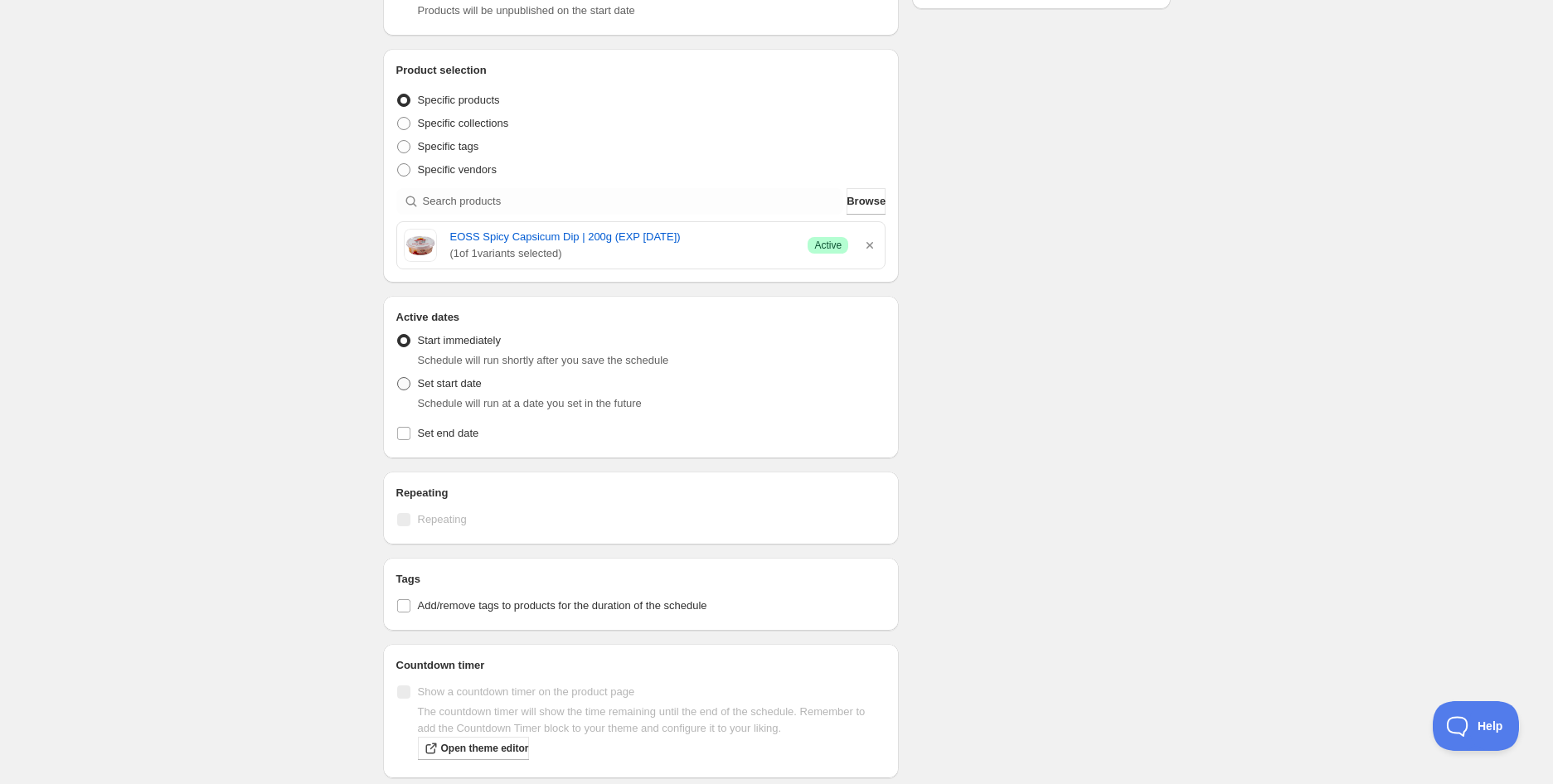
click at [406, 380] on span at bounding box center [404, 384] width 14 height 14
click at [398, 377] on input "Set start date" at bounding box center [397, 377] width 1 height 1
radio input "true"
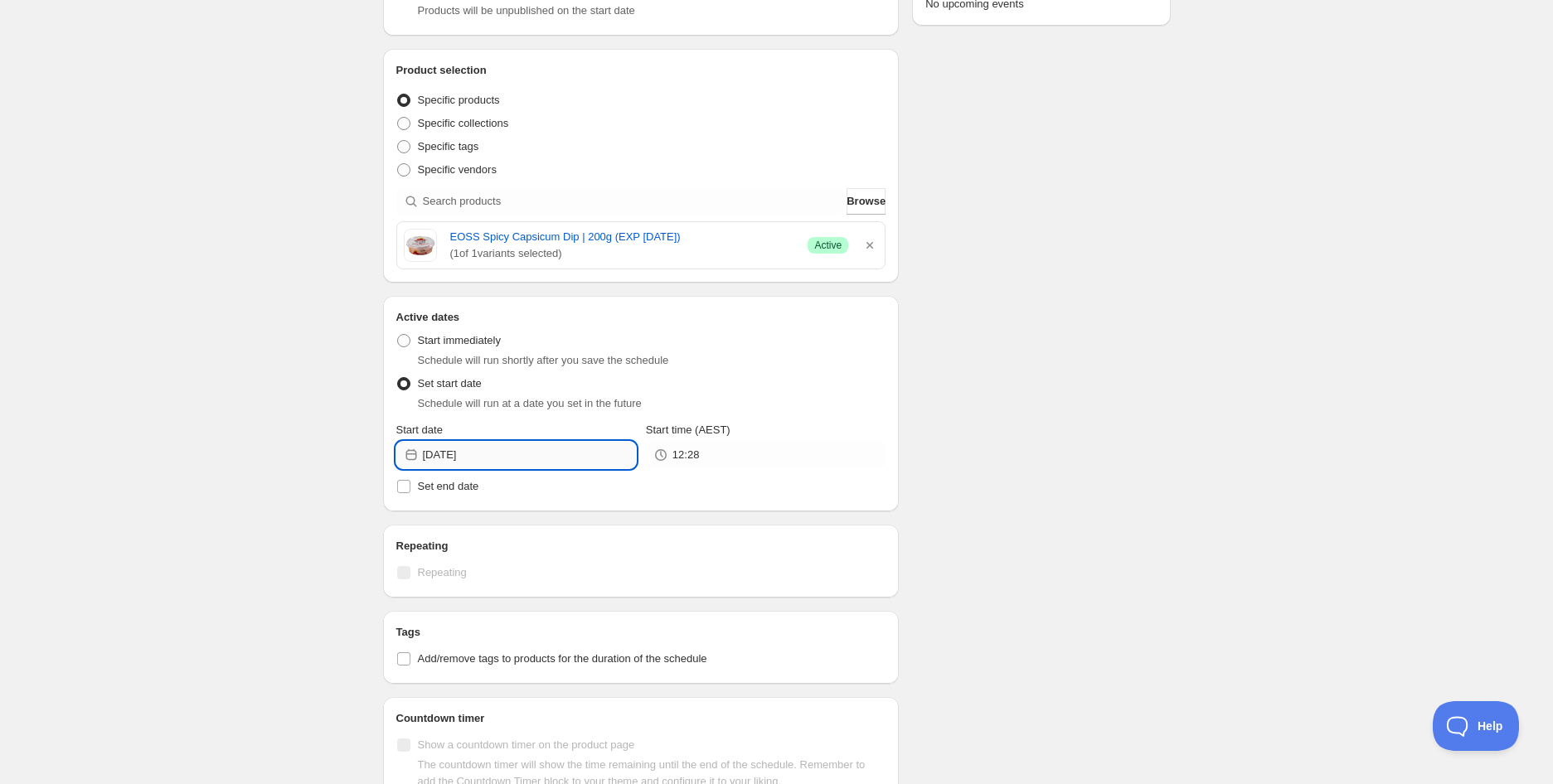
click at [521, 447] on input "[DATE]" at bounding box center [528, 454] width 213 height 26
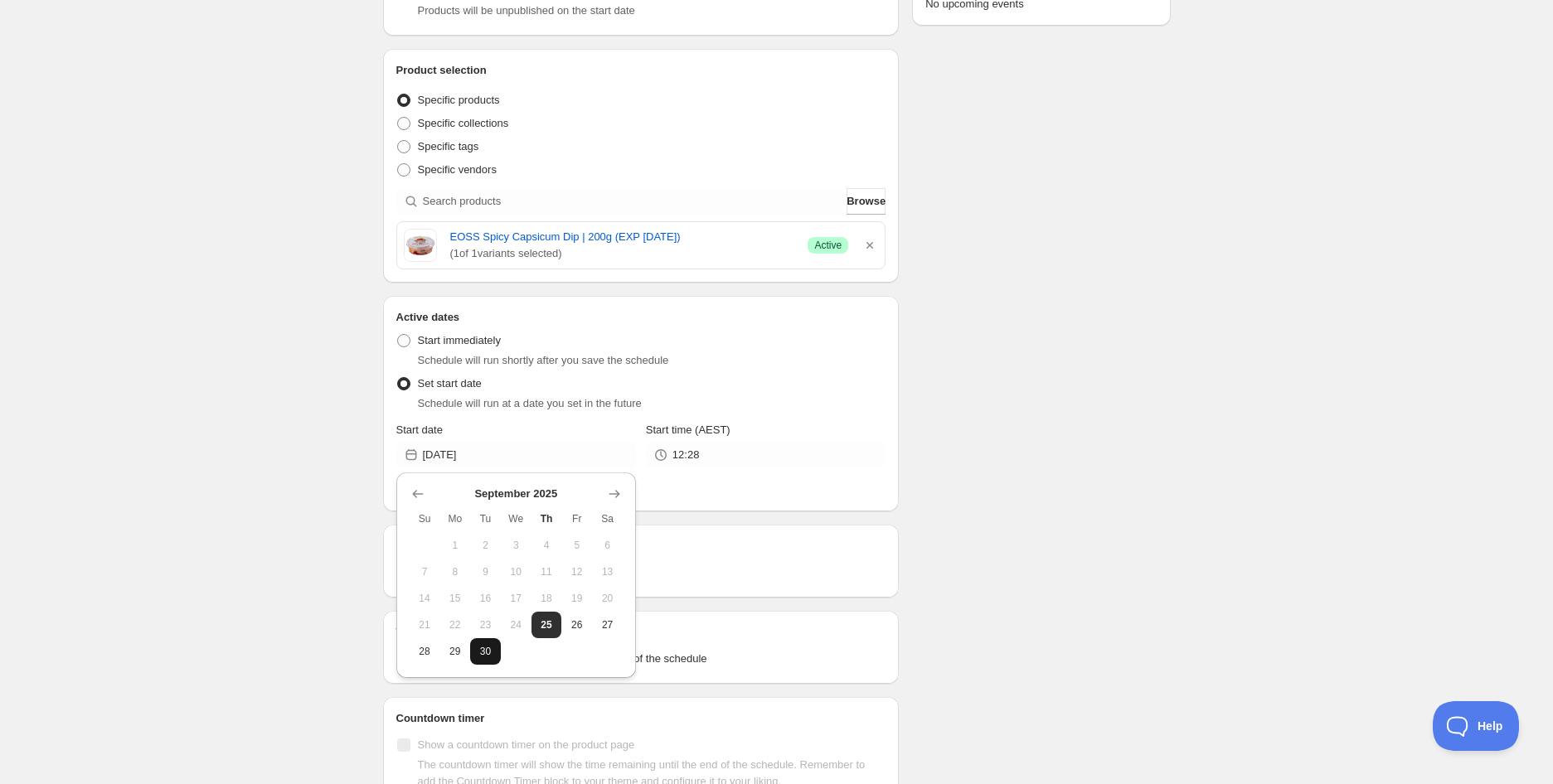
click at [482, 650] on span "30" at bounding box center [486, 652] width 18 height 14
type input "[DATE]"
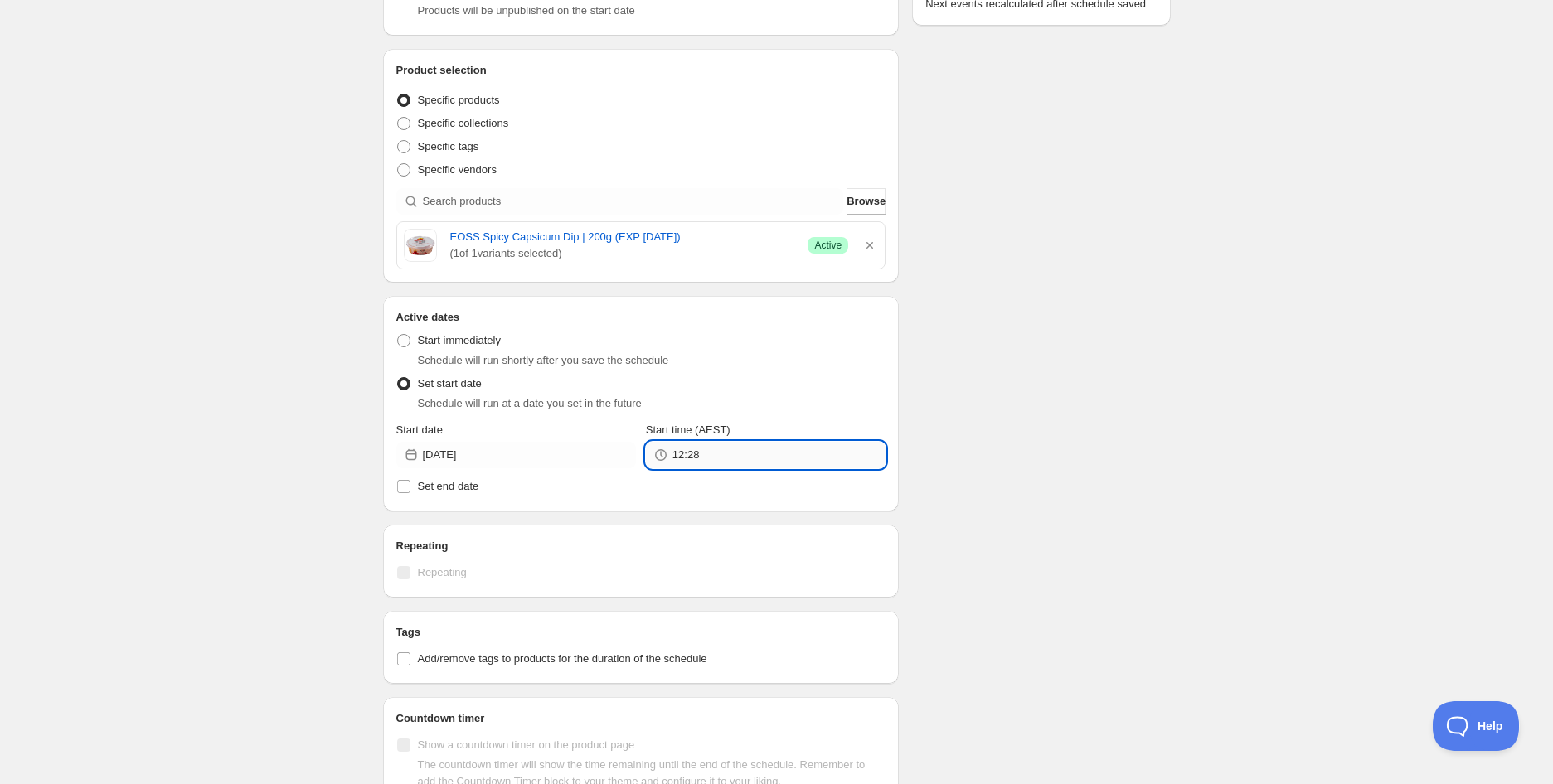
click at [722, 454] on input "12:28" at bounding box center [778, 454] width 213 height 26
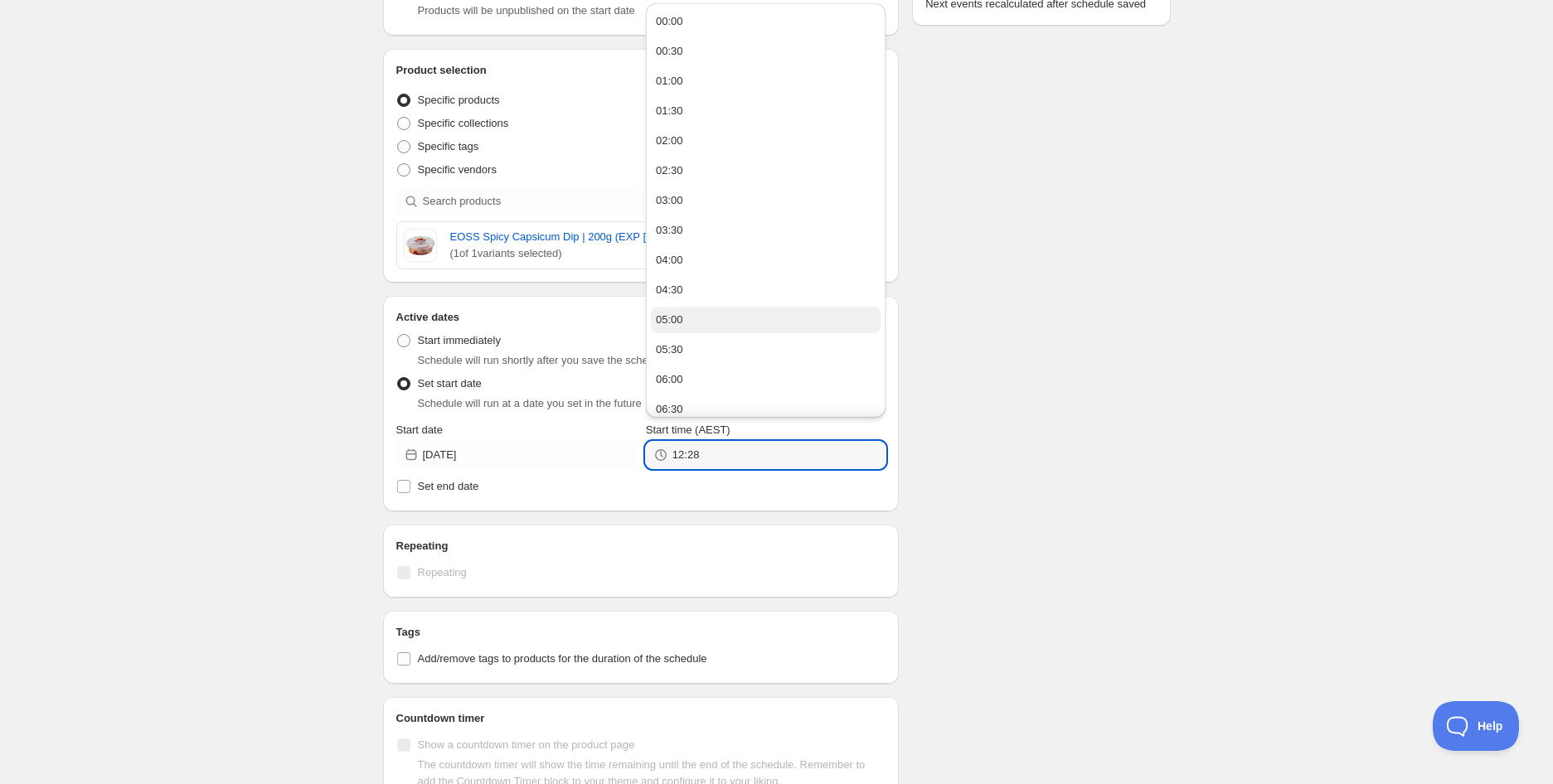
click at [682, 318] on button "05:00" at bounding box center [766, 319] width 230 height 26
type input "05:00"
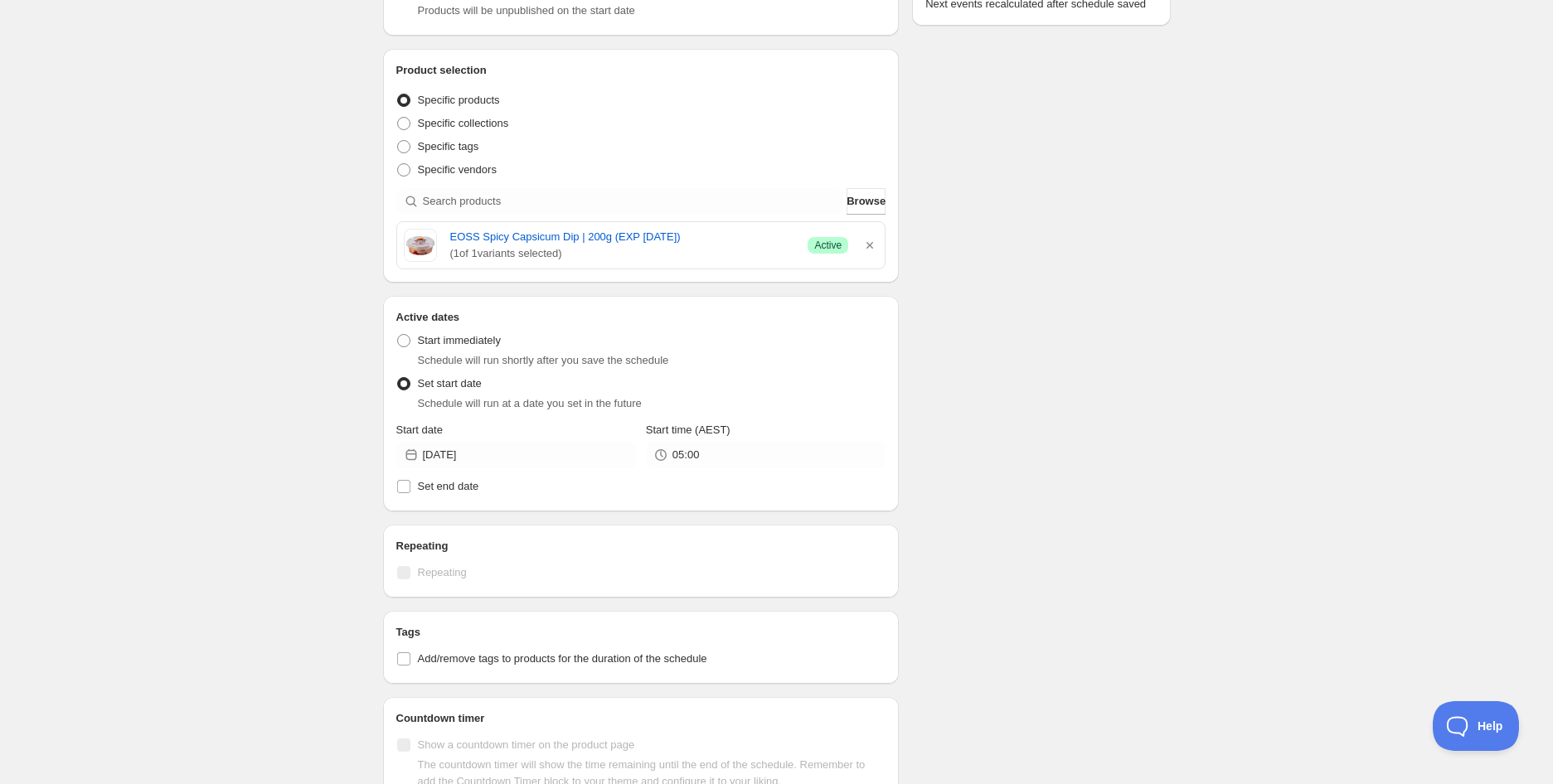
drag, startPoint x: 926, startPoint y: 317, endPoint x: 945, endPoint y: 308, distance: 21.0
click at [937, 317] on div "Schedule name EOSS Spicy Capsicum Dip | 200g (EXP [DATE]) Your customers won't …" at bounding box center [770, 415] width 801 height 1284
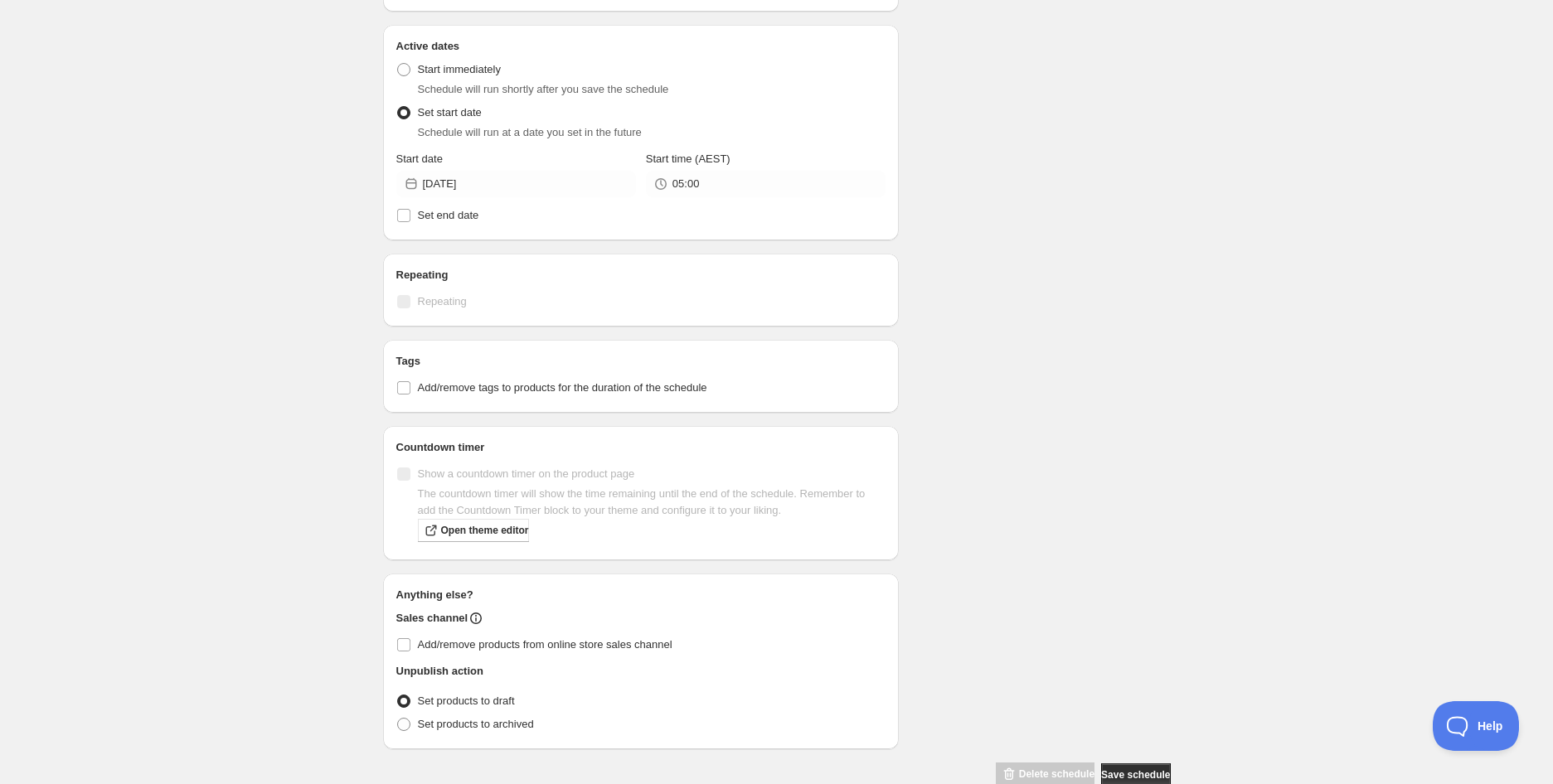
scroll to position [580, 0]
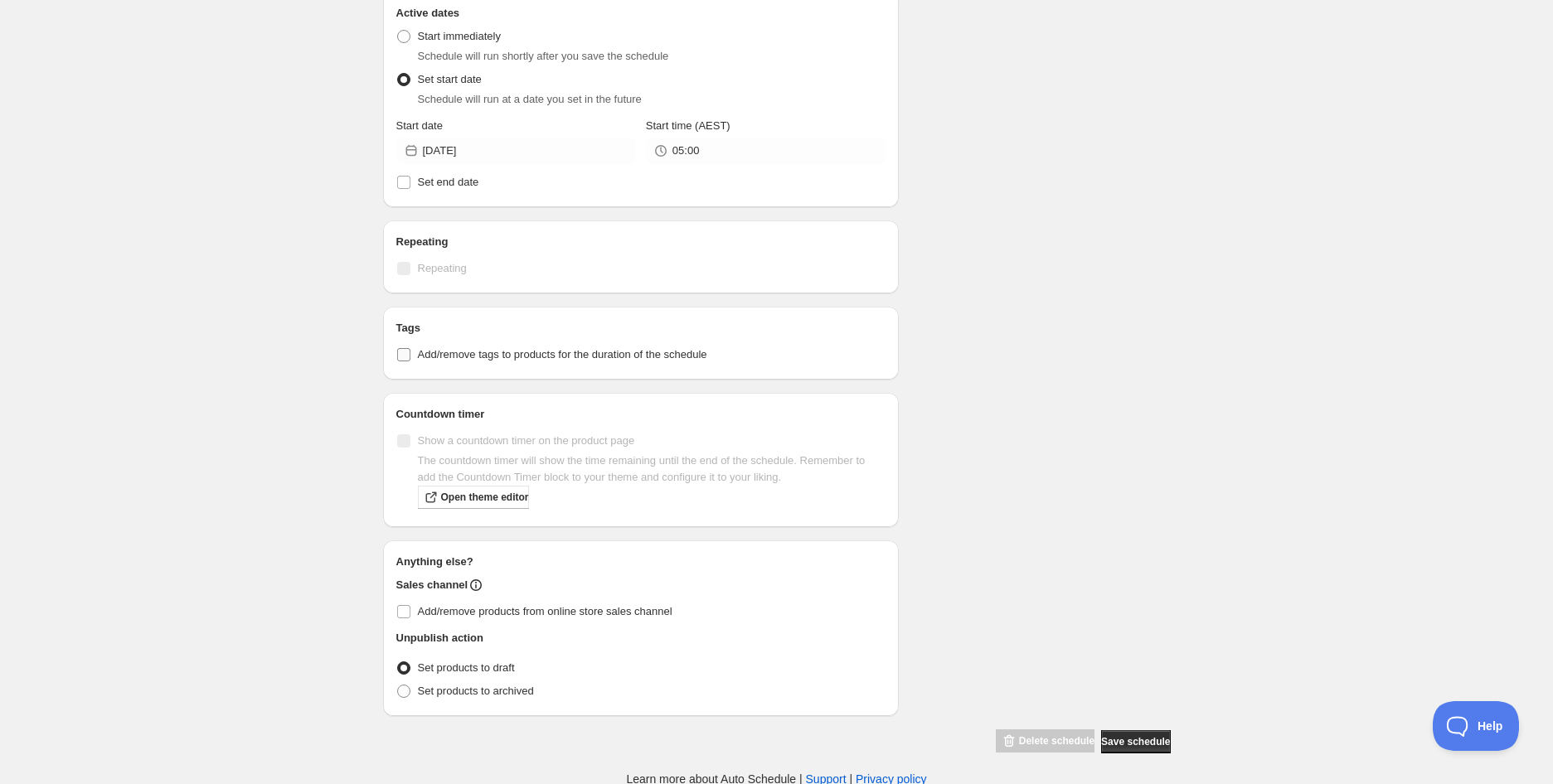
click at [557, 348] on span "Add/remove tags to products for the duration of the schedule" at bounding box center [561, 354] width 289 height 13
click at [411, 348] on input "Add/remove tags to products for the duration of the schedule" at bounding box center [404, 355] width 14 height 14
checkbox input "true"
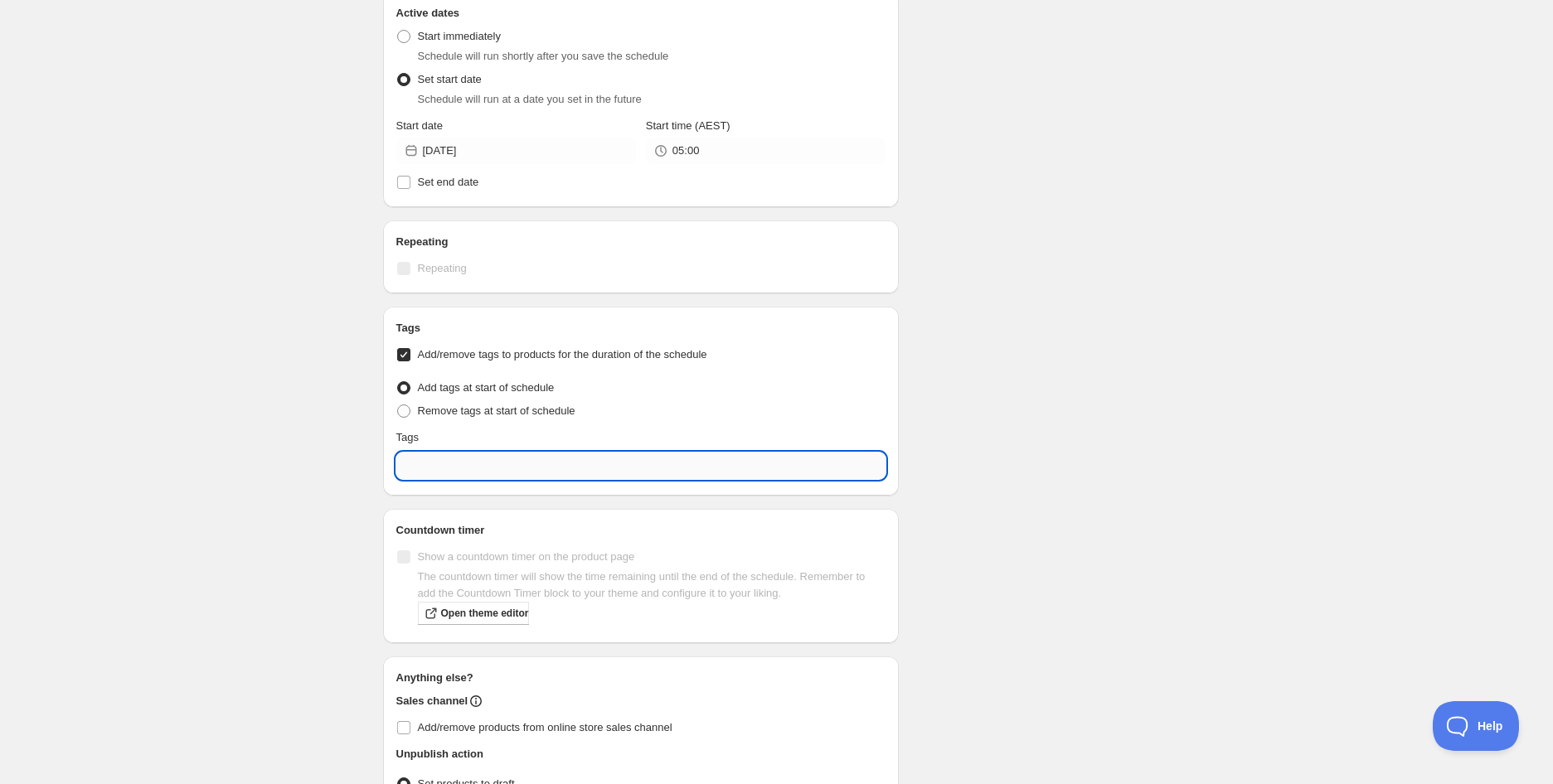
click at [541, 466] on input "text" at bounding box center [640, 465] width 489 height 26
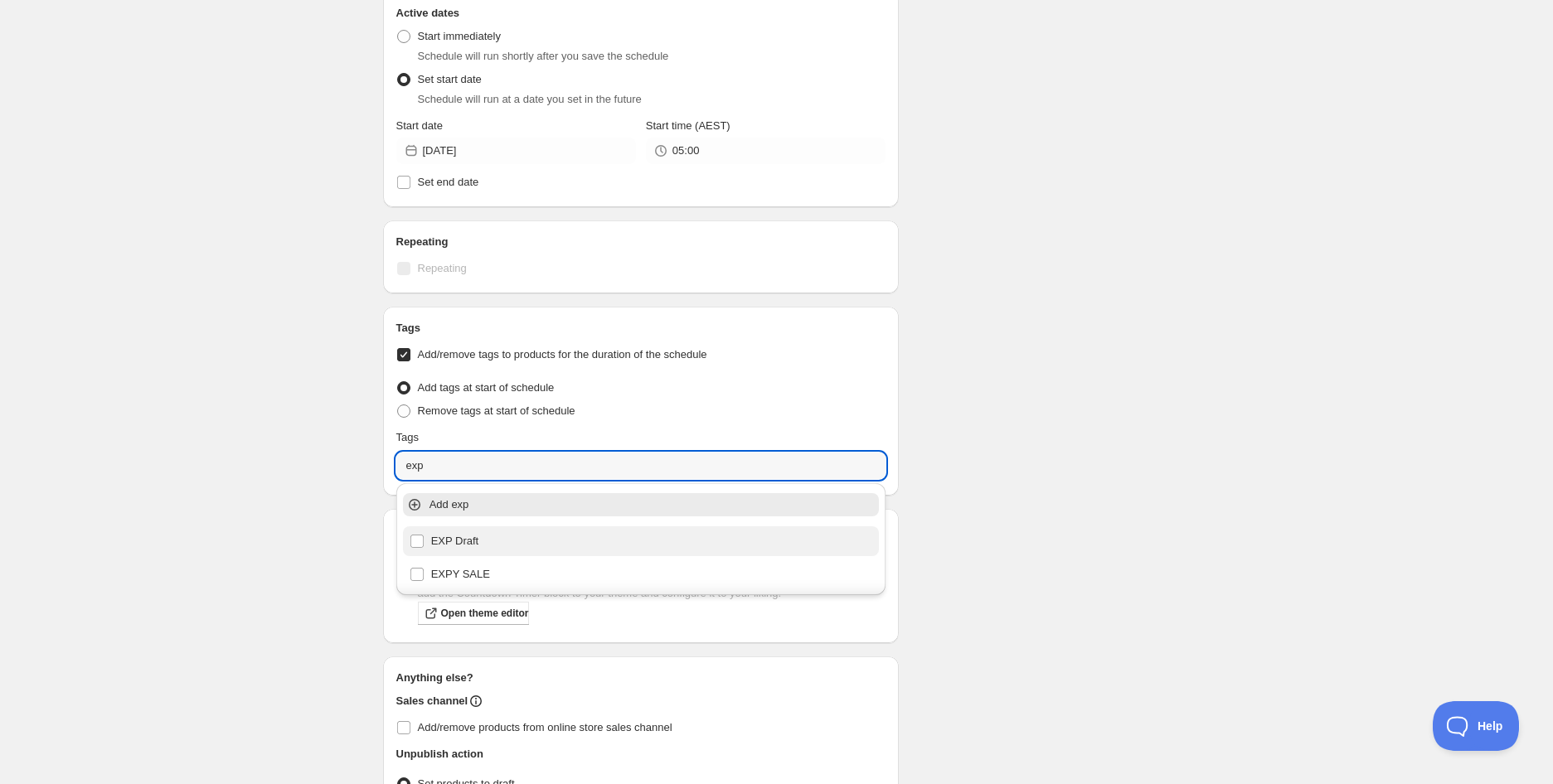
click at [484, 544] on div "EXP Draft" at bounding box center [641, 541] width 463 height 23
type input "EXP Draft"
checkbox input "true"
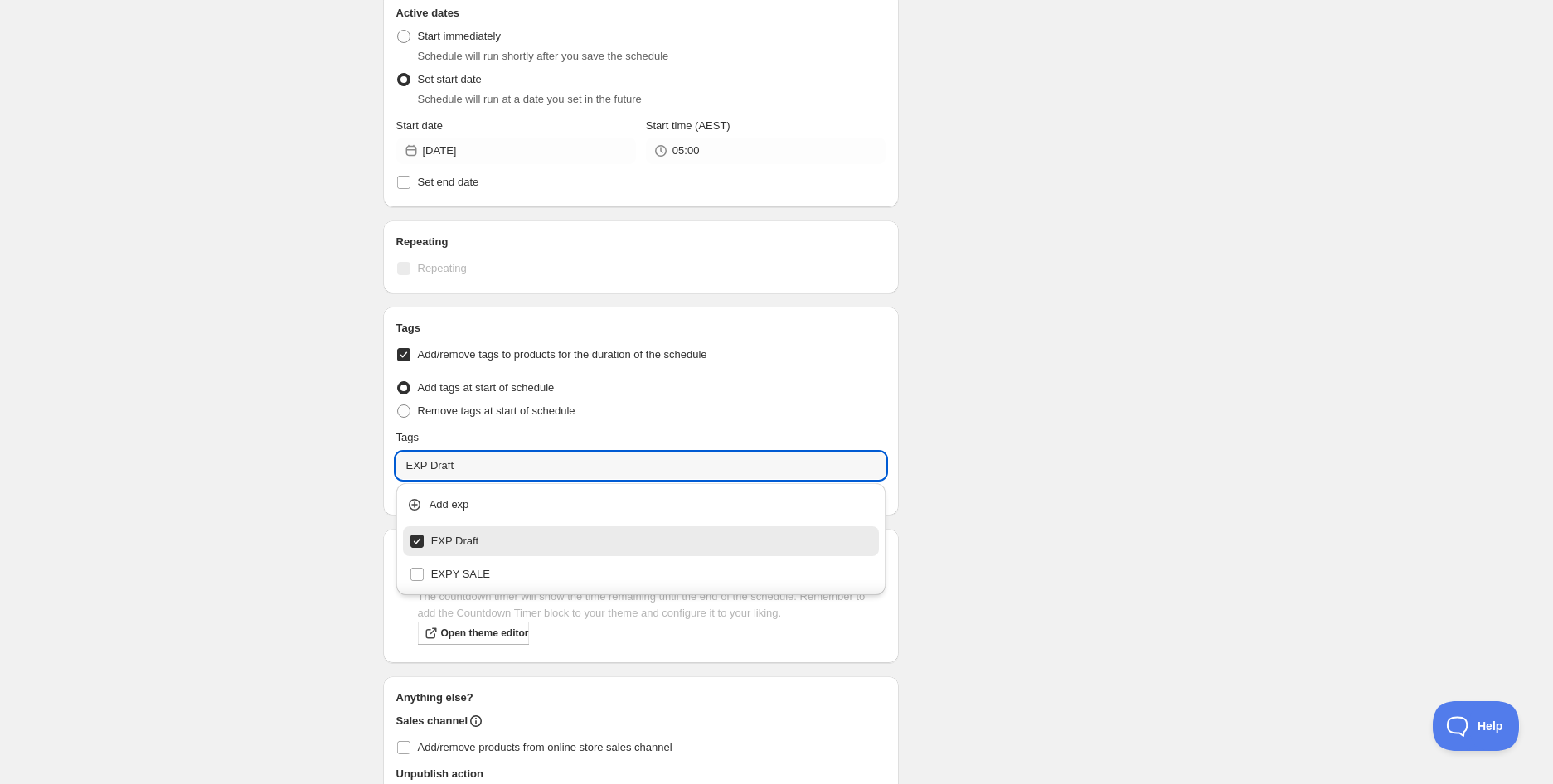
type input "EXP Draft"
click at [1114, 464] on div "Schedule name EOSS Spicy Capsicum Dip | 200g (EXP [DATE]) Your customers won't …" at bounding box center [770, 180] width 801 height 1420
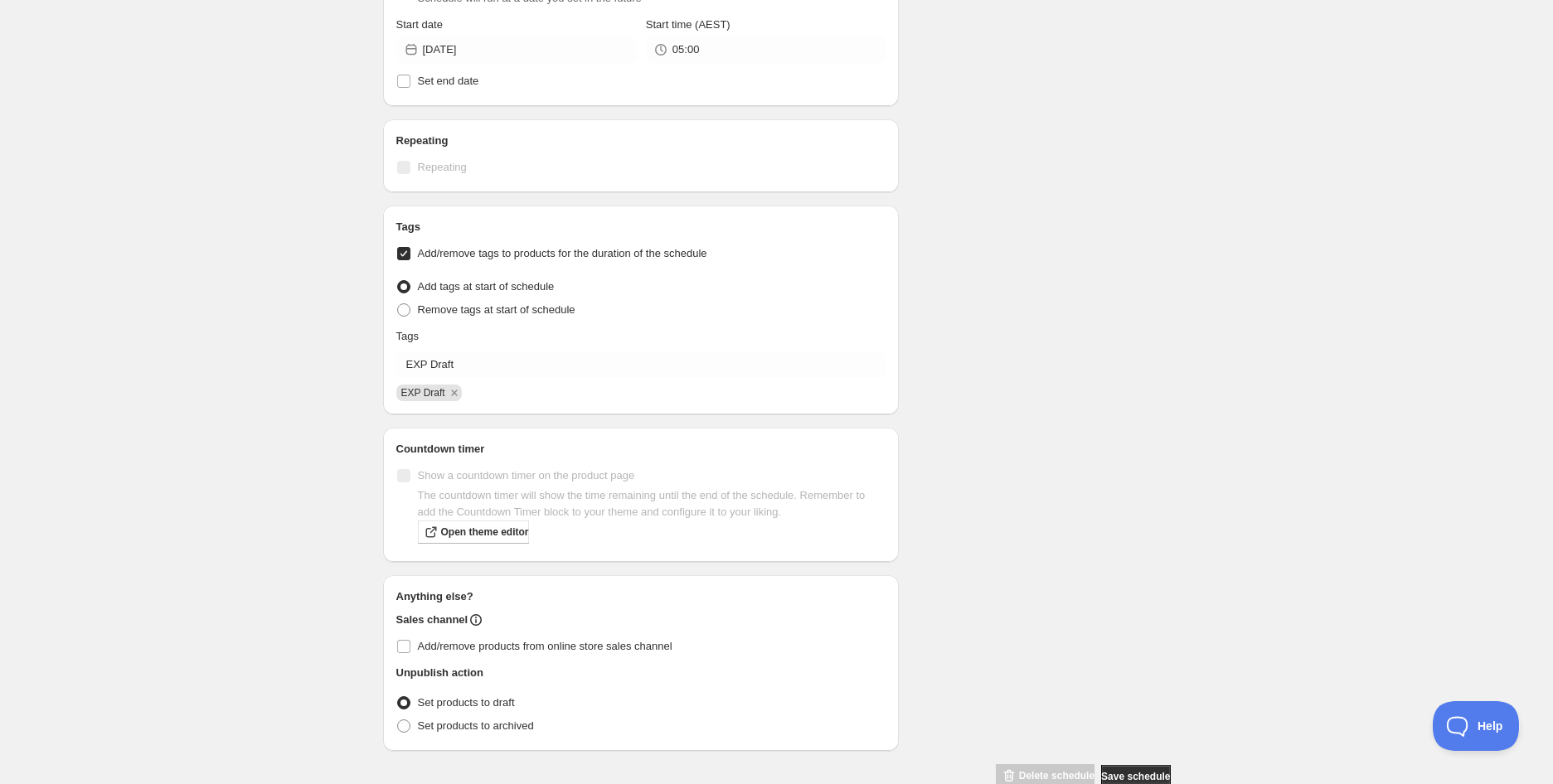
scroll to position [716, 0]
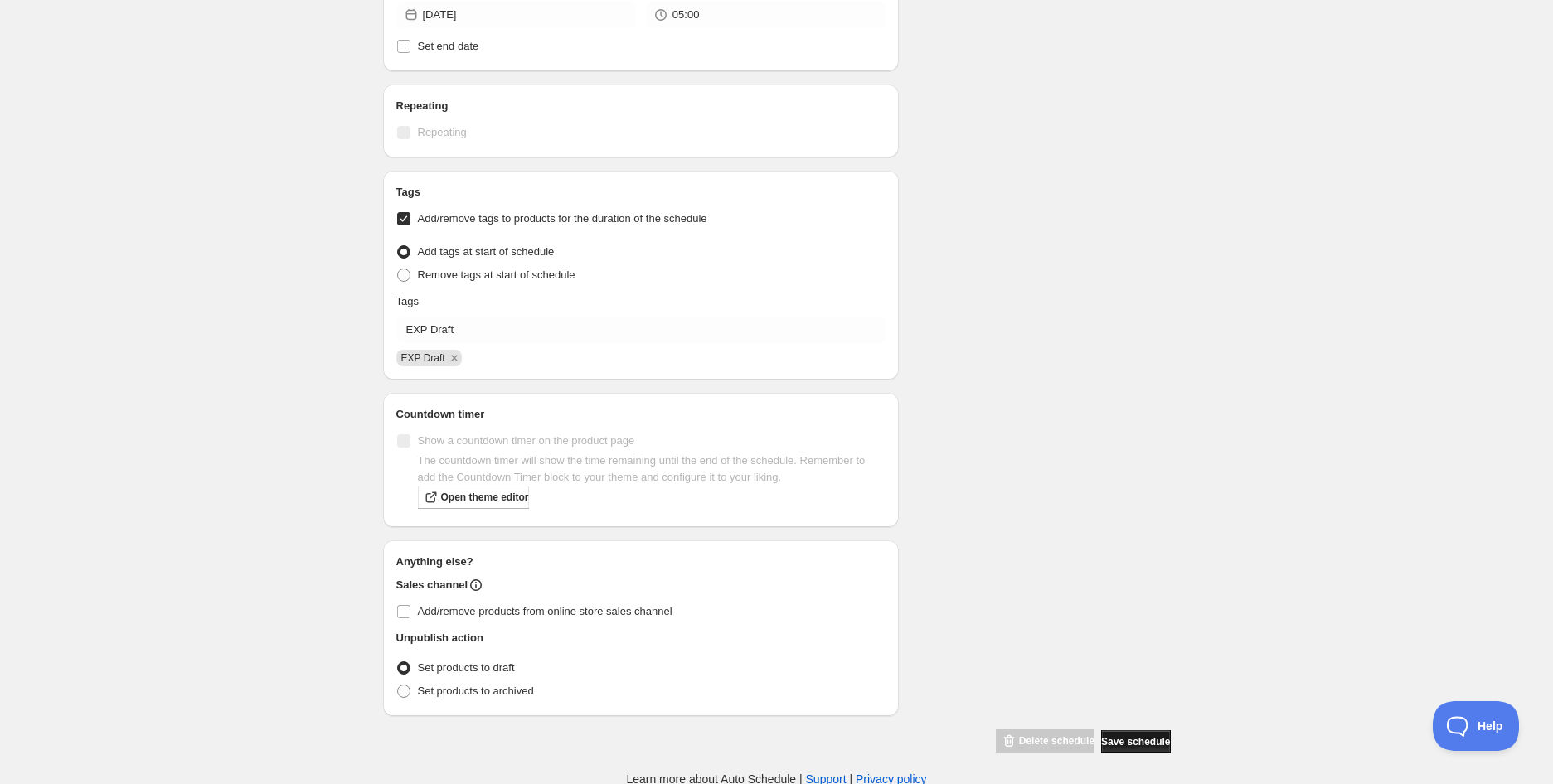
click at [1161, 733] on button "Save schedule" at bounding box center [1135, 741] width 69 height 23
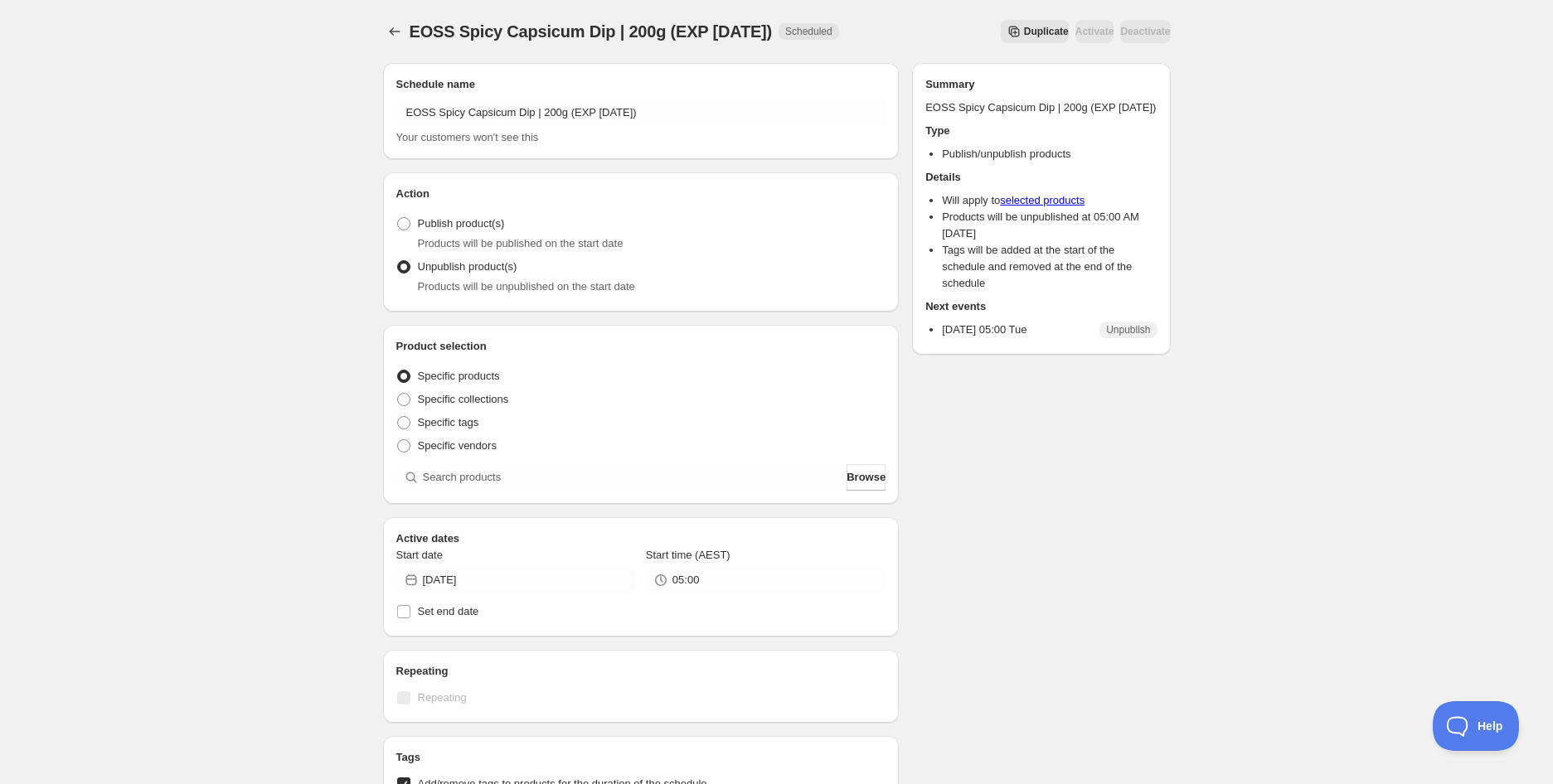
click at [322, 116] on div "EOSS Spicy Capsicum Dip | 200g (EXP [DATE]). This page is ready EOSS Spicy Caps…" at bounding box center [776, 676] width 1553 height 1352
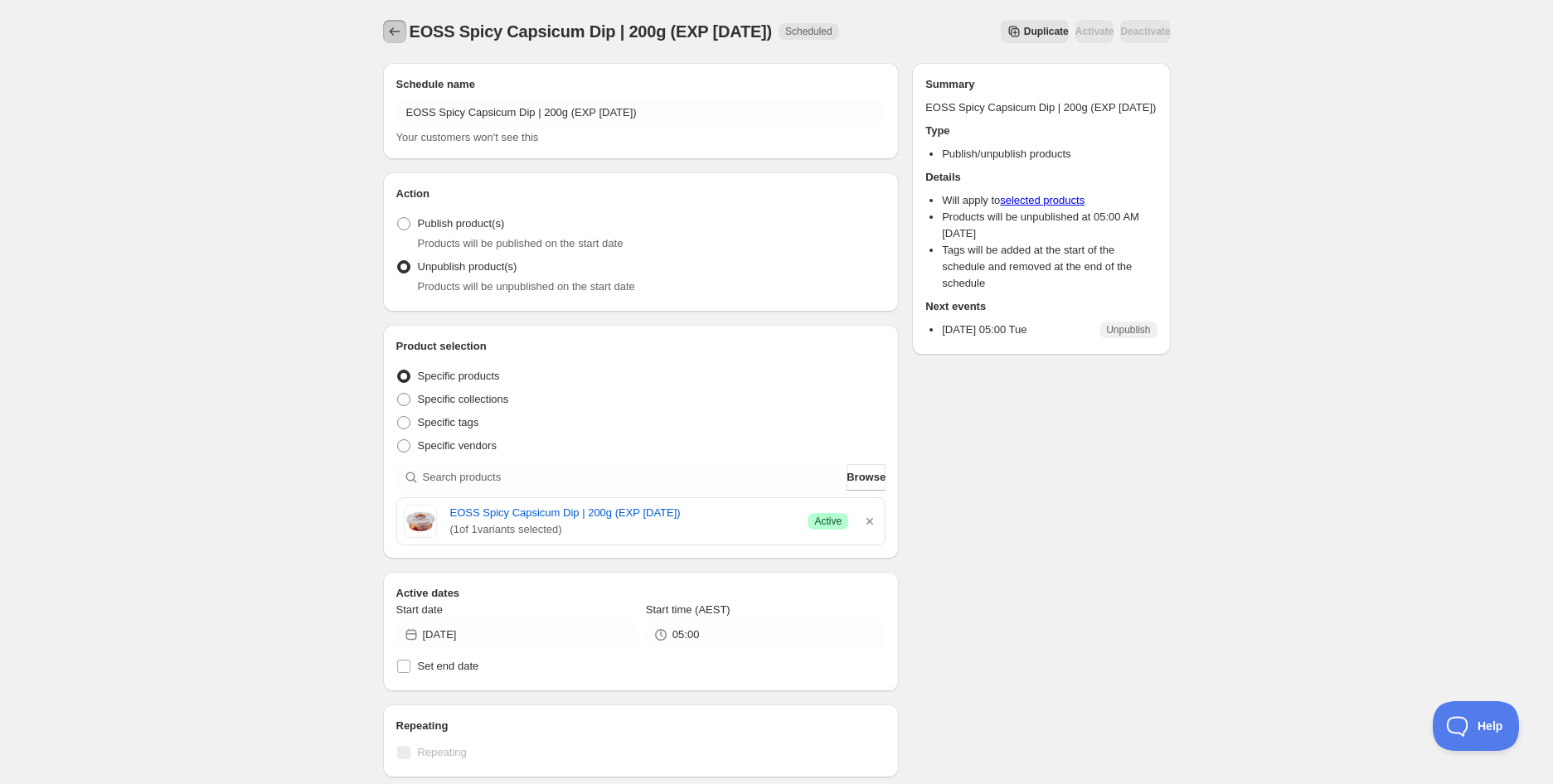
click at [400, 36] on icon "Schedules" at bounding box center [394, 31] width 17 height 17
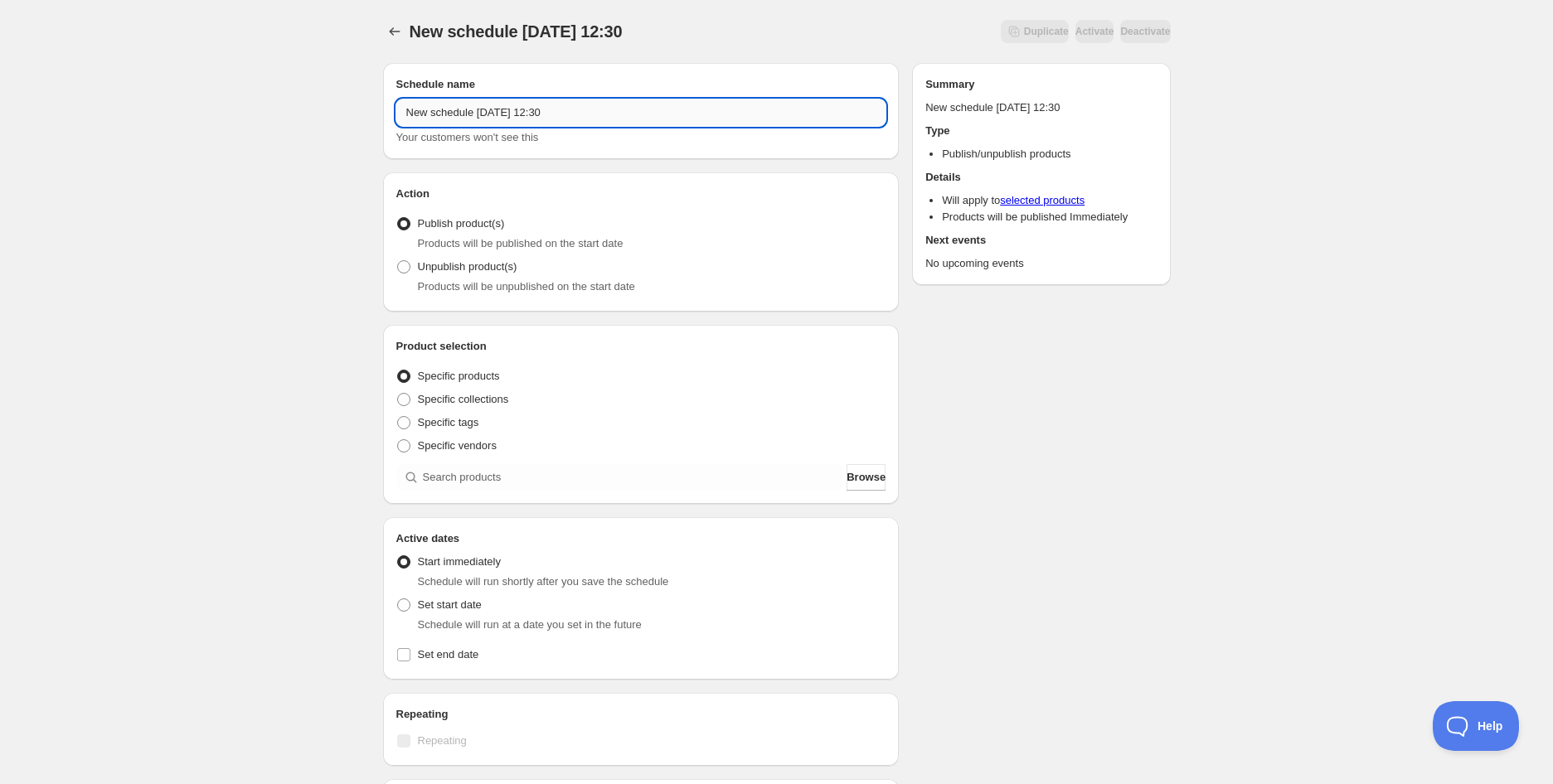
click at [657, 107] on input "New schedule [DATE] 12:30" at bounding box center [640, 112] width 489 height 26
paste input "Lentil Soup 500g (EXP [DATE])"
type input "Lentil Soup 500g (EXP [DATE])"
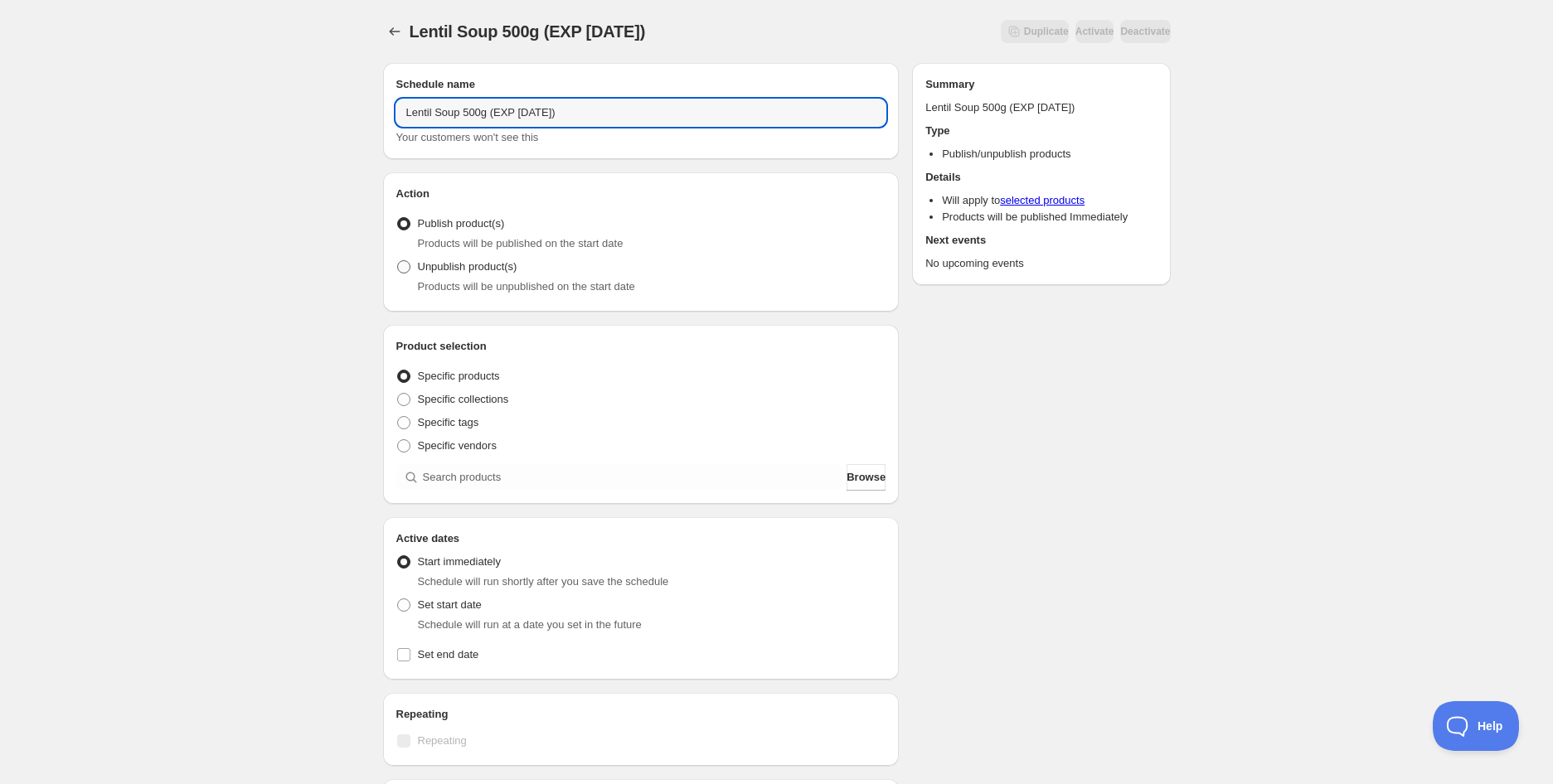
click at [500, 266] on span "Unpublish product(s)" at bounding box center [467, 266] width 99 height 13
click at [398, 261] on input "Unpublish product(s)" at bounding box center [397, 260] width 1 height 1
radio input "true"
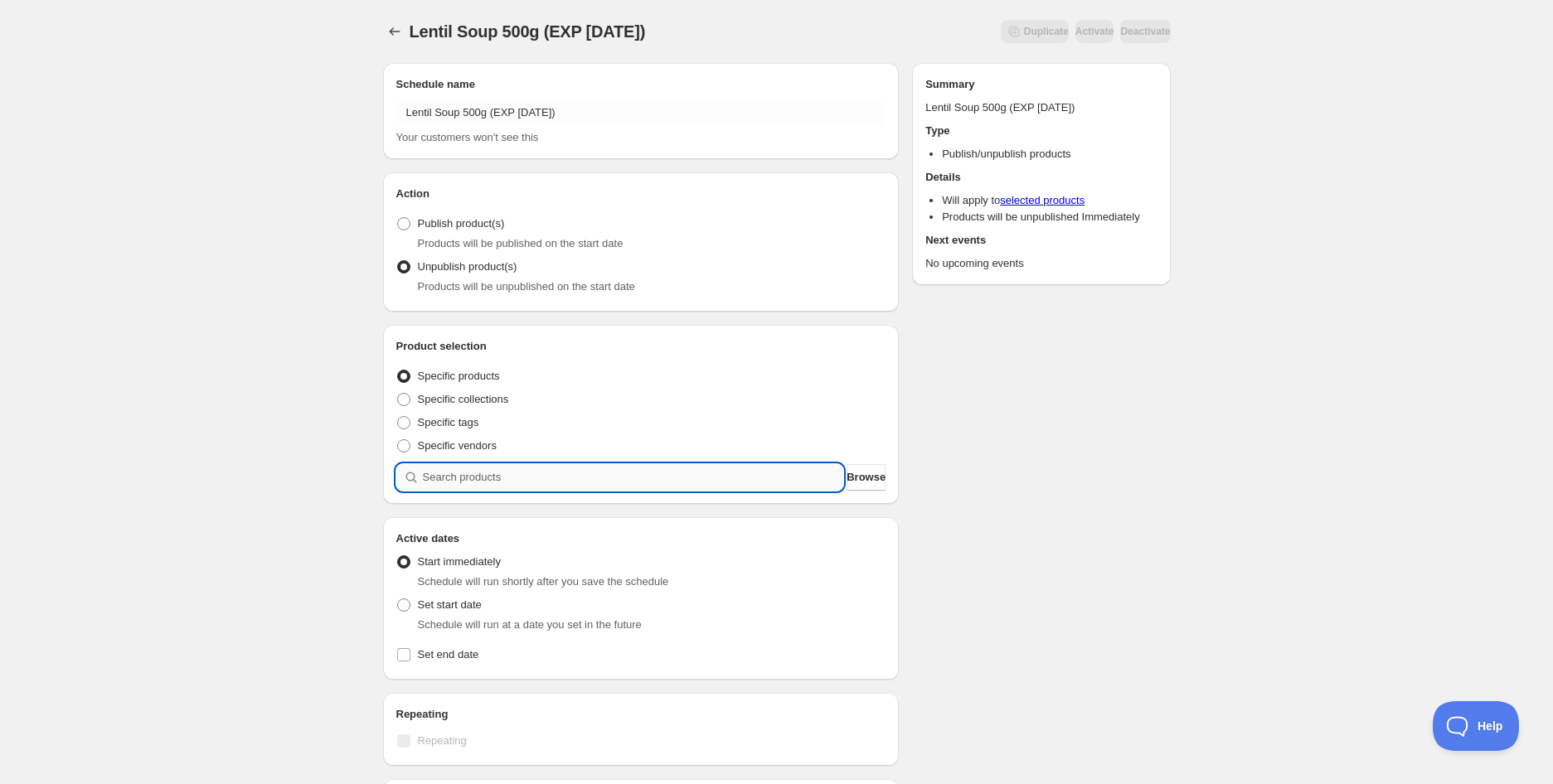
click at [465, 464] on input "search" at bounding box center [632, 477] width 421 height 26
paste input "search"
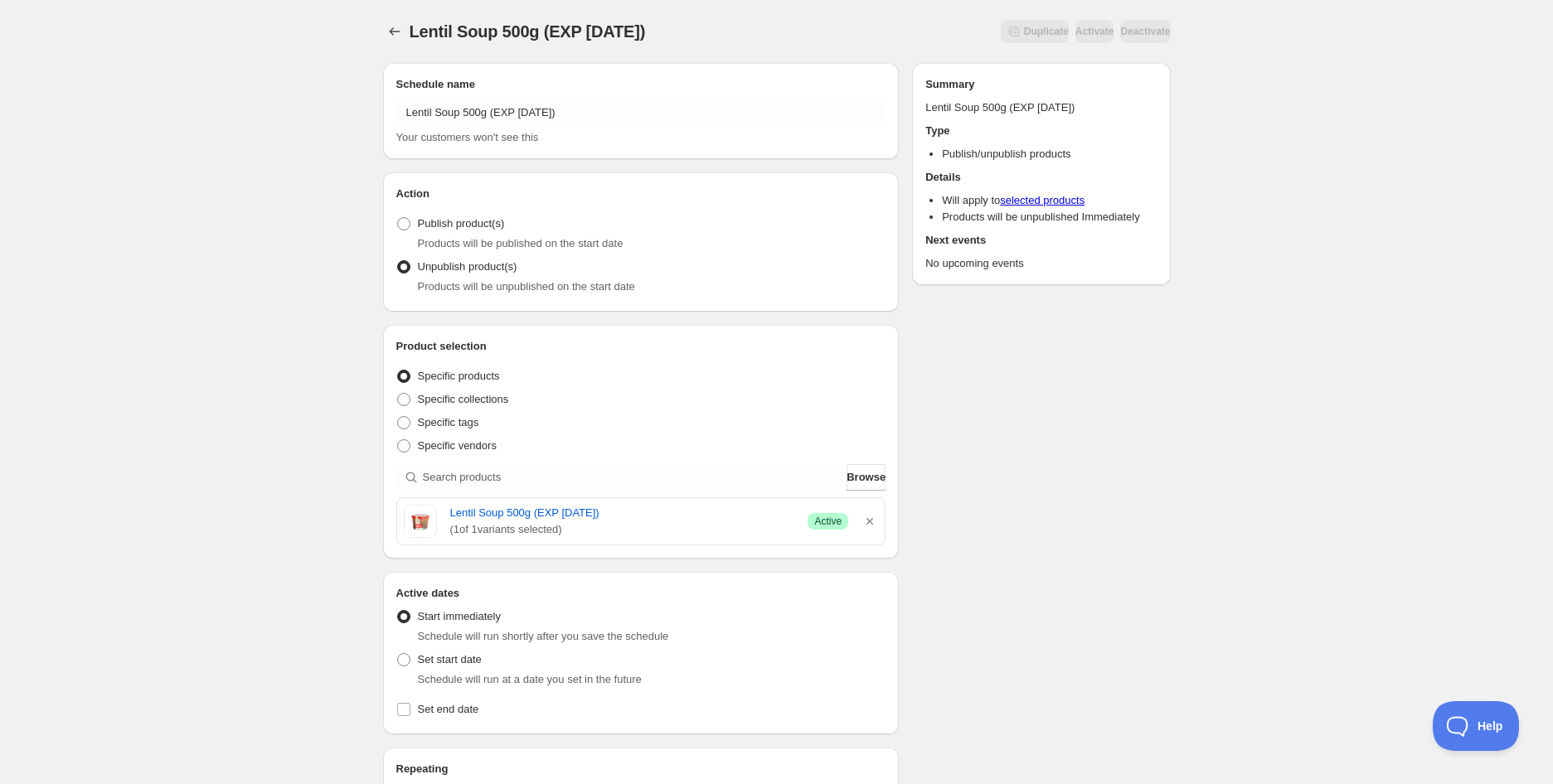
click at [237, 517] on div "Lentil Soup 500g (EXP [DATE]). This page is ready Lentil Soup 500g (EXP [DATE])…" at bounding box center [776, 657] width 1553 height 1314
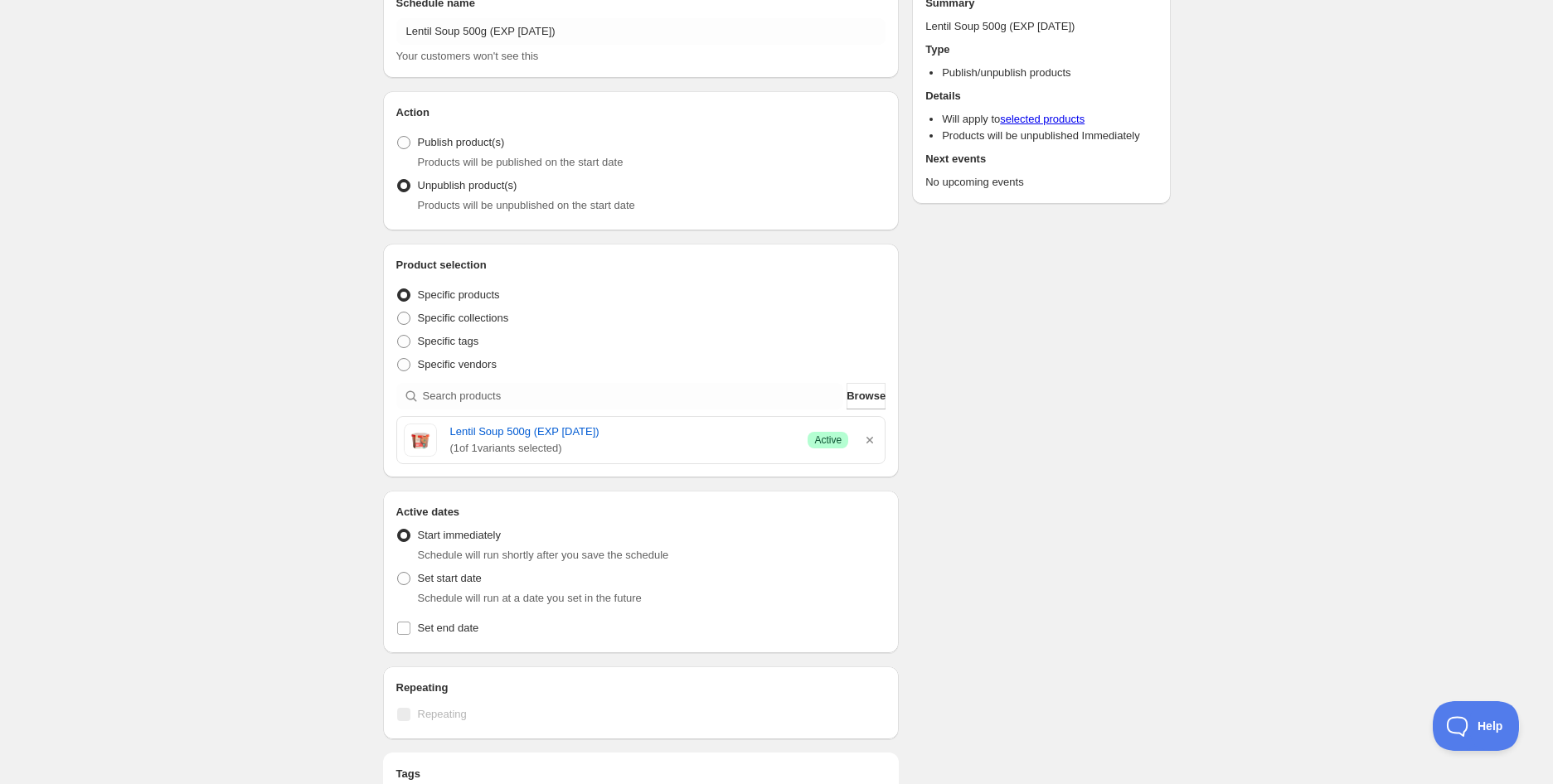
scroll to position [276, 0]
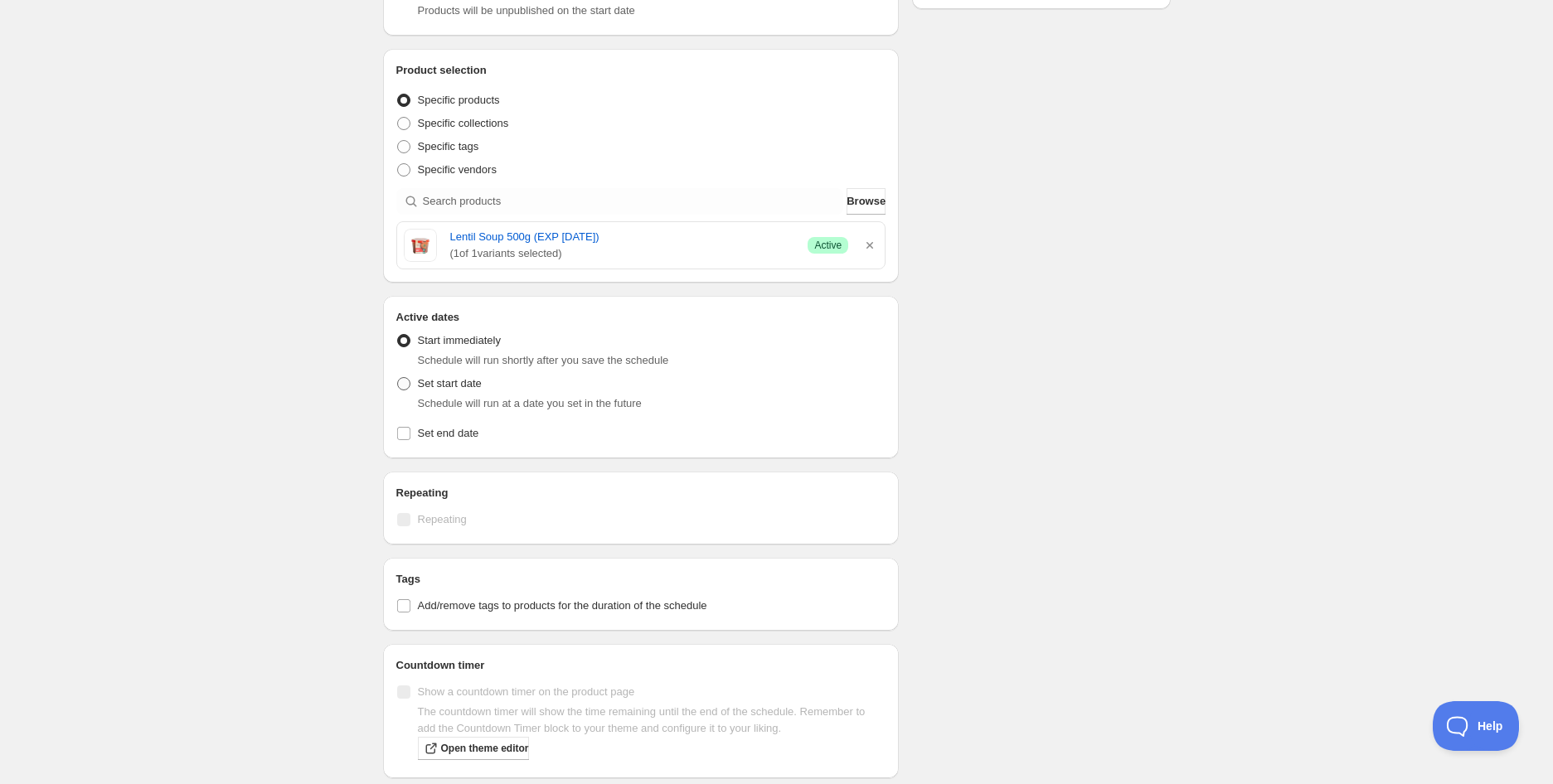
click at [464, 380] on span "Set start date" at bounding box center [450, 383] width 64 height 13
click at [398, 377] on input "Set start date" at bounding box center [397, 377] width 1 height 1
radio input "true"
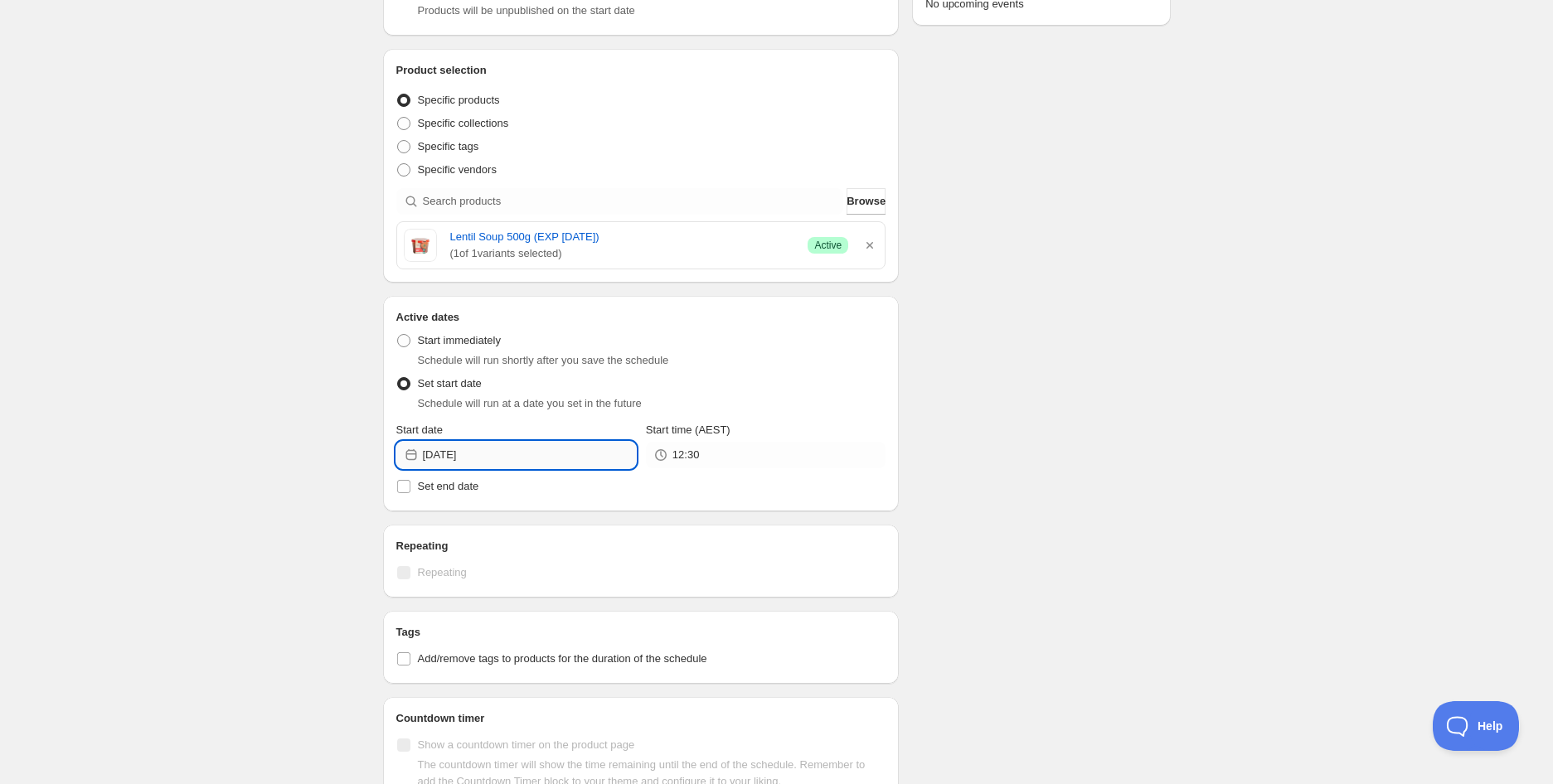
click at [484, 445] on input "[DATE]" at bounding box center [528, 454] width 213 height 26
click at [612, 492] on icon "Show next month, October 2025" at bounding box center [613, 493] width 11 height 9
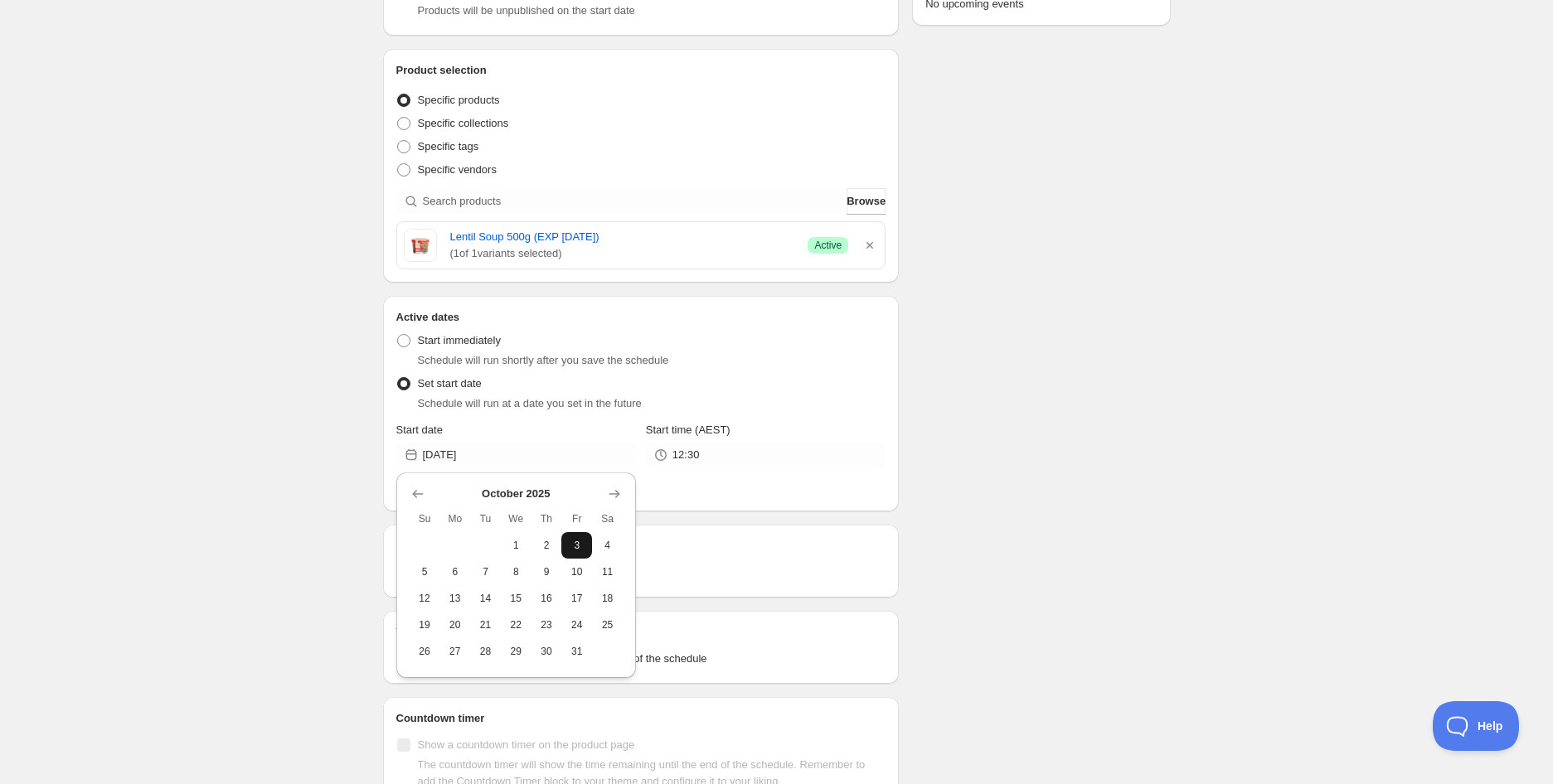
click at [572, 546] on span "3" at bounding box center [577, 546] width 18 height 14
type input "[DATE]"
click at [697, 432] on span "Start time (AEST)" at bounding box center [688, 429] width 85 height 13
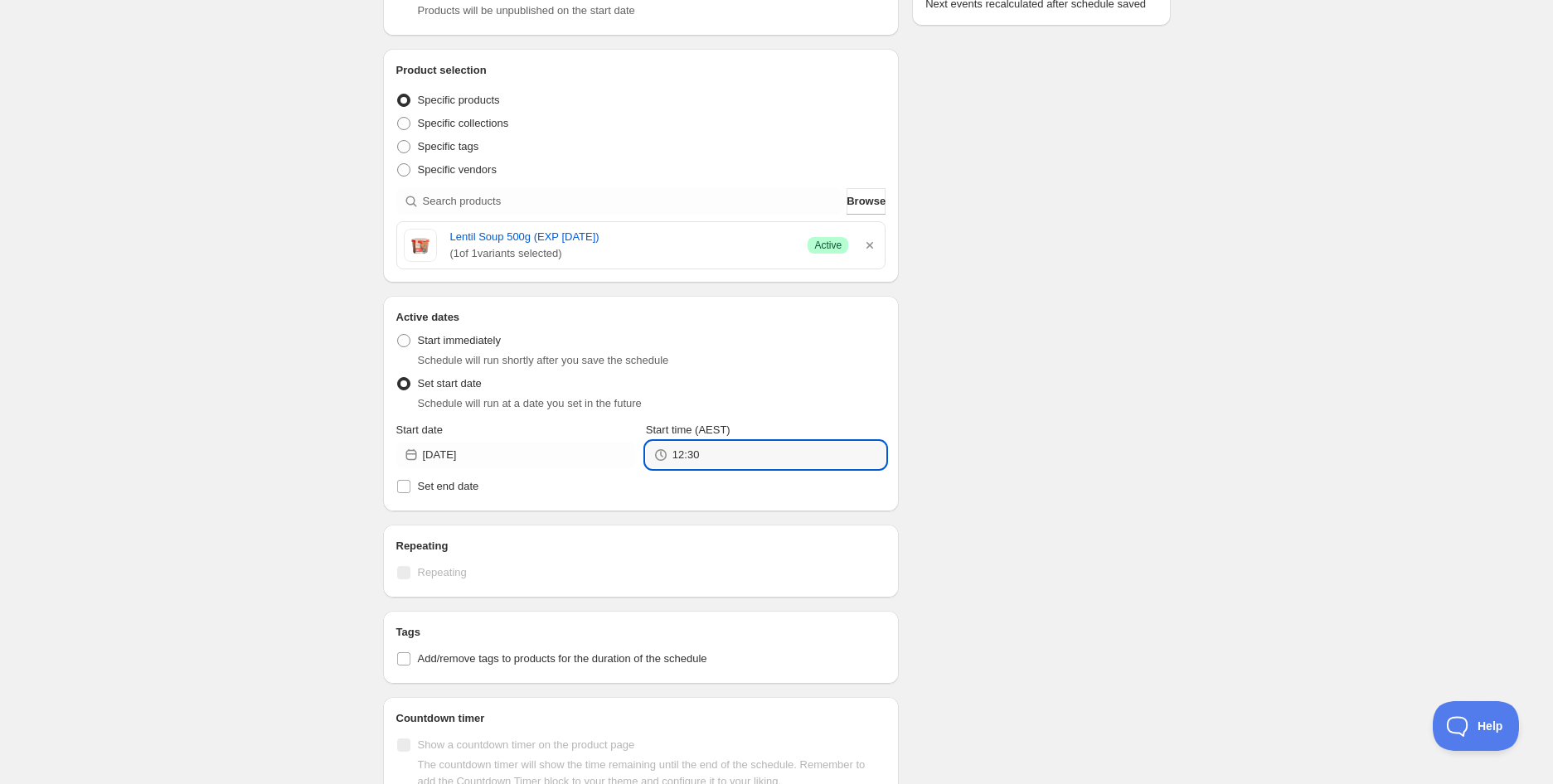
click at [697, 442] on input "12:30" at bounding box center [778, 454] width 213 height 26
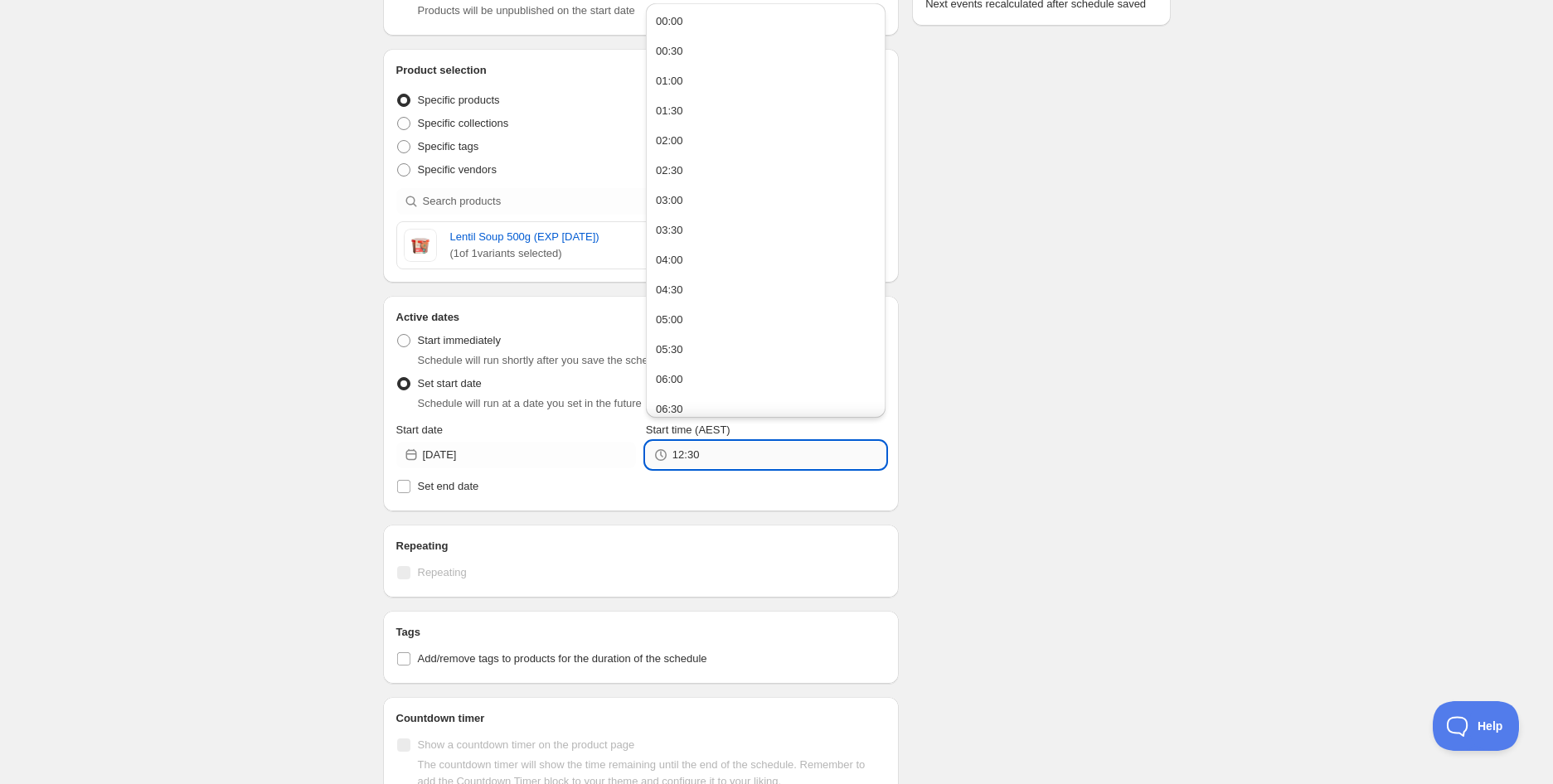
click at [703, 450] on input "12:30" at bounding box center [778, 454] width 213 height 26
click at [690, 321] on button "05:00" at bounding box center [766, 319] width 230 height 26
type input "05:00"
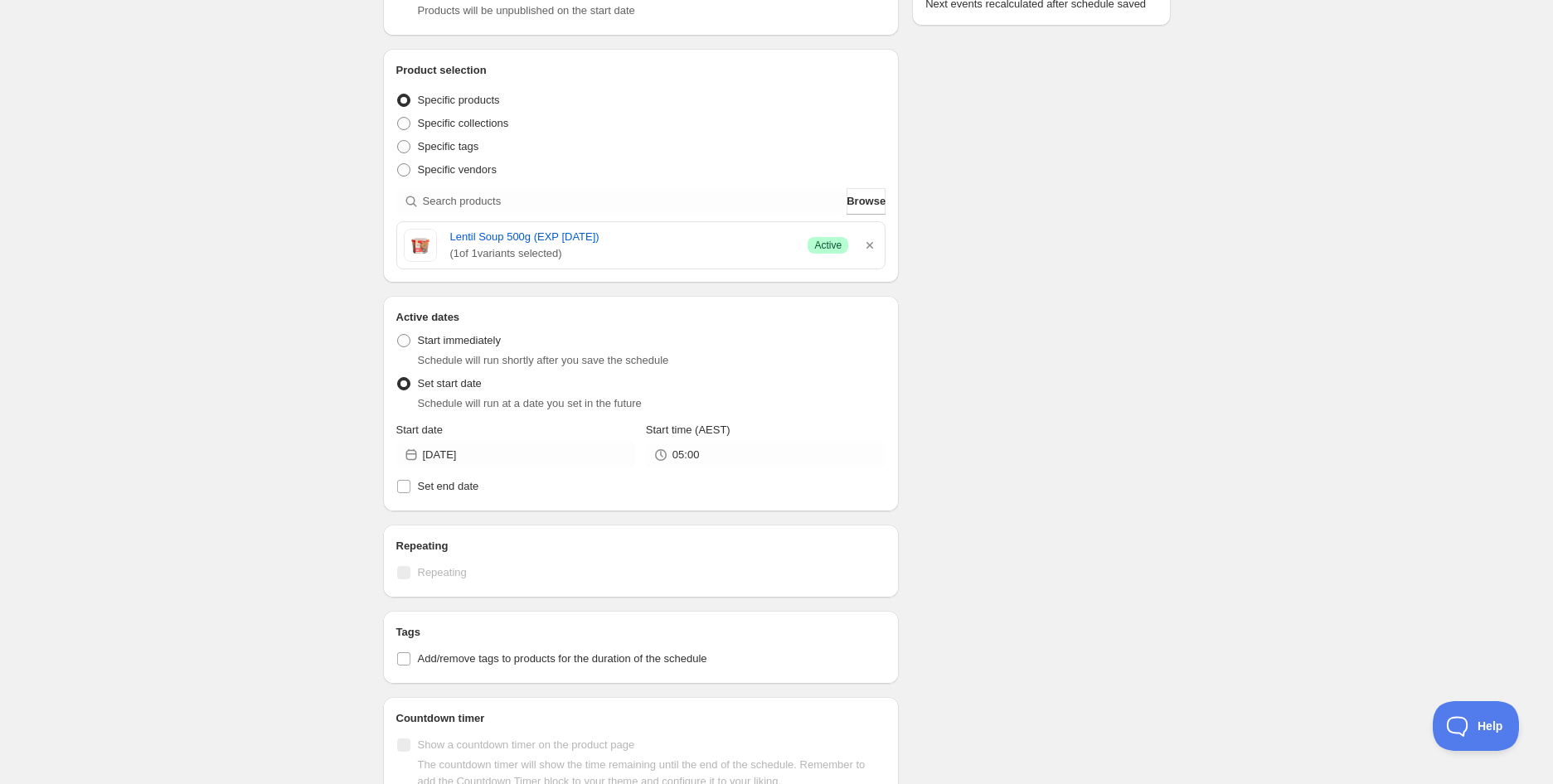
click at [1021, 339] on div "Schedule name [PERSON_NAME] 500g (EXP [DATE]) Your customers won't see this Act…" at bounding box center [770, 415] width 801 height 1284
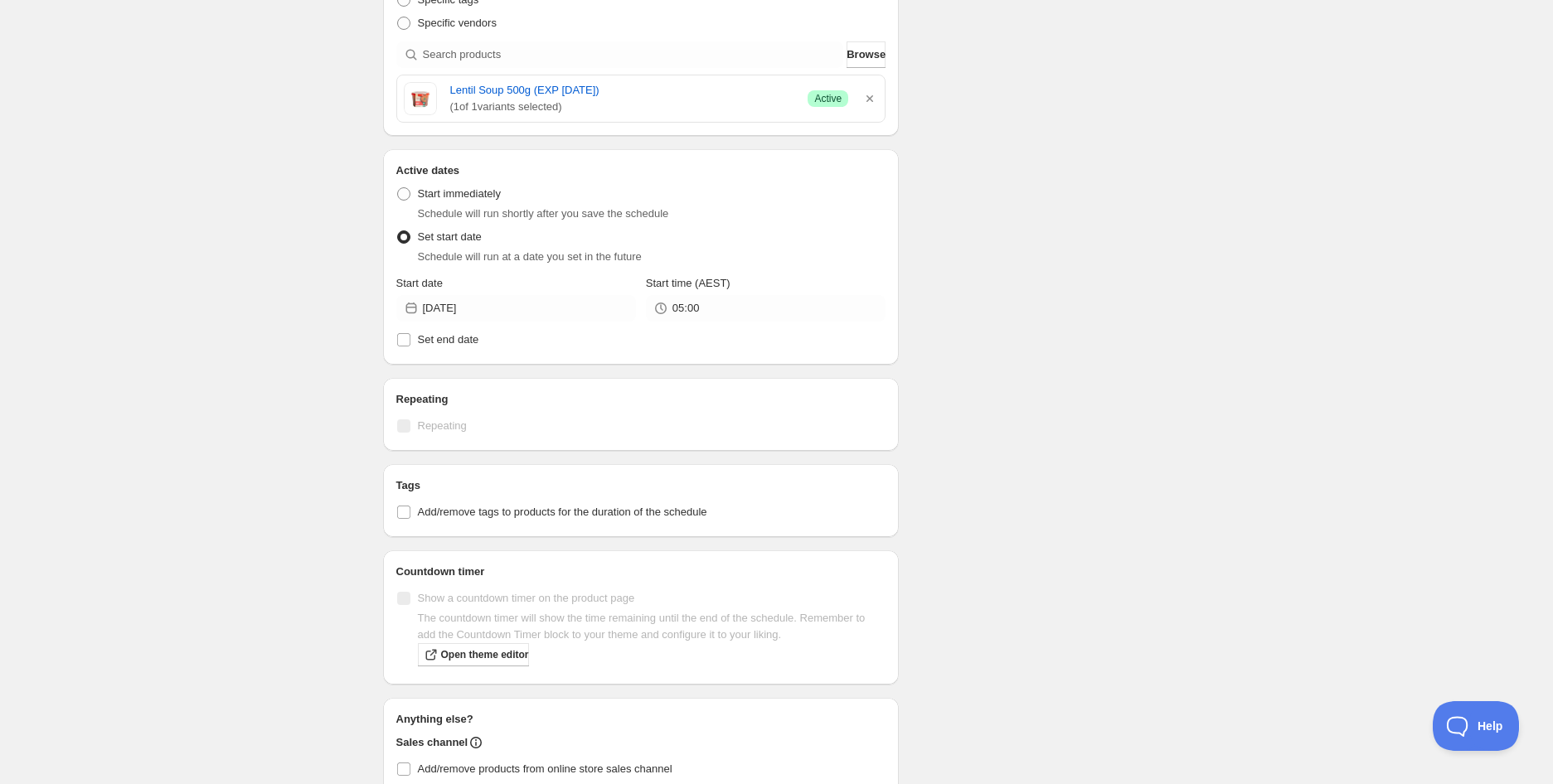
scroll to position [580, 0]
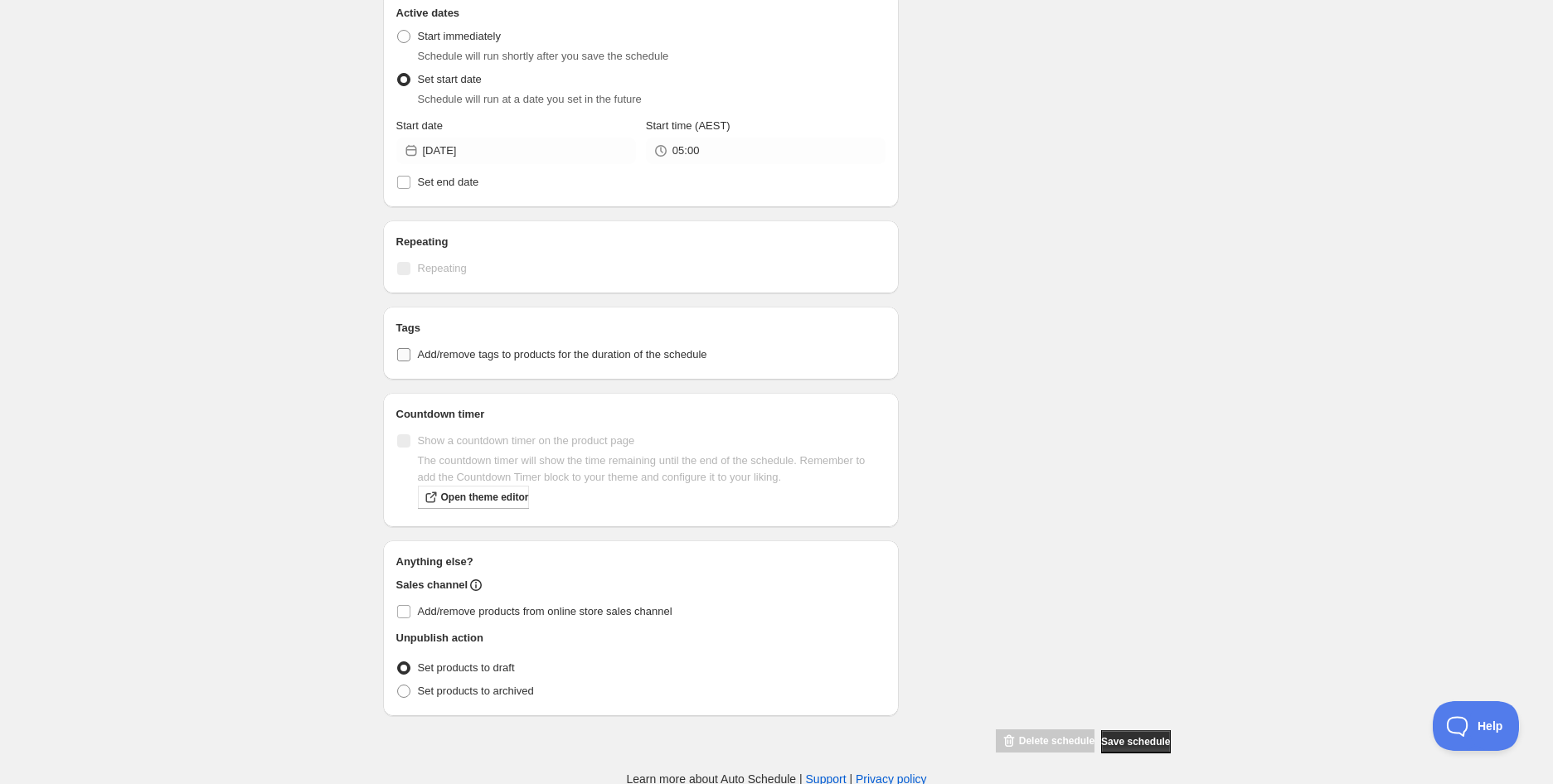
click at [424, 348] on span "Add/remove tags to products for the duration of the schedule" at bounding box center [561, 354] width 289 height 13
click at [411, 348] on input "Add/remove tags to products for the duration of the schedule" at bounding box center [404, 355] width 14 height 14
checkbox input "true"
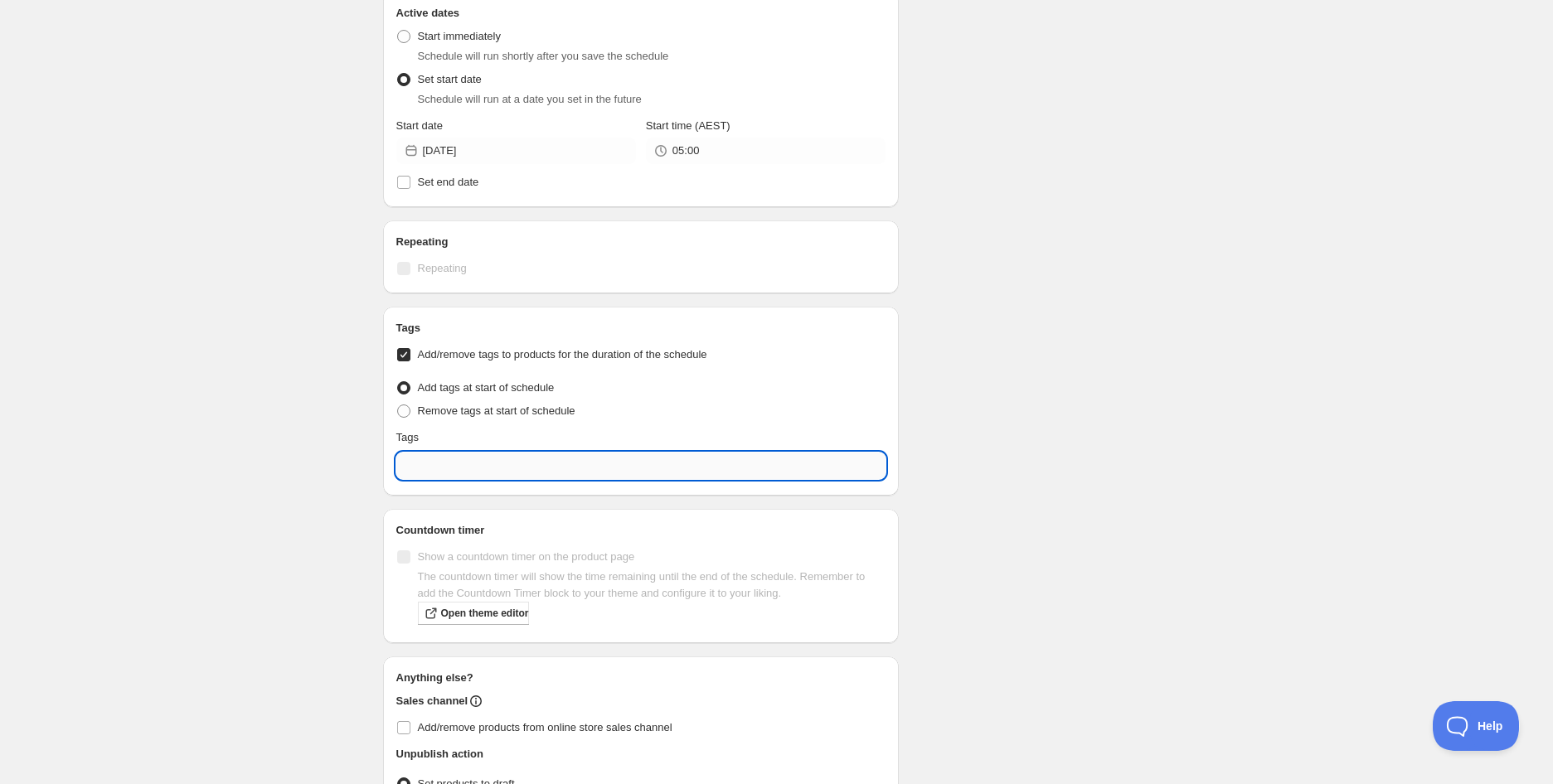
click at [481, 466] on input "text" at bounding box center [640, 465] width 489 height 26
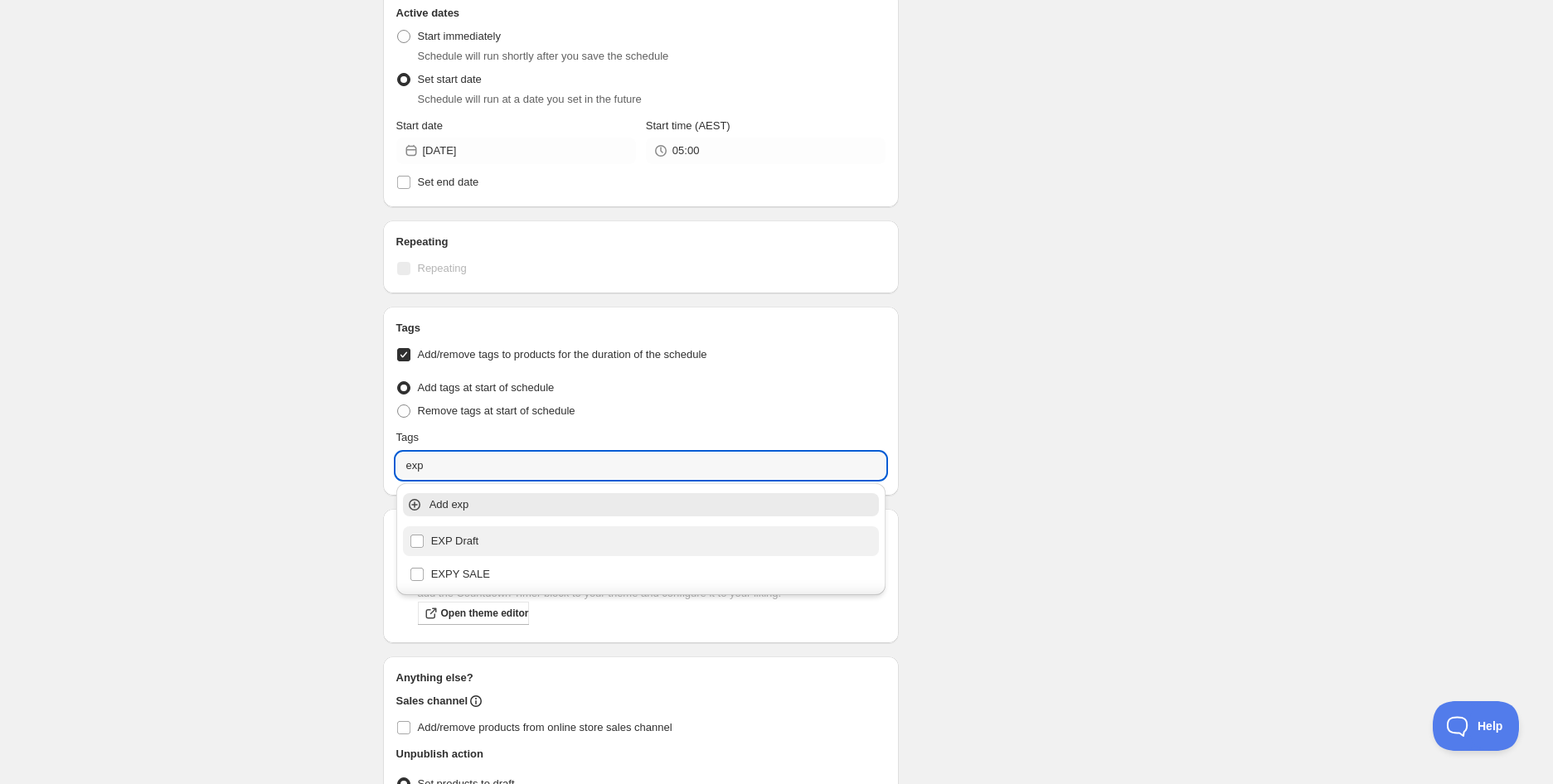
click at [481, 535] on div "EXP Draft" at bounding box center [641, 541] width 463 height 23
type input "EXP Draft"
checkbox input "true"
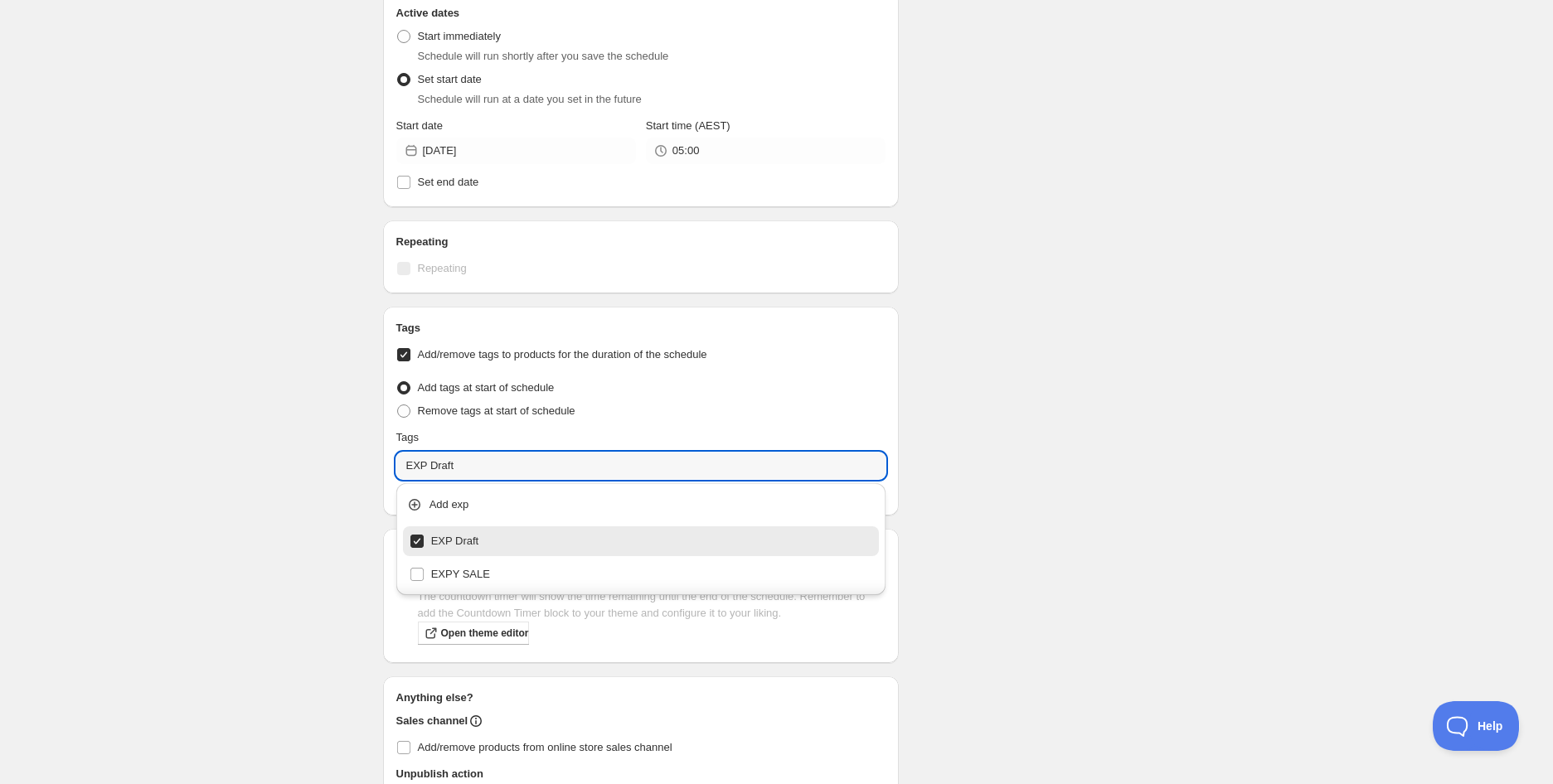
type input "EXP Draft"
click at [1105, 435] on div "Schedule name [PERSON_NAME] 500g (EXP [DATE]) Your customers won't see this Act…" at bounding box center [770, 180] width 801 height 1420
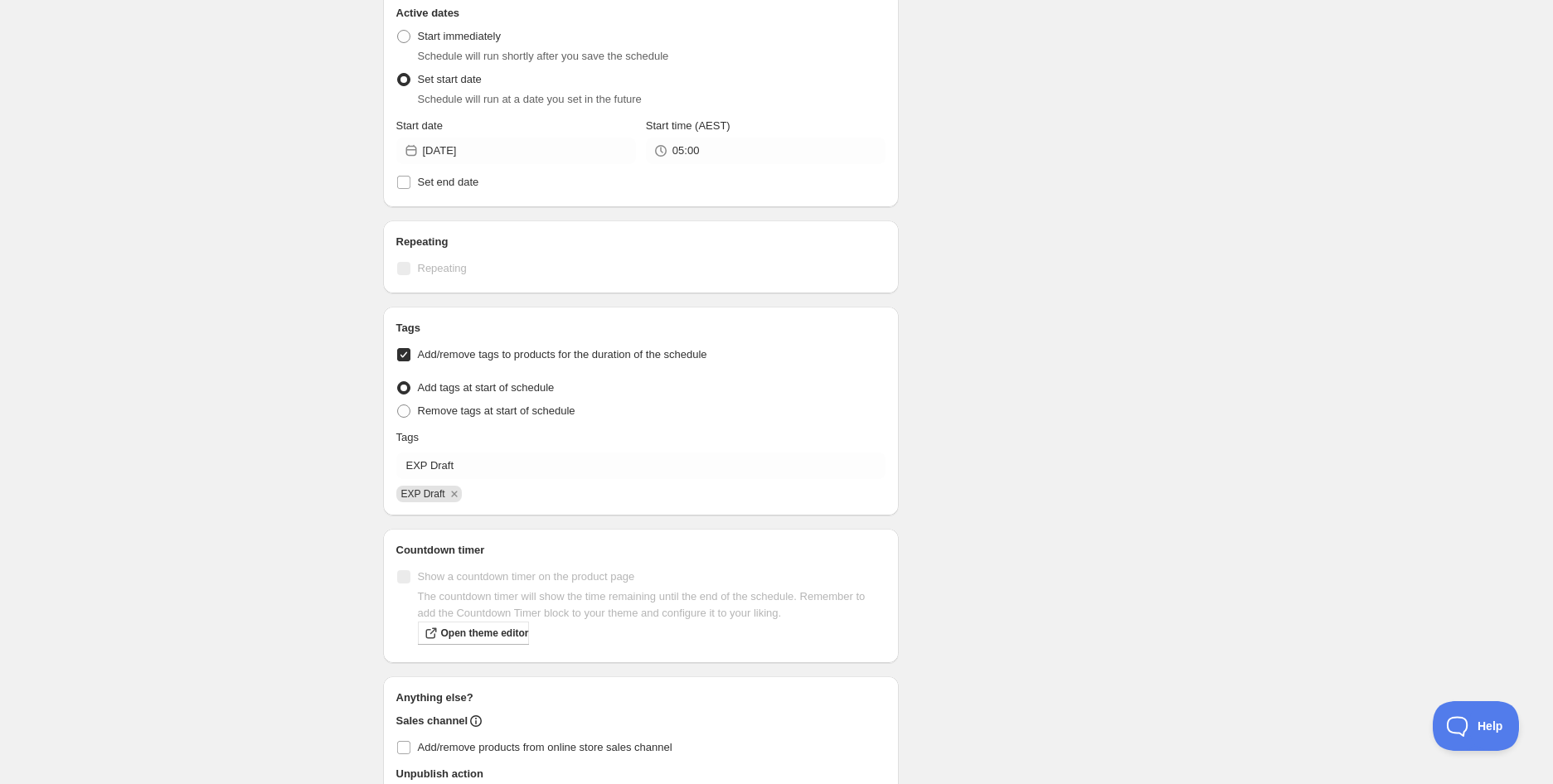
scroll to position [716, 0]
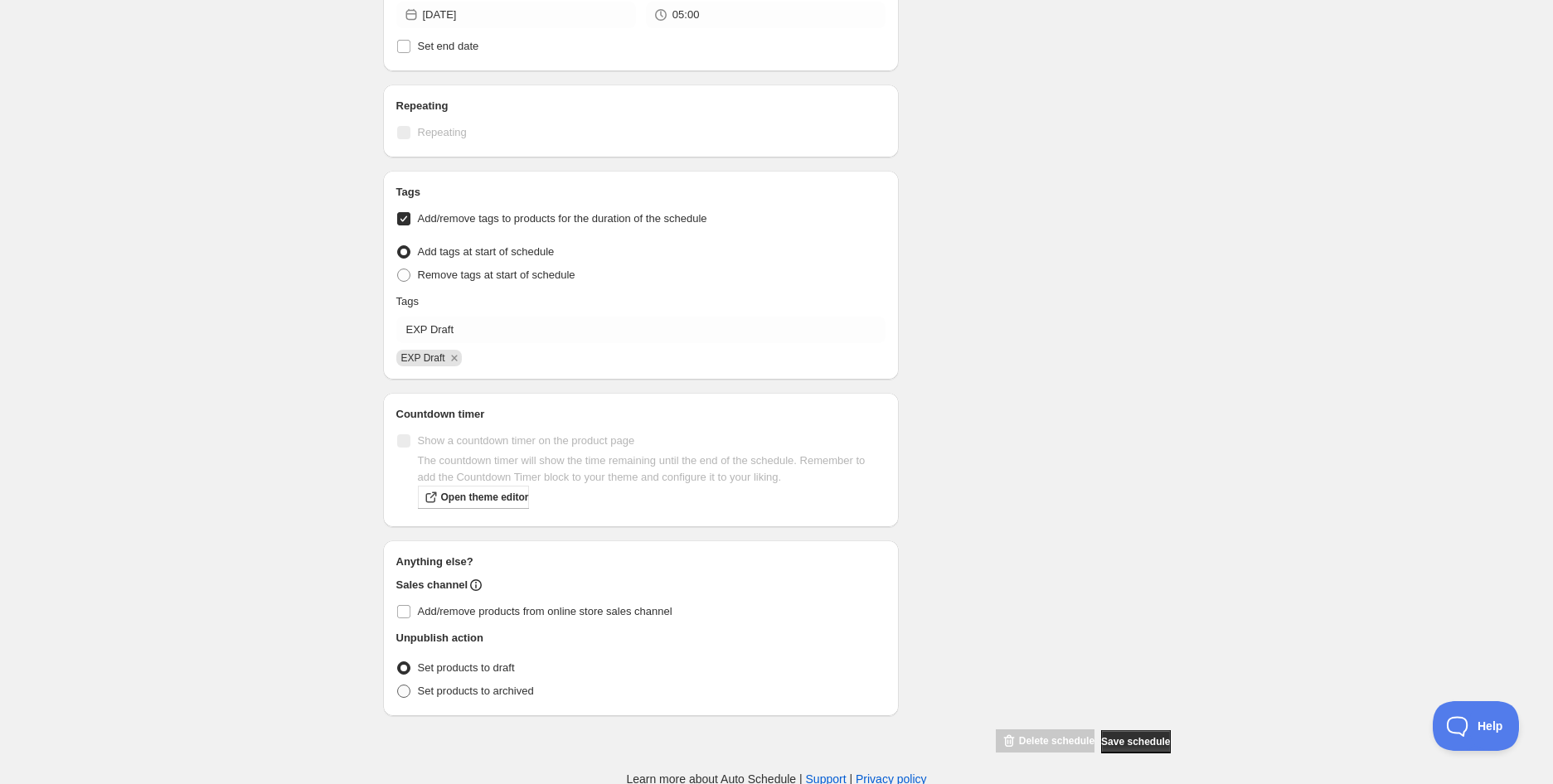
click at [524, 693] on span "Set products to archived" at bounding box center [475, 691] width 116 height 13
click at [398, 685] on input "Set products to archived" at bounding box center [397, 685] width 1 height 1
radio input "true"
click at [1155, 739] on span "Save schedule" at bounding box center [1135, 742] width 69 height 14
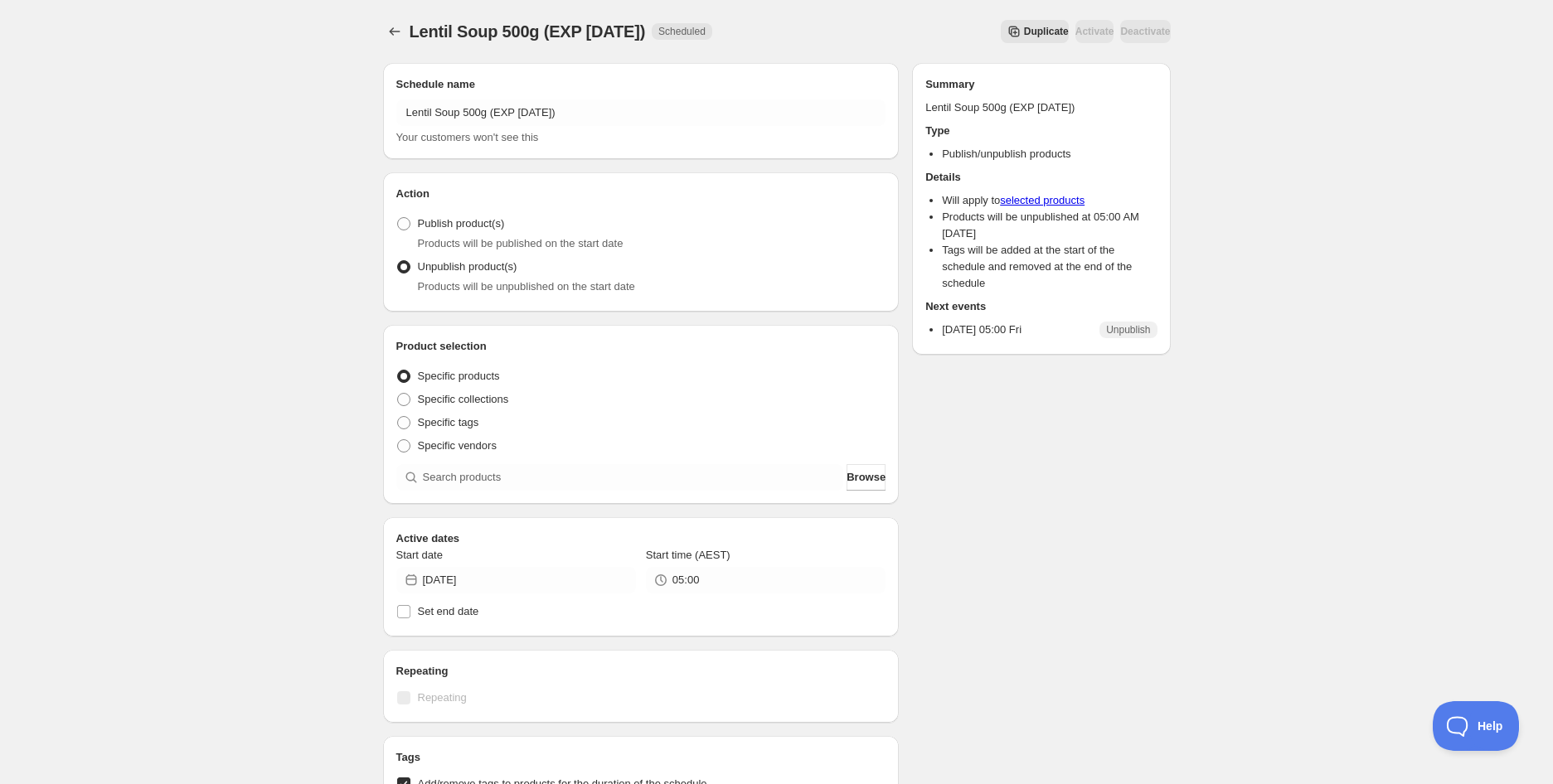
click at [300, 80] on div "Lentil Soup 500g (EXP [DATE]). This page is ready Lentil Soup 500g (EXP [DATE])…" at bounding box center [776, 676] width 1553 height 1352
click at [387, 36] on icon "Schedules" at bounding box center [394, 31] width 17 height 17
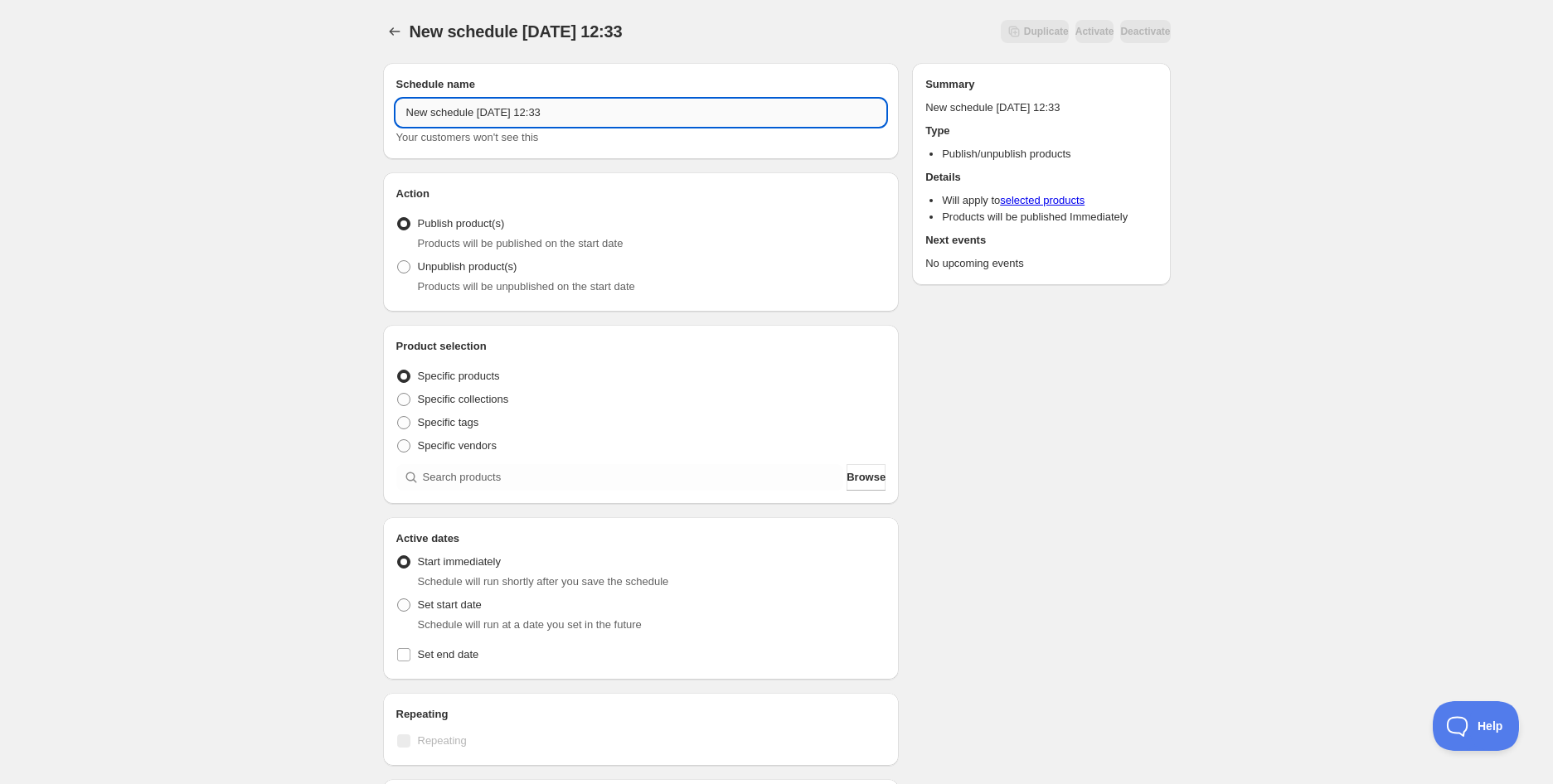
click at [525, 102] on input "New schedule [DATE] 12:33" at bounding box center [640, 112] width 489 height 26
paste input "[PERSON_NAME]'s Mini Sips Passionfruit Punch 250ml Cold Pressed Juice (BB [DATE…"
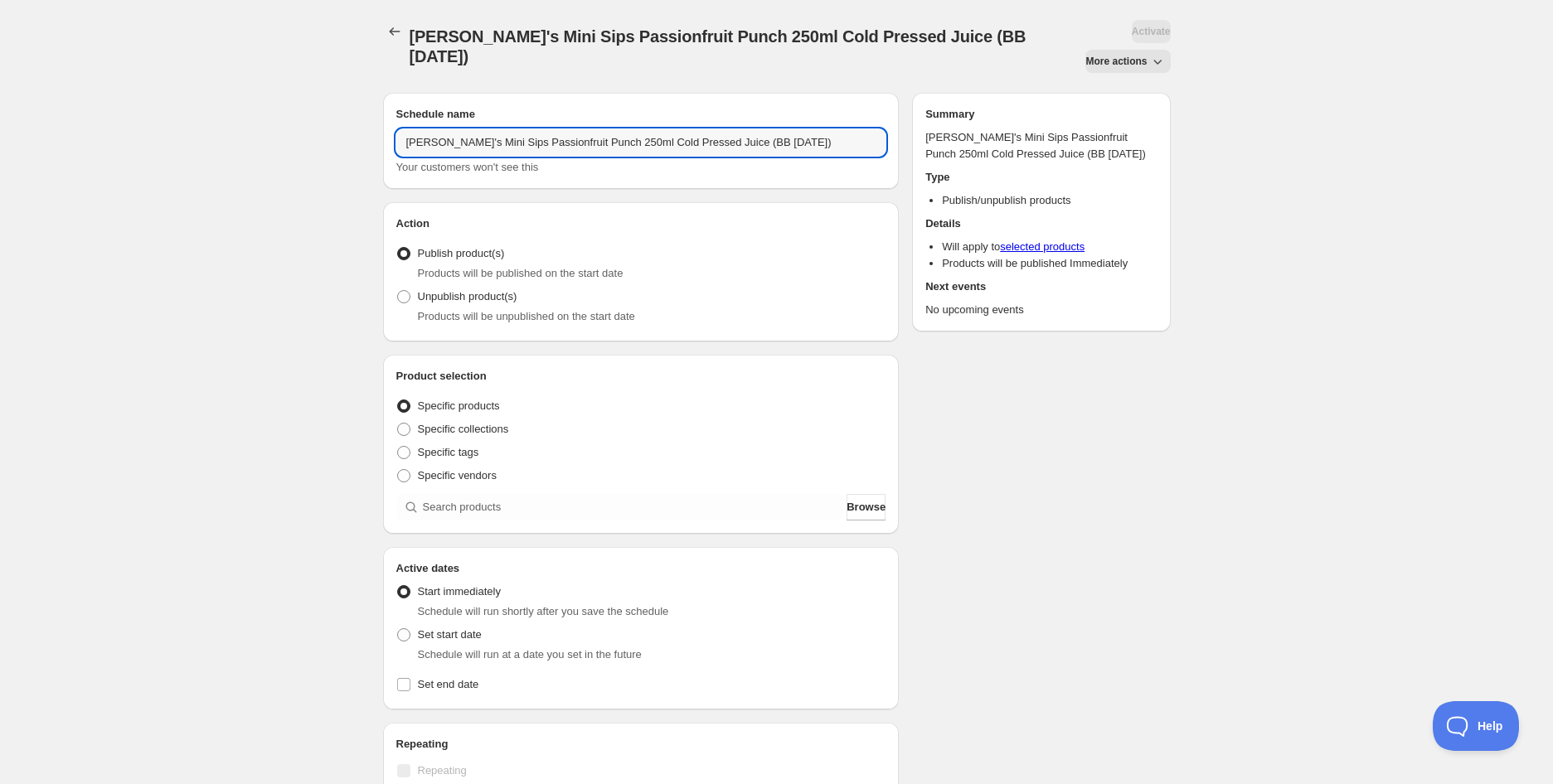
type input "[PERSON_NAME]'s Mini Sips Passionfruit Punch 250ml Cold Pressed Juice (BB [DATE…"
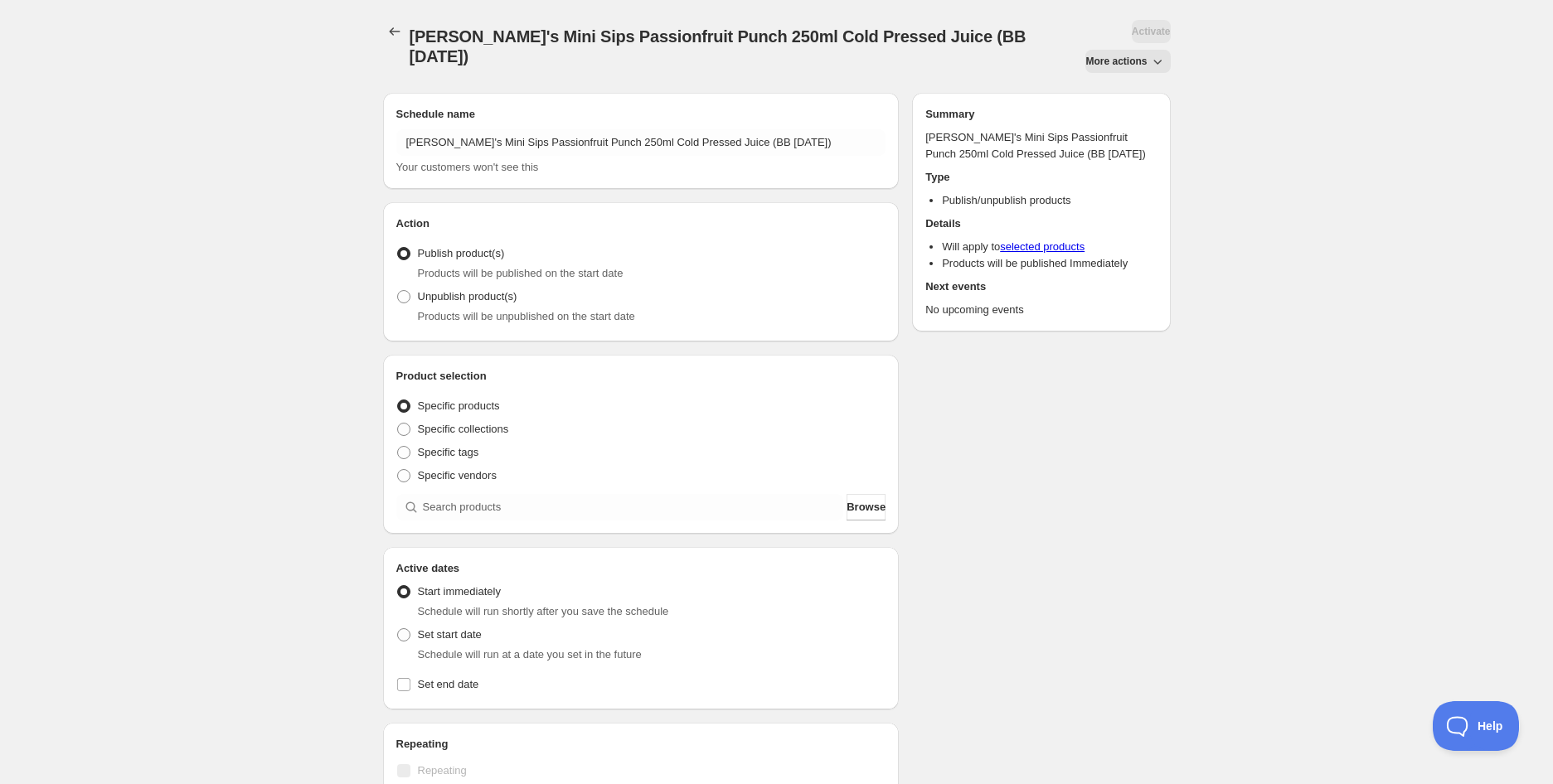
click at [493, 310] on span "Products will be unpublished on the start date" at bounding box center [525, 316] width 217 height 13
click at [497, 290] on span "Unpublish product(s)" at bounding box center [467, 296] width 99 height 13
click at [398, 290] on input "Unpublish product(s)" at bounding box center [397, 290] width 1 height 1
radio input "true"
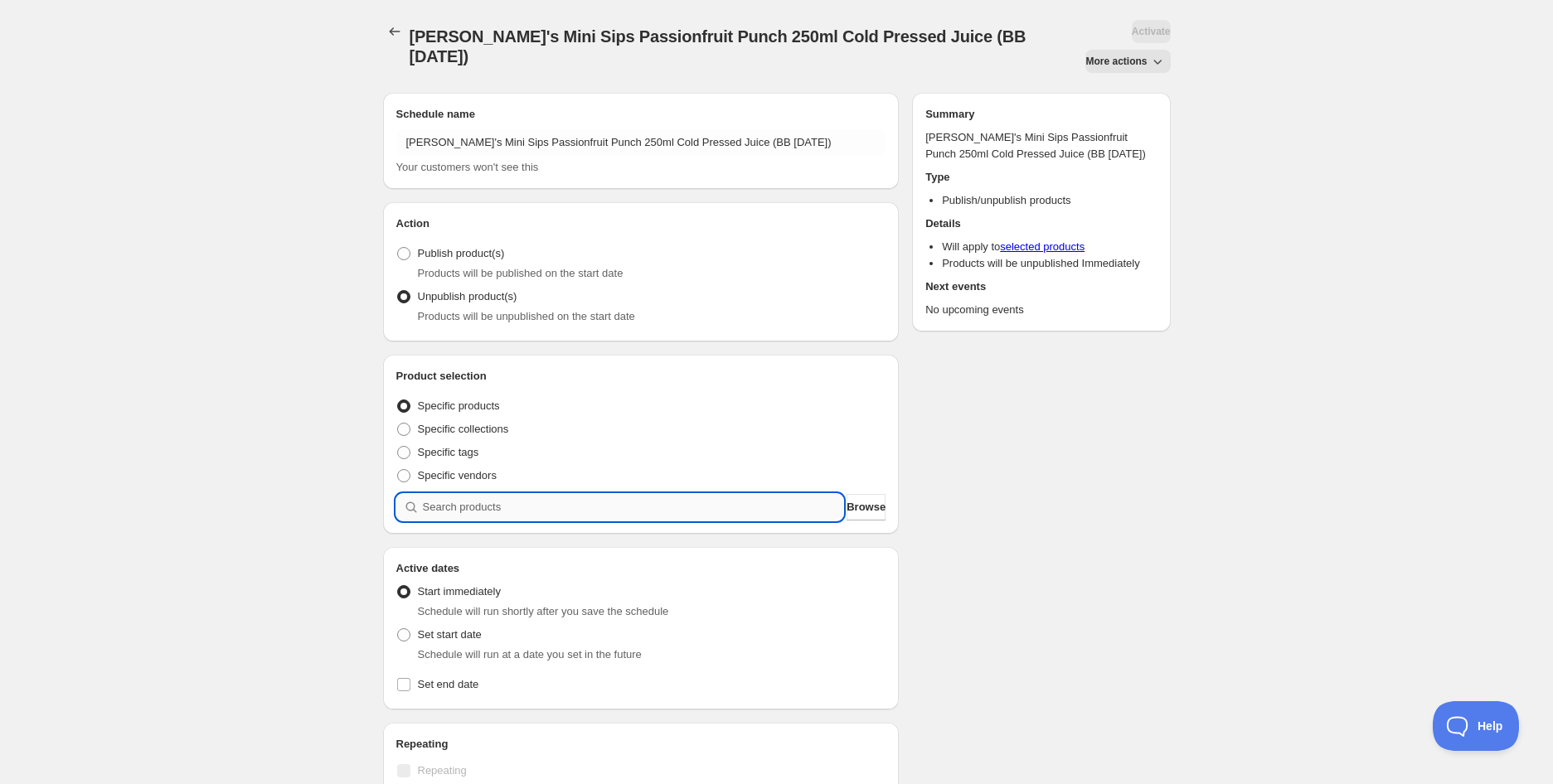
click at [528, 494] on input "search" at bounding box center [632, 507] width 421 height 26
paste input "search"
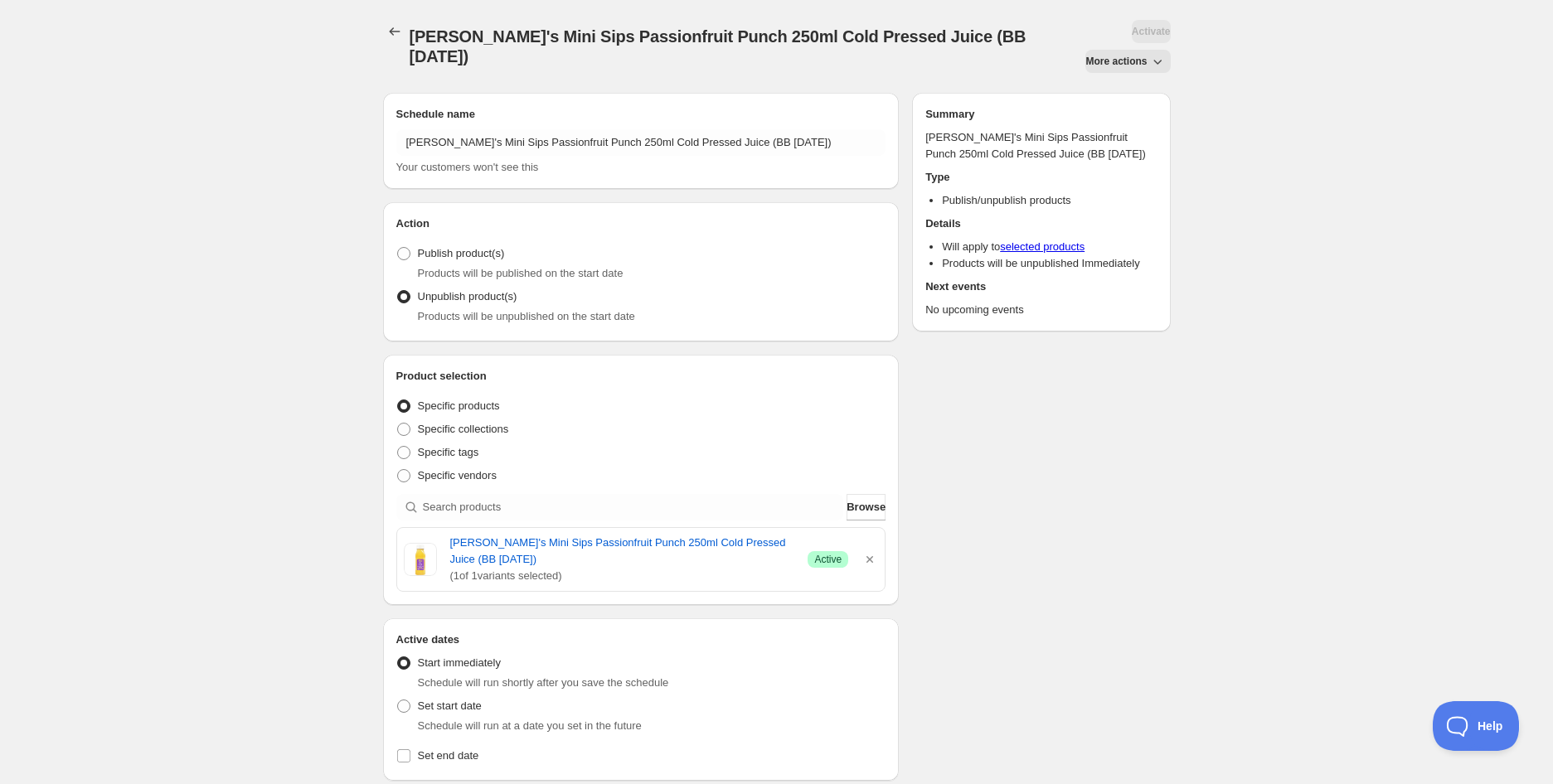
click at [282, 502] on div "[PERSON_NAME]'s Mini Sips Passionfruit Punch 250ml Cold Pressed Juice (BB [DATE…" at bounding box center [776, 680] width 1553 height 1361
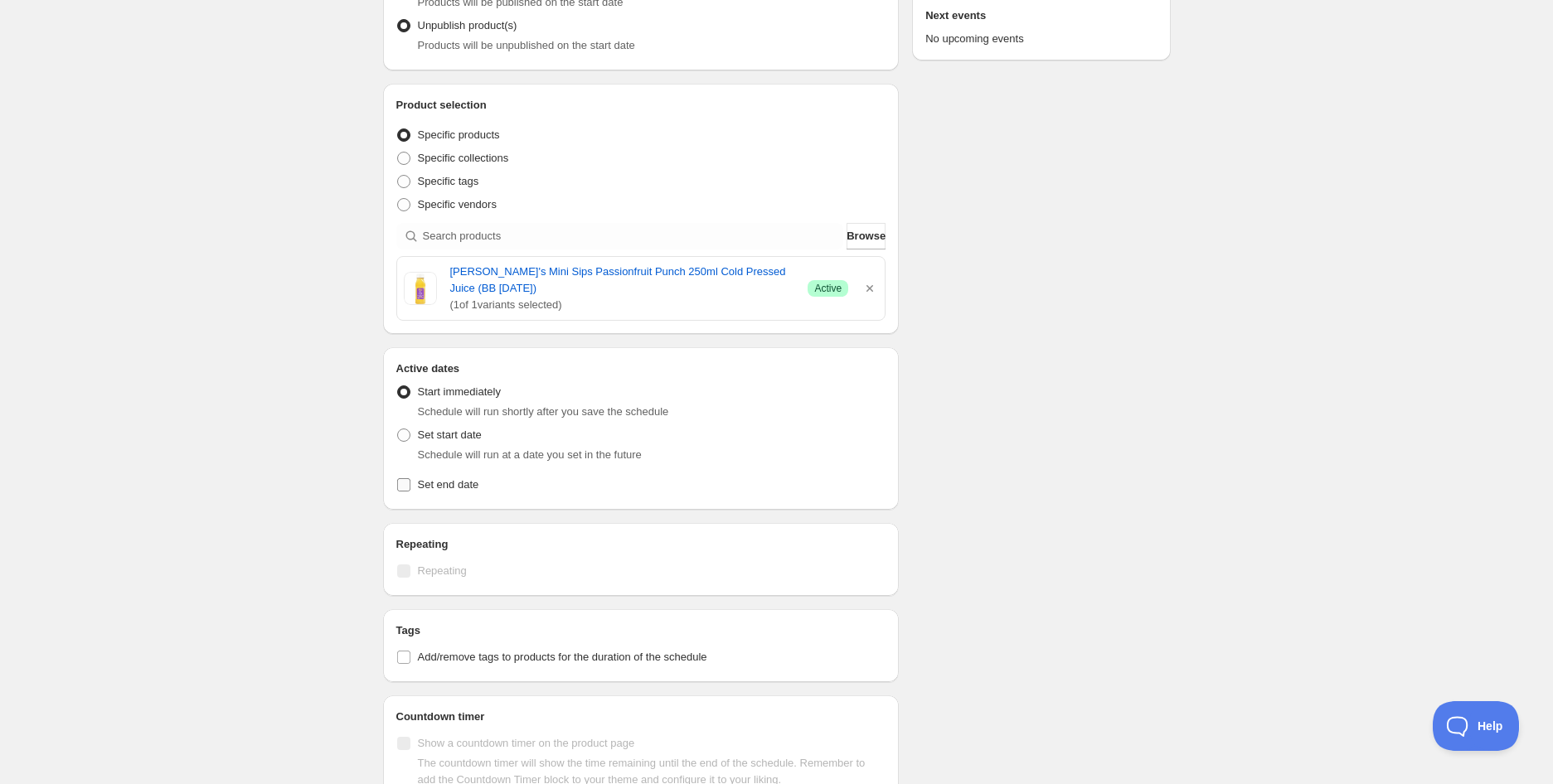
scroll to position [276, 0]
click at [471, 423] on span "Set start date" at bounding box center [450, 429] width 64 height 13
click at [398, 423] on input "Set start date" at bounding box center [397, 423] width 1 height 1
radio input "true"
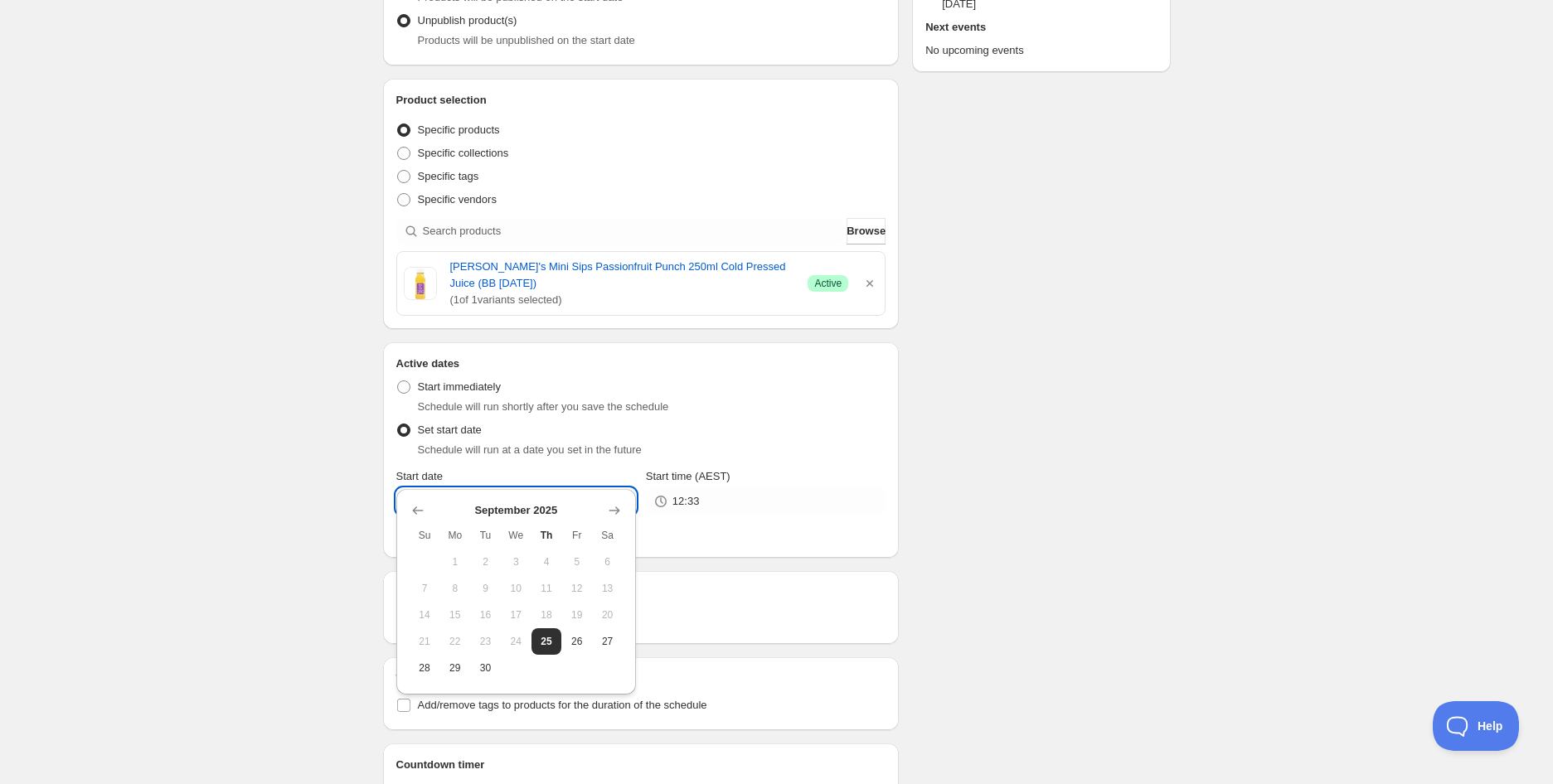
click at [484, 488] on input "[DATE]" at bounding box center [528, 501] width 213 height 26
click at [606, 514] on icon "Show next month, October 2025" at bounding box center [614, 510] width 17 height 17
click at [581, 568] on button "3" at bounding box center [577, 561] width 31 height 26
type input "[DATE]"
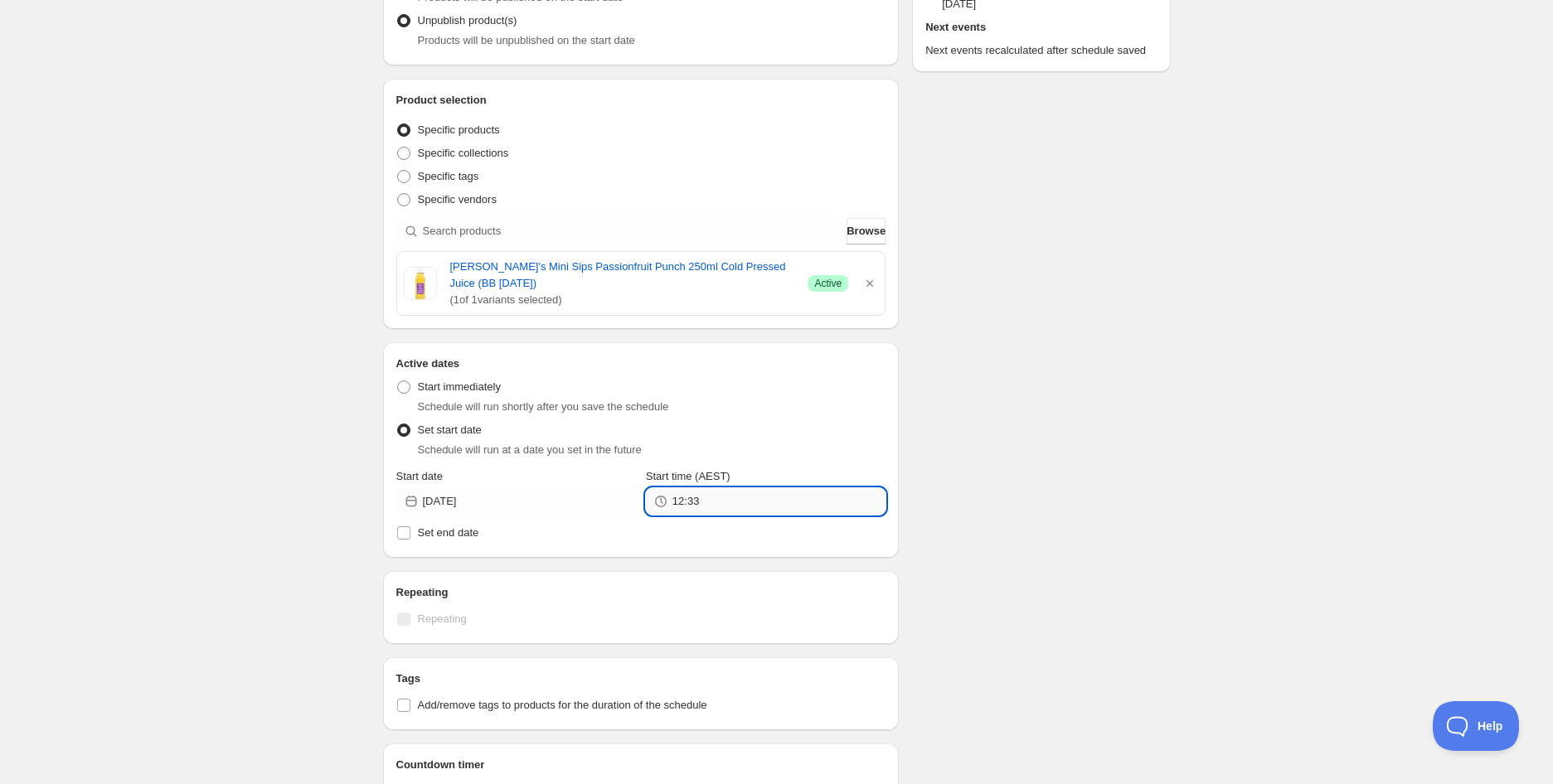
click at [719, 488] on input "12:33" at bounding box center [778, 501] width 213 height 26
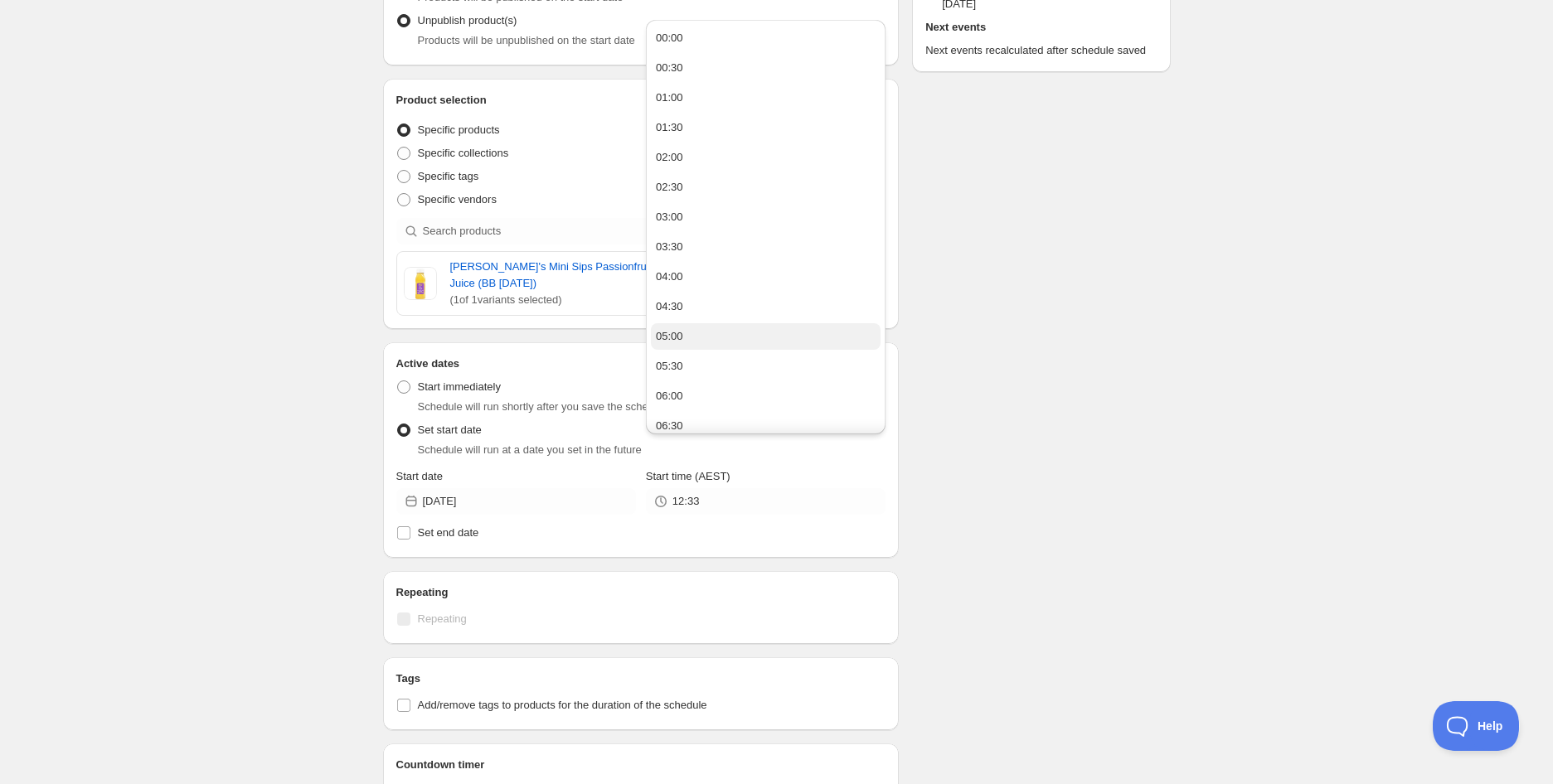
click at [669, 336] on div "05:00" at bounding box center [669, 336] width 27 height 17
type input "05:00"
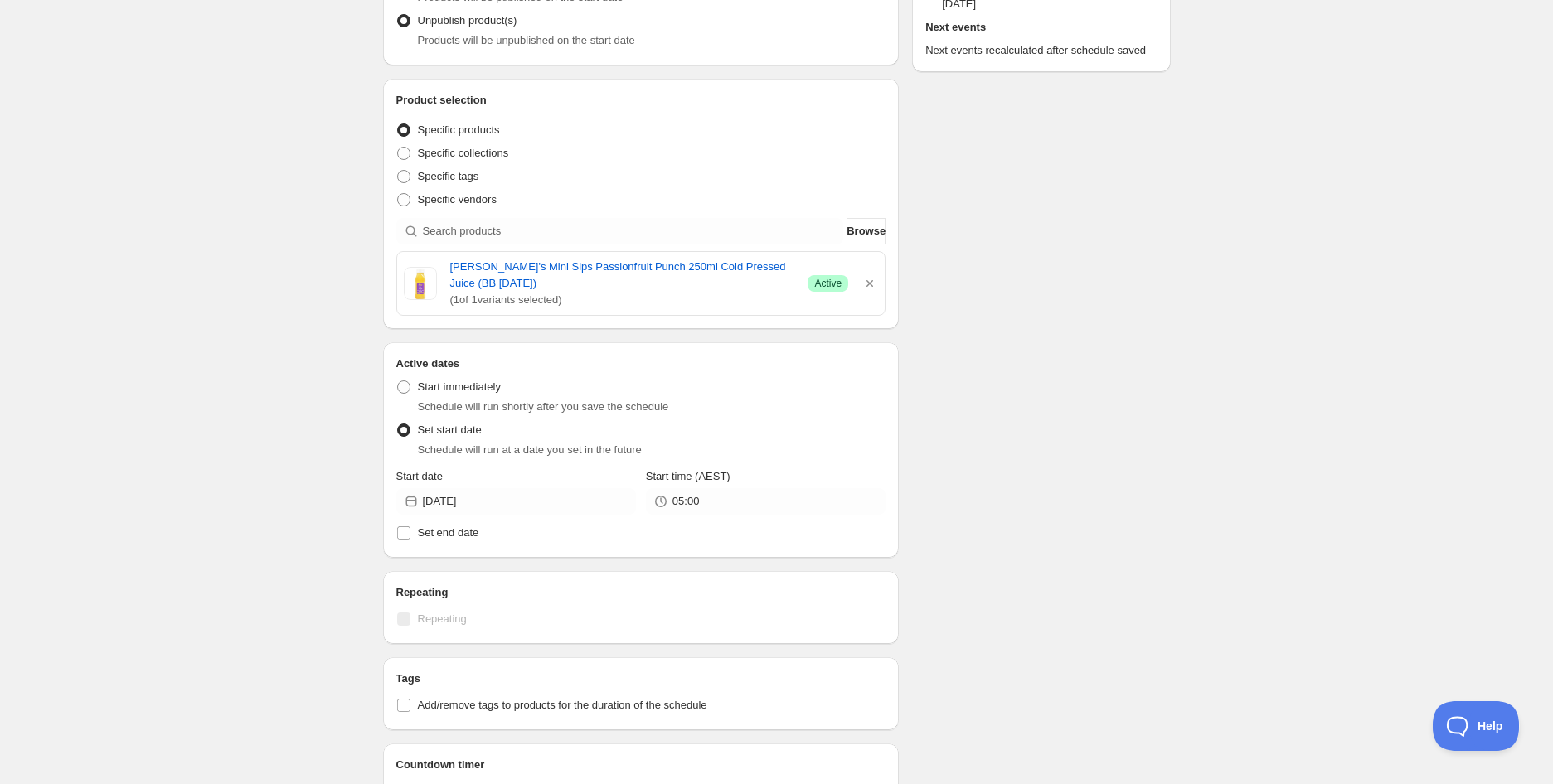
click at [1038, 361] on div "Schedule name [PERSON_NAME]'s Mini Sips Passionfruit Punch 250ml Cold Pressed J…" at bounding box center [770, 453] width 801 height 1301
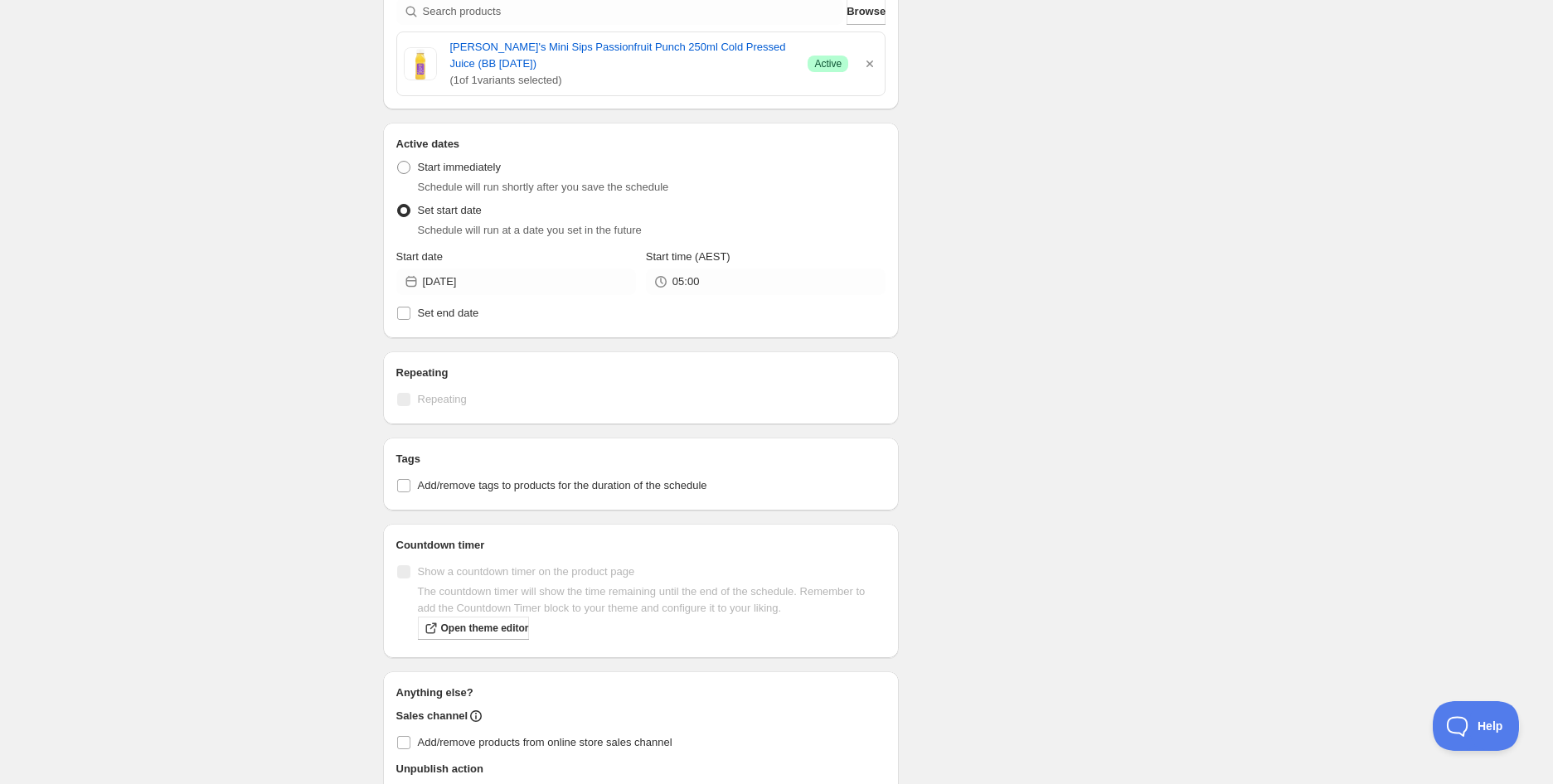
scroll to position [596, 0]
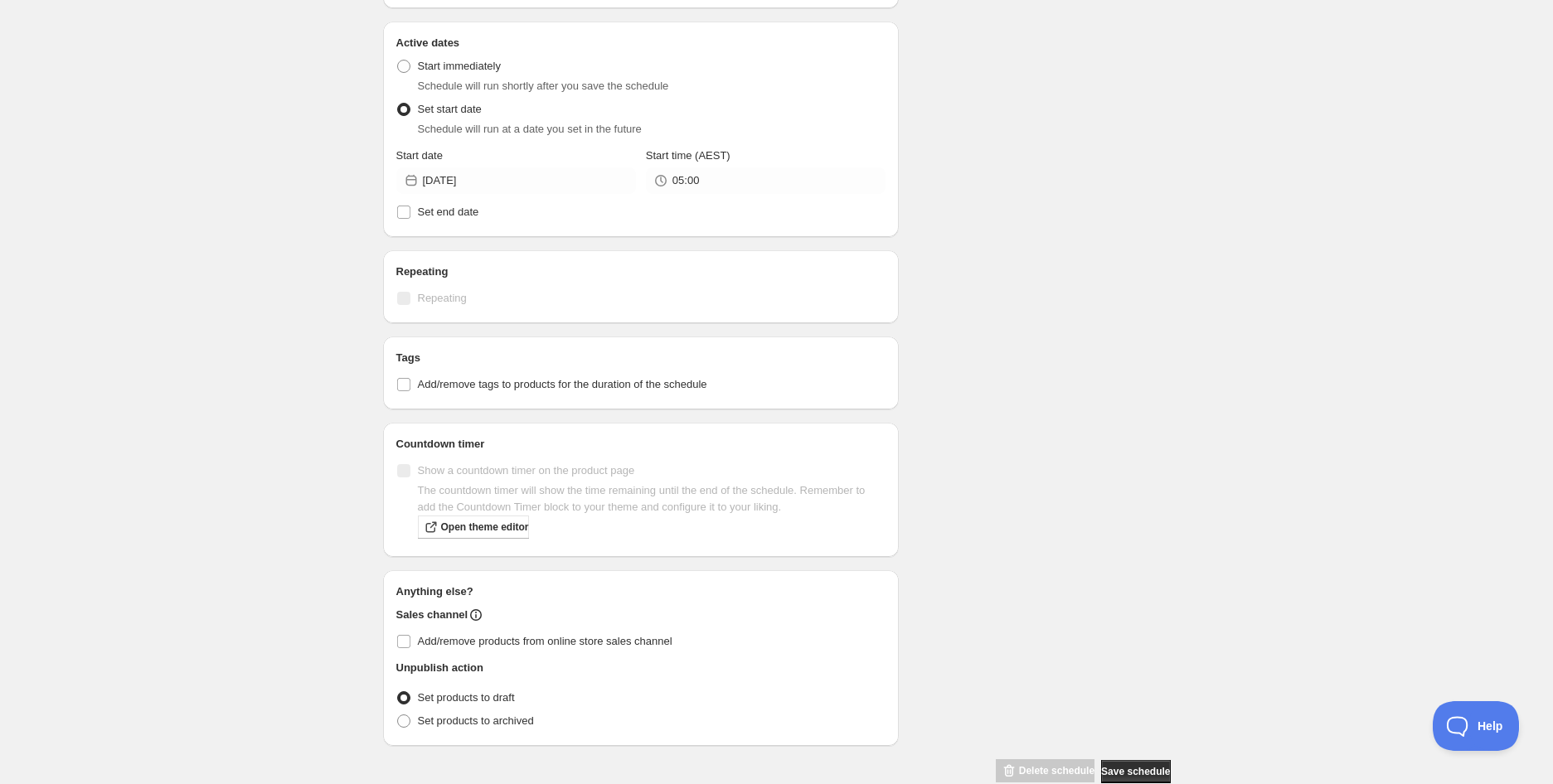
click at [560, 367] on div "Tags Add/remove tags to products for the duration of the schedule" at bounding box center [641, 373] width 517 height 73
click at [560, 373] on label "Add/remove tags to products for the duration of the schedule" at bounding box center [640, 384] width 489 height 23
click at [411, 377] on input "Add/remove tags to products for the duration of the schedule" at bounding box center [404, 384] width 14 height 14
checkbox input "true"
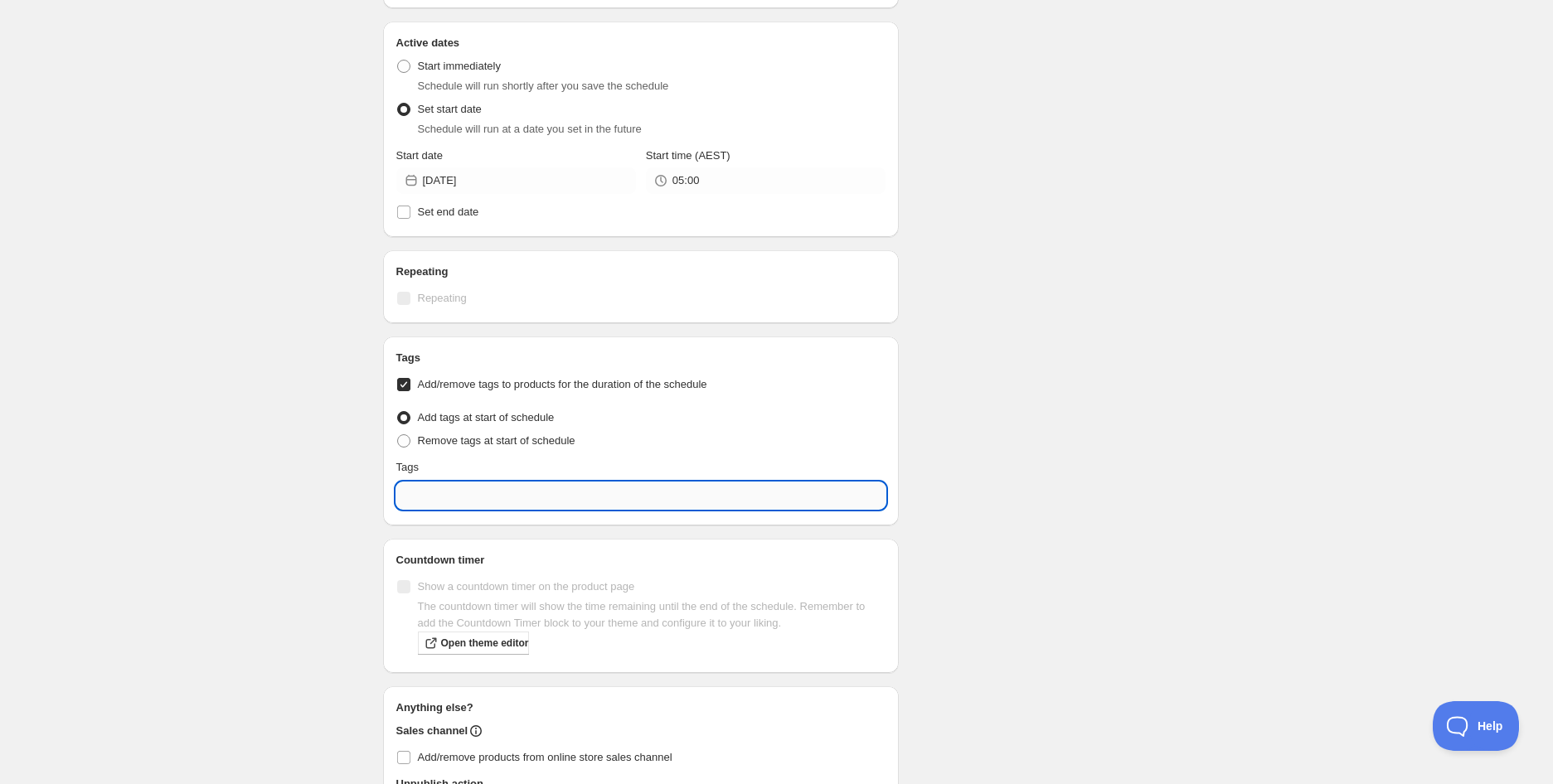
click at [563, 482] on input "text" at bounding box center [640, 495] width 489 height 26
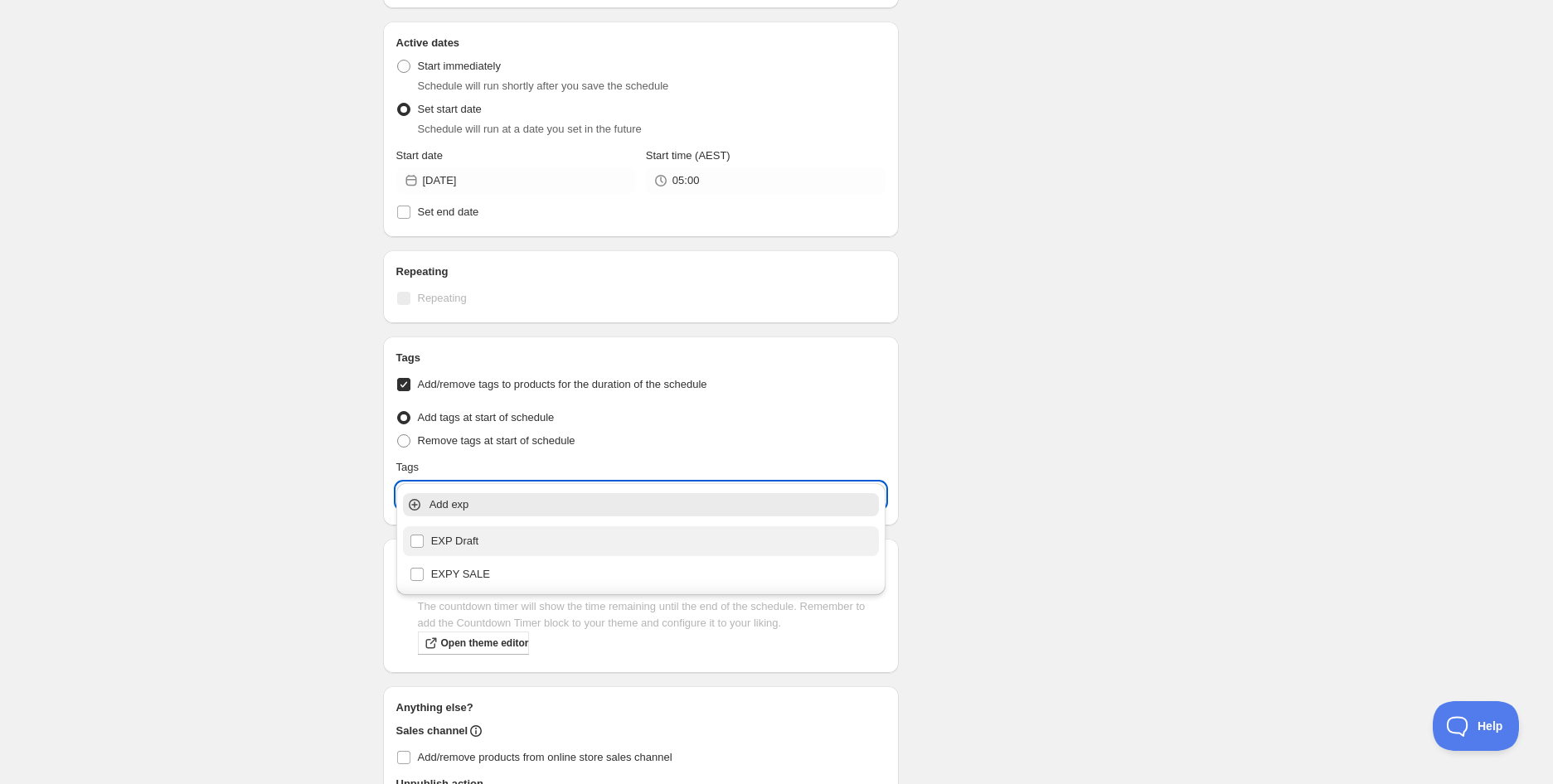
click at [471, 534] on div "EXP Draft" at bounding box center [641, 541] width 463 height 23
type input "EXP Draft"
checkbox input "true"
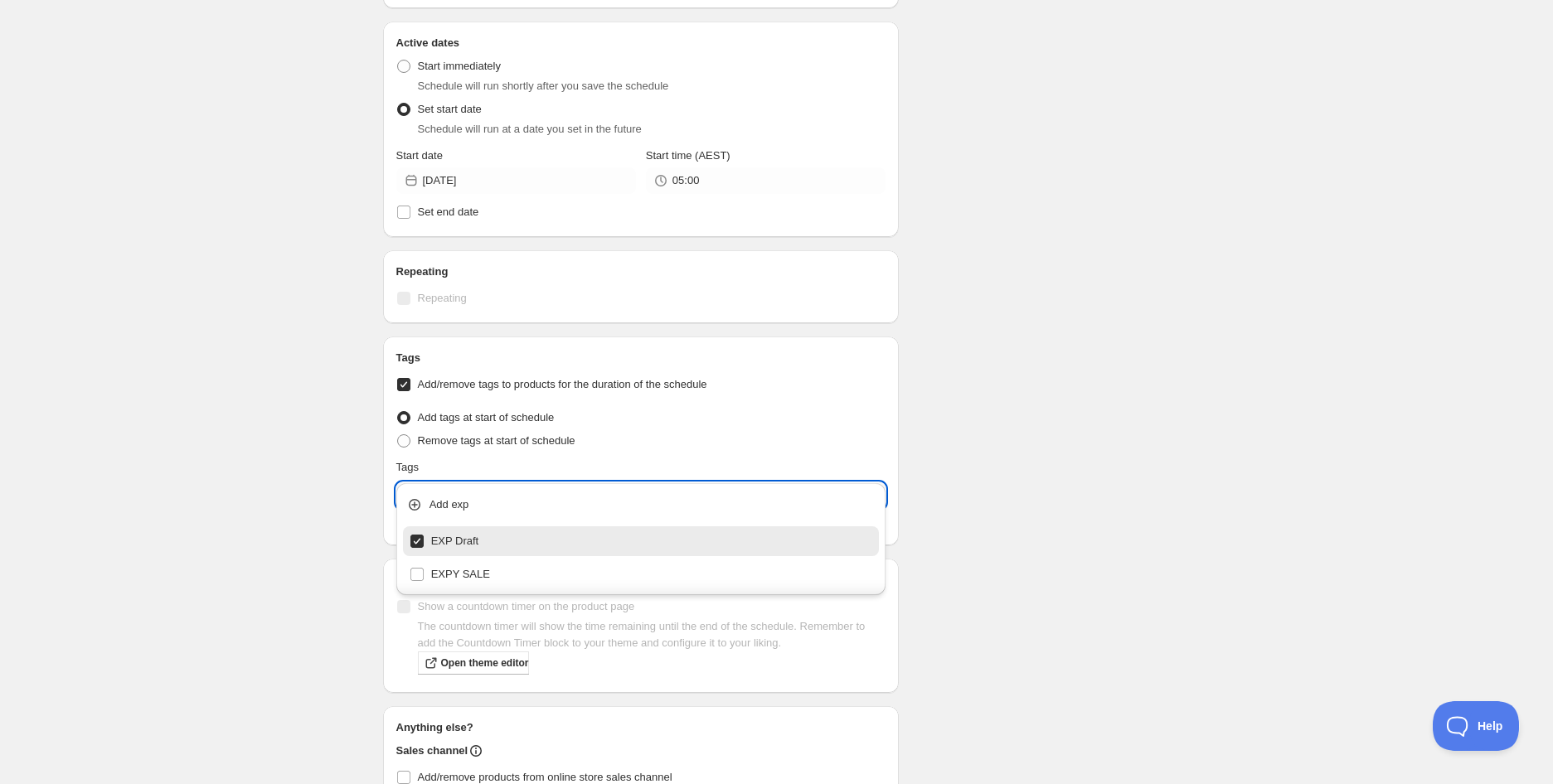
type input "EXP Draft"
click at [1091, 538] on div "Schedule name [PERSON_NAME]'s Mini Sips Passionfruit Punch 250ml Cold Pressed J…" at bounding box center [770, 200] width 801 height 1437
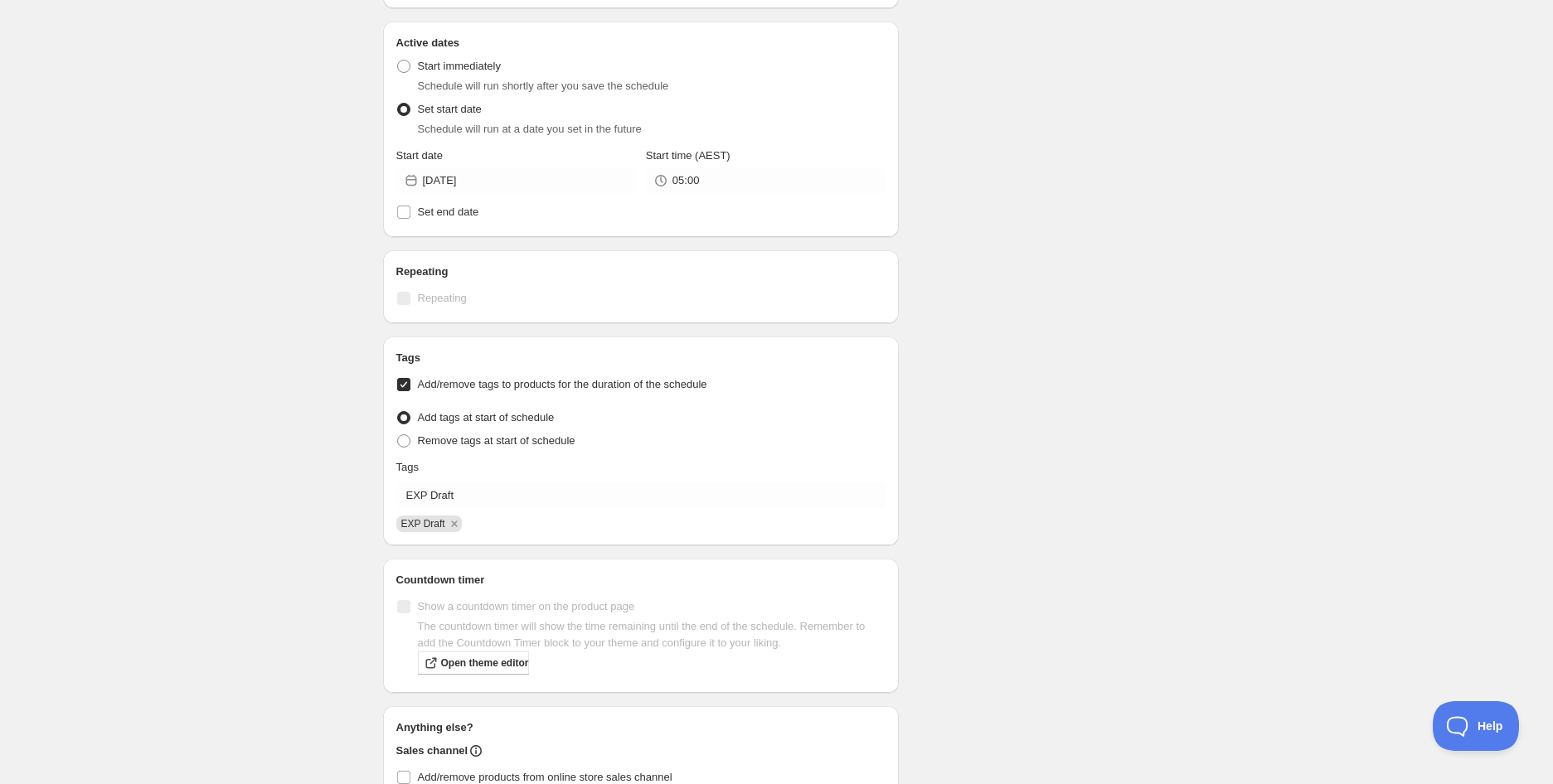
scroll to position [732, 0]
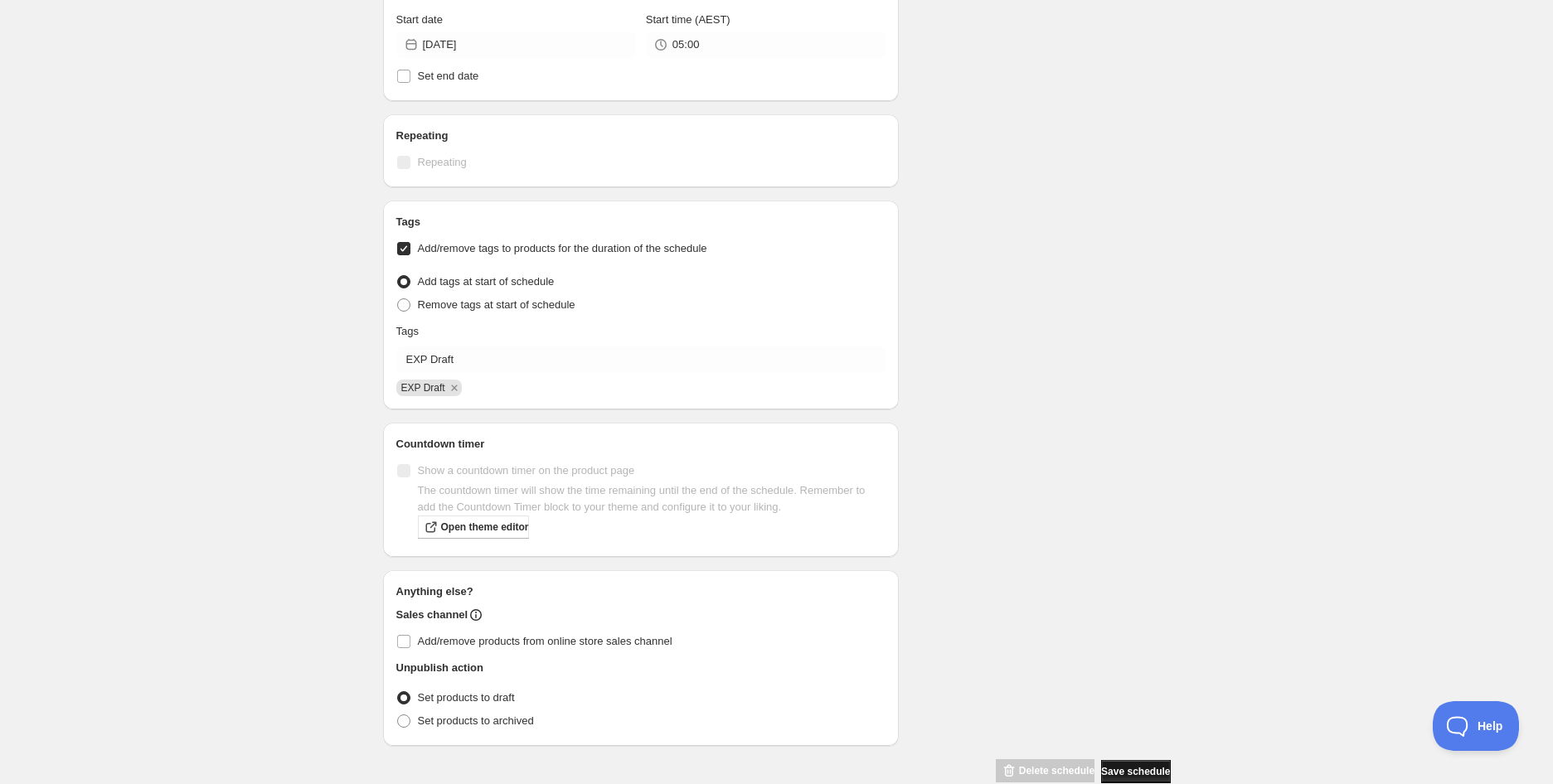
click at [1112, 765] on span "Save schedule" at bounding box center [1135, 771] width 69 height 14
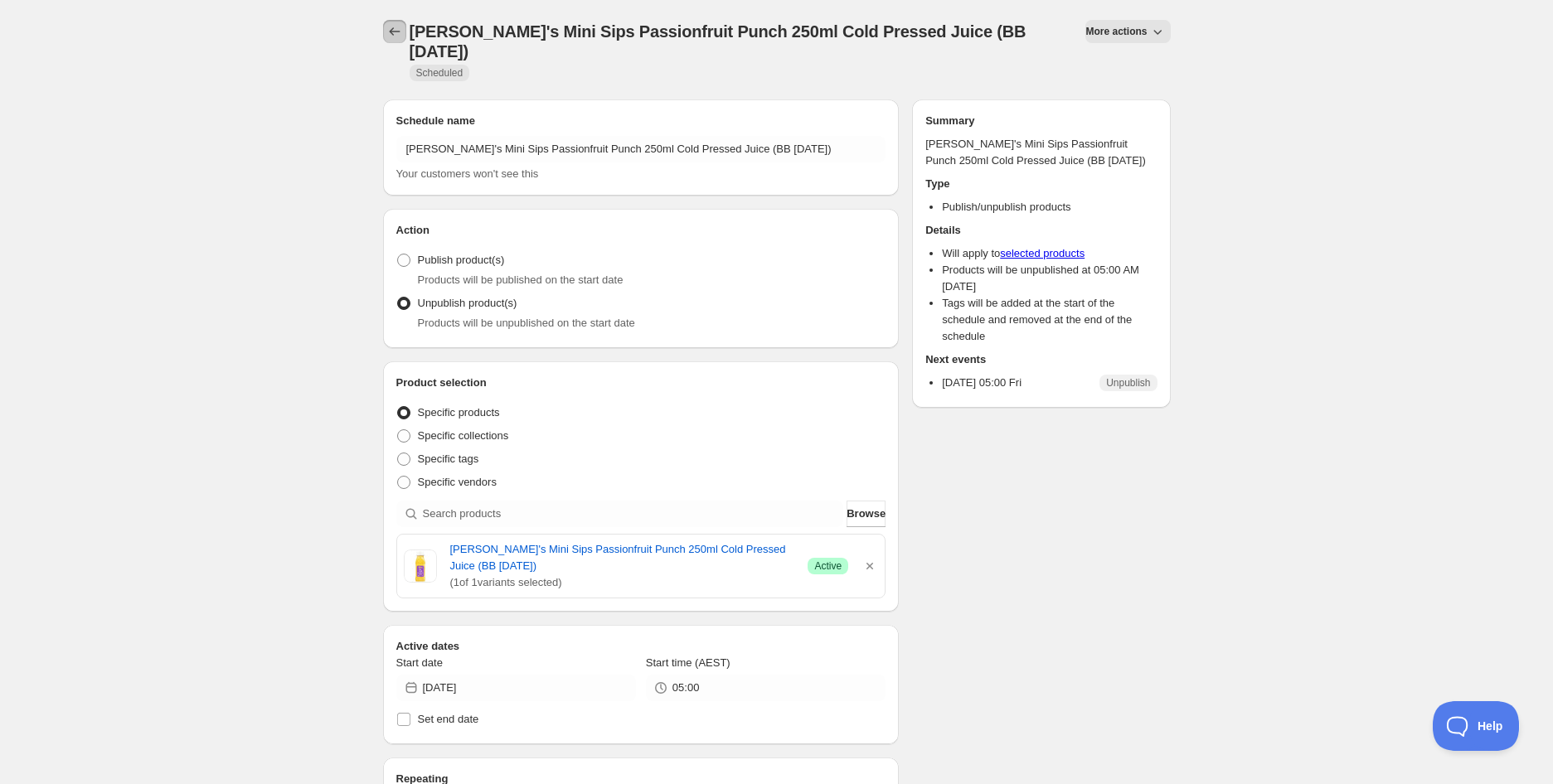
click at [383, 29] on button "Schedules" at bounding box center [395, 31] width 23 height 23
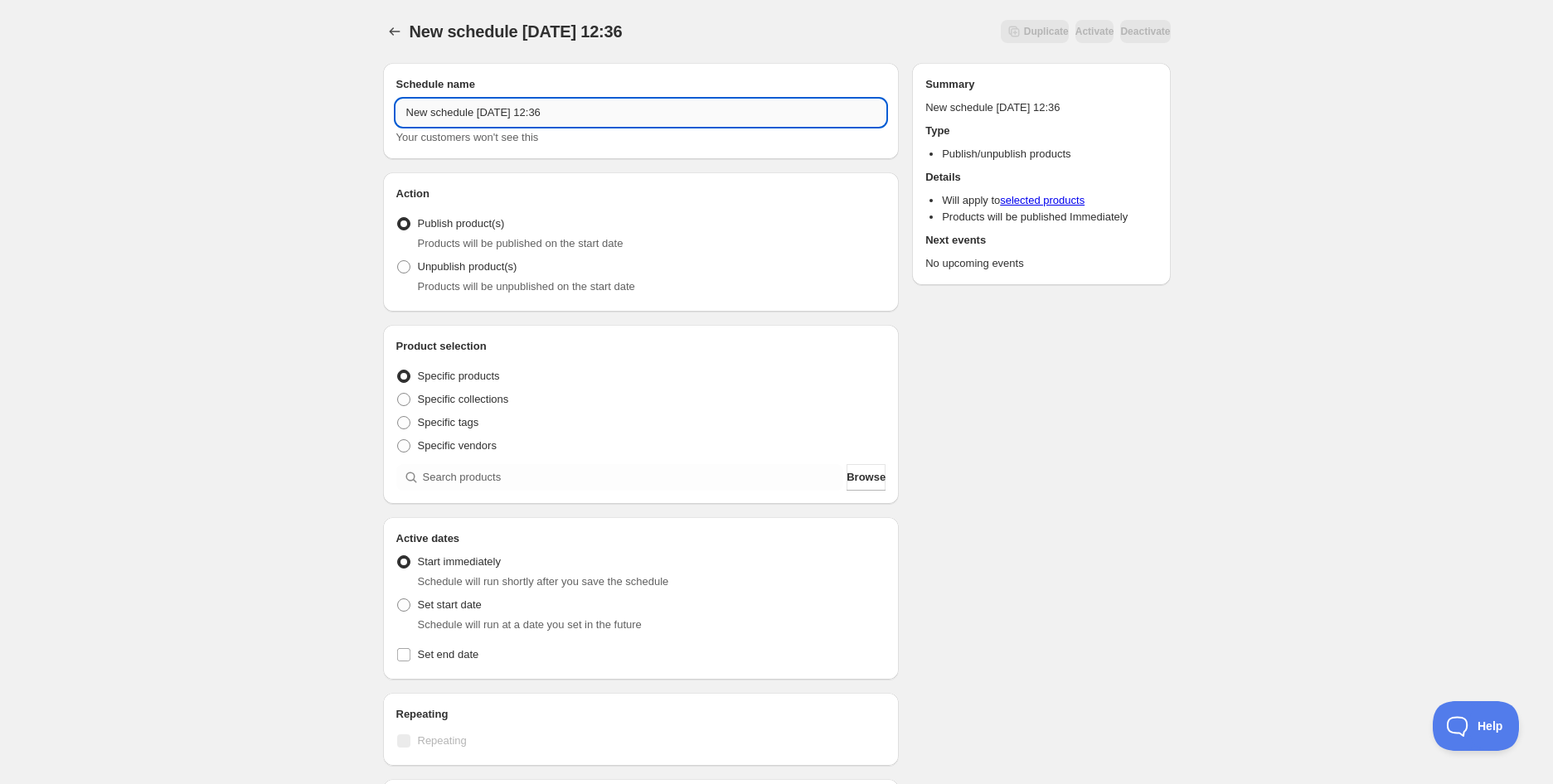
click at [434, 113] on input "New schedule [DATE] 12:36" at bounding box center [640, 112] width 489 height 26
paste input "[PERSON_NAME]'s Chocolonely Milk Caramel Biscuit 180g (BB [DATE])"
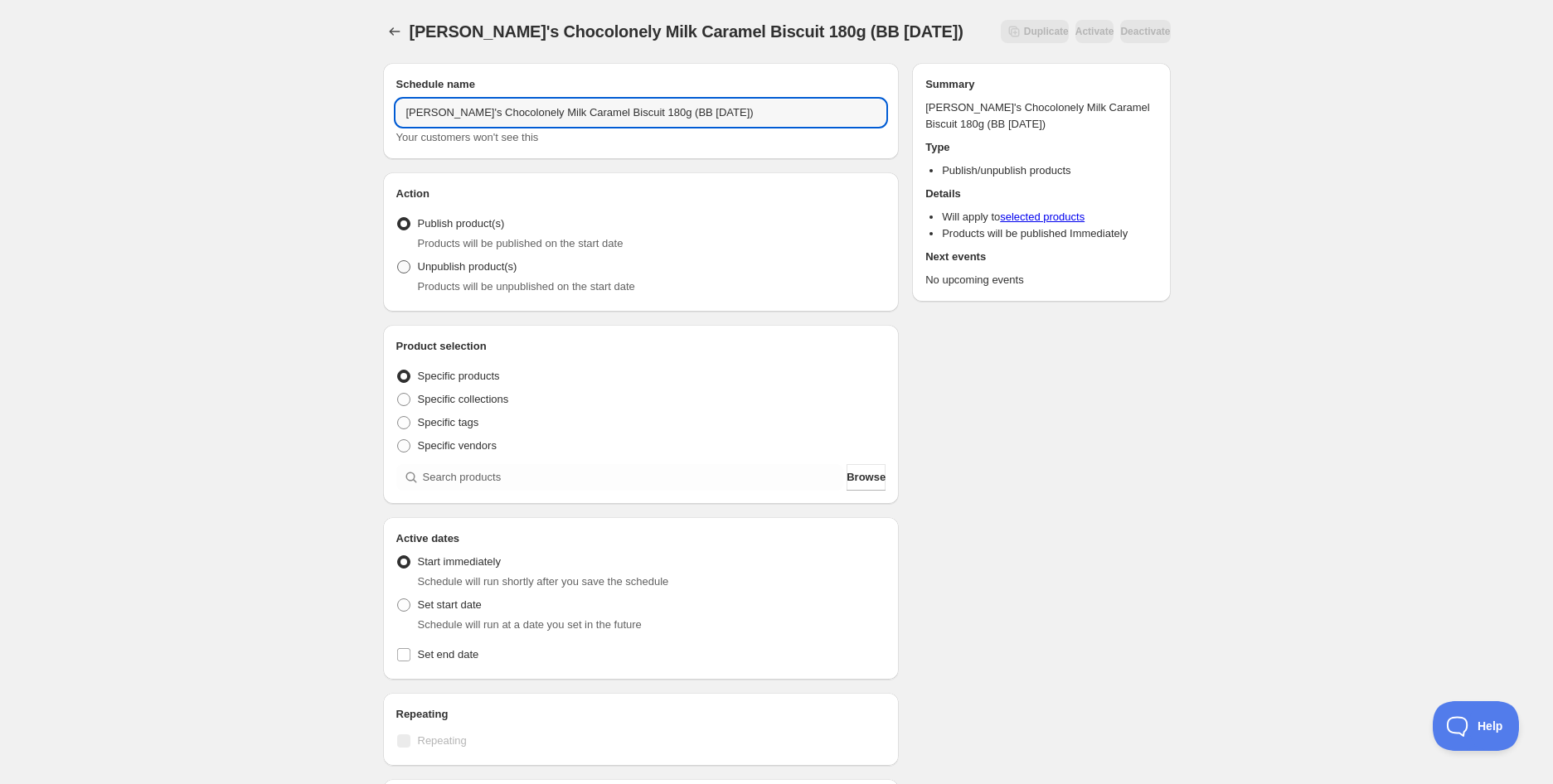
type input "[PERSON_NAME]'s Chocolonely Milk Caramel Biscuit 180g (BB [DATE])"
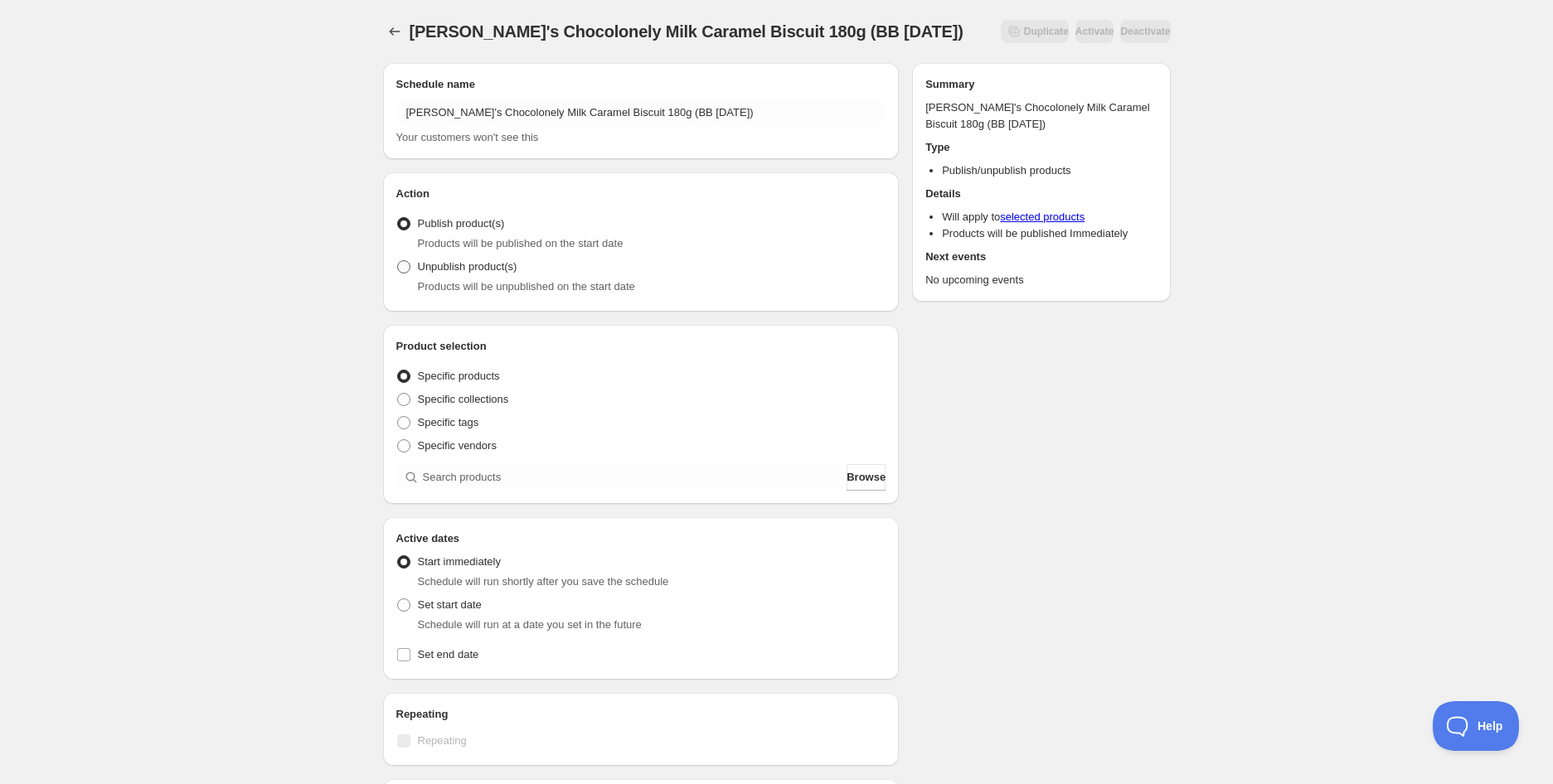
click at [453, 265] on span "Unpublish product(s)" at bounding box center [467, 266] width 99 height 13
click at [398, 261] on input "Unpublish product(s)" at bounding box center [397, 260] width 1 height 1
radio input "true"
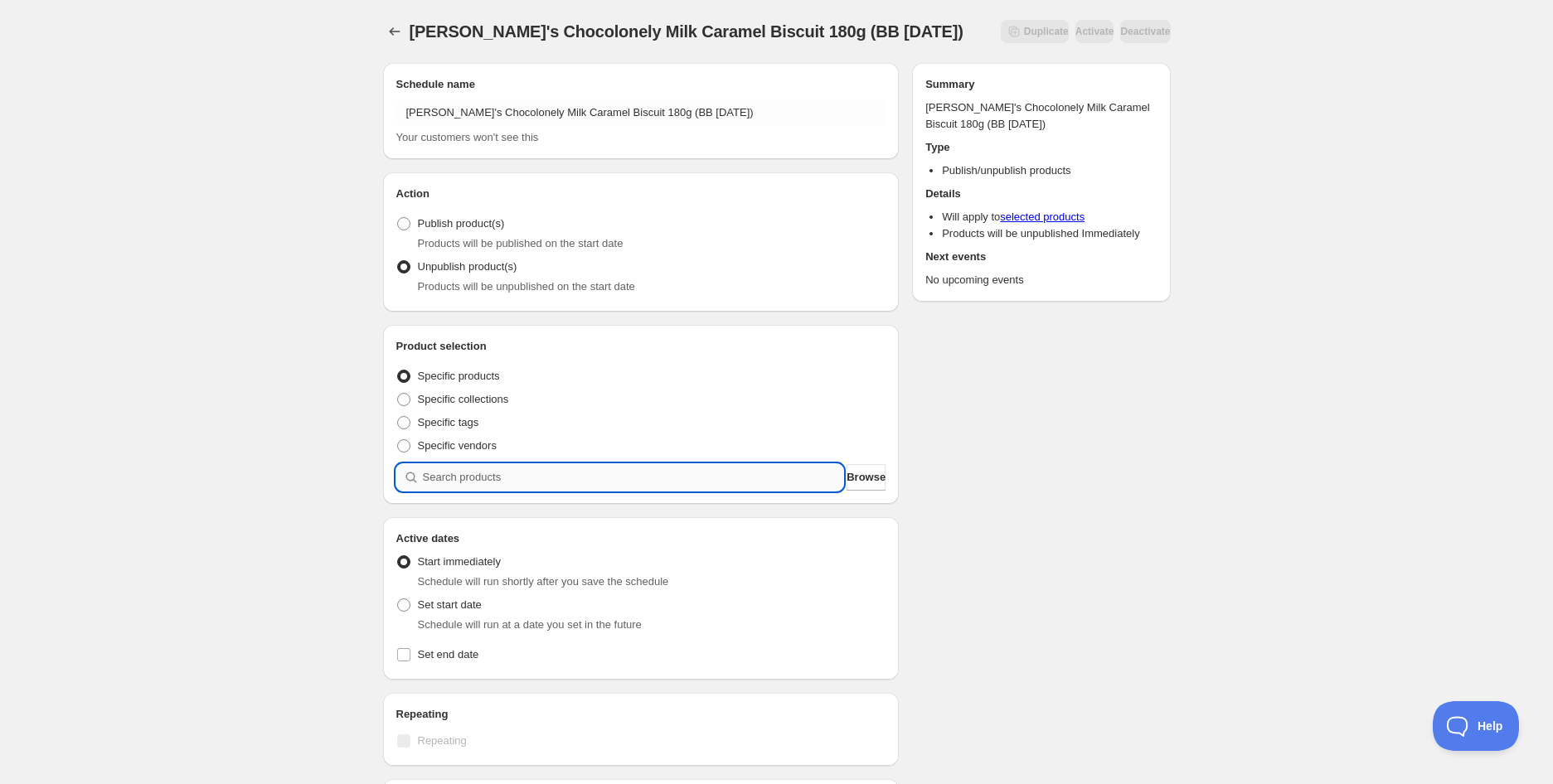
click at [465, 482] on input "search" at bounding box center [632, 477] width 421 height 26
paste input "search"
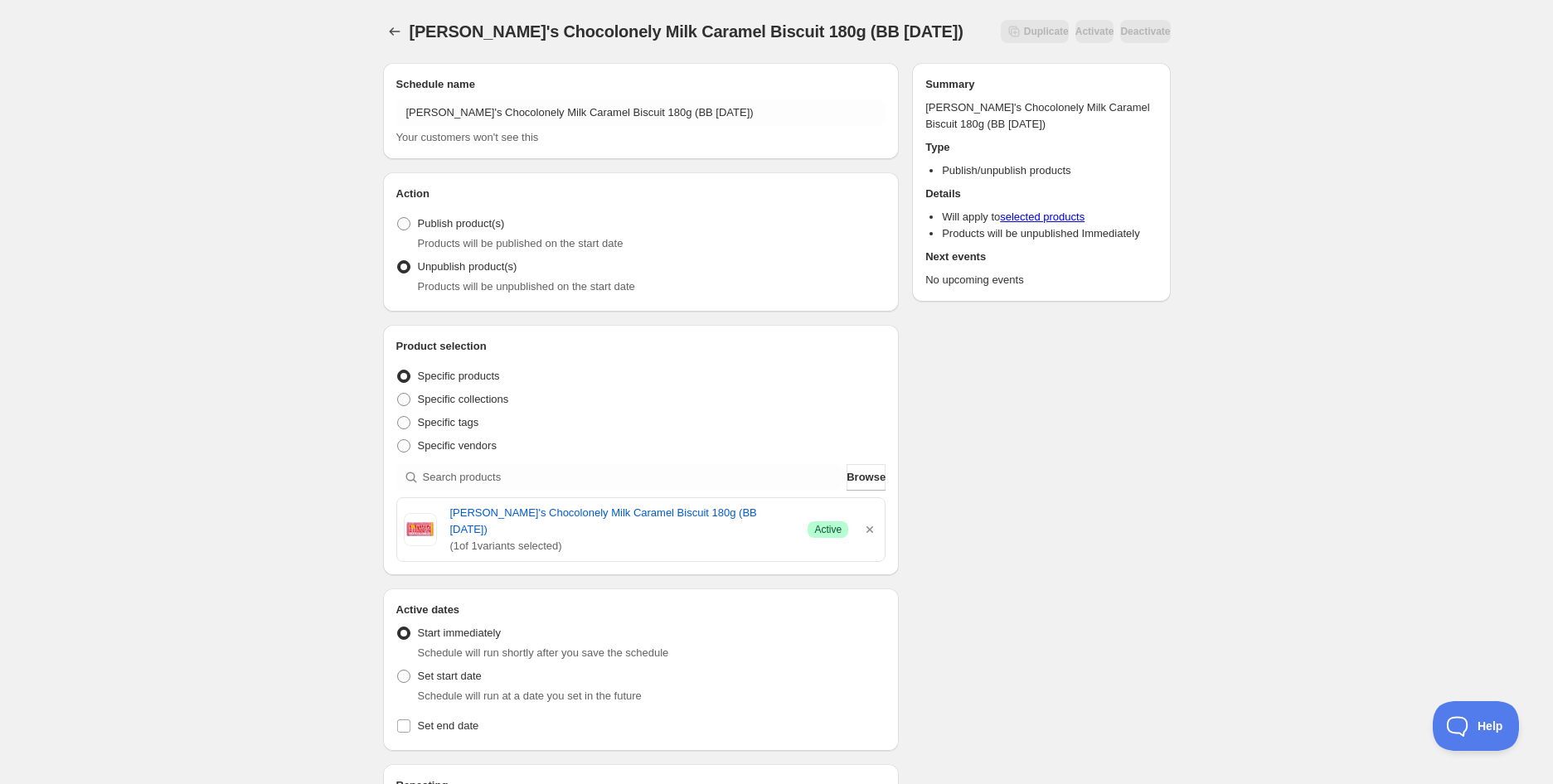
click at [271, 434] on div "[PERSON_NAME]'s Chocolonely Milk Caramel Biscuit 180g (BB [DATE]). This page is…" at bounding box center [776, 665] width 1553 height 1331
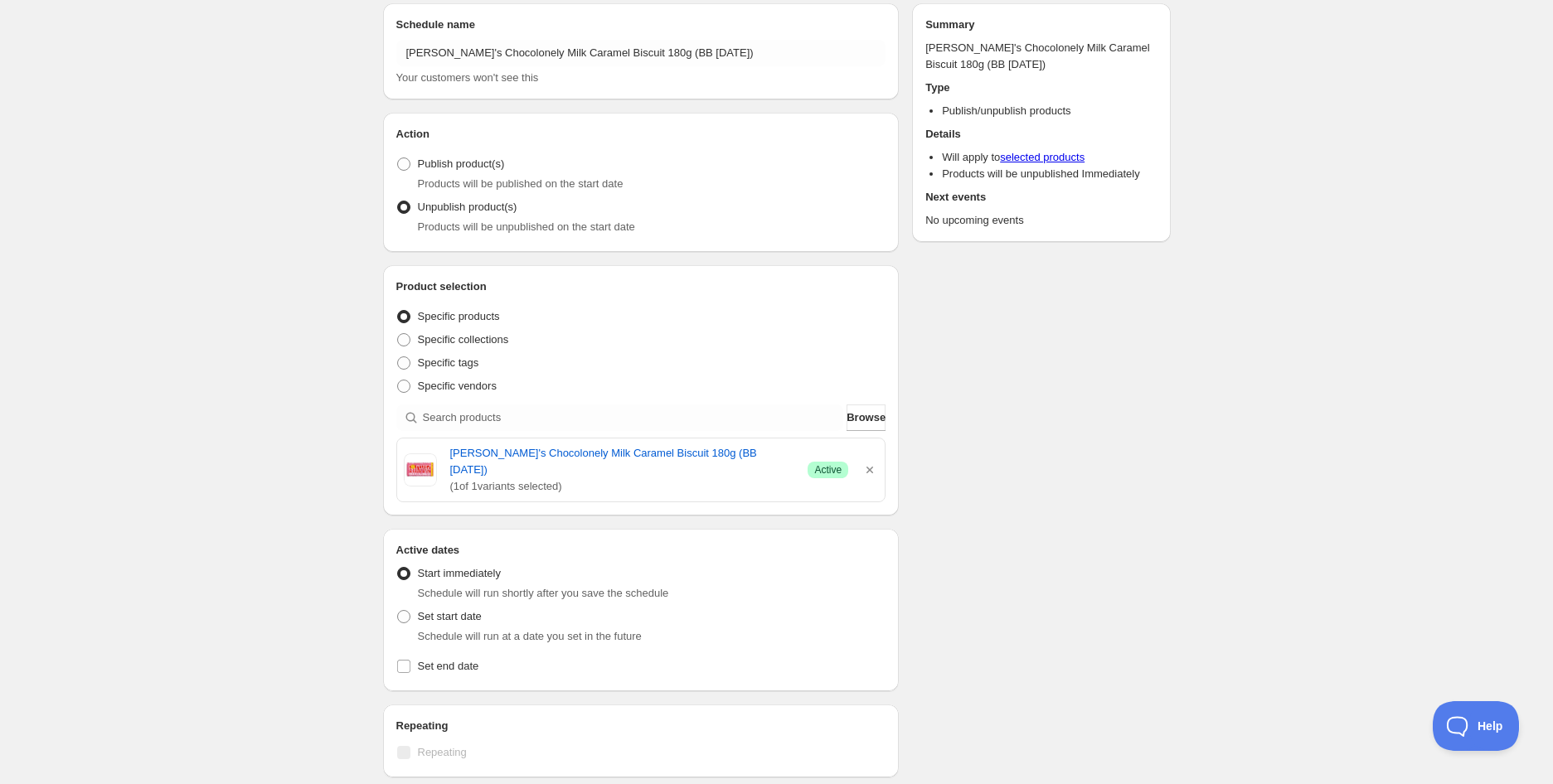
scroll to position [92, 0]
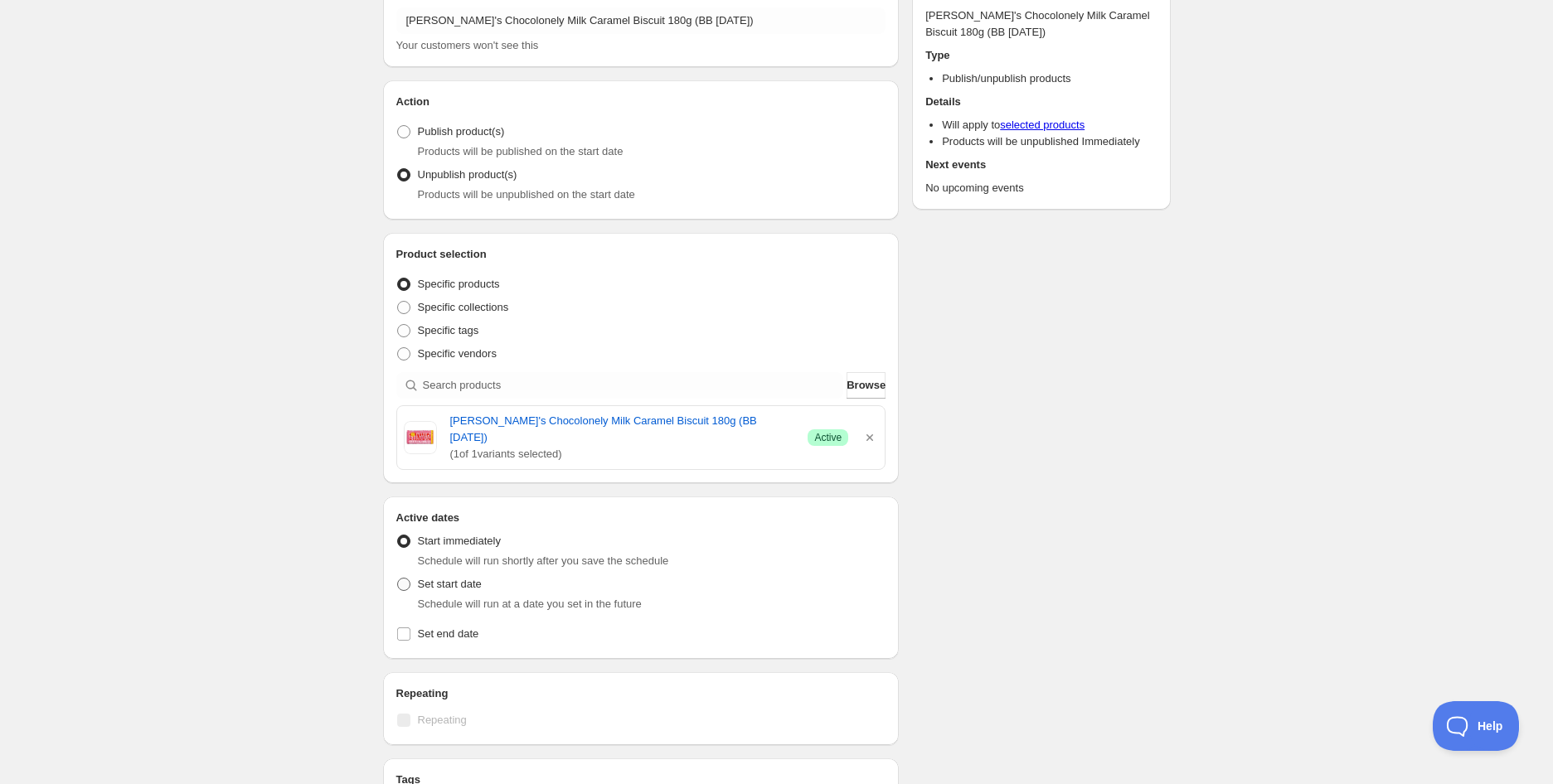
click at [404, 578] on span at bounding box center [404, 585] width 14 height 14
click at [398, 578] on input "Set start date" at bounding box center [397, 578] width 1 height 1
radio input "true"
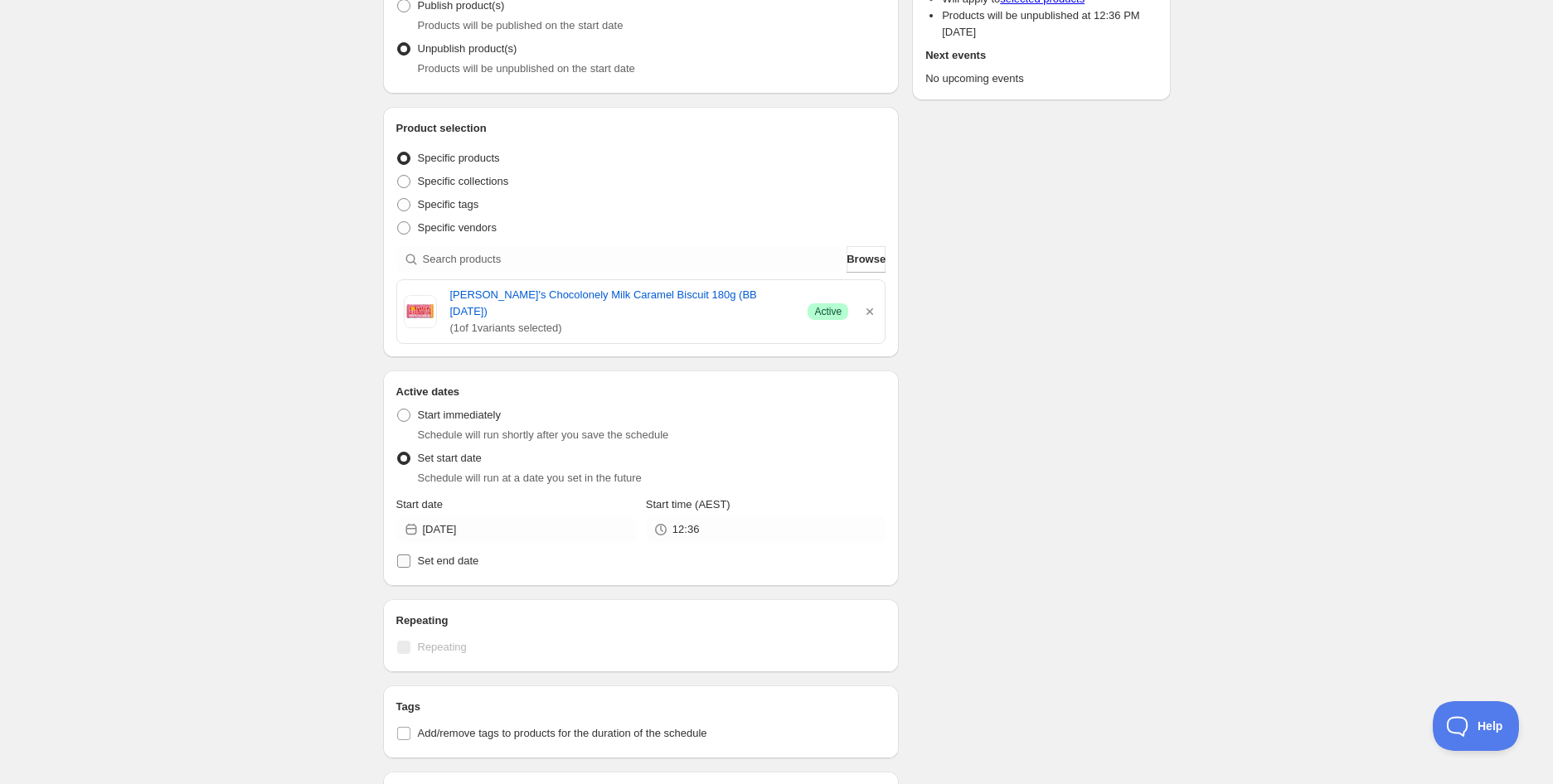
scroll to position [276, 0]
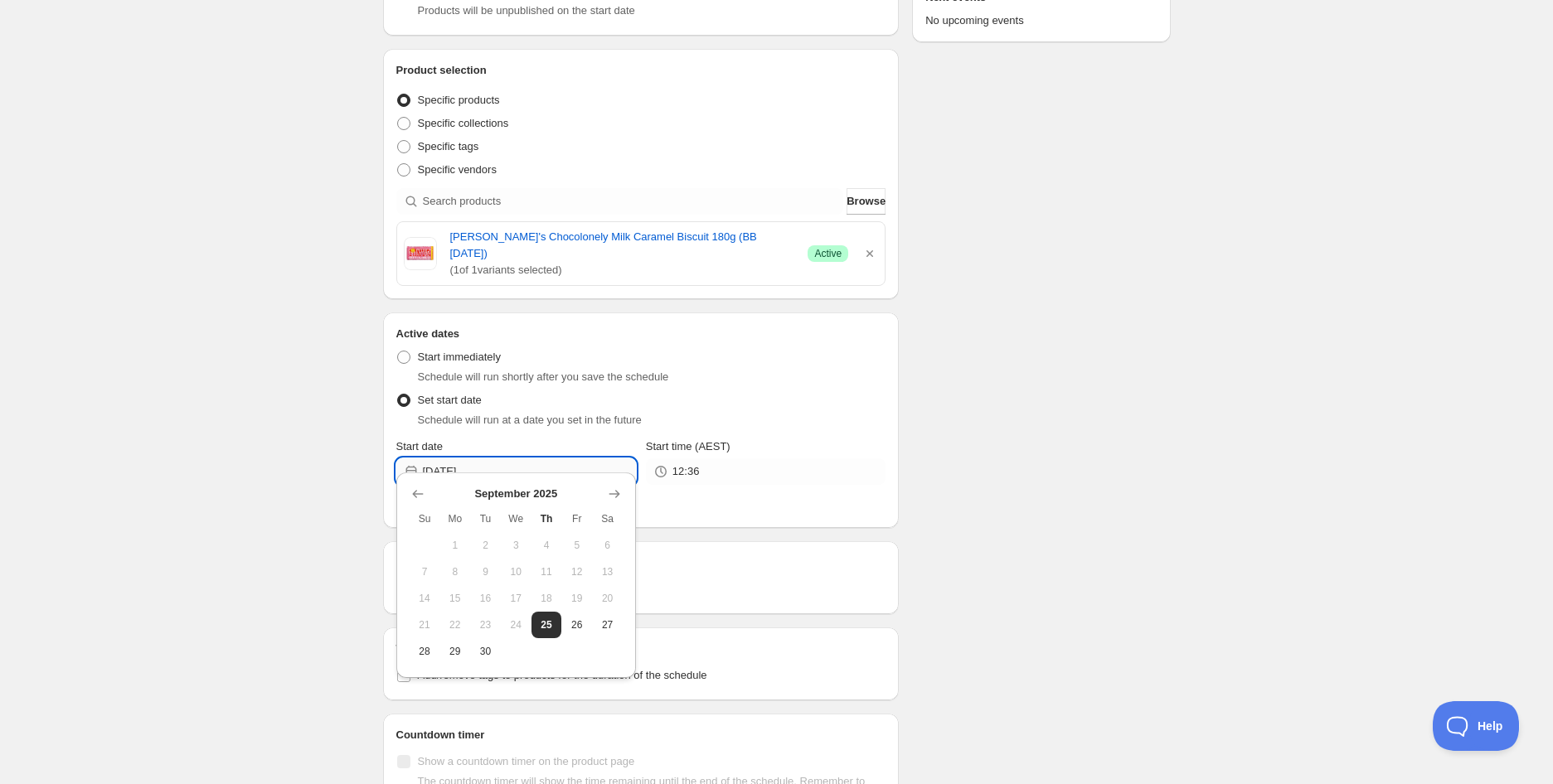
click at [512, 458] on input "[DATE]" at bounding box center [528, 471] width 213 height 26
click at [606, 490] on icon "Show next month, October 2025" at bounding box center [614, 493] width 17 height 17
click at [483, 581] on button "4" at bounding box center [486, 571] width 31 height 26
type input "[DATE]"
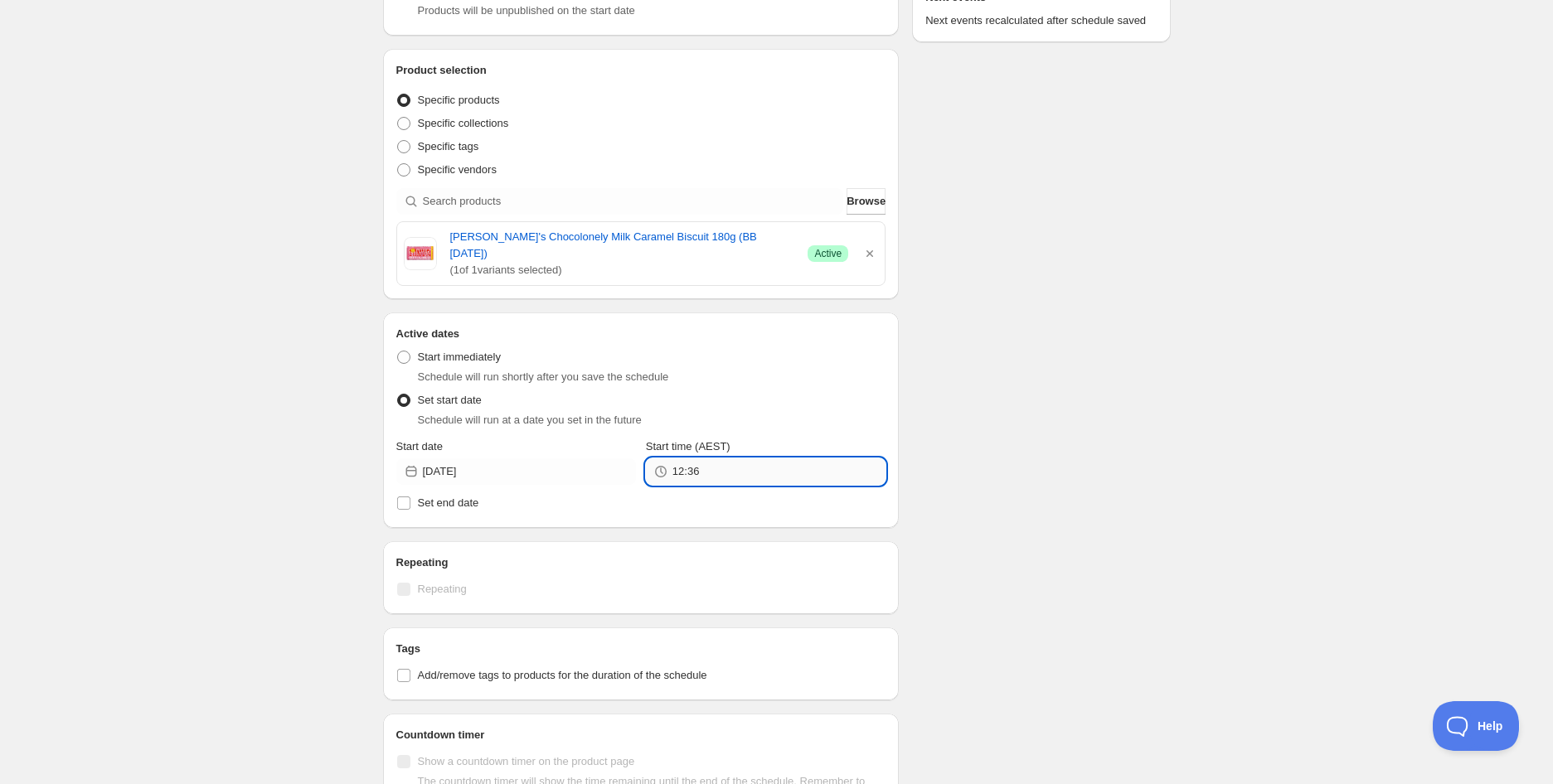
click at [758, 459] on input "12:36" at bounding box center [778, 471] width 213 height 26
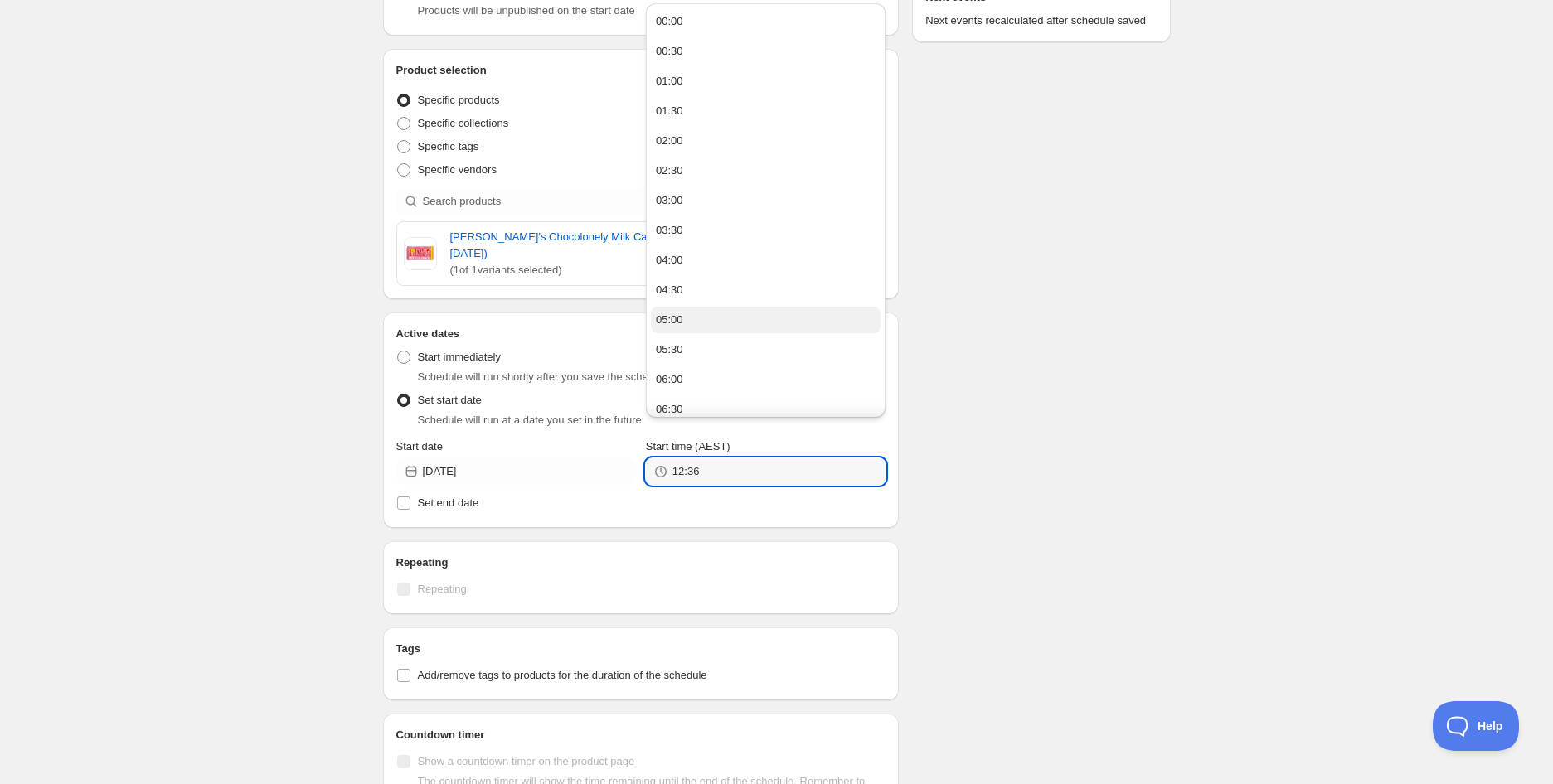
click at [689, 325] on button "05:00" at bounding box center [766, 319] width 230 height 26
type input "05:00"
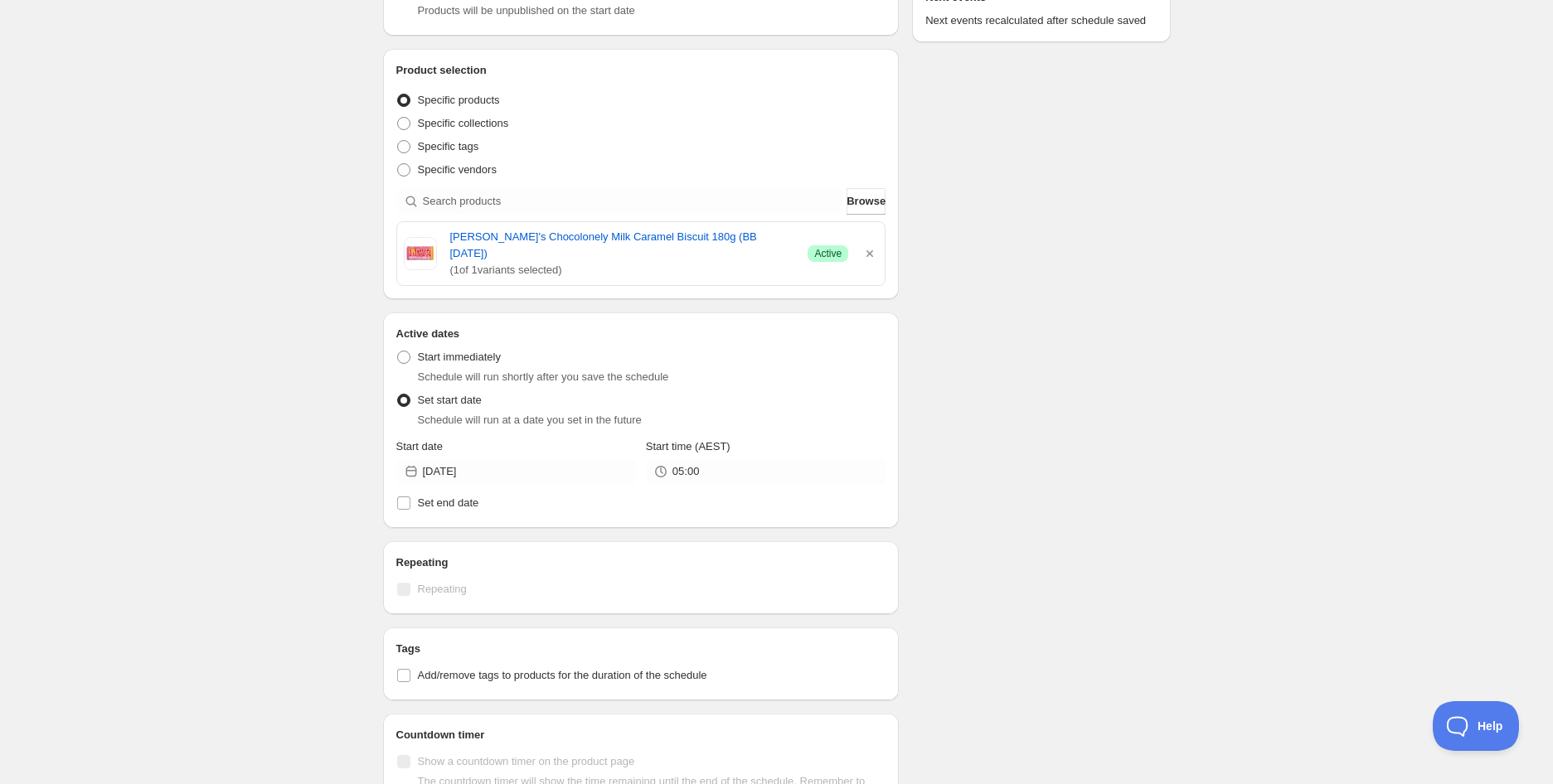
click at [1038, 386] on div "Schedule name [PERSON_NAME]'s Chocolonely Milk Caramel Biscuit 180g (BB [DATE])…" at bounding box center [770, 423] width 801 height 1301
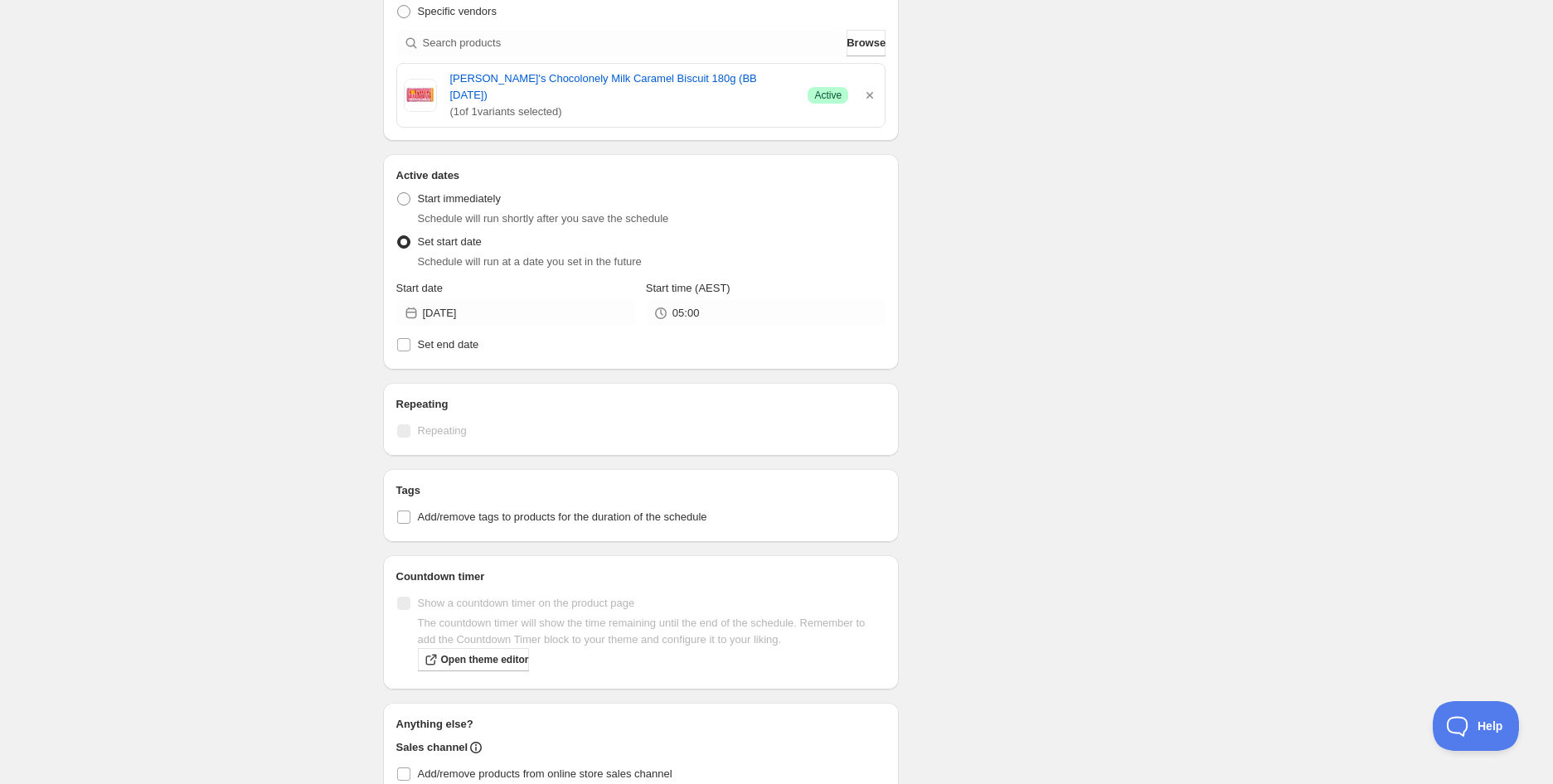
scroll to position [580, 0]
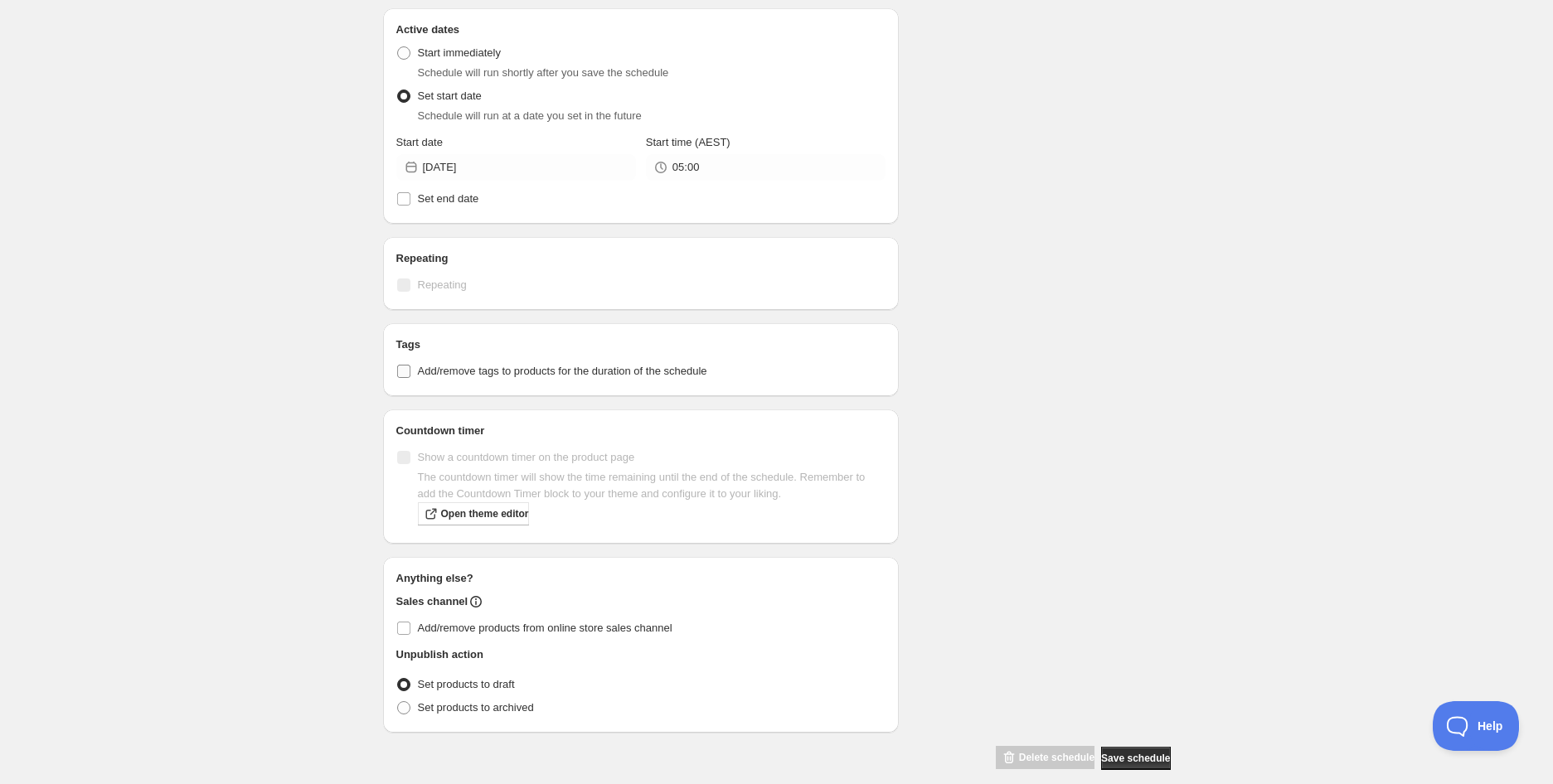
click at [541, 365] on span "Add/remove tags to products for the duration of the schedule" at bounding box center [561, 371] width 289 height 13
click at [411, 365] on input "Add/remove tags to products for the duration of the schedule" at bounding box center [404, 372] width 14 height 14
checkbox input "true"
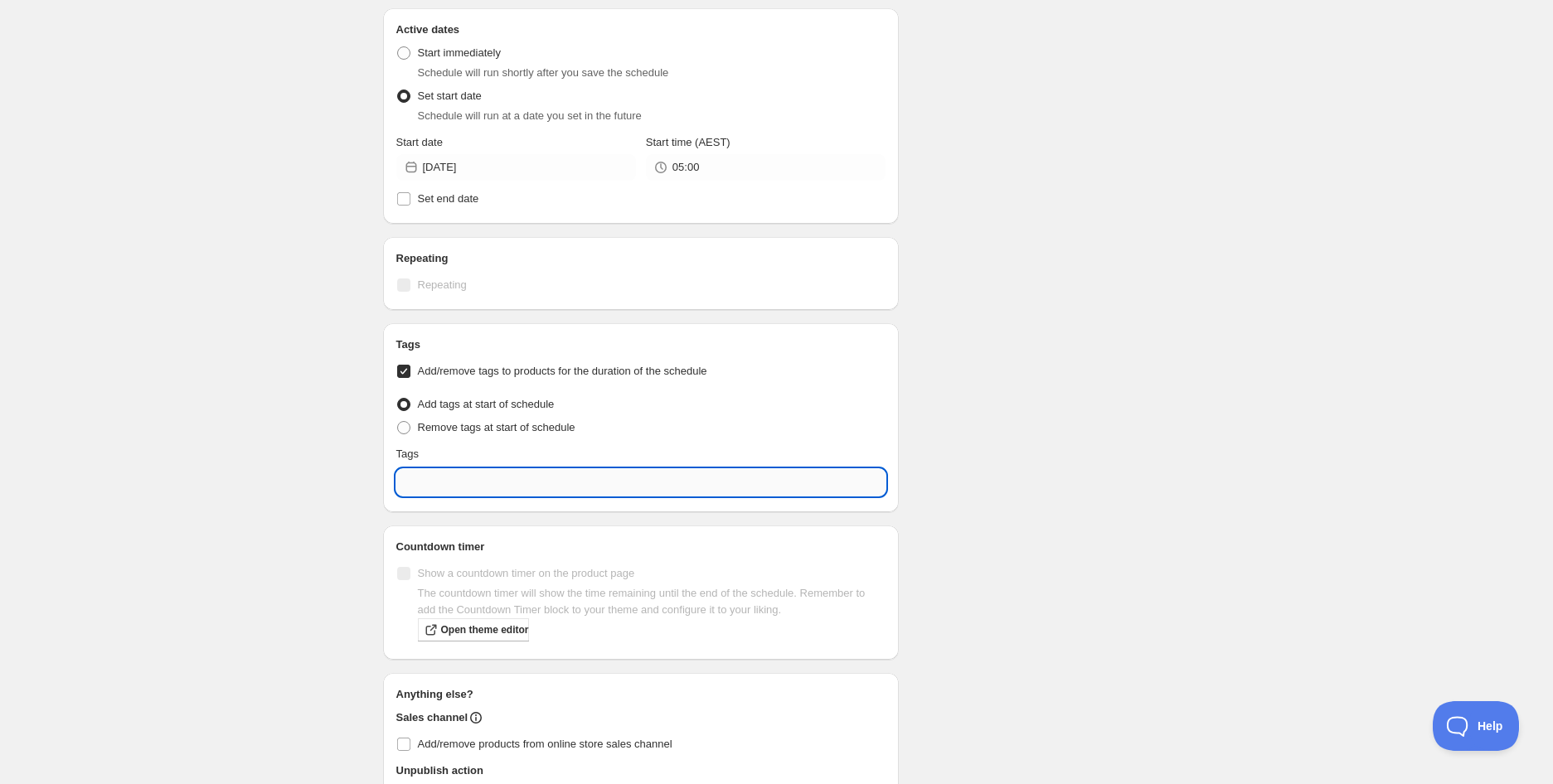
click at [541, 469] on input "text" at bounding box center [640, 481] width 489 height 26
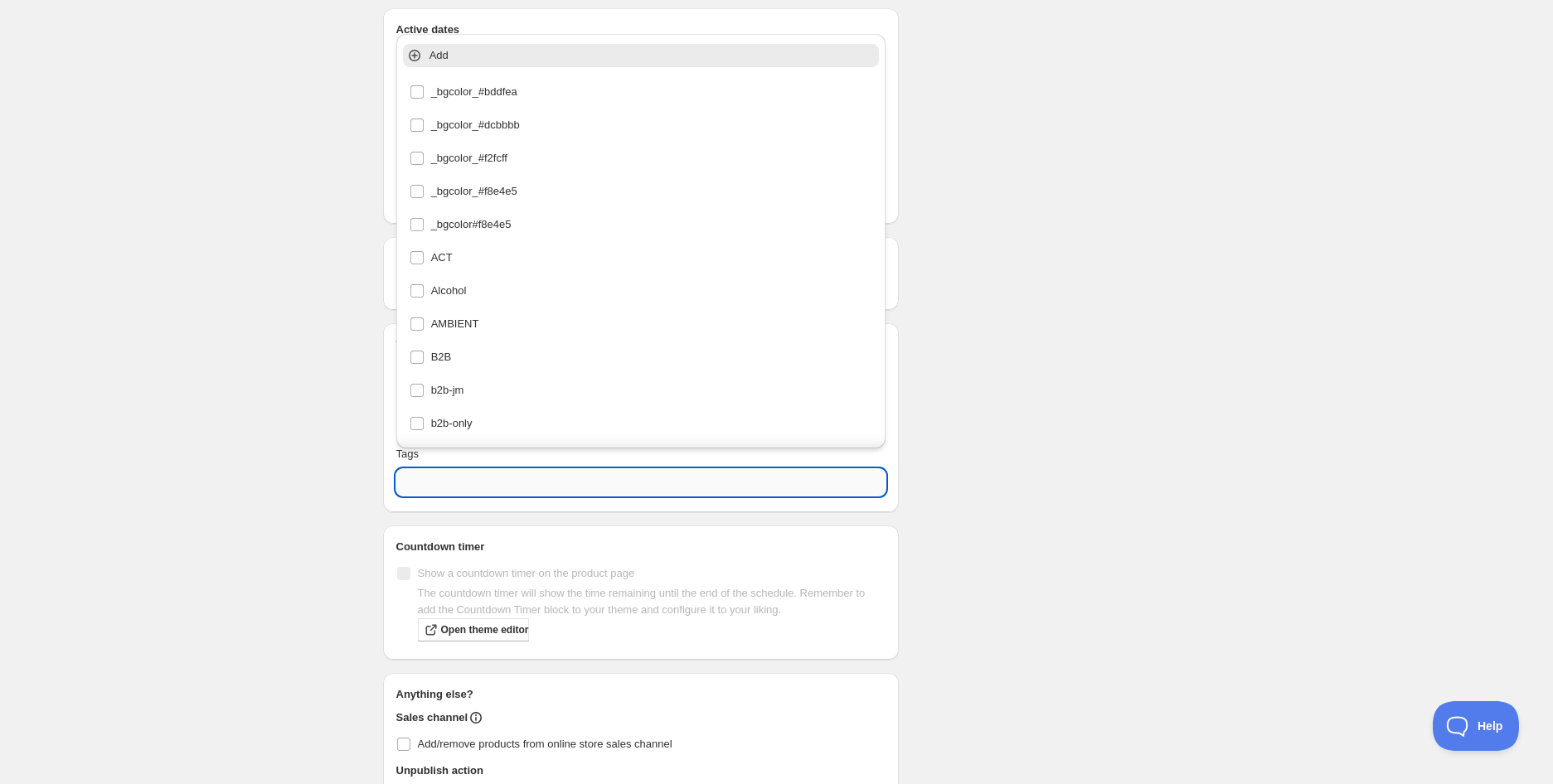
type input "w"
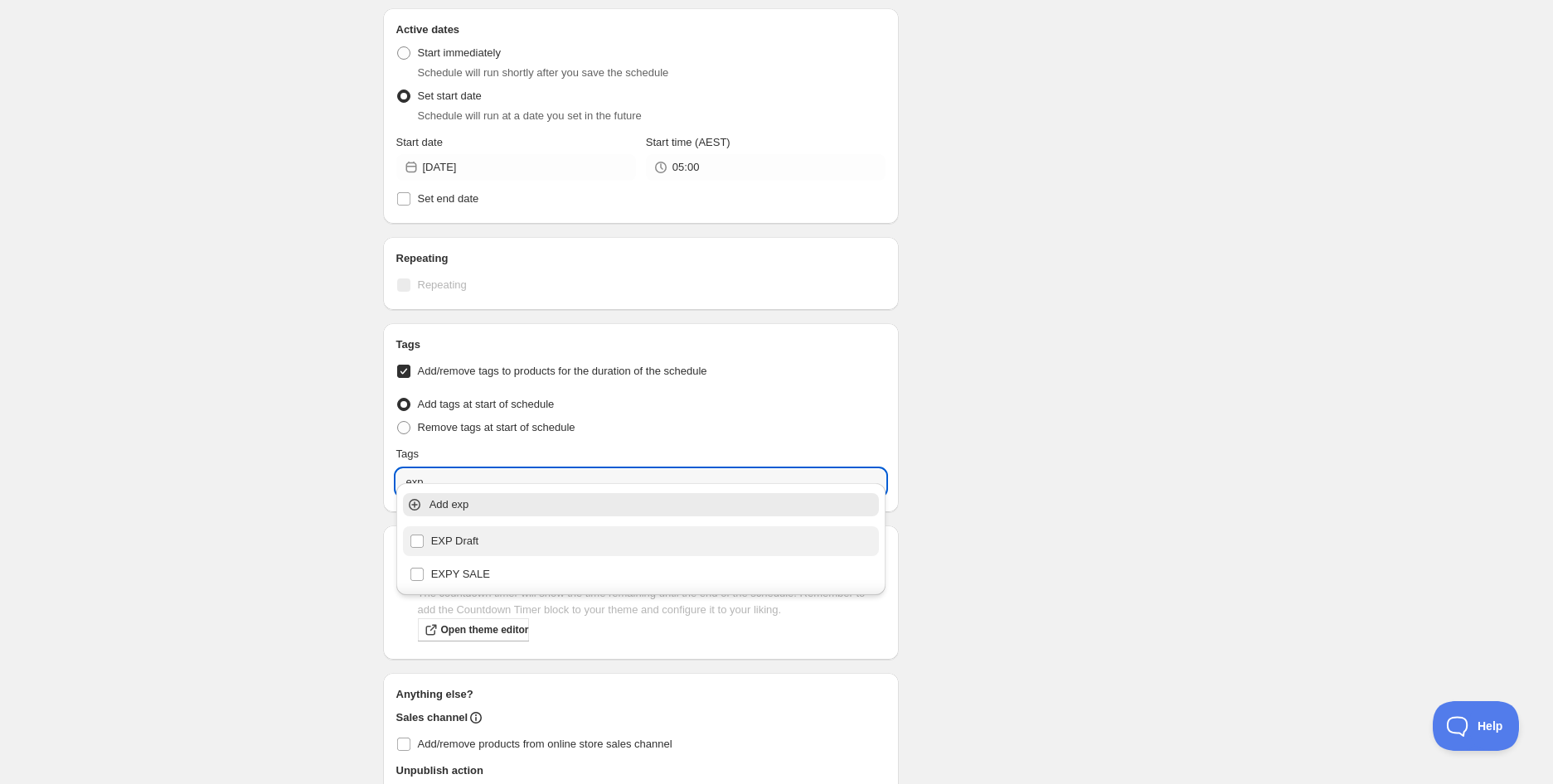
click at [470, 542] on div "EXP Draft" at bounding box center [641, 541] width 463 height 23
type input "EXP Draft"
checkbox input "true"
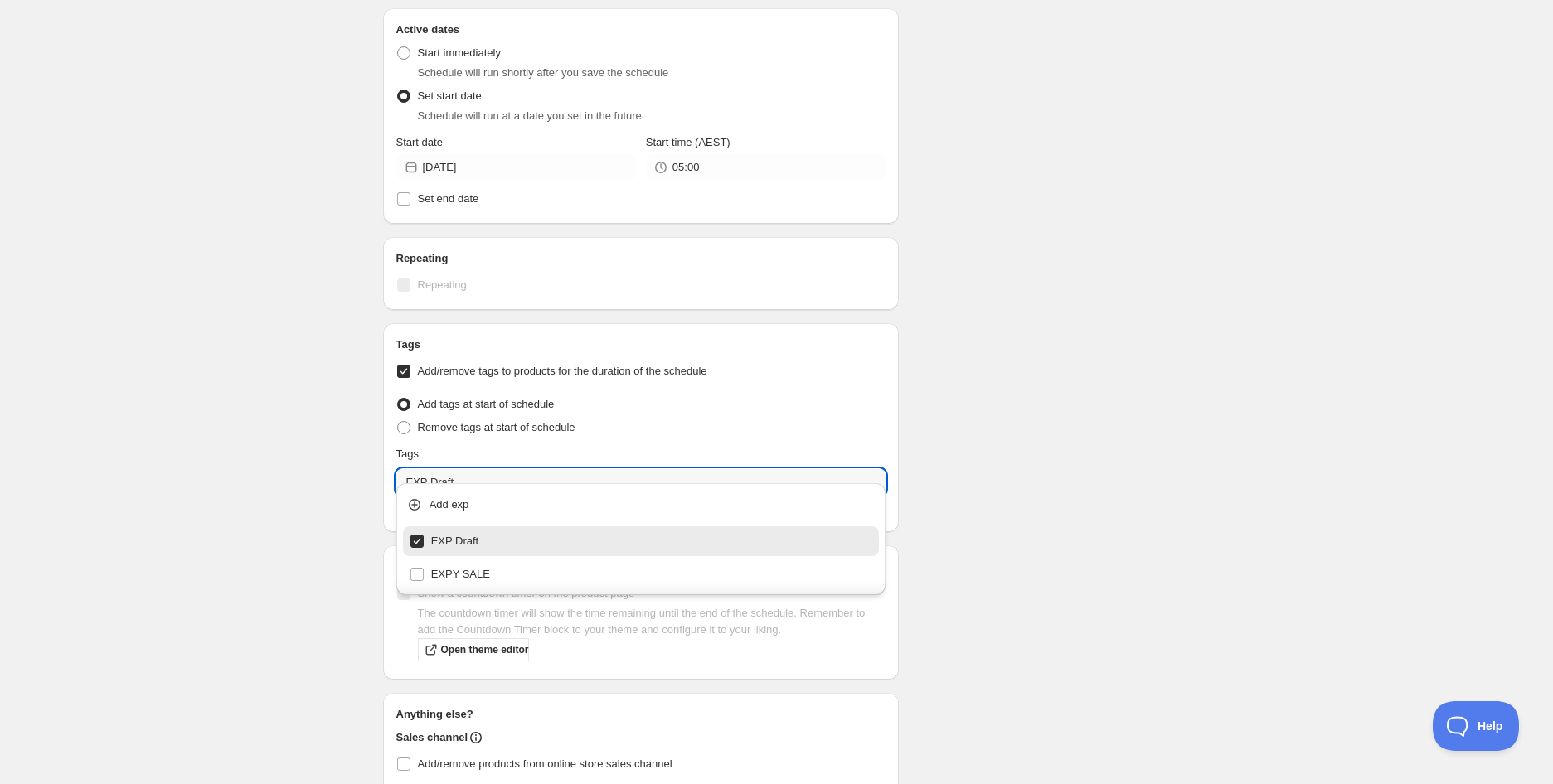
type input "EXP Draft"
click at [1122, 534] on div "Schedule name [PERSON_NAME]'s Chocolonely Milk Caramel Biscuit 180g (BB [DATE])…" at bounding box center [770, 188] width 801 height 1437
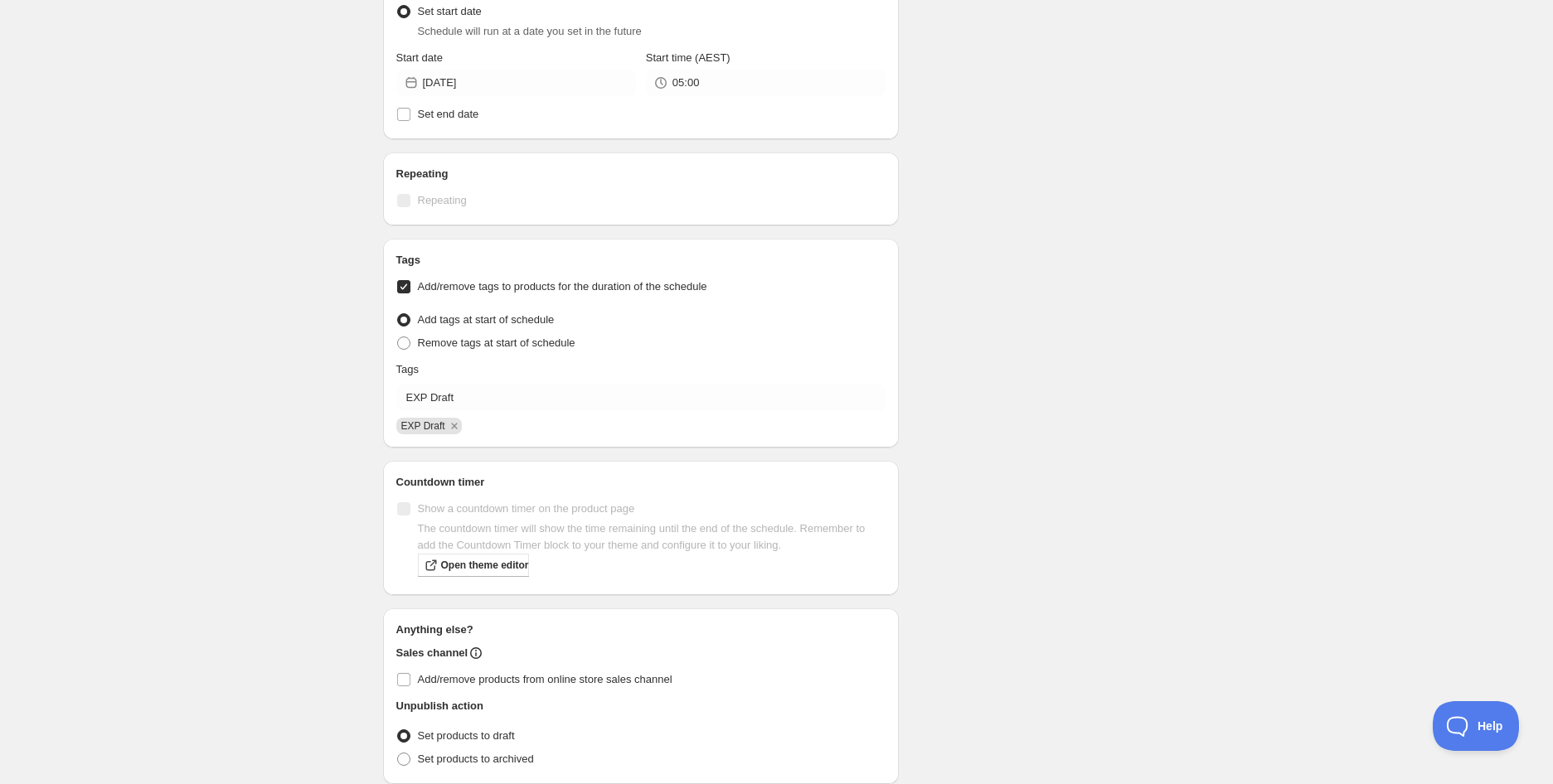
scroll to position [716, 0]
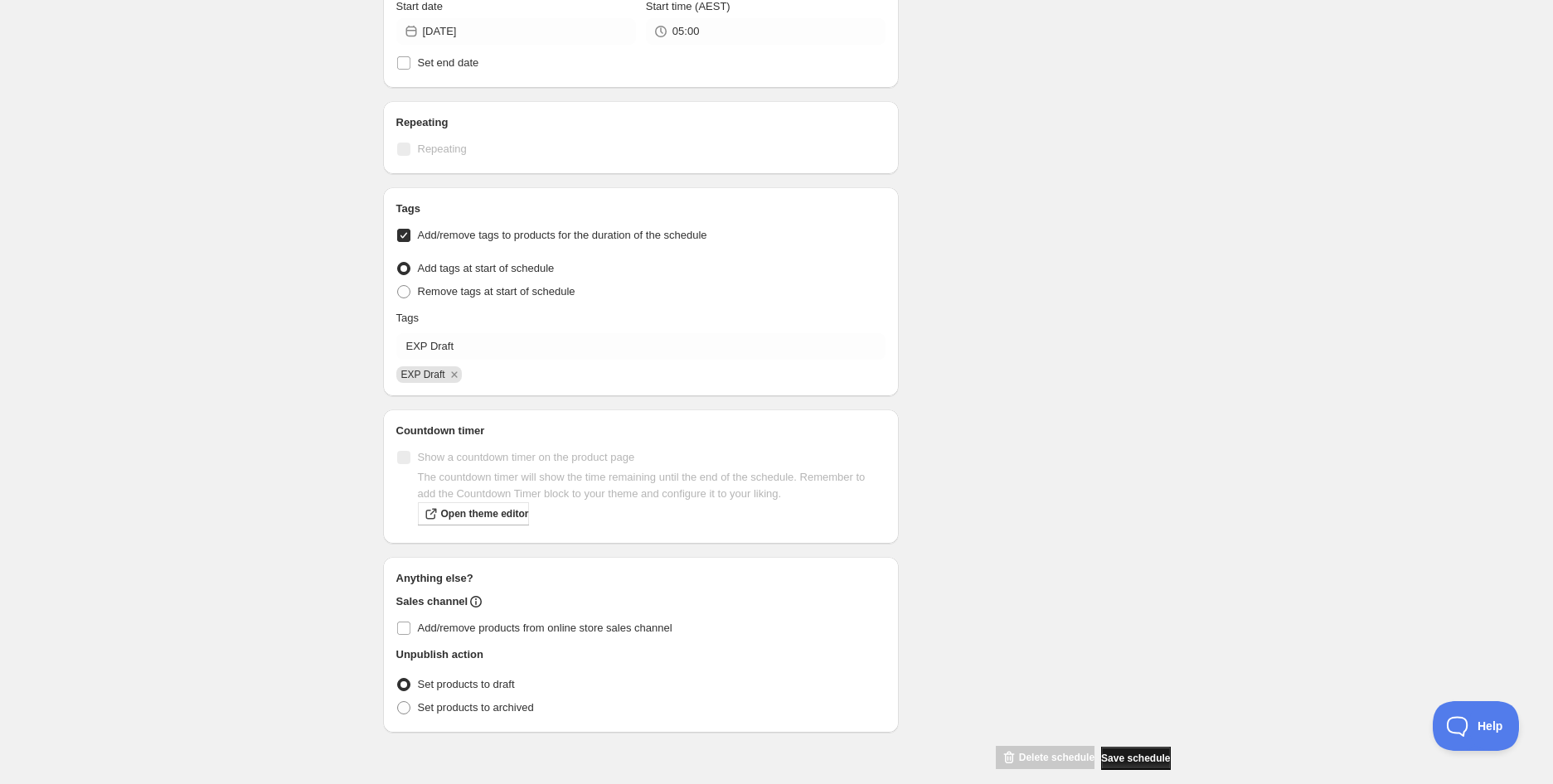
click at [1131, 752] on span "Save schedule" at bounding box center [1135, 759] width 69 height 14
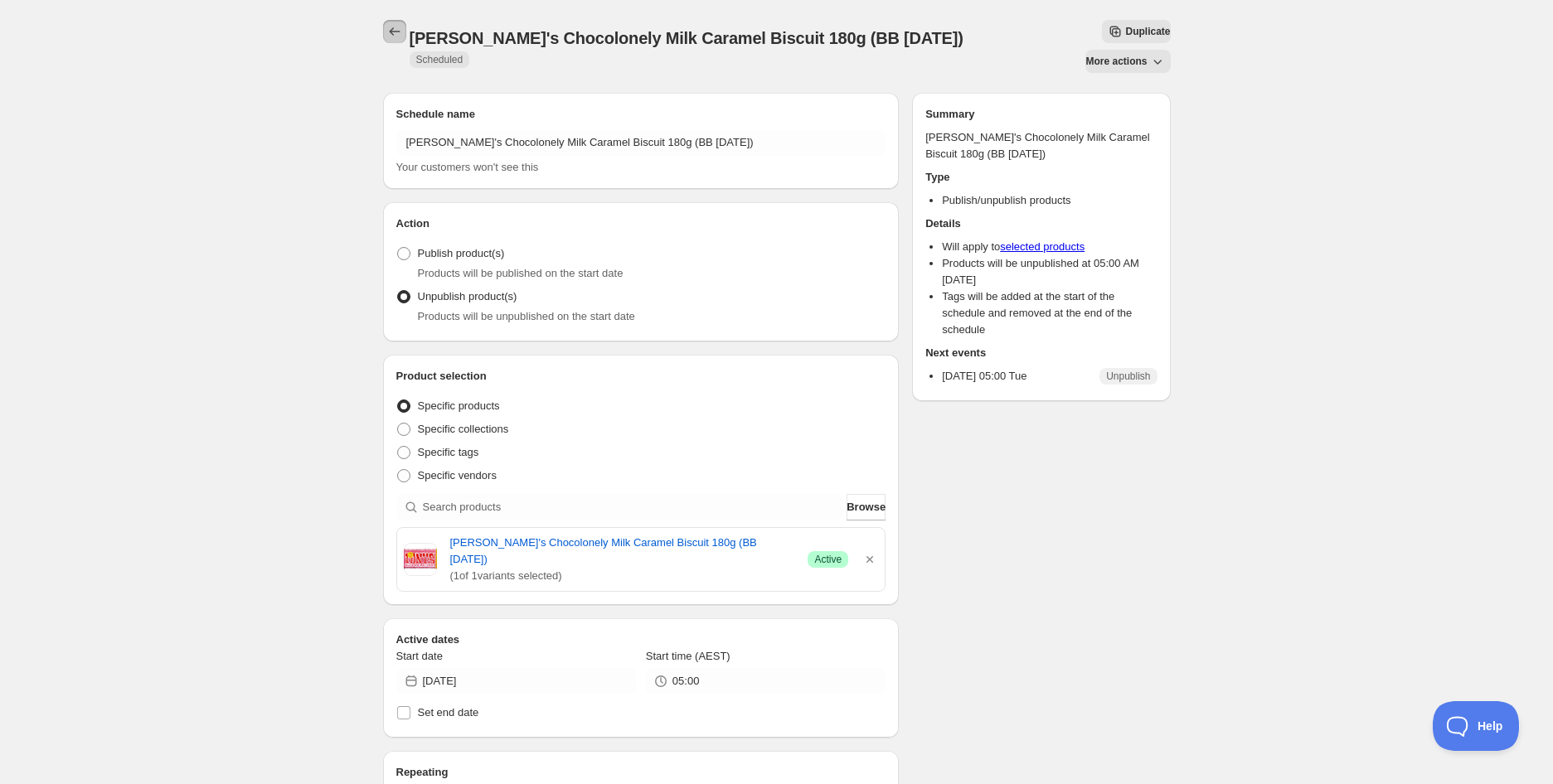
click at [402, 26] on icon "Schedules" at bounding box center [394, 31] width 17 height 17
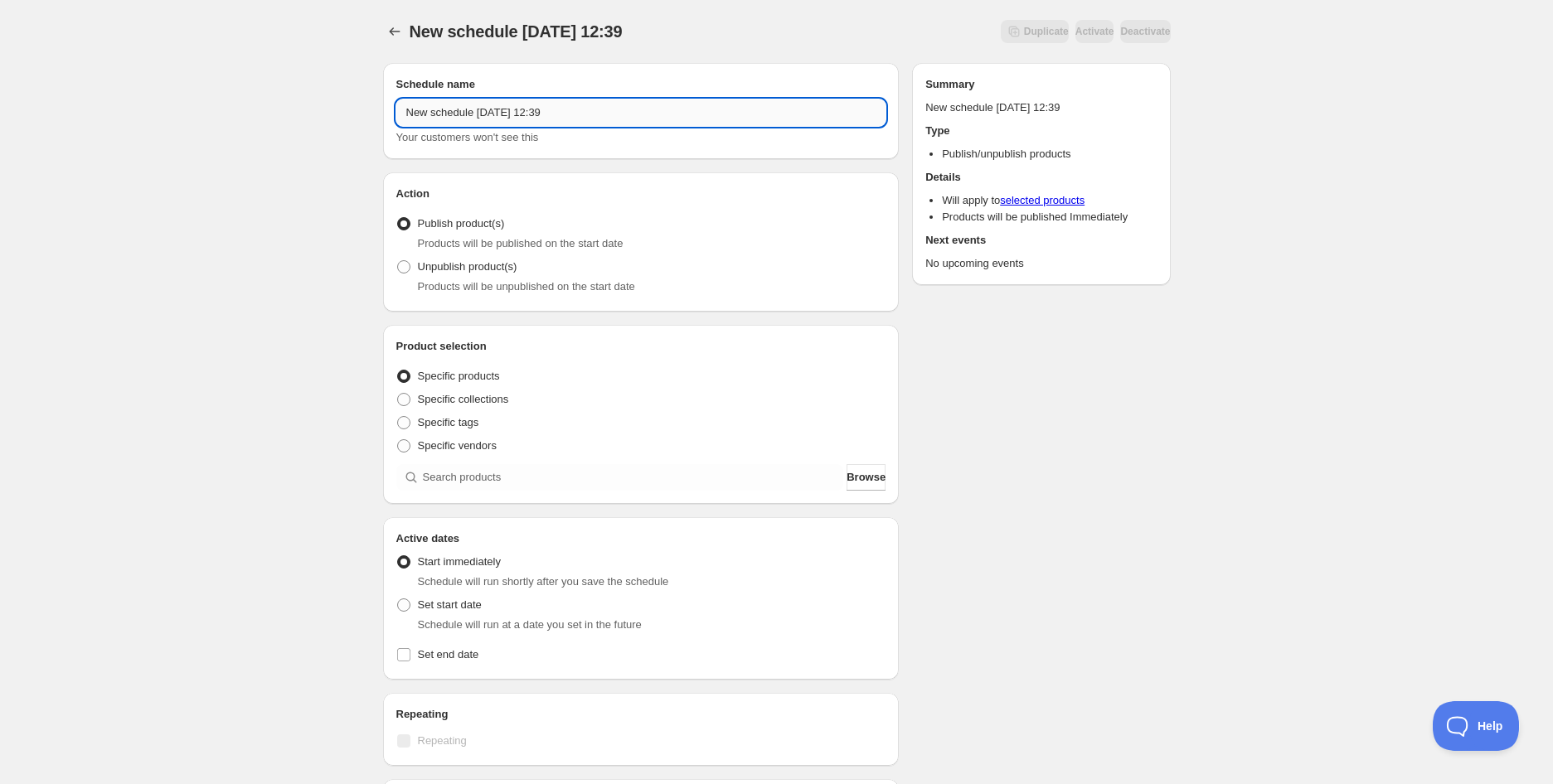
click at [540, 104] on input "New schedule [DATE] 12:39" at bounding box center [640, 112] width 489 height 26
paste input "Friends of [PERSON_NAME] Cacao & Hazelnut Cookies (GF) (VG) | 160g (BB [DATE])"
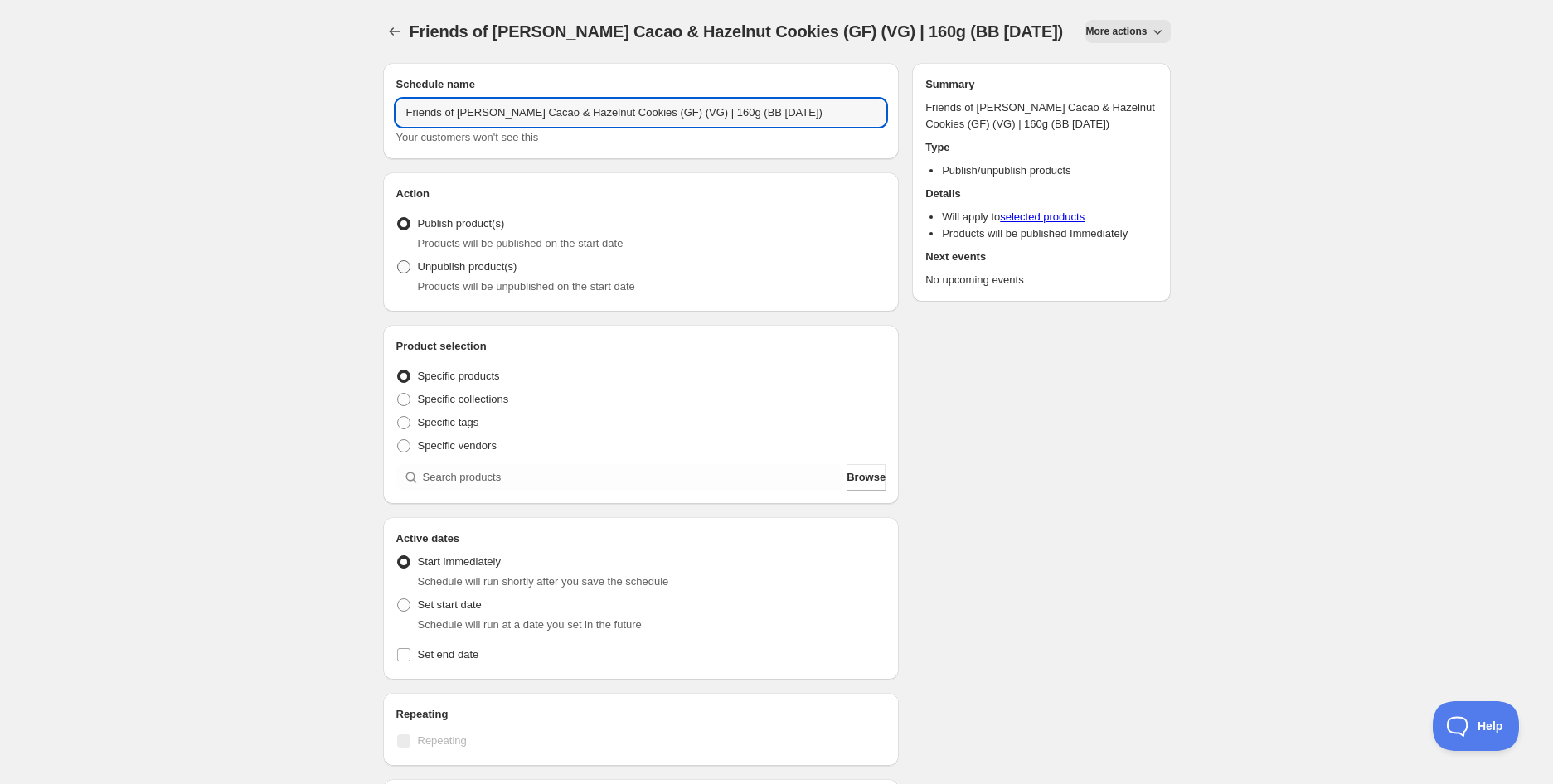
type input "Friends of [PERSON_NAME] Cacao & Hazelnut Cookies (GF) (VG) | 160g (BB [DATE])"
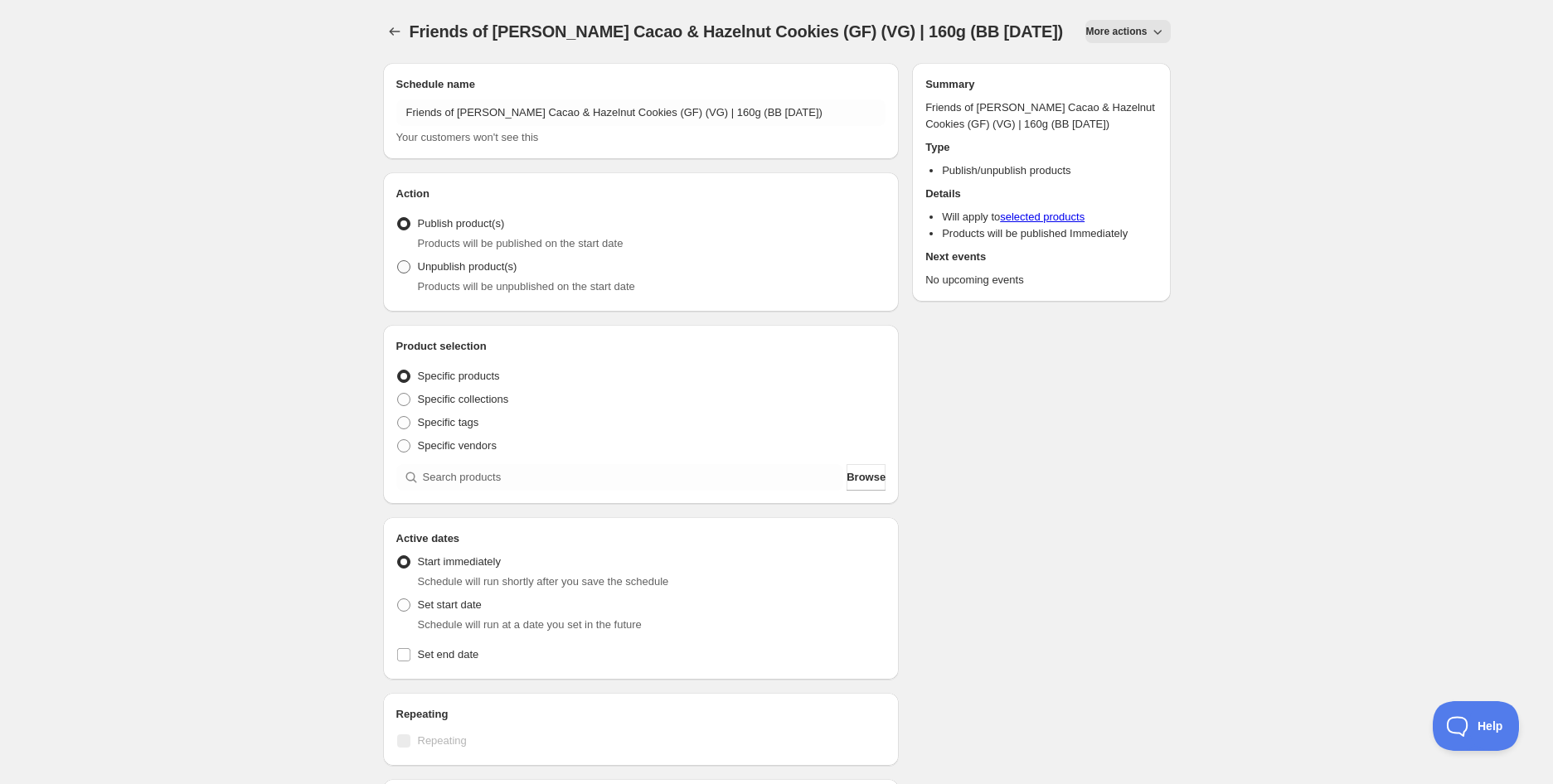
click at [467, 270] on span "Unpublish product(s)" at bounding box center [467, 266] width 99 height 13
click at [398, 261] on input "Unpublish product(s)" at bounding box center [397, 260] width 1 height 1
radio input "true"
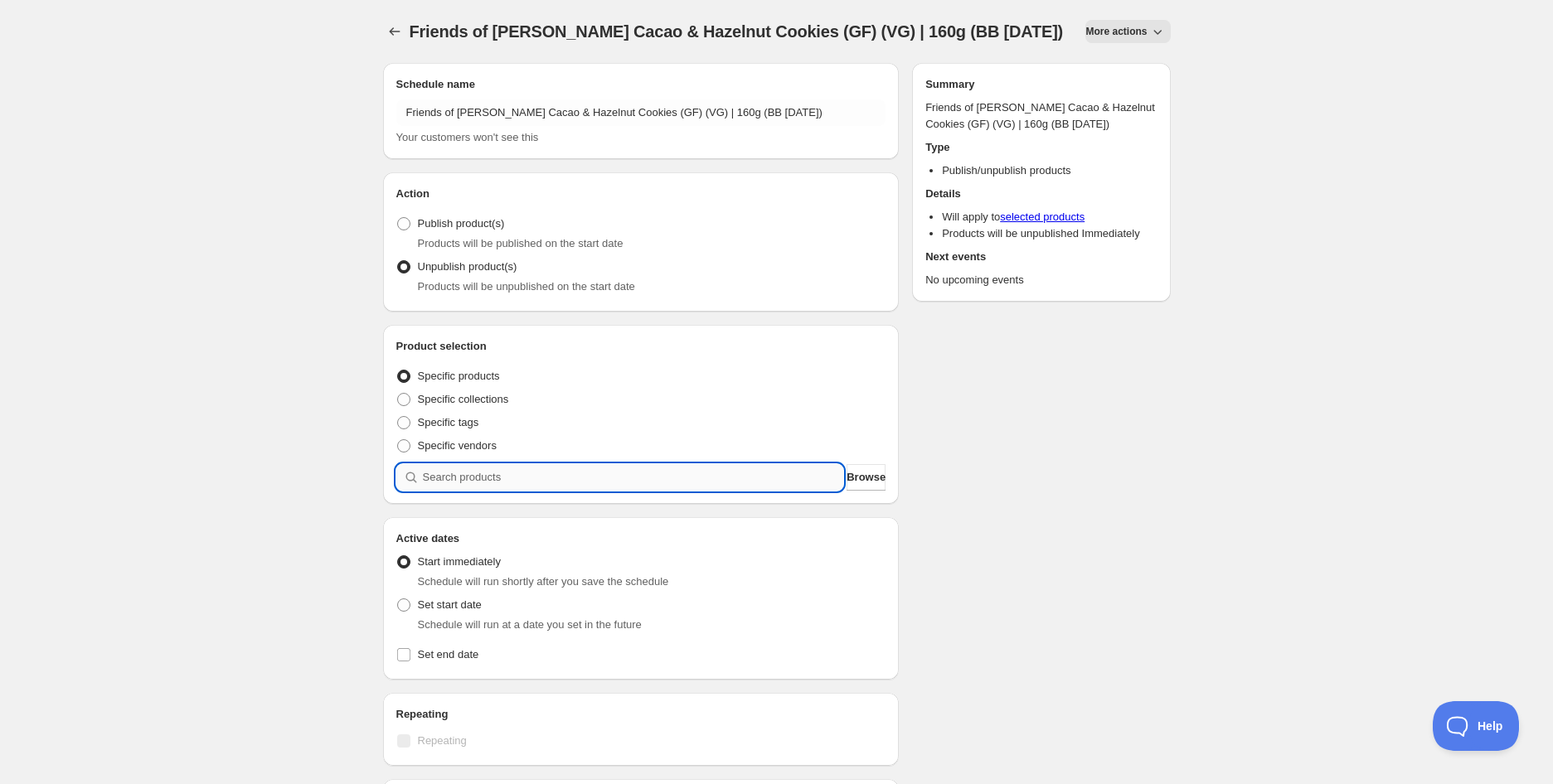
click at [501, 474] on input "search" at bounding box center [632, 477] width 421 height 26
paste input "search"
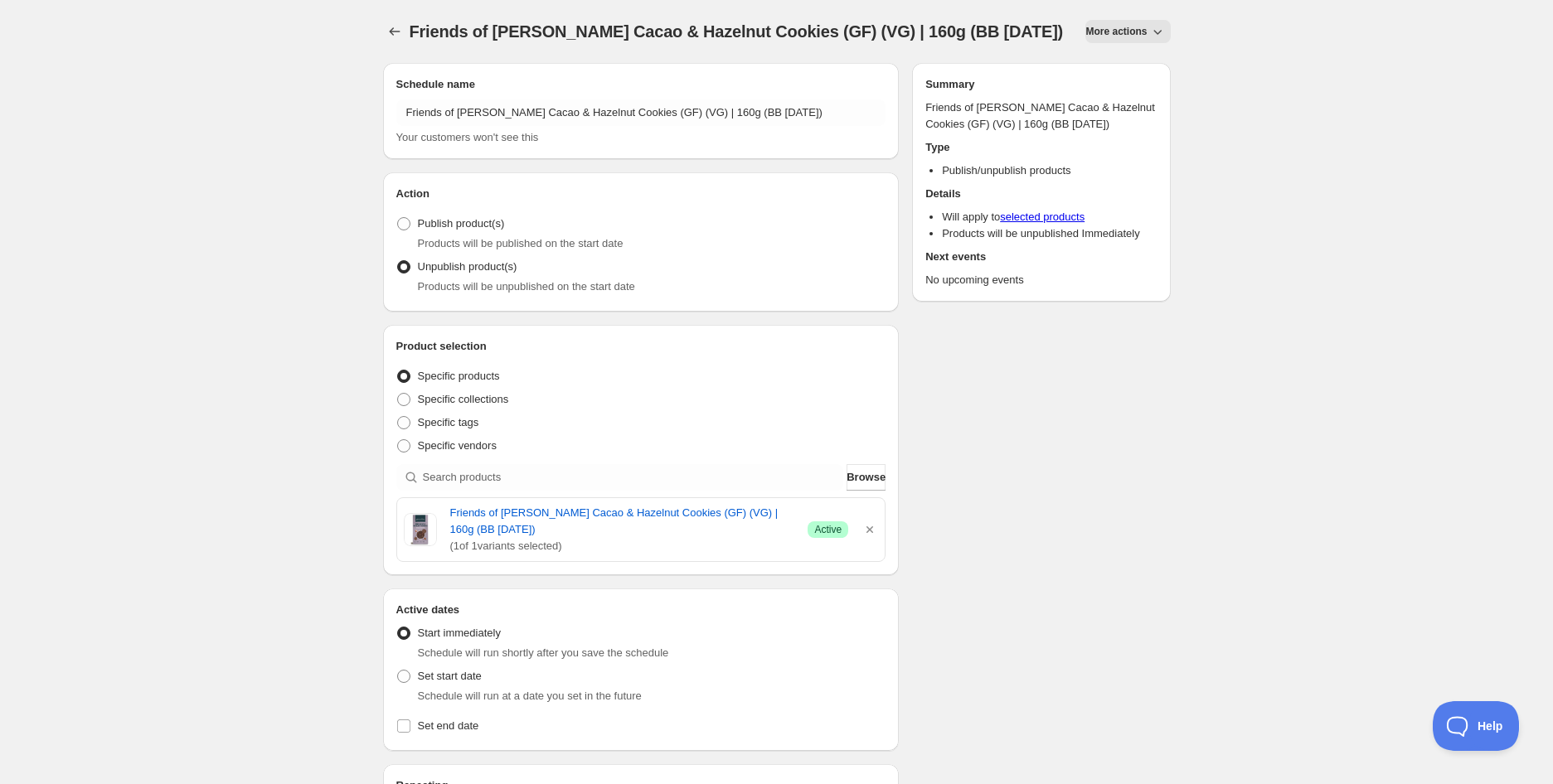
click at [294, 353] on div "Friends of [PERSON_NAME] Cacao & Hazelnut Cookies (GF) (VG) | 160g (BB [DATE]).…" at bounding box center [776, 665] width 1553 height 1331
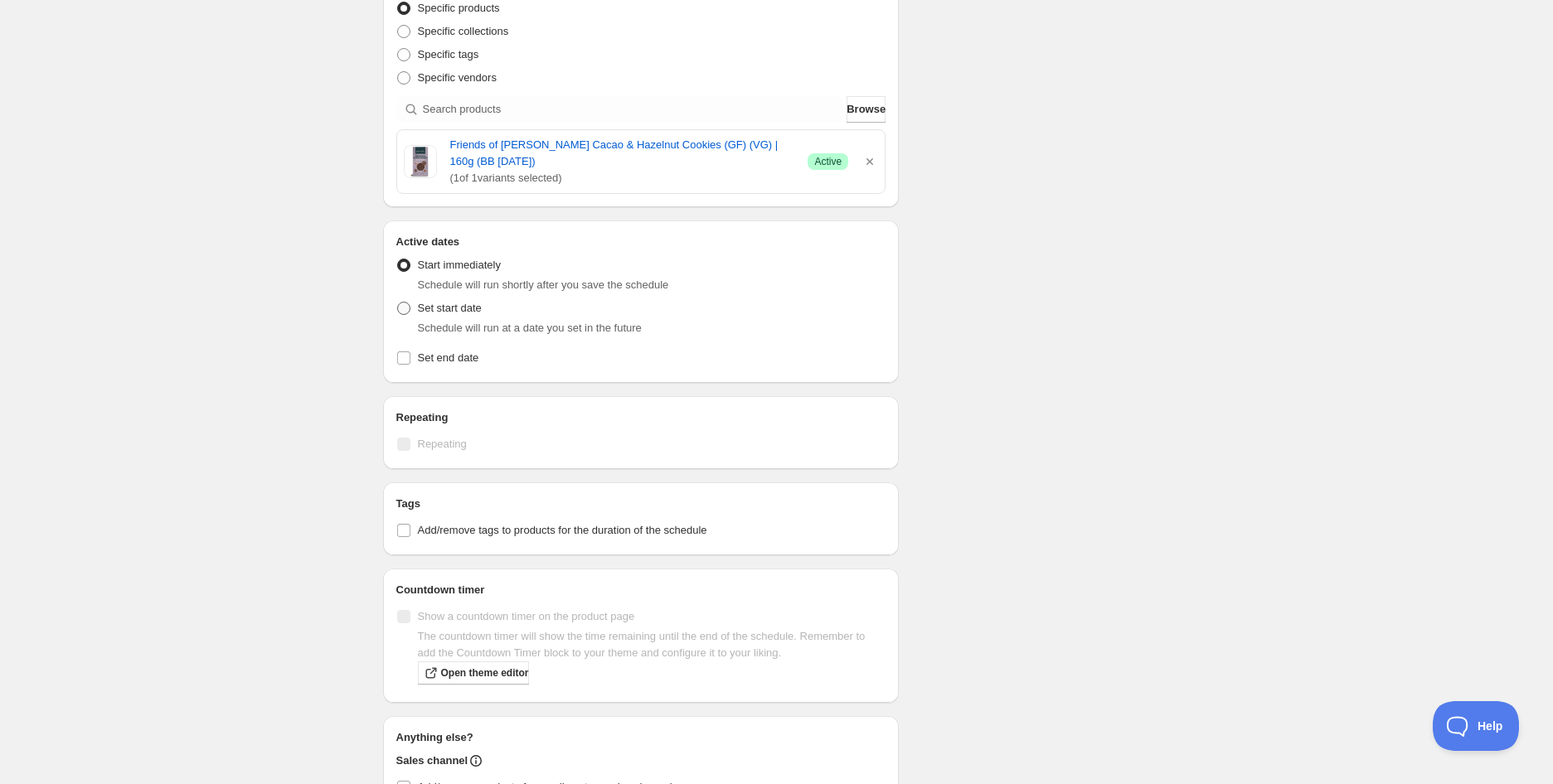
click at [467, 305] on span "Set start date" at bounding box center [450, 307] width 64 height 13
click at [398, 303] on input "Set start date" at bounding box center [397, 302] width 1 height 1
radio input "true"
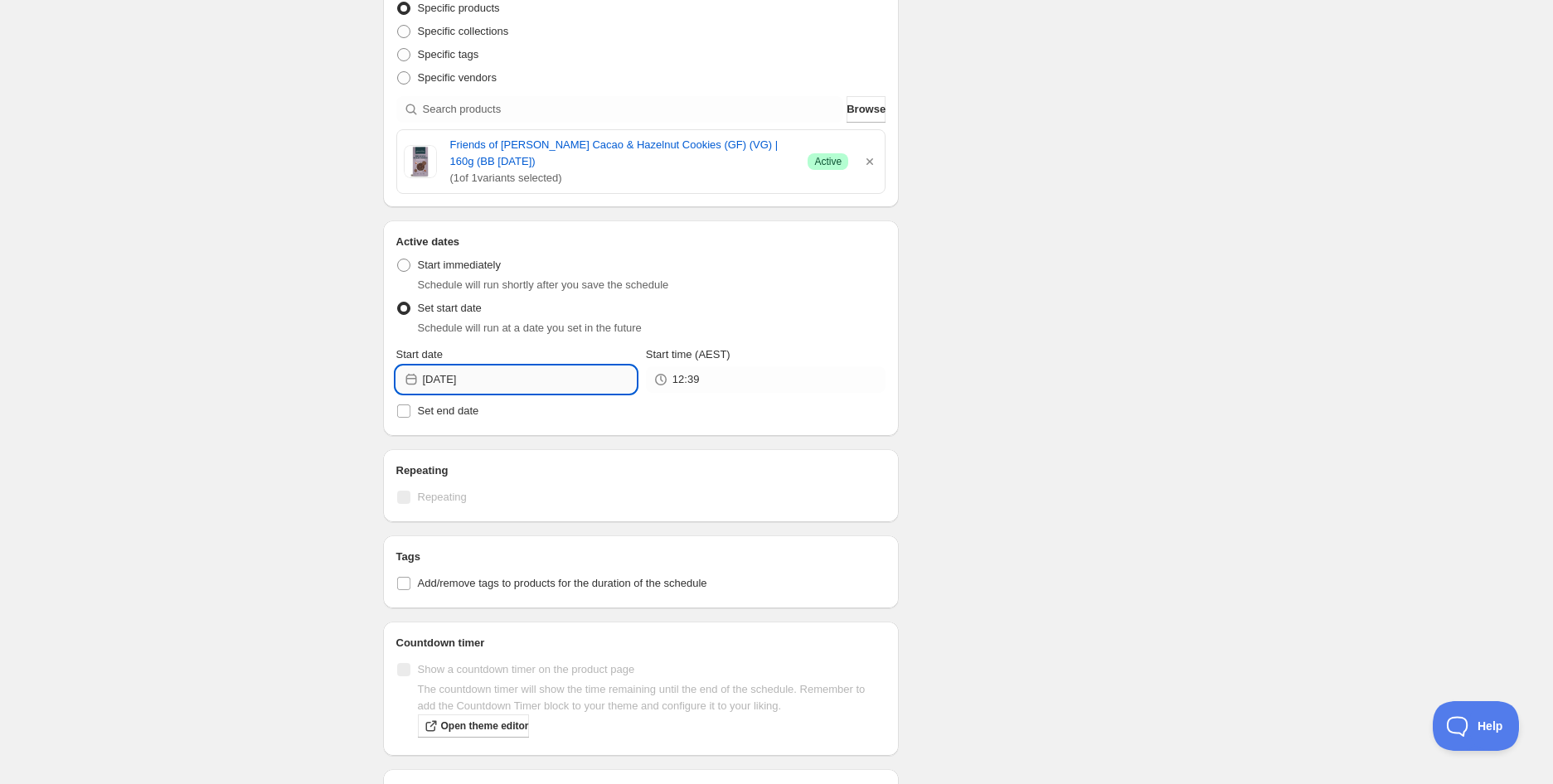
click at [483, 367] on input "[DATE]" at bounding box center [528, 379] width 213 height 26
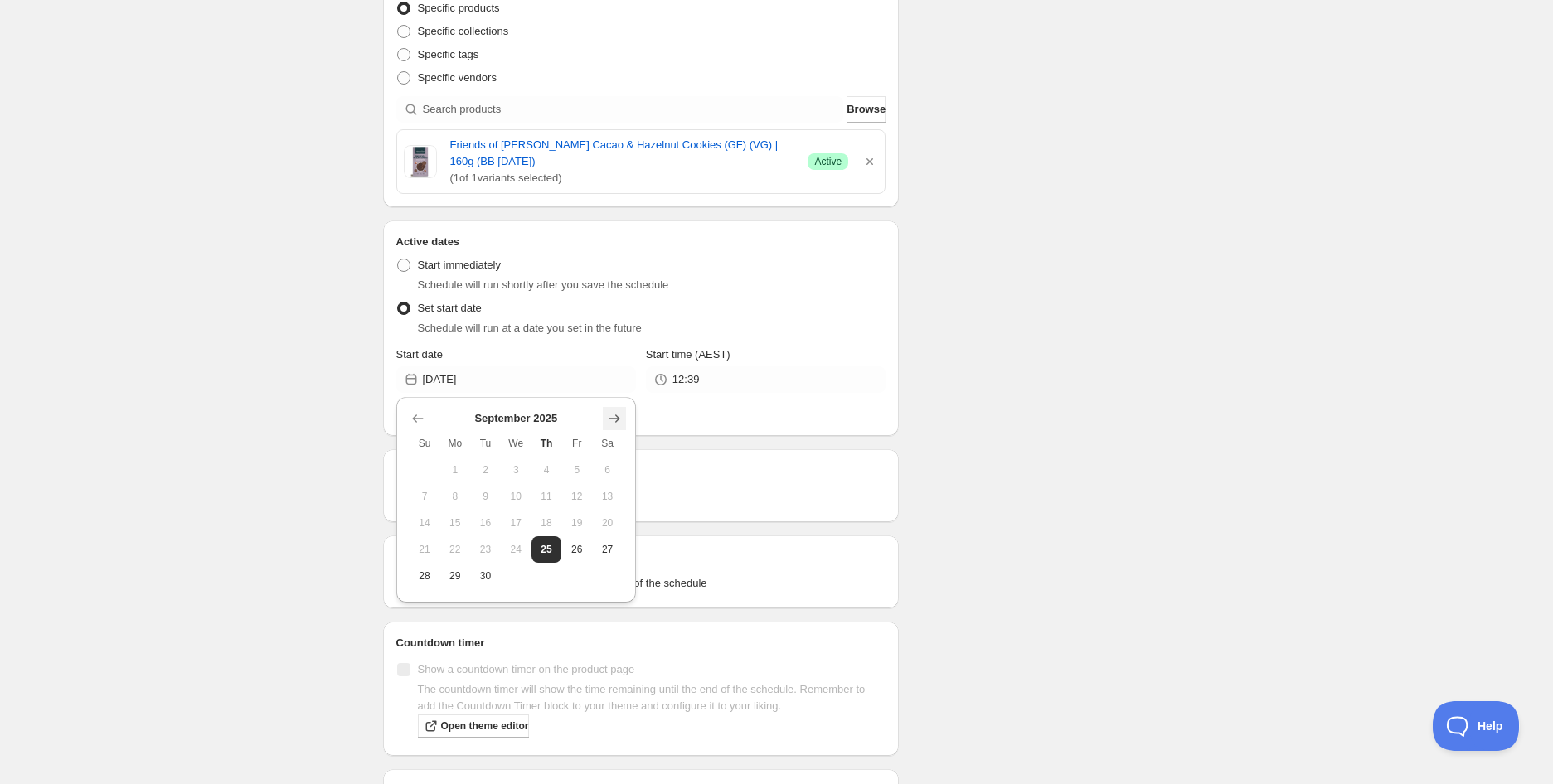
click at [616, 418] on icon "Show next month, October 2025" at bounding box center [614, 418] width 17 height 17
click at [616, 418] on icon "Show next month, November 2025" at bounding box center [614, 418] width 17 height 17
click at [552, 492] on span "6" at bounding box center [547, 496] width 18 height 14
type input "[DATE]"
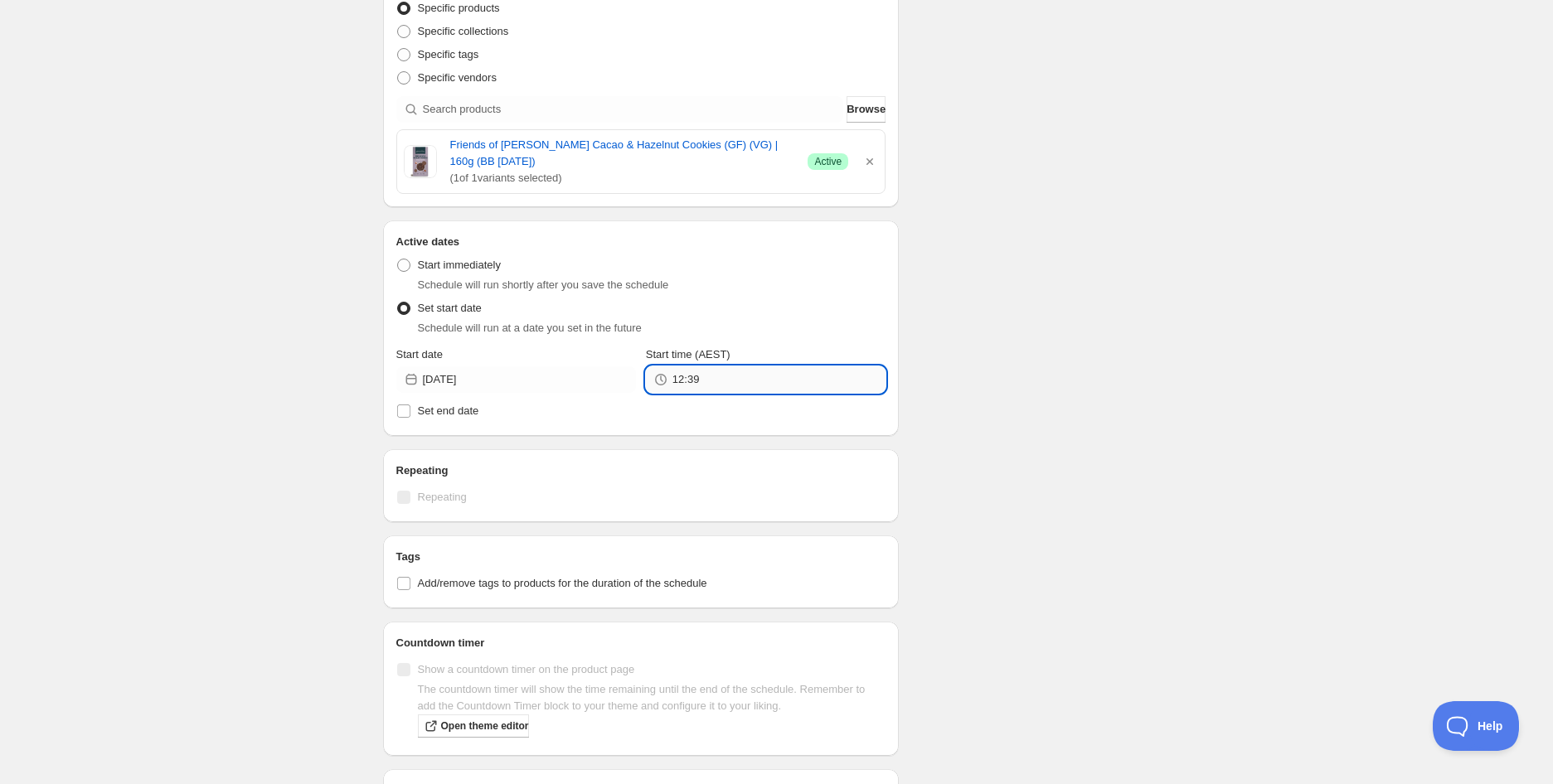
click at [702, 379] on input "12:39" at bounding box center [778, 379] width 213 height 26
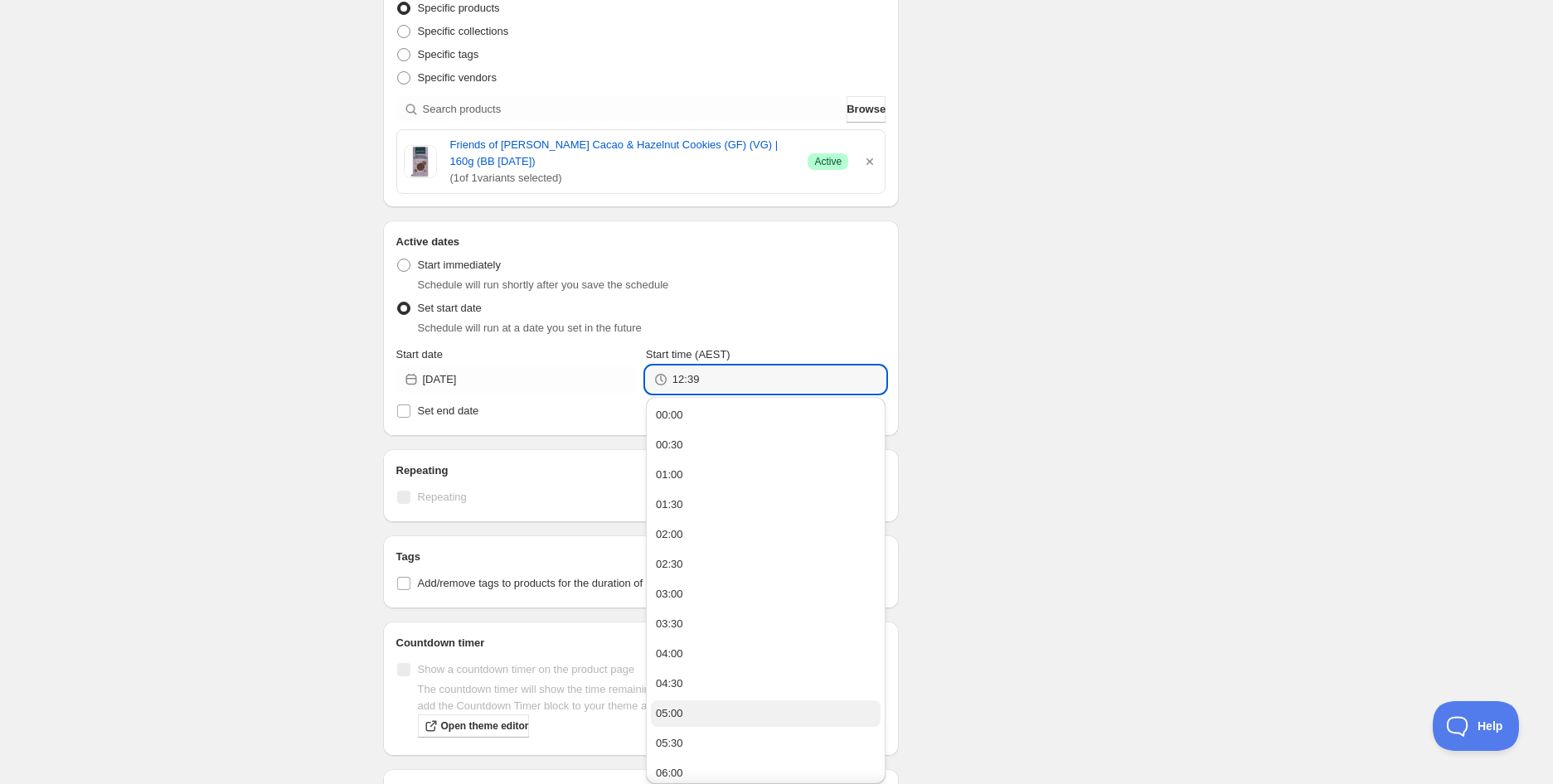
click at [676, 709] on div "05:00" at bounding box center [669, 713] width 27 height 17
type input "05:00"
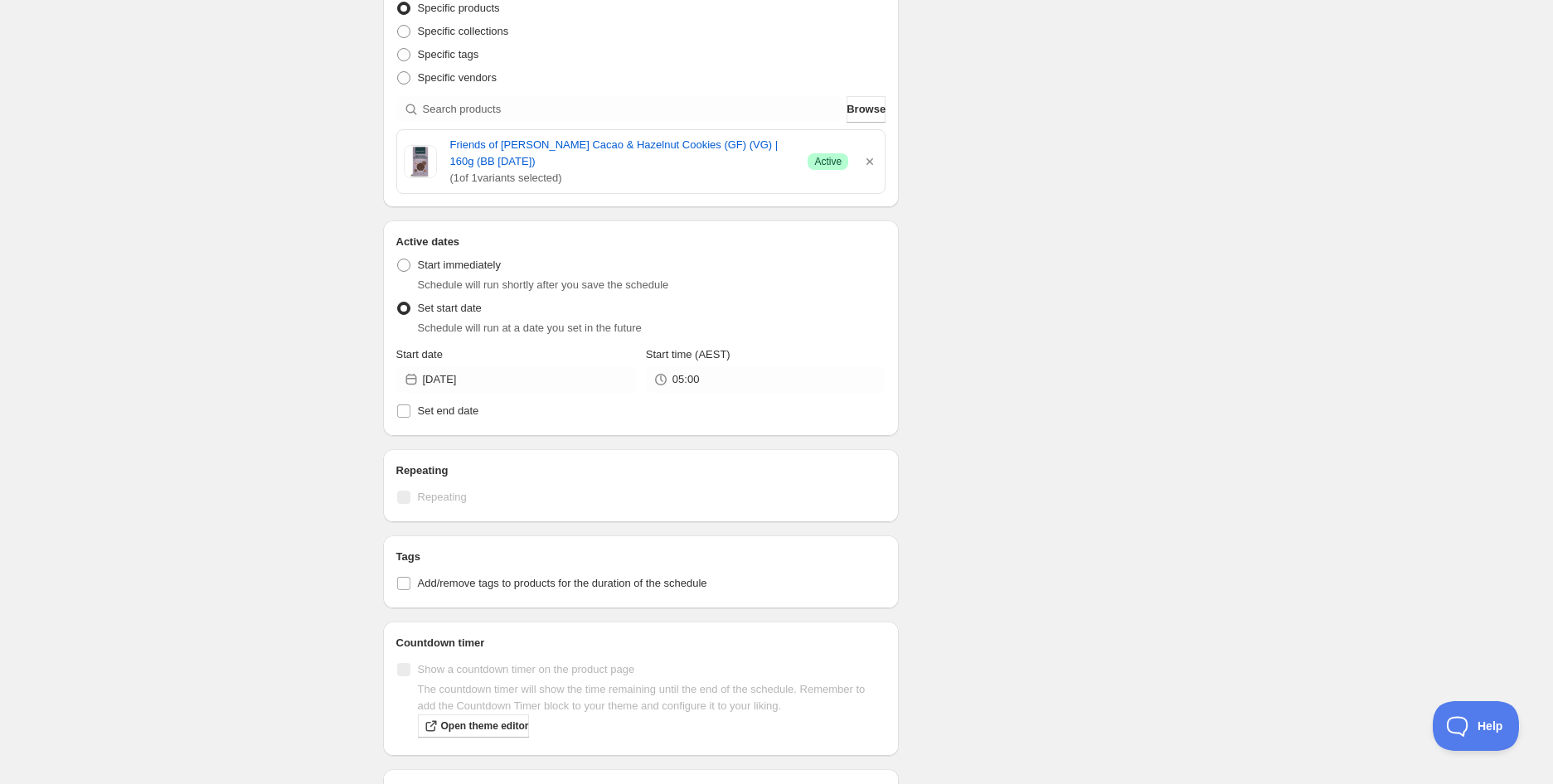
click at [1022, 485] on div "Schedule name Friends of [PERSON_NAME] & Hazelnut Cookies (GF) (VG) | 160g (BB …" at bounding box center [770, 332] width 801 height 1301
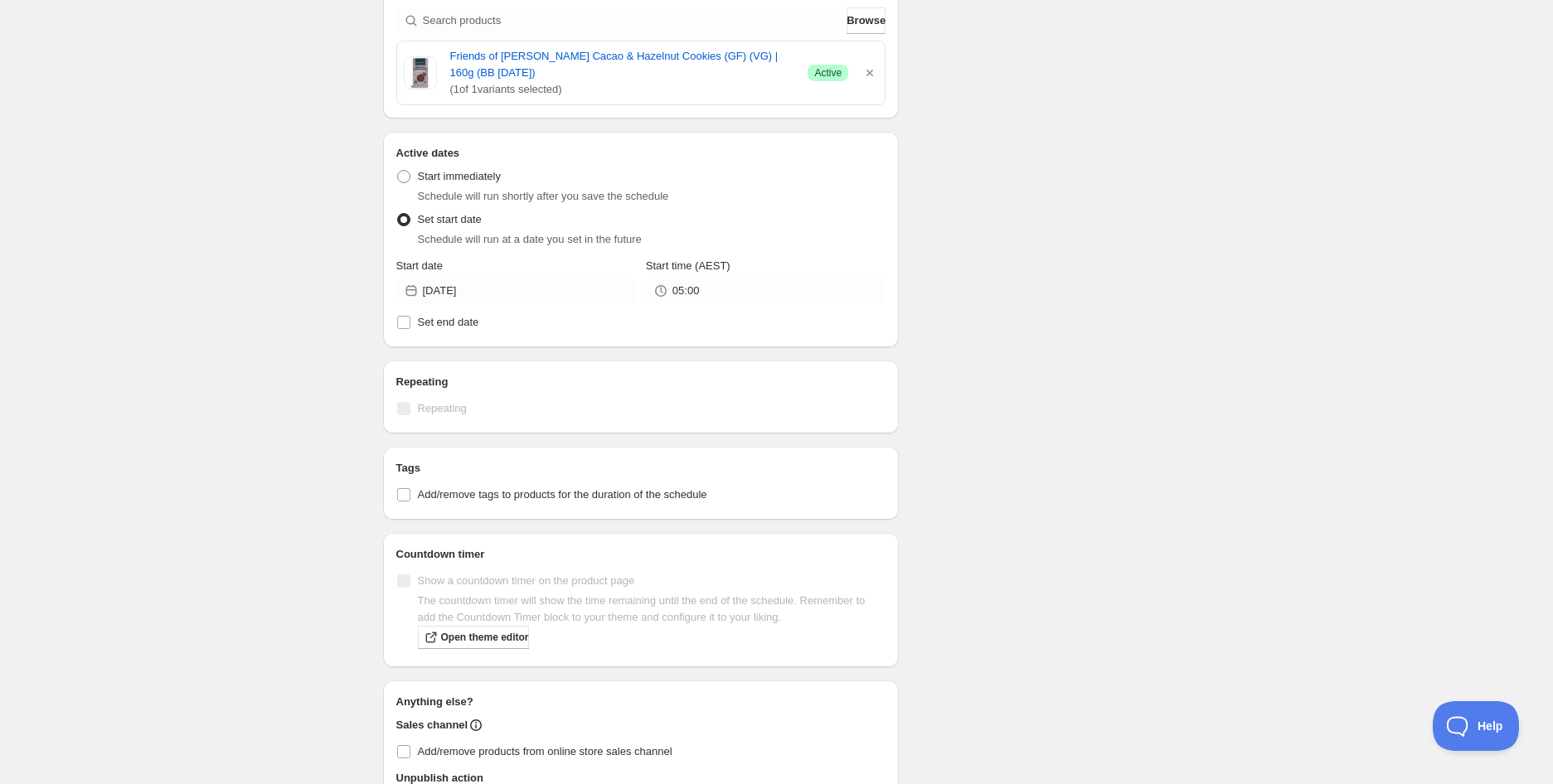
scroll to position [552, 0]
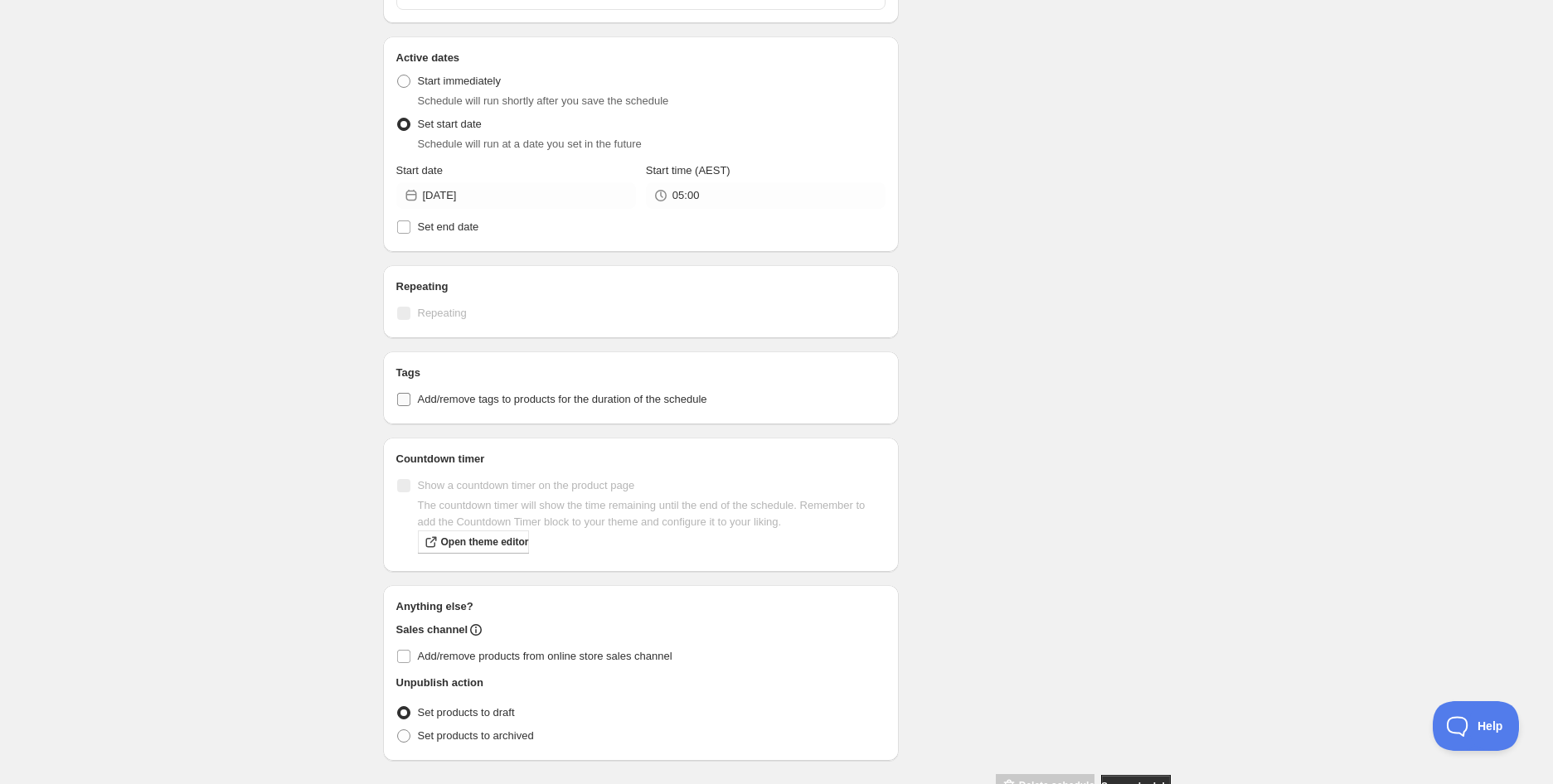
click at [635, 391] on span "Add/remove tags to products for the duration of the schedule" at bounding box center [561, 399] width 289 height 17
click at [411, 393] on input "Add/remove tags to products for the duration of the schedule" at bounding box center [404, 400] width 14 height 14
checkbox input "true"
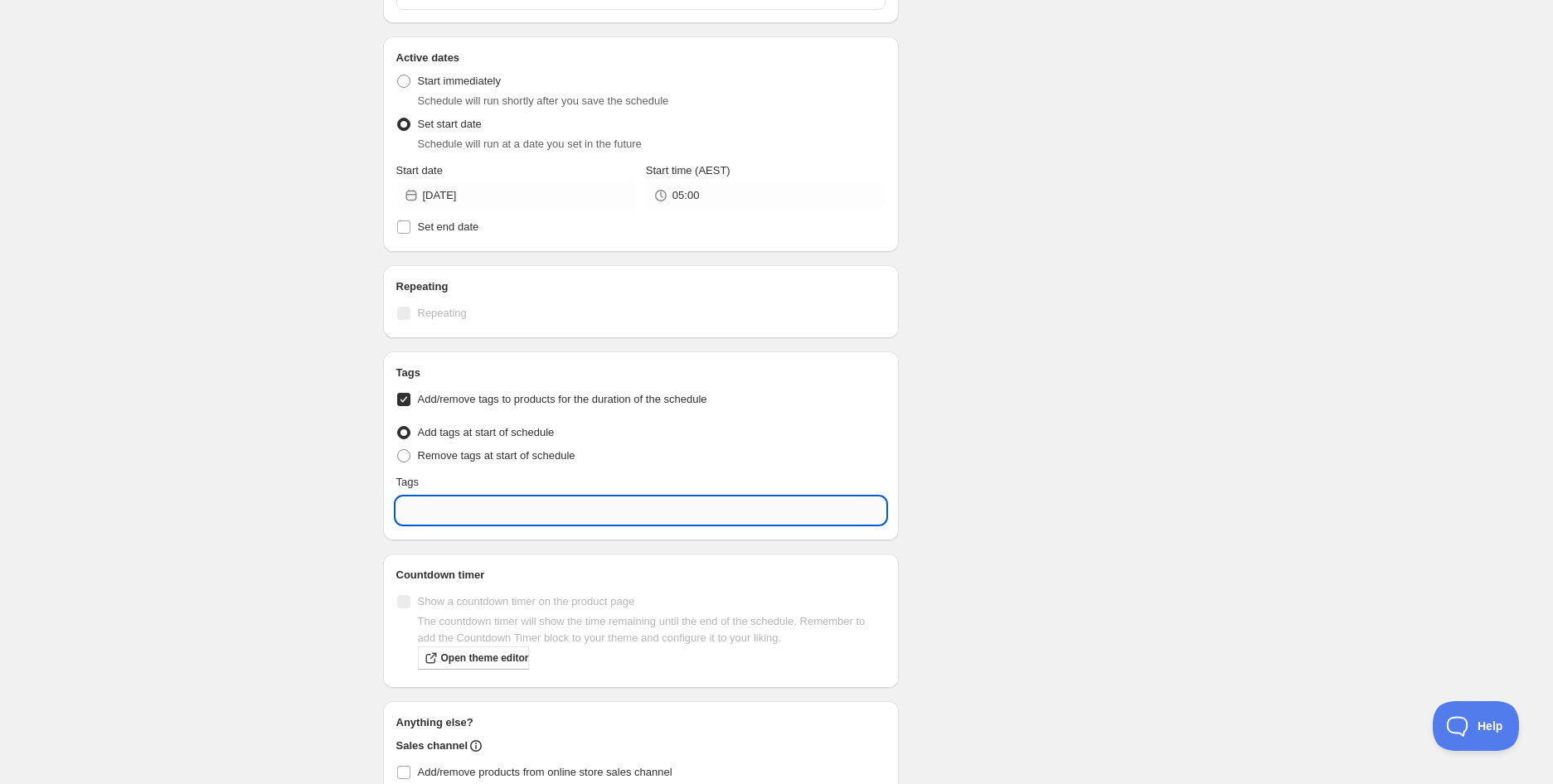
click at [639, 512] on input "text" at bounding box center [640, 510] width 489 height 26
click at [491, 589] on div "EXP Draft" at bounding box center [641, 586] width 463 height 23
type input "EXP Draft"
checkbox input "true"
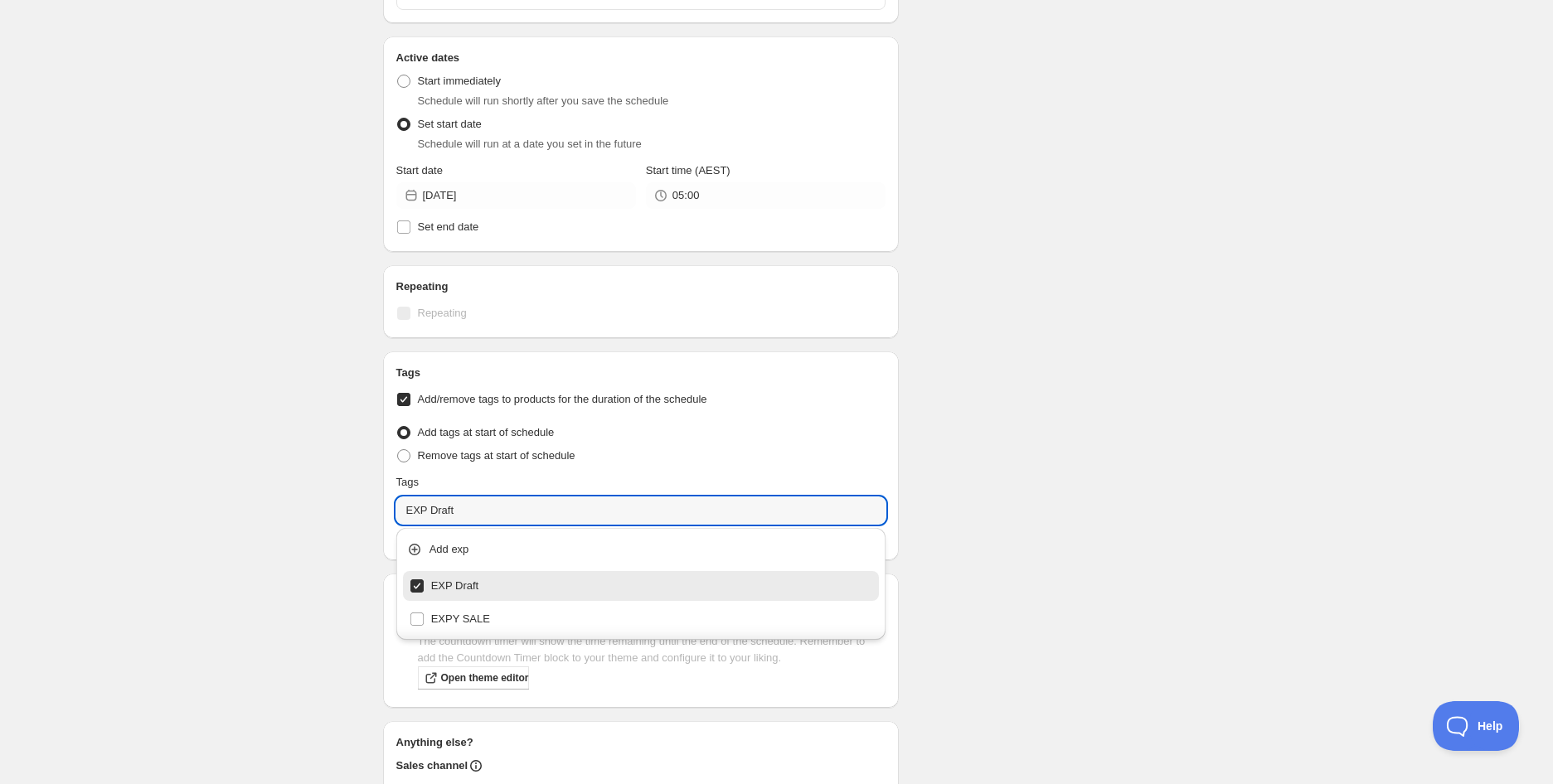
type input "EXP Draft"
click at [1040, 546] on div "Schedule name Friends of [PERSON_NAME] & Hazelnut Cookies (GF) (VG) | 160g (BB …" at bounding box center [770, 216] width 801 height 1437
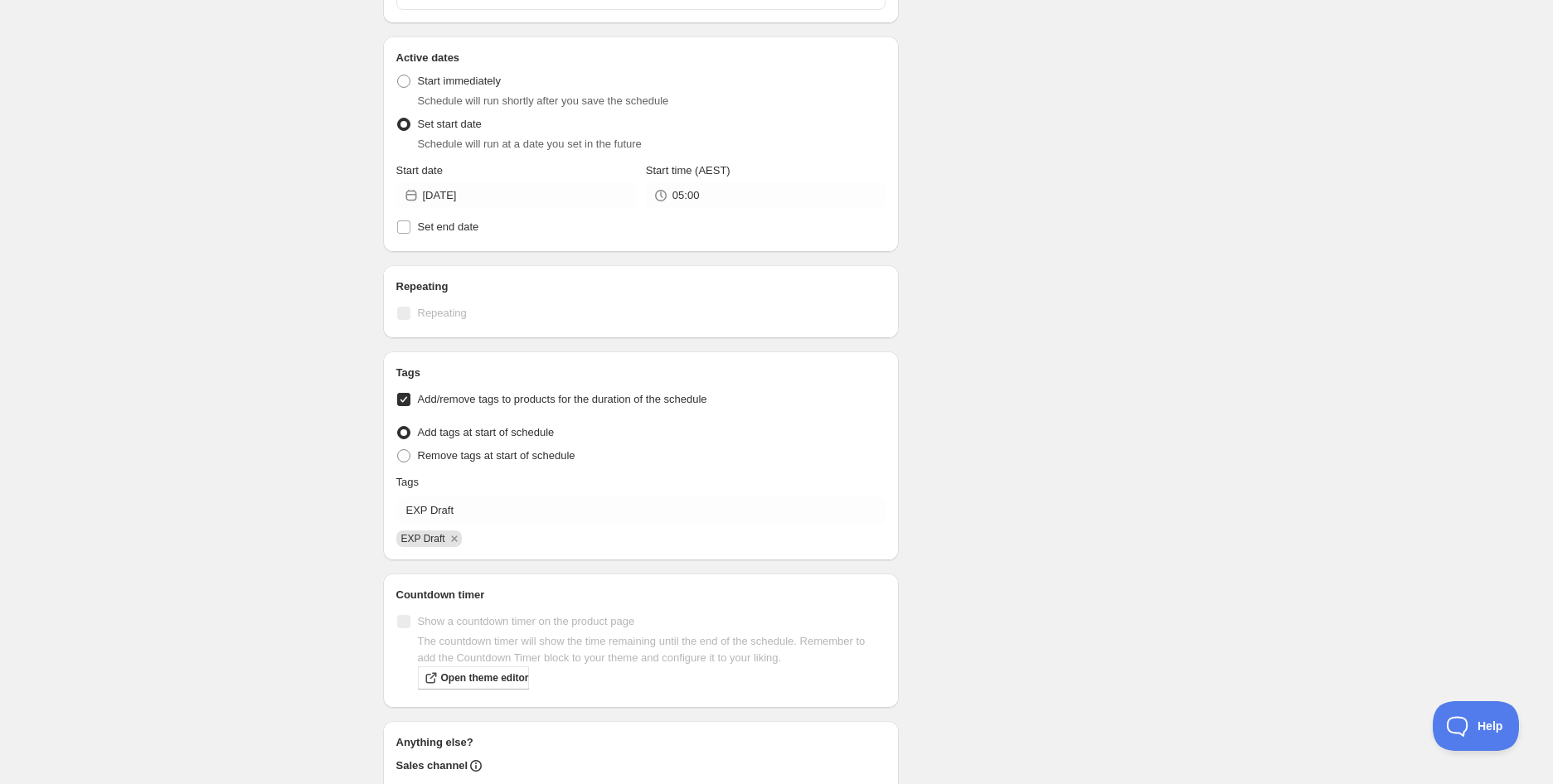
scroll to position [732, 0]
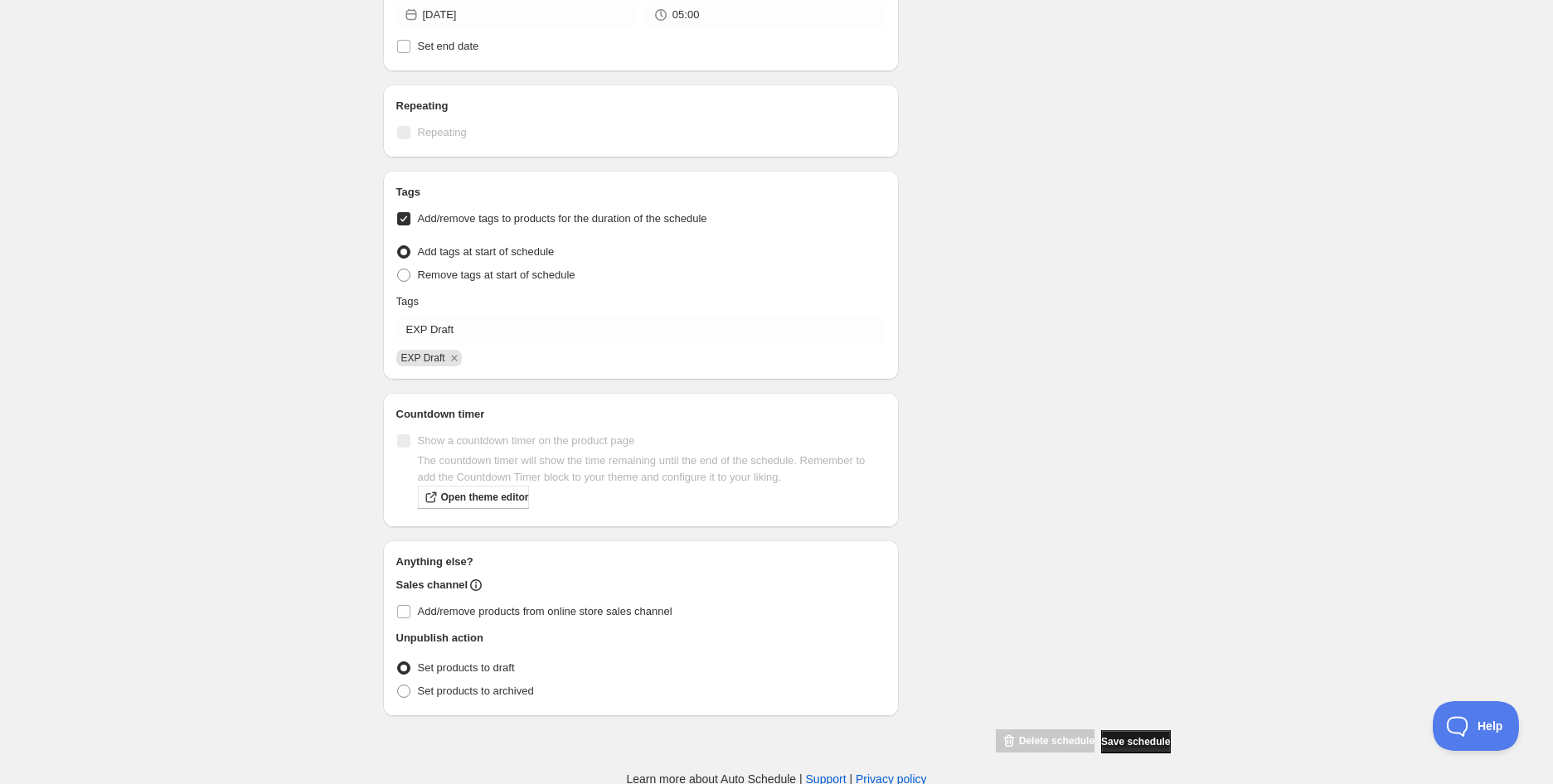
click at [1131, 747] on button "Save schedule" at bounding box center [1135, 741] width 69 height 23
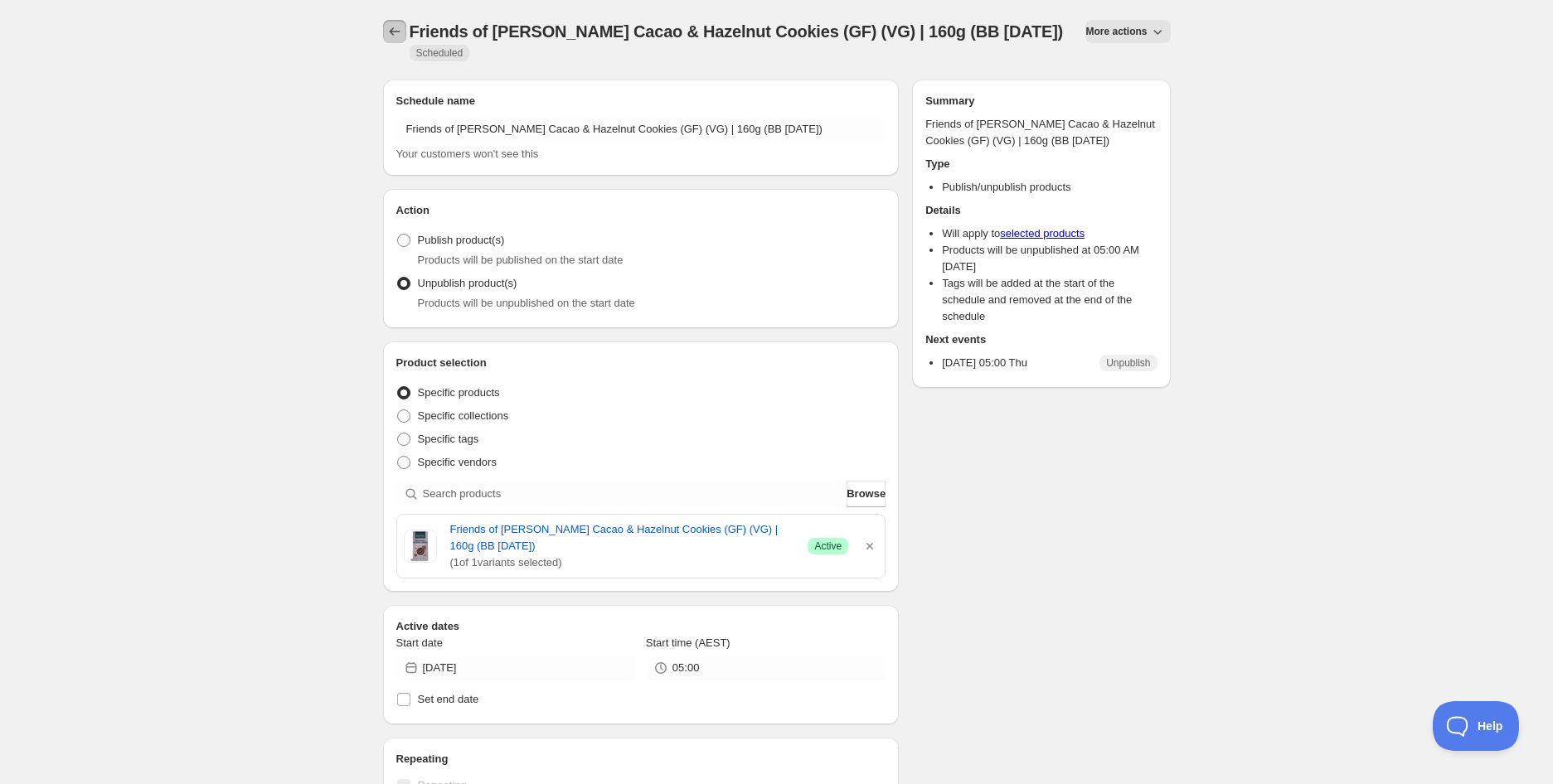
click at [399, 32] on icon "Schedules" at bounding box center [394, 31] width 17 height 17
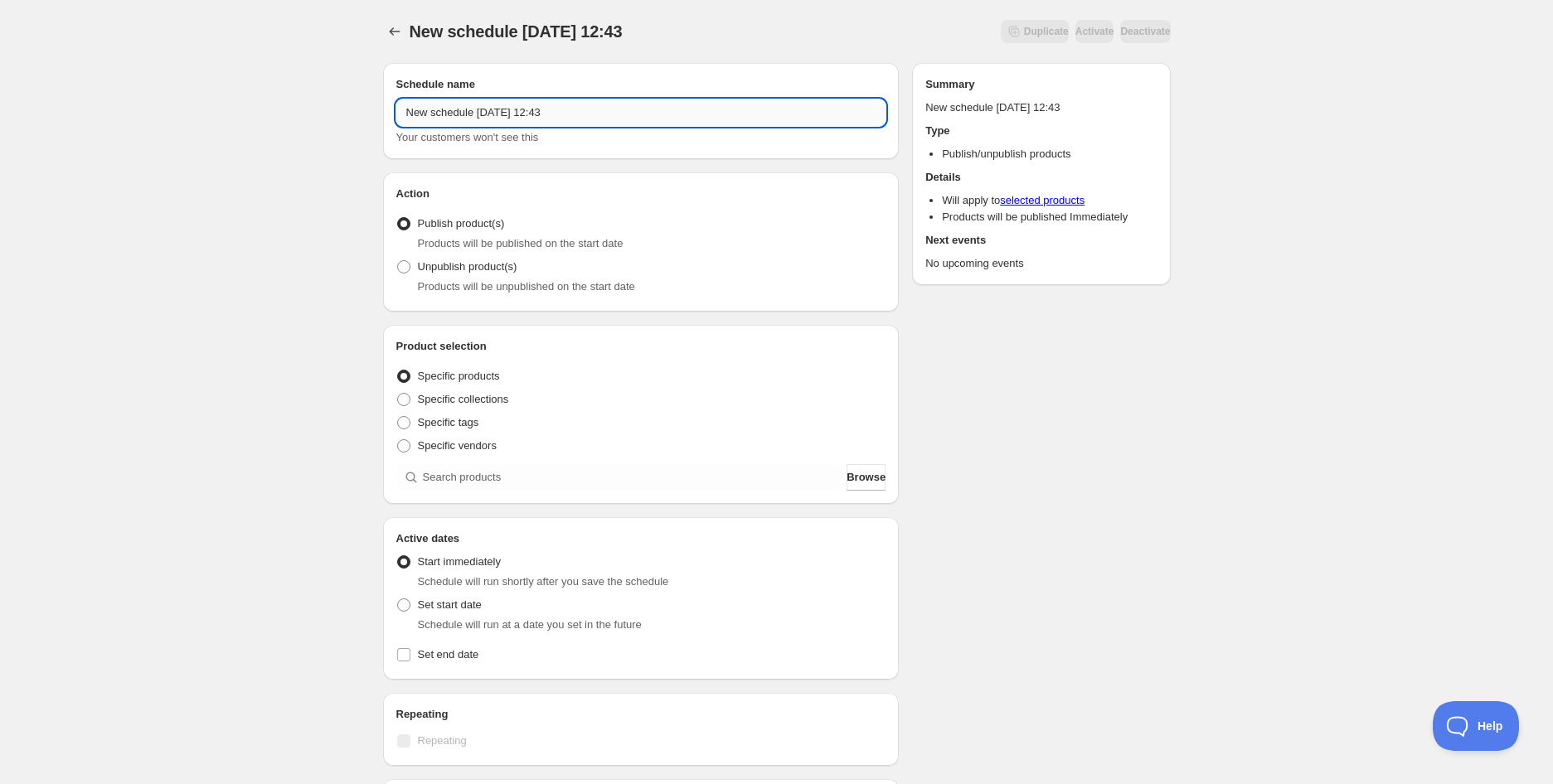
click at [527, 116] on input "New schedule [DATE] 12:43" at bounding box center [640, 112] width 489 height 26
paste input "ST. ALi Wide Awake Blend Coffee Capsules 10pk (BB [DATE])"
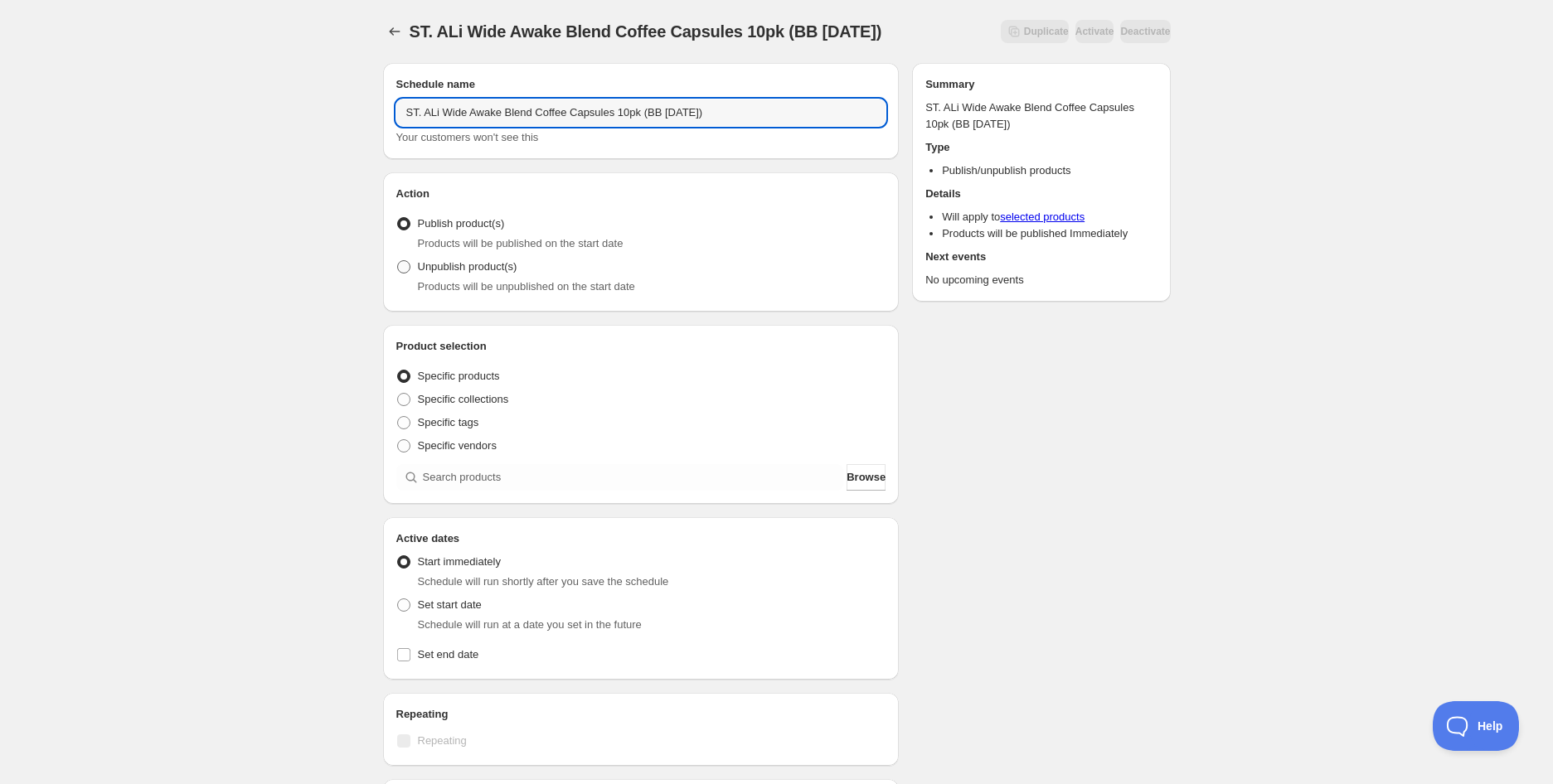
type input "ST. ALi Wide Awake Blend Coffee Capsules 10pk (BB [DATE])"
click at [490, 267] on span "Unpublish product(s)" at bounding box center [467, 266] width 99 height 13
click at [398, 261] on input "Unpublish product(s)" at bounding box center [397, 260] width 1 height 1
radio input "true"
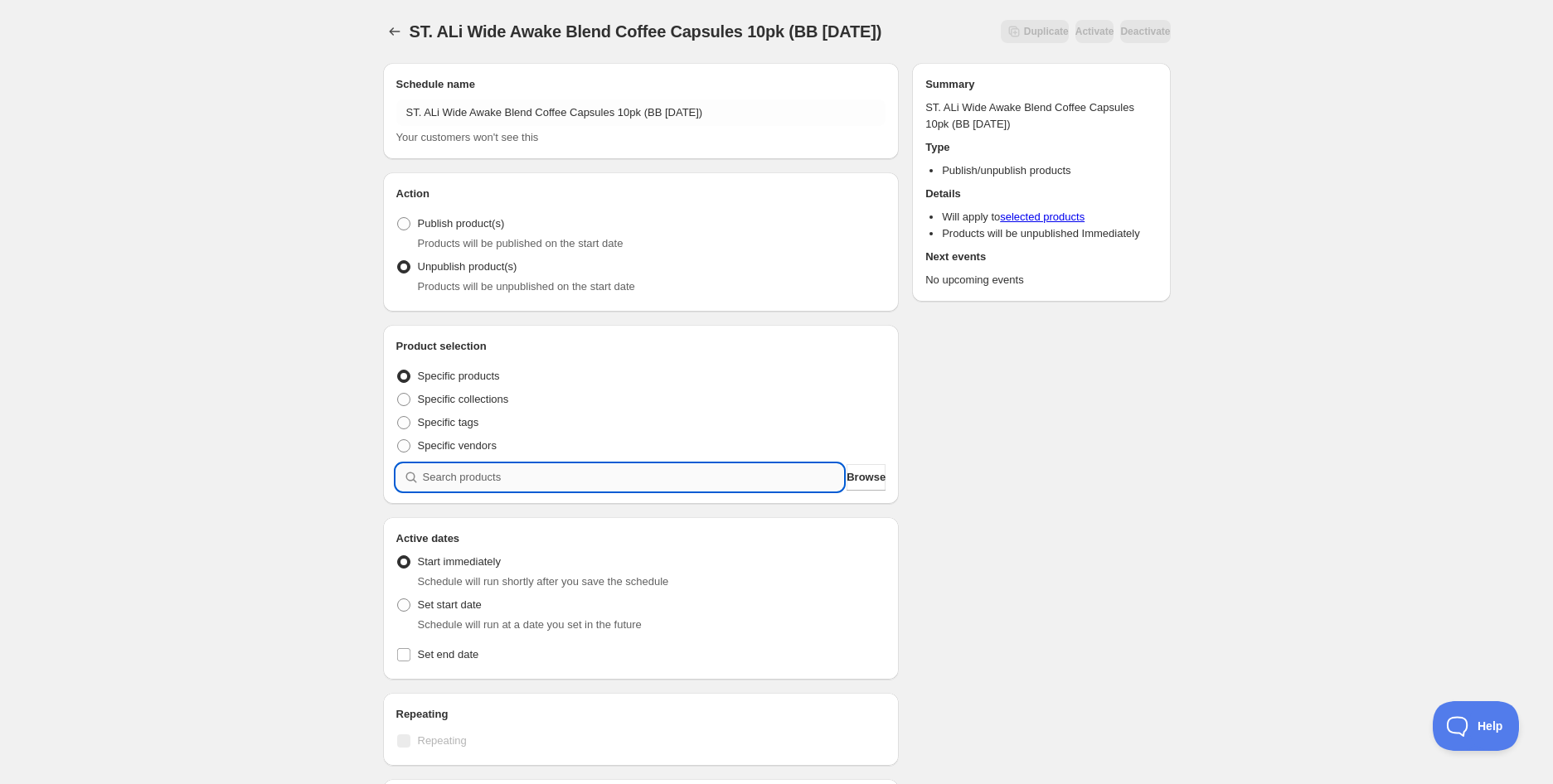
click at [519, 473] on input "search" at bounding box center [632, 477] width 421 height 26
paste input "search"
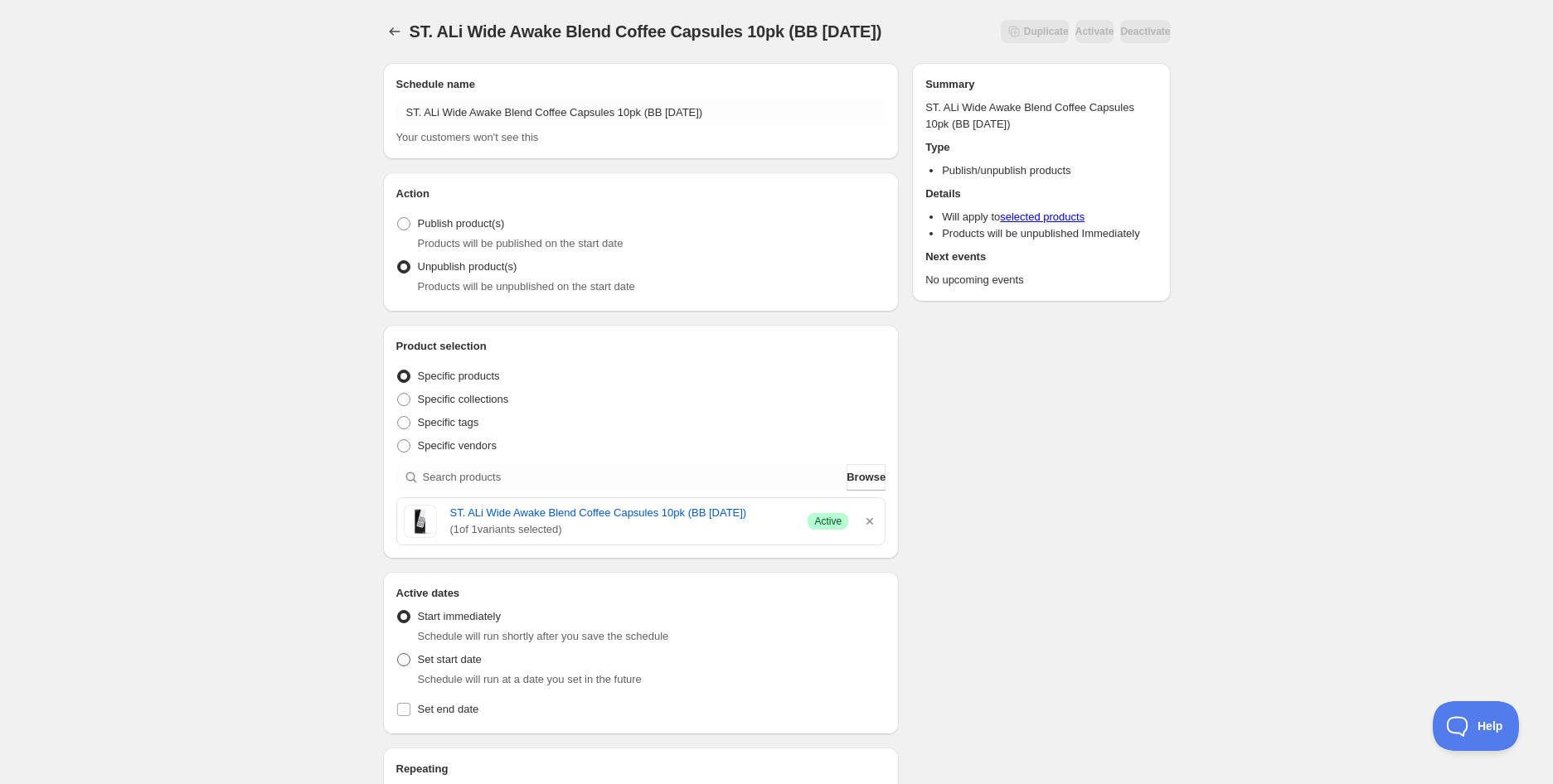
click at [456, 658] on span "Set start date" at bounding box center [450, 659] width 64 height 13
click at [398, 654] on input "Set start date" at bounding box center [397, 653] width 1 height 1
radio input "true"
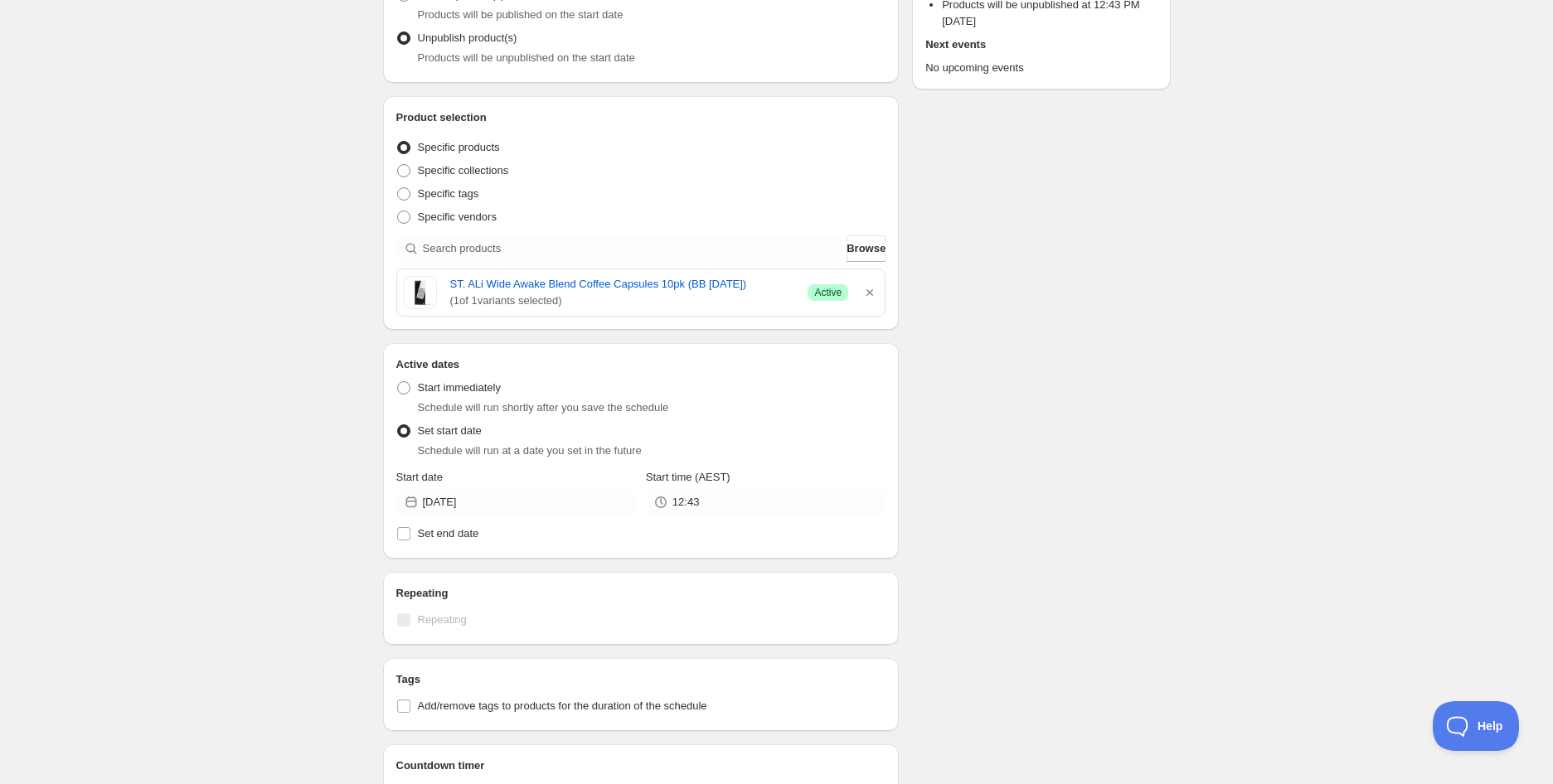
scroll to position [276, 0]
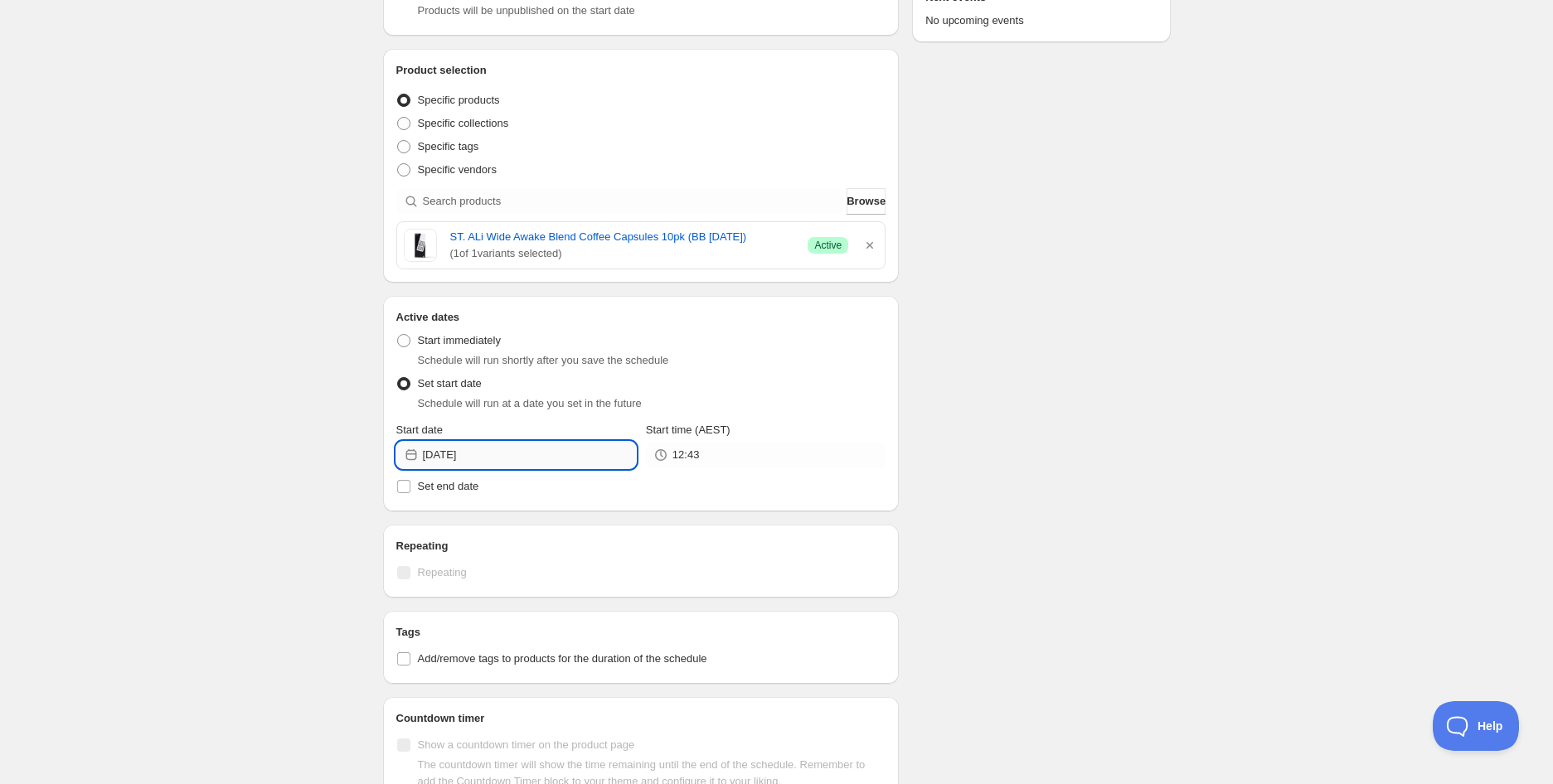
click at [517, 450] on input "[DATE]" at bounding box center [528, 454] width 213 height 26
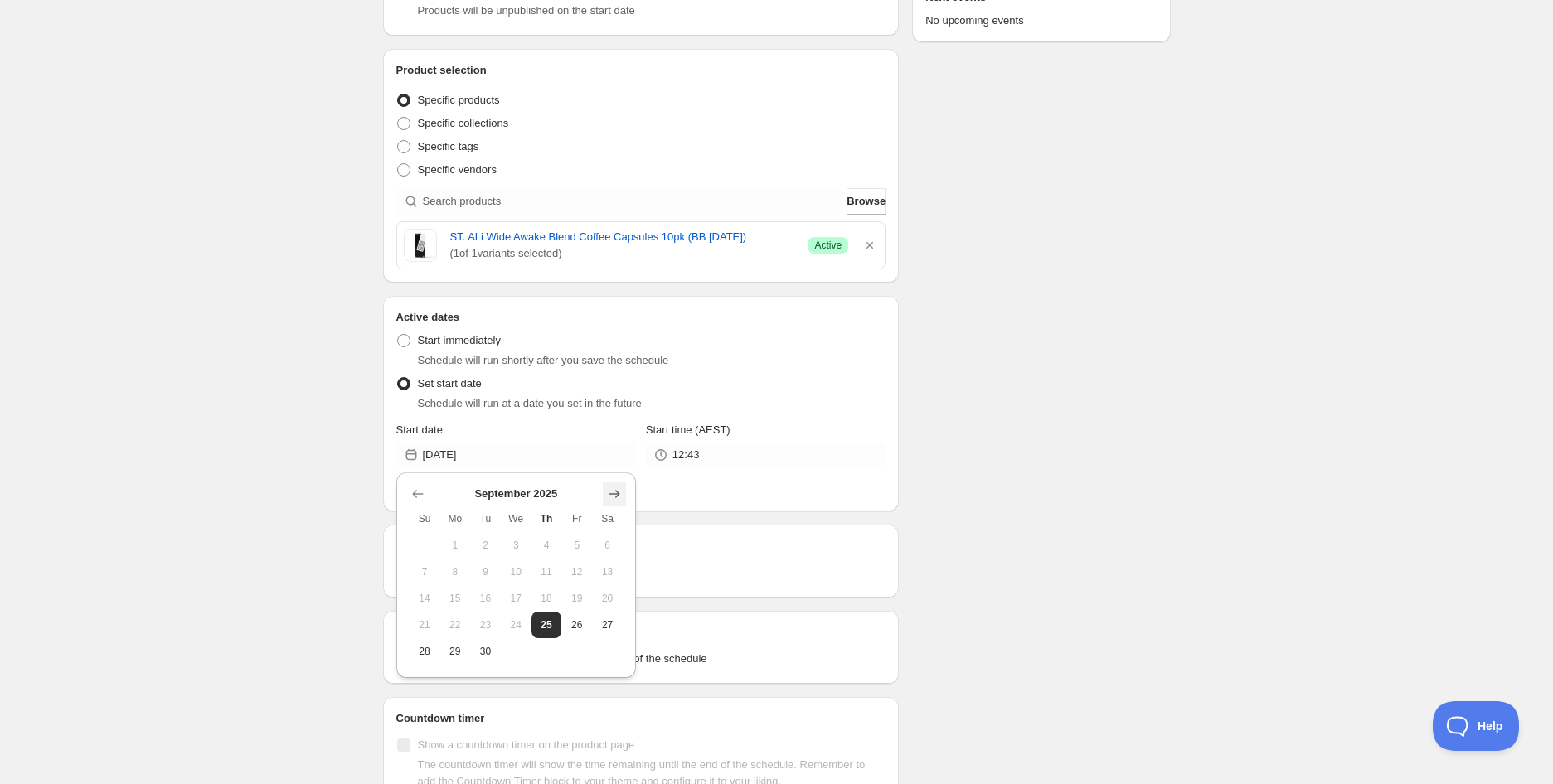
click at [607, 496] on icon "Show next month, October 2025" at bounding box center [614, 493] width 17 height 17
click at [489, 567] on span "4" at bounding box center [486, 572] width 18 height 14
type input "[DATE]"
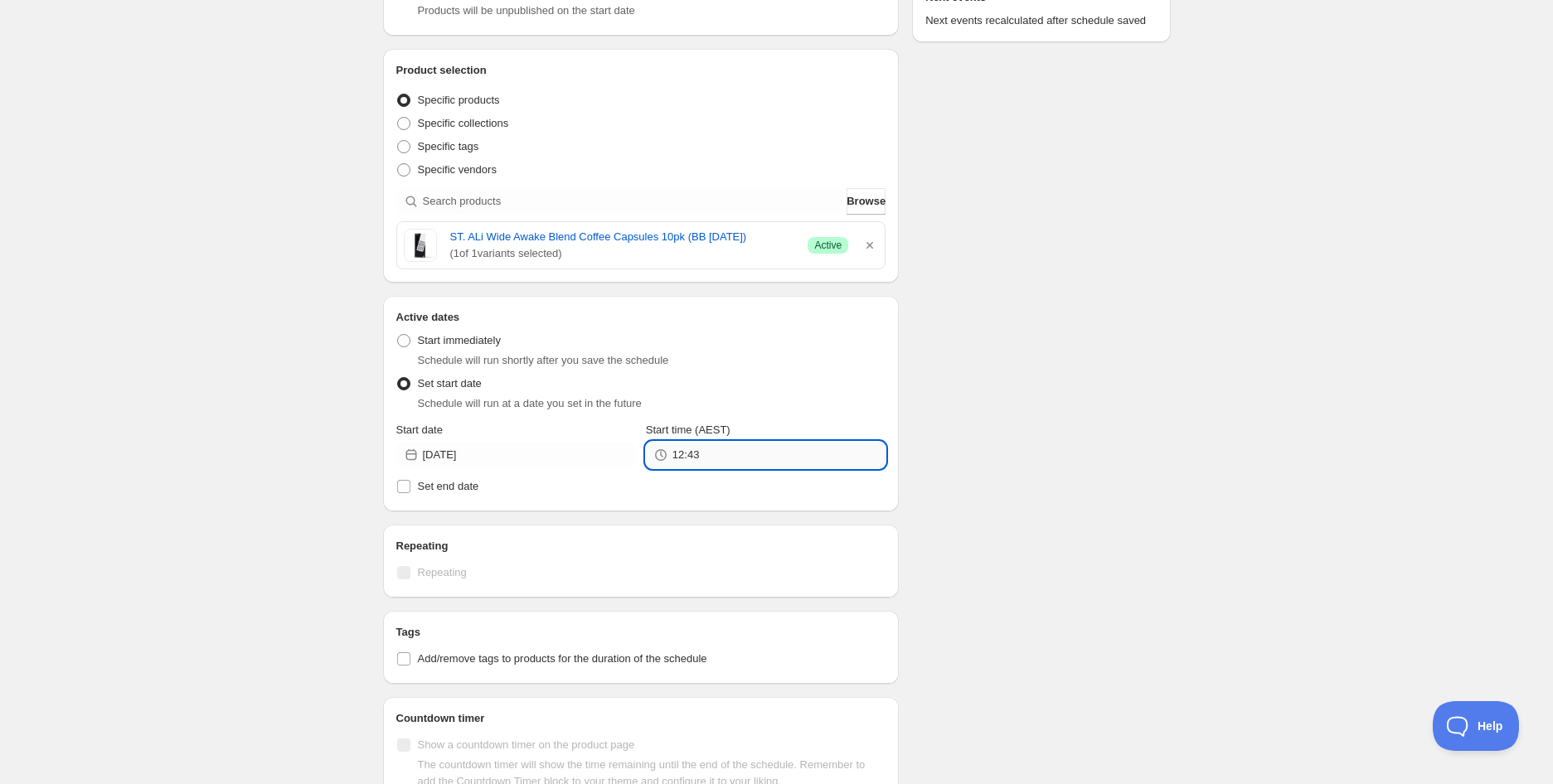
click at [710, 451] on input "12:43" at bounding box center [778, 454] width 213 height 26
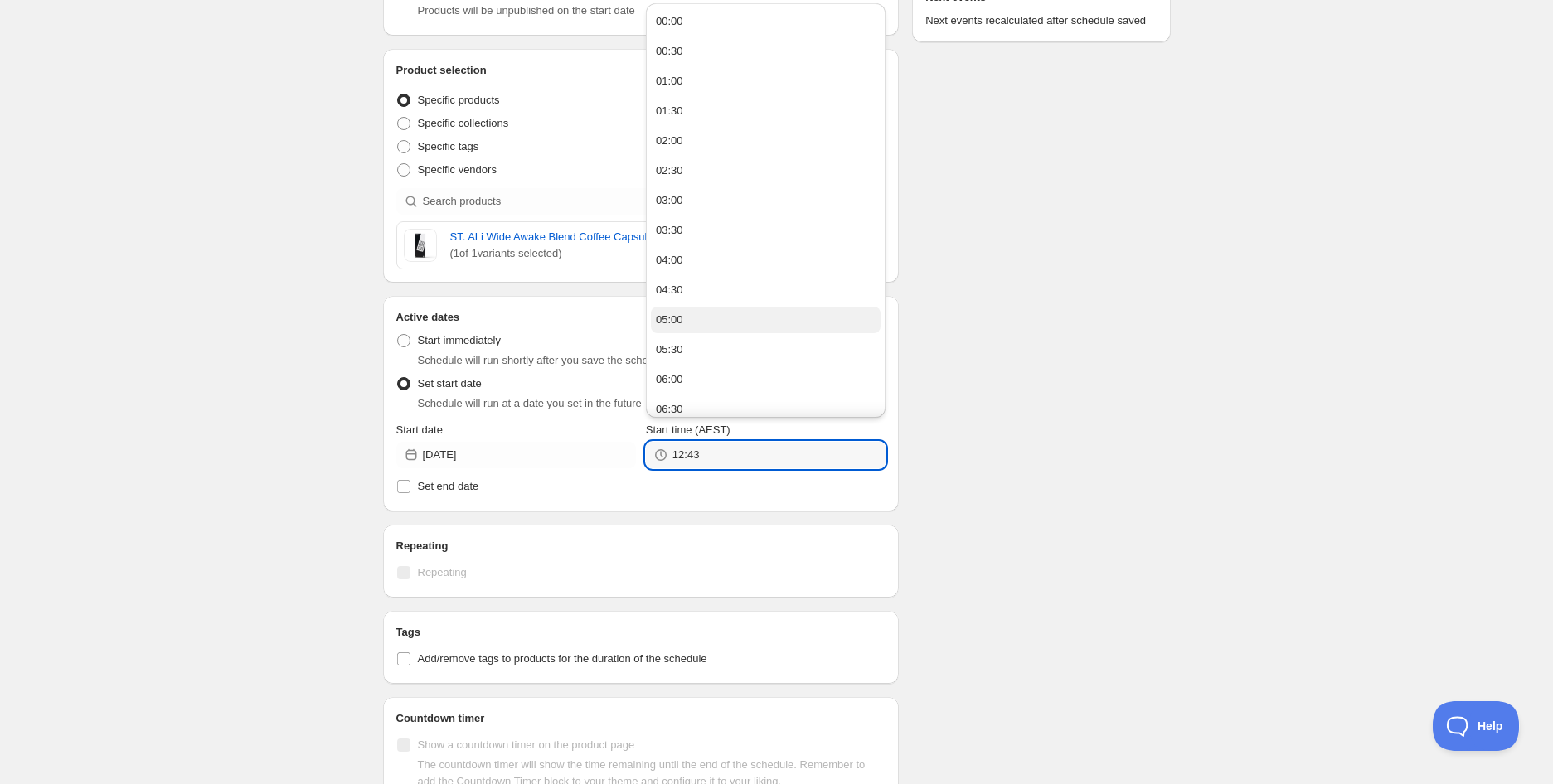
click at [675, 311] on div "05:00" at bounding box center [669, 319] width 27 height 17
type input "05:00"
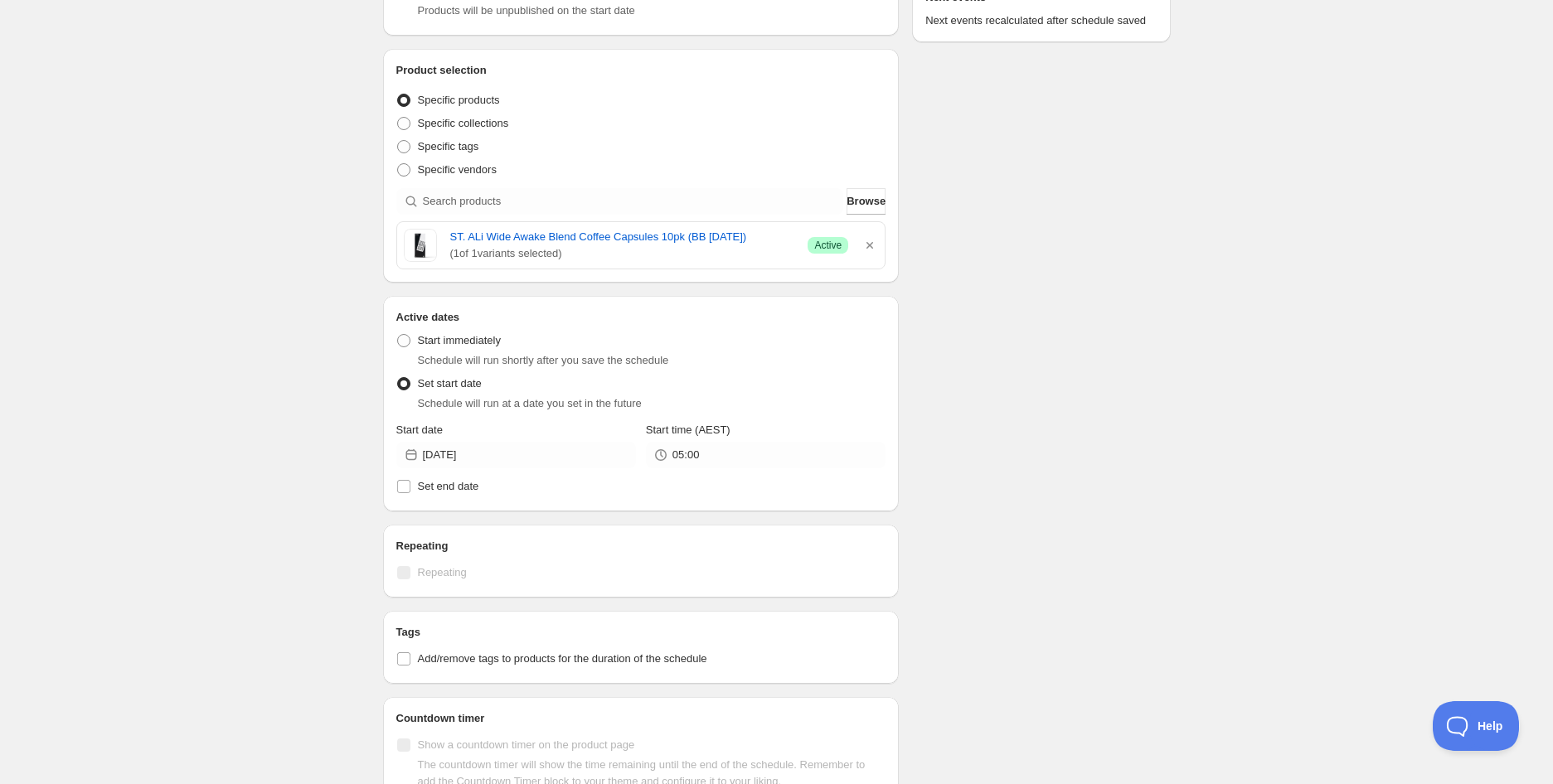
click at [1050, 370] on div "Schedule name ST. ALi Wide Awake Blend Coffee Capsules 10pk (BB [DATE]) Your cu…" at bounding box center [770, 415] width 801 height 1284
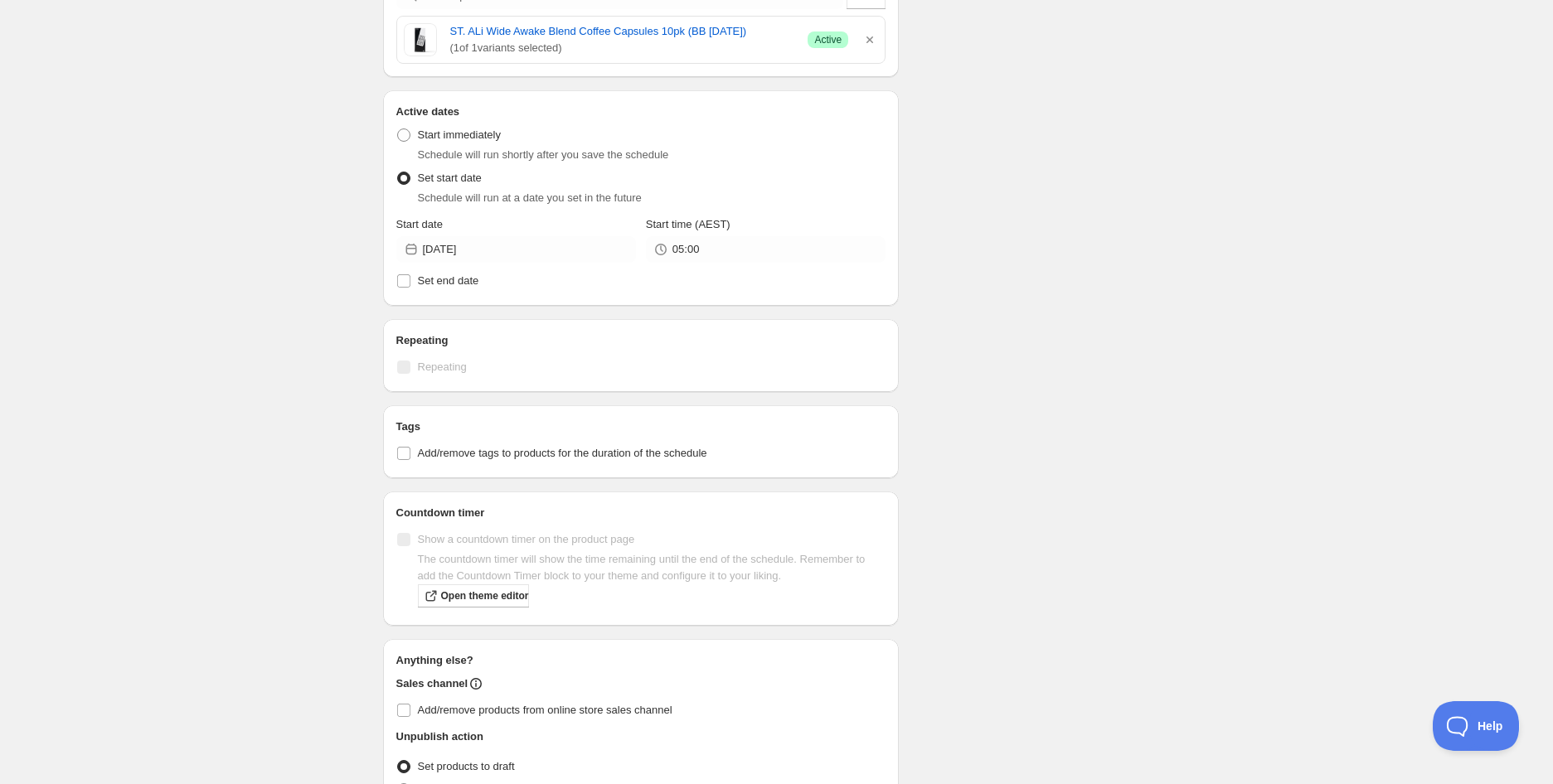
scroll to position [580, 0]
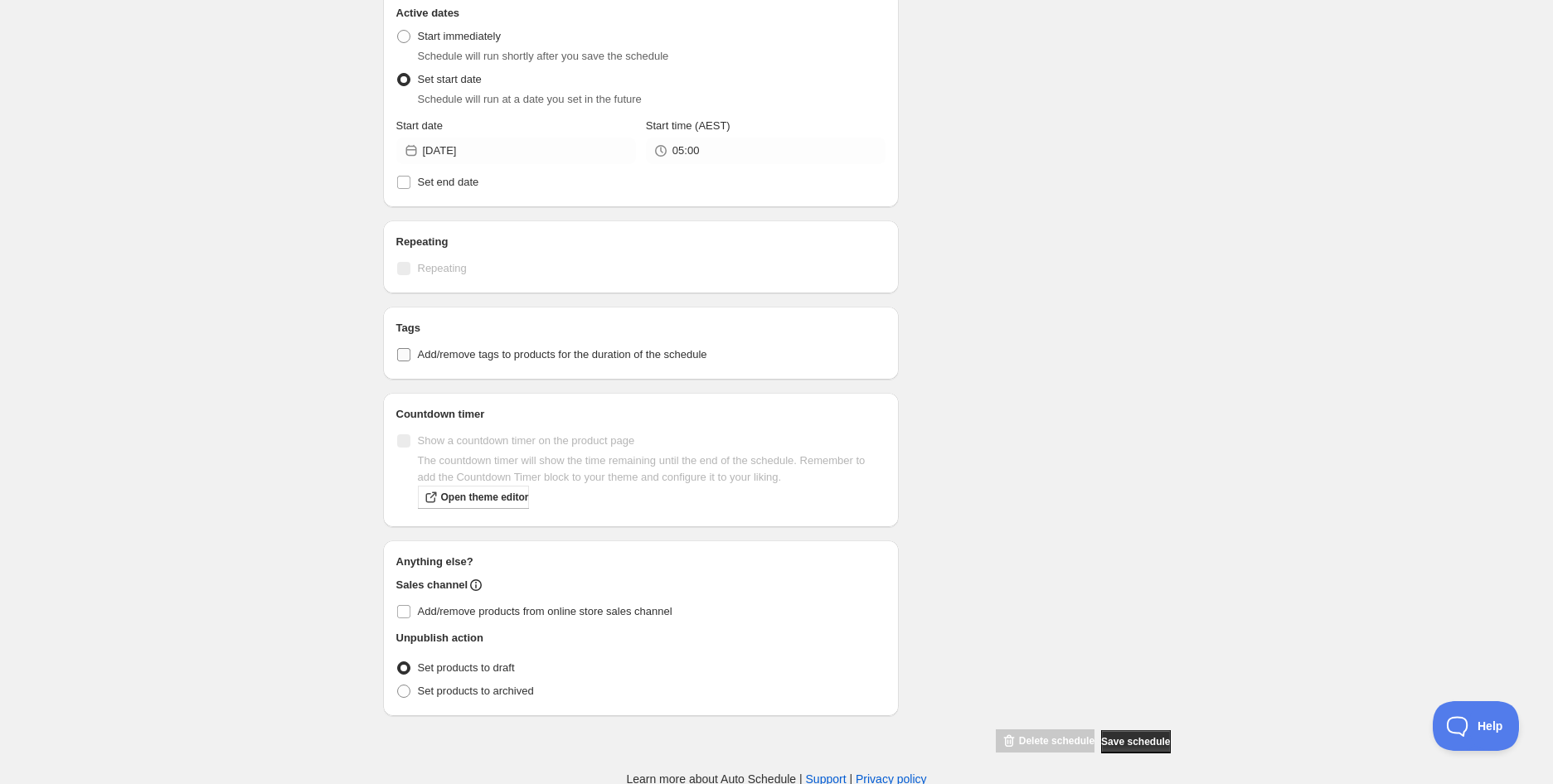
click at [615, 352] on span "Add/remove tags to products for the duration of the schedule" at bounding box center [561, 354] width 289 height 13
click at [411, 352] on input "Add/remove tags to products for the duration of the schedule" at bounding box center [404, 355] width 14 height 14
checkbox input "true"
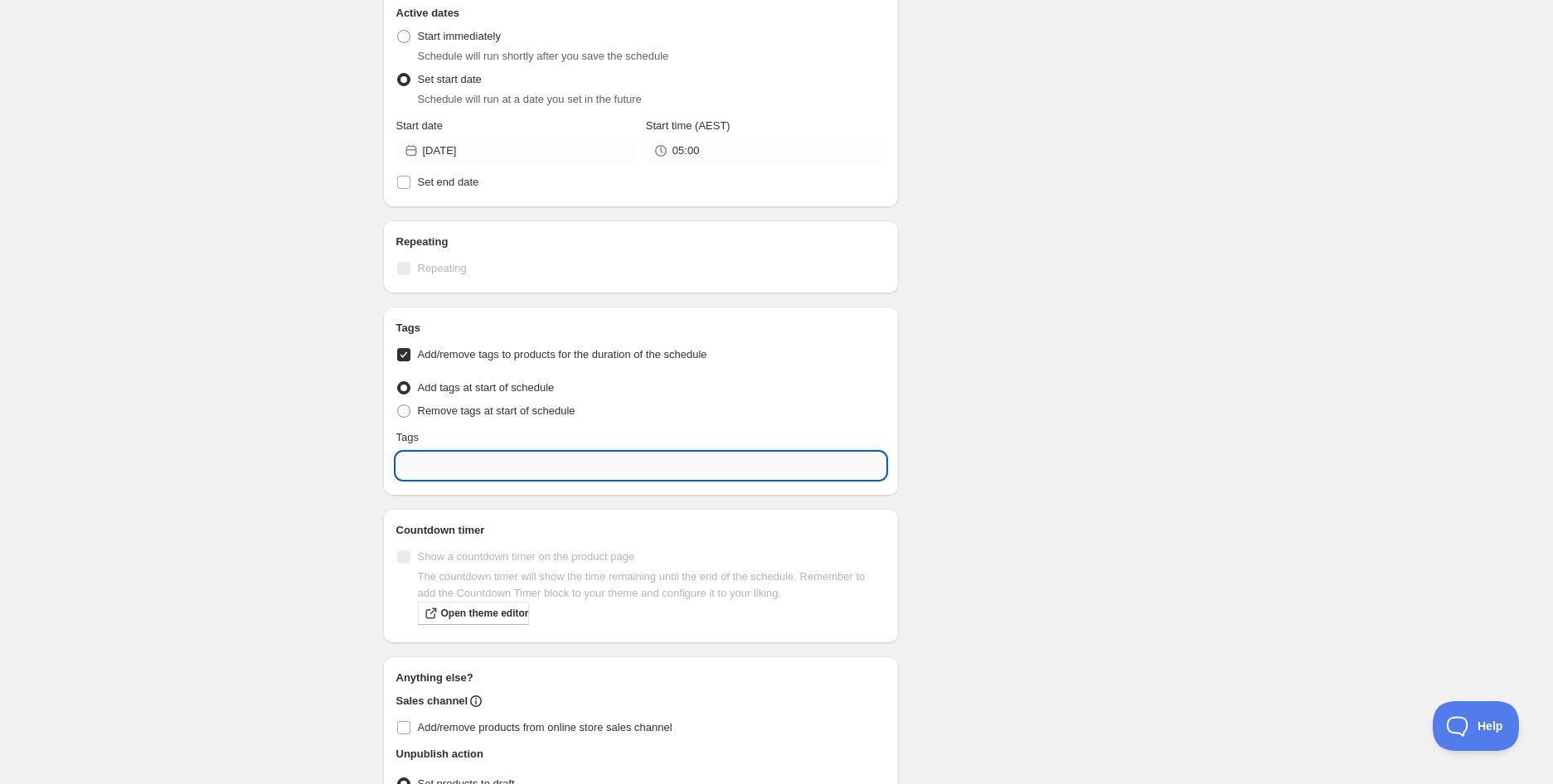
click at [598, 455] on input "text" at bounding box center [640, 465] width 489 height 26
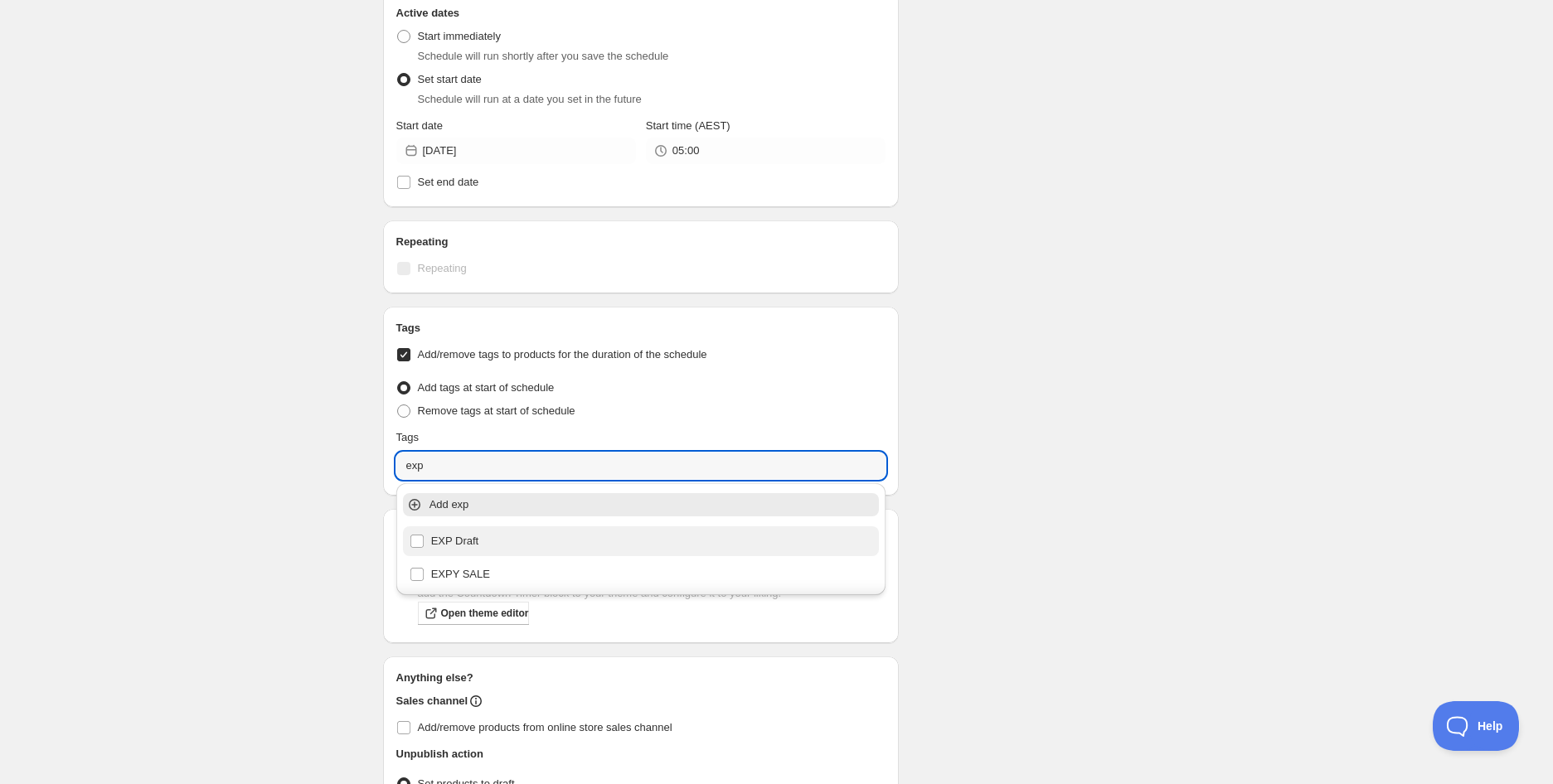
click at [501, 540] on div "EXP Draft" at bounding box center [641, 541] width 463 height 23
type input "EXP Draft"
checkbox input "true"
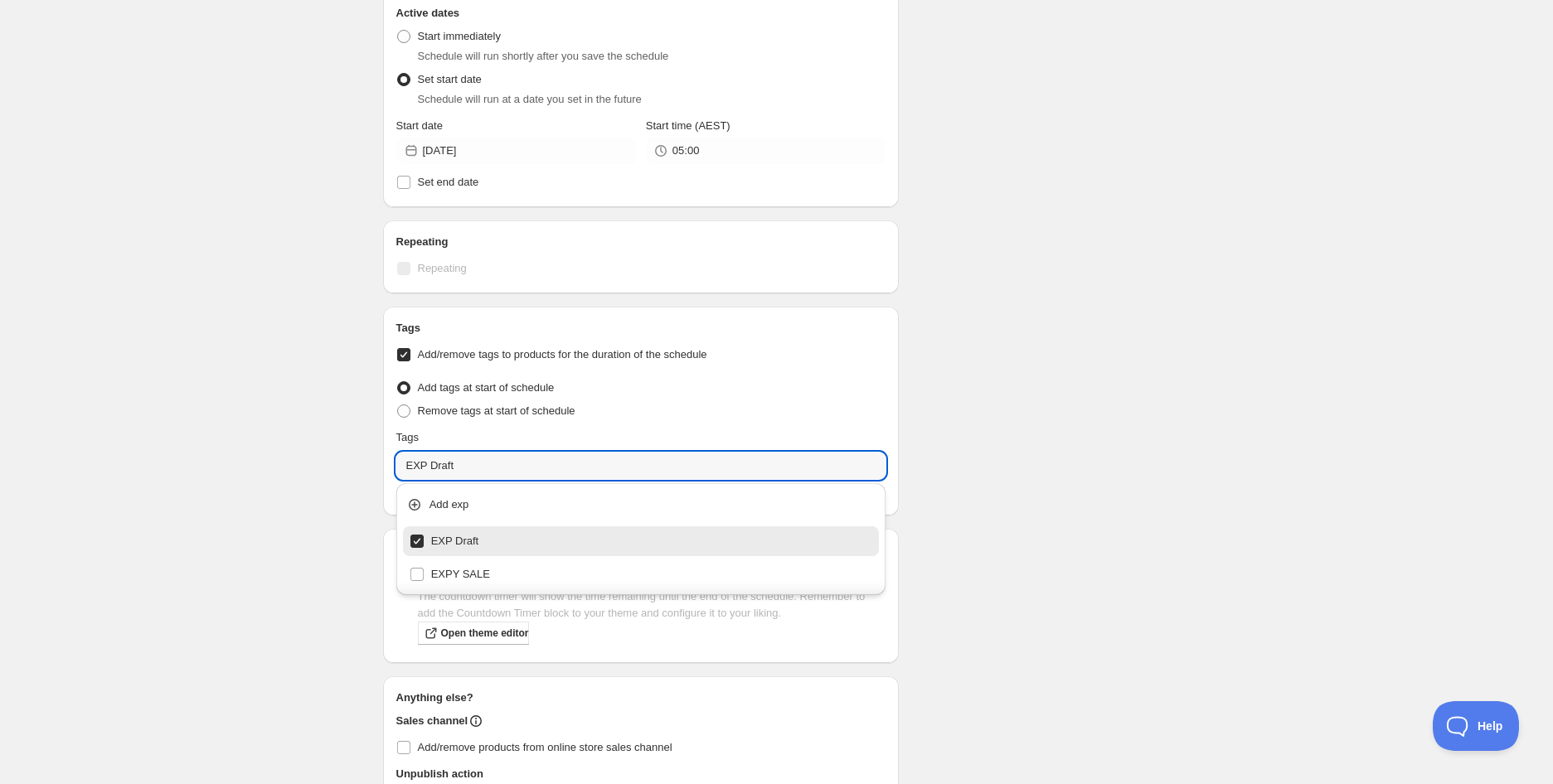
type input "EXP Draft"
click at [1088, 460] on div "Schedule name ST. ALi Wide Awake Blend Coffee Capsules 10pk (BB [DATE]) Your cu…" at bounding box center [770, 180] width 801 height 1420
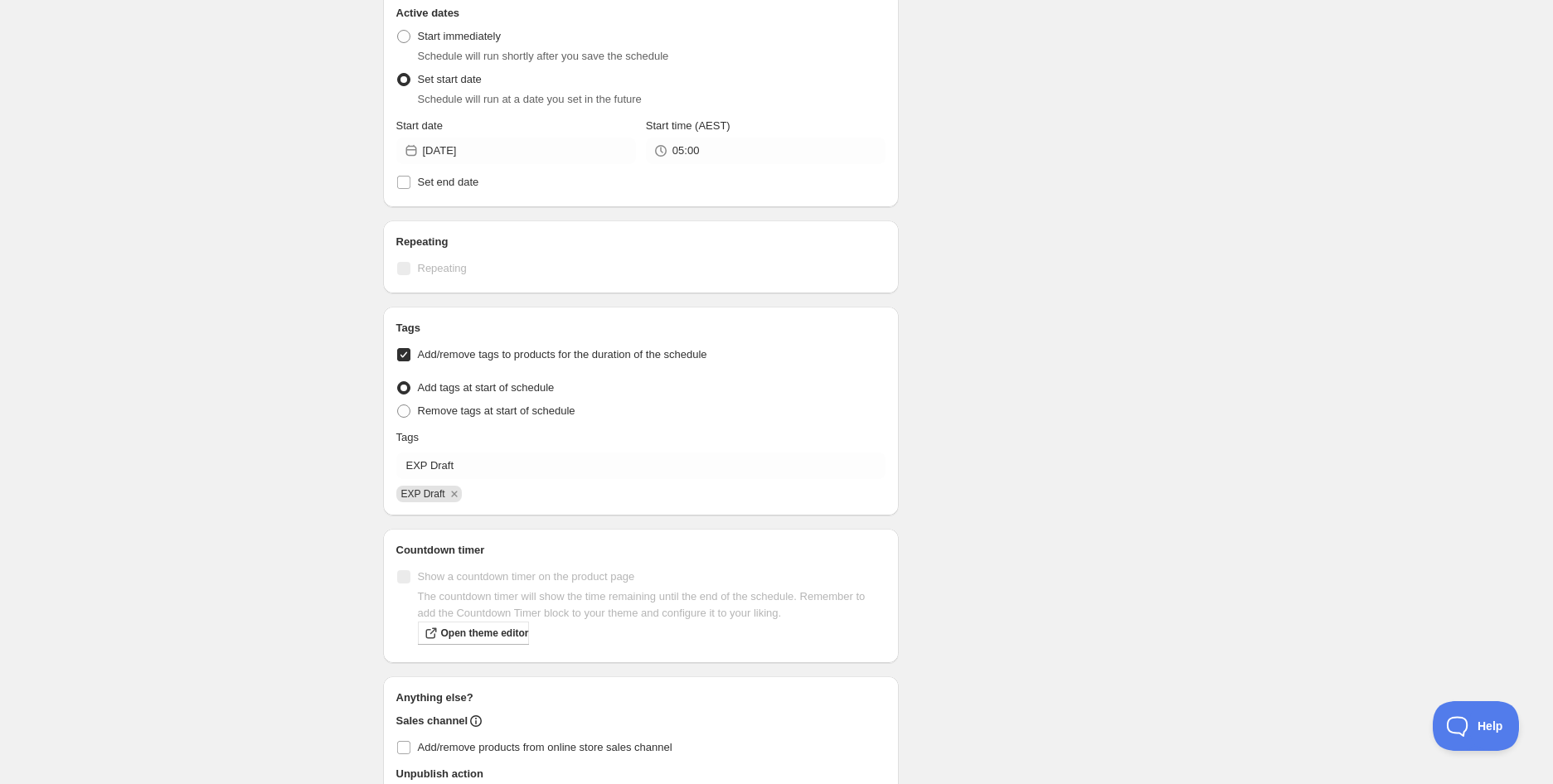
scroll to position [716, 0]
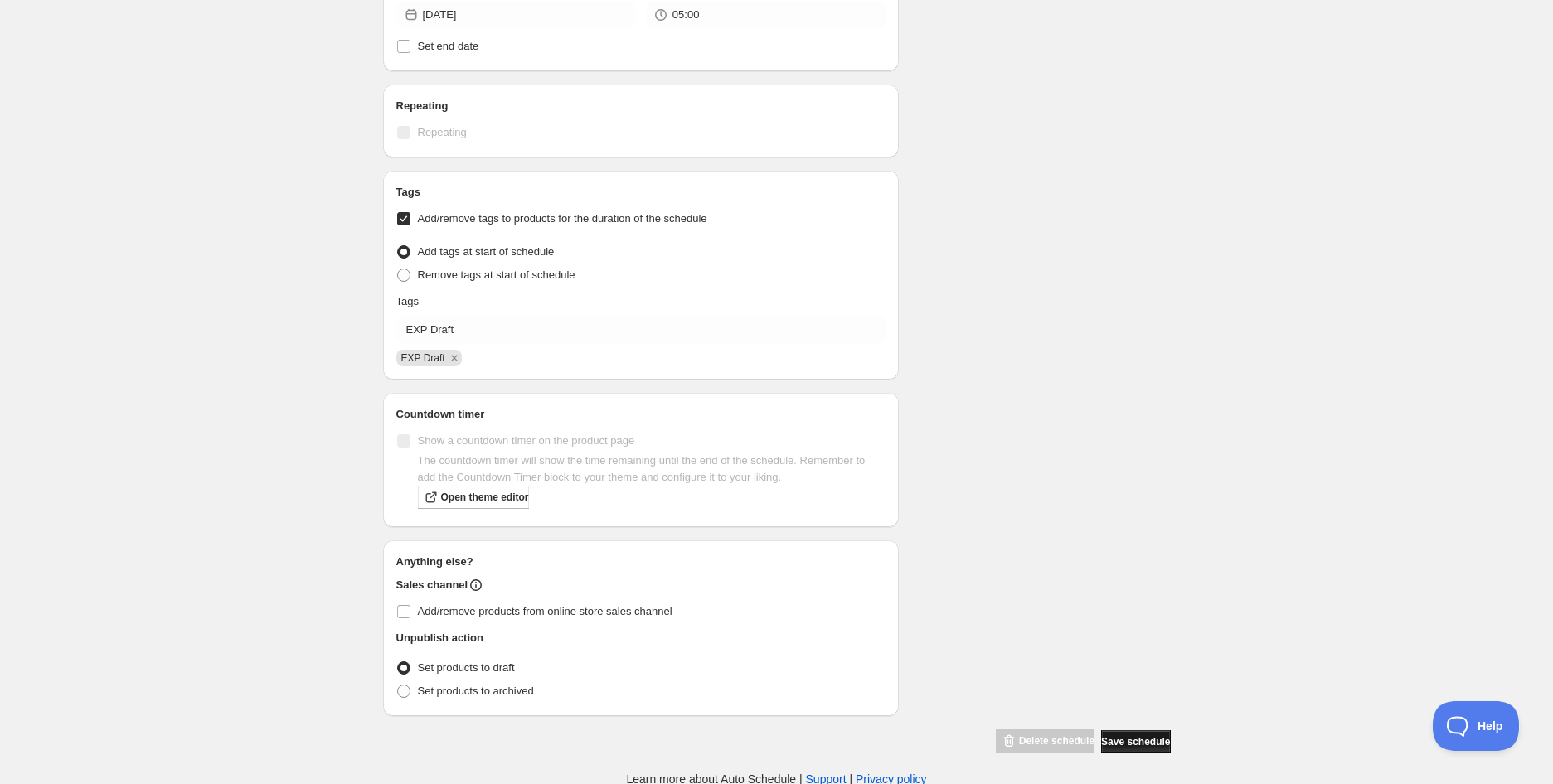
click at [1139, 745] on span "Save schedule" at bounding box center [1135, 742] width 69 height 14
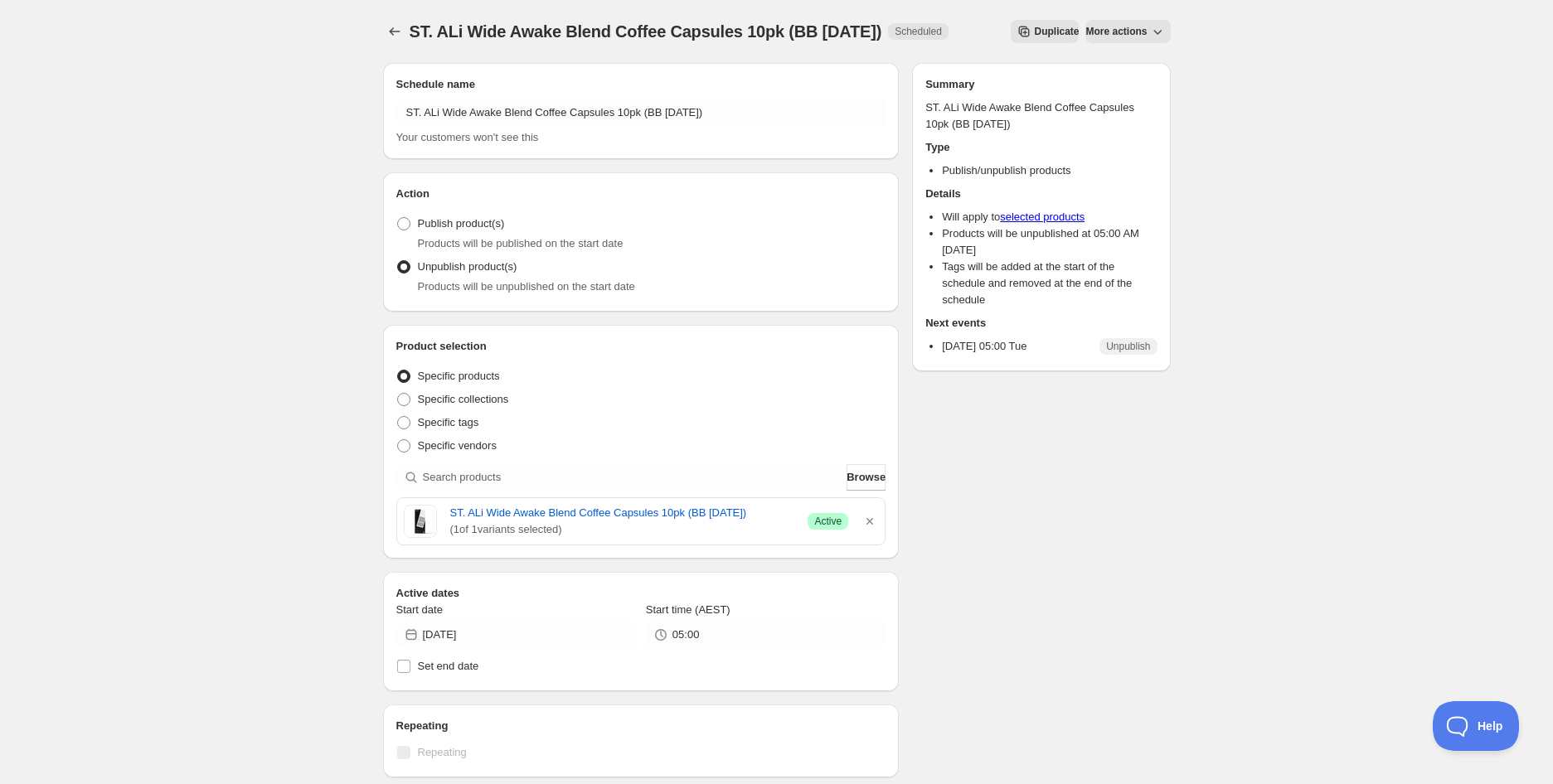
click at [413, 31] on span "ST. ALi Wide Awake Blend Coffee Capsules 10pk (BB [DATE])" at bounding box center [646, 31] width 473 height 18
click at [386, 31] on icon "Schedules" at bounding box center [394, 31] width 17 height 17
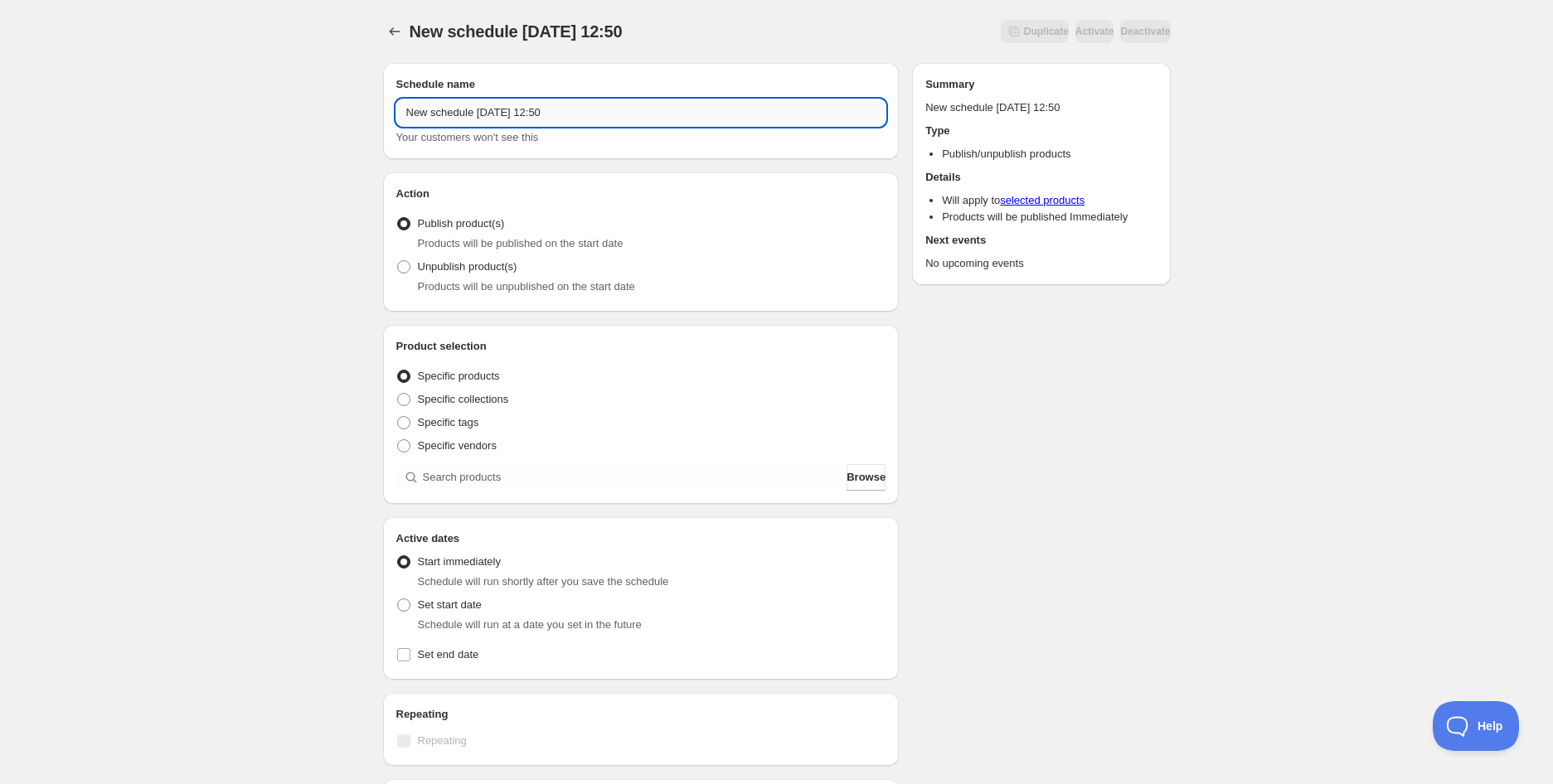
click at [481, 120] on input "New schedule [DATE] 12:50" at bounding box center [640, 112] width 489 height 26
paste input "ST. [PERSON_NAME] Disco Coffee Capsules 10pk (BB [DATE])"
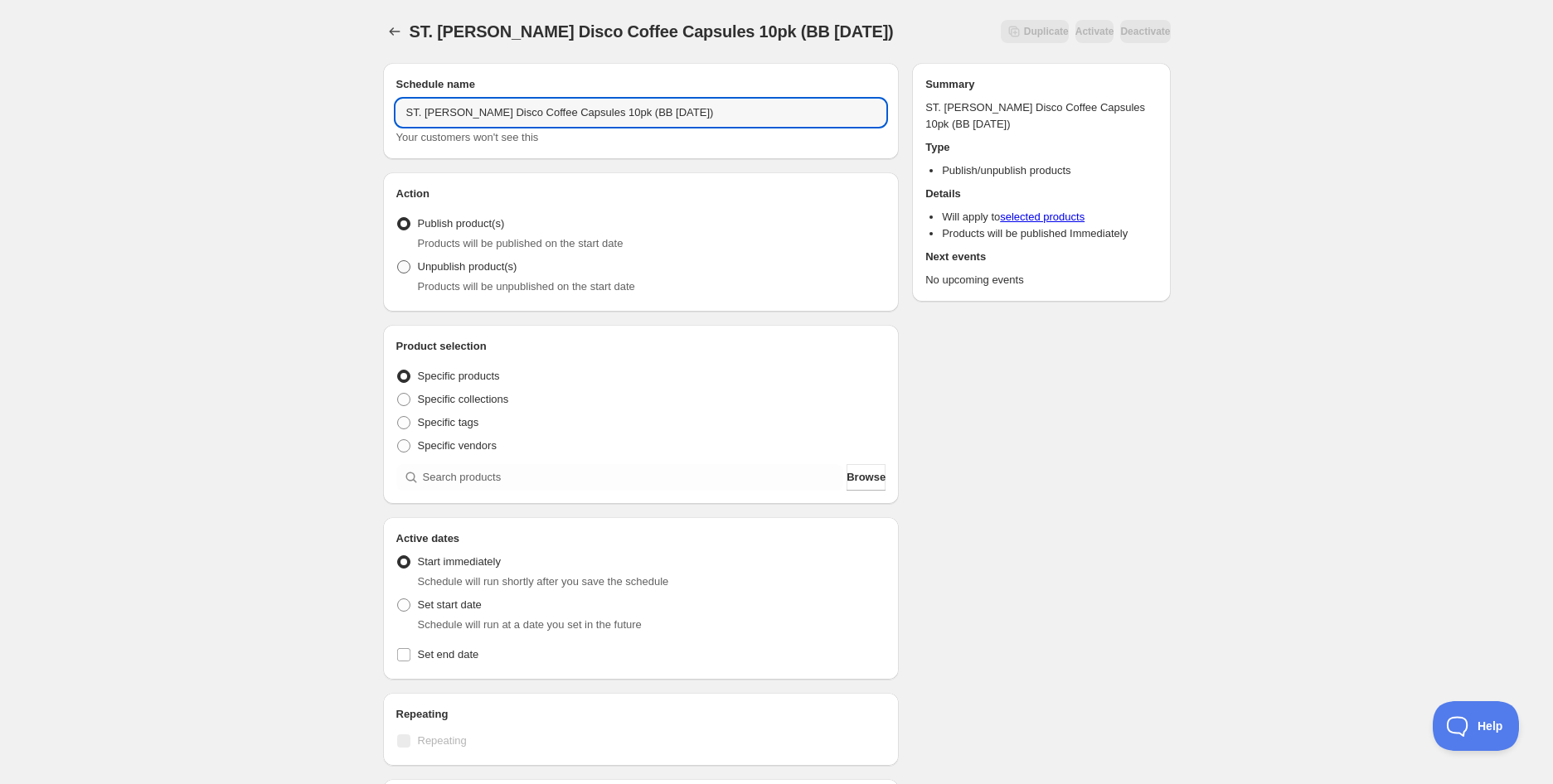
type input "ST. [PERSON_NAME] Disco Coffee Capsules 10pk (BB [DATE])"
click at [451, 270] on span "Unpublish product(s)" at bounding box center [467, 266] width 99 height 13
click at [398, 261] on input "Unpublish product(s)" at bounding box center [397, 260] width 1 height 1
radio input "true"
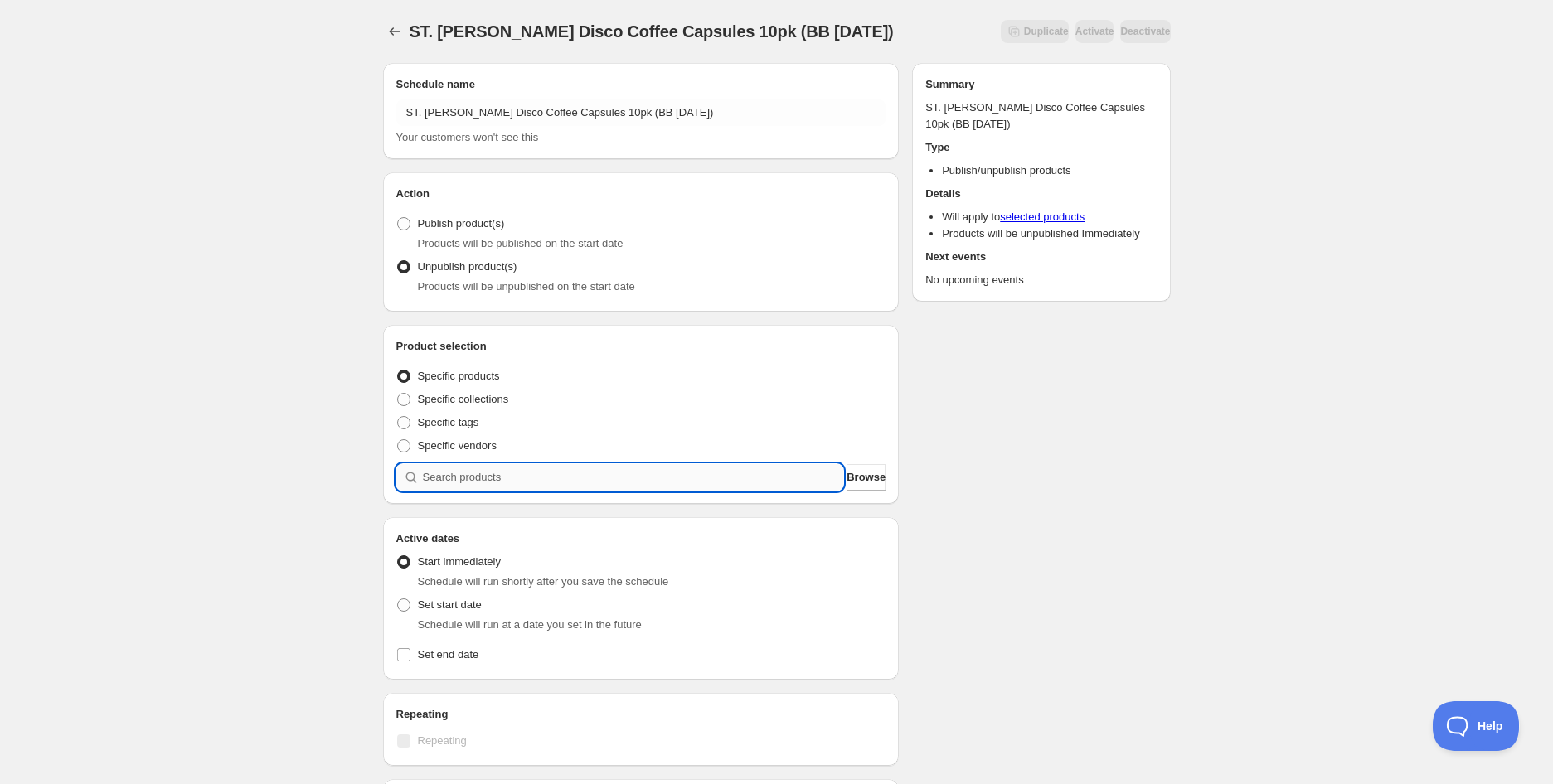
click at [534, 470] on input "search" at bounding box center [632, 477] width 421 height 26
paste input "ST. [PERSON_NAME] Disco Coffee Capsules 10pk (BB [DATE])"
type input "ST. [PERSON_NAME] Disco Coffee Capsules 10pk (BB [DATE])"
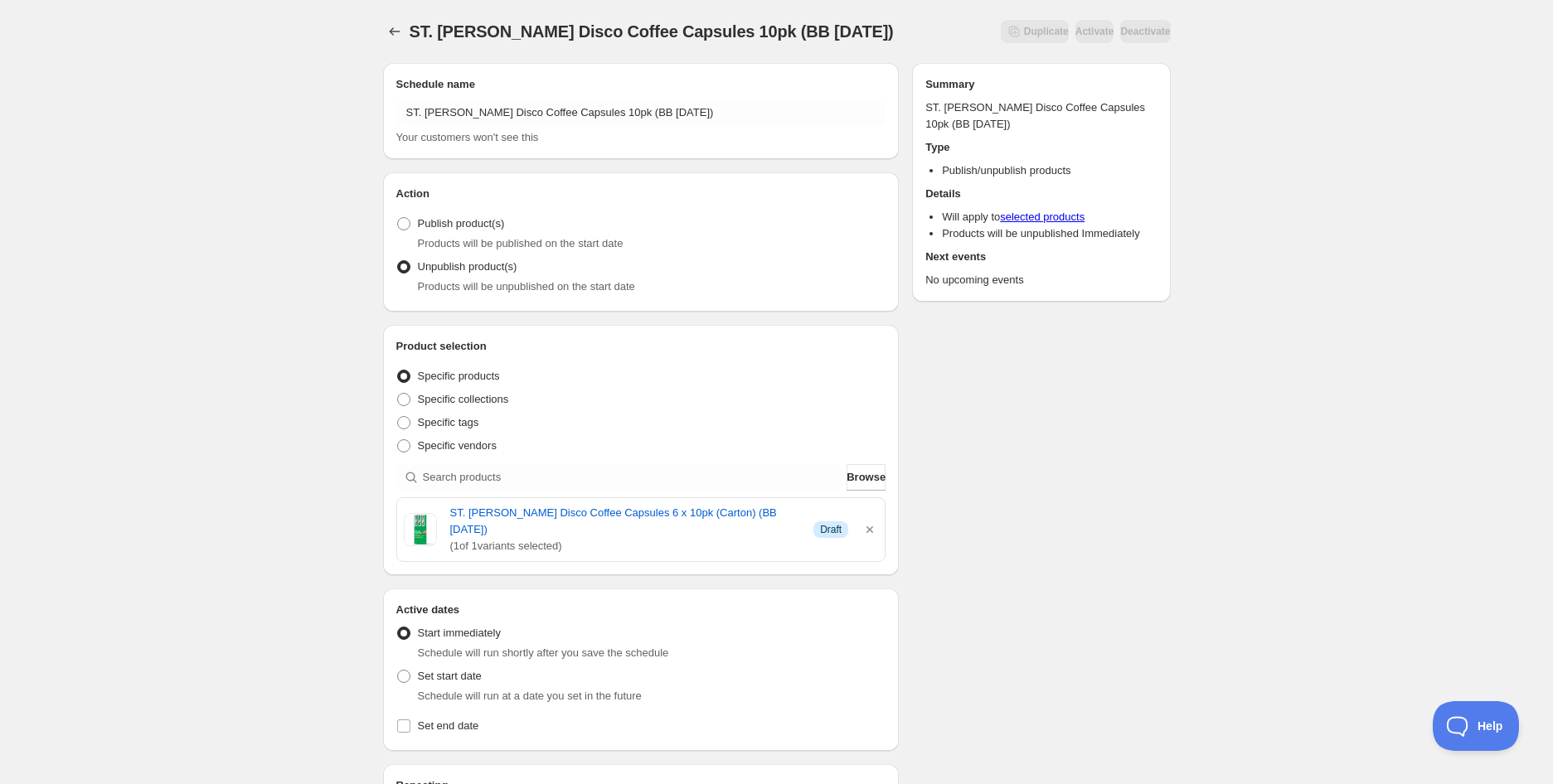
click at [328, 388] on div "ST. [PERSON_NAME] Disco Coffee Capsules 10pk (BB [DATE]). This page is ready ST…" at bounding box center [776, 665] width 1553 height 1331
drag, startPoint x: 869, startPoint y: 527, endPoint x: 844, endPoint y: 527, distance: 25.0
click at [869, 527] on icon "button" at bounding box center [869, 529] width 17 height 17
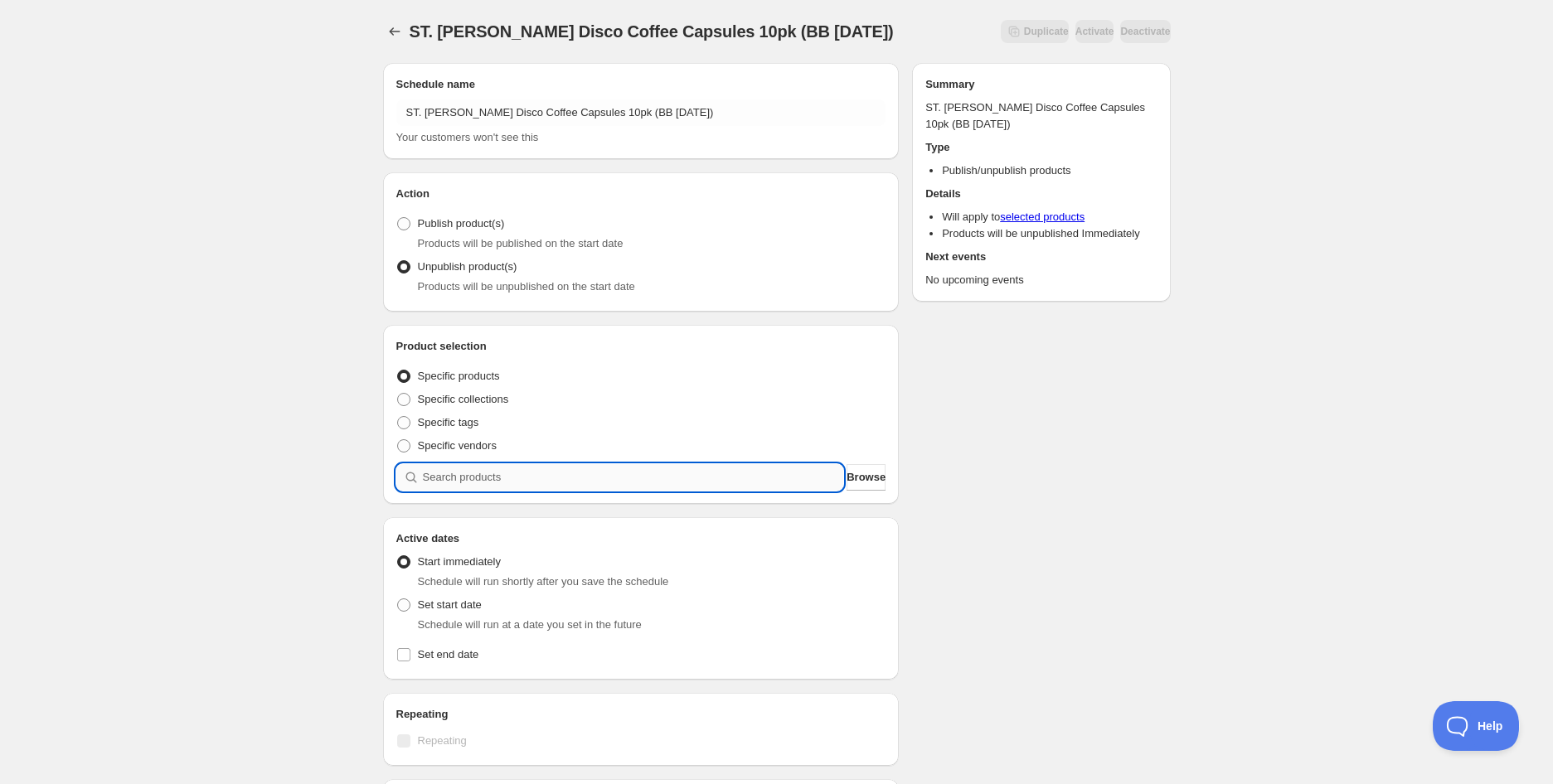
click at [488, 476] on input "search" at bounding box center [632, 477] width 421 height 26
paste input "ST. [PERSON_NAME] Disco Coffee Capsules 10pk (BB [DATE])"
type input "ST. [PERSON_NAME] Disco Coffee Capsules 10pk (BB [DATE])"
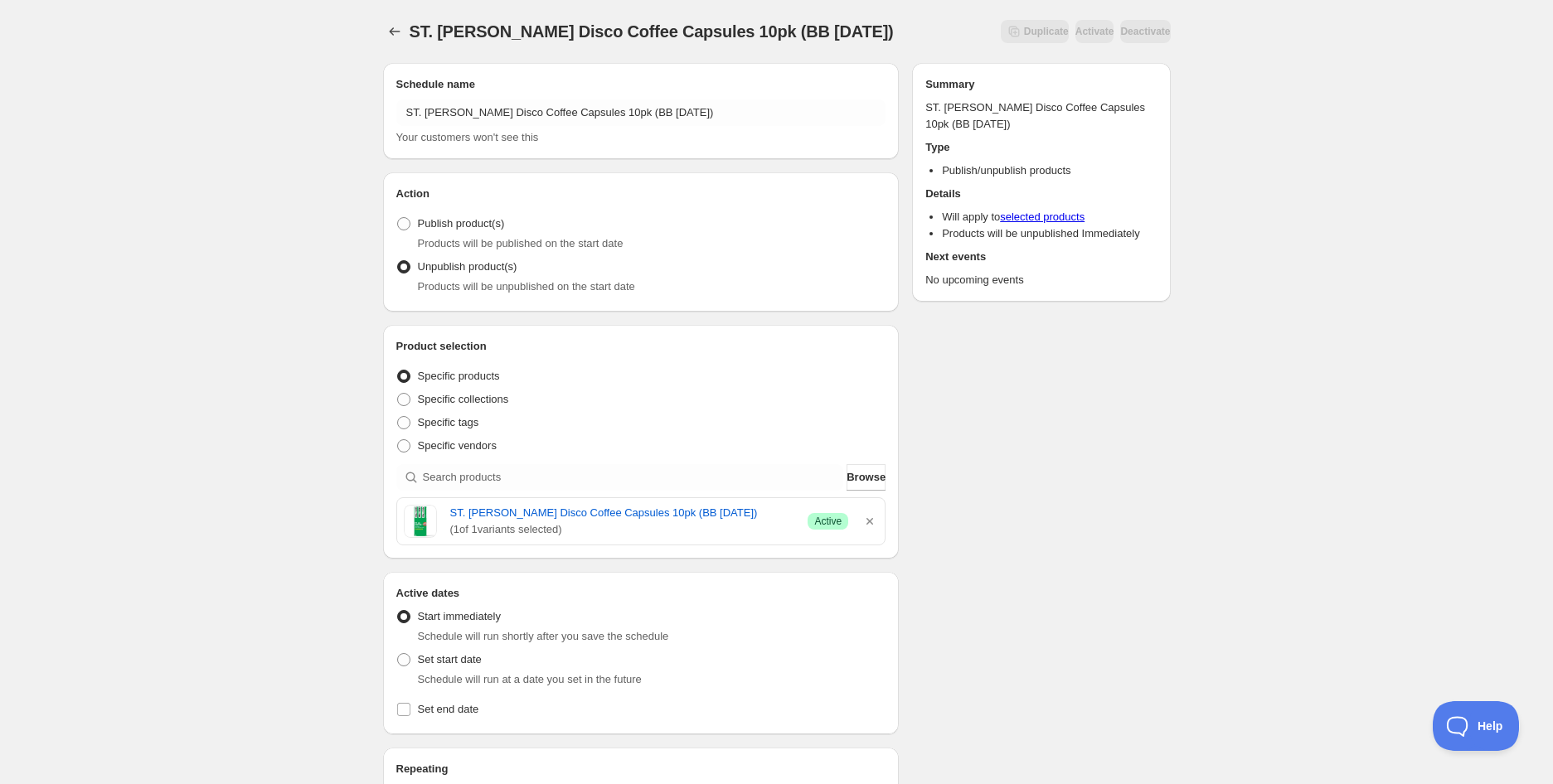
click at [209, 307] on div "ST. [PERSON_NAME] Disco Coffee Capsules 10pk (BB [DATE]). This page is ready ST…" at bounding box center [776, 657] width 1553 height 1314
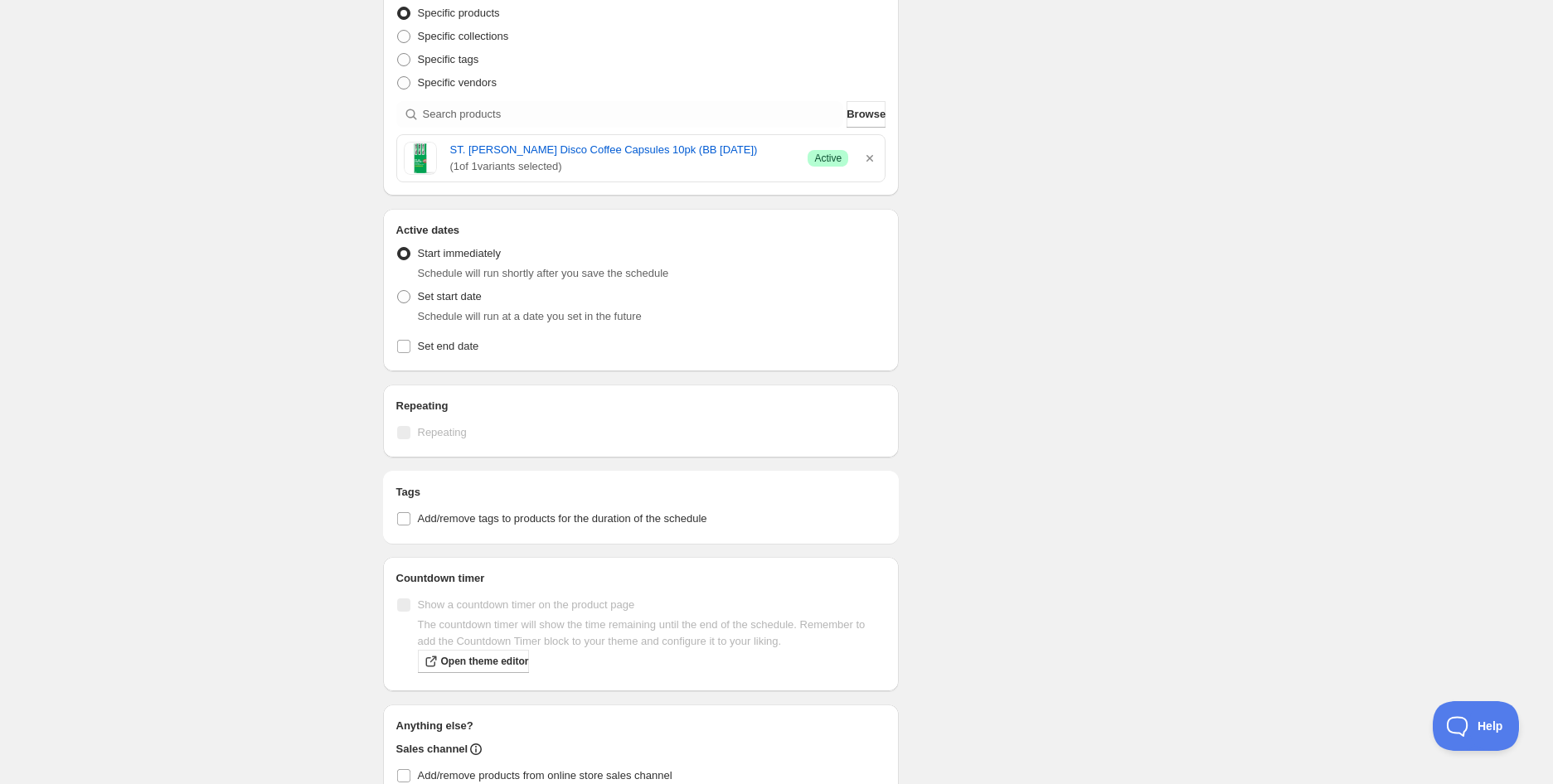
scroll to position [368, 0]
click at [425, 287] on span "Set start date" at bounding box center [450, 291] width 64 height 13
click at [398, 286] on input "Set start date" at bounding box center [397, 285] width 1 height 1
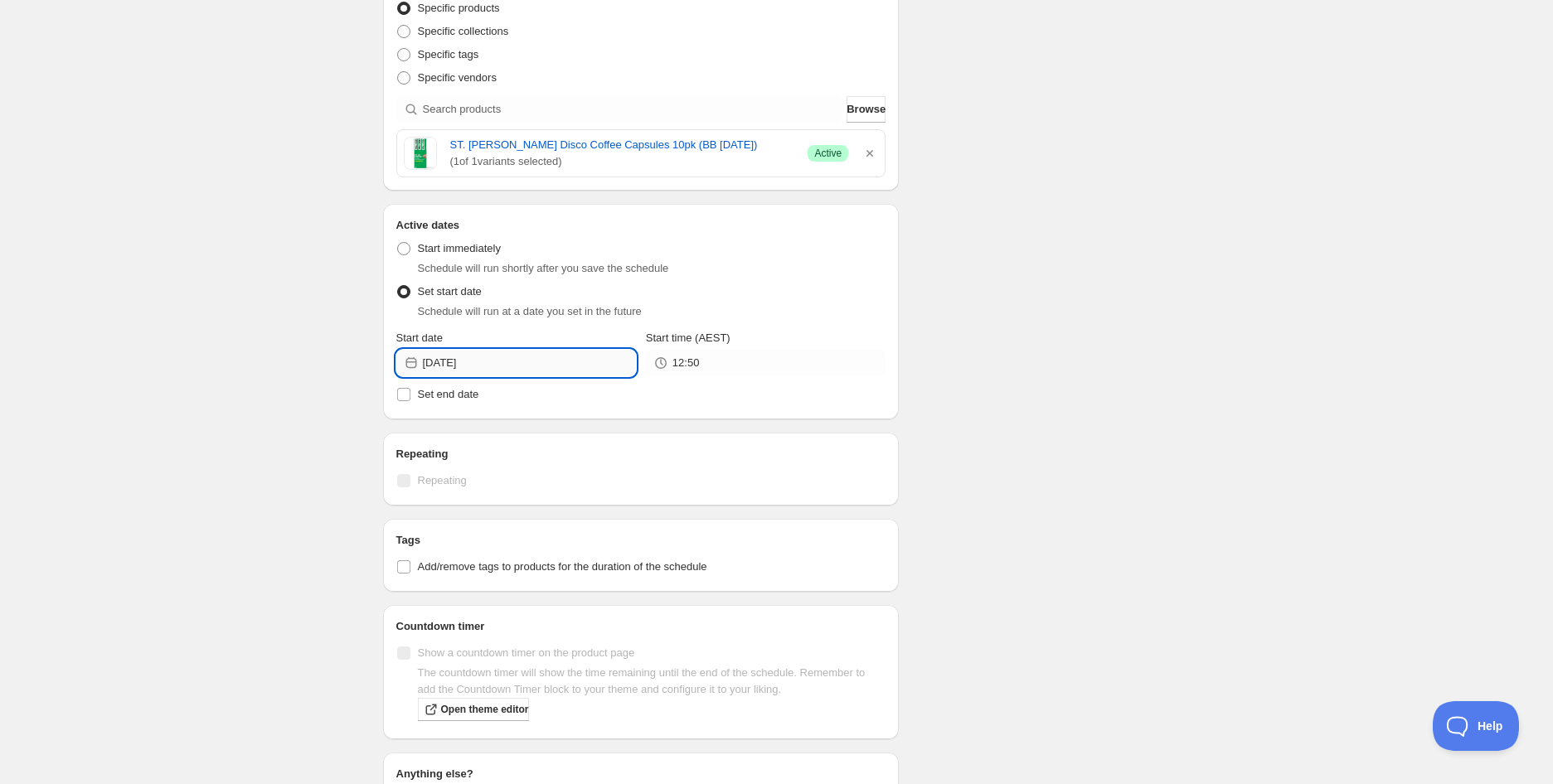
click at [495, 370] on input "[DATE]" at bounding box center [528, 362] width 213 height 26
click at [618, 394] on icon "Show next month, October 2025" at bounding box center [614, 402] width 17 height 17
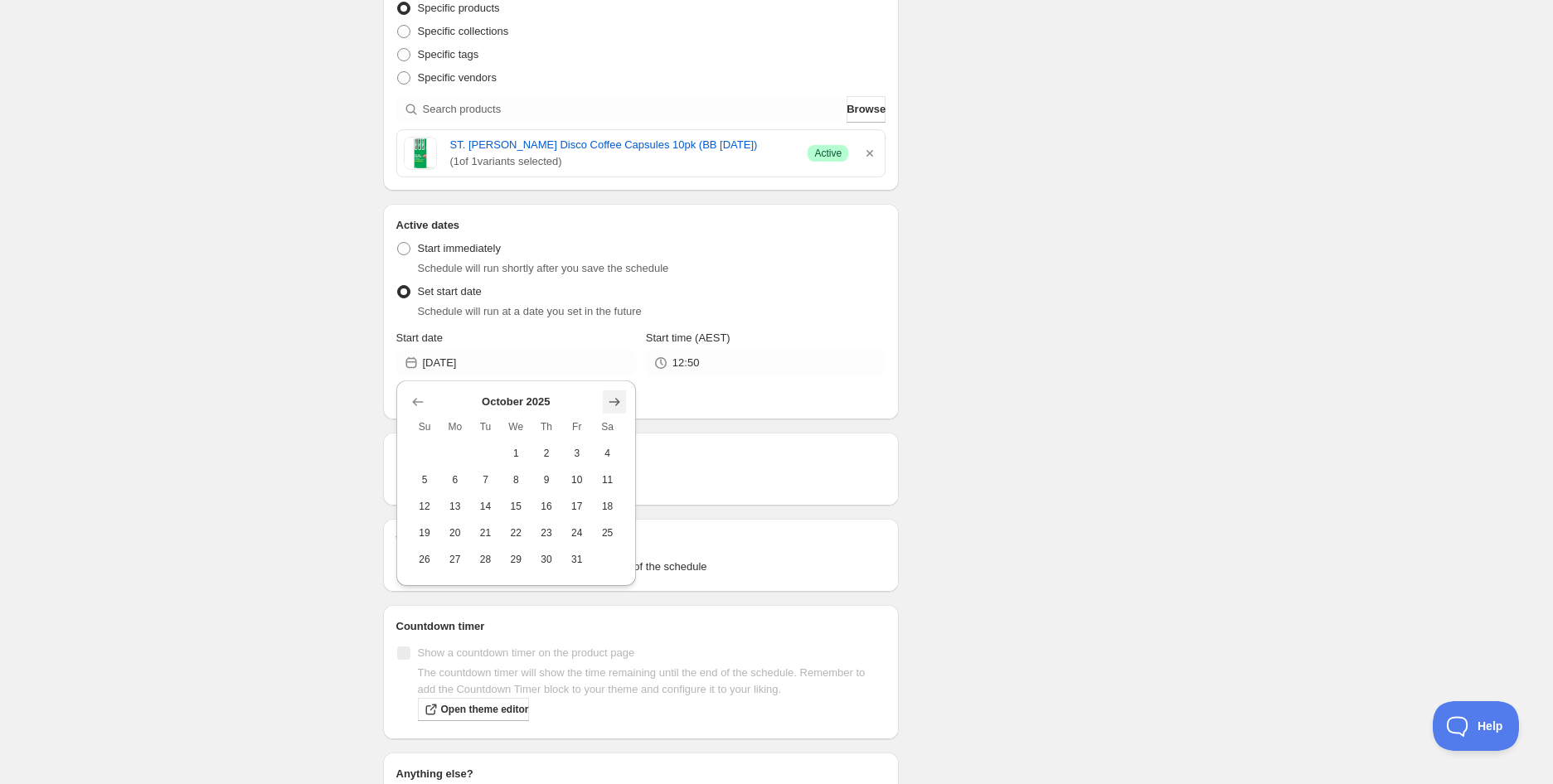
click at [618, 394] on icon "Show next month, November 2025" at bounding box center [614, 402] width 17 height 17
click at [460, 483] on span "3" at bounding box center [454, 480] width 18 height 14
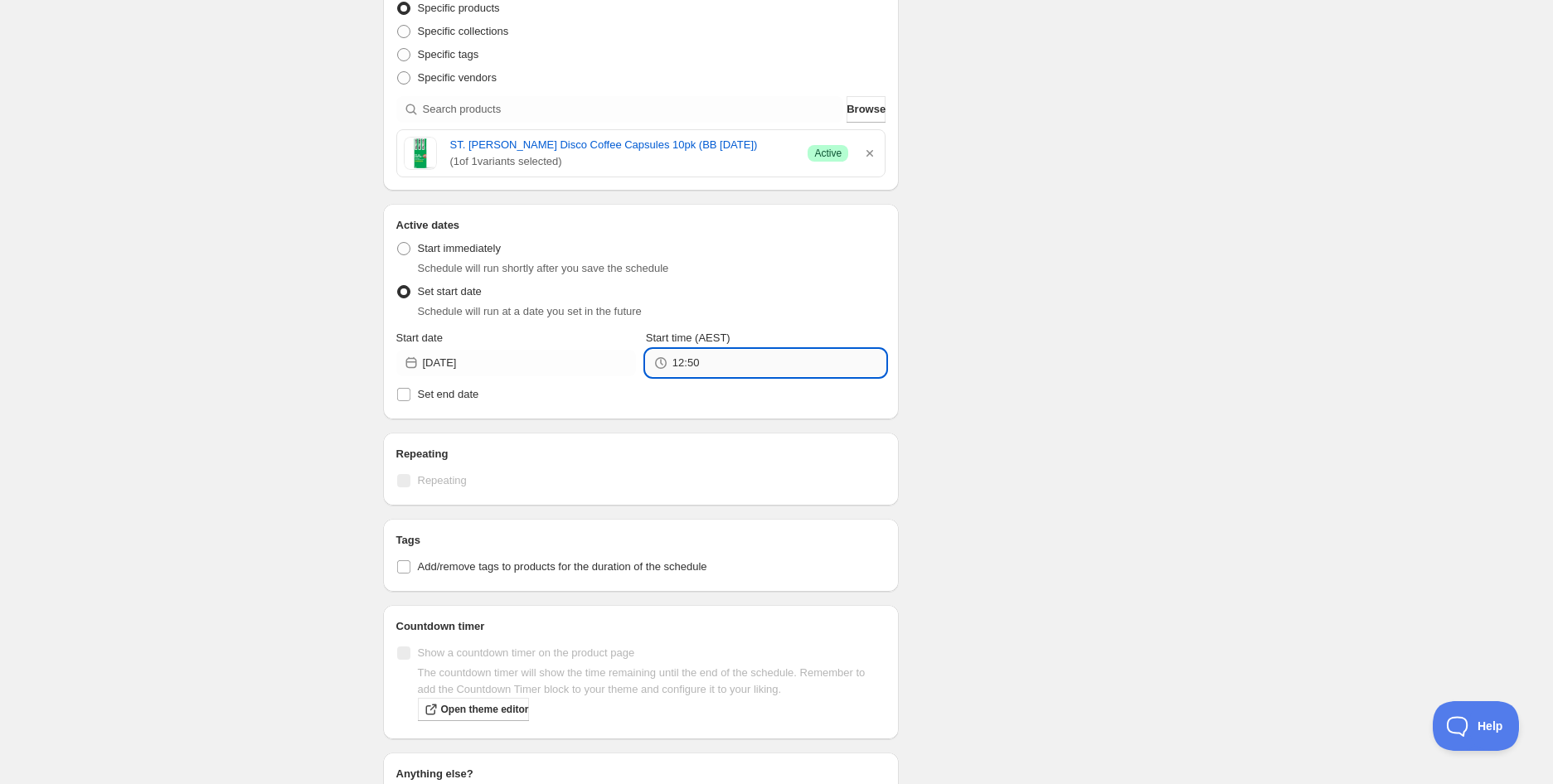
click at [713, 367] on input "12:50" at bounding box center [778, 362] width 213 height 26
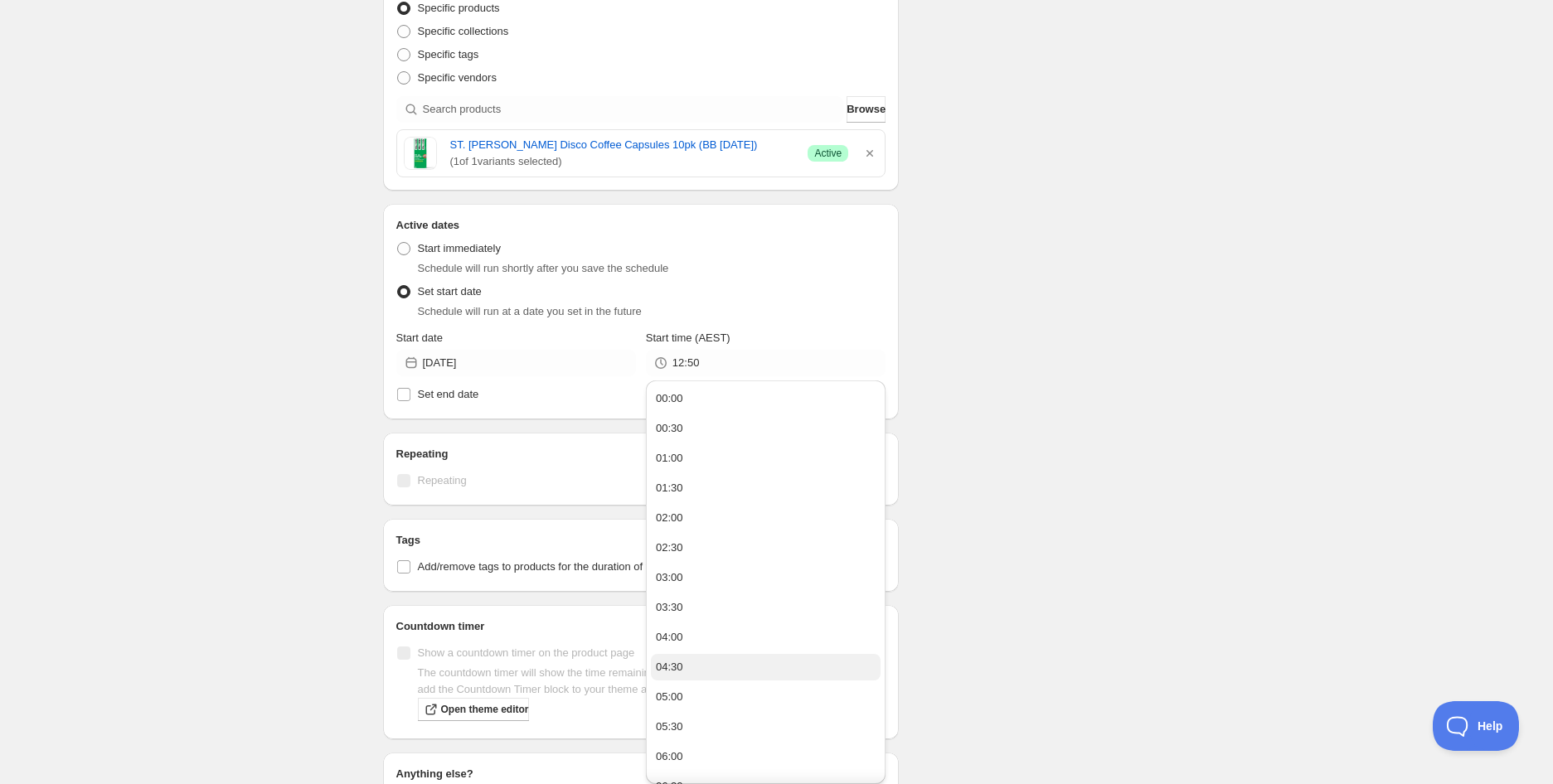
drag, startPoint x: 718, startPoint y: 582, endPoint x: 722, endPoint y: 659, distance: 77.1
click at [716, 702] on button "05:00" at bounding box center [766, 696] width 230 height 26
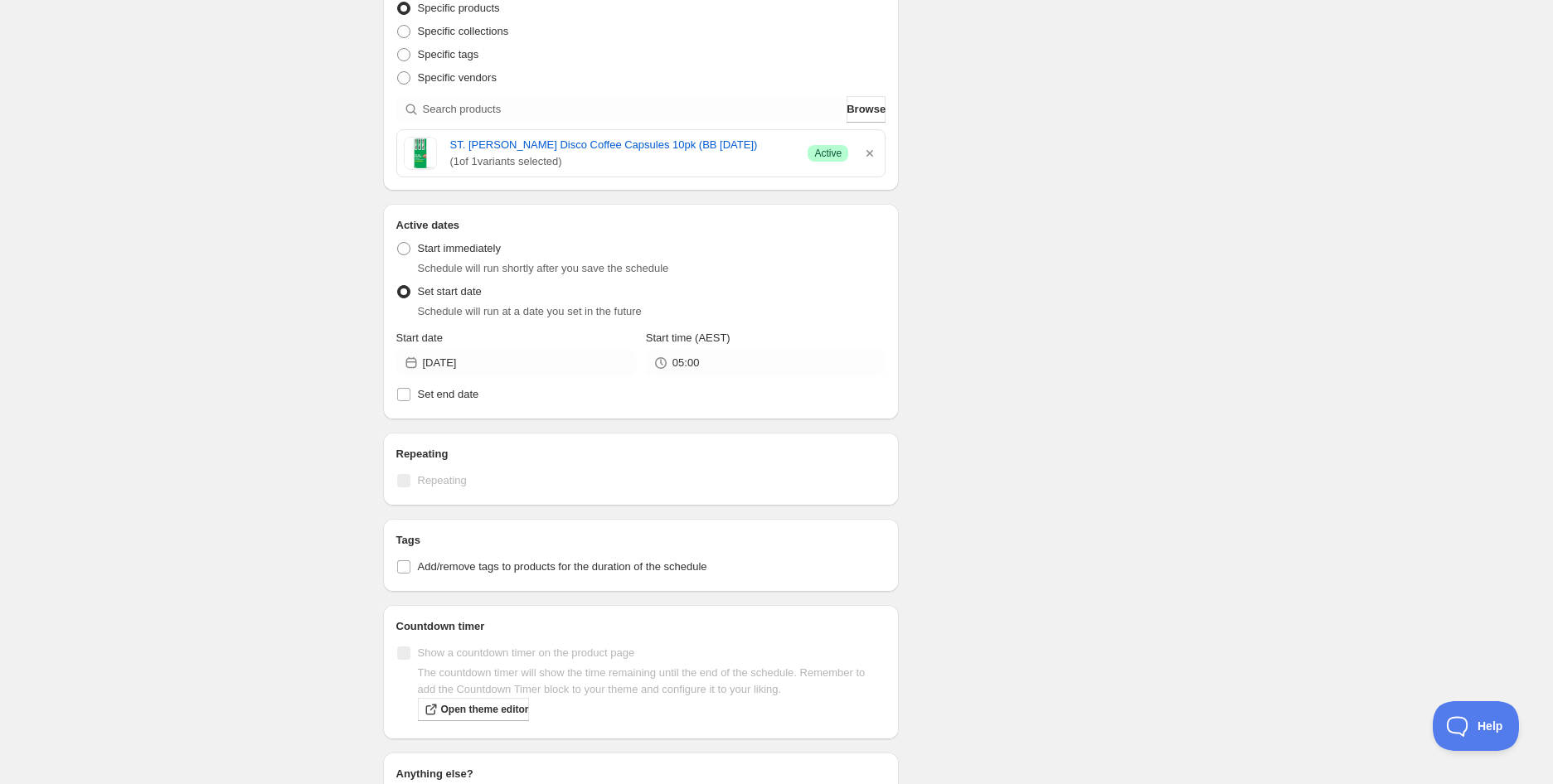
click at [1150, 454] on div "Schedule name ST. [PERSON_NAME] Disco Coffee Capsules 10pk (BB [DATE]) Your cus…" at bounding box center [770, 324] width 801 height 1284
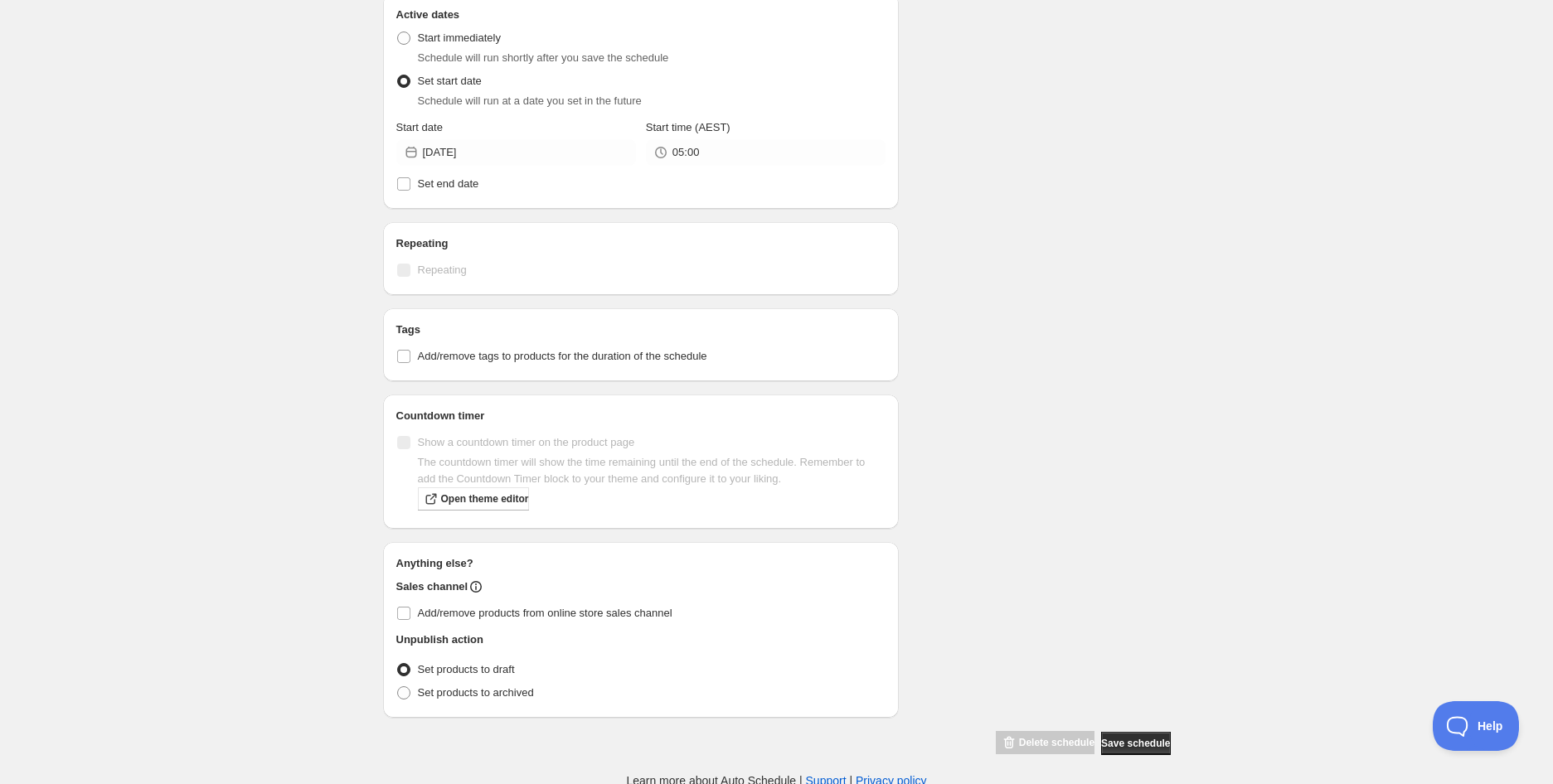
scroll to position [580, 0]
click at [504, 355] on span "Add/remove tags to products for the duration of the schedule" at bounding box center [561, 354] width 289 height 13
click at [411, 355] on input "Add/remove tags to products for the duration of the schedule" at bounding box center [404, 355] width 14 height 14
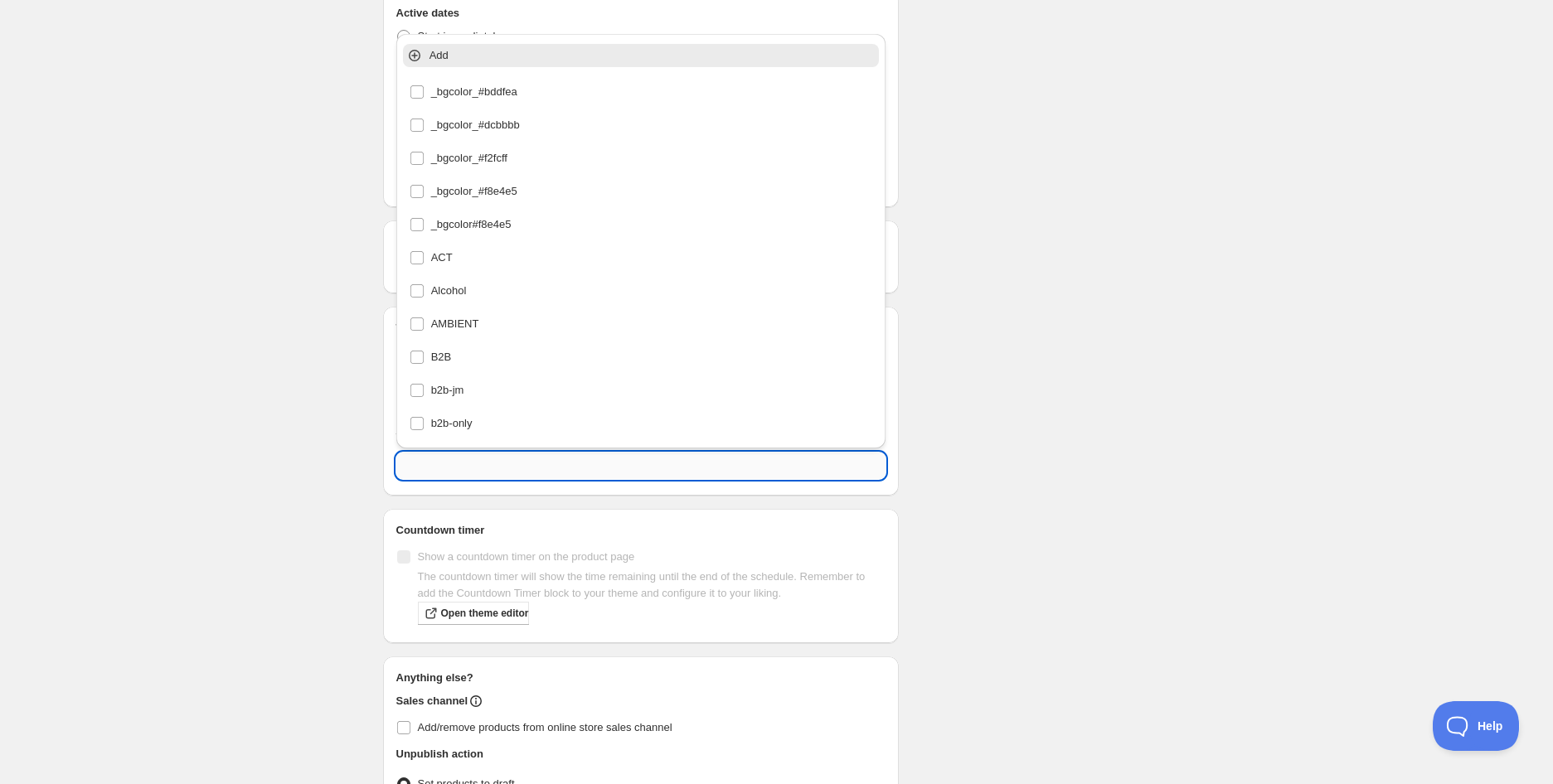
click at [509, 457] on input "text" at bounding box center [640, 465] width 489 height 26
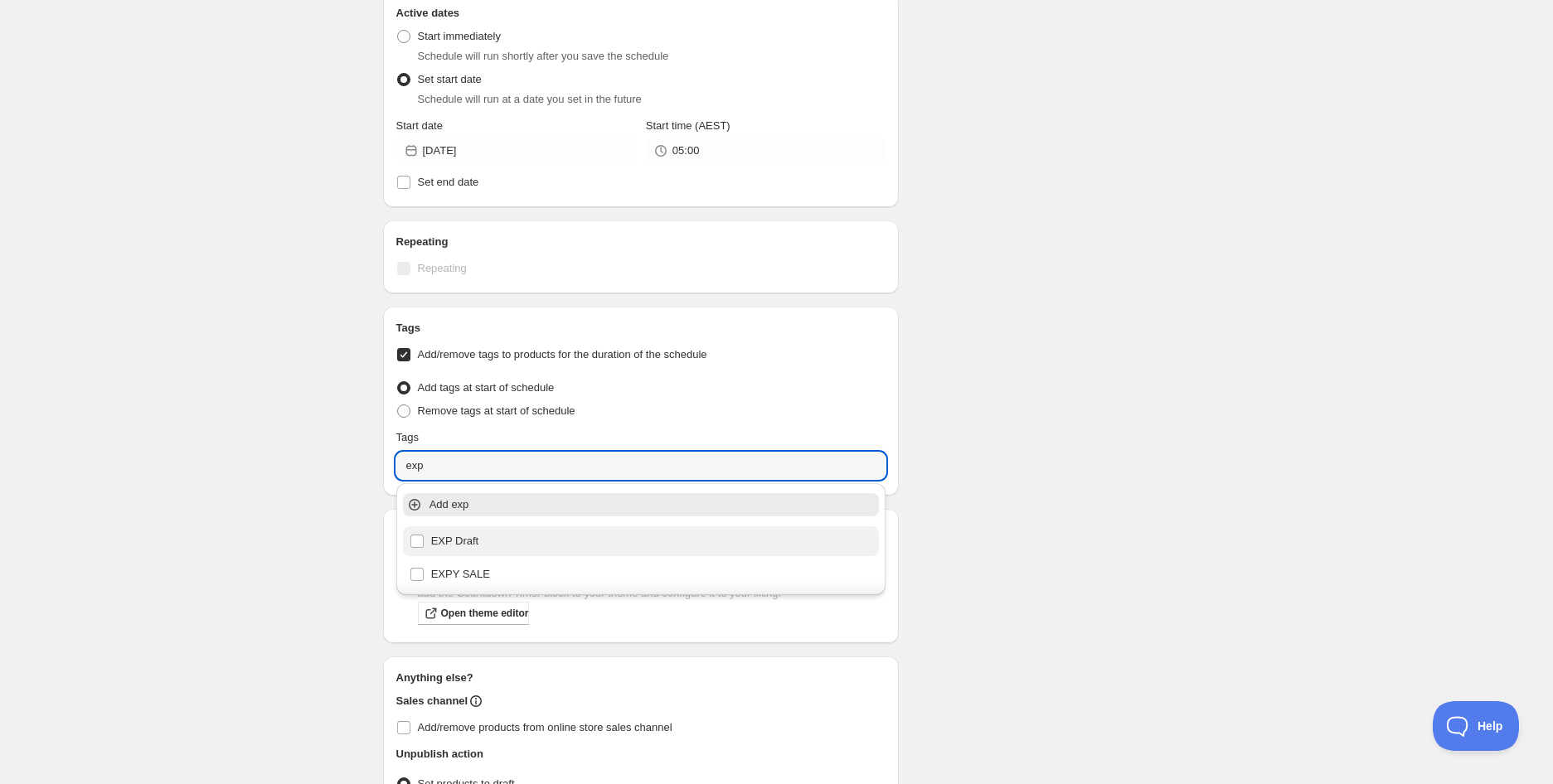
click at [479, 550] on div "EXP Draft" at bounding box center [641, 541] width 463 height 23
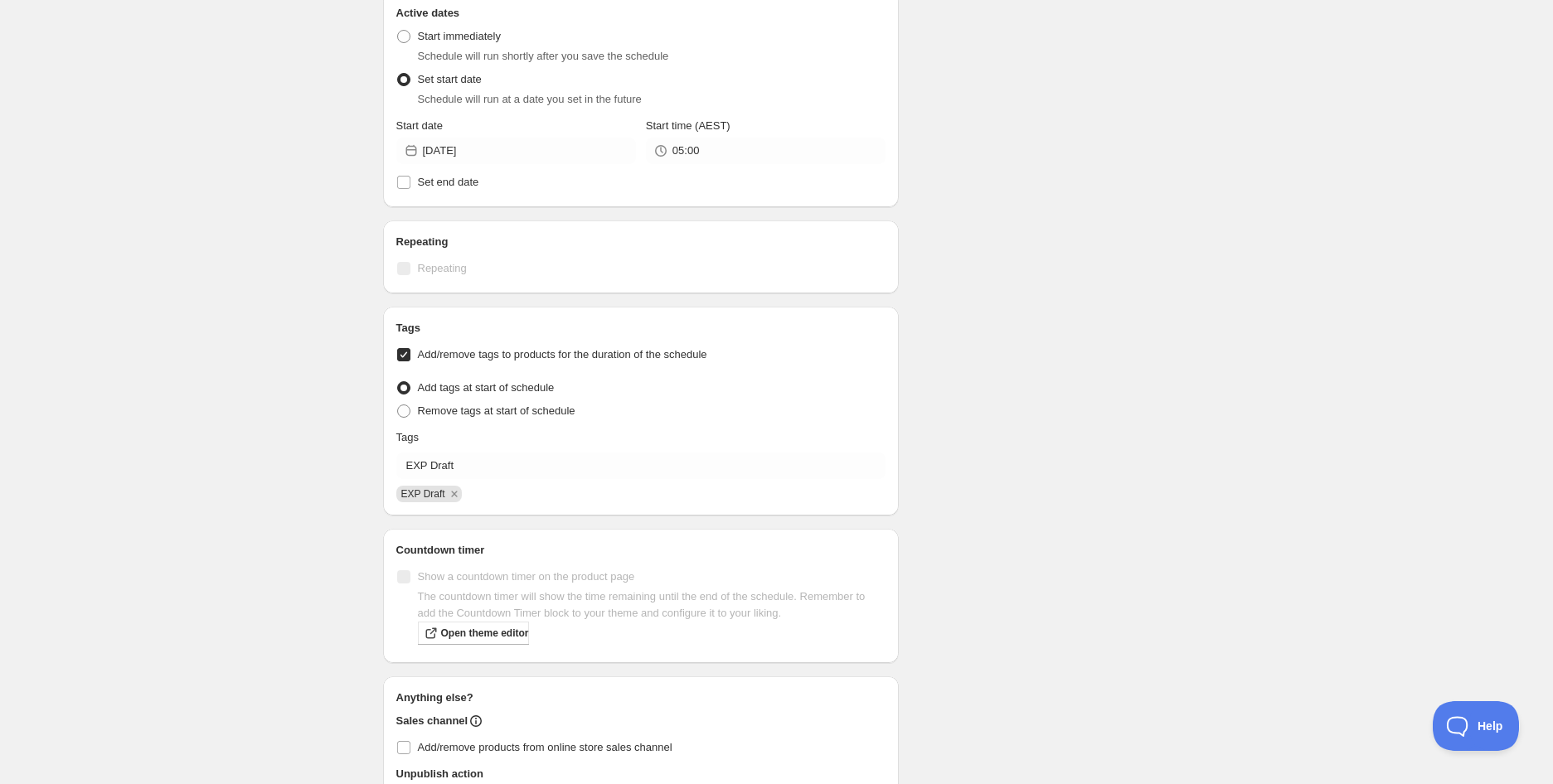
click at [1145, 423] on div "Schedule name ST. [PERSON_NAME] Disco Coffee Capsules 10pk (BB [DATE]) Your cus…" at bounding box center [770, 180] width 801 height 1420
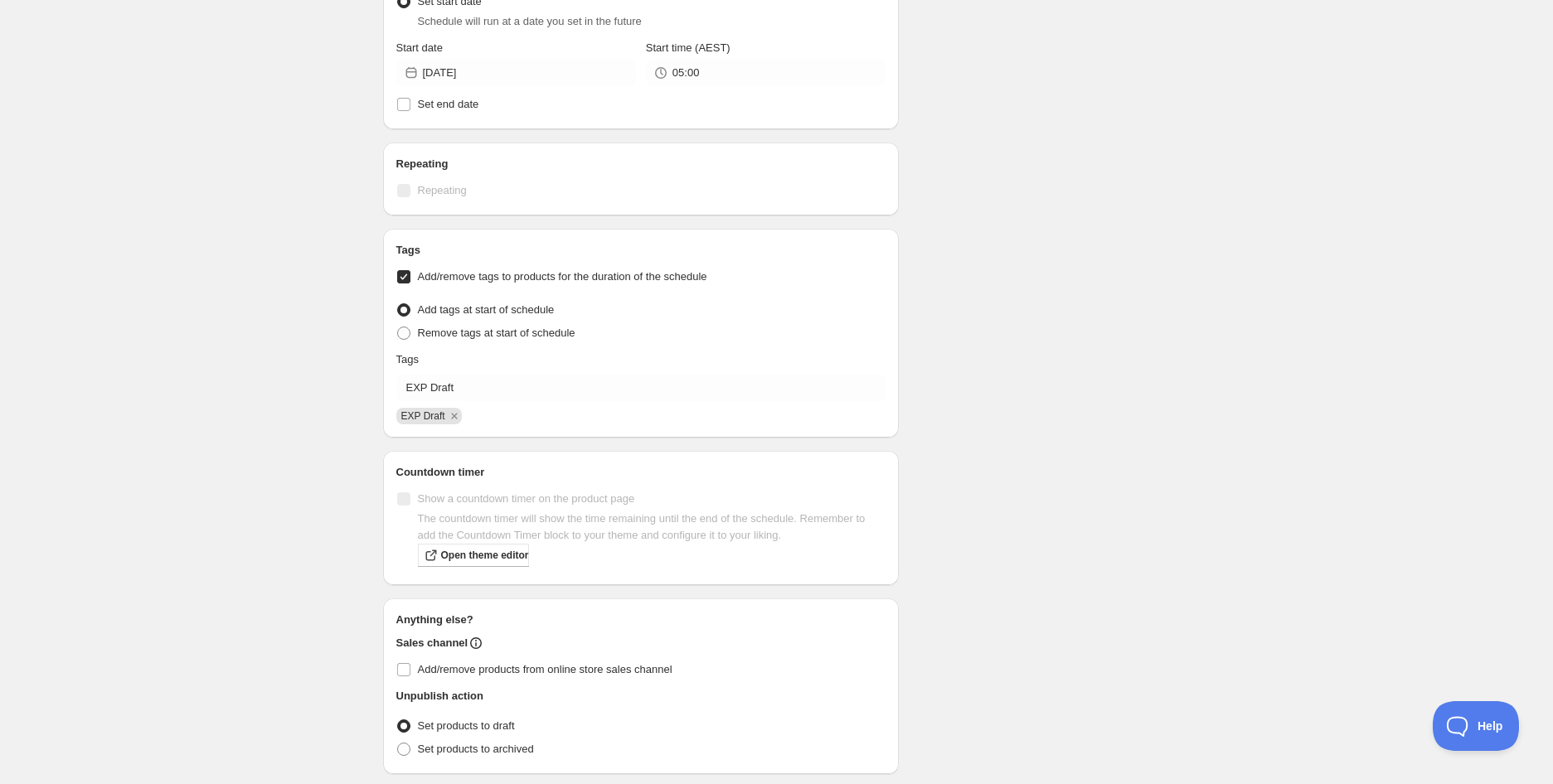
scroll to position [716, 0]
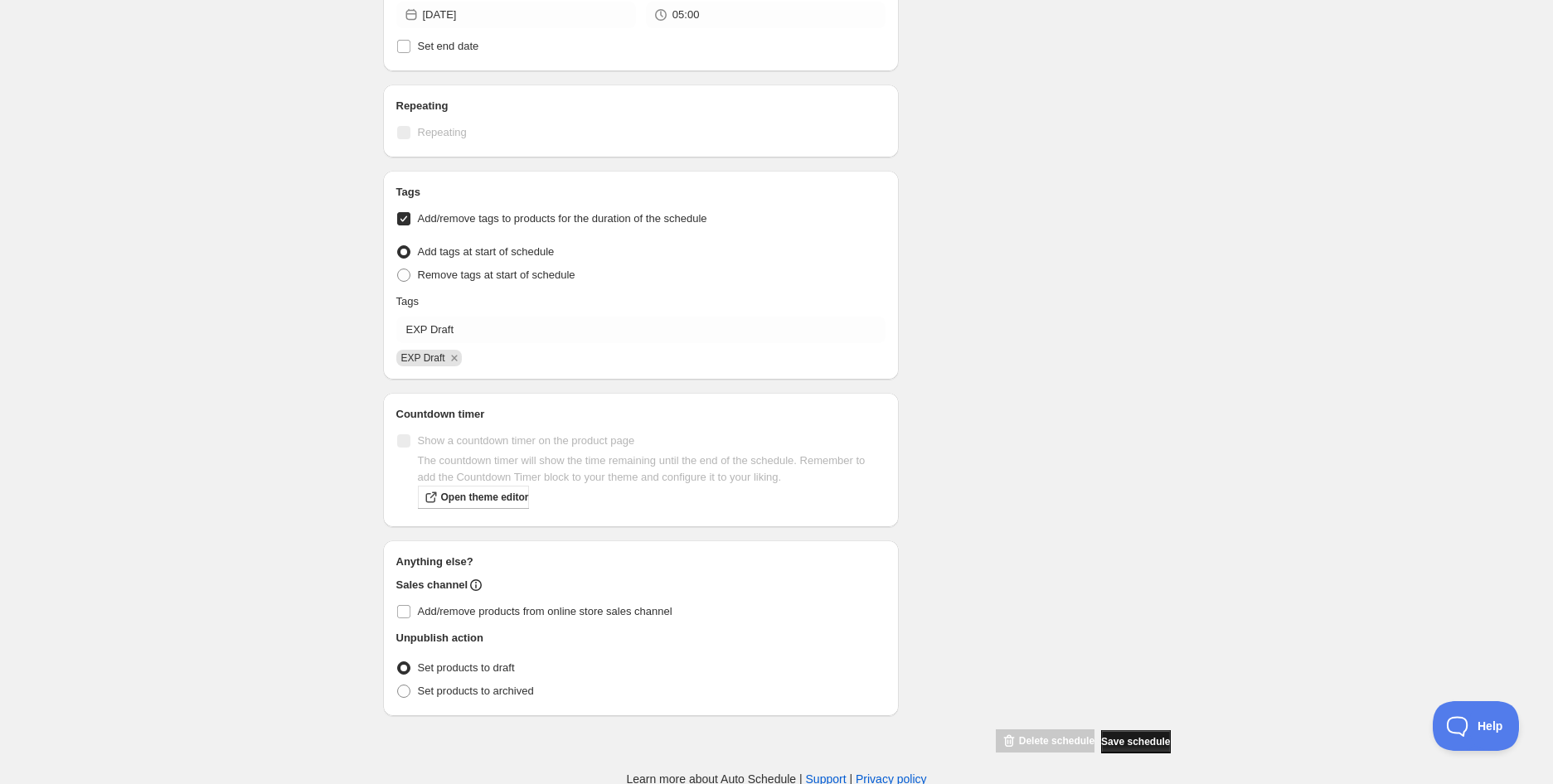
click at [1132, 736] on span "Save schedule" at bounding box center [1135, 742] width 69 height 14
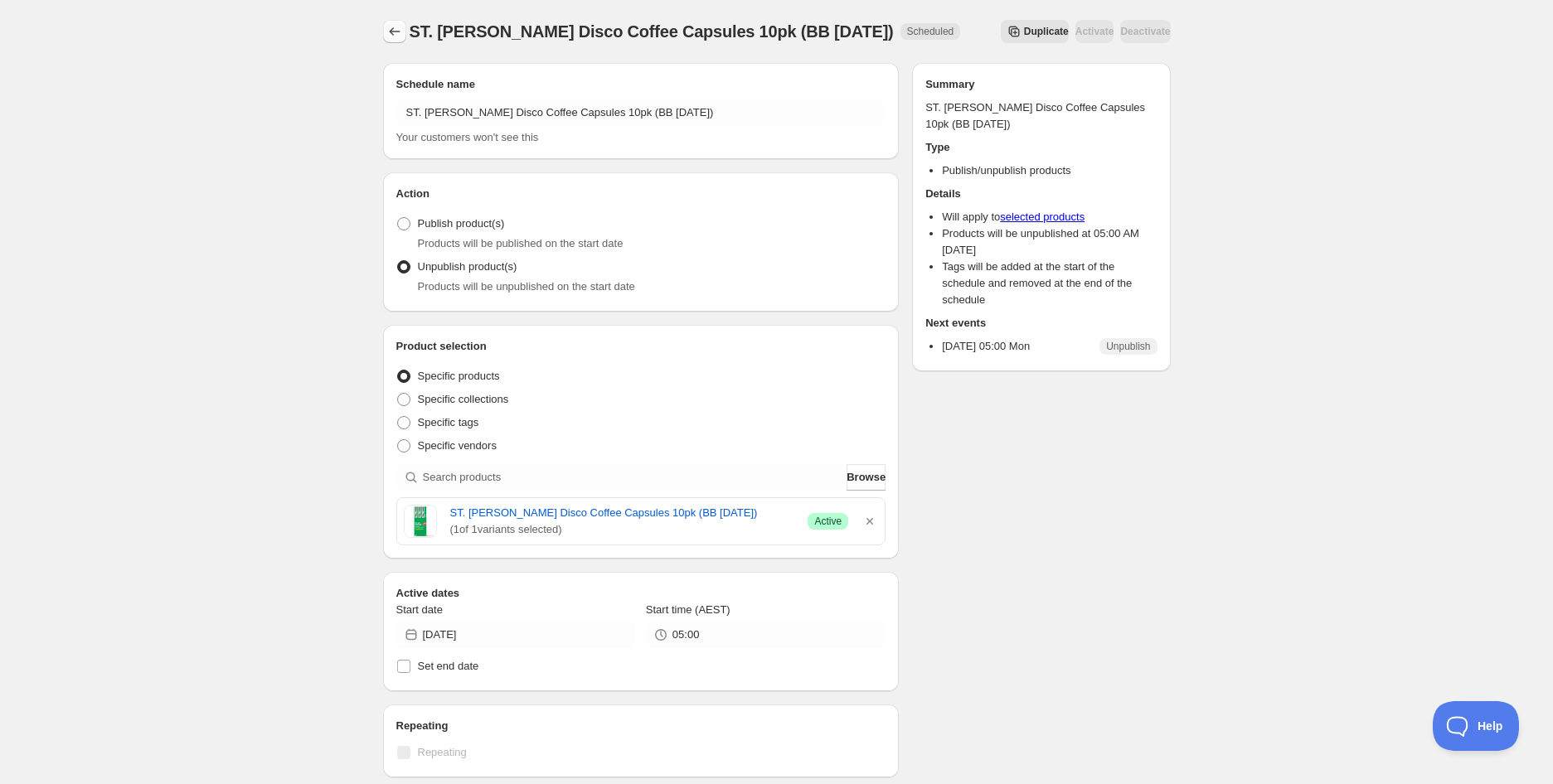
click at [396, 31] on icon "Schedules" at bounding box center [394, 31] width 17 height 17
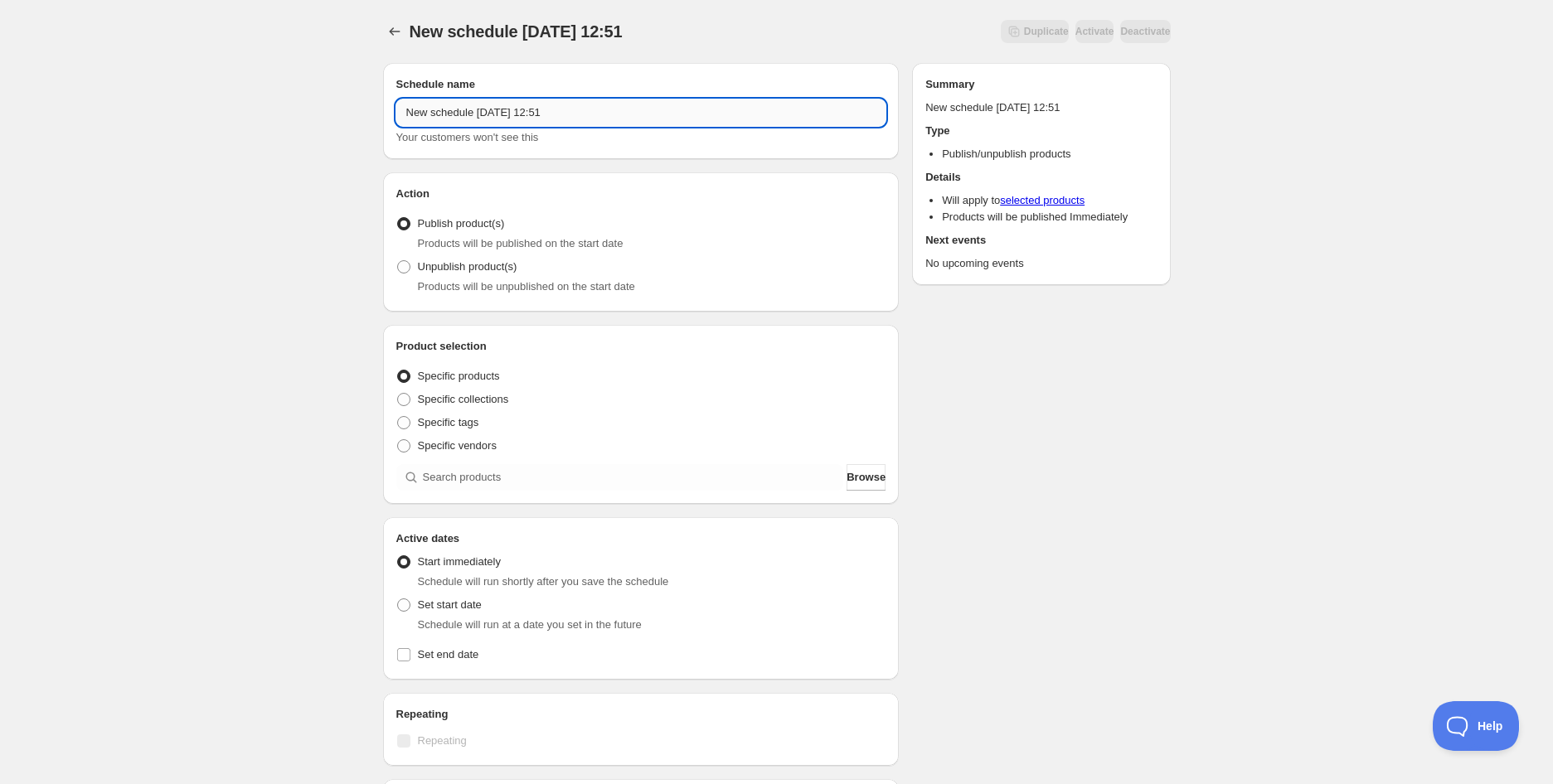
click at [466, 103] on input "New schedule [DATE] 12:51" at bounding box center [640, 112] width 489 height 26
paste input "ST. [PERSON_NAME] Disco Coffee Capsules 6 x 10pk (Carton) (BB [DATE])"
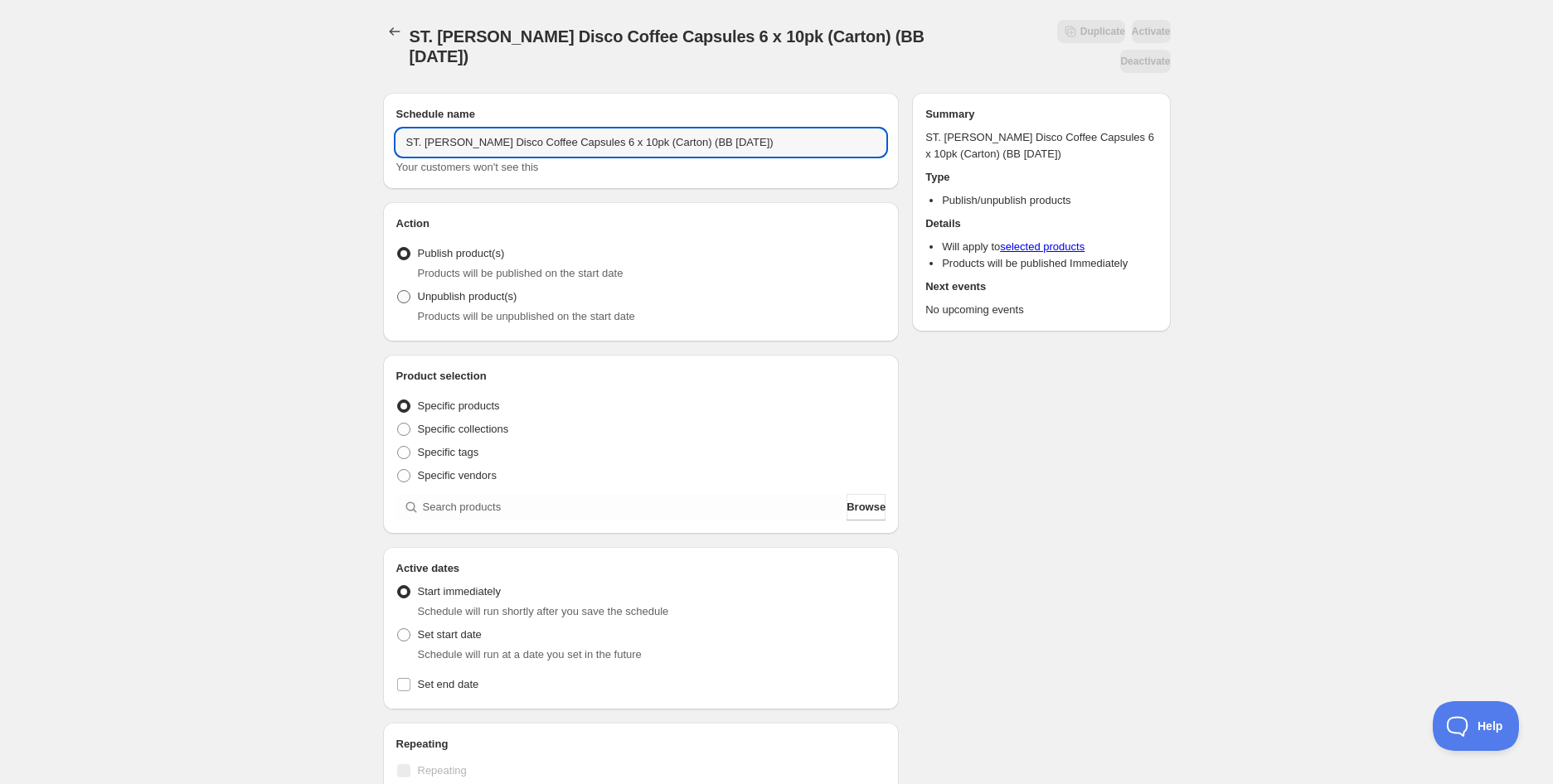
click at [491, 290] on span "Unpublish product(s)" at bounding box center [467, 296] width 99 height 13
click at [398, 290] on input "Unpublish product(s)" at bounding box center [397, 290] width 1 height 1
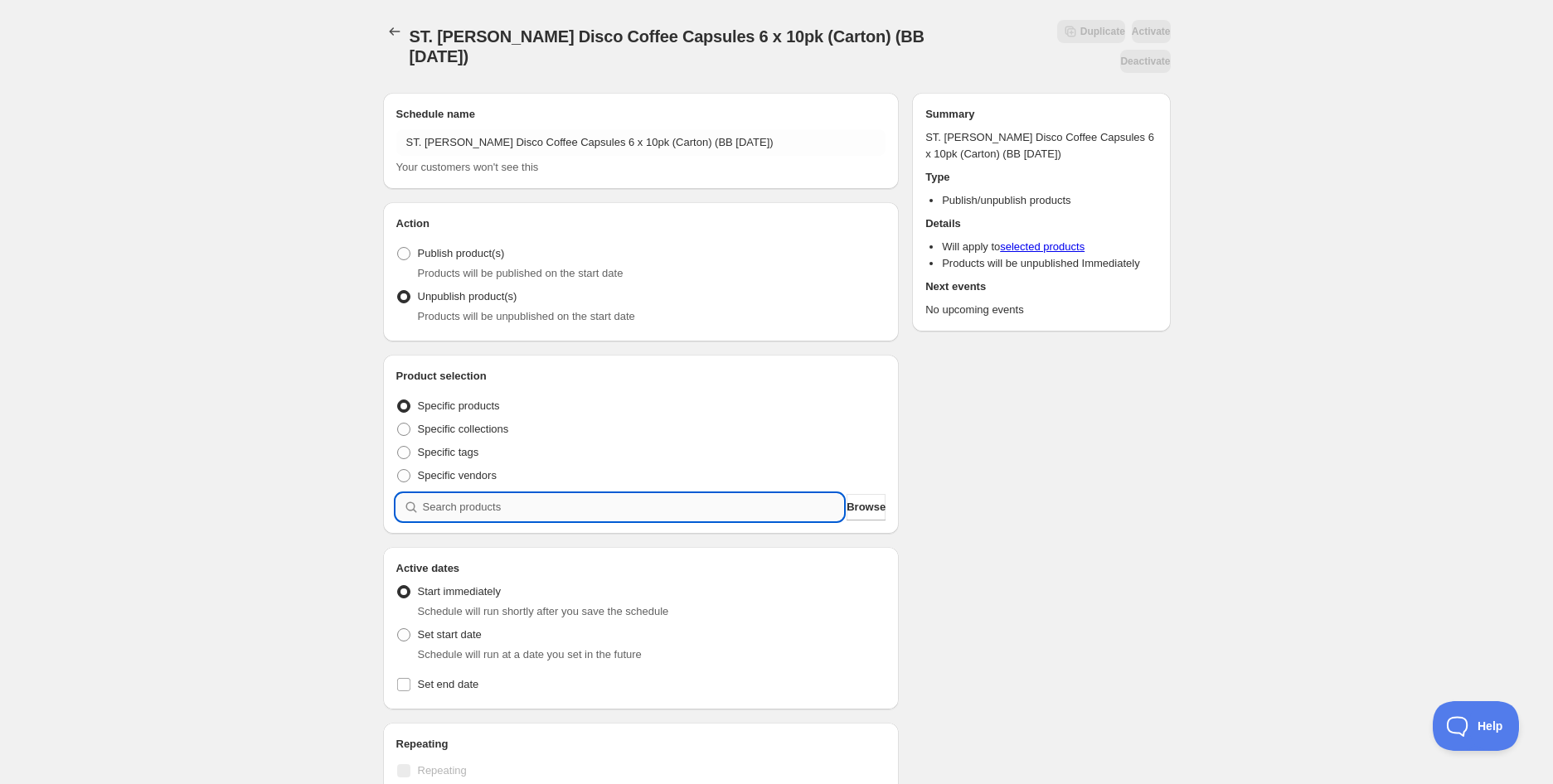
click at [502, 494] on input "search" at bounding box center [632, 507] width 421 height 26
paste input "search"
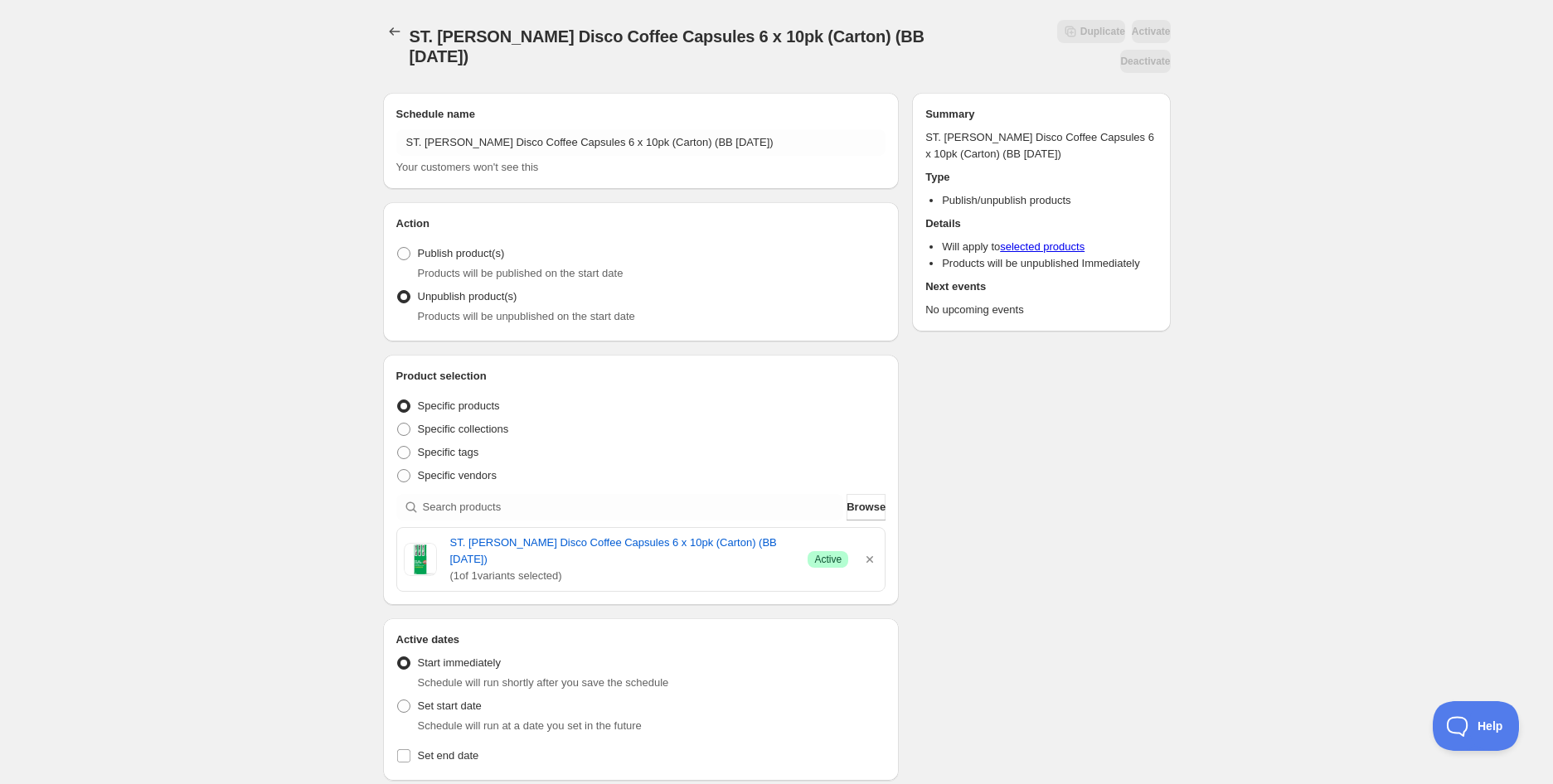
click at [300, 461] on div "ST. [PERSON_NAME] Disco Coffee Capsules 6 x 10pk (Carton) (BB [DATE]). This pag…" at bounding box center [776, 680] width 1553 height 1361
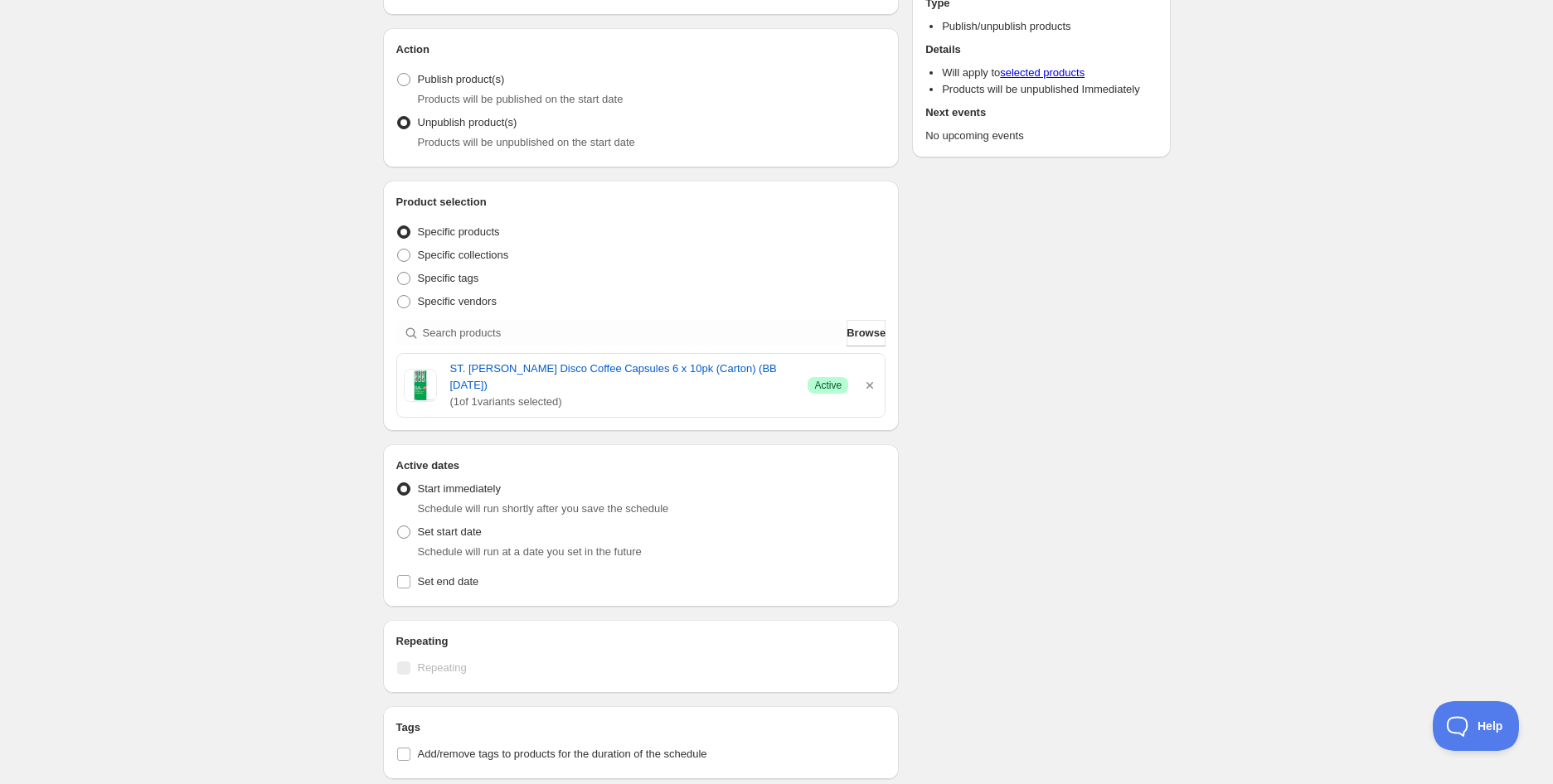
scroll to position [276, 0]
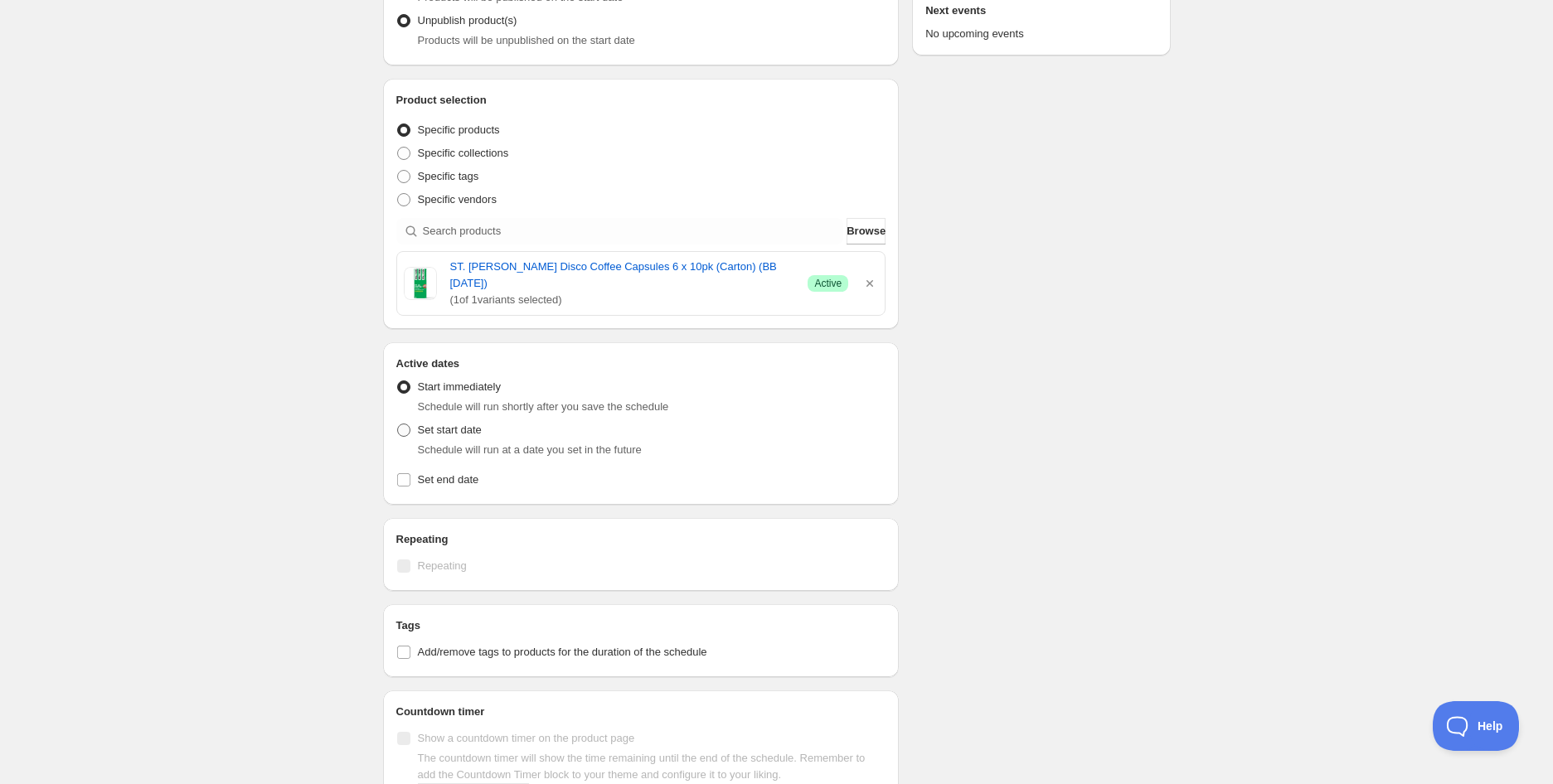
click at [436, 423] on span "Set start date" at bounding box center [450, 429] width 64 height 13
click at [398, 423] on input "Set start date" at bounding box center [397, 423] width 1 height 1
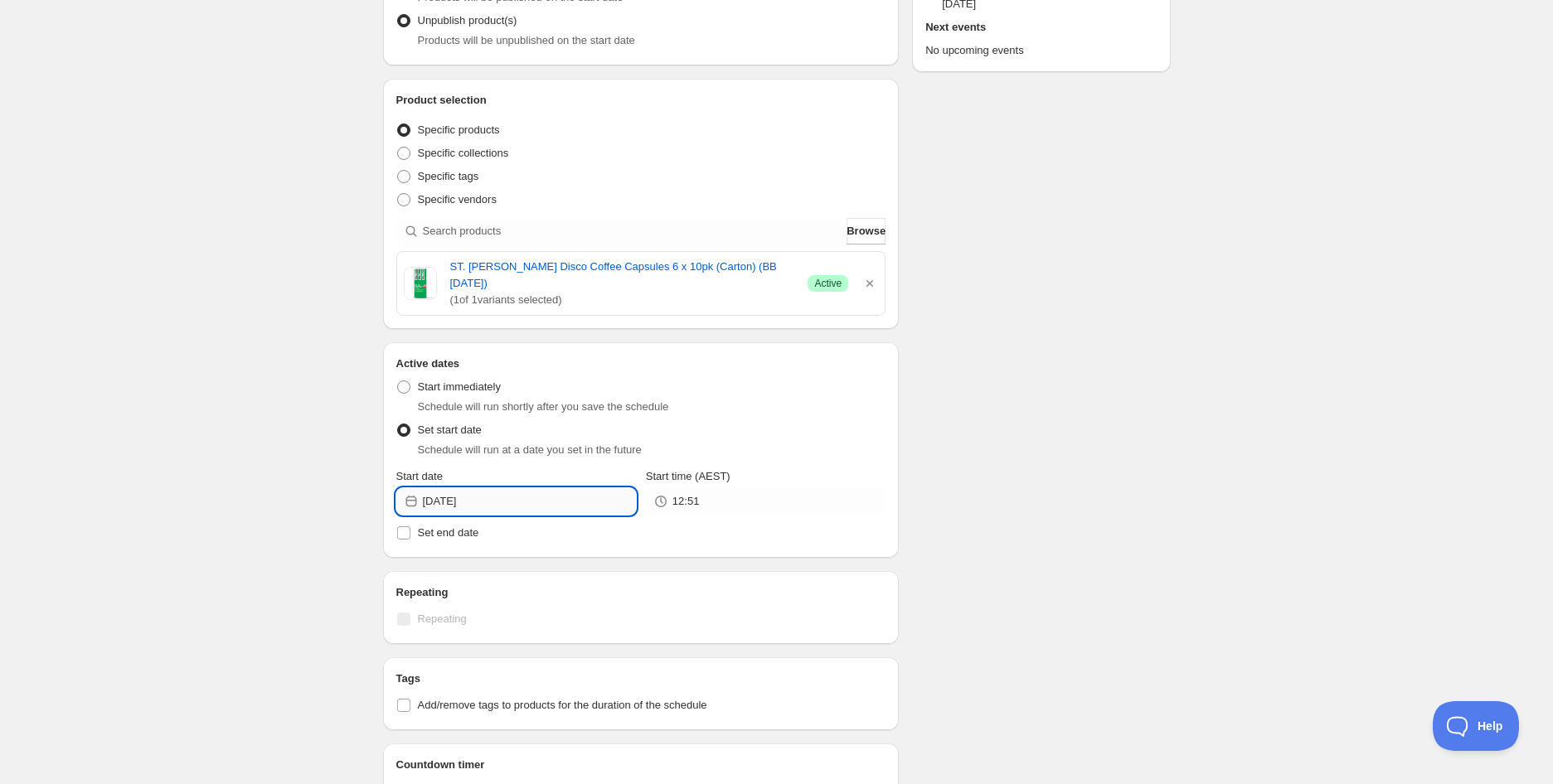
click at [478, 488] on input "[DATE]" at bounding box center [528, 501] width 213 height 26
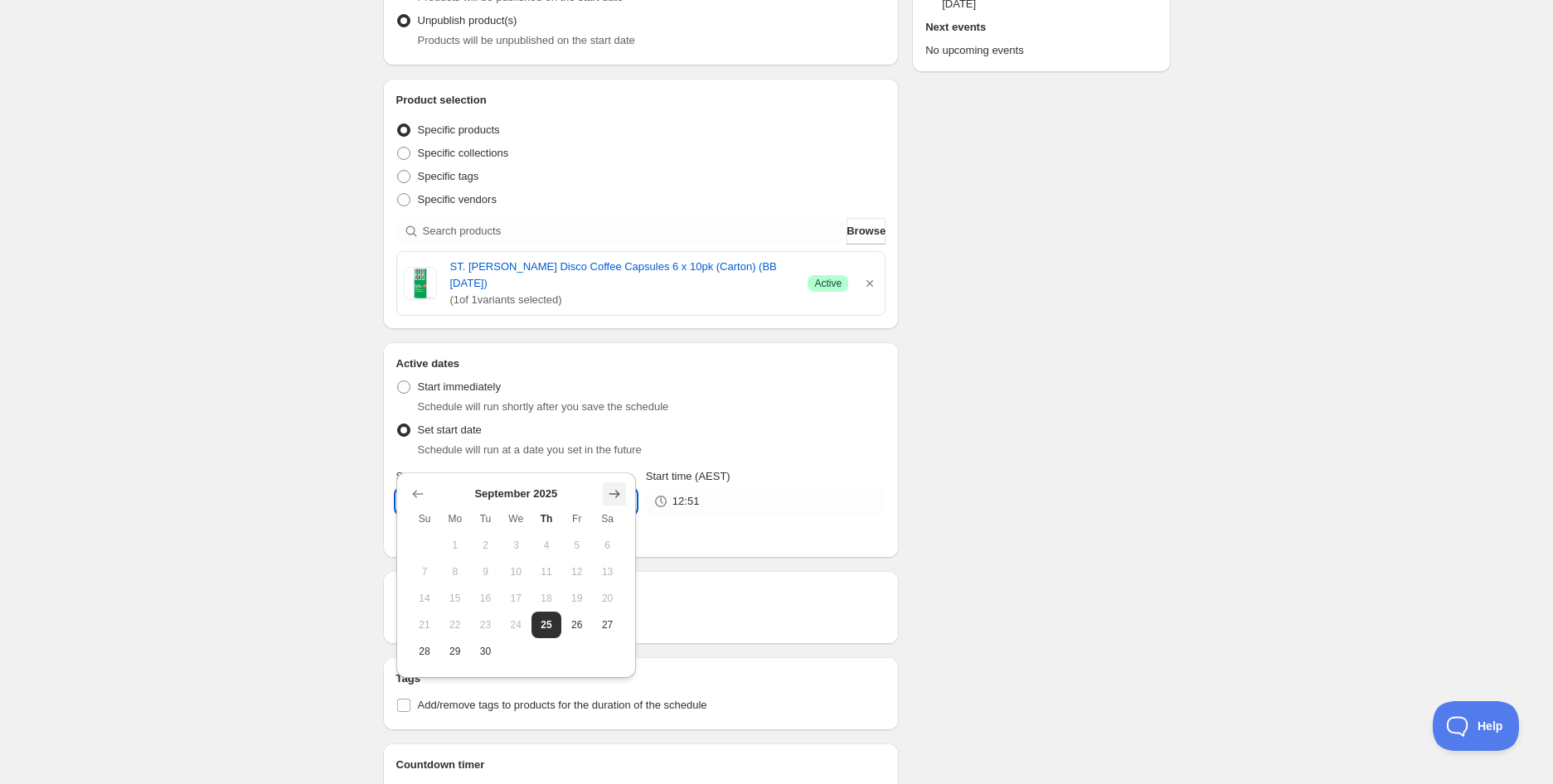
click at [614, 490] on icon "Show next month, October 2025" at bounding box center [614, 493] width 17 height 17
click at [614, 490] on icon "Show next month, November 2025" at bounding box center [614, 493] width 17 height 17
click at [462, 565] on span "3" at bounding box center [454, 572] width 18 height 14
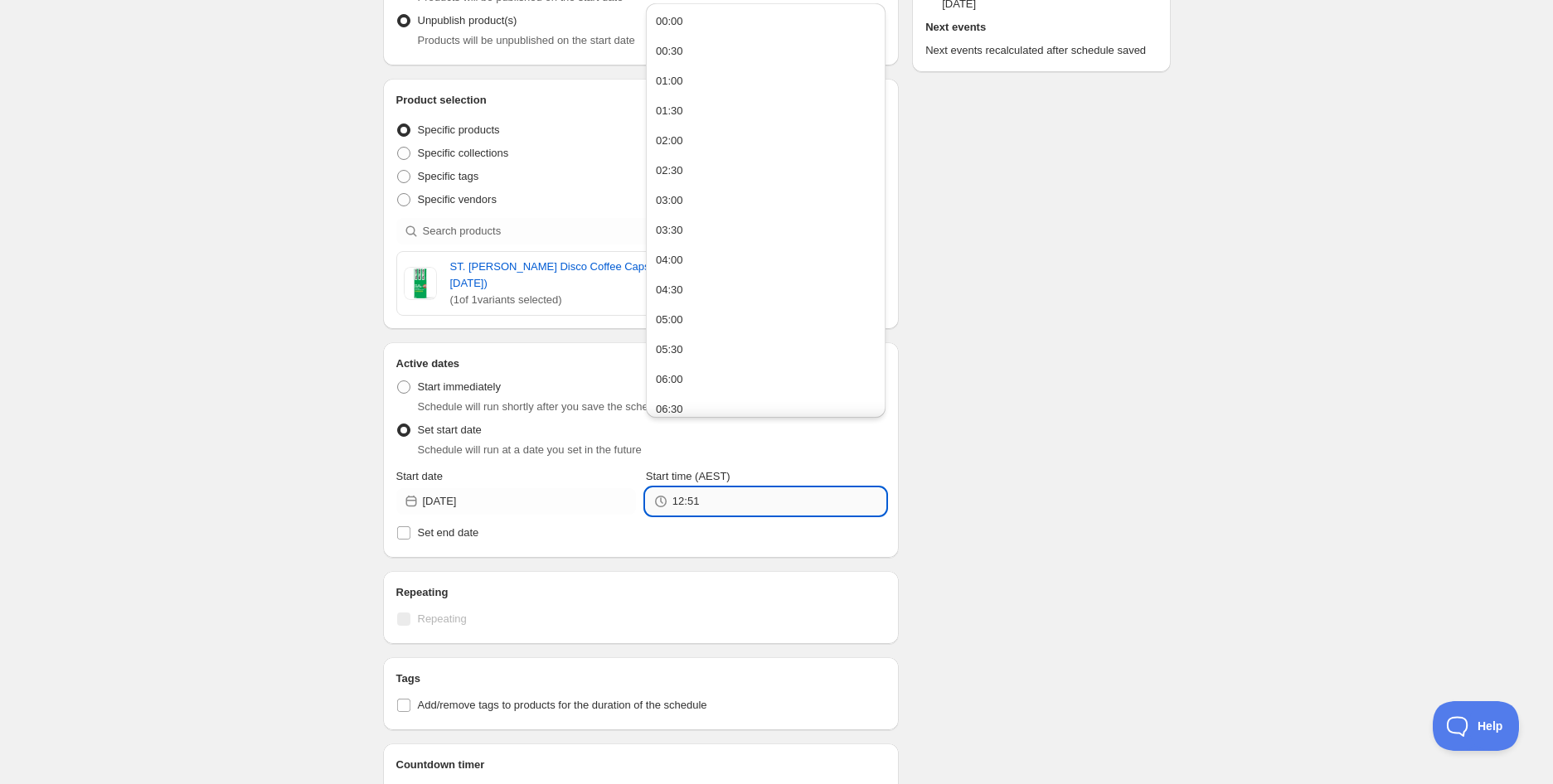
click at [724, 488] on input "12:51" at bounding box center [778, 501] width 213 height 26
click at [685, 323] on button "05:00" at bounding box center [766, 319] width 230 height 26
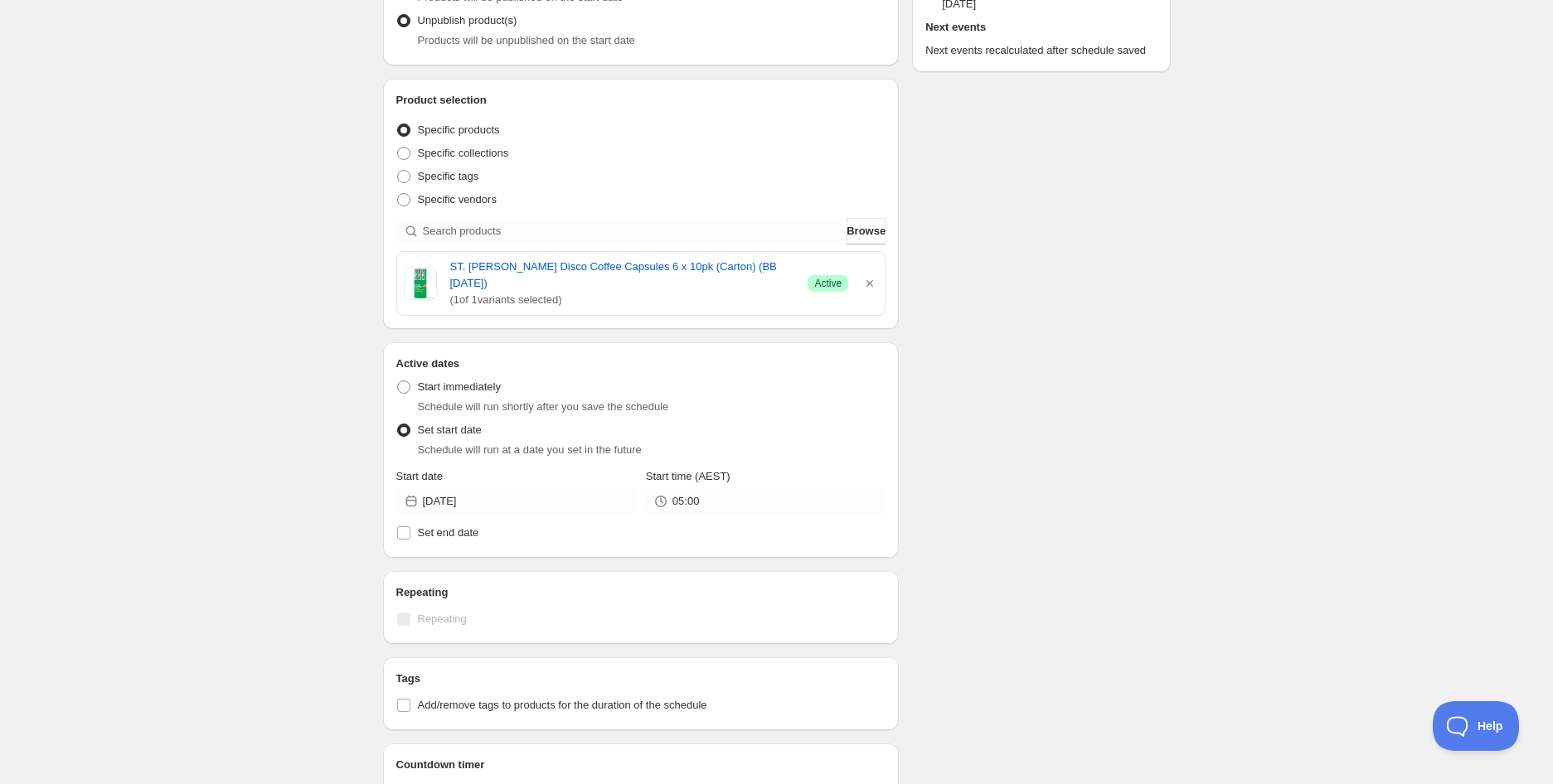
click at [1028, 369] on div "Schedule name ST. [PERSON_NAME] Disco Coffee Capsules 6 x 10pk (Carton) (BB [DA…" at bounding box center [770, 453] width 801 height 1301
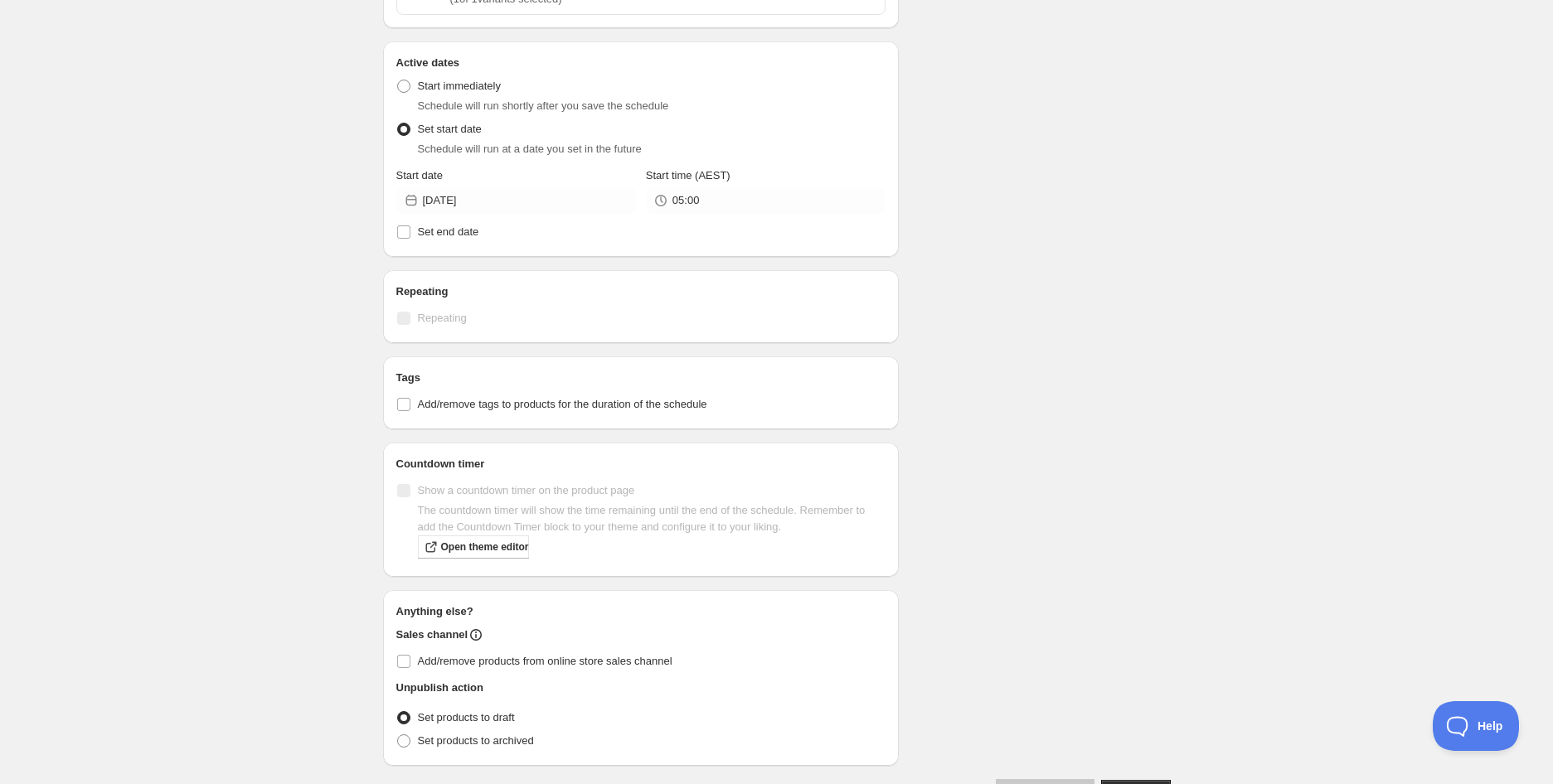
scroll to position [580, 0]
click at [503, 394] on span "Add/remove tags to products for the duration of the schedule" at bounding box center [561, 400] width 289 height 13
click at [411, 394] on input "Add/remove tags to products for the duration of the schedule" at bounding box center [404, 401] width 14 height 14
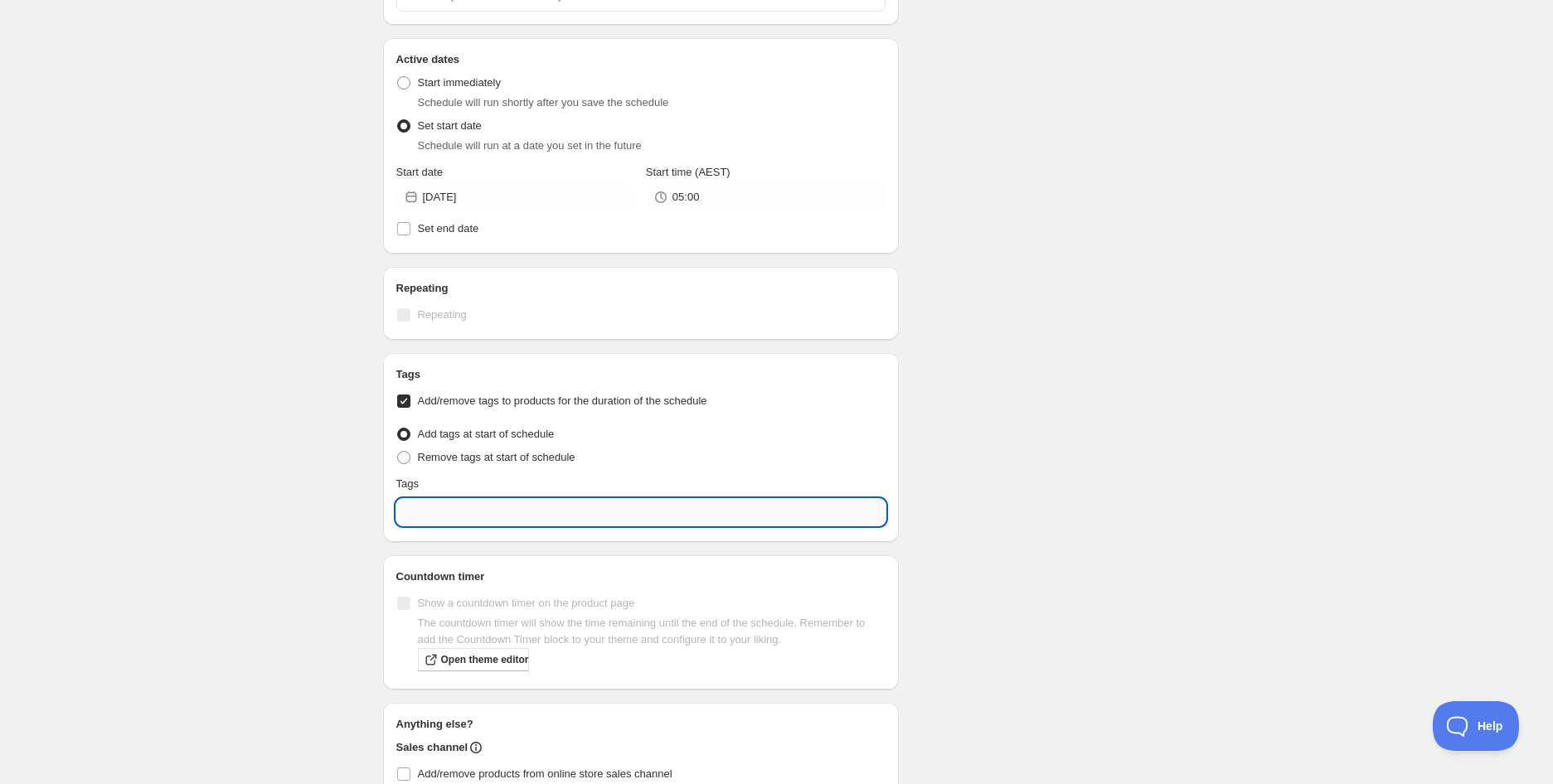
click at [506, 499] on input "text" at bounding box center [640, 512] width 489 height 26
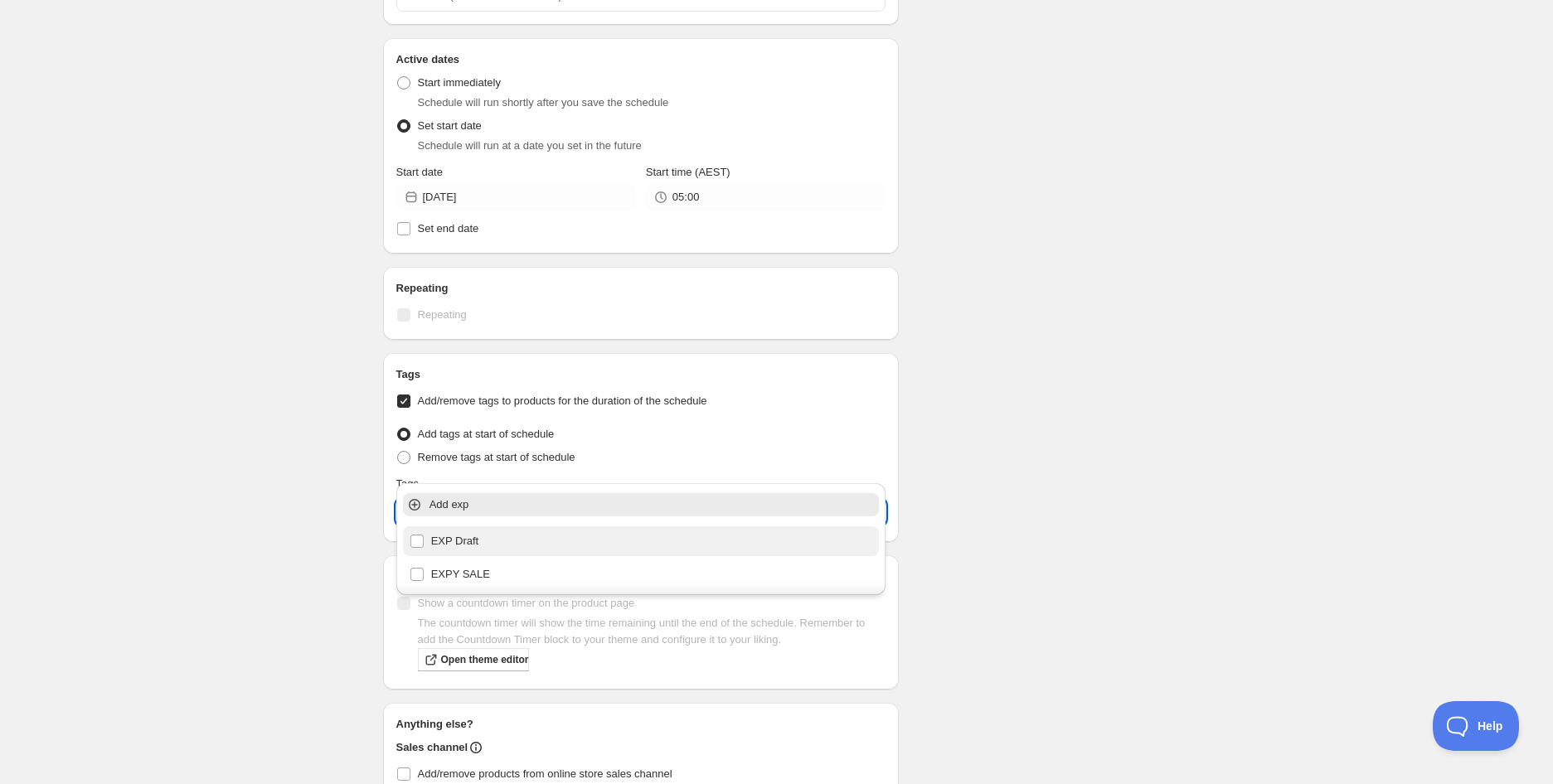
click at [491, 540] on div "EXP Draft" at bounding box center [641, 541] width 463 height 23
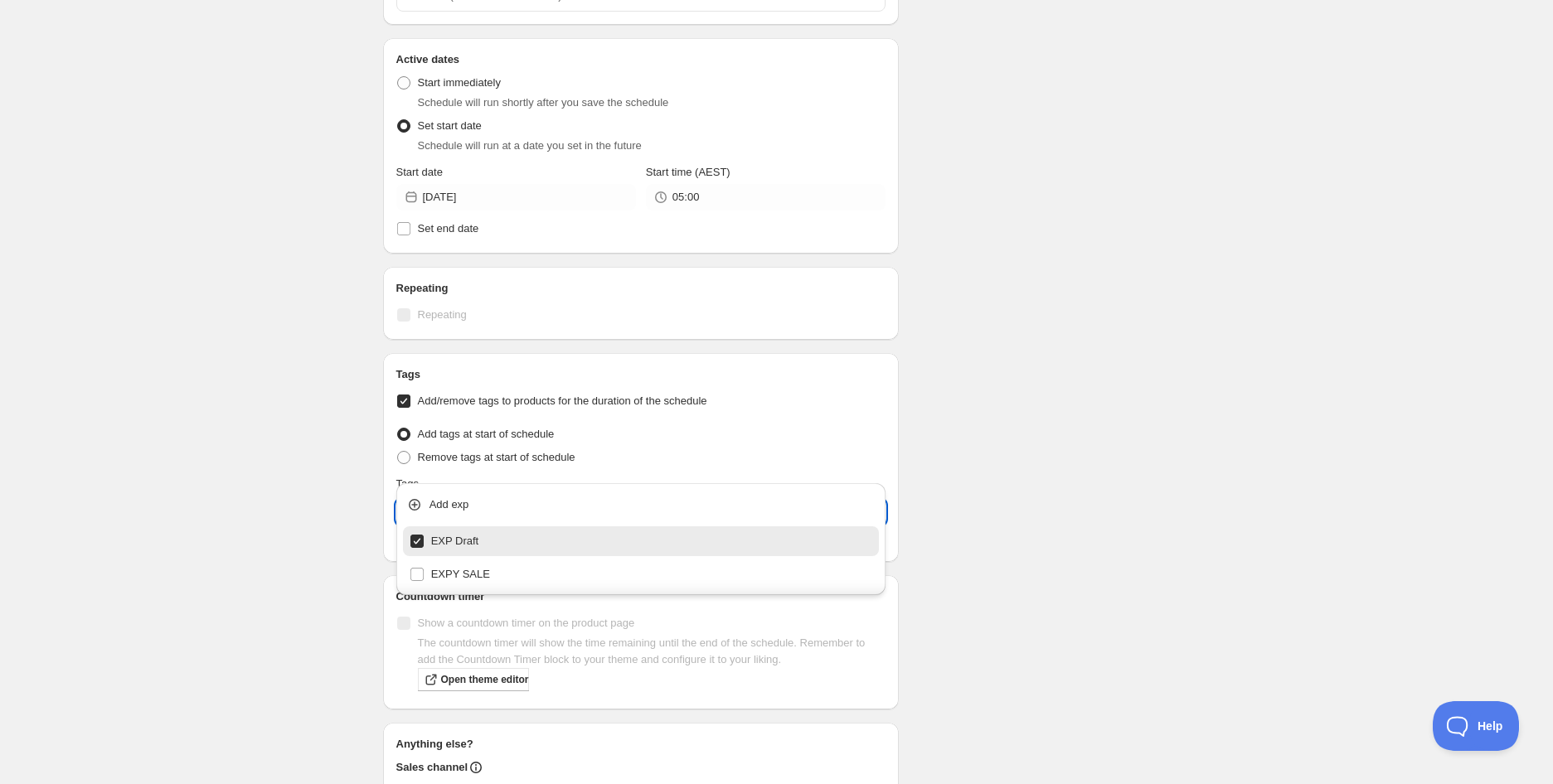
click at [1172, 441] on div "ST. [PERSON_NAME] Disco Coffee Capsules 6 x 10pk (Carton) (BB [DATE]). This pag…" at bounding box center [776, 178] width 827 height 1516
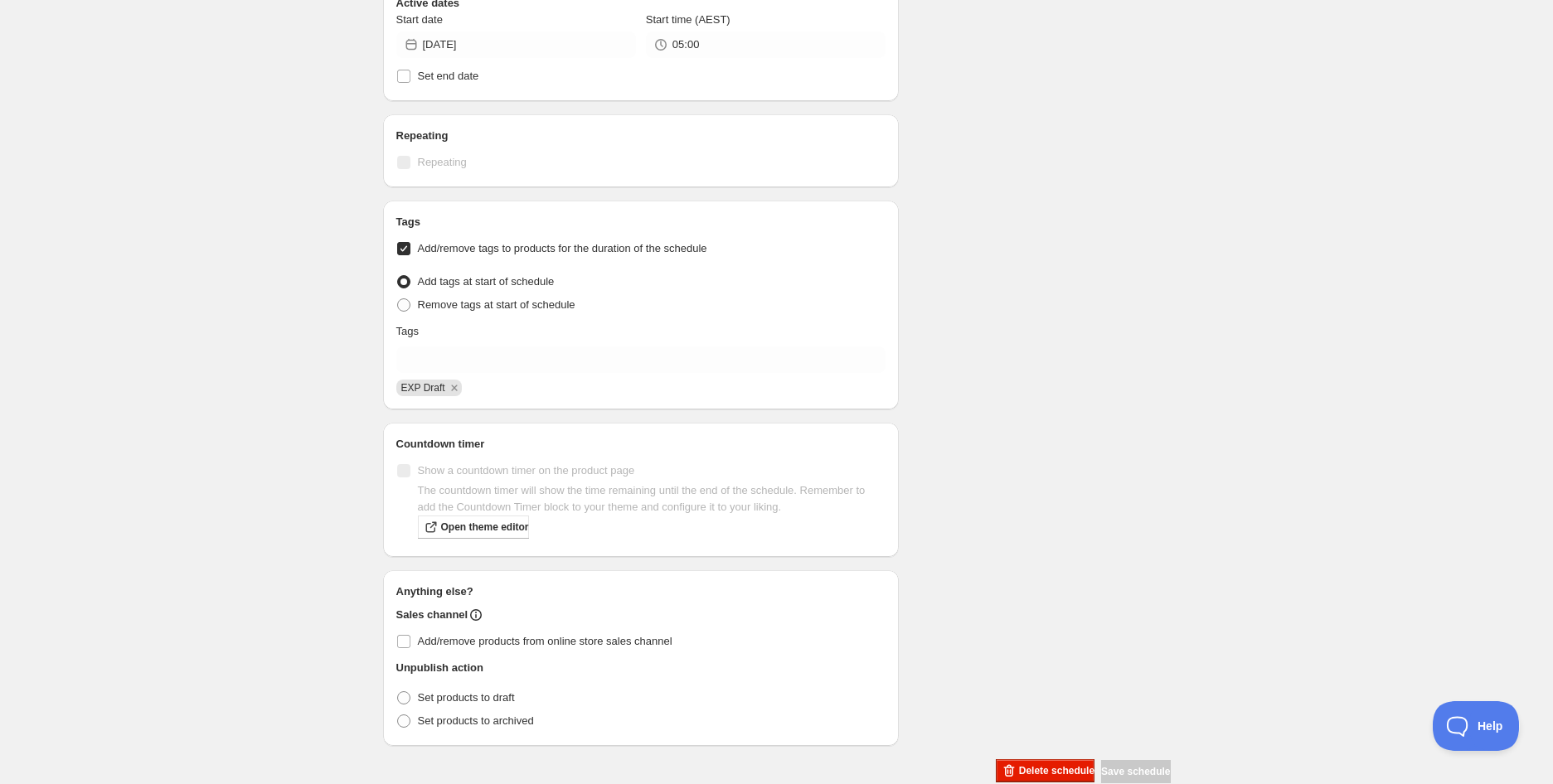
scroll to position [609, 0]
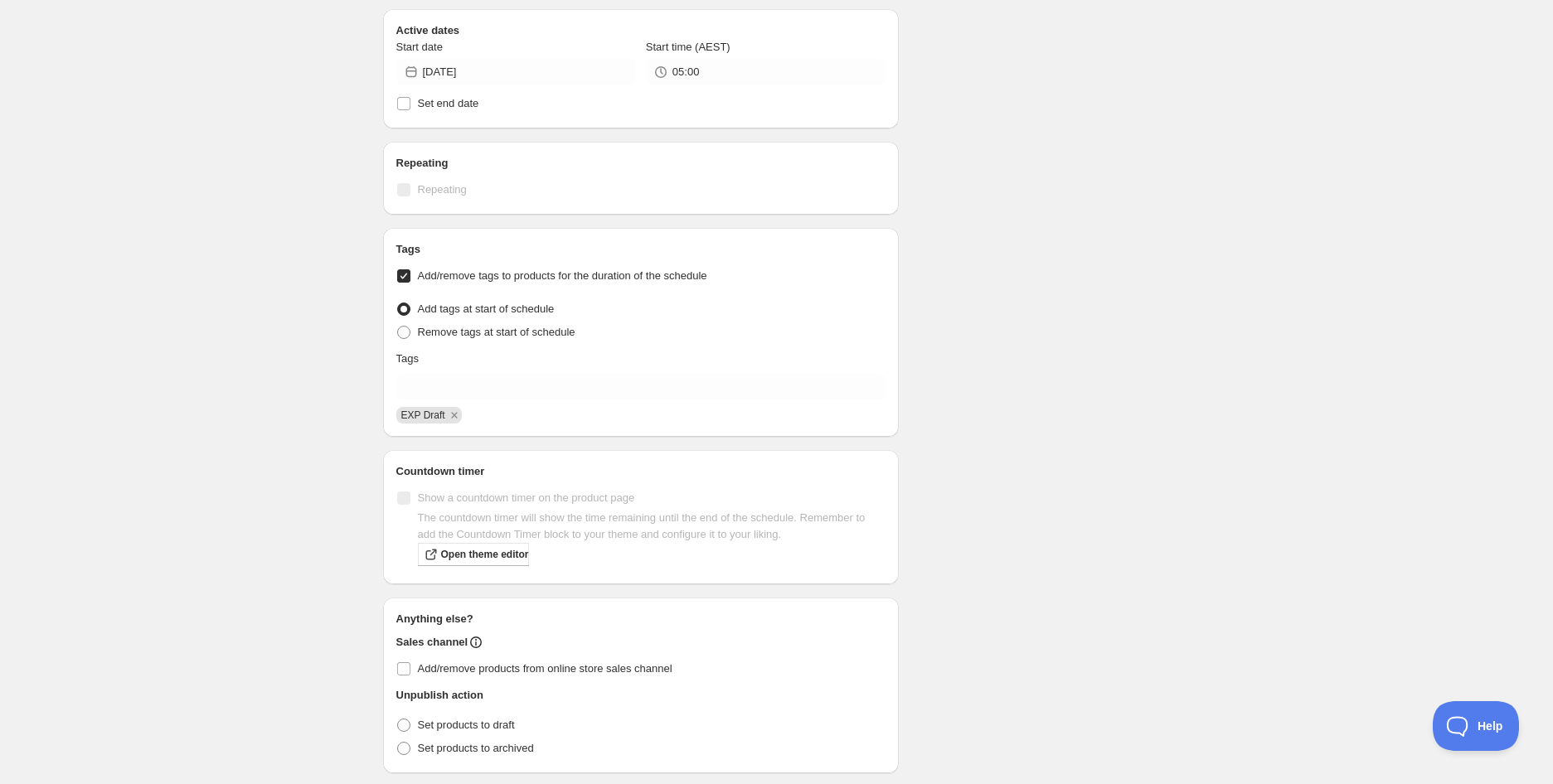
click at [292, 19] on div "ST. [PERSON_NAME] Disco Coffee Capsules 6 x 10pk (Carton) (BB [DATE]). This pag…" at bounding box center [776, 118] width 1553 height 1453
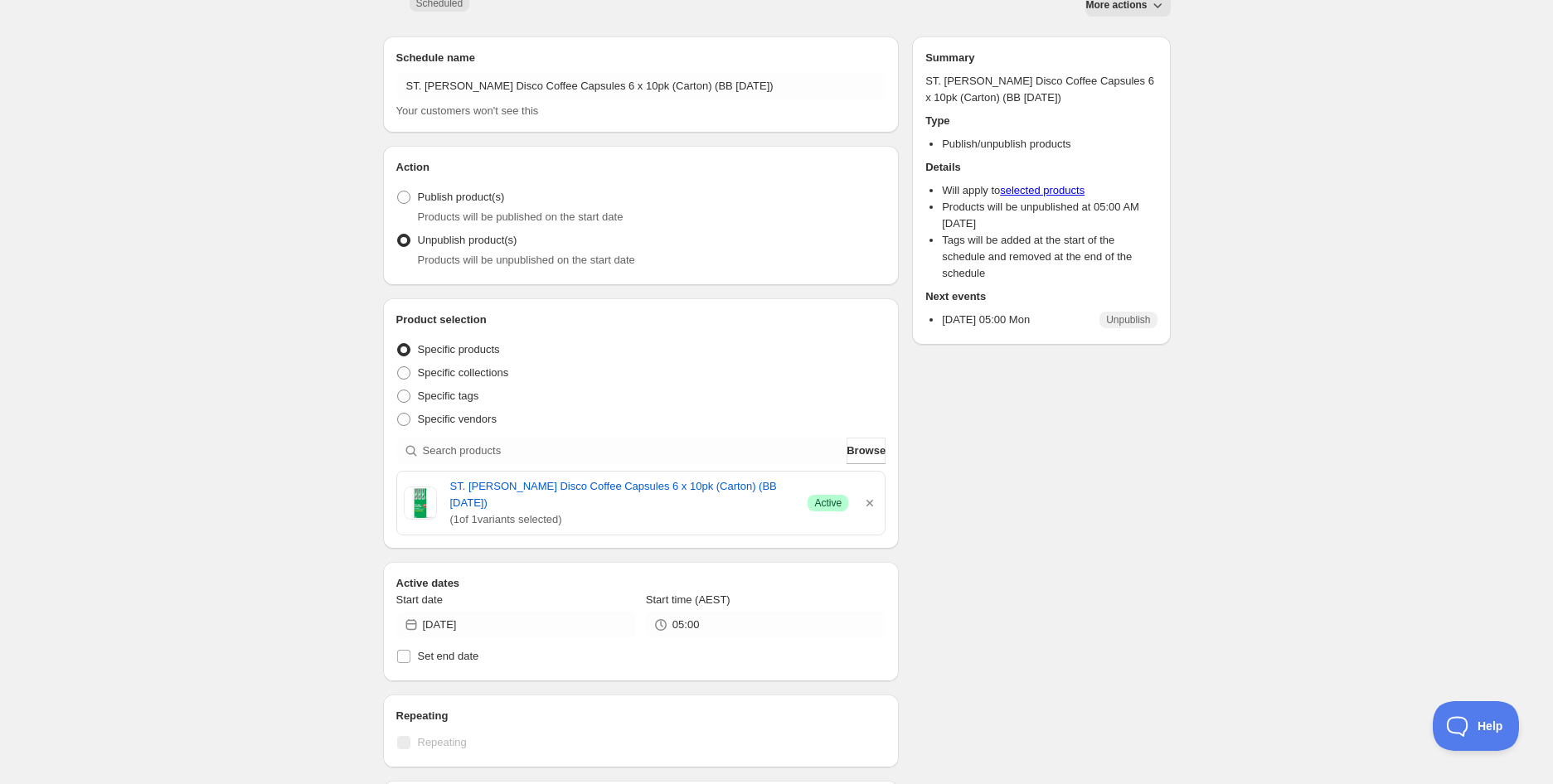
scroll to position [0, 0]
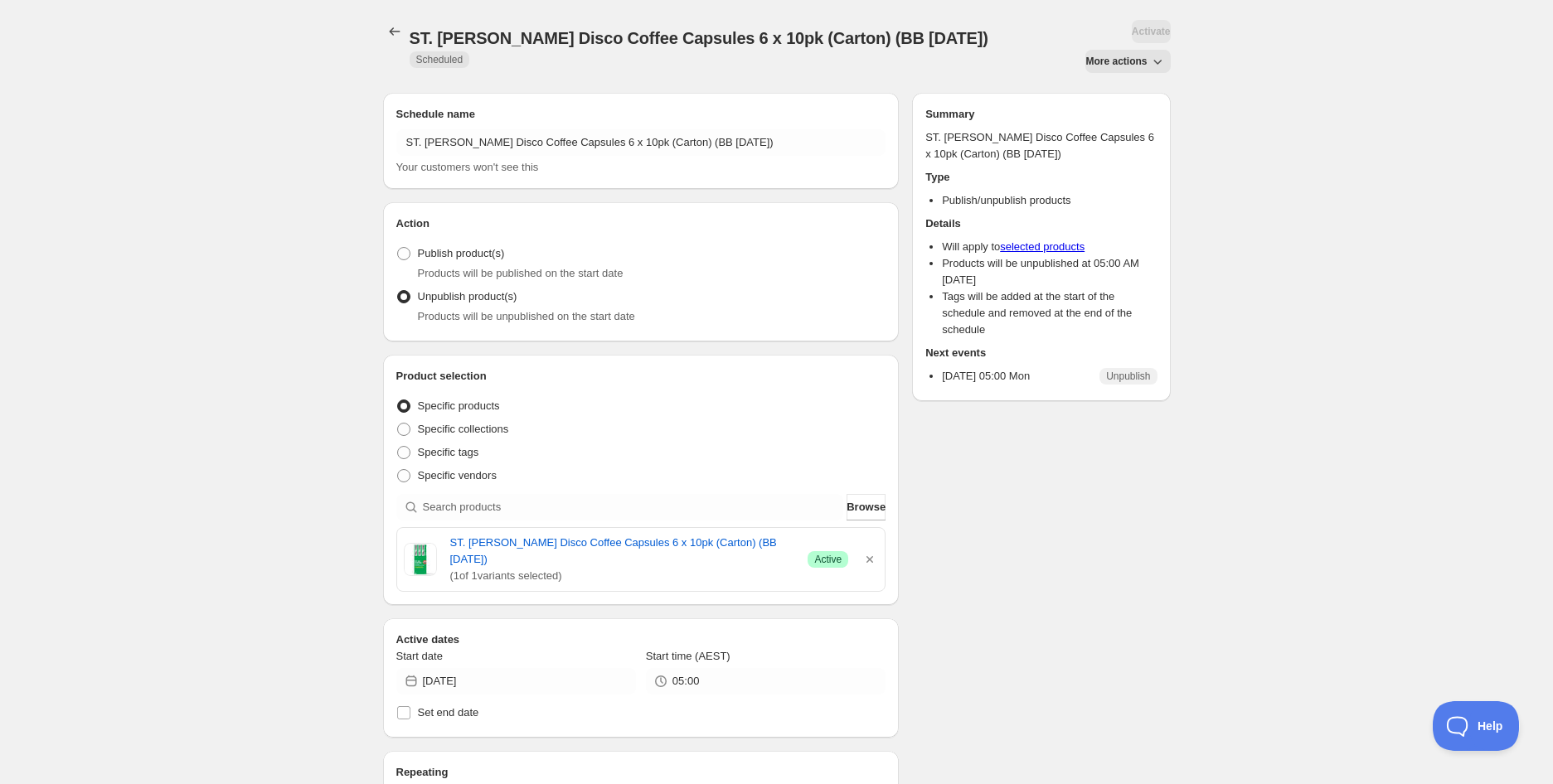
click at [379, 31] on div "ST. [PERSON_NAME] Disco Coffee Capsules 6 x 10pk (Carton) (BB [DATE]). This pag…" at bounding box center [776, 710] width 827 height 1420
click at [383, 31] on button "Schedules" at bounding box center [395, 31] width 23 height 23
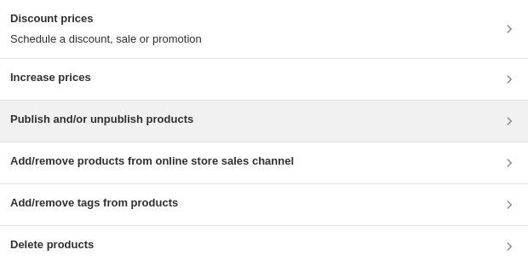
click at [177, 121] on h3 "Publish and/or unpublish products" at bounding box center [101, 119] width 183 height 17
click at [115, 129] on div "Publish and/or unpublish products" at bounding box center [101, 121] width 183 height 20
click at [126, 135] on div "Publish and/or unpublish products" at bounding box center [264, 121] width 528 height 41
click at [139, 133] on div "Publish and/or unpublish products" at bounding box center [264, 121] width 528 height 41
click at [179, 116] on h3 "Publish and/or unpublish products" at bounding box center [101, 119] width 183 height 17
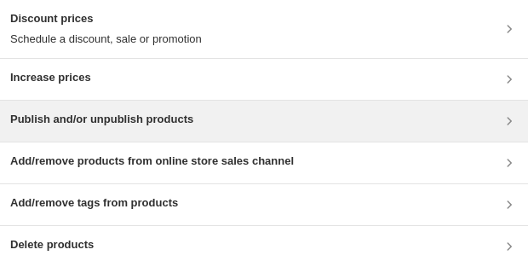
click at [102, 127] on h3 "Publish and/or unpublish products" at bounding box center [101, 119] width 183 height 17
click at [148, 120] on h3 "Publish and/or unpublish products" at bounding box center [101, 119] width 183 height 17
click at [37, 122] on h3 "Publish and/or unpublish products" at bounding box center [101, 119] width 183 height 17
click at [199, 116] on div "Publish and/or unpublish products" at bounding box center [264, 121] width 508 height 20
click at [89, 129] on div "Publish and/or unpublish products" at bounding box center [101, 121] width 183 height 20
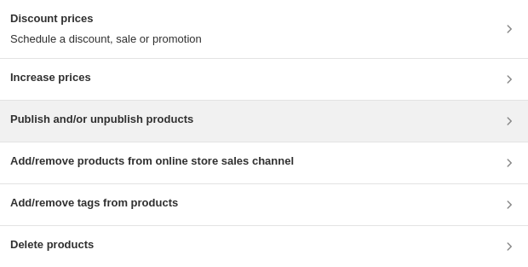
click at [47, 116] on h3 "Publish and/or unpublish products" at bounding box center [101, 119] width 183 height 17
click at [95, 108] on div "Publish and/or unpublish products" at bounding box center [264, 121] width 528 height 41
click at [129, 114] on h3 "Publish and/or unpublish products" at bounding box center [101, 119] width 183 height 17
click at [57, 126] on h3 "Publish and/or unpublish products" at bounding box center [101, 119] width 183 height 17
click at [49, 112] on h3 "Publish and/or unpublish products" at bounding box center [101, 119] width 183 height 17
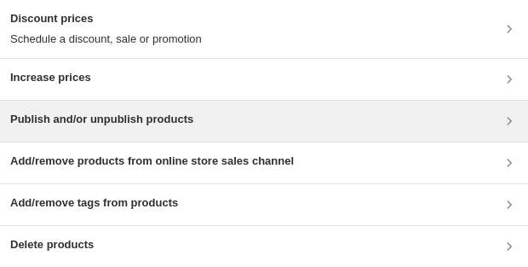
click at [131, 130] on div "Publish and/or unpublish products" at bounding box center [101, 121] width 183 height 20
click at [73, 126] on h3 "Publish and/or unpublish products" at bounding box center [101, 119] width 183 height 17
click at [47, 111] on h3 "Publish and/or unpublish products" at bounding box center [101, 119] width 183 height 17
click at [125, 114] on h3 "Publish and/or unpublish products" at bounding box center [101, 119] width 183 height 17
